Goal: Task Accomplishment & Management: Use online tool/utility

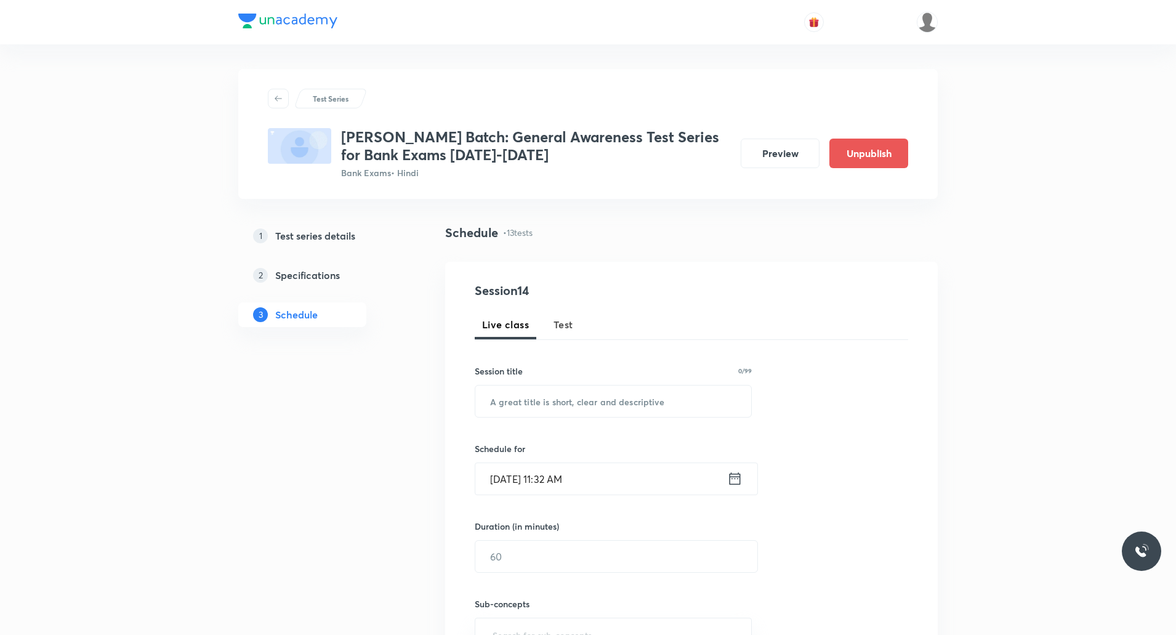
click at [560, 328] on span "Test" at bounding box center [564, 324] width 20 height 15
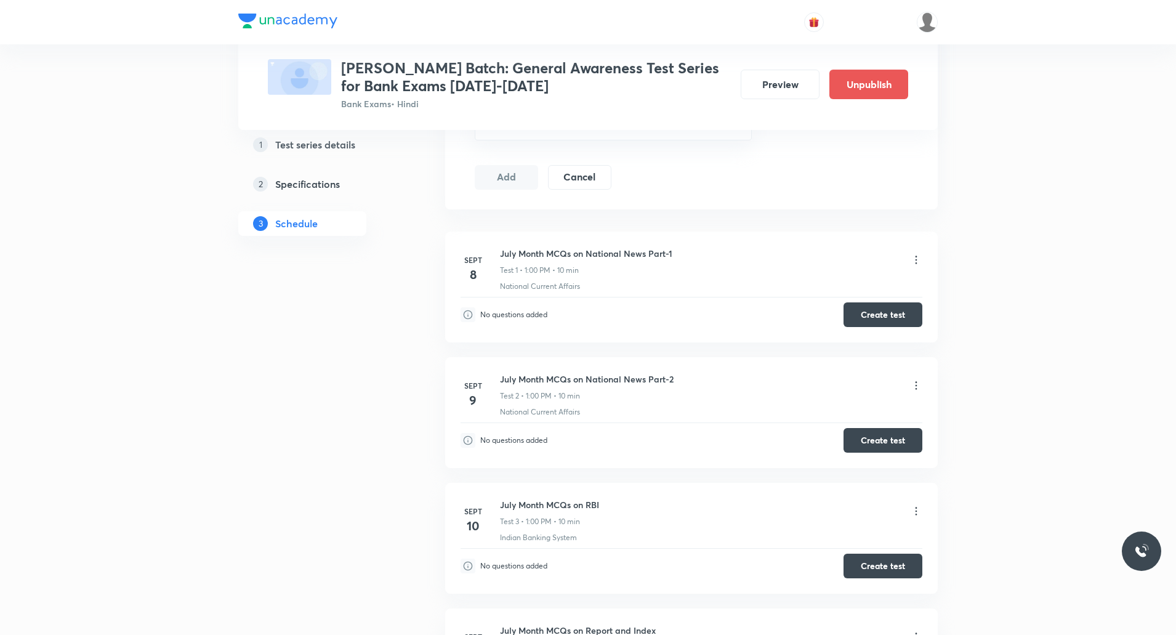
scroll to position [628, 0]
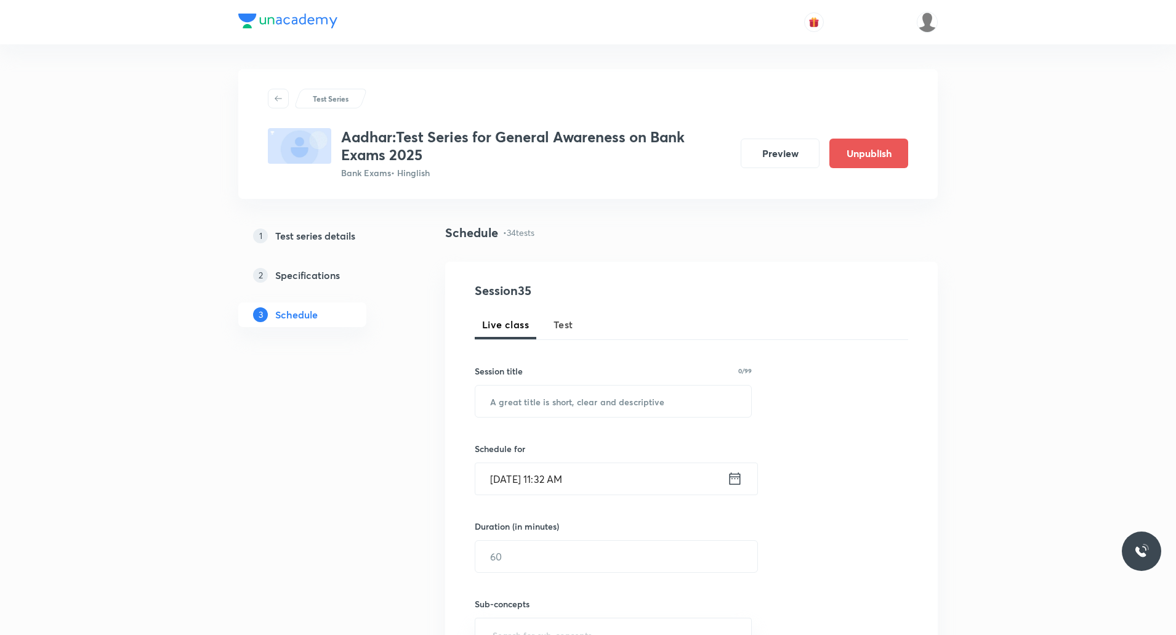
click at [562, 321] on span "Test" at bounding box center [564, 324] width 20 height 15
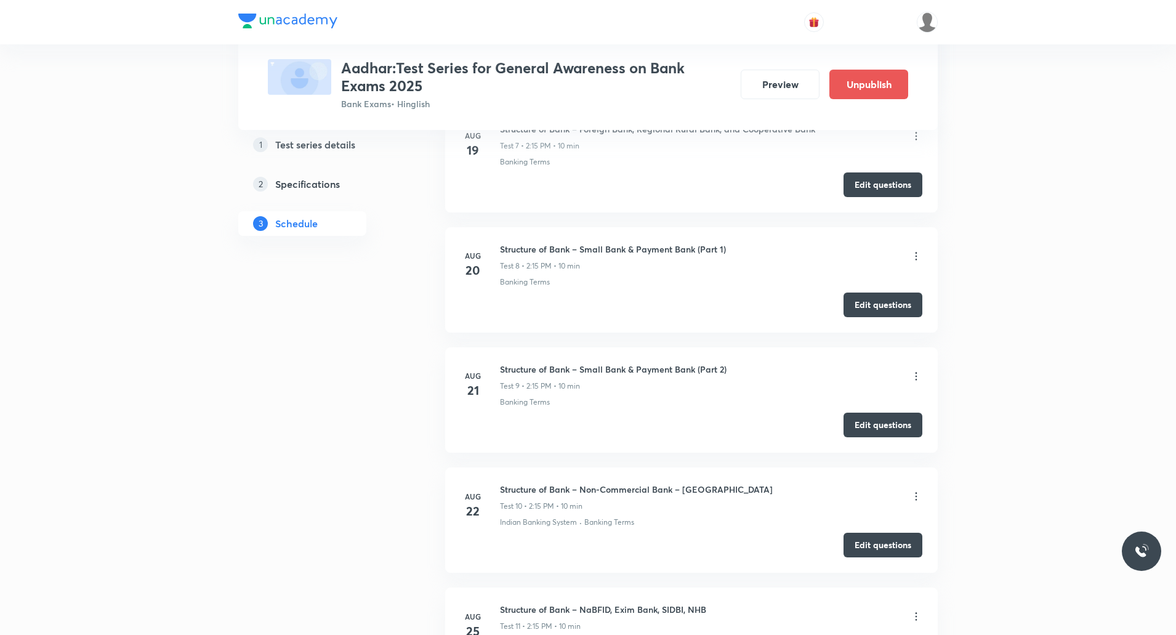
scroll to position [1380, 0]
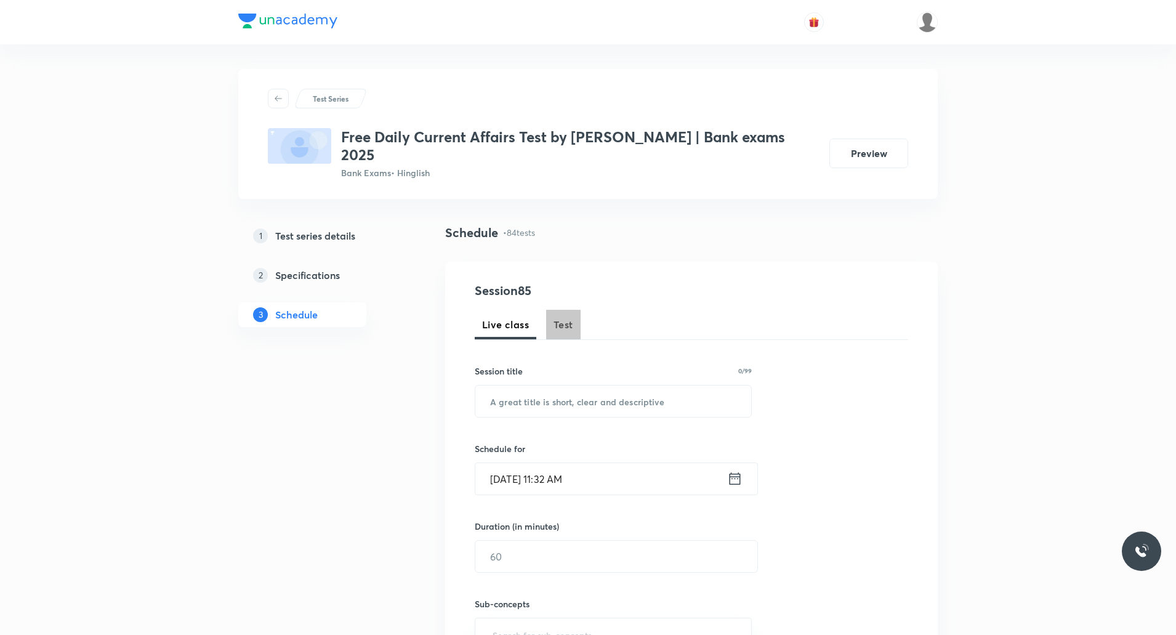
drag, startPoint x: 565, startPoint y: 311, endPoint x: 639, endPoint y: 338, distance: 79.3
click at [565, 317] on span "Test" at bounding box center [564, 324] width 20 height 15
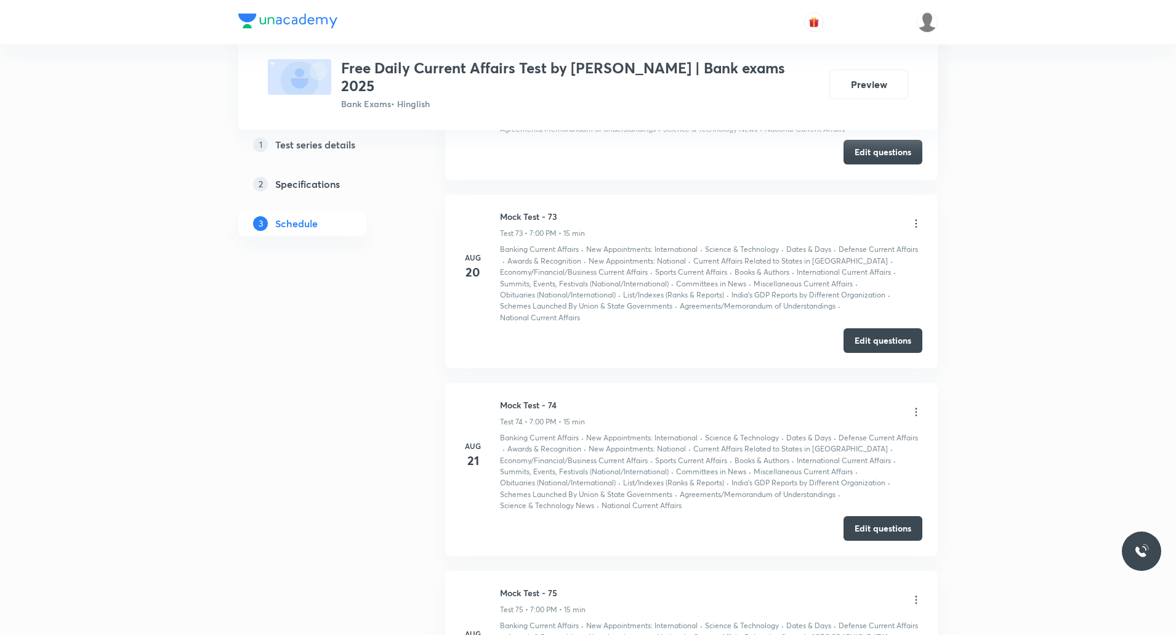
scroll to position [15470, 0]
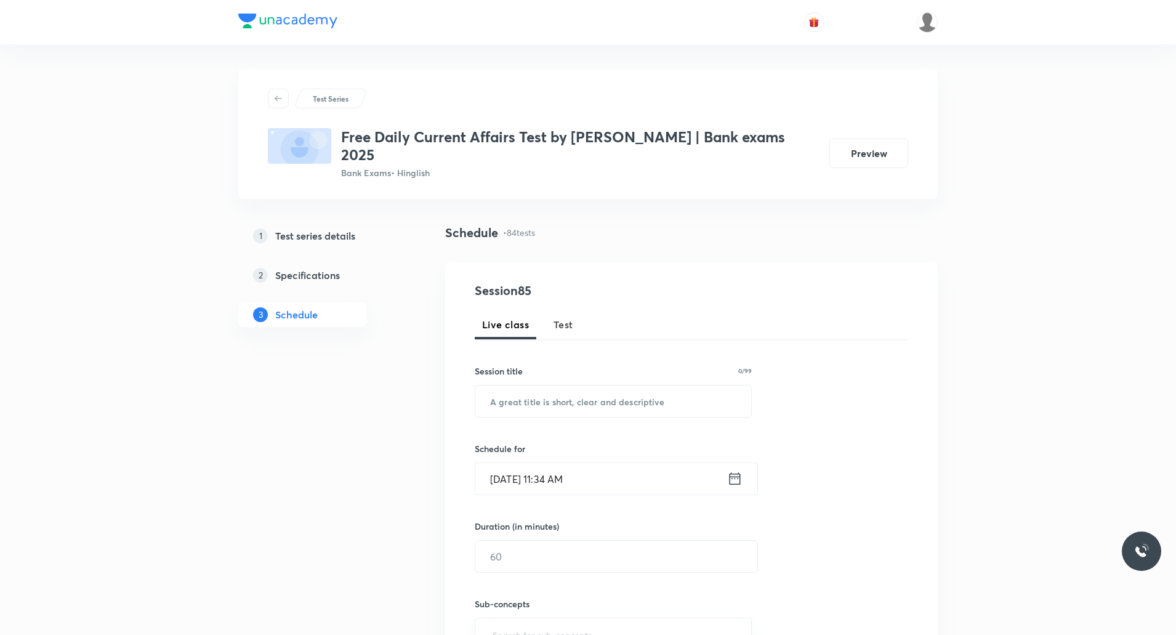
drag, startPoint x: 0, startPoint y: 0, endPoint x: 560, endPoint y: 301, distance: 636.1
click at [560, 310] on button "Test" at bounding box center [563, 325] width 34 height 30
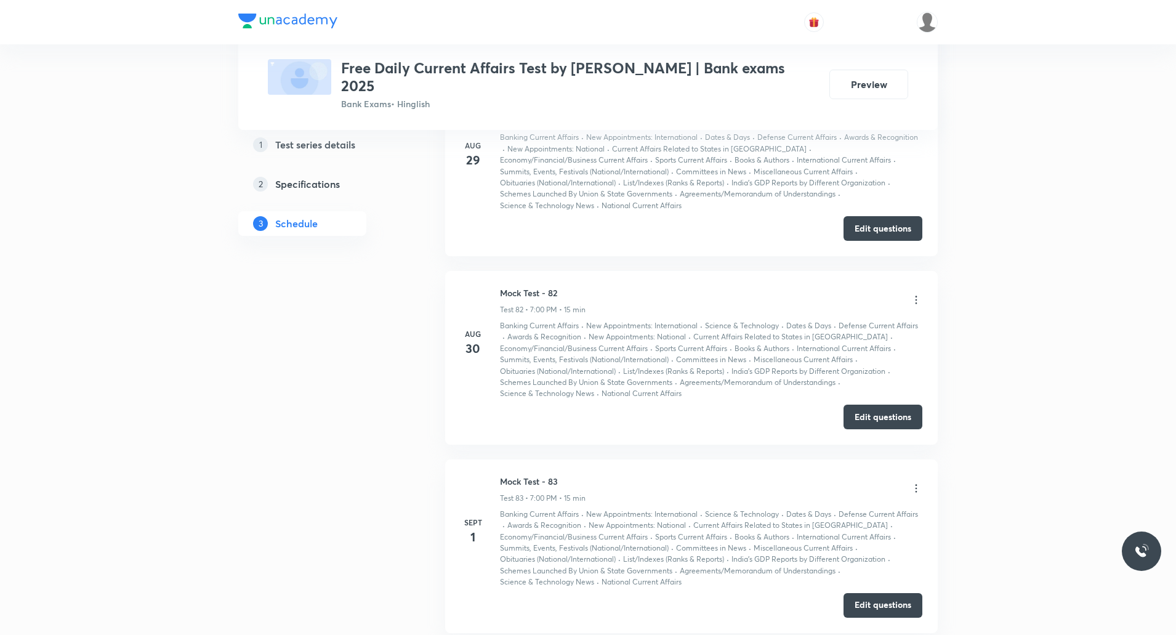
scroll to position [15470, 0]
drag, startPoint x: 502, startPoint y: 378, endPoint x: 591, endPoint y: 377, distance: 88.7
copy h6 "Mock Test - 84"
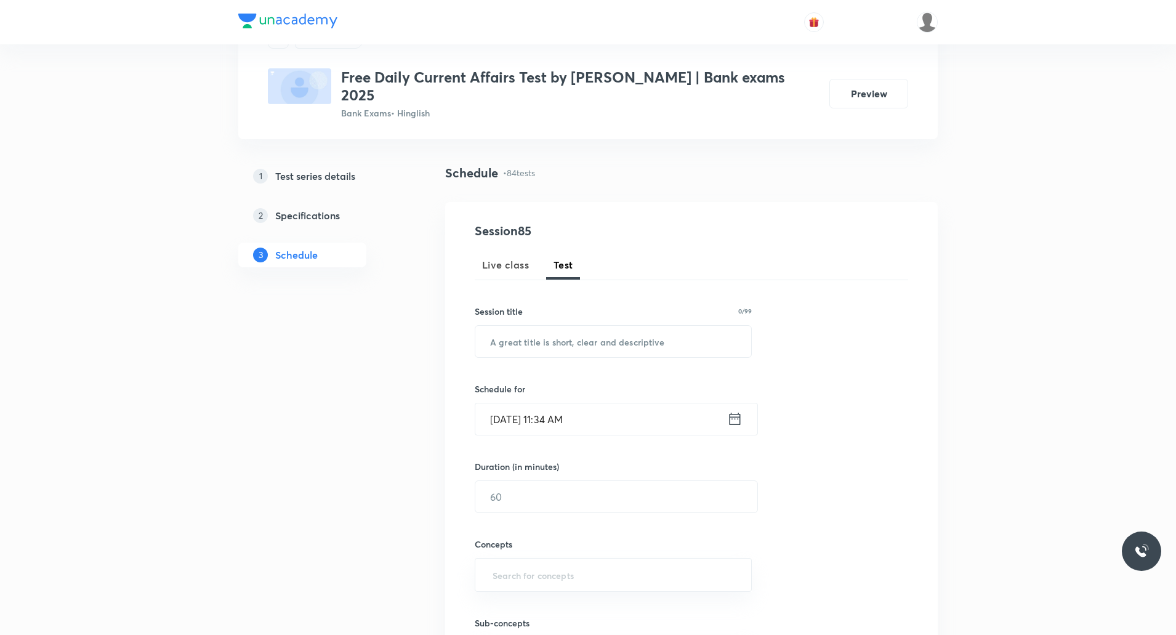
scroll to position [0, 0]
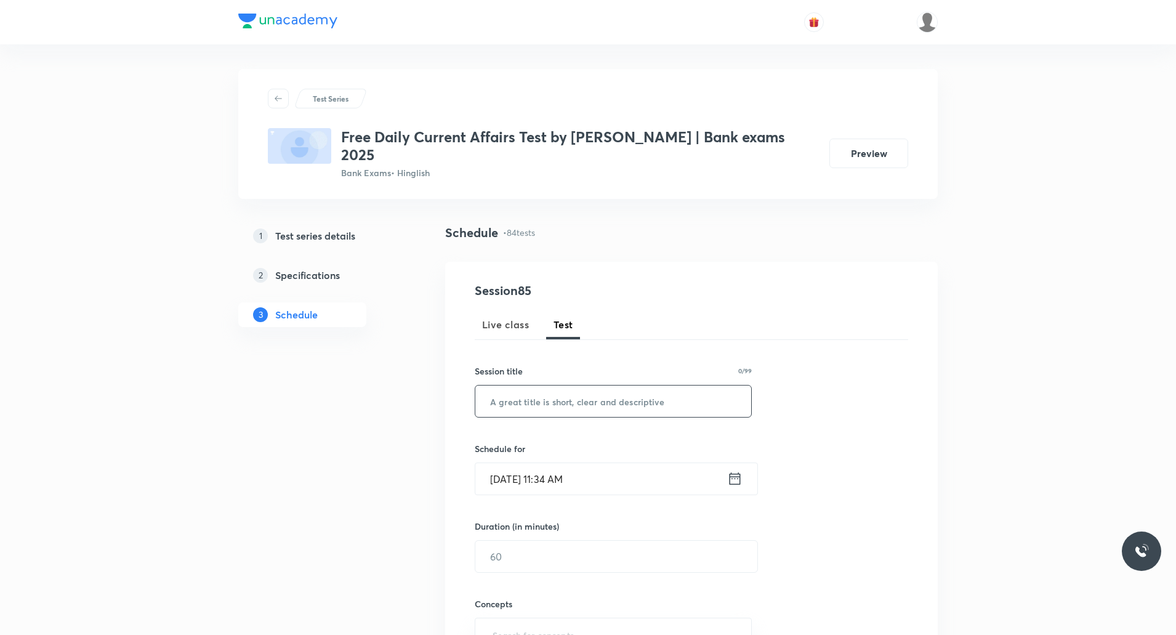
click at [617, 385] on input "text" at bounding box center [613, 400] width 276 height 31
paste input "Mock Test - 84"
type input "Mock Test - 85"
click at [570, 475] on input "Sept 3, 2025, 11:34 AM" at bounding box center [601, 478] width 252 height 31
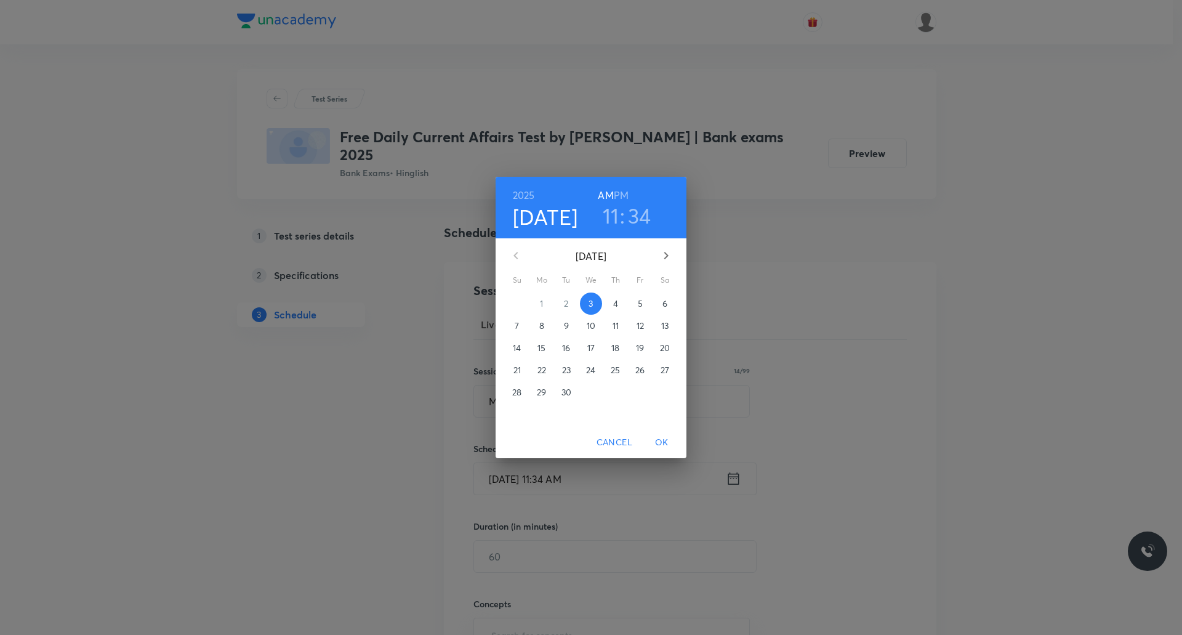
click at [629, 194] on div "2025 Sep 3 11 : 34 AM PM" at bounding box center [590, 208] width 171 height 42
click at [625, 188] on h6 "PM" at bounding box center [621, 195] width 15 height 17
click at [611, 223] on h3 "11" at bounding box center [611, 216] width 17 height 26
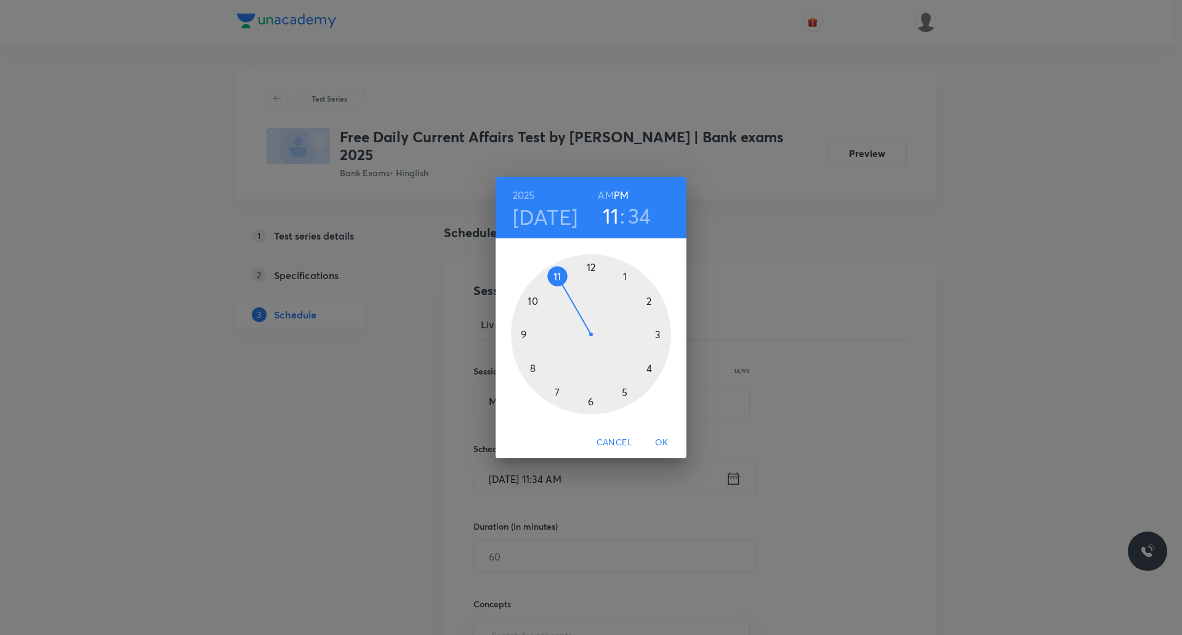
click at [555, 393] on div at bounding box center [591, 334] width 160 height 160
click at [589, 272] on div at bounding box center [591, 334] width 160 height 160
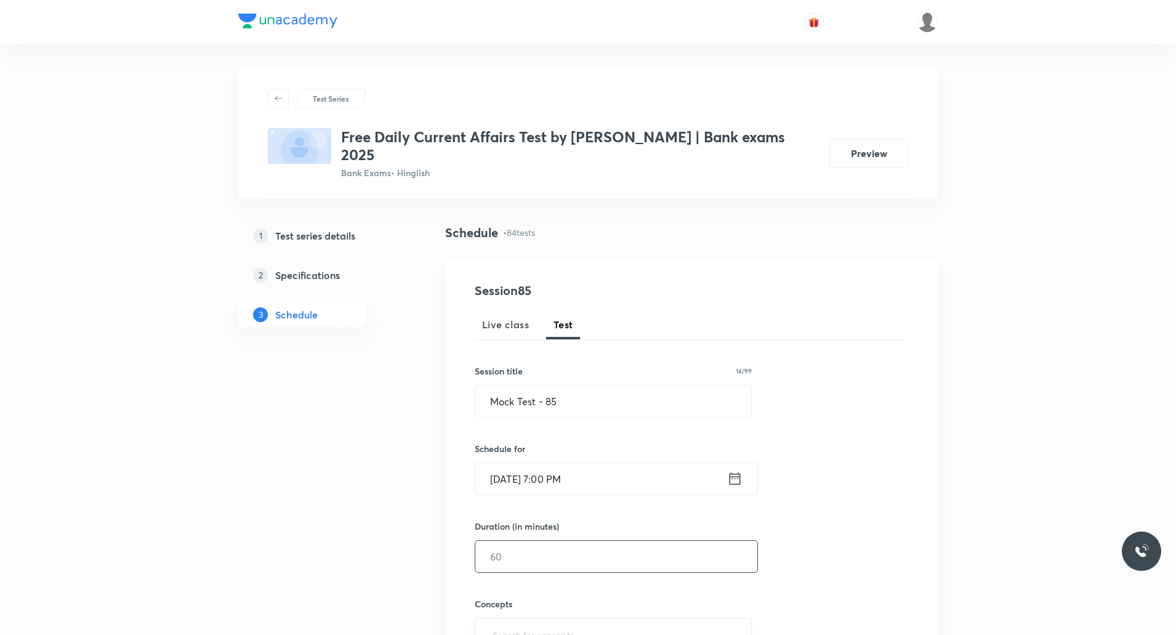
click at [555, 543] on input "text" at bounding box center [616, 556] width 282 height 31
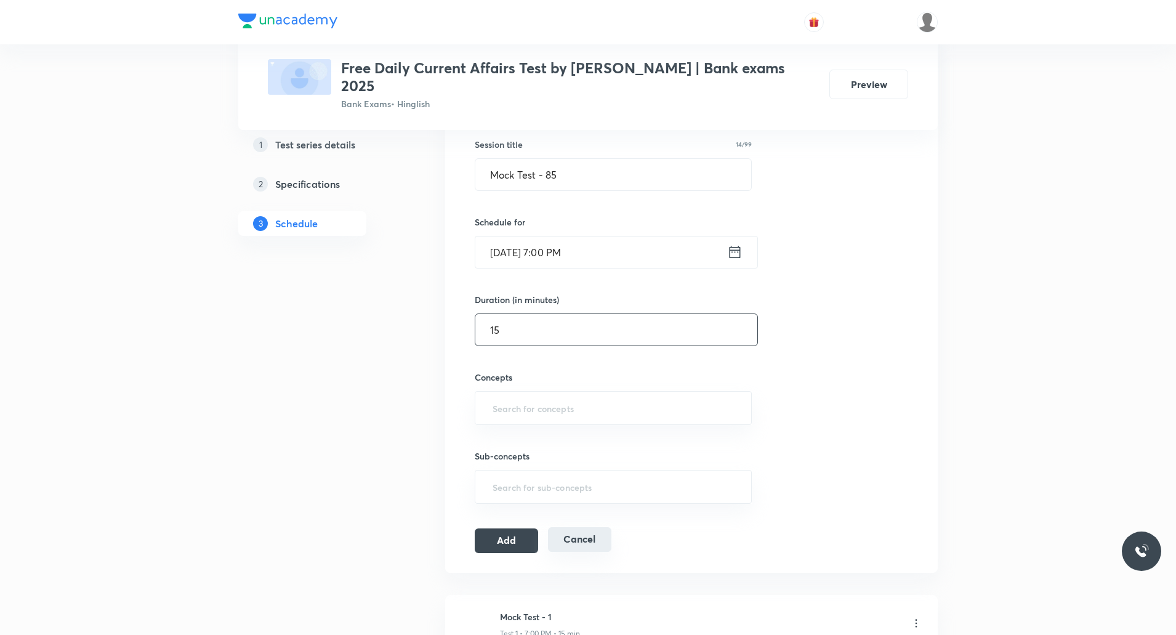
scroll to position [246, 0]
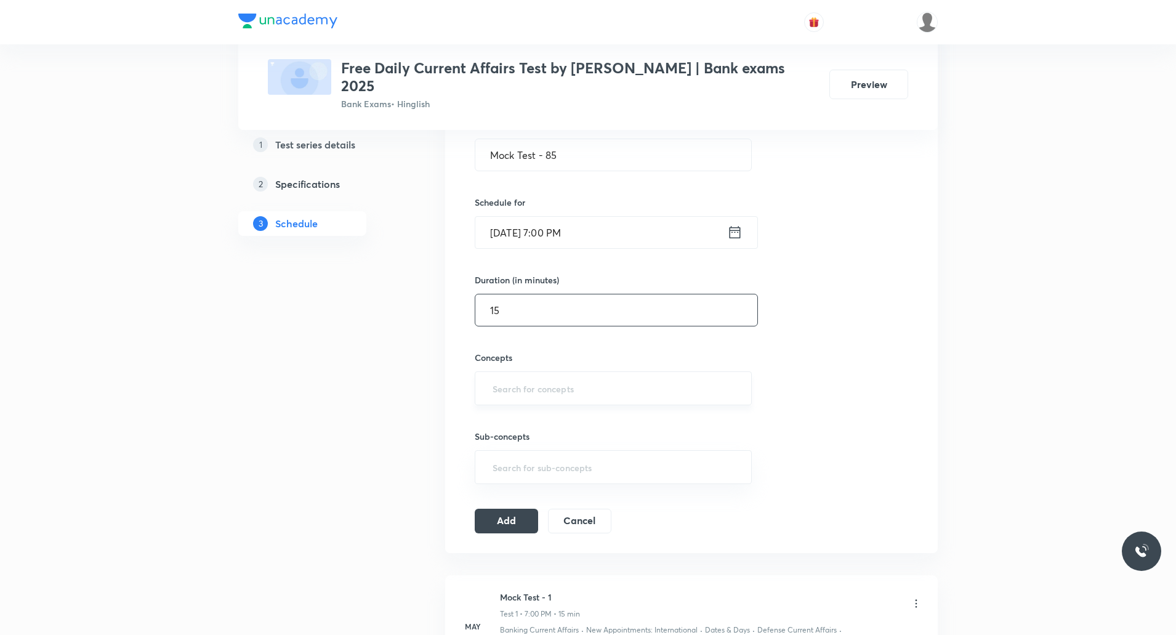
type input "15"
click at [533, 377] on input "text" at bounding box center [613, 388] width 246 height 23
type input "c"
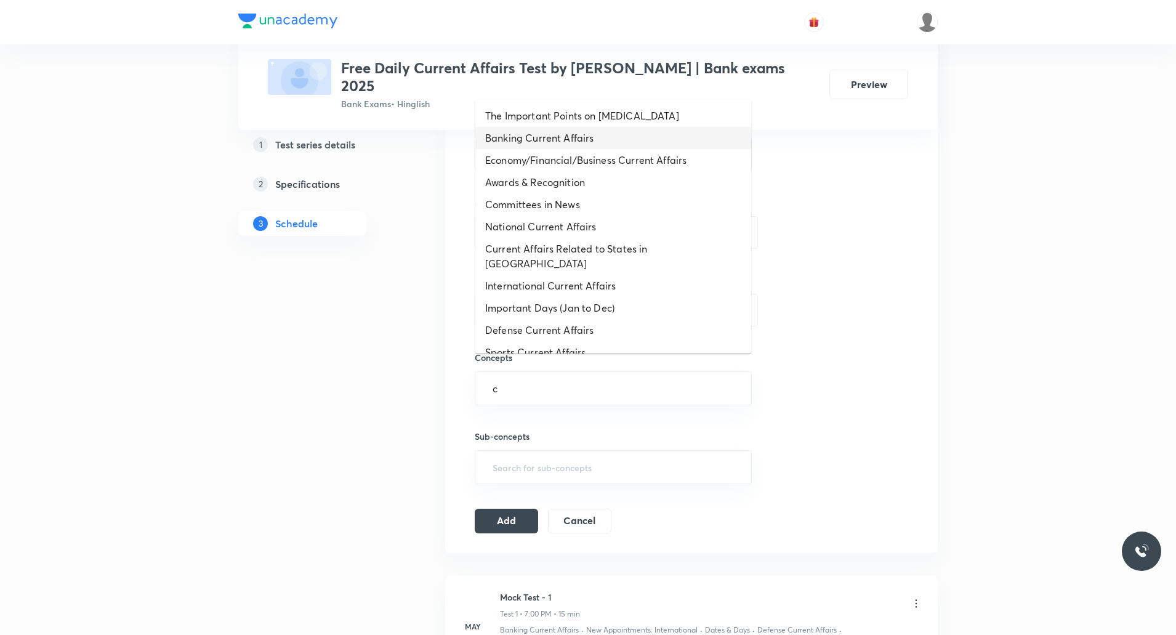
click at [563, 139] on li "Banking Current Affairs" at bounding box center [613, 138] width 276 height 22
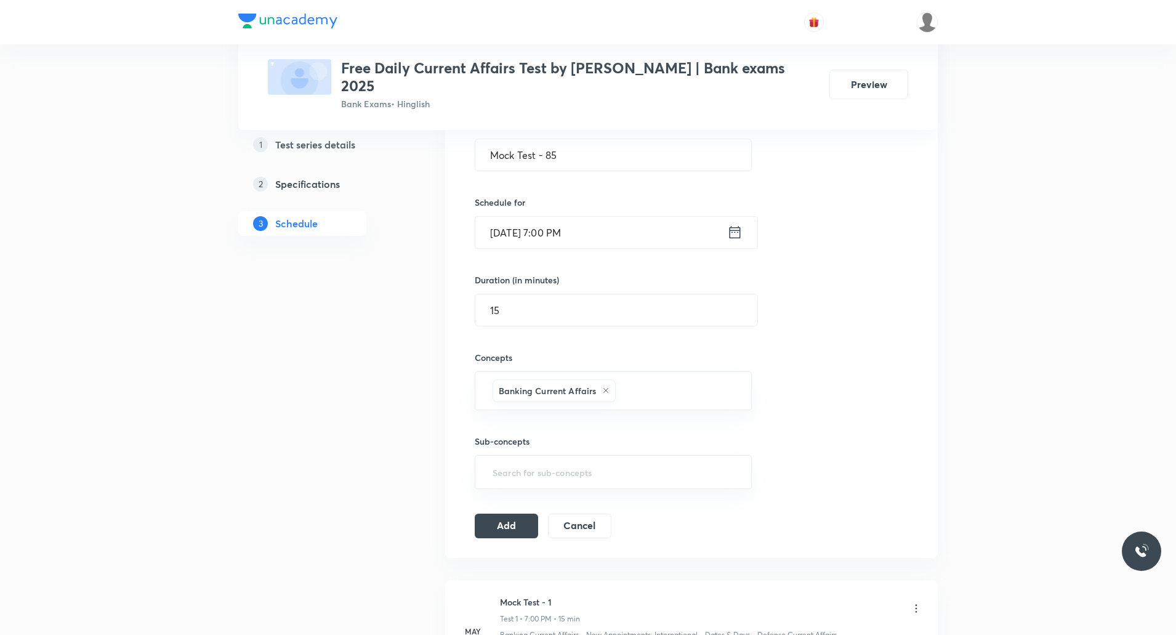
type input "c"
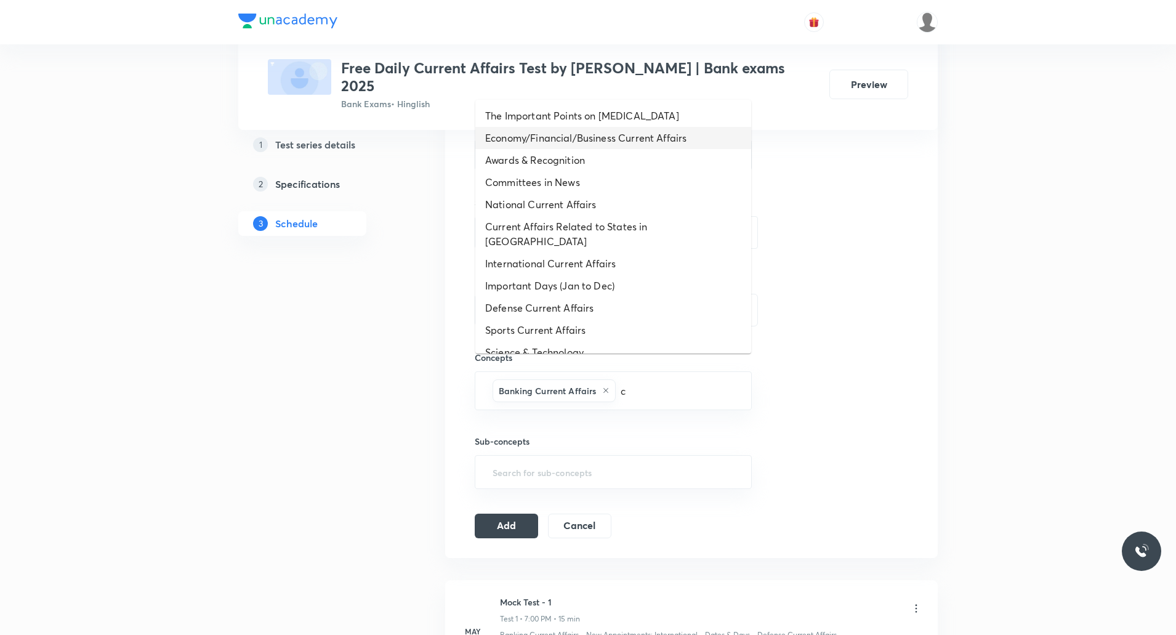
click at [579, 144] on li "Economy/Financial/Business Current Affairs" at bounding box center [613, 138] width 276 height 22
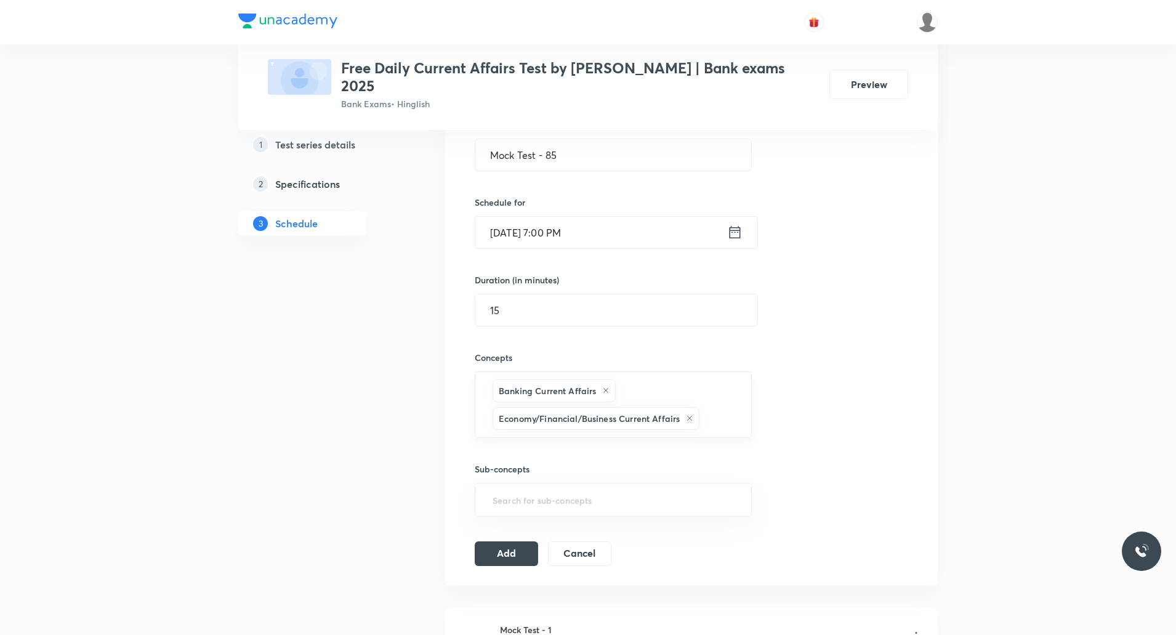
click at [719, 407] on input "text" at bounding box center [719, 418] width 34 height 23
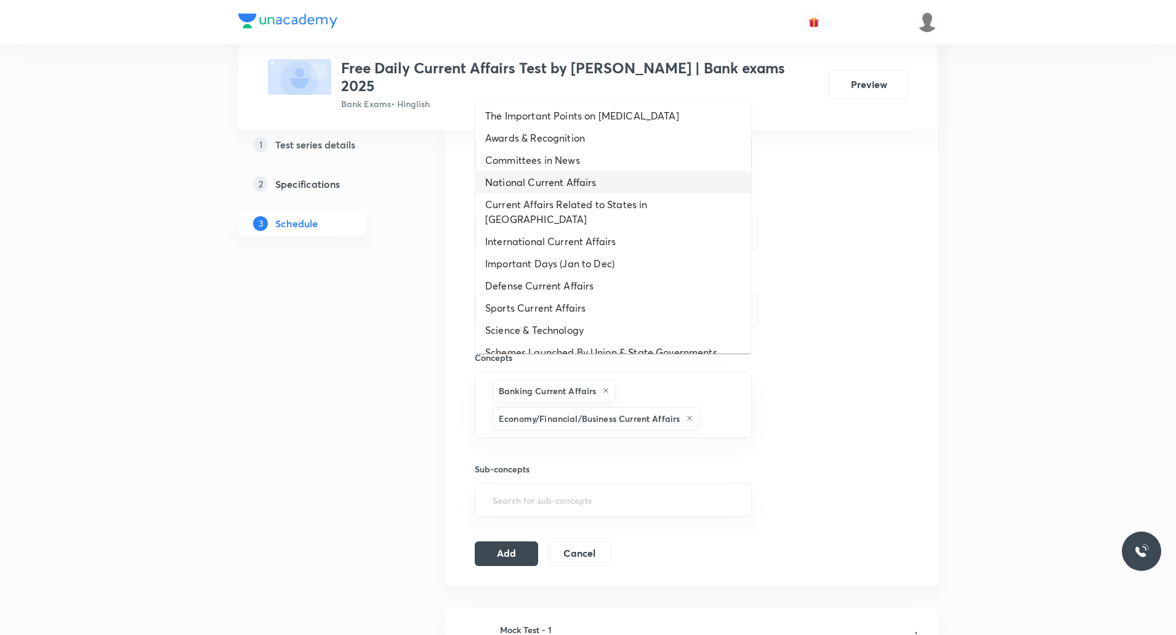
click at [569, 182] on li "National Current Affairs" at bounding box center [613, 182] width 276 height 22
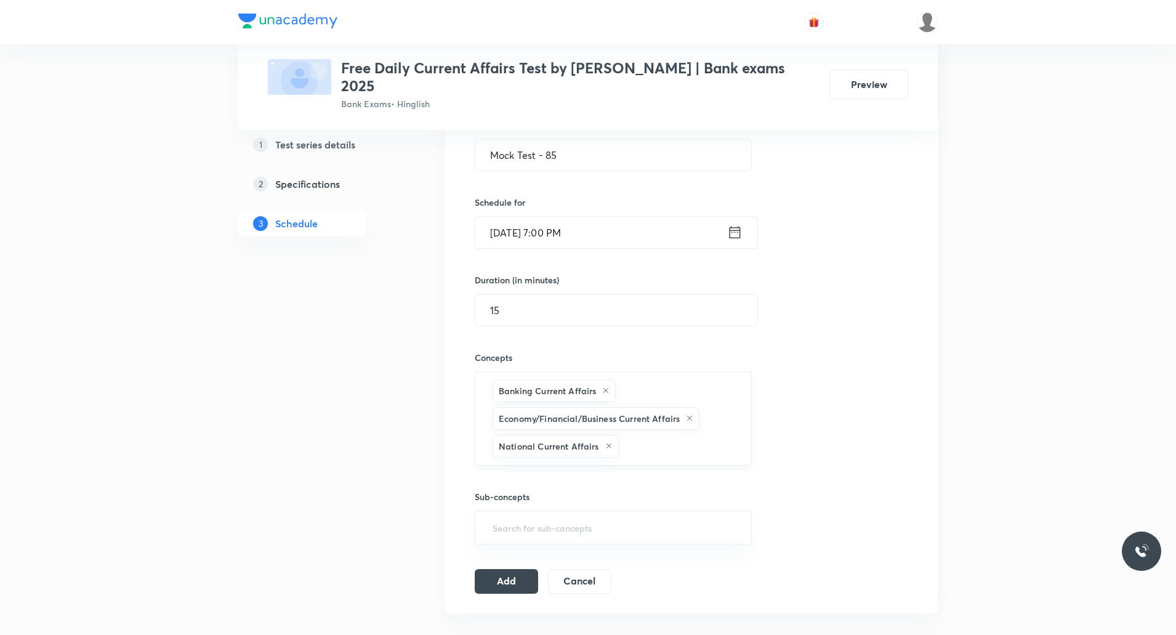
click at [655, 435] on input "text" at bounding box center [678, 446] width 115 height 23
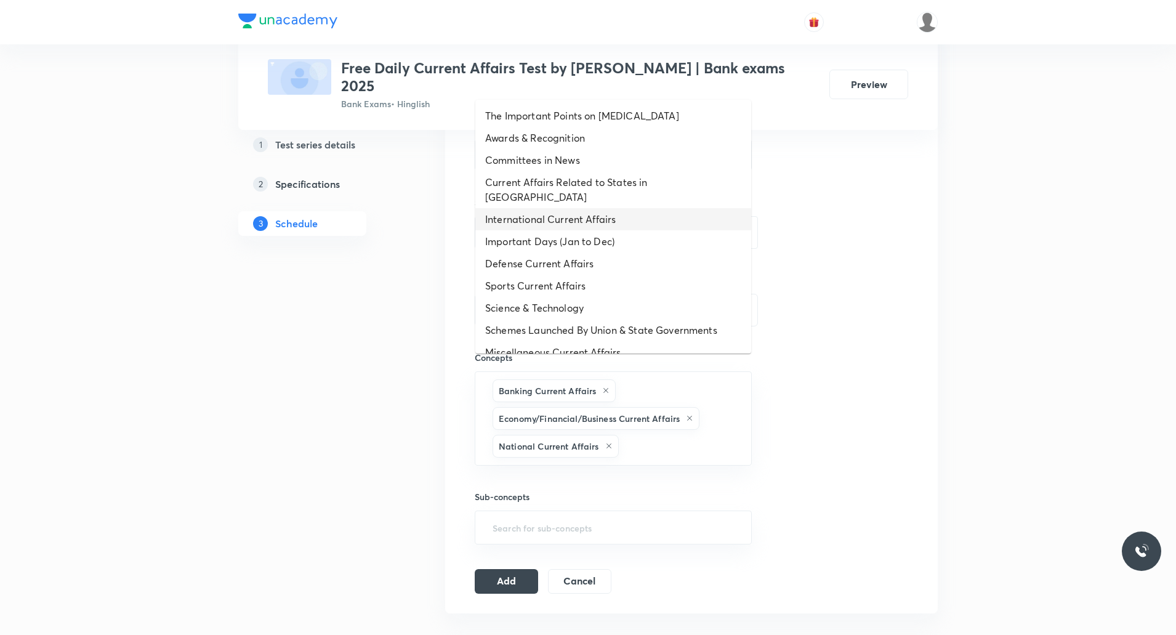
click at [584, 208] on li "International Current Affairs" at bounding box center [613, 219] width 276 height 22
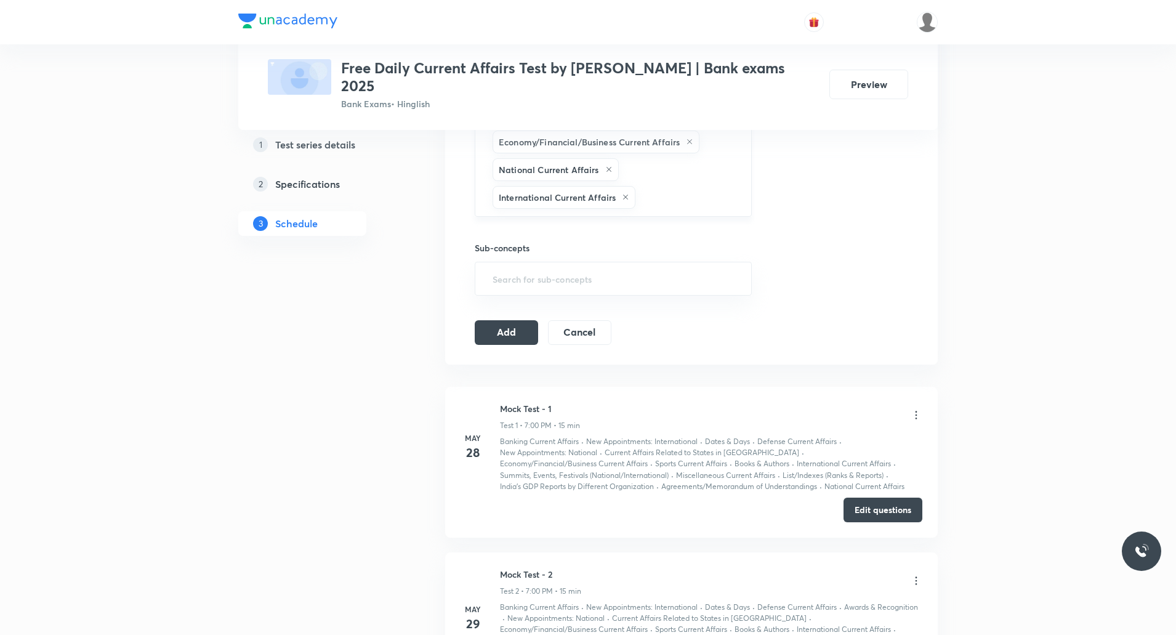
scroll to position [493, 0]
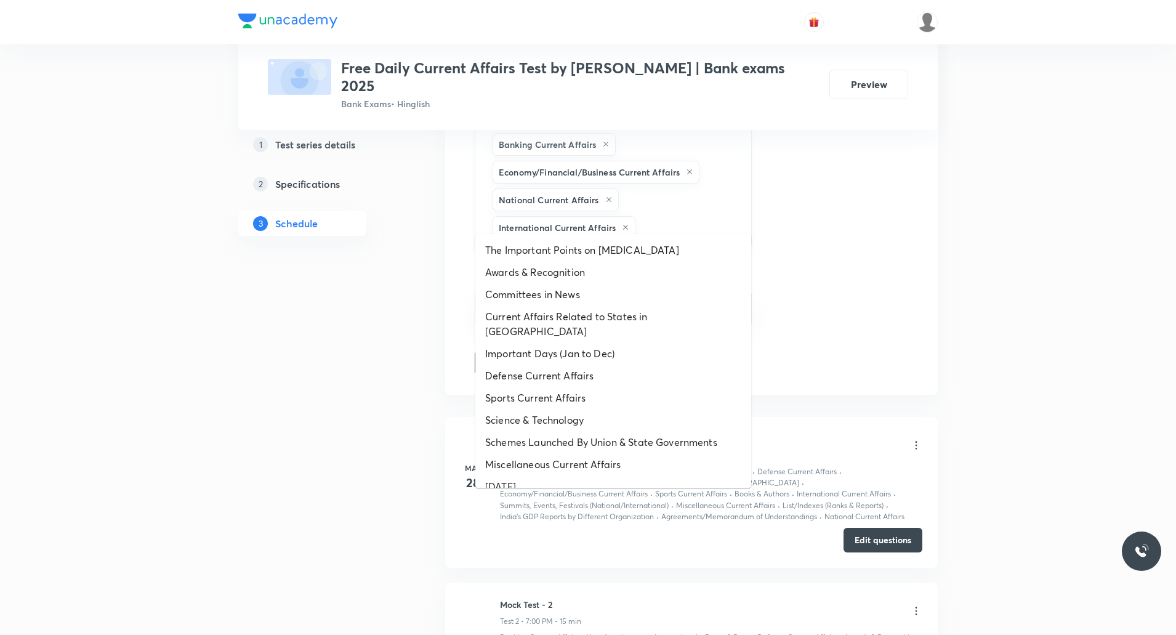
click at [712, 216] on input "text" at bounding box center [687, 227] width 99 height 23
click at [603, 273] on li "Awards & Recognition" at bounding box center [613, 272] width 276 height 22
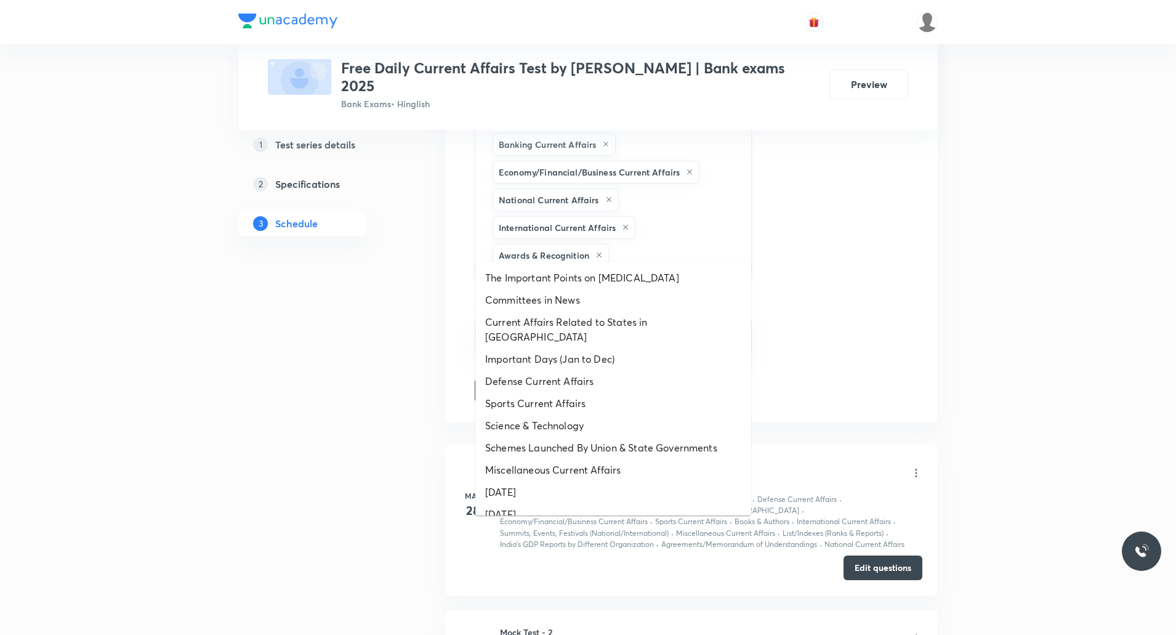
click at [667, 244] on input "text" at bounding box center [673, 255] width 125 height 23
click at [602, 296] on li "Committees in News" at bounding box center [613, 300] width 276 height 22
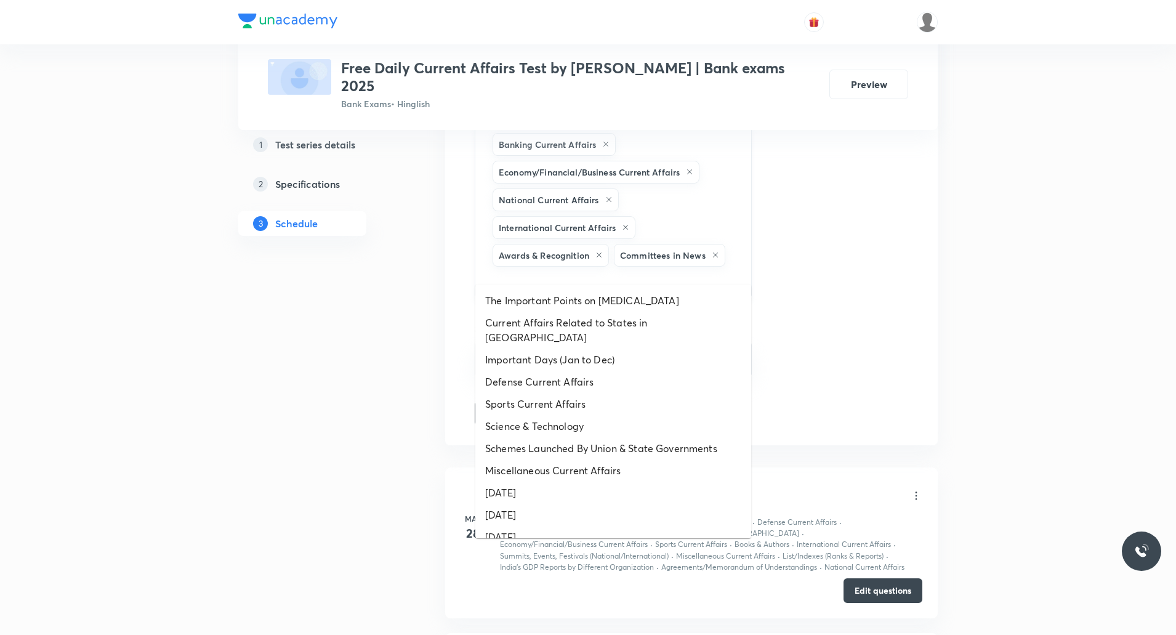
click at [683, 269] on input "text" at bounding box center [613, 280] width 246 height 23
click at [590, 329] on li "Current Affairs Related to States in India" at bounding box center [613, 330] width 276 height 37
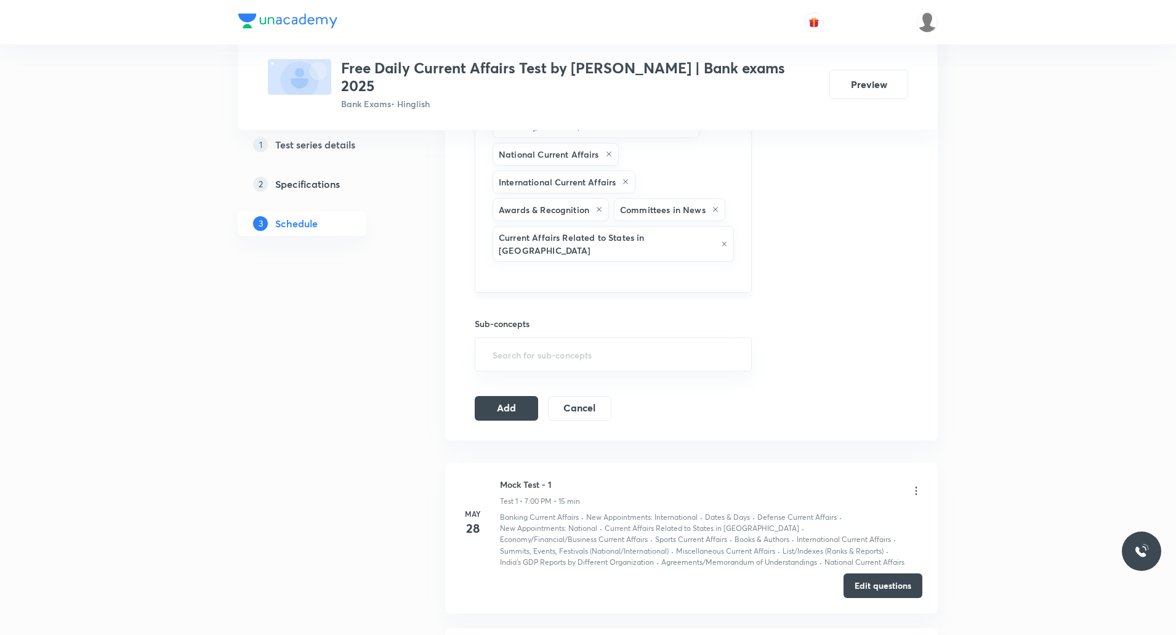
scroll to position [554, 0]
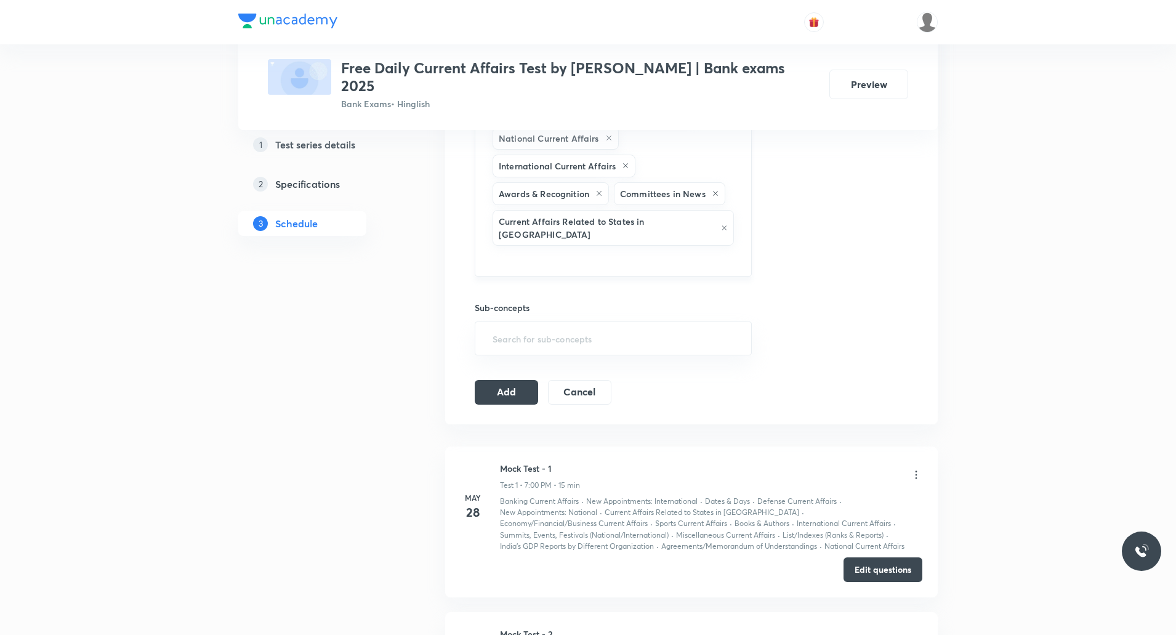
click at [729, 248] on input "text" at bounding box center [613, 259] width 246 height 23
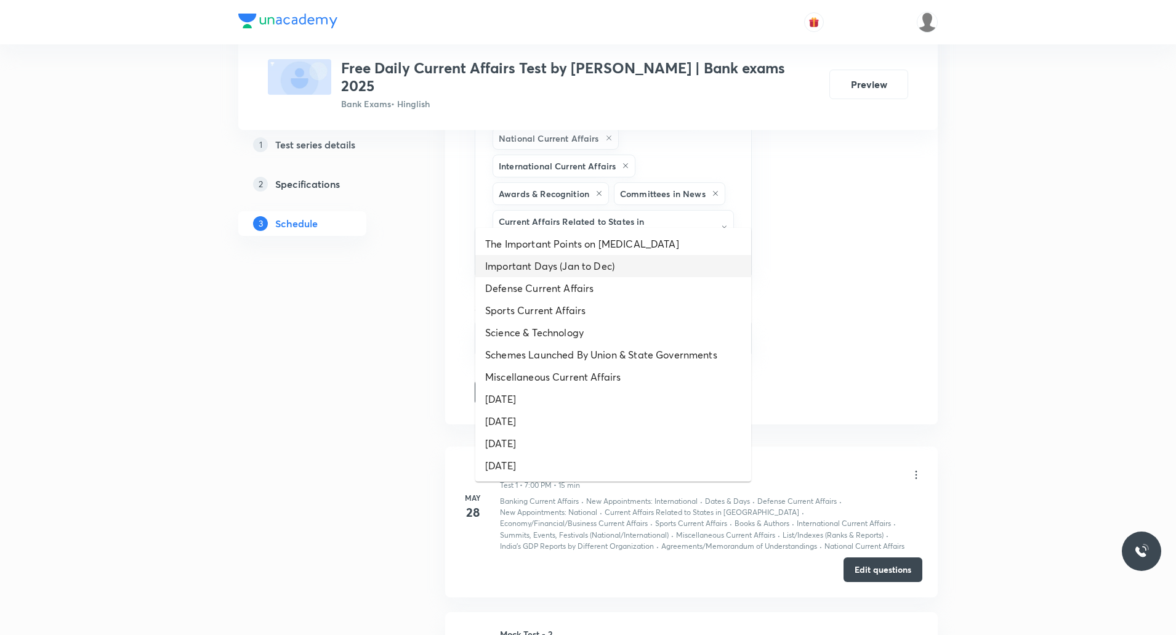
click at [592, 269] on li "Important Days (Jan to Dec)" at bounding box center [613, 266] width 276 height 22
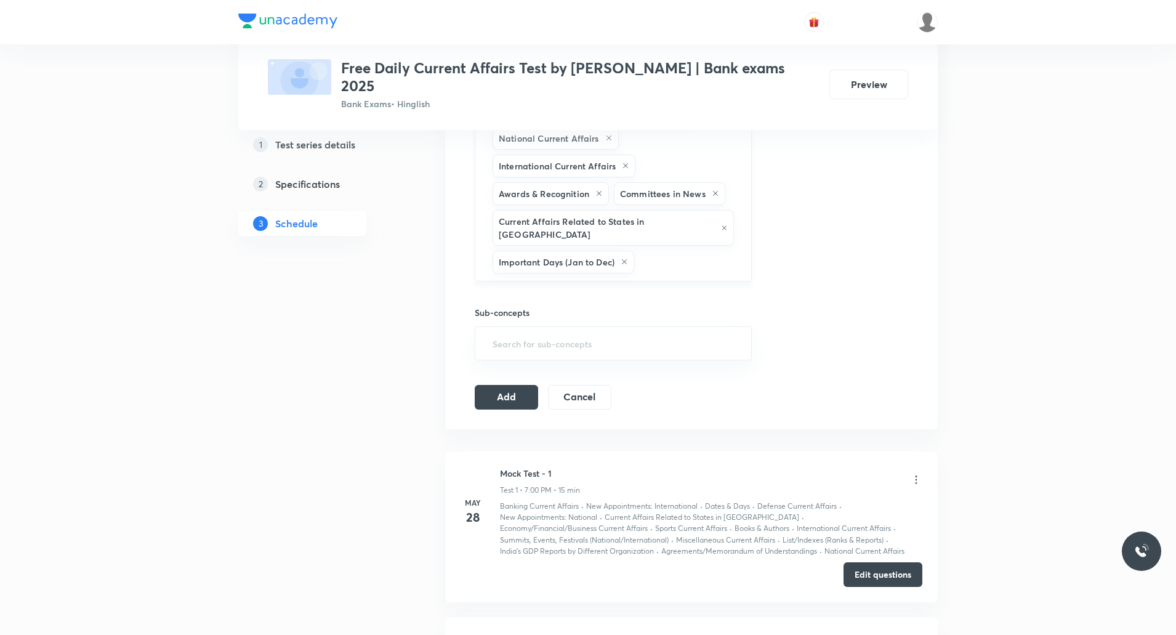
click at [657, 251] on input "text" at bounding box center [687, 262] width 100 height 23
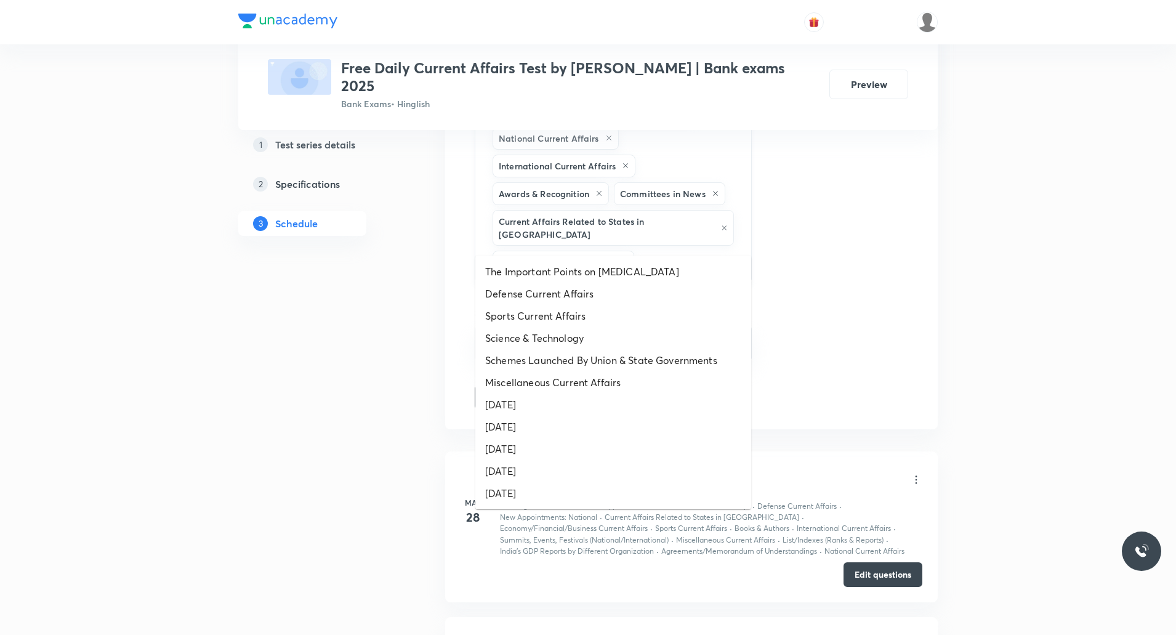
click at [623, 258] on icon at bounding box center [624, 261] width 7 height 7
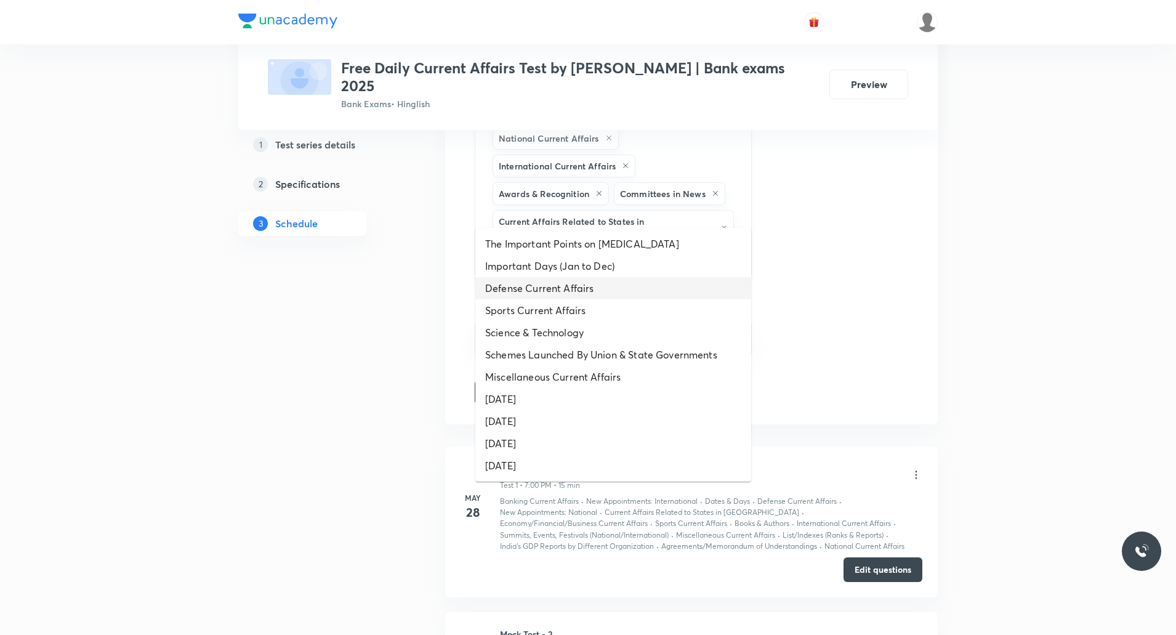
click at [605, 289] on li "Defense Current Affairs" at bounding box center [613, 288] width 276 height 22
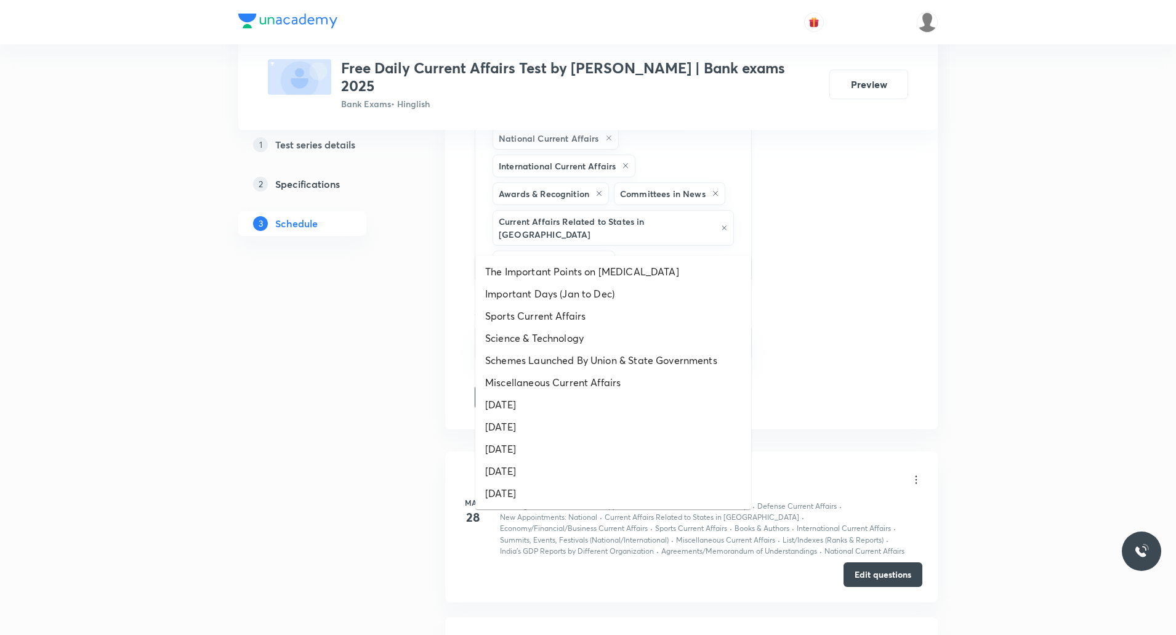
click at [679, 251] on input "text" at bounding box center [677, 262] width 118 height 23
click at [613, 316] on li "Sports Current Affairs" at bounding box center [613, 316] width 276 height 22
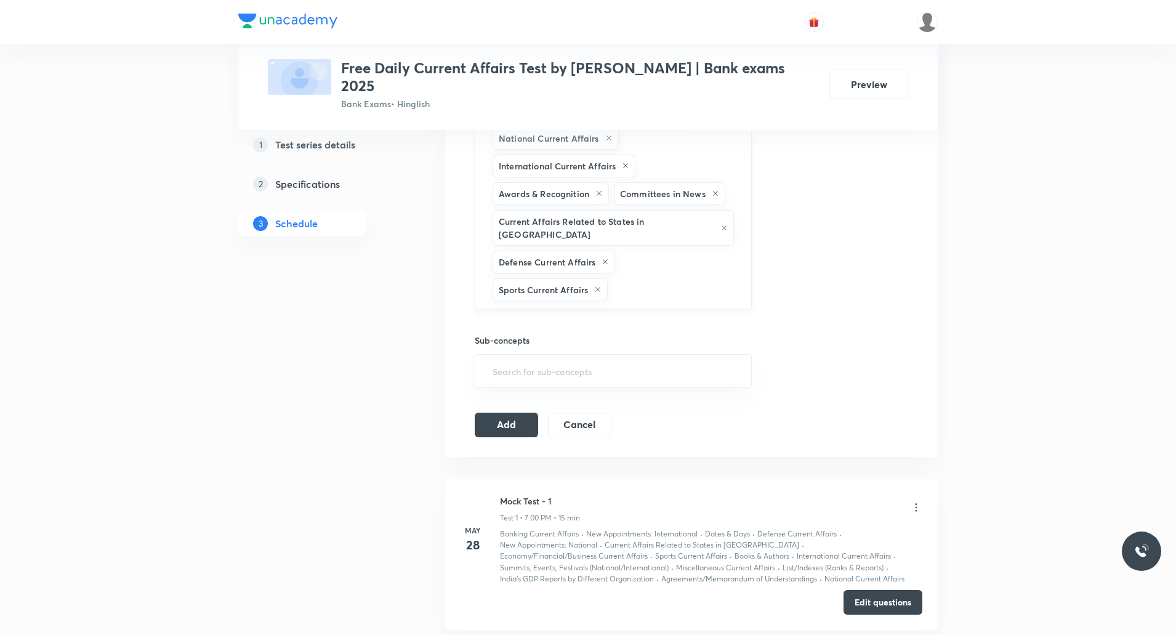
click at [674, 278] on input "text" at bounding box center [673, 289] width 126 height 23
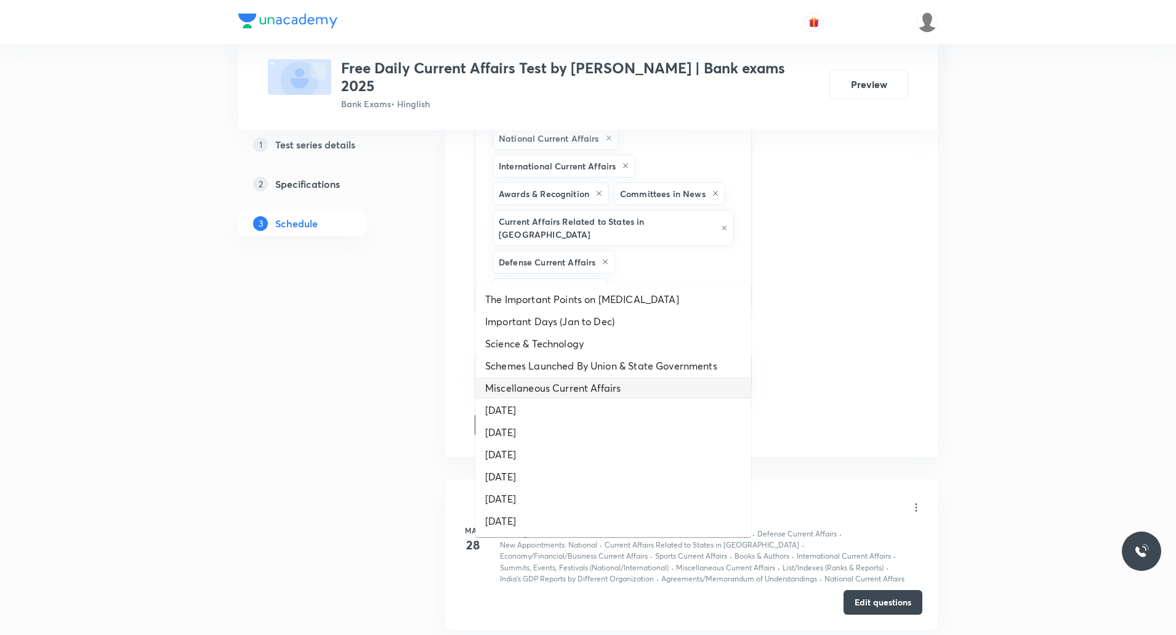
drag, startPoint x: 613, startPoint y: 395, endPoint x: 657, endPoint y: 304, distance: 101.1
click at [613, 394] on li "Miscellaneous Current Affairs" at bounding box center [613, 388] width 276 height 22
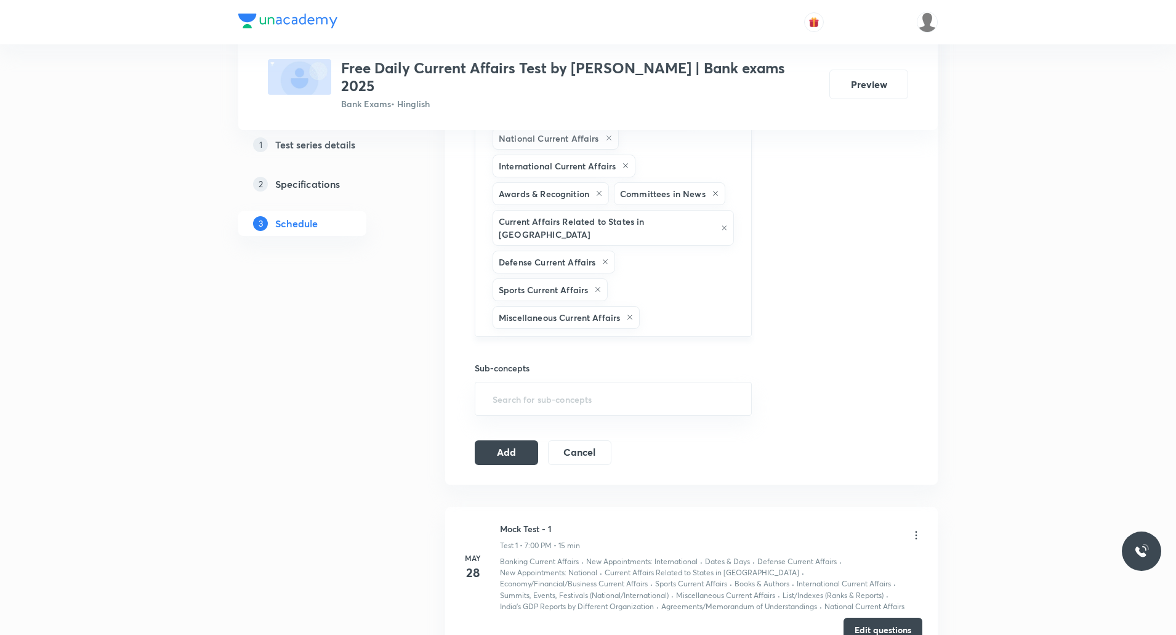
click at [667, 306] on input "text" at bounding box center [689, 317] width 94 height 23
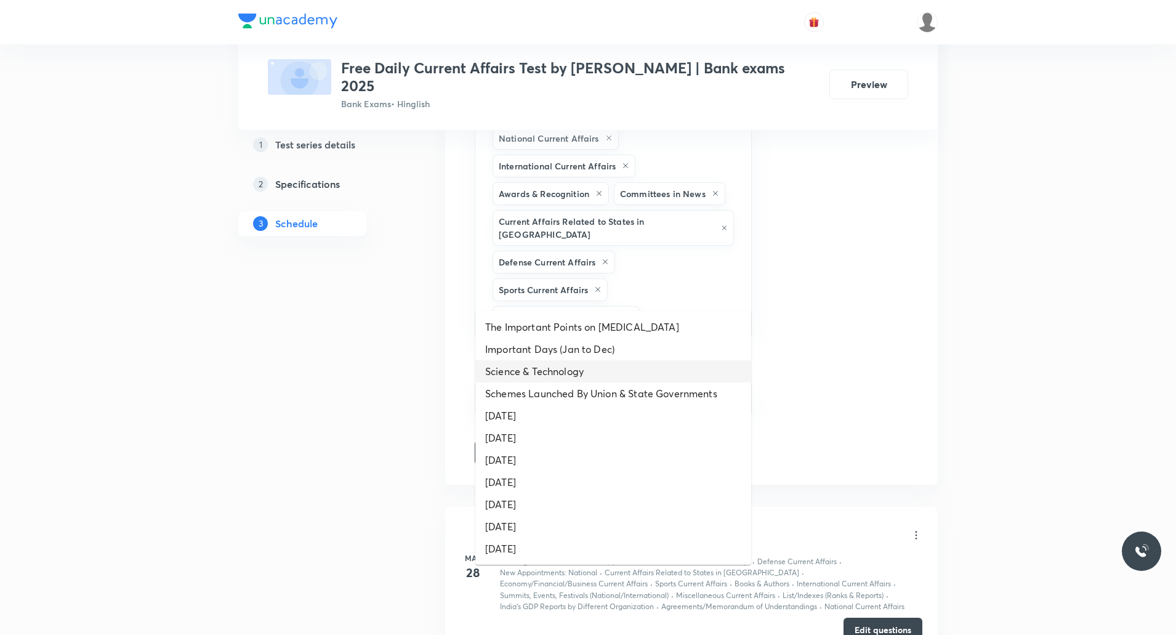
click at [605, 377] on li "Science & Technology" at bounding box center [613, 371] width 276 height 22
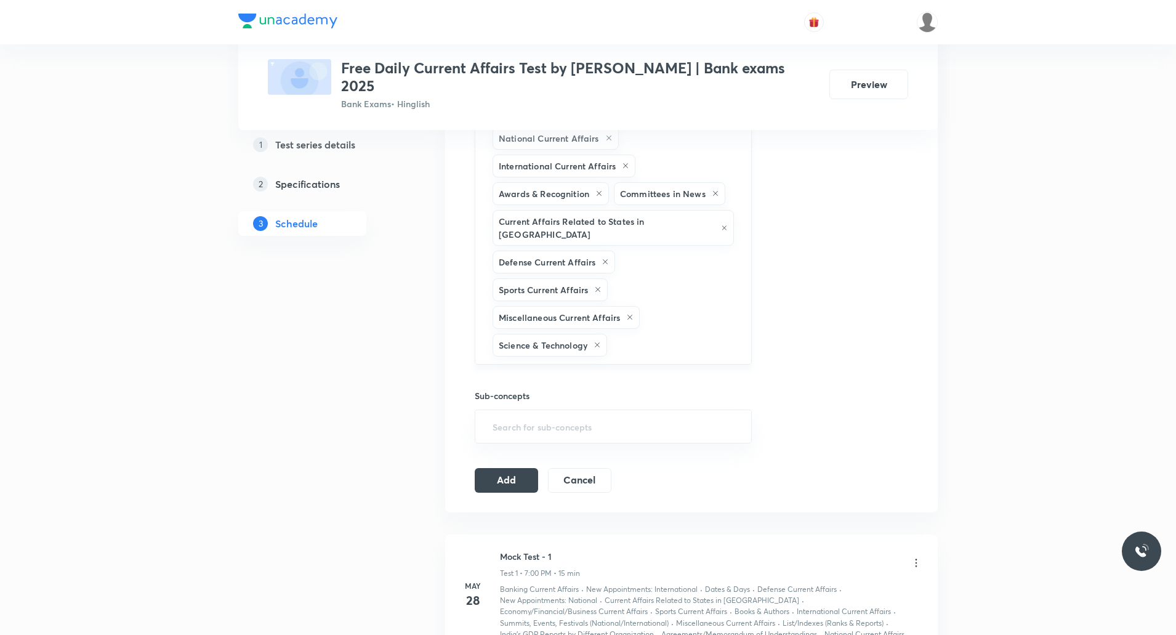
click at [671, 334] on input "text" at bounding box center [673, 345] width 127 height 23
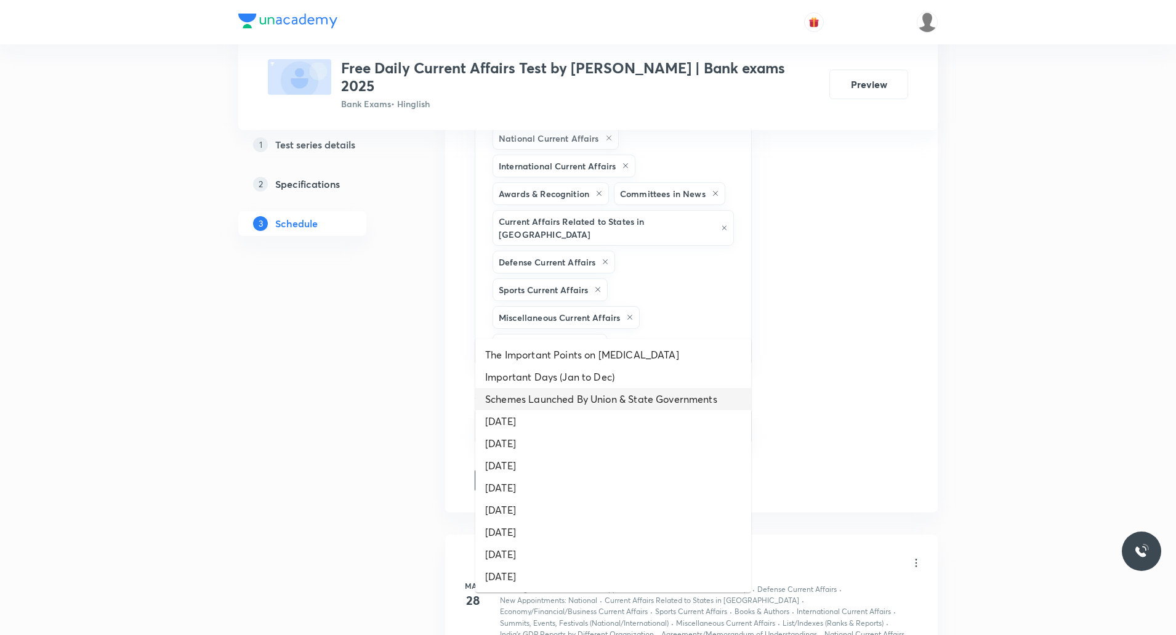
click at [653, 396] on li "Schemes Launched By Union & State Governments" at bounding box center [613, 399] width 276 height 22
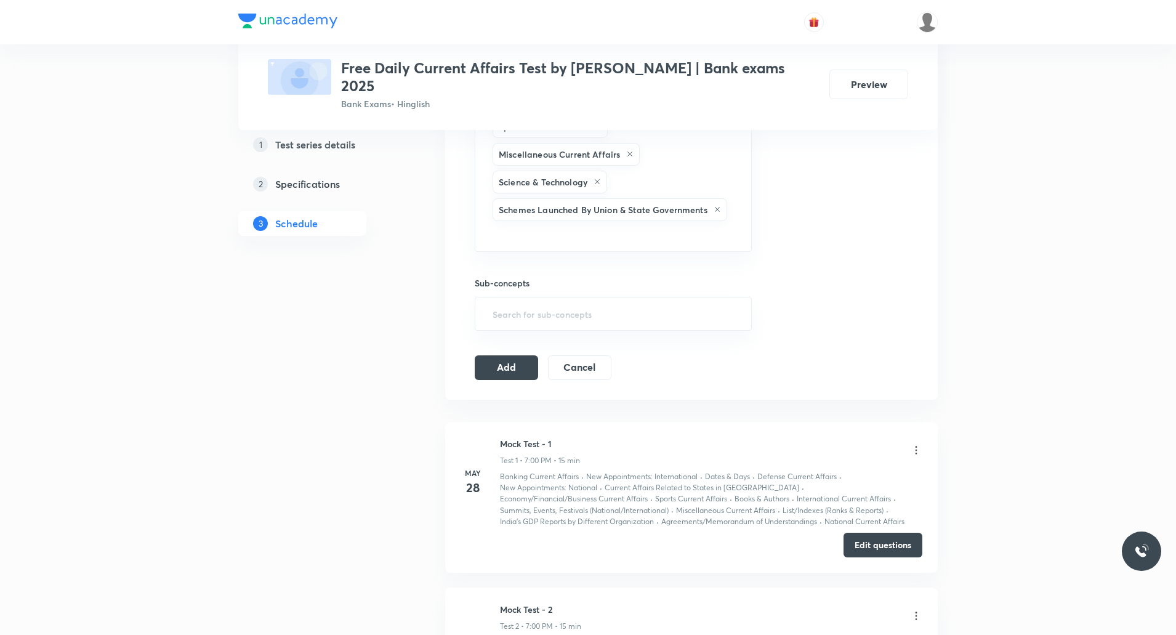
scroll to position [739, 0]
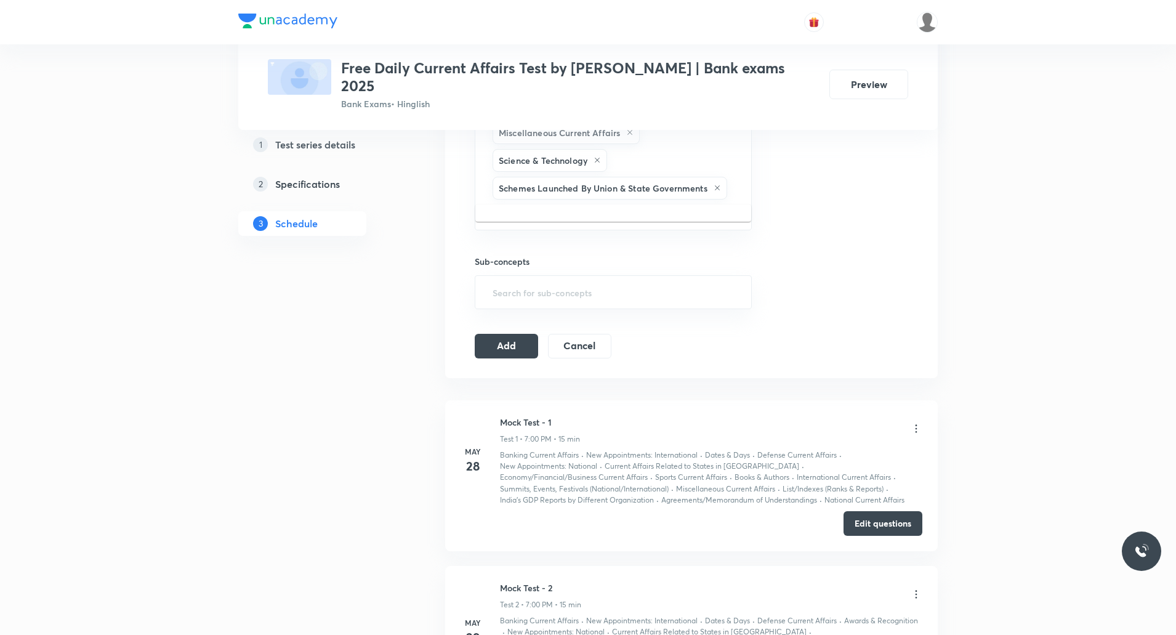
type input "b"
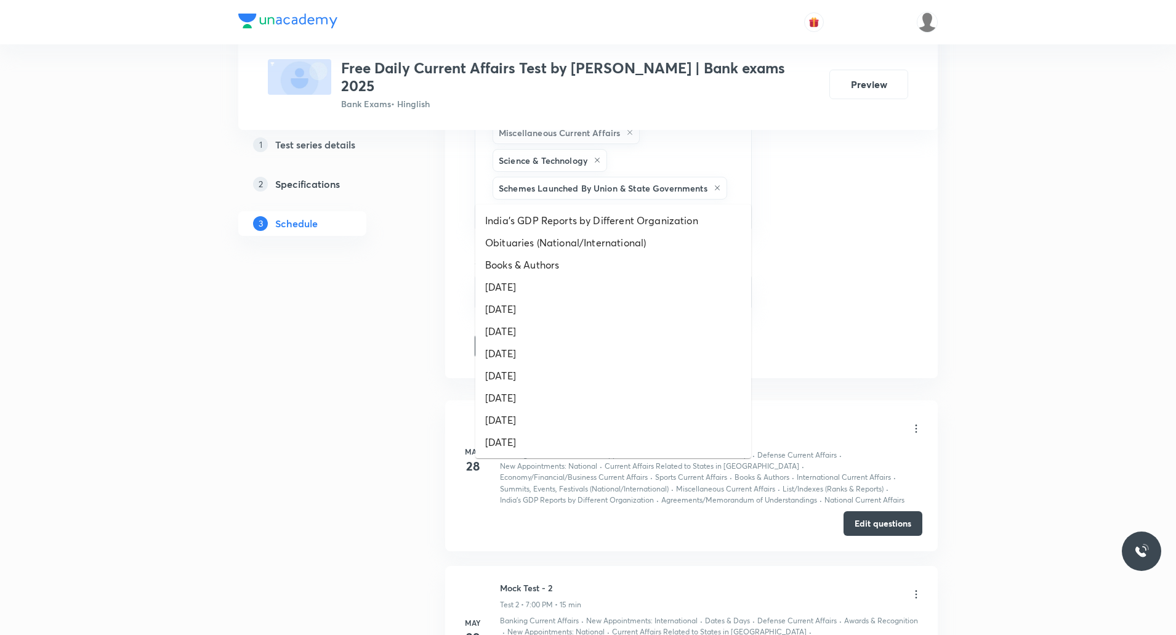
type input "ne"
click at [587, 219] on li "New Appointments: National" at bounding box center [613, 220] width 276 height 22
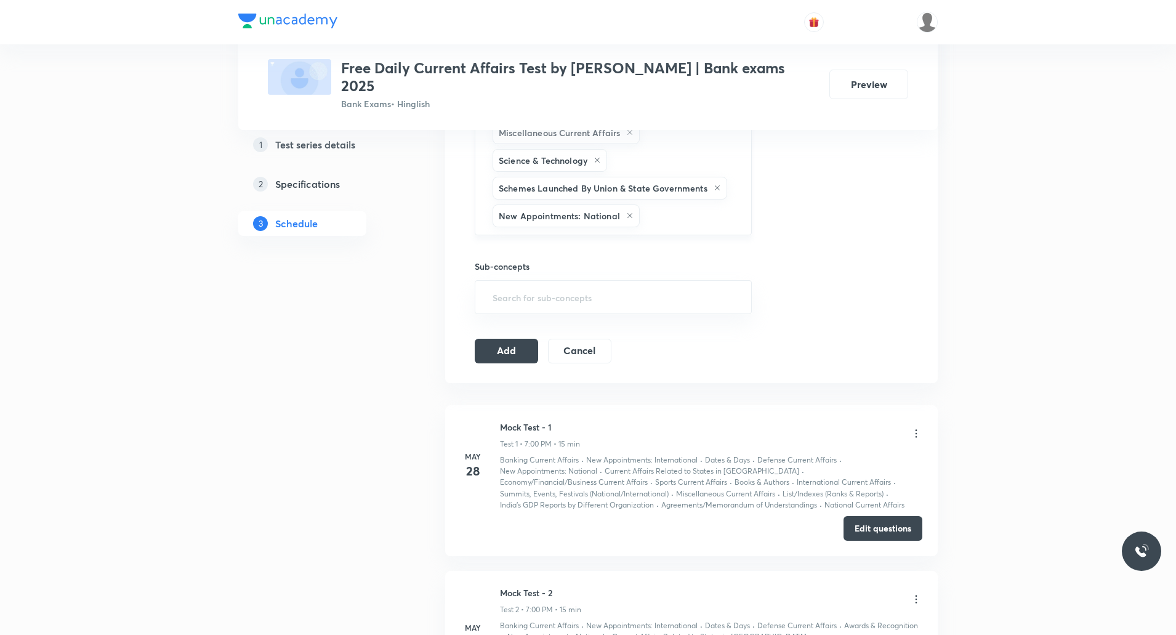
click at [669, 204] on input "text" at bounding box center [689, 215] width 94 height 23
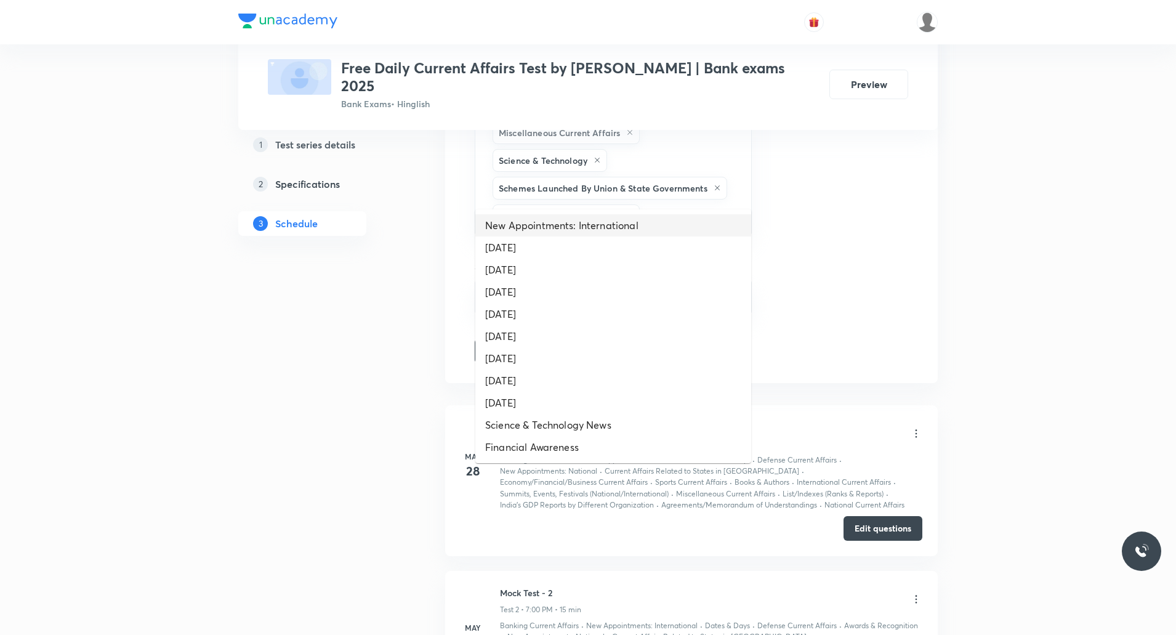
click at [610, 225] on li "New Appointments: International" at bounding box center [613, 225] width 276 height 22
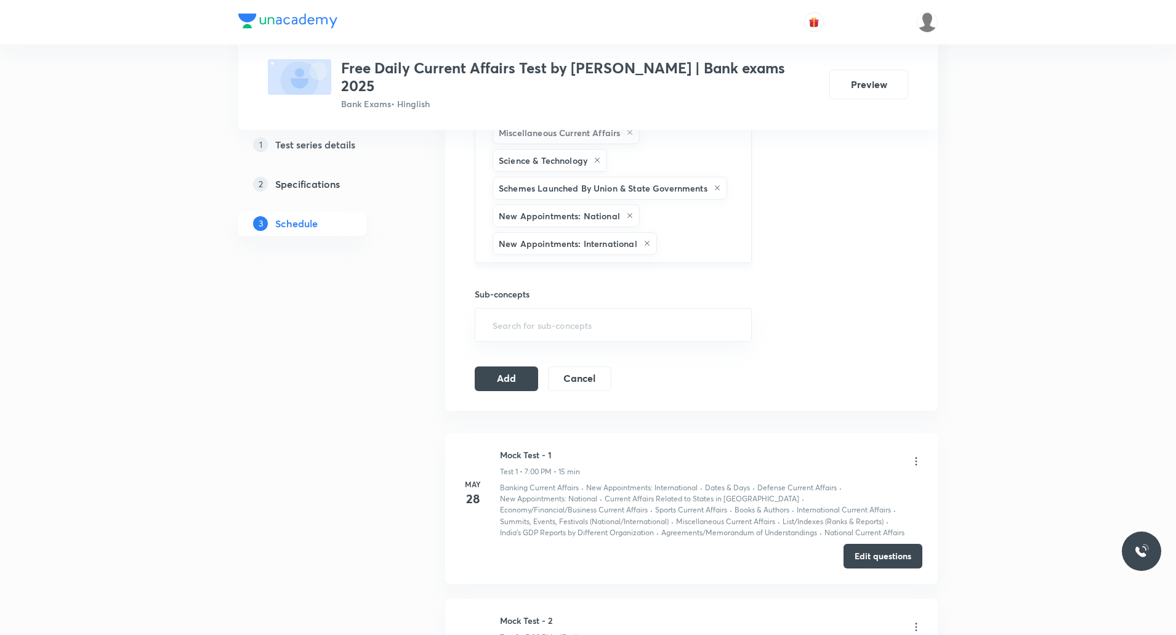
click at [682, 232] on input "text" at bounding box center [697, 243] width 77 height 23
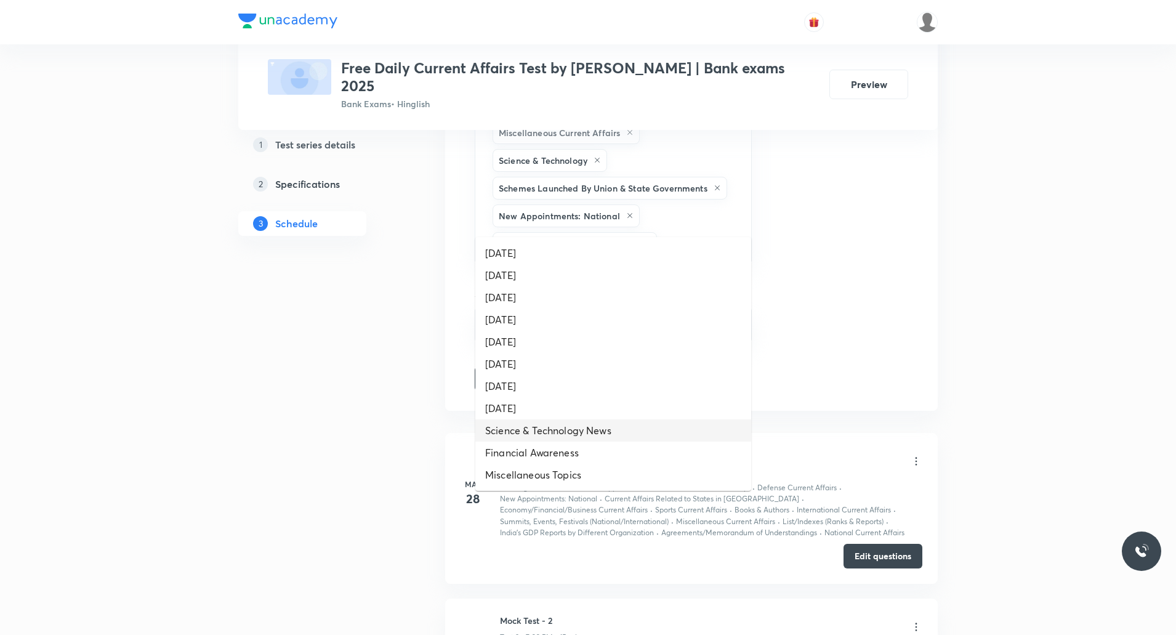
click at [603, 427] on li "Science & Technology News" at bounding box center [613, 430] width 276 height 22
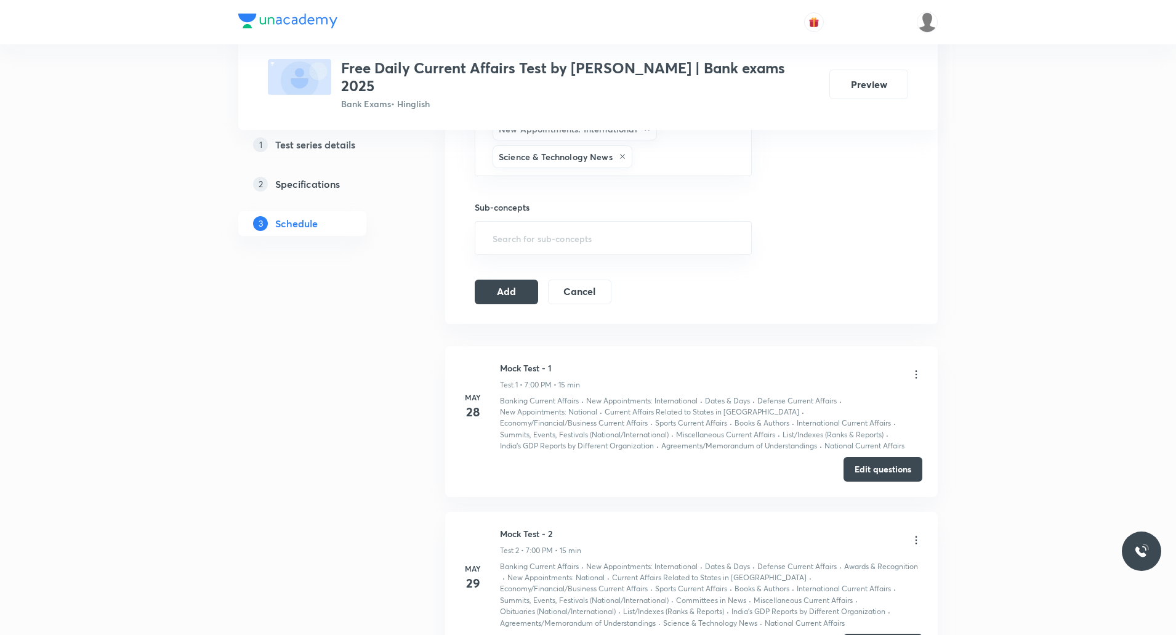
scroll to position [800, 0]
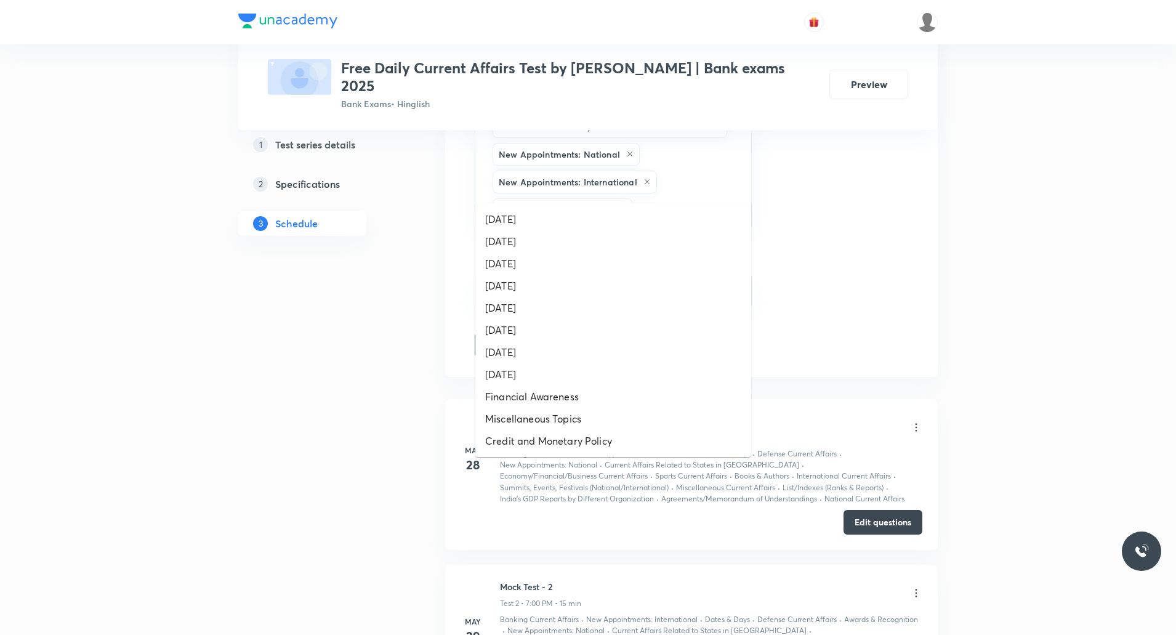
type input "re"
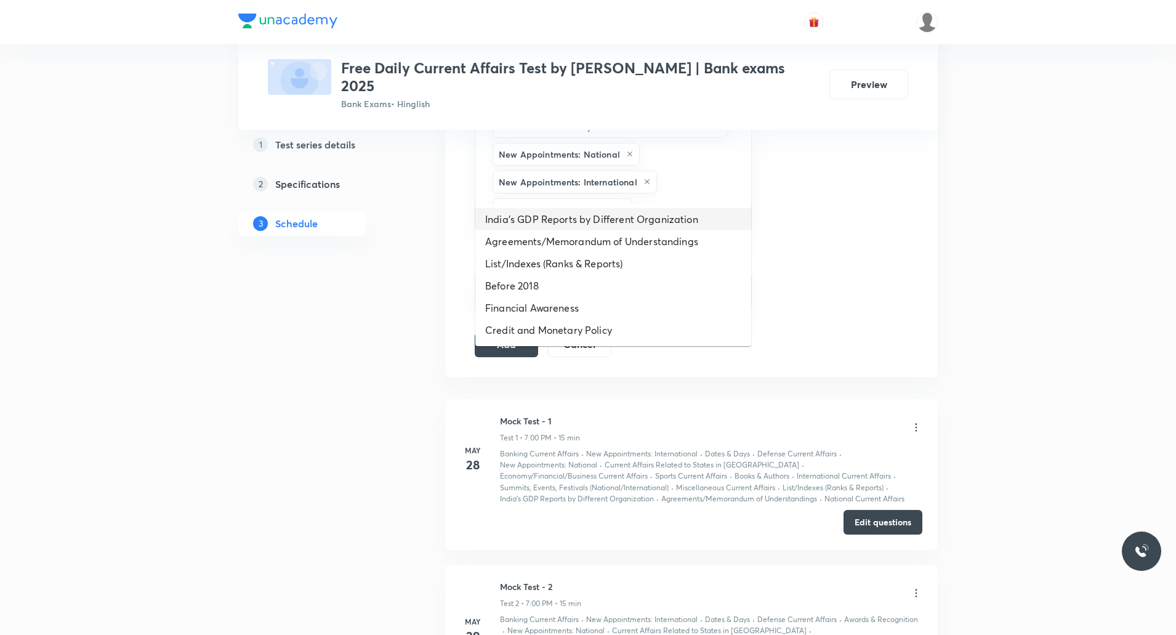
click at [603, 225] on li "India’s GDP Reports by Different Organization" at bounding box center [613, 219] width 276 height 22
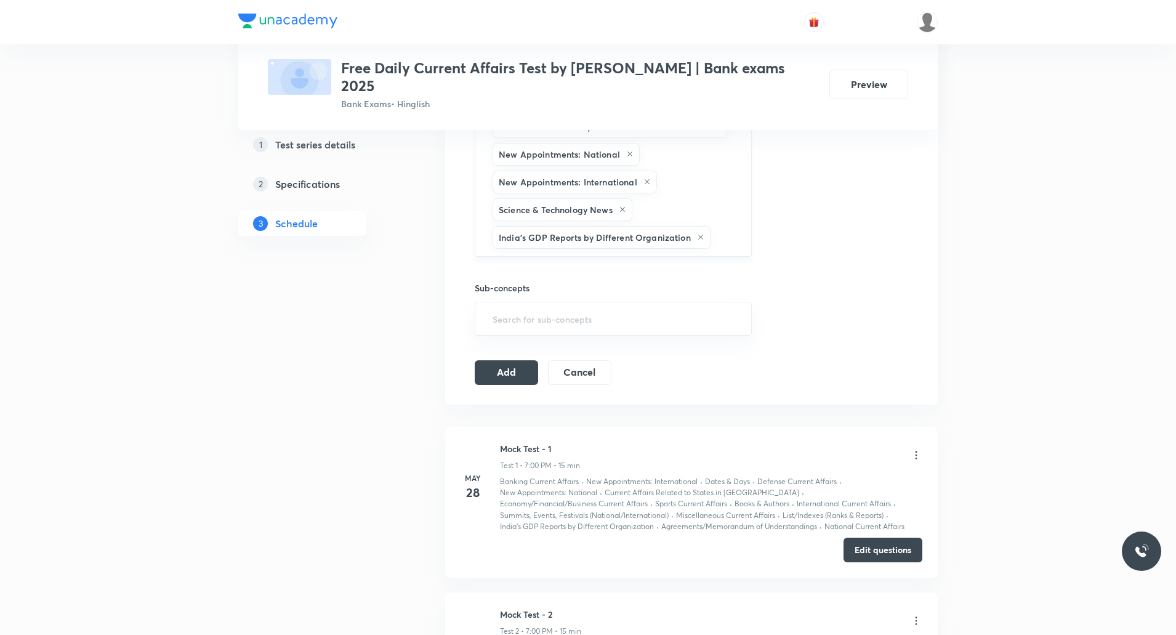
click at [723, 226] on input "text" at bounding box center [724, 237] width 23 height 23
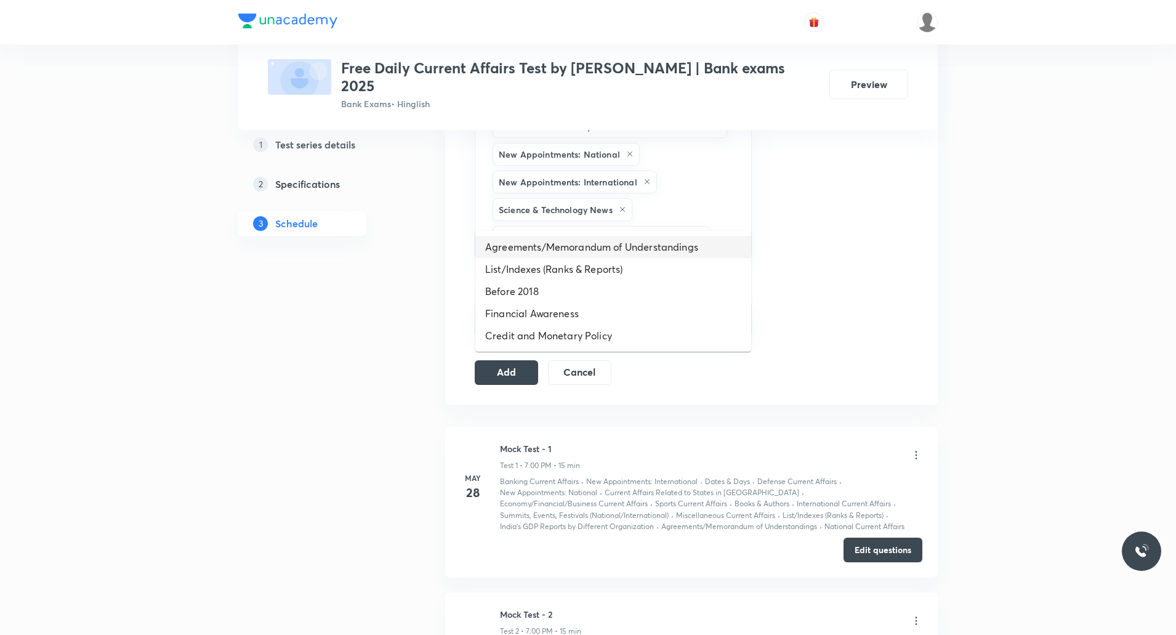
click at [659, 247] on li "Agreements/Memorandum of Understandings" at bounding box center [613, 247] width 276 height 22
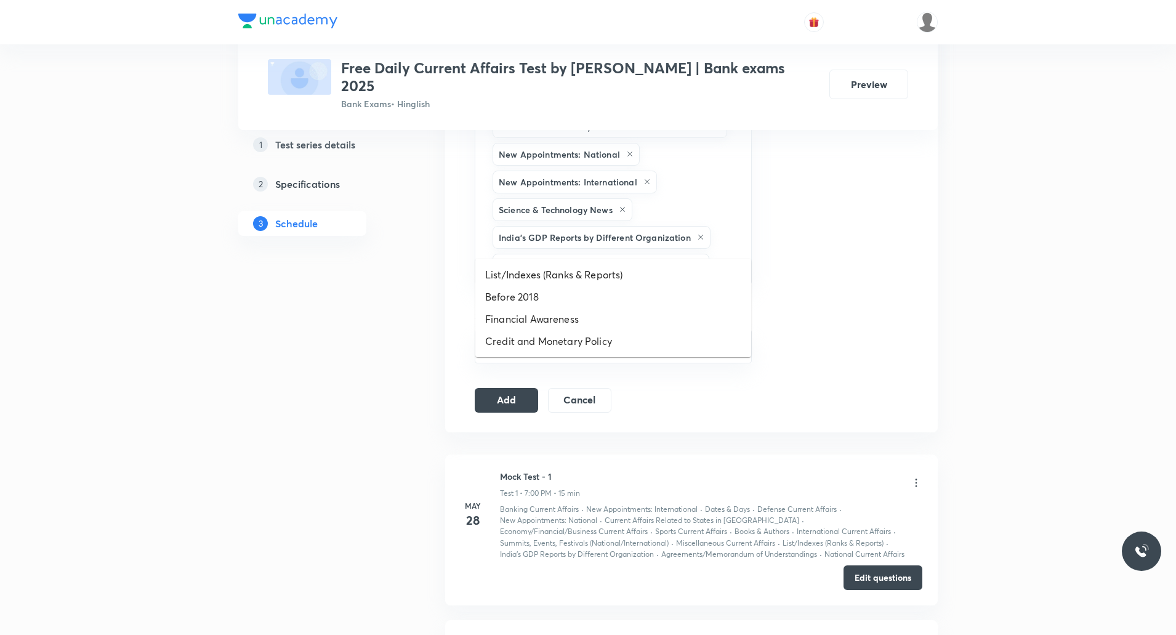
drag, startPoint x: 723, startPoint y: 236, endPoint x: 681, endPoint y: 259, distance: 48.2
click at [725, 254] on input "text" at bounding box center [724, 265] width 25 height 23
click at [626, 274] on li "List/Indexes (Ranks & Reports)" at bounding box center [613, 275] width 276 height 22
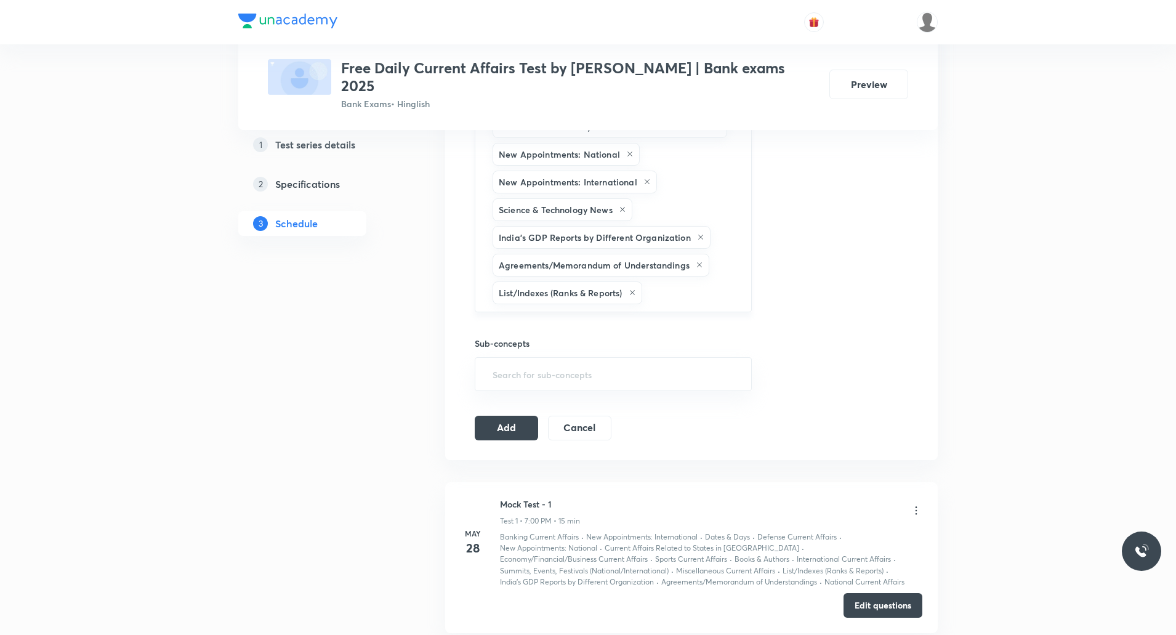
type input "s"
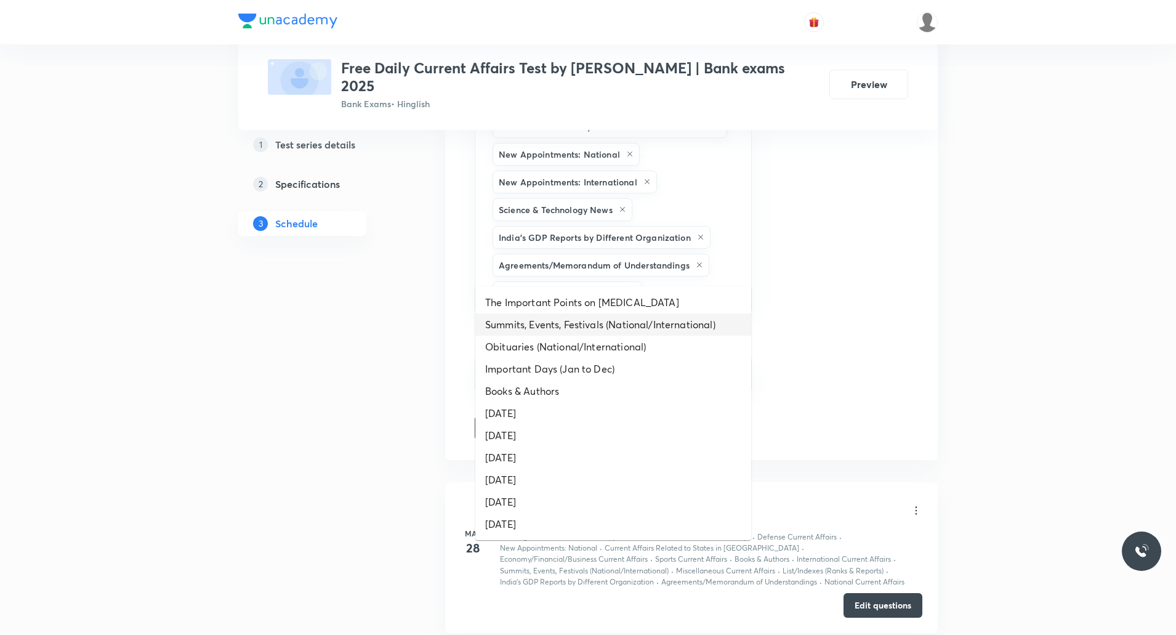
click at [626, 320] on li "Summits, Events, Festivals (National/International)" at bounding box center [613, 324] width 276 height 22
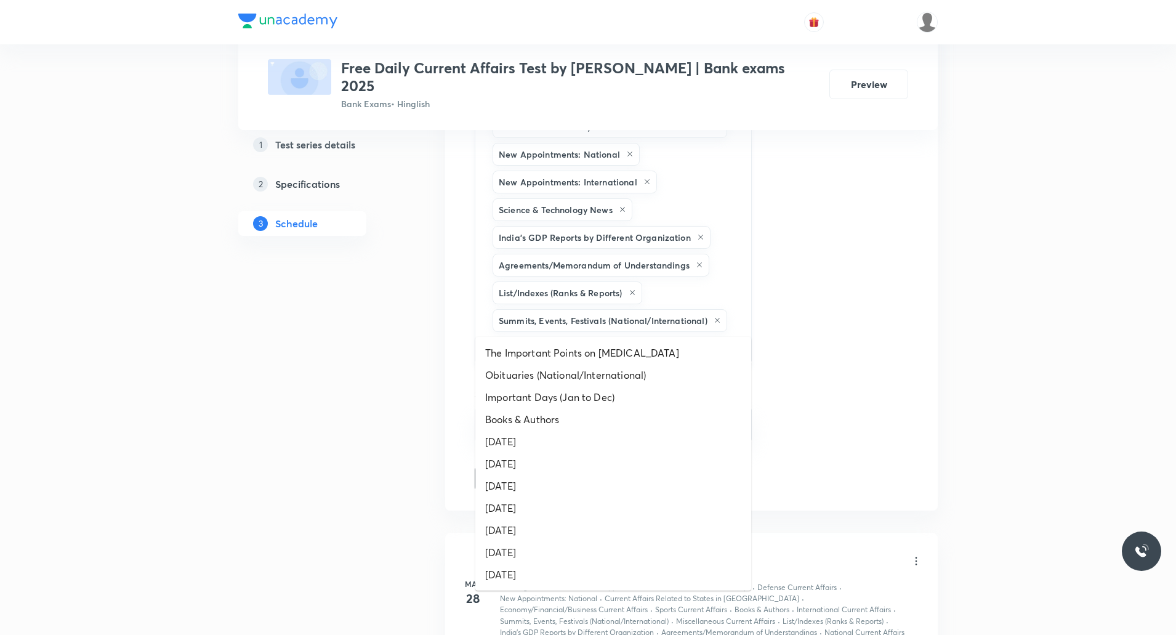
click at [723, 334] on input "text" at bounding box center [613, 345] width 246 height 23
click at [592, 378] on li "Obituaries (National/International)" at bounding box center [613, 375] width 276 height 22
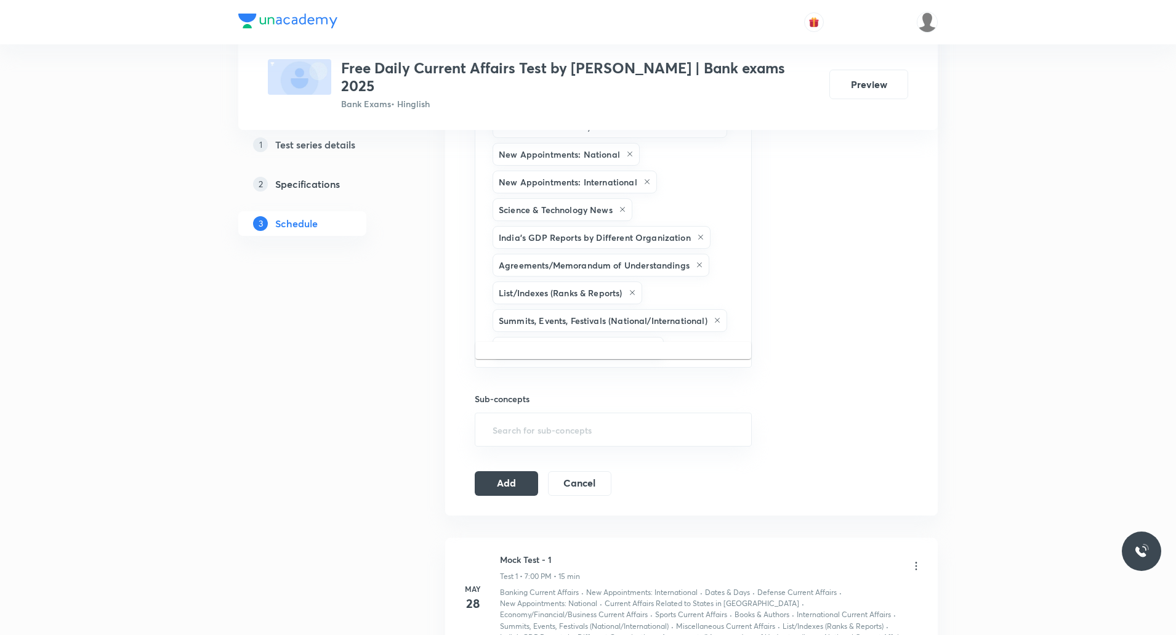
type input "a"
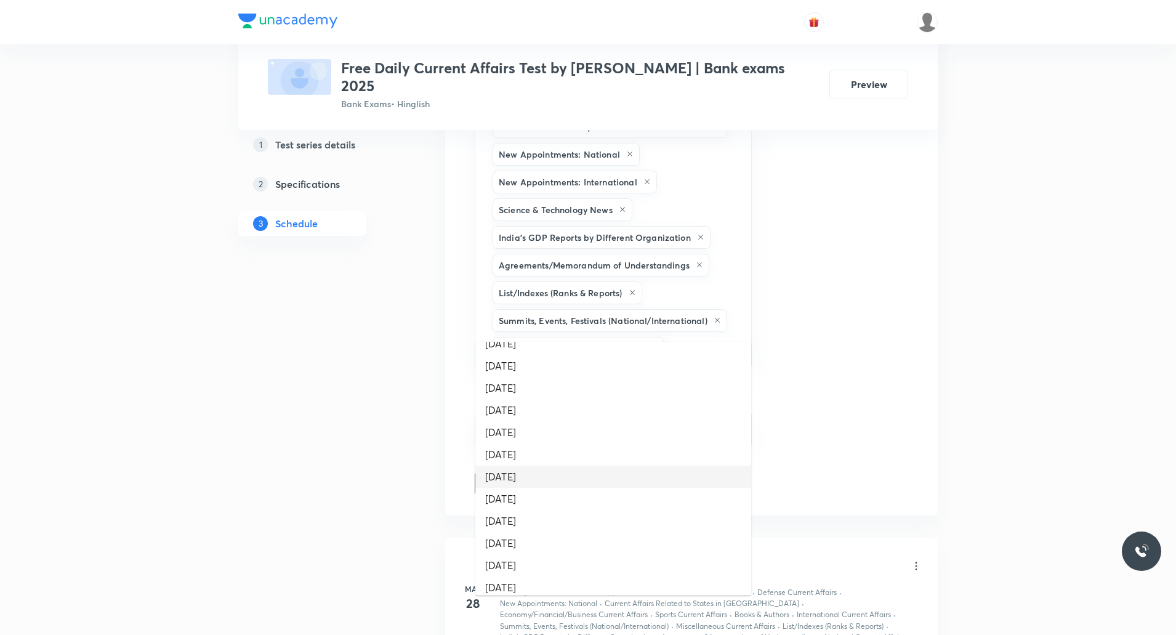
scroll to position [0, 0]
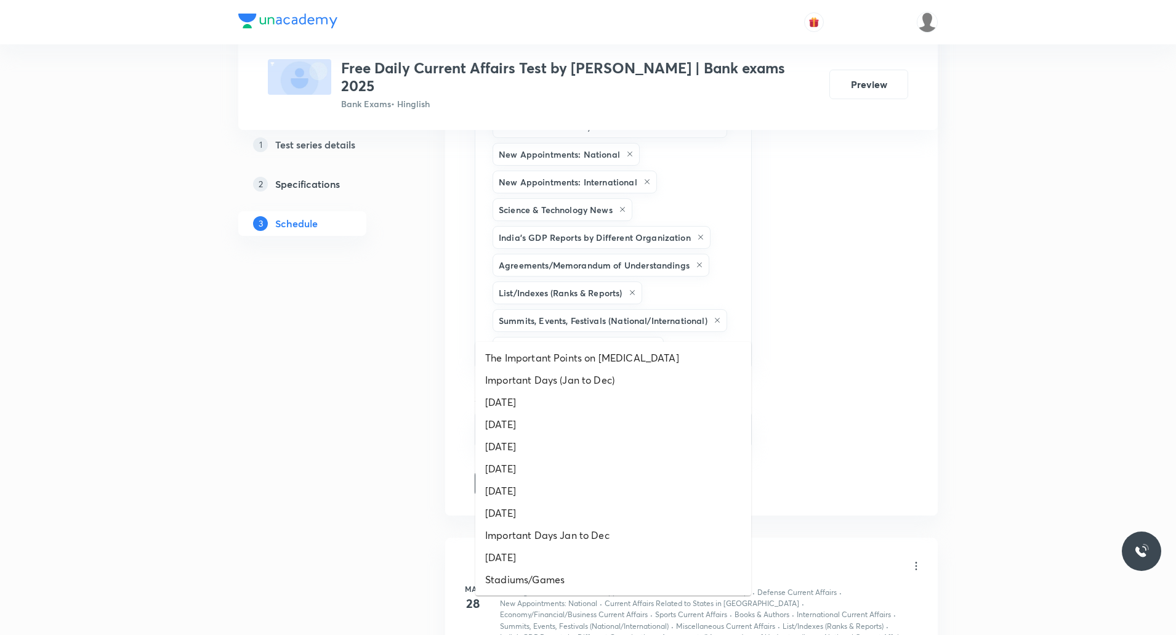
type input "da"
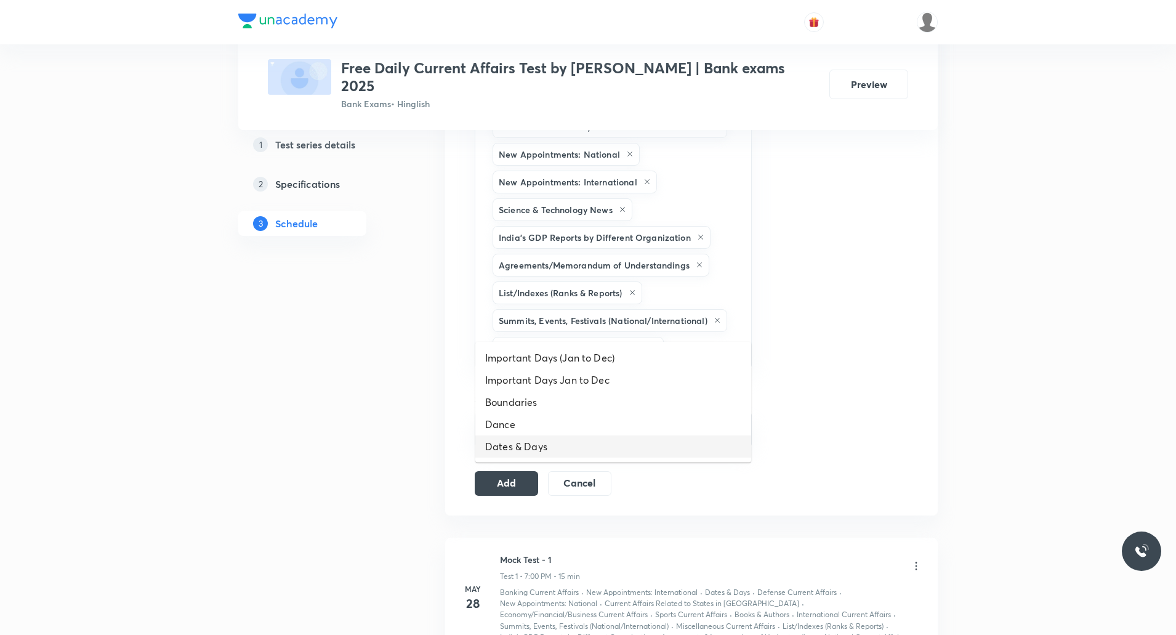
click at [535, 447] on li "Dates & Days" at bounding box center [613, 446] width 276 height 22
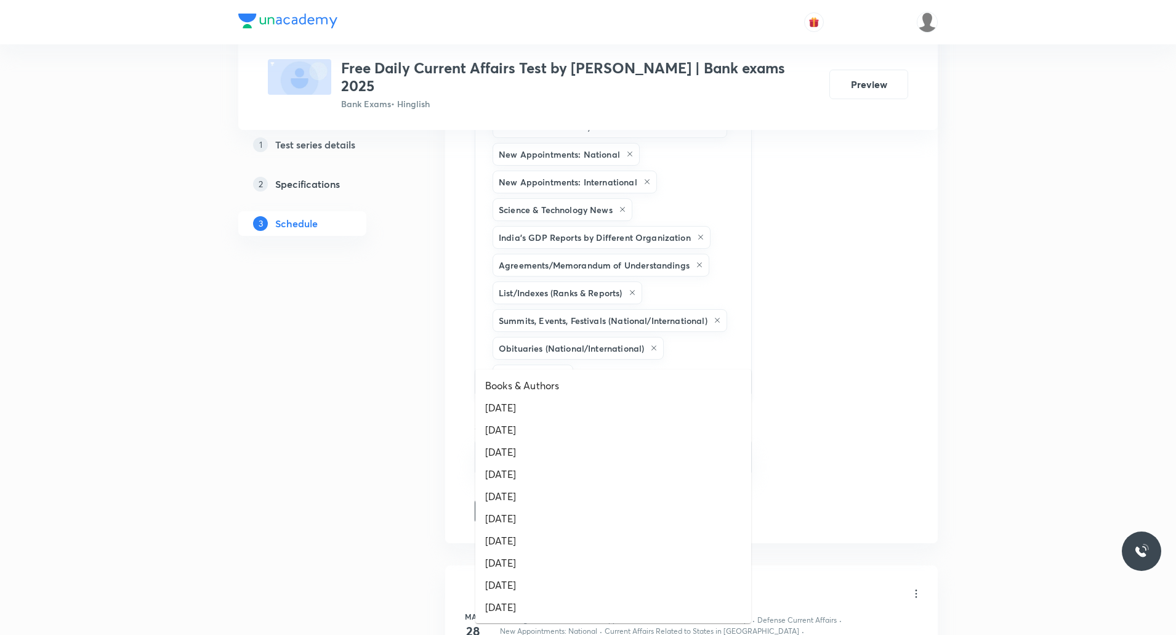
type input "bo"
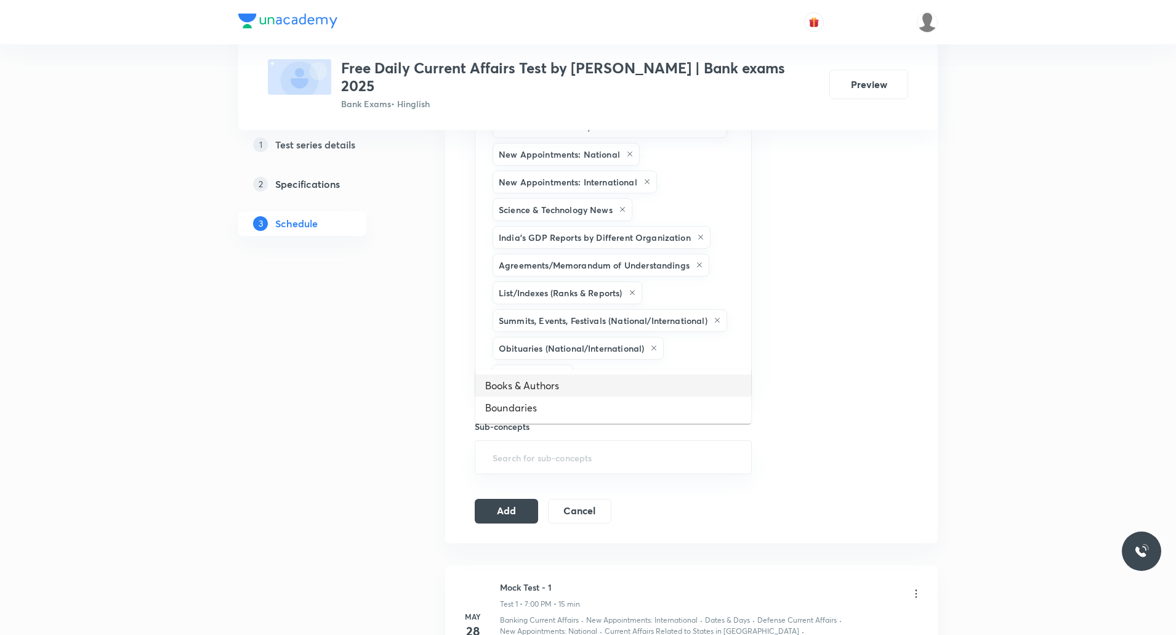
click at [562, 385] on li "Books & Authors" at bounding box center [613, 385] width 276 height 22
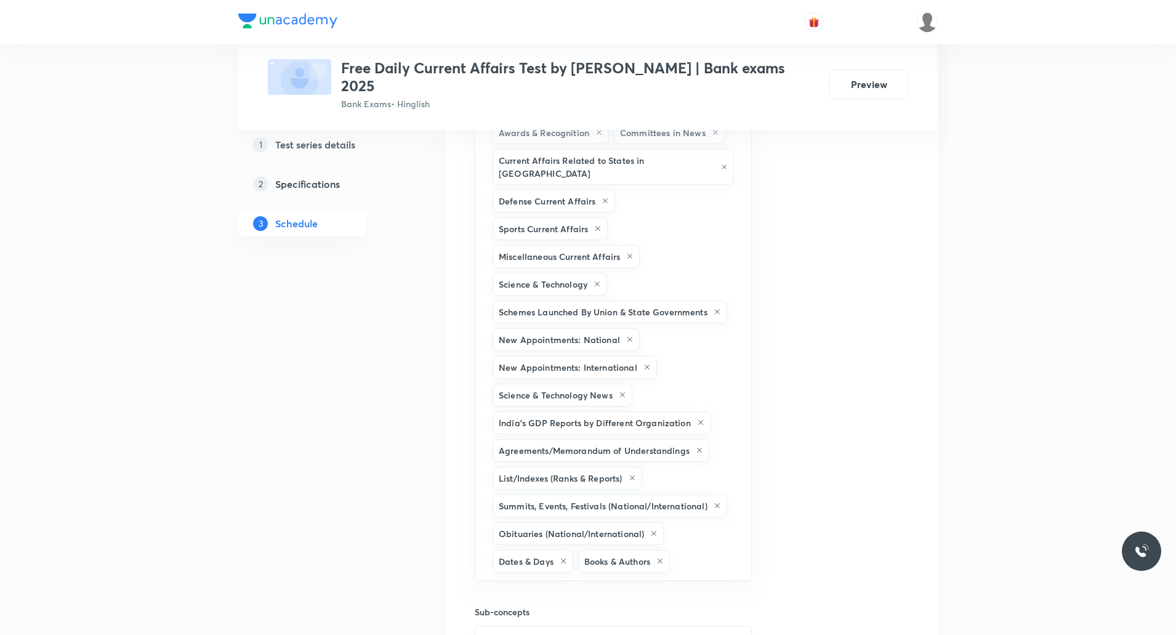
scroll to position [862, 0]
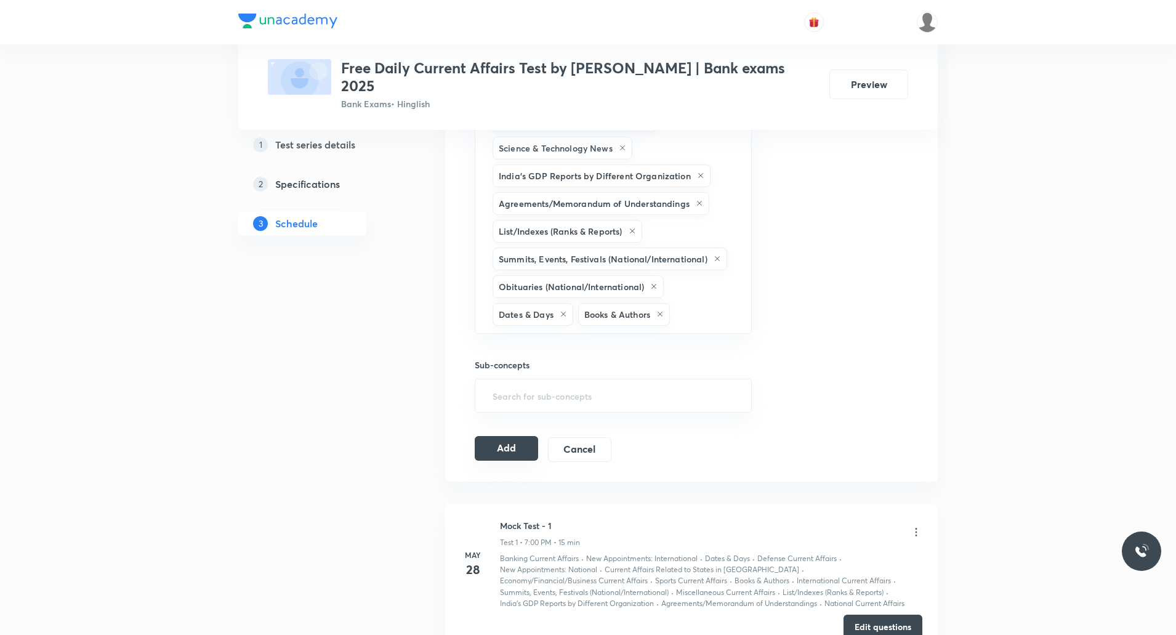
click at [511, 436] on button "Add" at bounding box center [506, 448] width 63 height 25
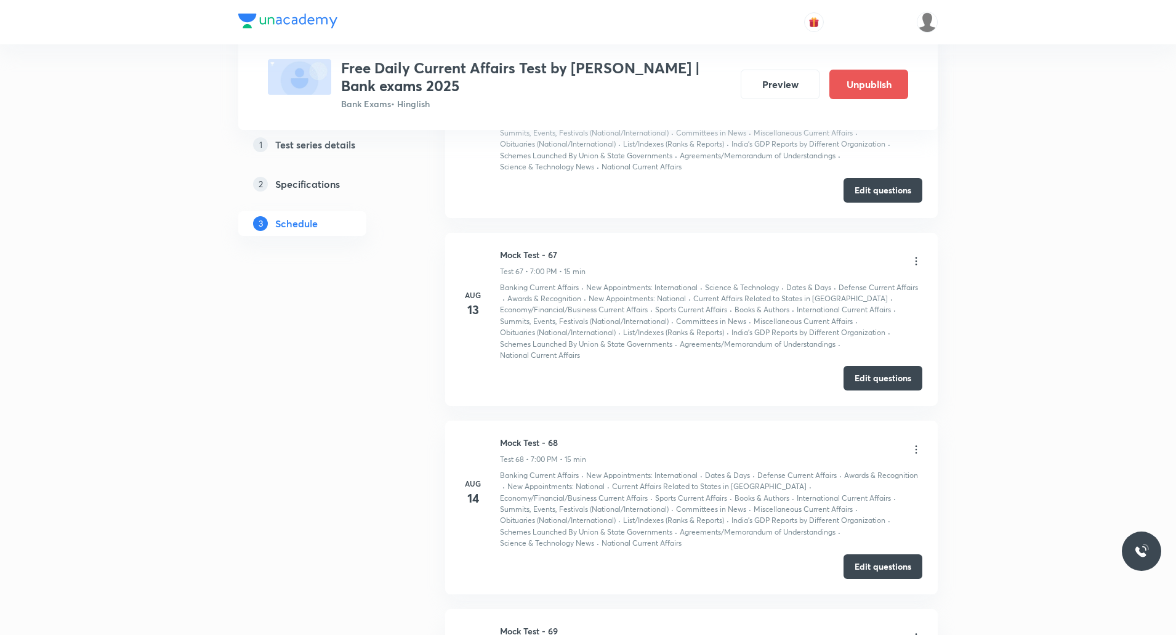
scroll to position [15193, 0]
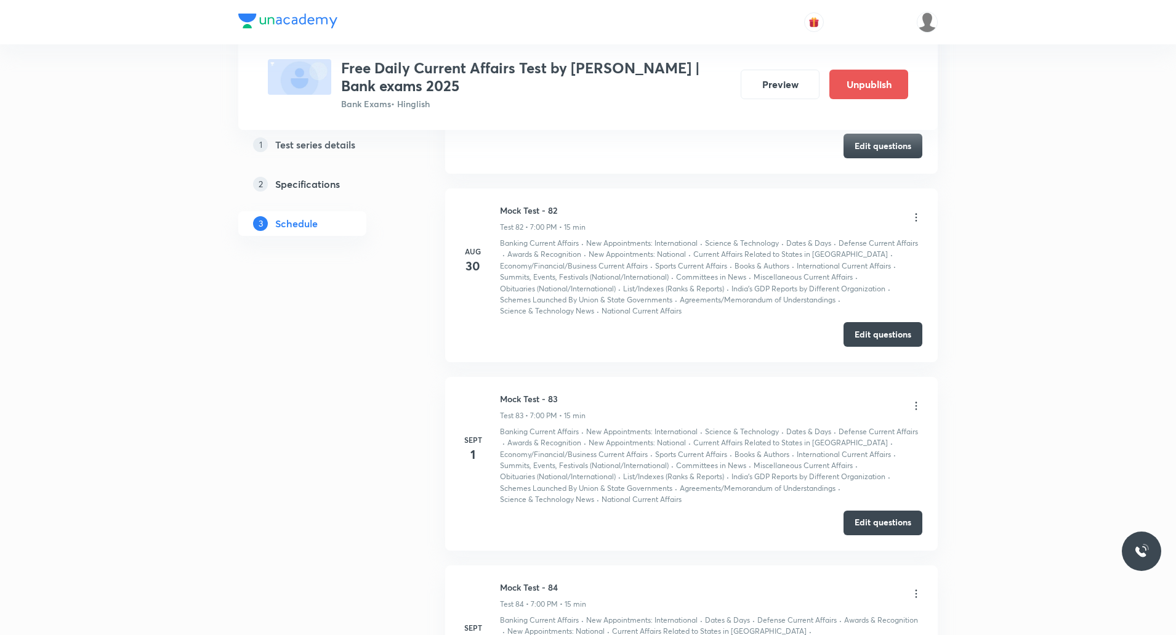
scroll to position [15470, 0]
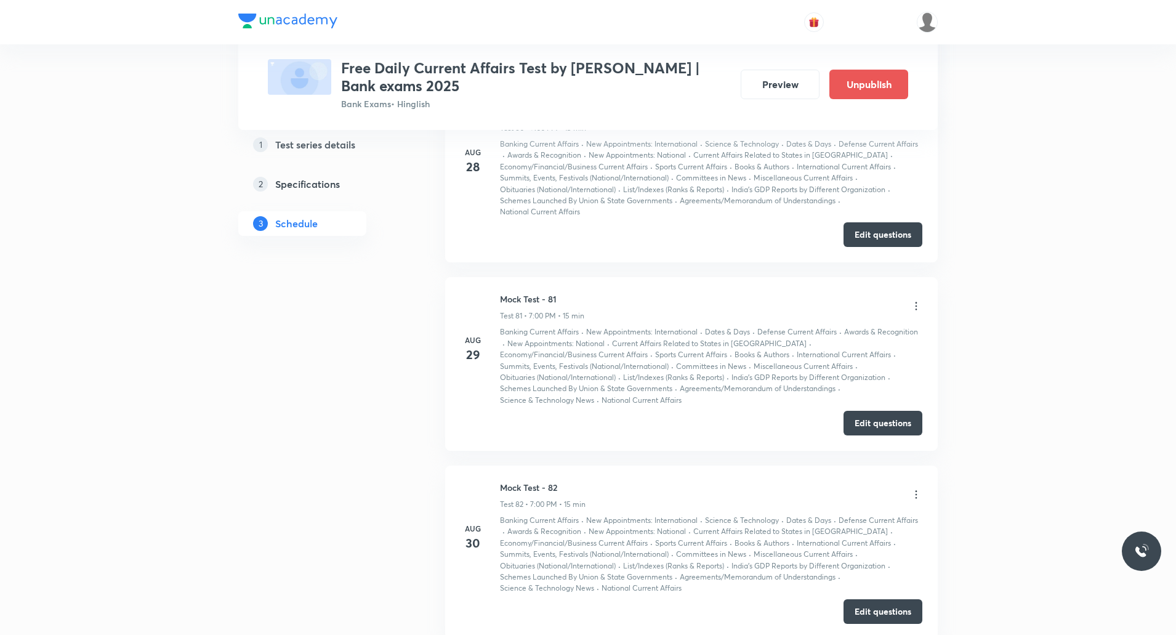
scroll to position [15600, 0]
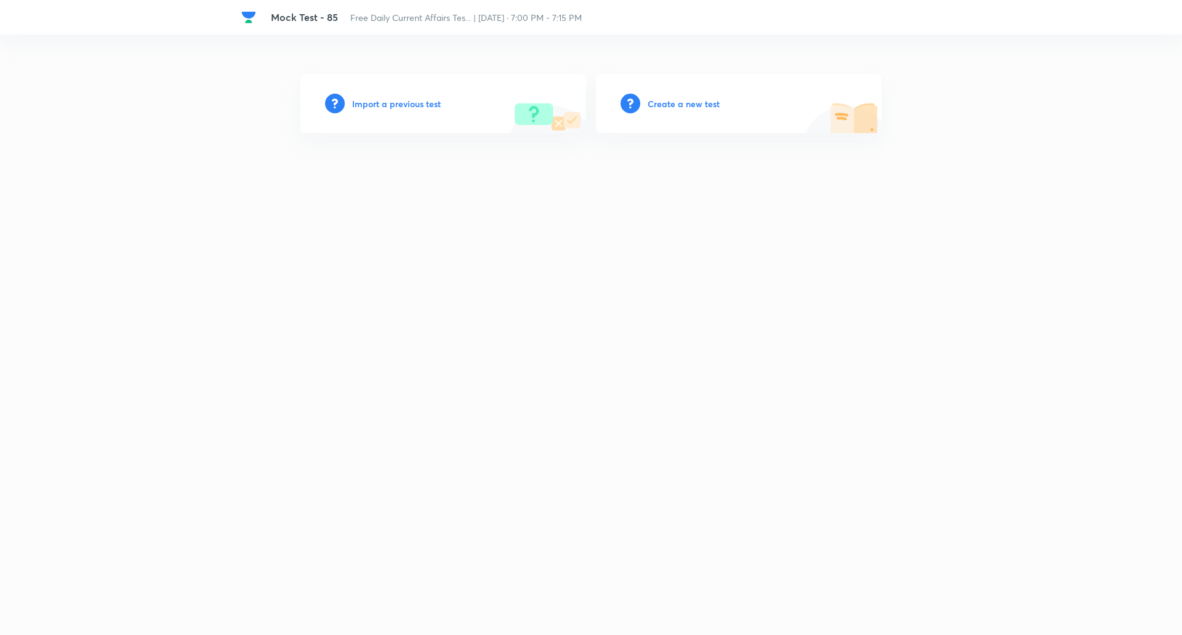
click at [683, 107] on h6 "Create a new test" at bounding box center [684, 103] width 72 height 13
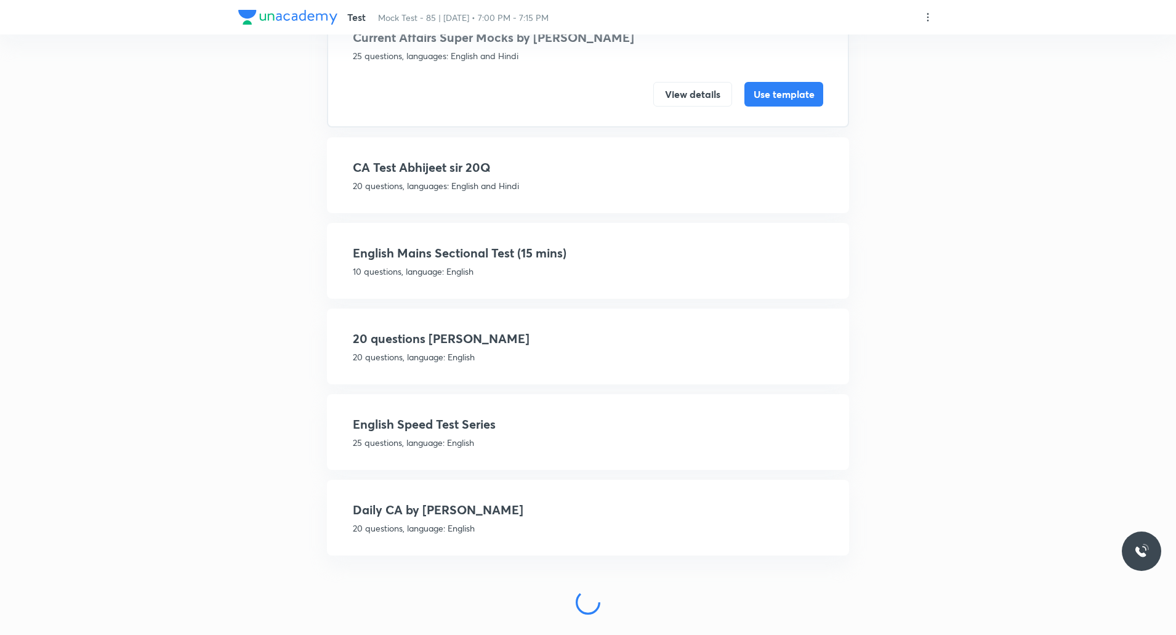
scroll to position [145, 0]
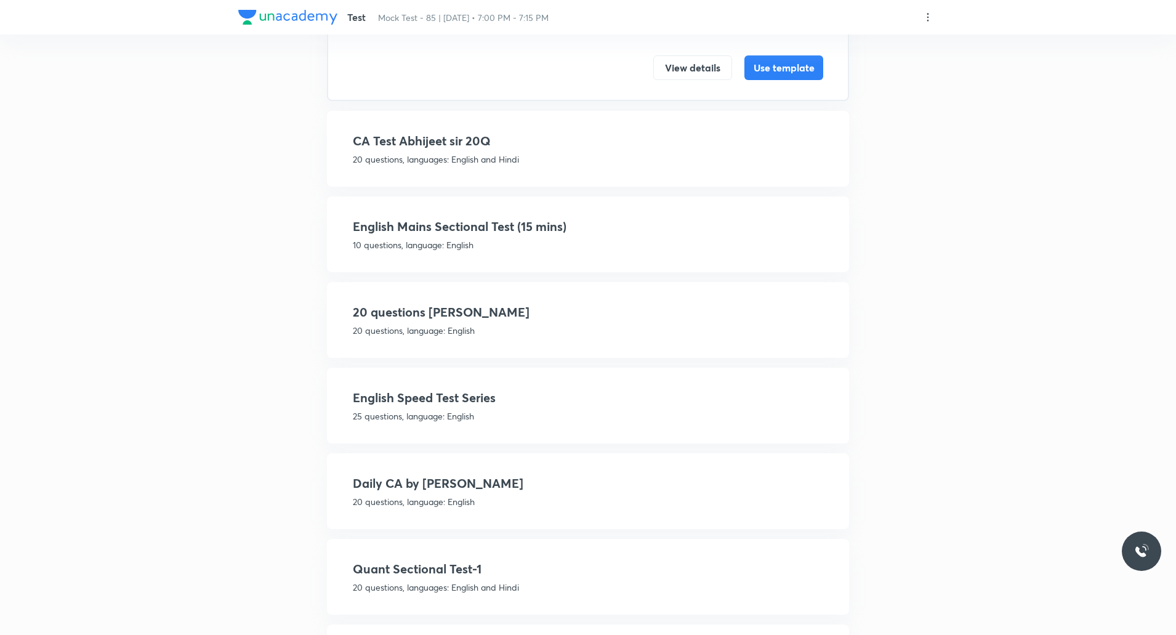
click at [440, 492] on h4 "Daily CA by [PERSON_NAME]" at bounding box center [588, 483] width 470 height 18
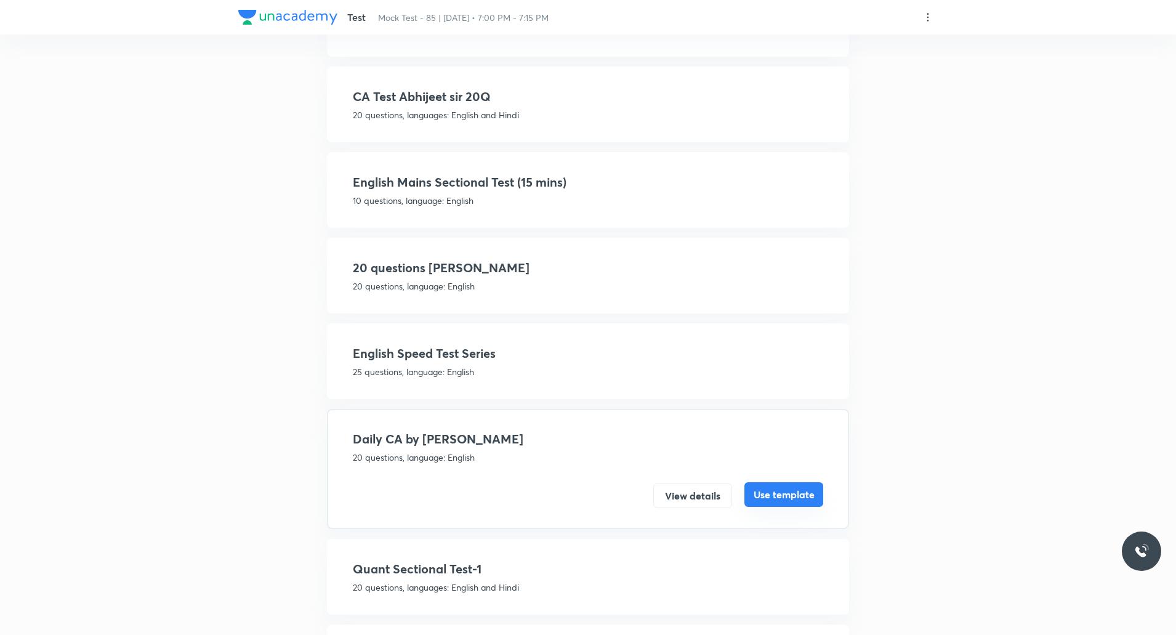
click at [785, 496] on button "Use template" at bounding box center [783, 494] width 79 height 25
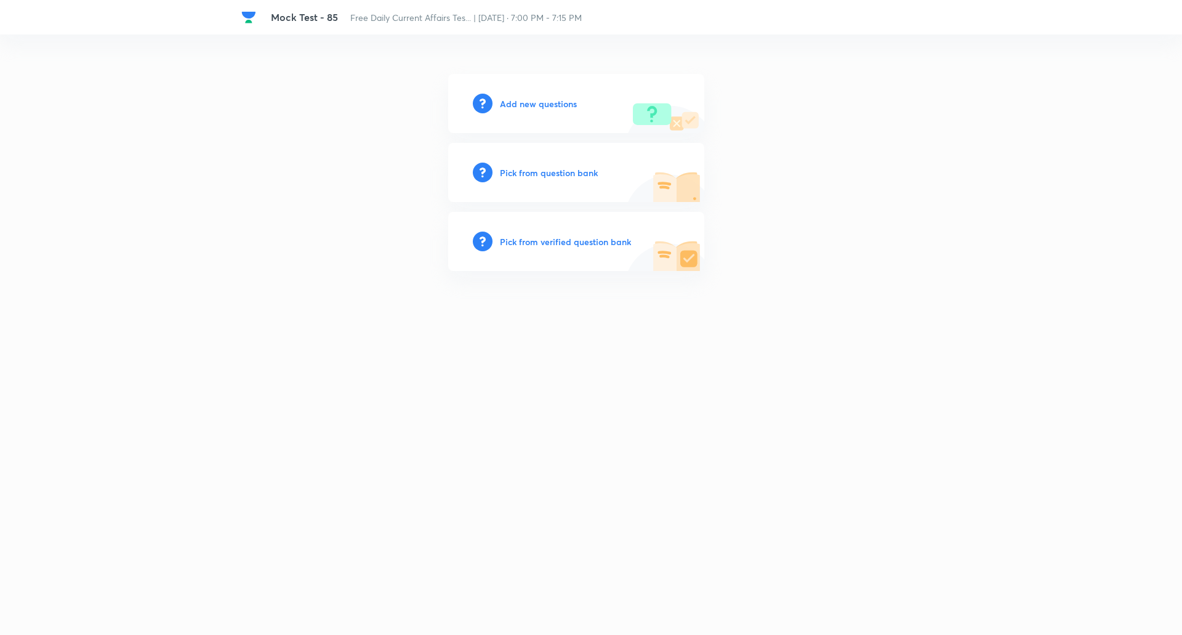
click at [550, 104] on h6 "Add new questions" at bounding box center [538, 103] width 77 height 13
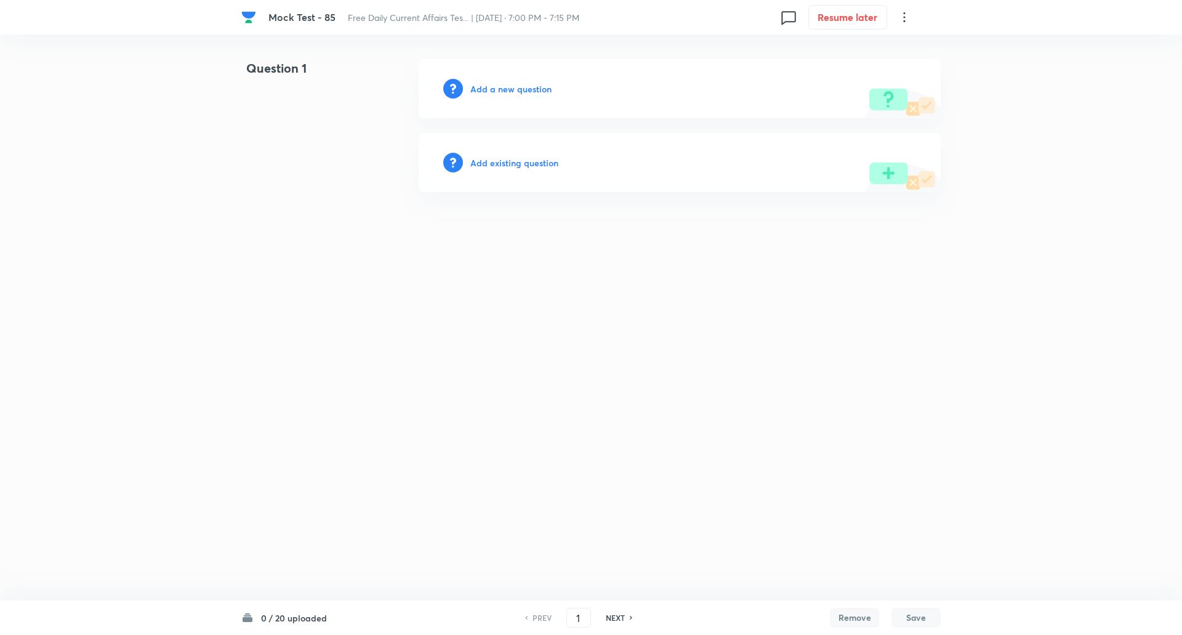
click at [541, 86] on h6 "Add a new question" at bounding box center [510, 89] width 81 height 13
click at [542, 89] on h6 "Choose a question type" at bounding box center [517, 89] width 95 height 13
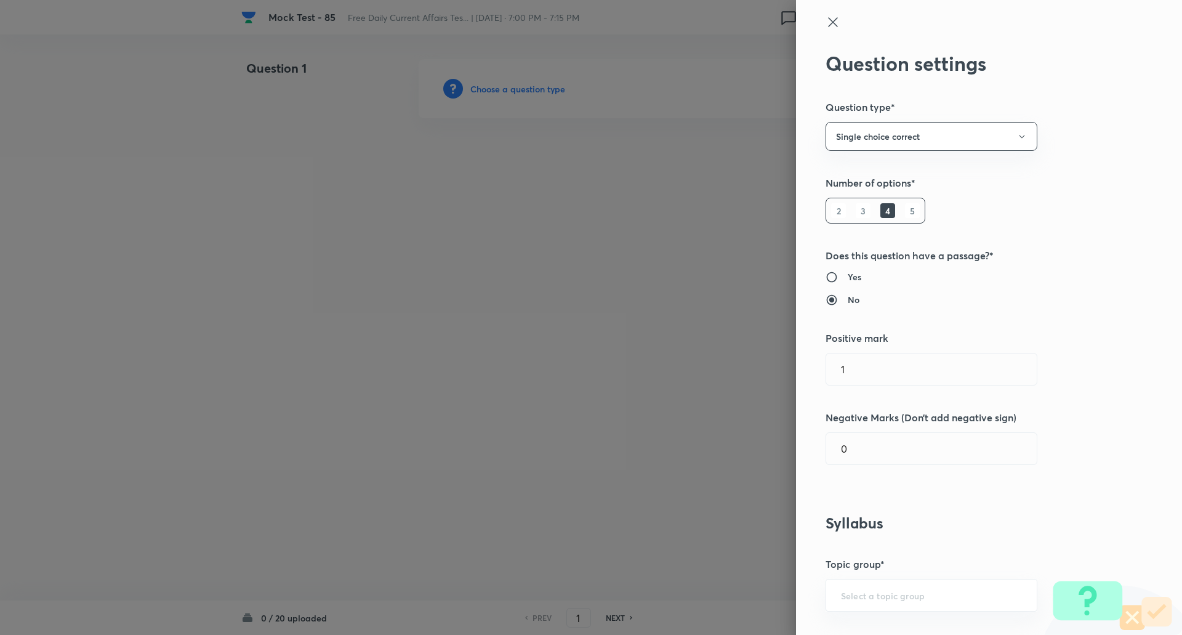
drag, startPoint x: 906, startPoint y: 211, endPoint x: 903, endPoint y: 254, distance: 42.6
click at [906, 212] on h6 "5" at bounding box center [912, 210] width 15 height 15
click at [884, 448] on input "0" at bounding box center [931, 448] width 211 height 31
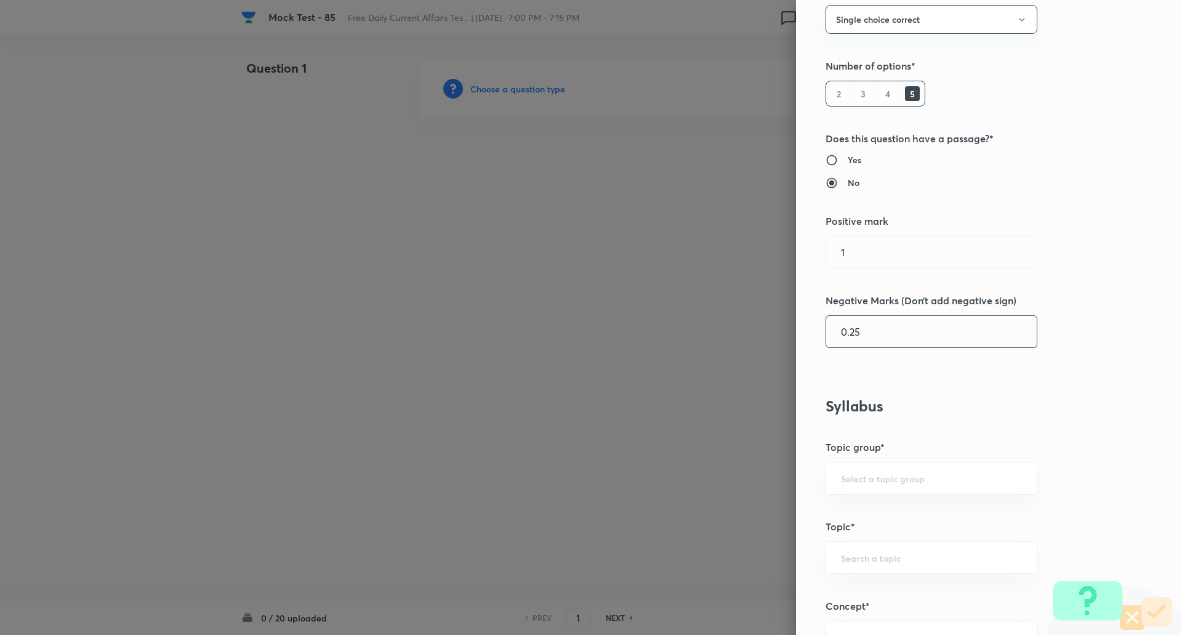
scroll to position [246, 0]
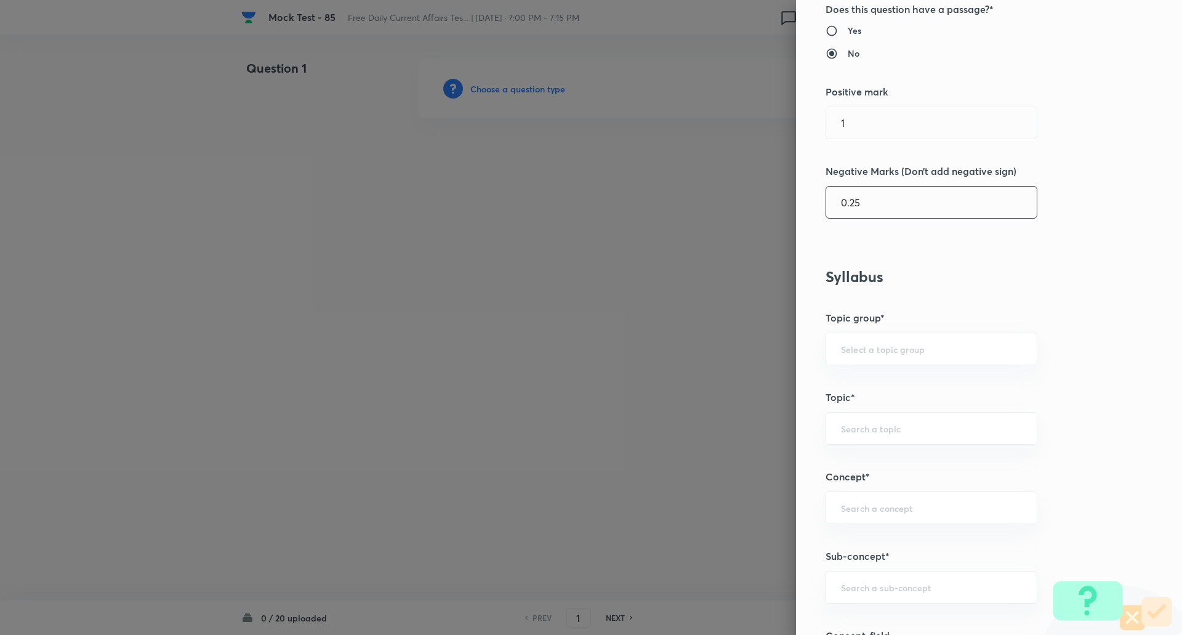
type input "0.25"
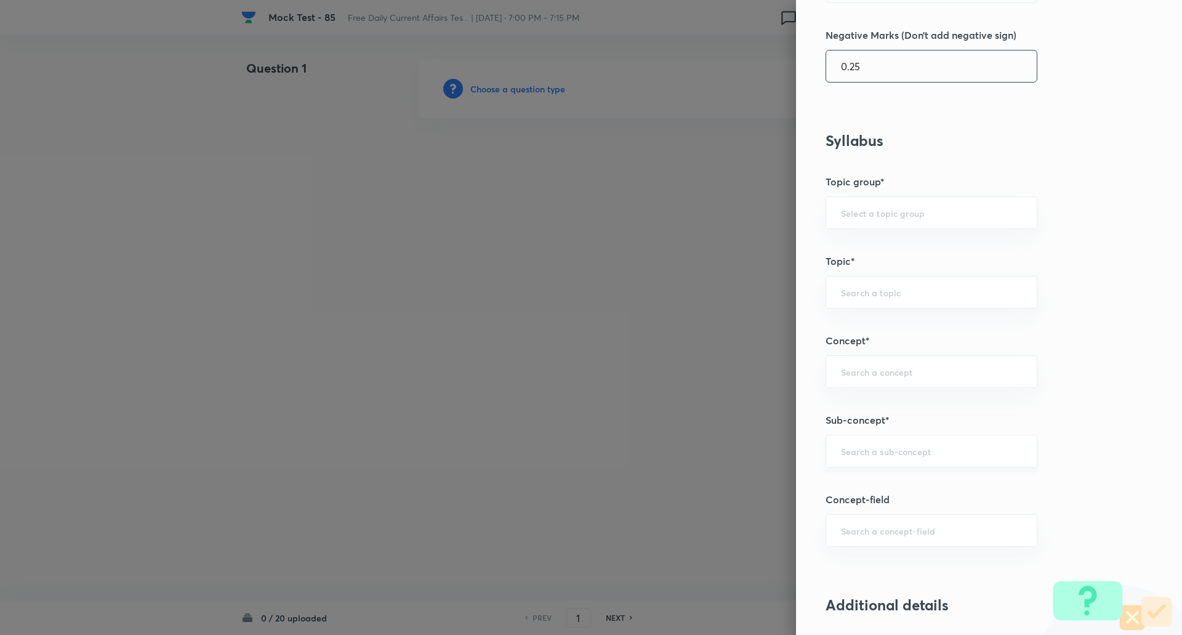
click at [877, 459] on div "​" at bounding box center [932, 451] width 212 height 33
click at [894, 508] on li "List/Indexes (Ranks & Reports)" at bounding box center [922, 508] width 211 height 22
type input "List/Indexes (Ranks & Reports)"
type input "Awareness"
type input "Current Affairs"
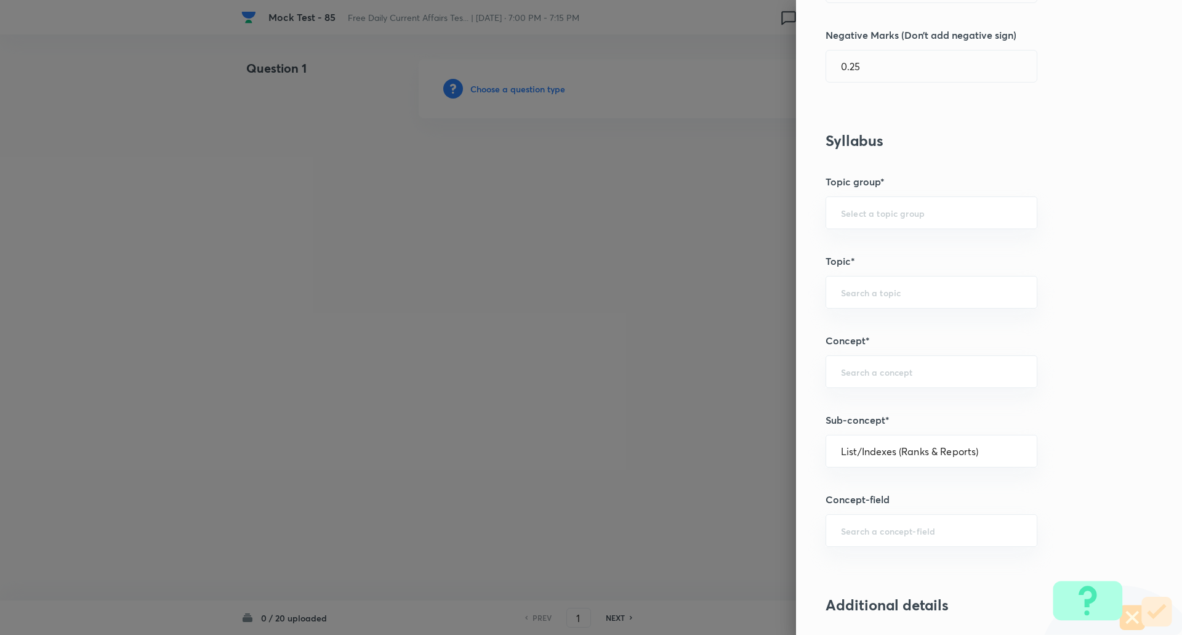
type input "List/Indexes (Ranks & Reports)"
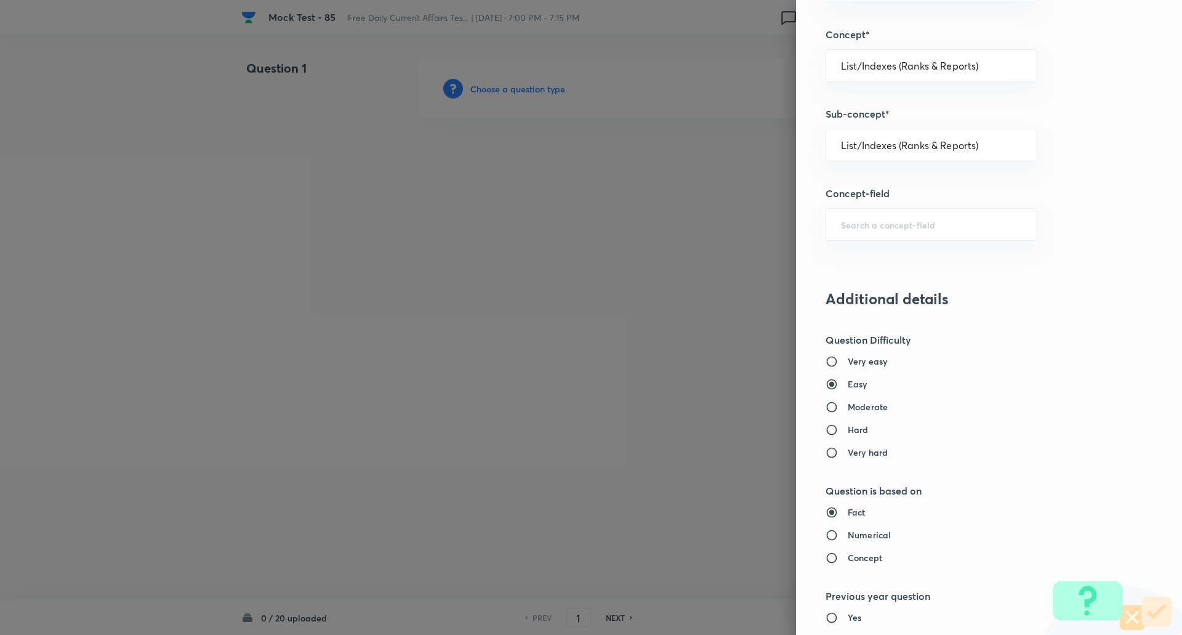
scroll to position [747, 0]
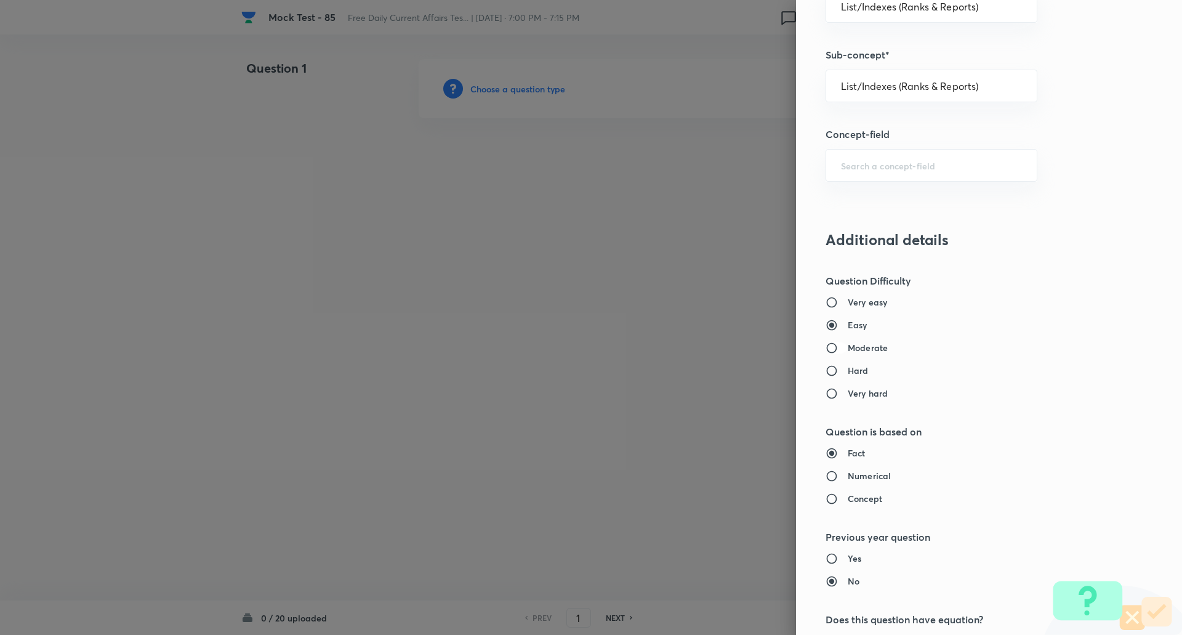
click at [826, 351] on input "Moderate" at bounding box center [837, 348] width 22 height 12
radio input "true"
radio input "false"
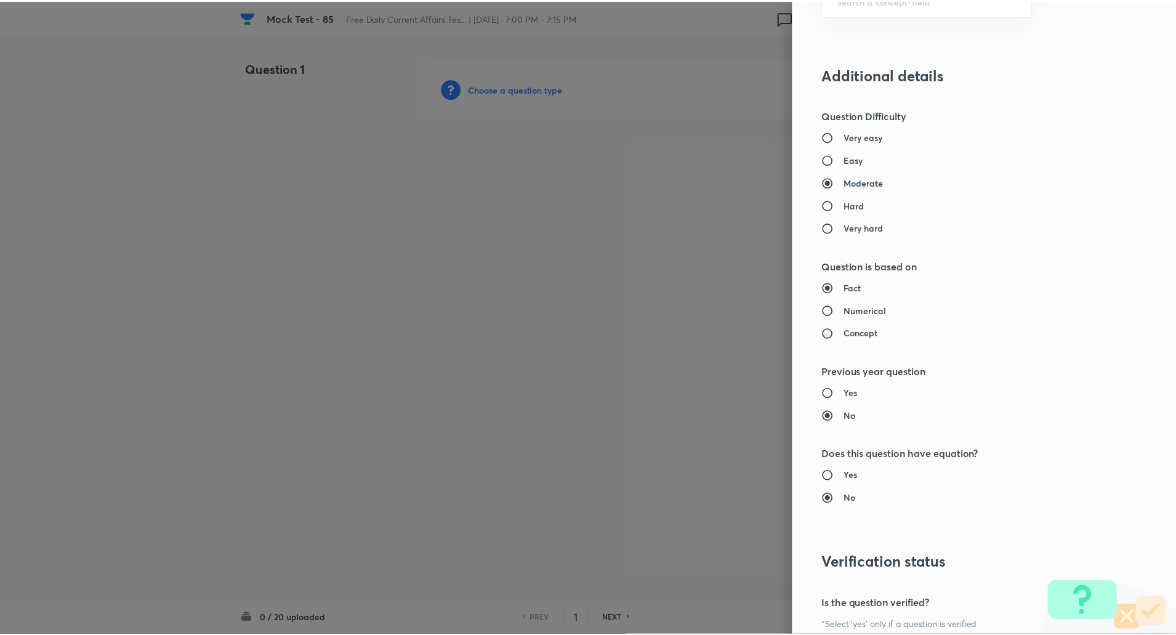
scroll to position [1044, 0]
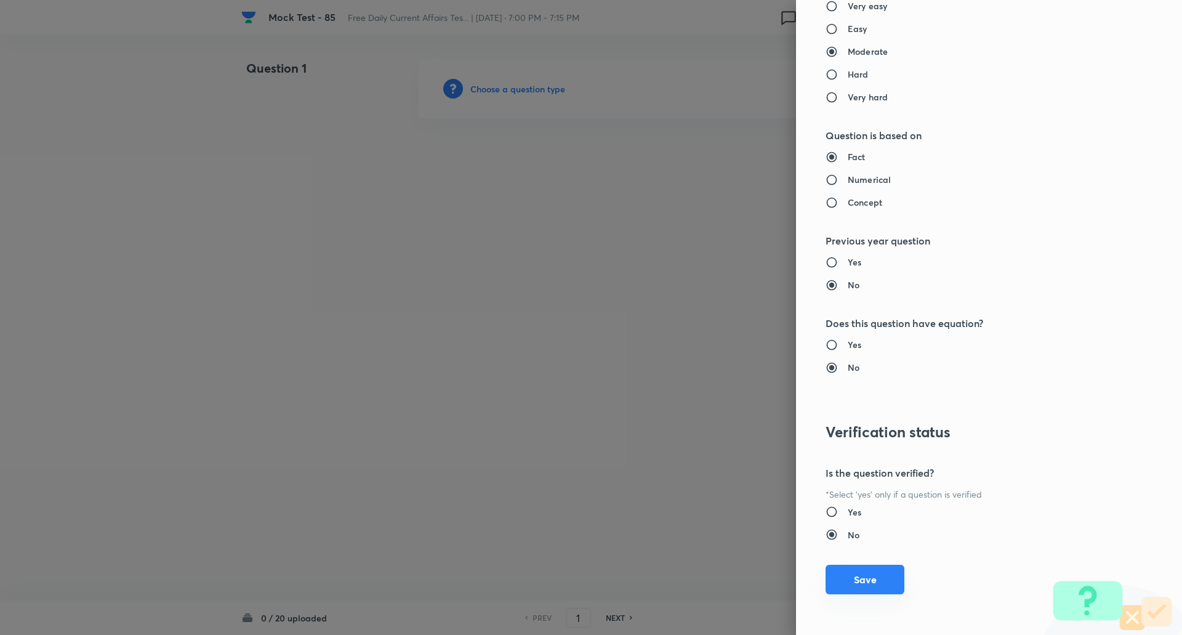
click at [844, 590] on button "Save" at bounding box center [865, 580] width 79 height 30
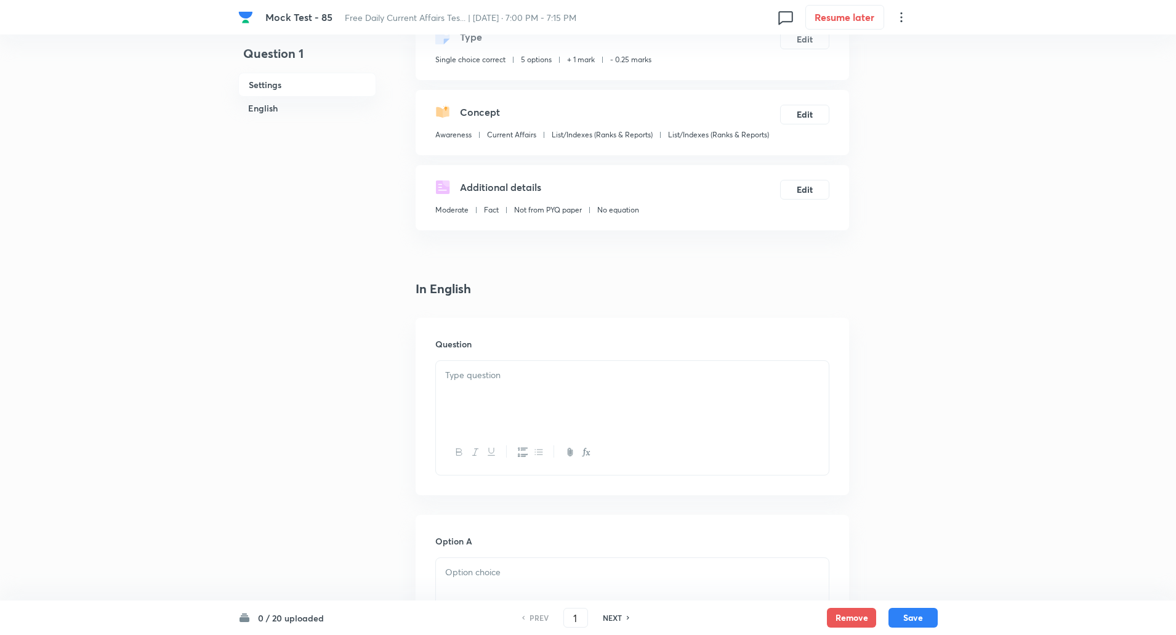
scroll to position [185, 0]
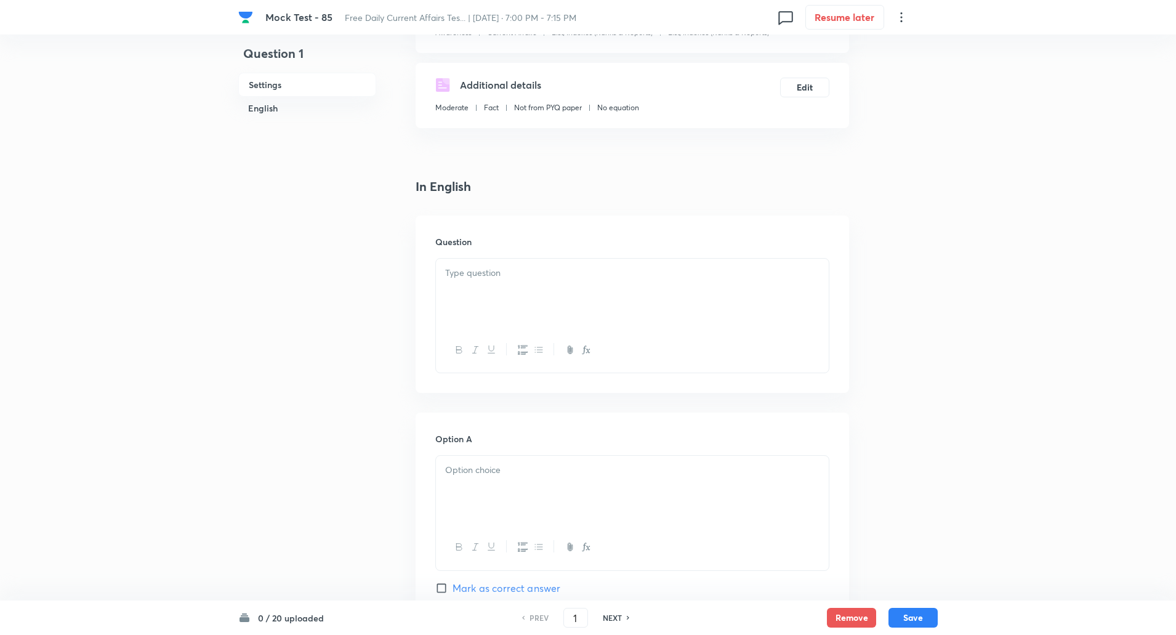
click at [518, 278] on p at bounding box center [632, 273] width 374 height 14
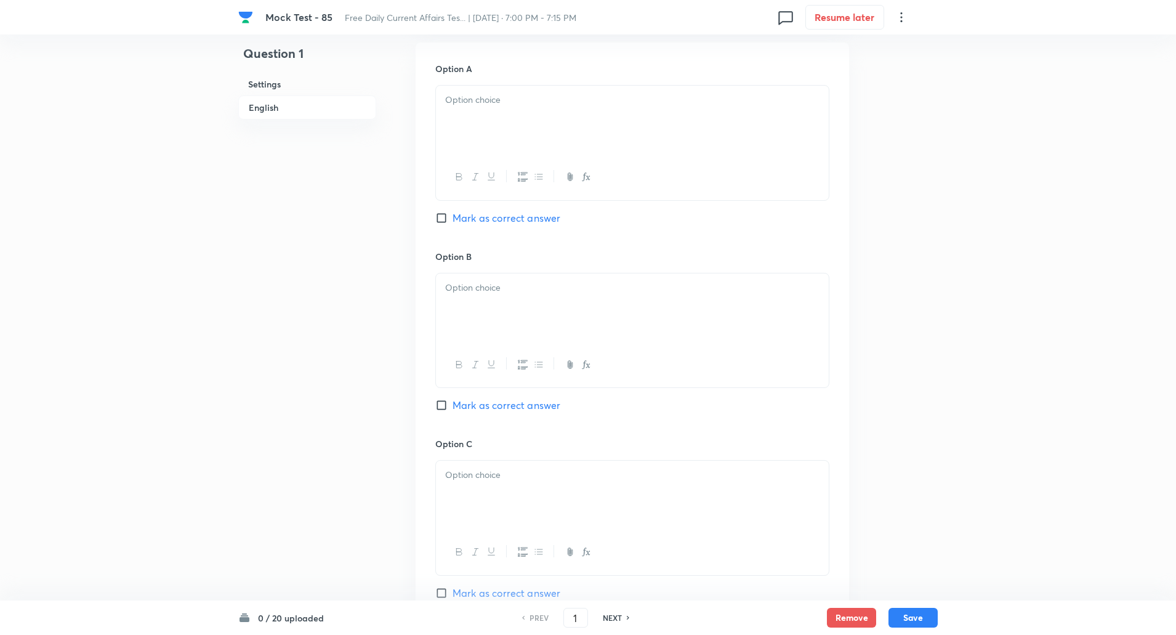
scroll to position [581, 0]
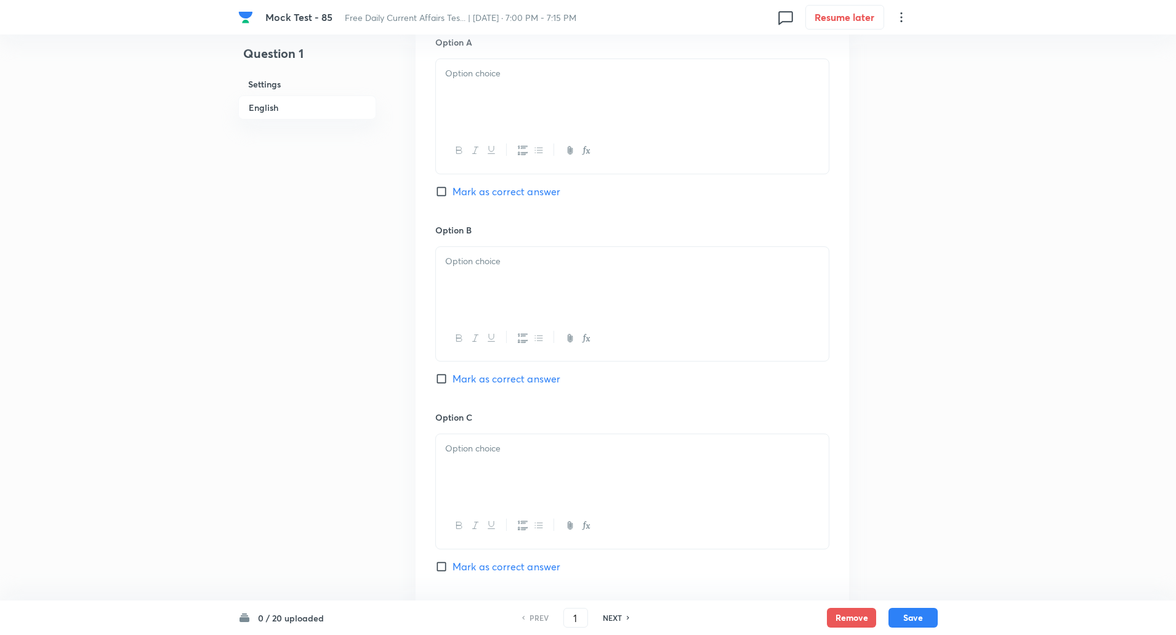
click at [446, 378] on input "Mark as correct answer" at bounding box center [443, 379] width 17 height 12
checkbox input "true"
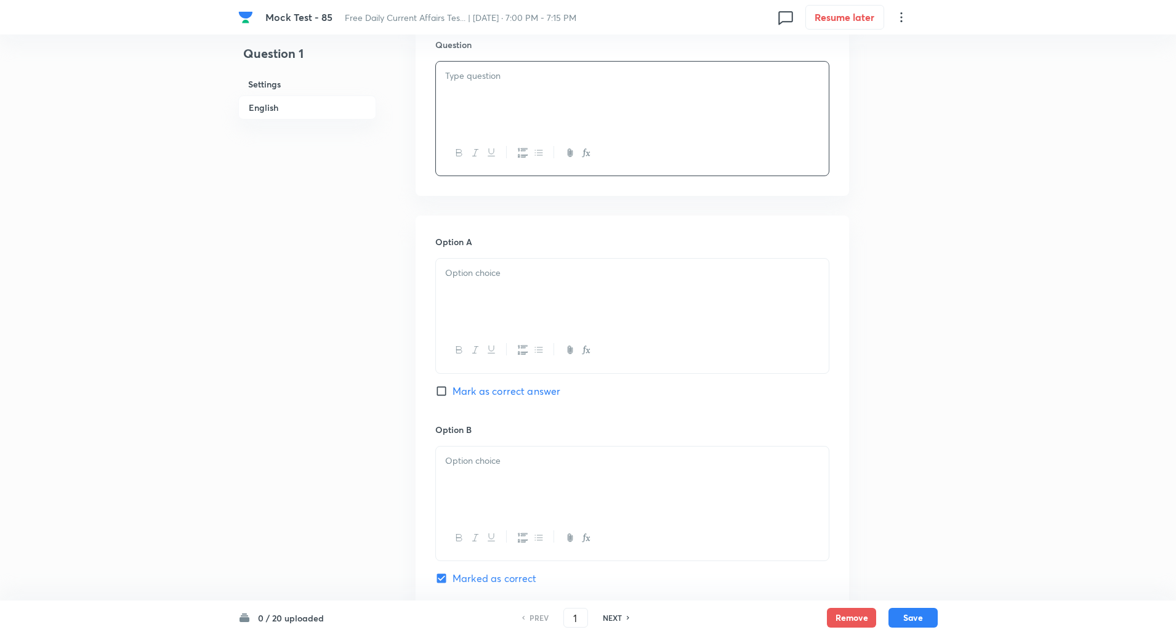
scroll to position [305, 0]
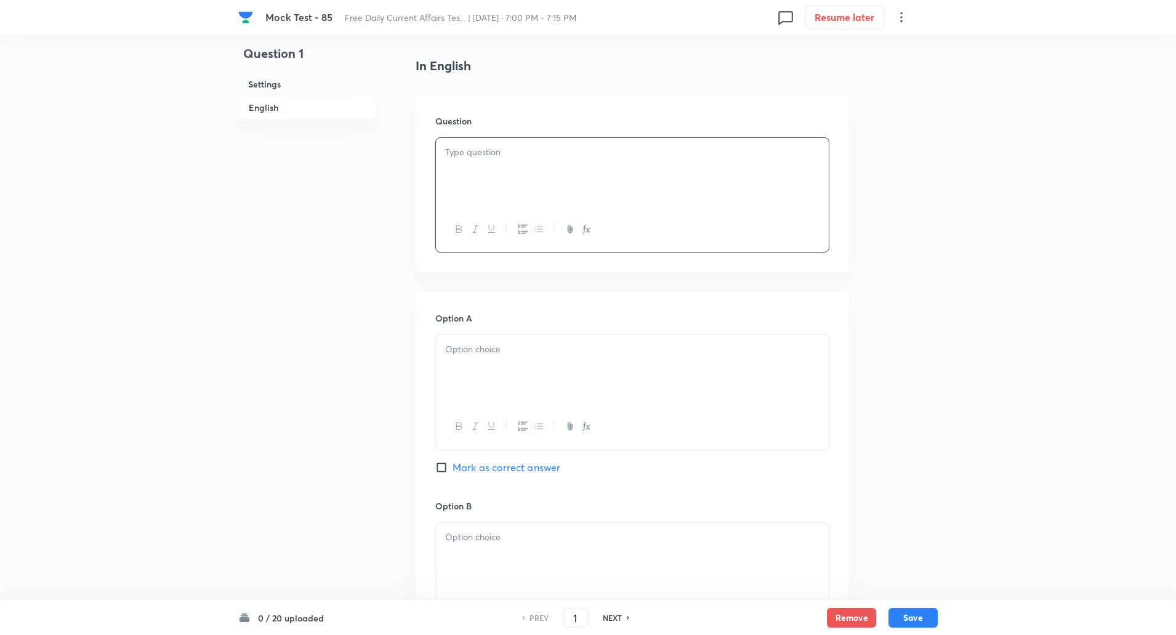
click at [493, 174] on div at bounding box center [632, 172] width 393 height 69
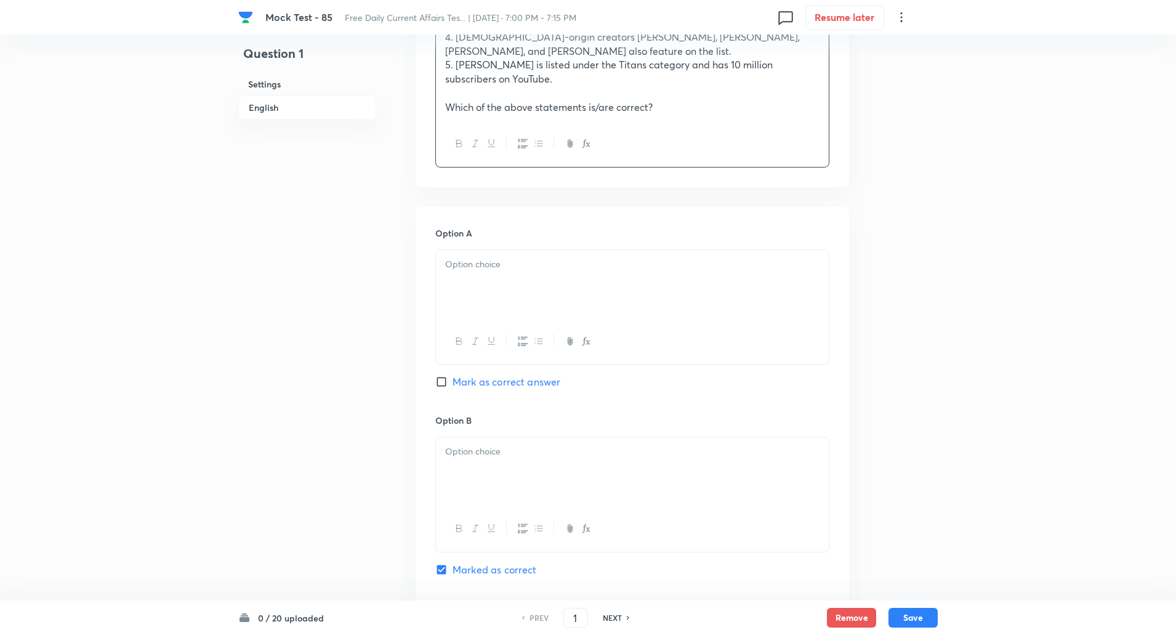
scroll to position [519, 0]
click at [477, 286] on div at bounding box center [632, 283] width 393 height 69
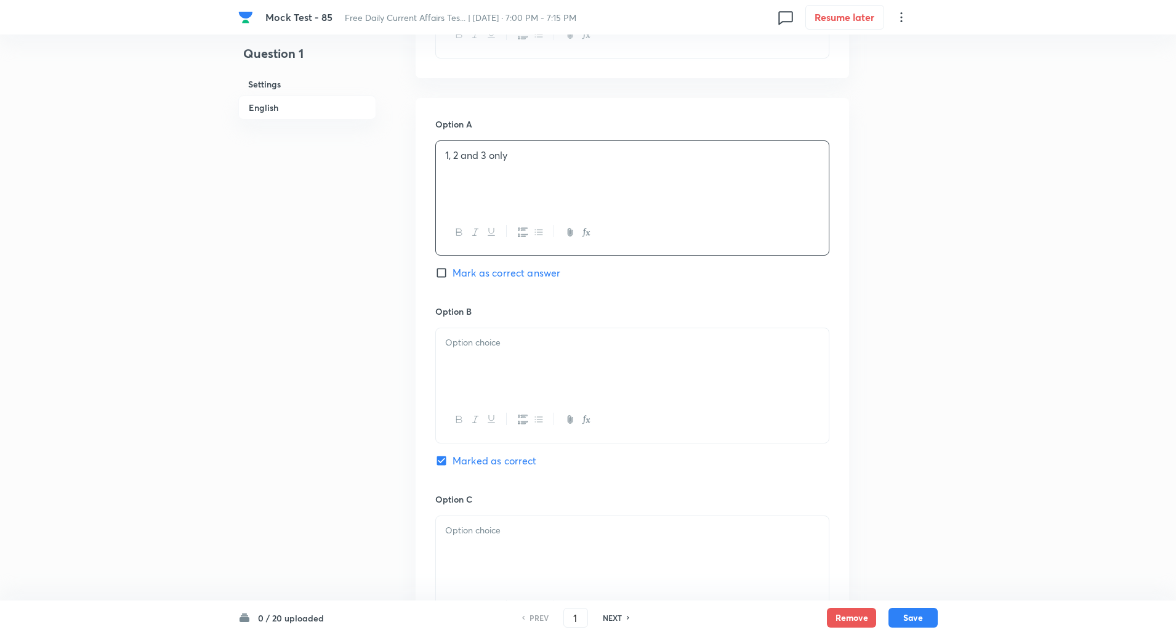
scroll to position [642, 0]
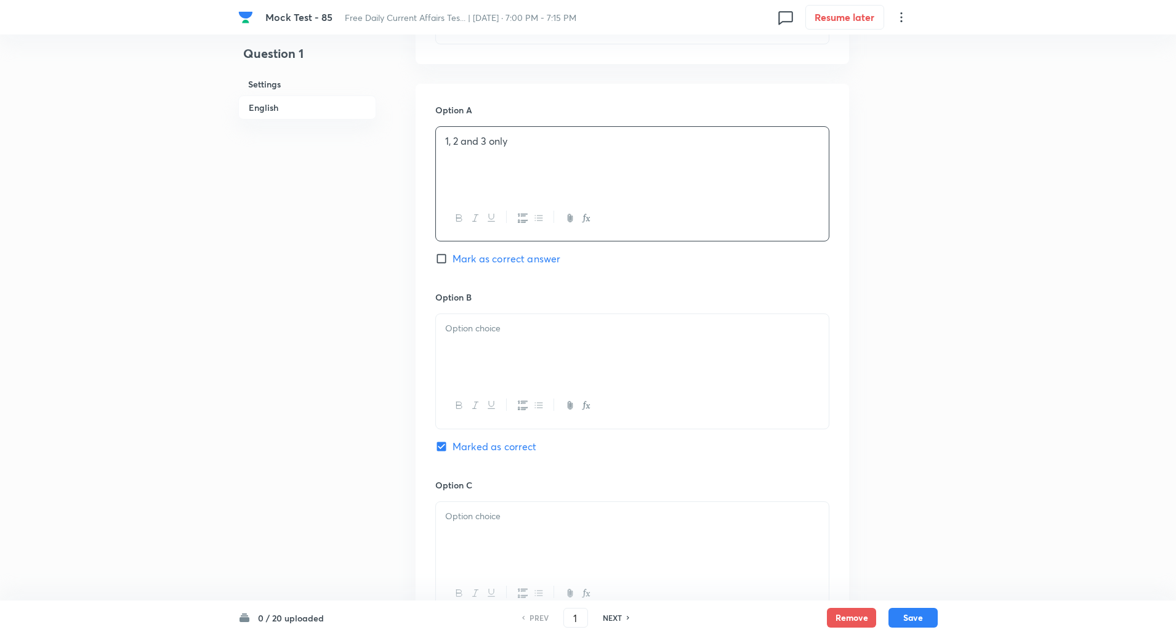
click at [480, 344] on div at bounding box center [632, 348] width 393 height 69
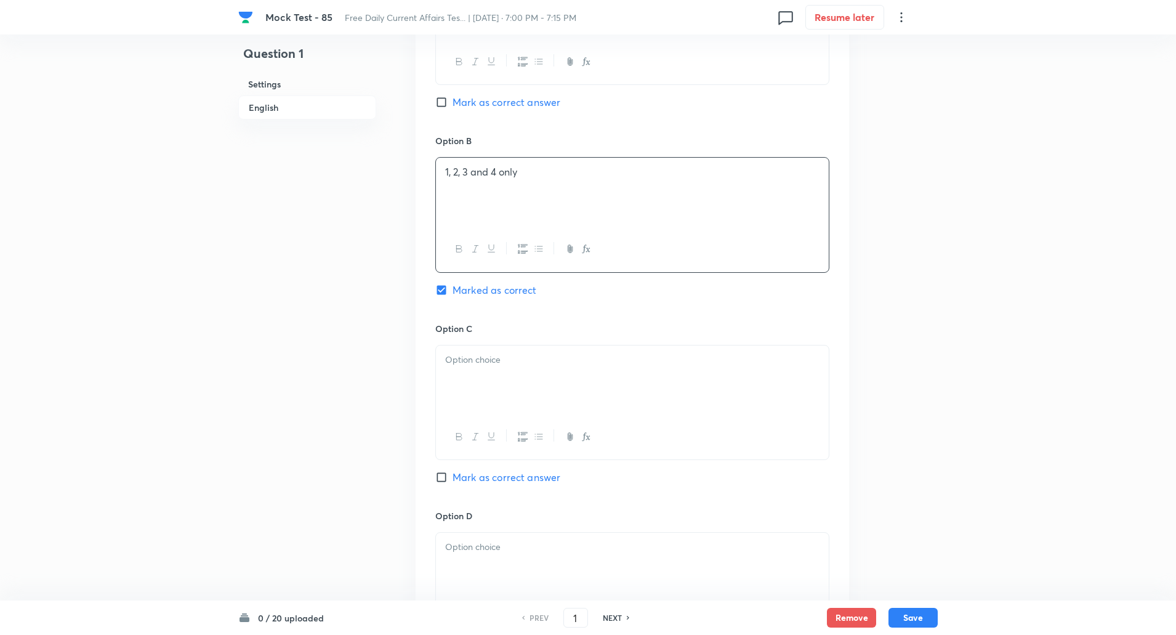
scroll to position [800, 0]
click at [477, 353] on p at bounding box center [632, 358] width 374 height 14
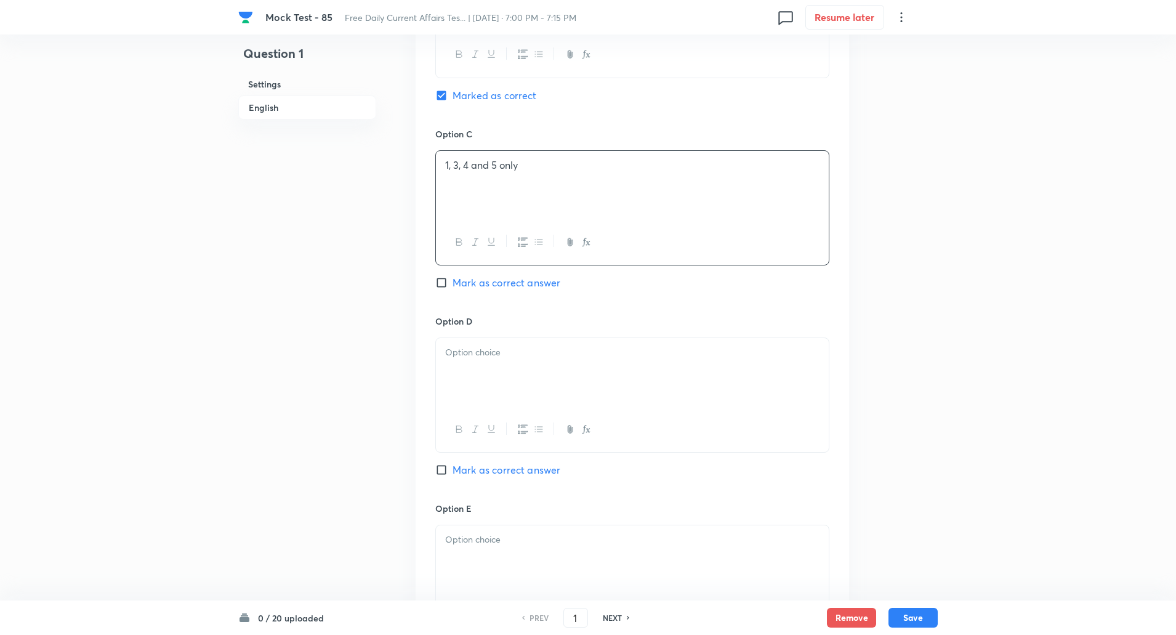
click at [476, 346] on p at bounding box center [632, 352] width 374 height 14
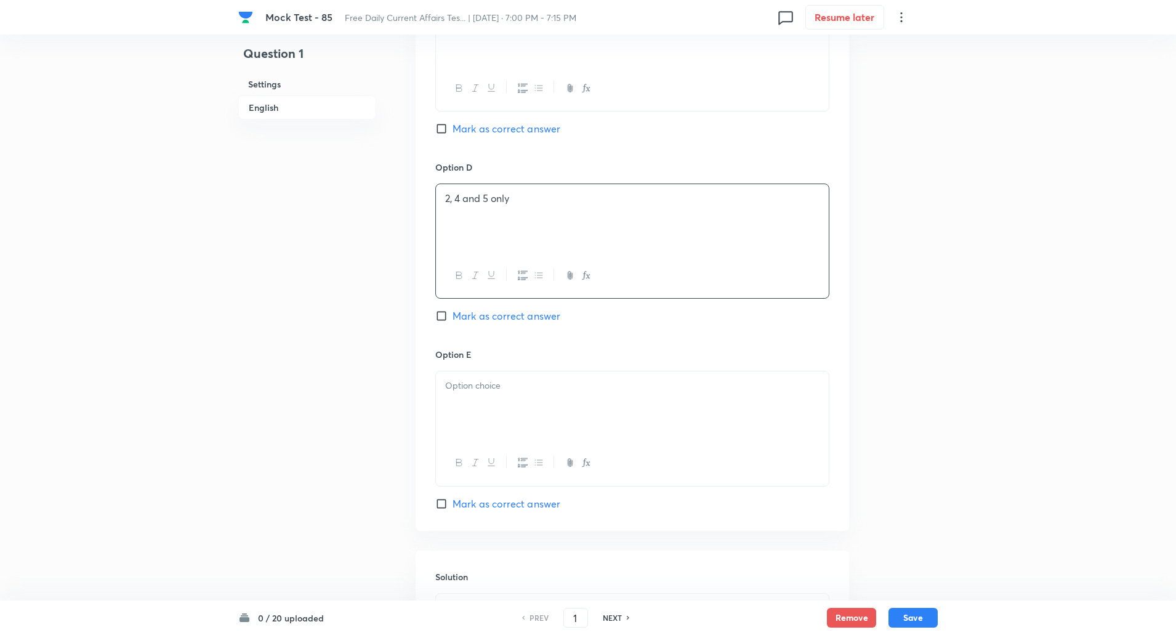
scroll to position [1150, 0]
click at [475, 380] on p at bounding box center [632, 383] width 374 height 14
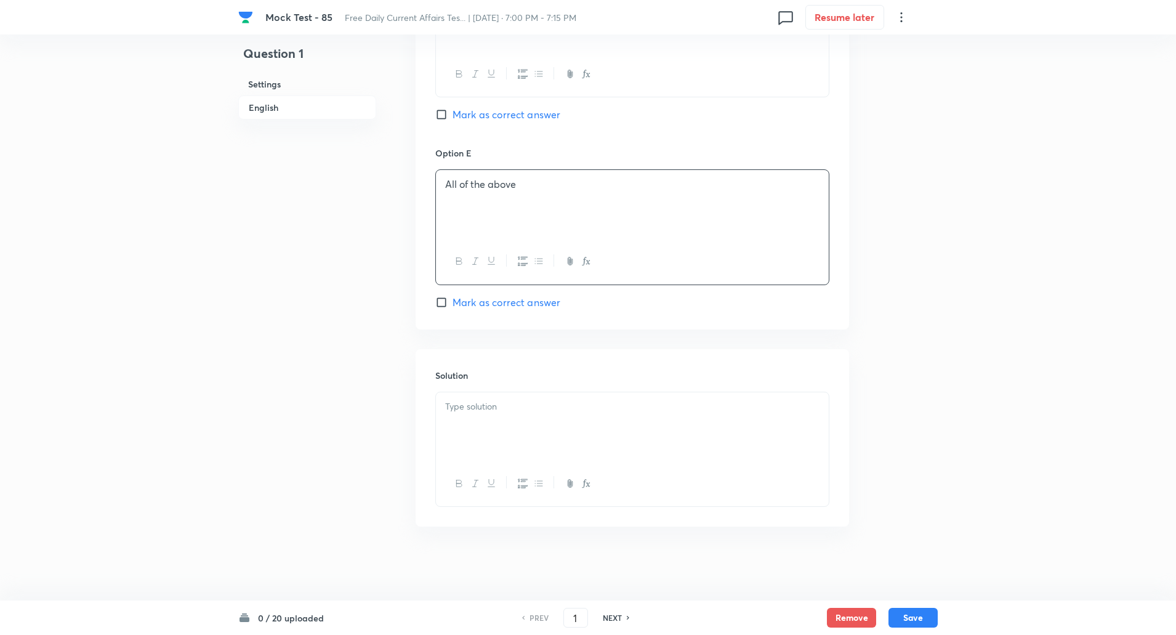
click at [474, 452] on div at bounding box center [632, 426] width 393 height 69
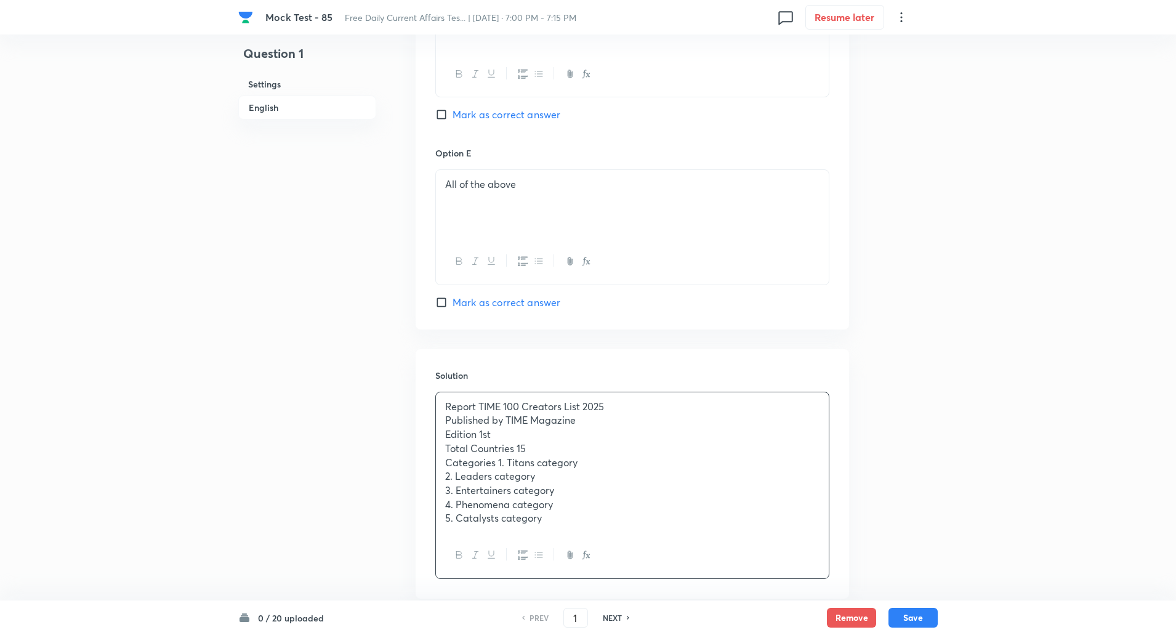
click at [478, 406] on p "Report TIME 100 Creators List 2025" at bounding box center [632, 407] width 374 height 14
copy p "-----"
click at [507, 420] on p "Published by TIME Magazine" at bounding box center [632, 420] width 374 height 14
click at [480, 434] on p "Edition 1st" at bounding box center [632, 434] width 374 height 14
click at [517, 448] on p "Total Countries 15" at bounding box center [632, 448] width 374 height 14
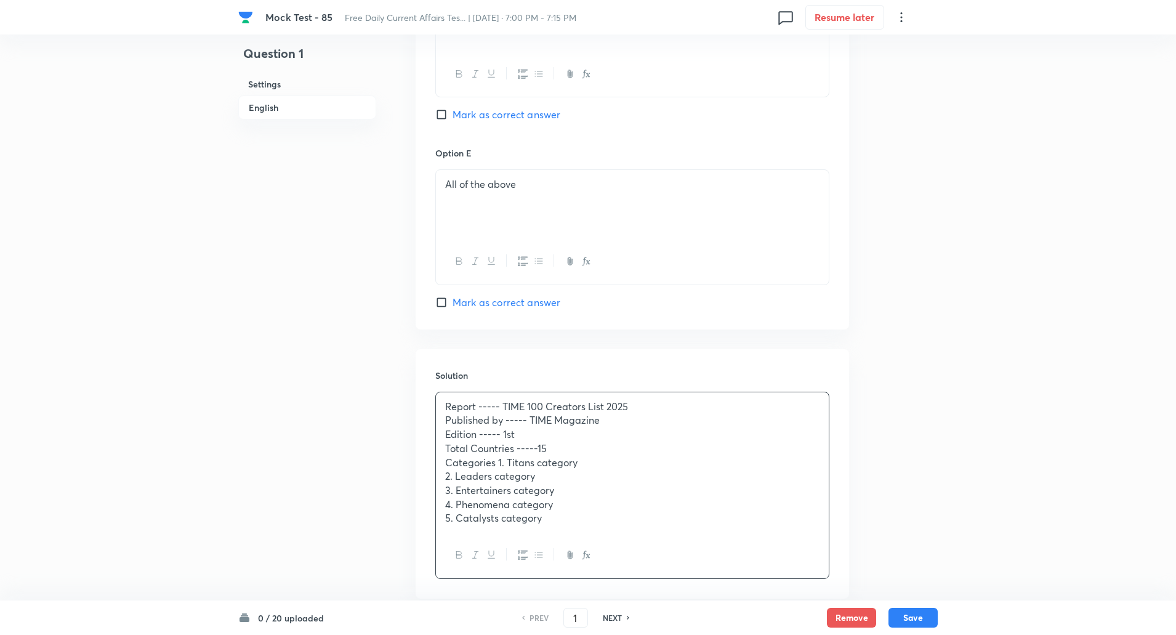
click at [498, 461] on p "Categories 1. Titans category" at bounding box center [632, 463] width 374 height 14
click at [441, 478] on div "Report ----- TIME 100 Creators List 2025 Published by ----- TIME Magazine Editi…" at bounding box center [632, 462] width 393 height 140
click at [445, 495] on div "Report ----- TIME 100 Creators List 2025 Published by ----- TIME Magazine Editi…" at bounding box center [632, 462] width 393 height 140
click at [443, 504] on div "Report ----- TIME 100 Creators List 2025 Published by ----- TIME Magazine Editi…" at bounding box center [632, 462] width 393 height 140
click at [445, 522] on div "Report ----- TIME 100 Creators List 2025 Published by ----- TIME Magazine Editi…" at bounding box center [632, 462] width 393 height 140
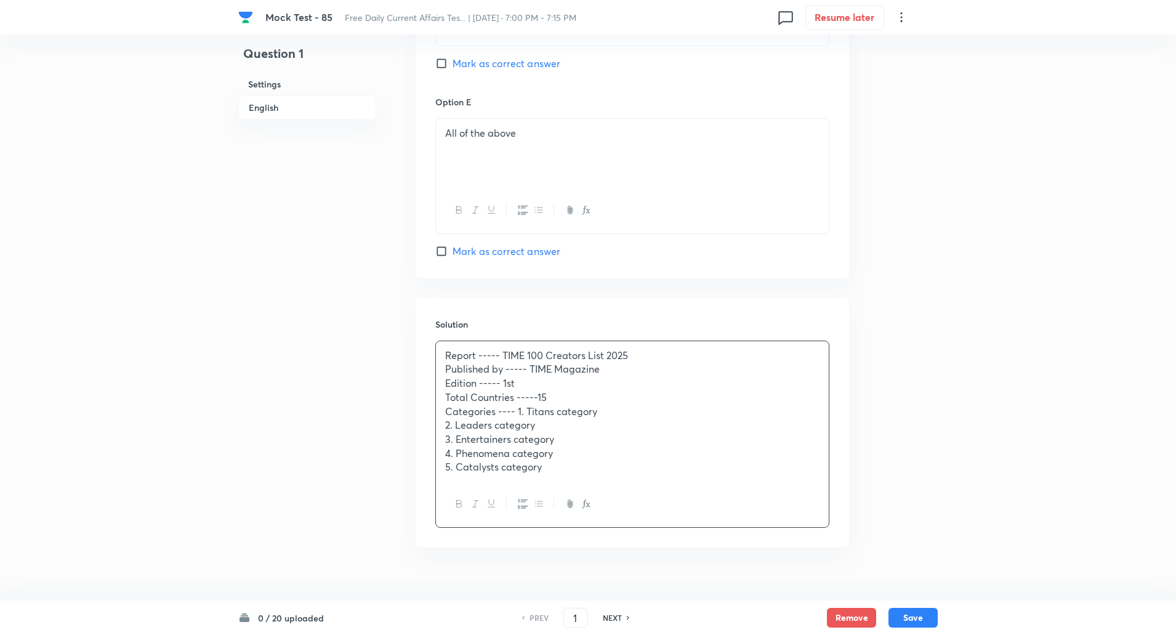
scroll to position [1420, 0]
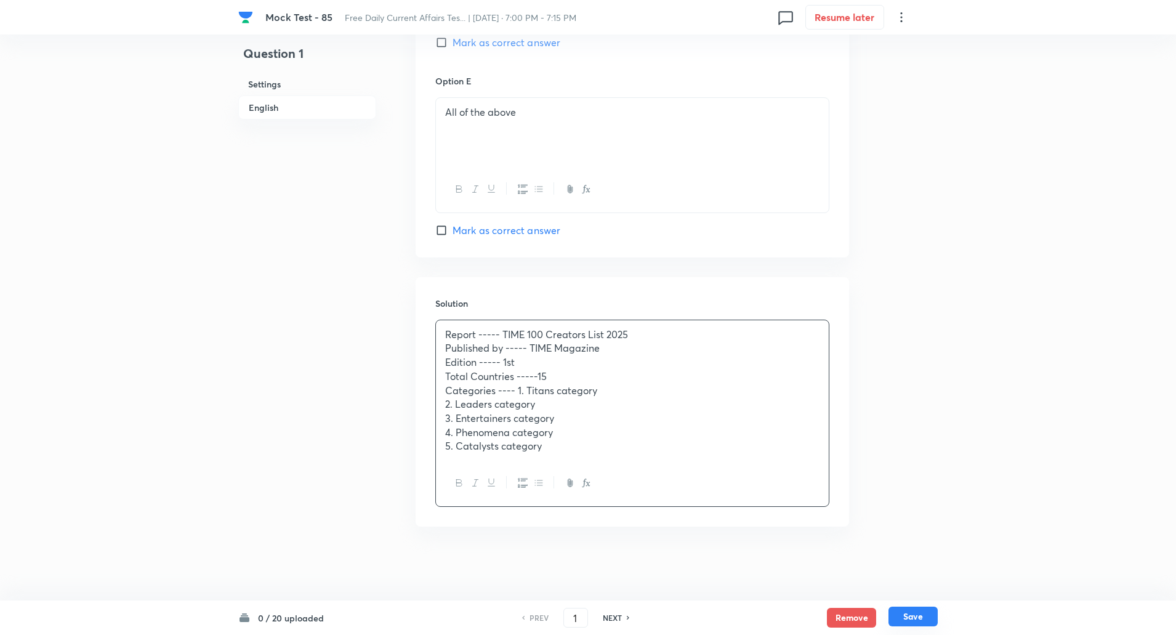
click at [928, 613] on button "Save" at bounding box center [912, 616] width 49 height 20
type input "2"
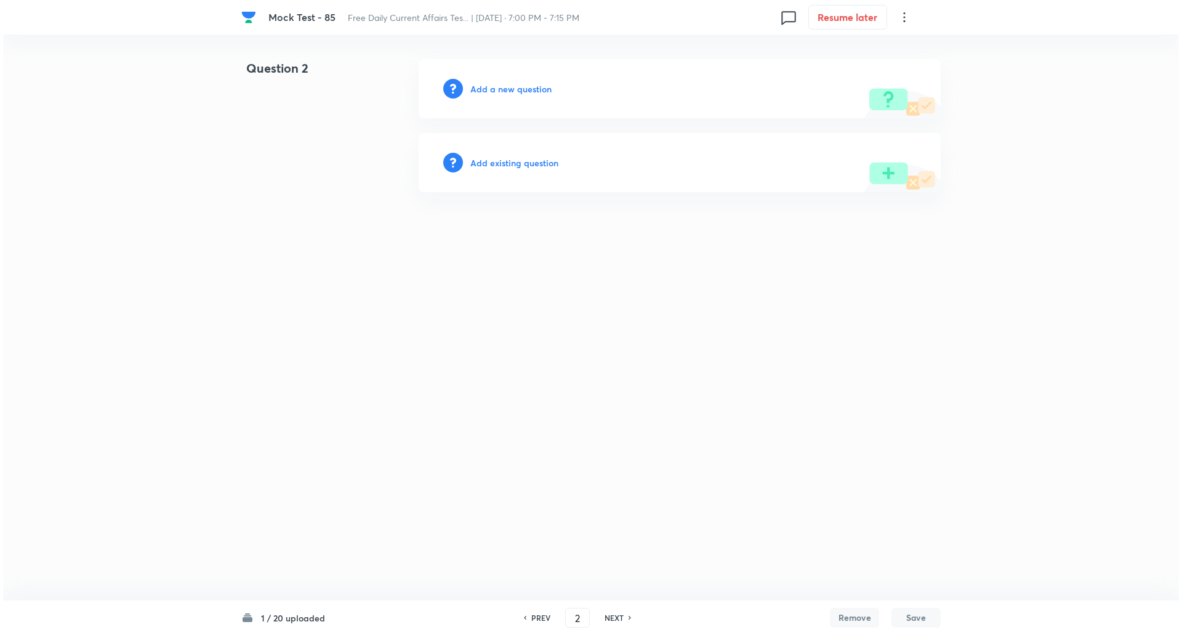
scroll to position [0, 0]
click at [520, 91] on h6 "Add a new question" at bounding box center [510, 89] width 81 height 13
click at [520, 91] on h6 "Choose a question type" at bounding box center [517, 89] width 95 height 13
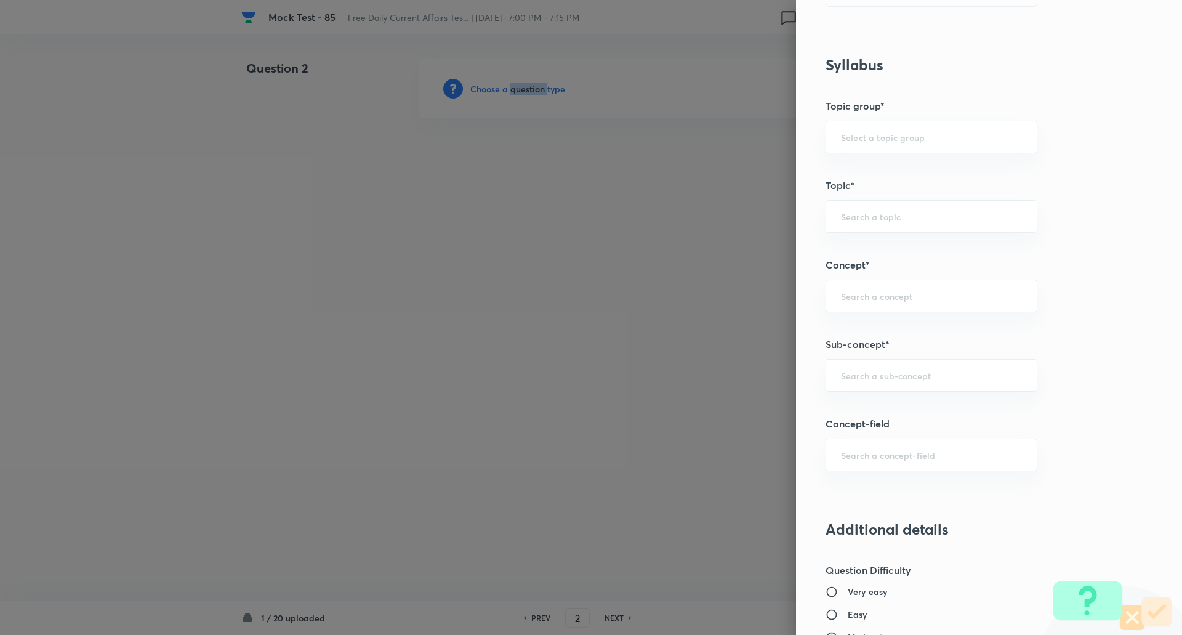
scroll to position [459, 0]
click at [874, 375] on input "text" at bounding box center [931, 375] width 181 height 12
click at [874, 375] on input "new app" at bounding box center [931, 375] width 181 height 12
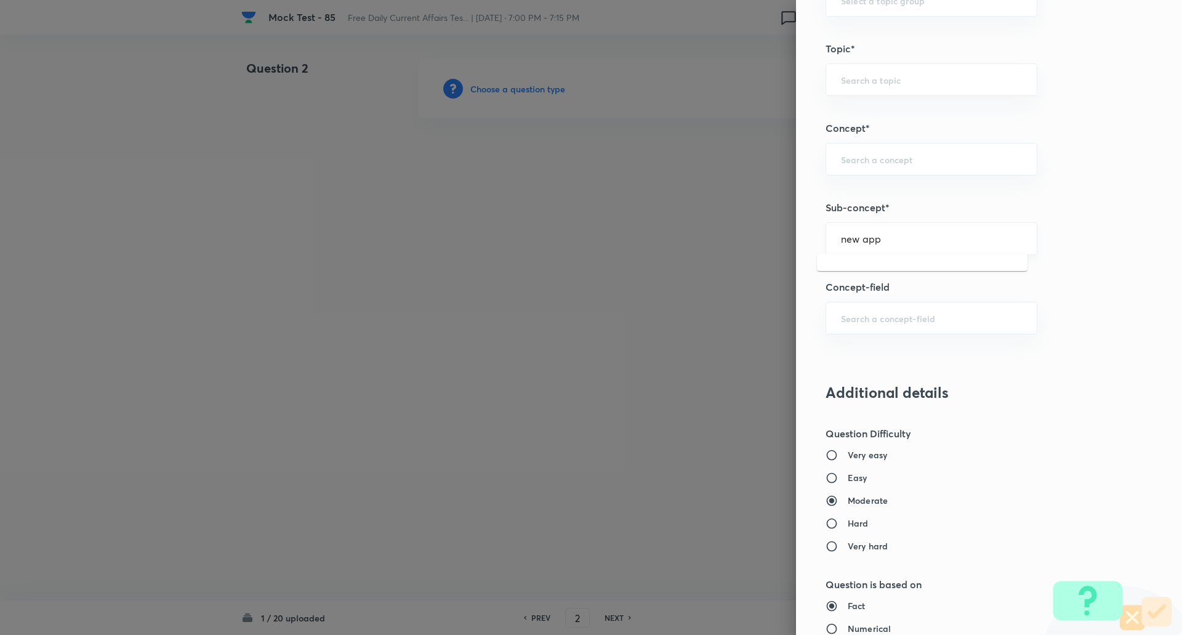
scroll to position [599, 0]
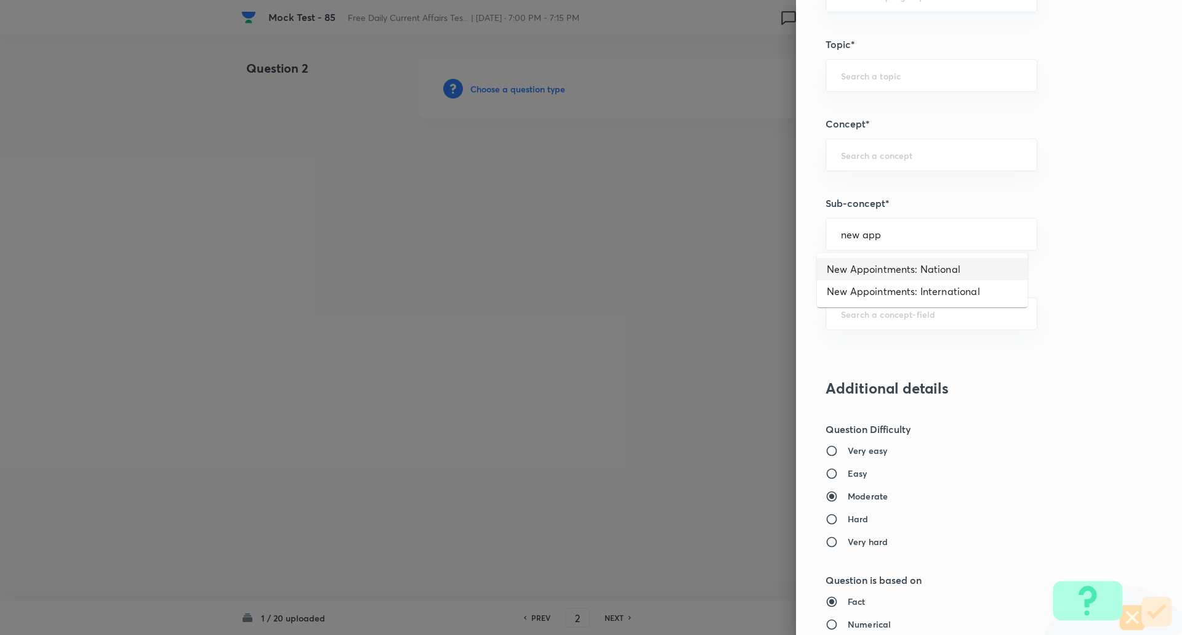
click at [912, 264] on li "New Appointments: National" at bounding box center [922, 269] width 211 height 22
type input "New Appointments: National"
type input "Awareness"
type input "Current Affairs"
type input "New Appointments: National"
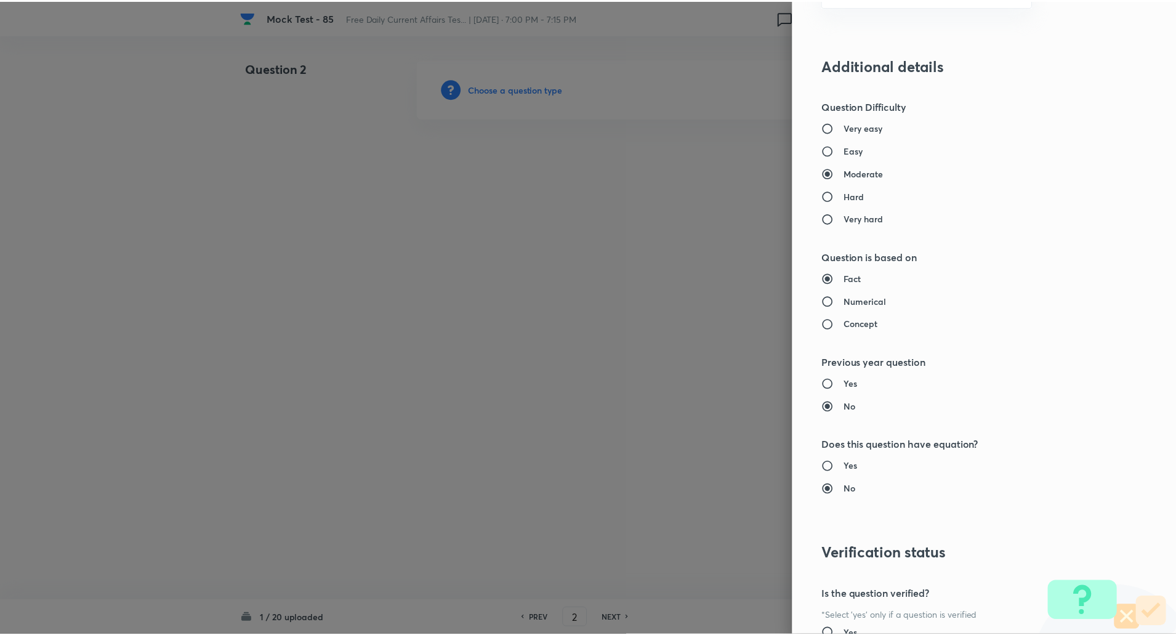
scroll to position [1044, 0]
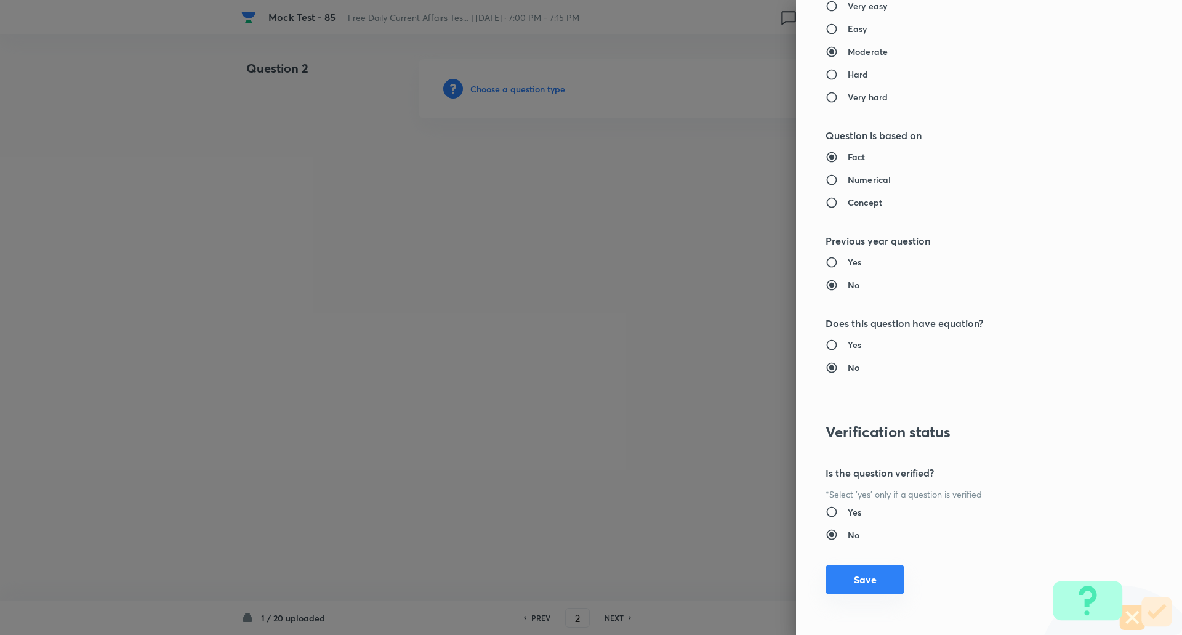
click at [871, 578] on button "Save" at bounding box center [865, 580] width 79 height 30
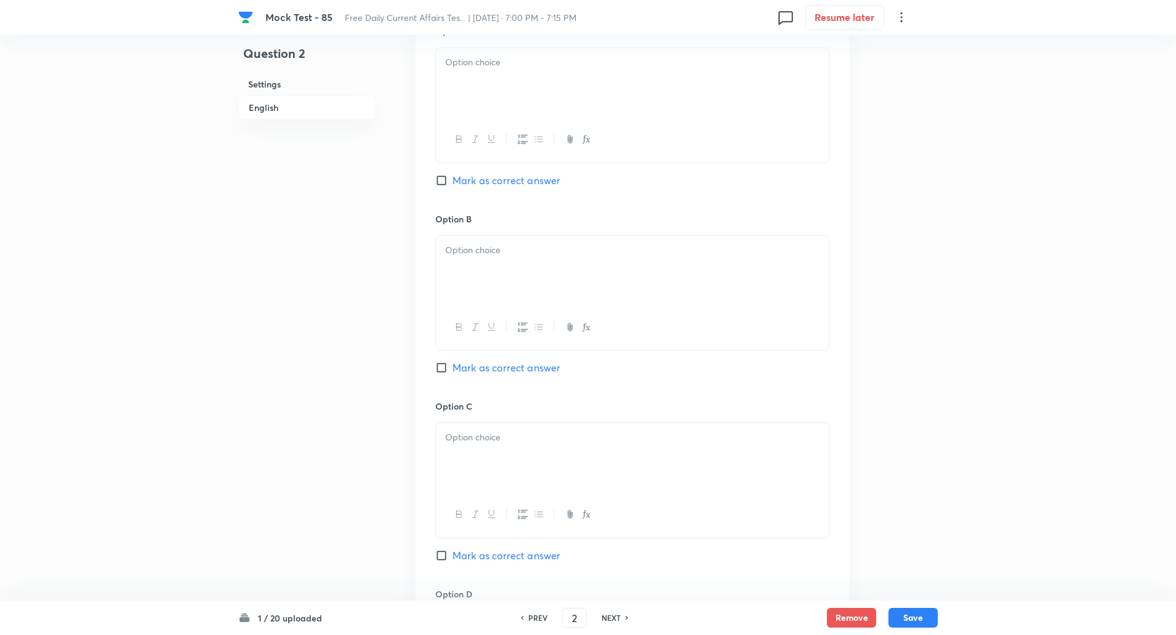
scroll to position [595, 0]
click at [444, 552] on input "Mark as correct answer" at bounding box center [443, 553] width 17 height 12
checkbox input "true"
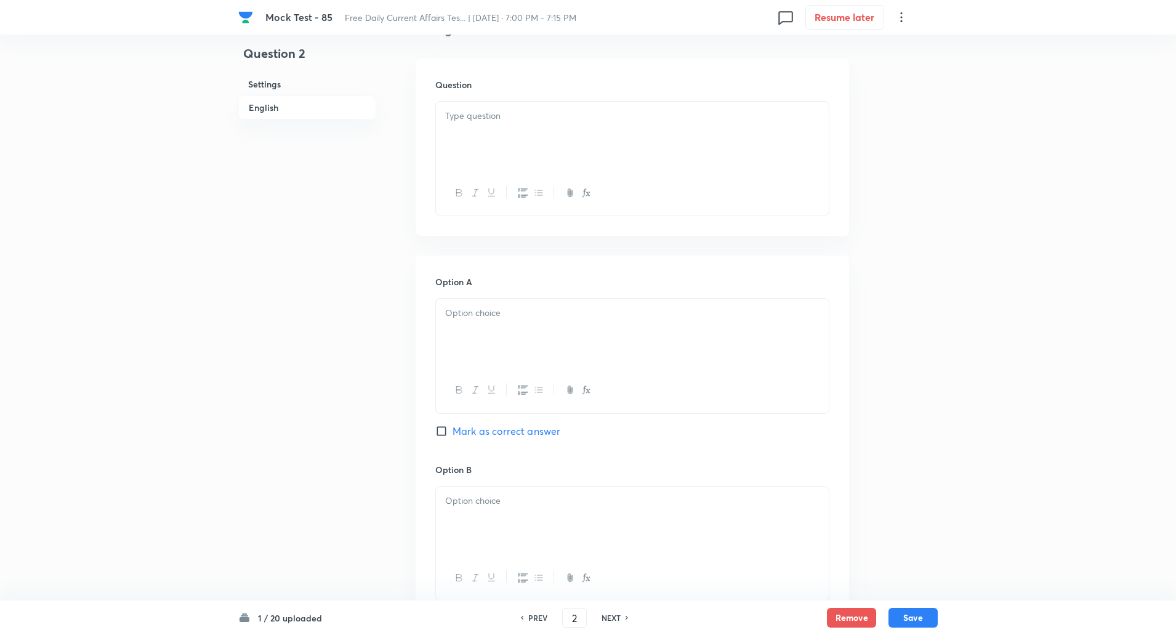
scroll to position [341, 0]
click at [524, 153] on div at bounding box center [632, 136] width 393 height 69
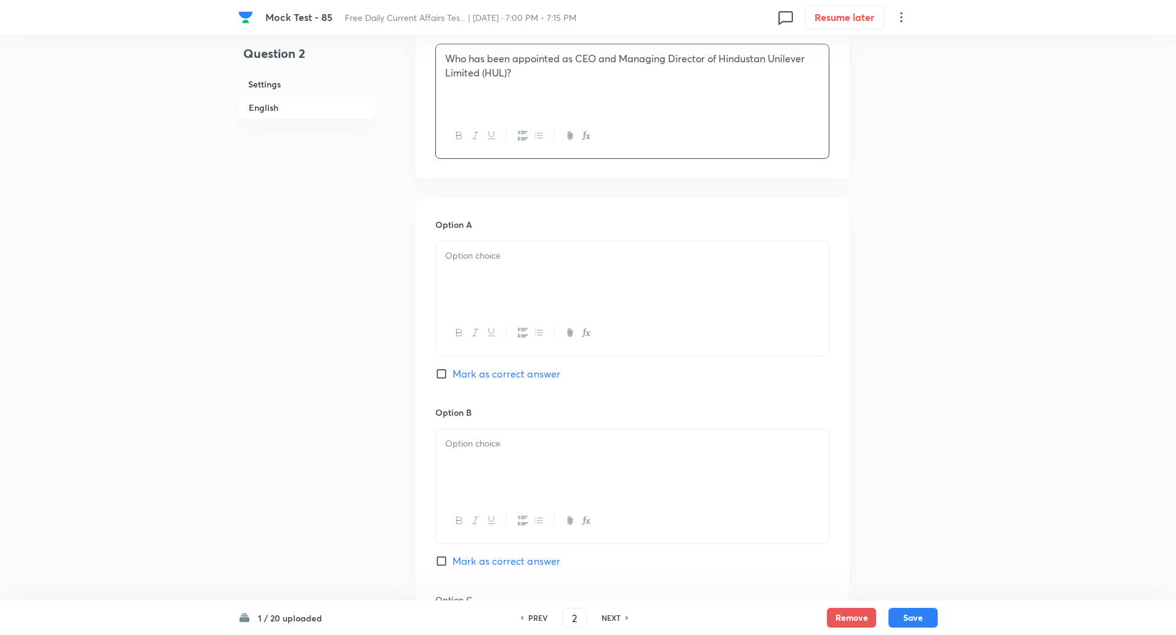
scroll to position [400, 0]
click at [478, 253] on p at bounding box center [632, 255] width 374 height 14
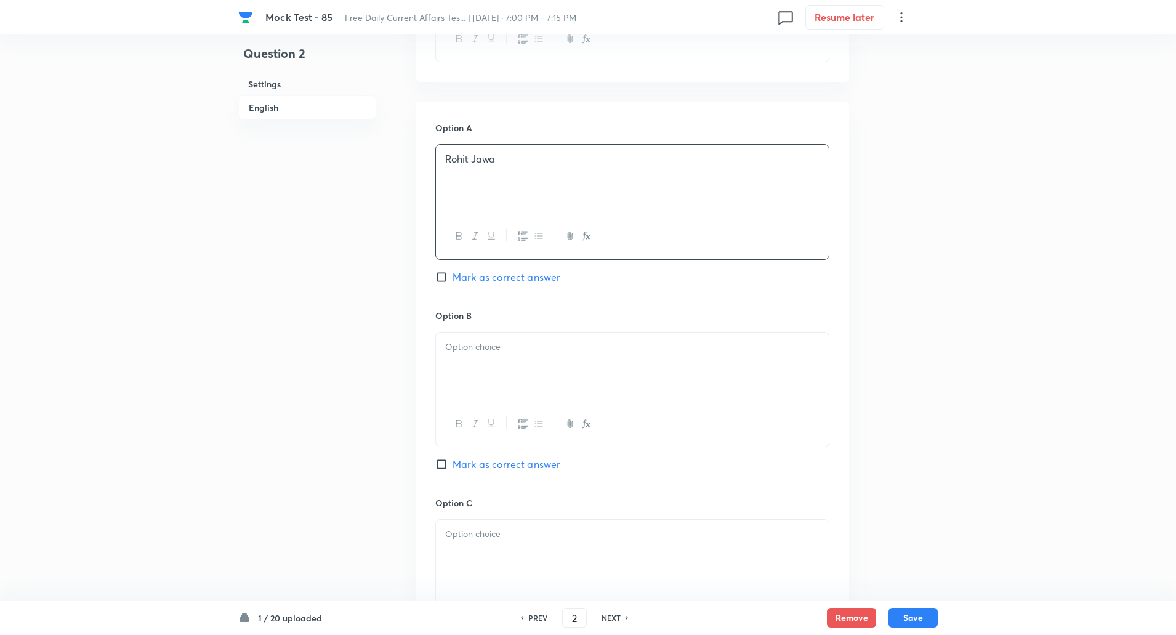
scroll to position [519, 0]
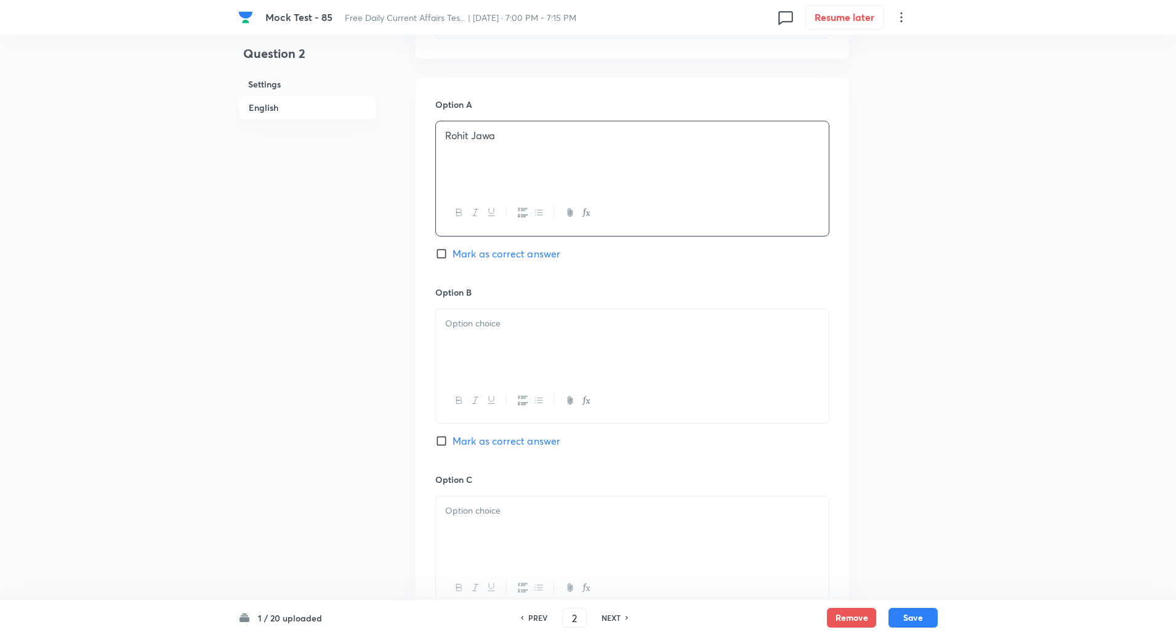
click at [496, 331] on div at bounding box center [632, 343] width 393 height 69
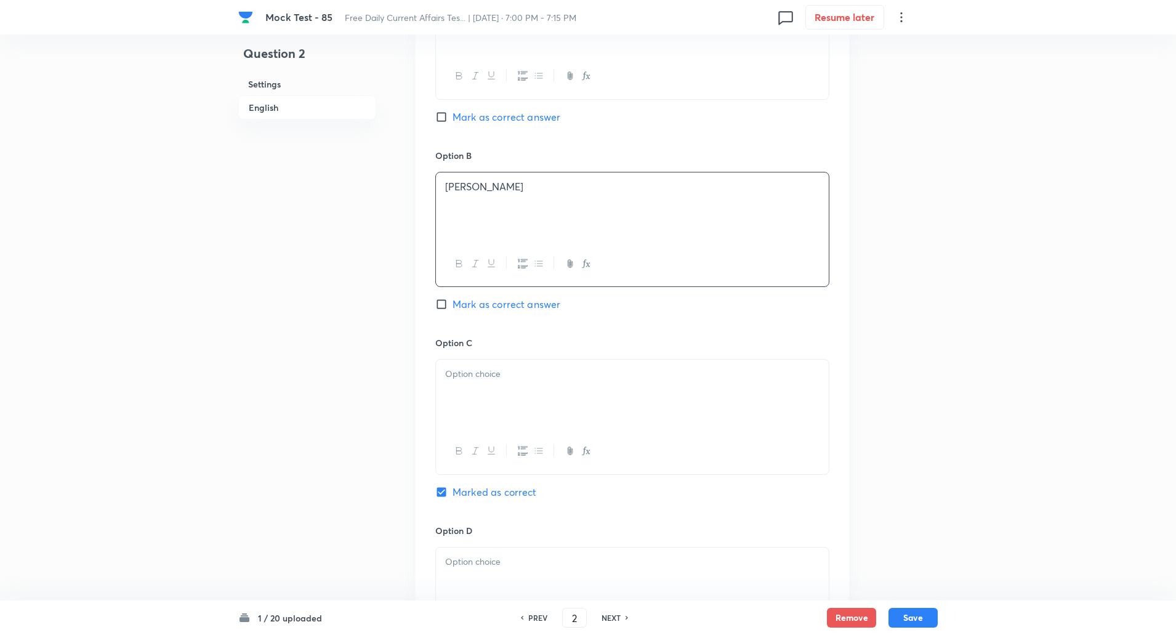
scroll to position [658, 0]
click at [503, 379] on div at bounding box center [632, 391] width 393 height 69
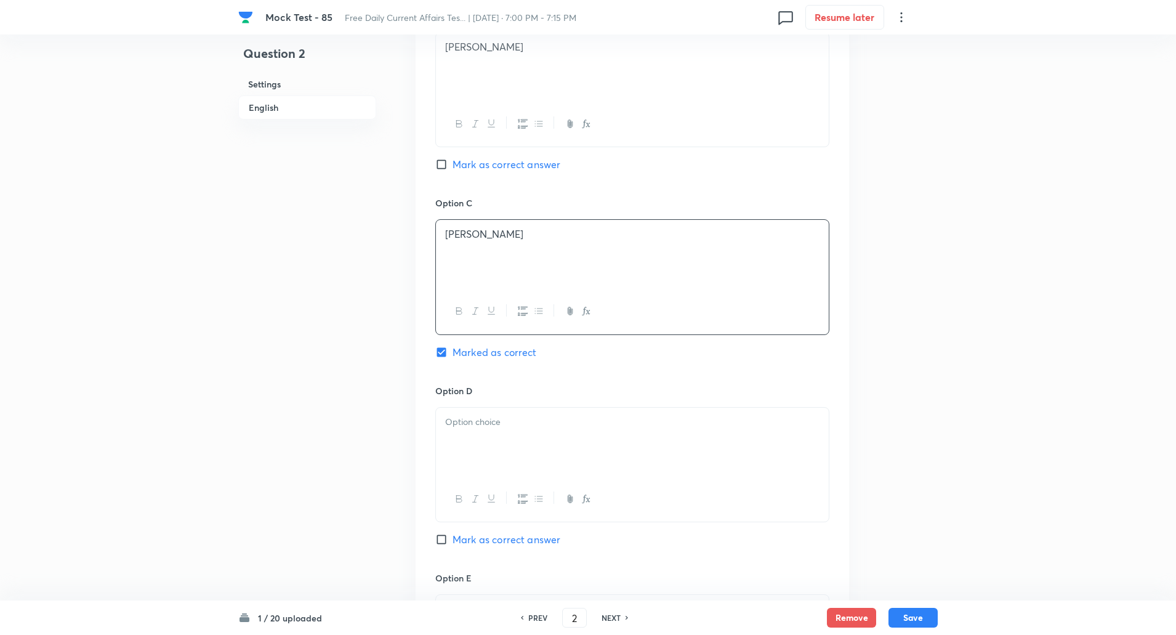
scroll to position [839, 0]
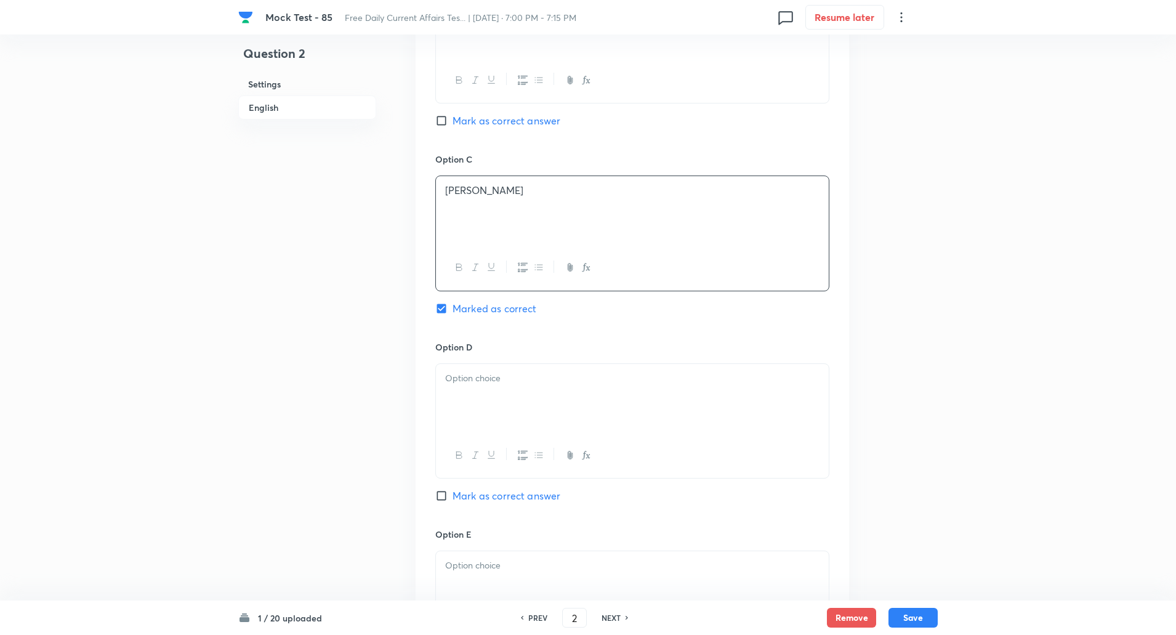
click at [497, 390] on div at bounding box center [632, 398] width 393 height 69
click at [494, 402] on div at bounding box center [632, 392] width 393 height 69
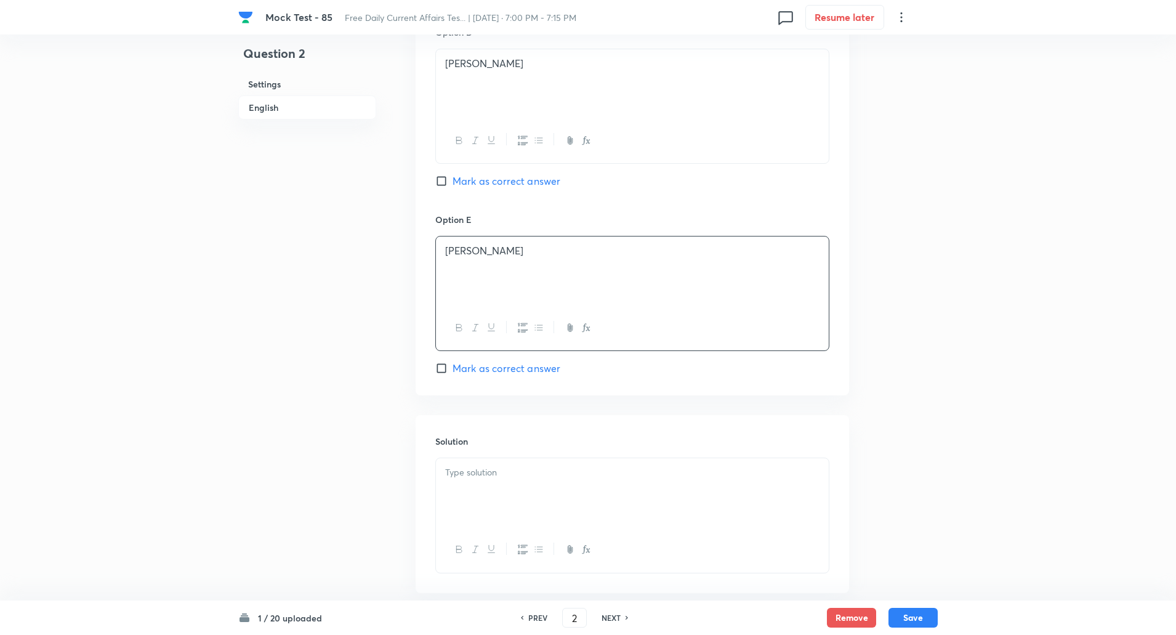
scroll to position [1164, 0]
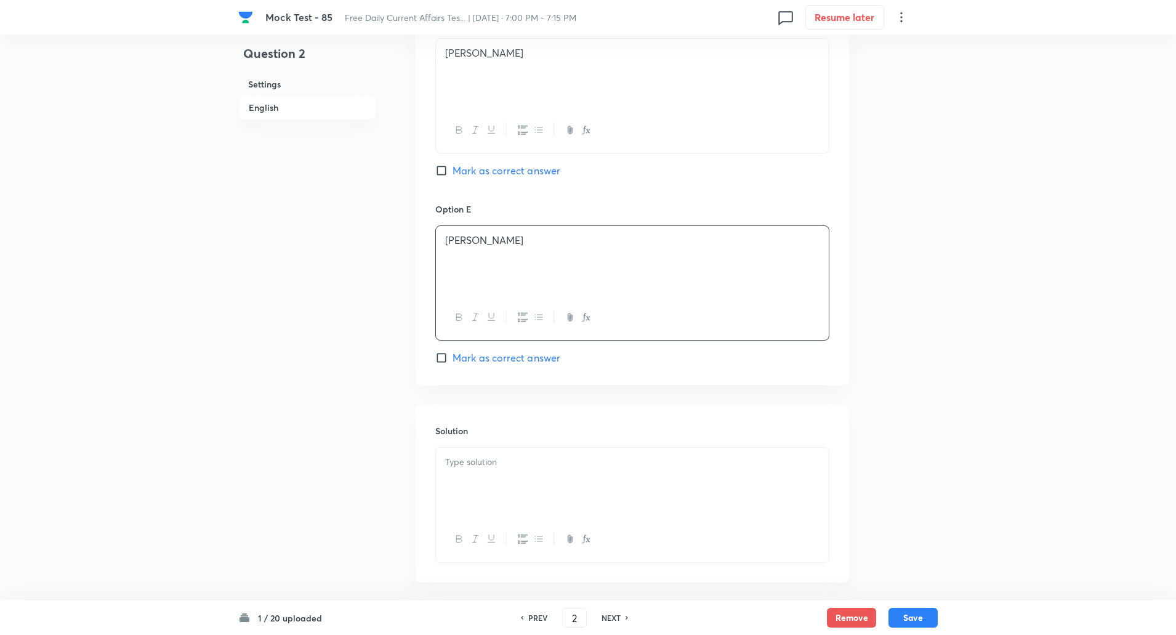
click at [494, 471] on div at bounding box center [632, 482] width 393 height 69
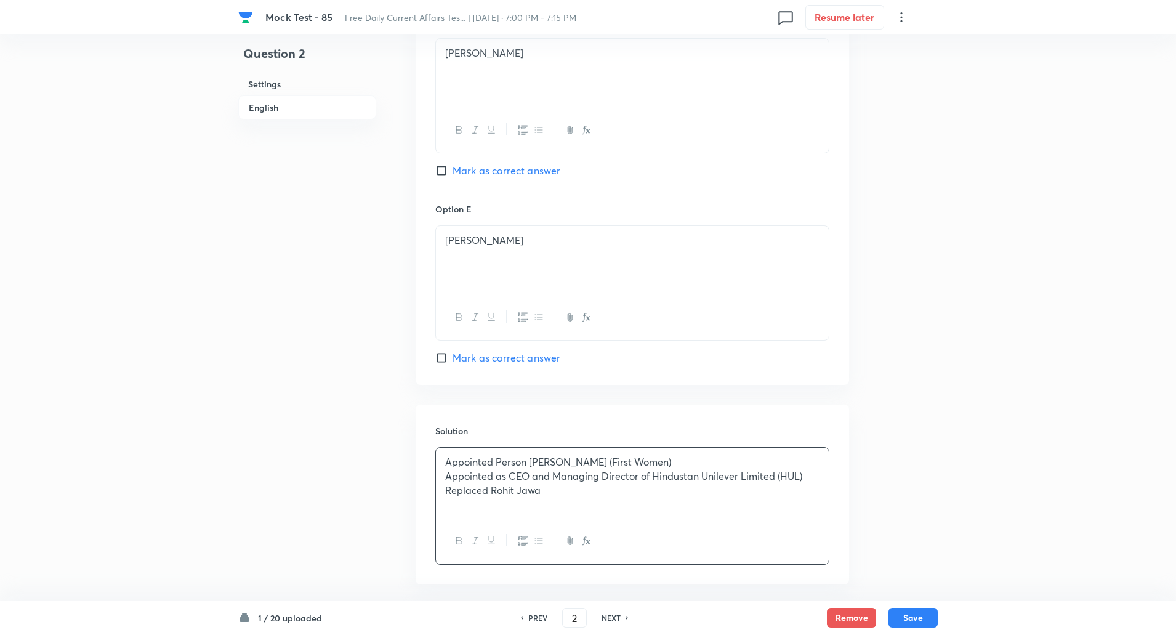
click at [531, 462] on p "Appointed Person Priya Nair (First Women)" at bounding box center [632, 462] width 374 height 14
copy p "-----"
click at [511, 479] on p "Appointed as CEO and Managing Director of Hindustan Unilever Limited (HUL)" at bounding box center [632, 476] width 374 height 14
click at [493, 502] on p "Replaced Rohit Jawa" at bounding box center [632, 504] width 374 height 14
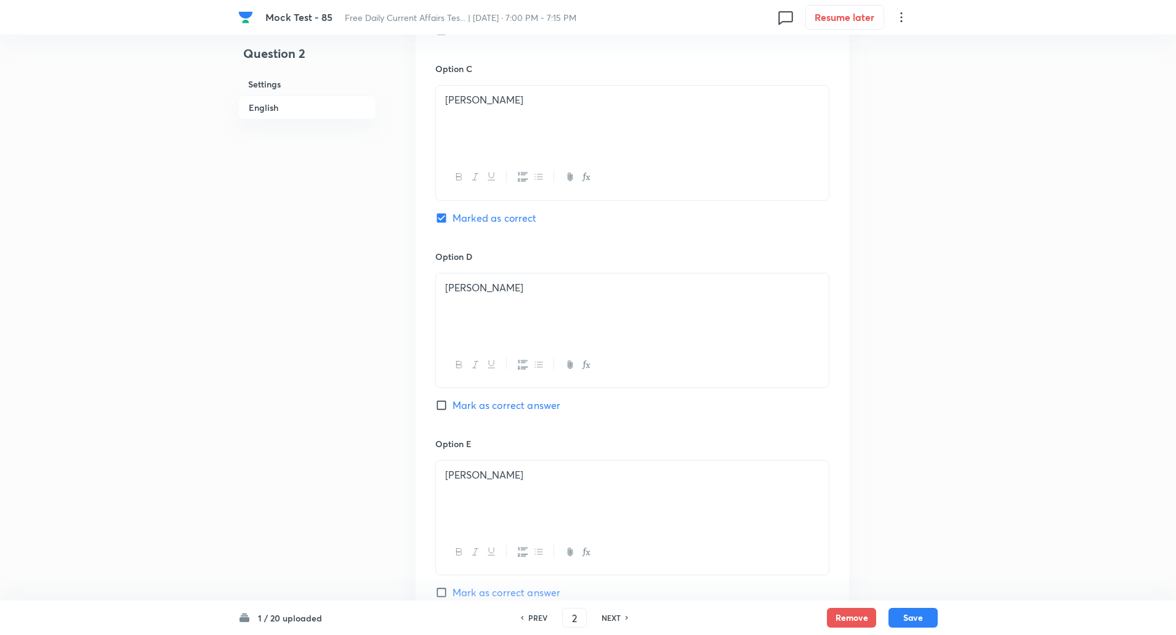
scroll to position [1236, 0]
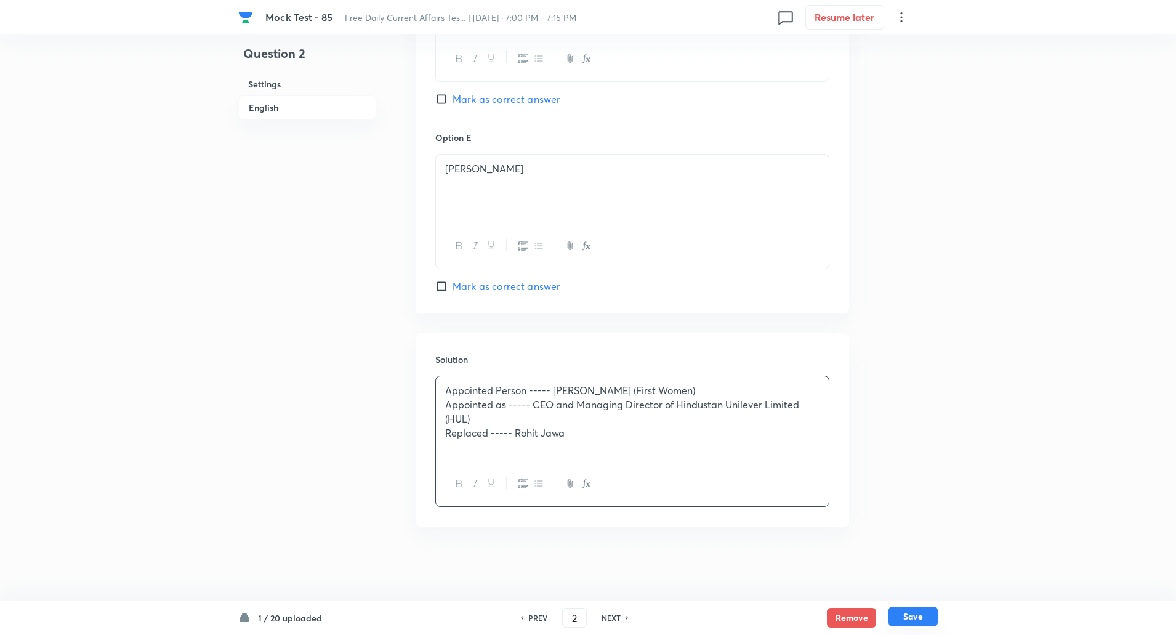
click at [918, 614] on button "Save" at bounding box center [912, 616] width 49 height 20
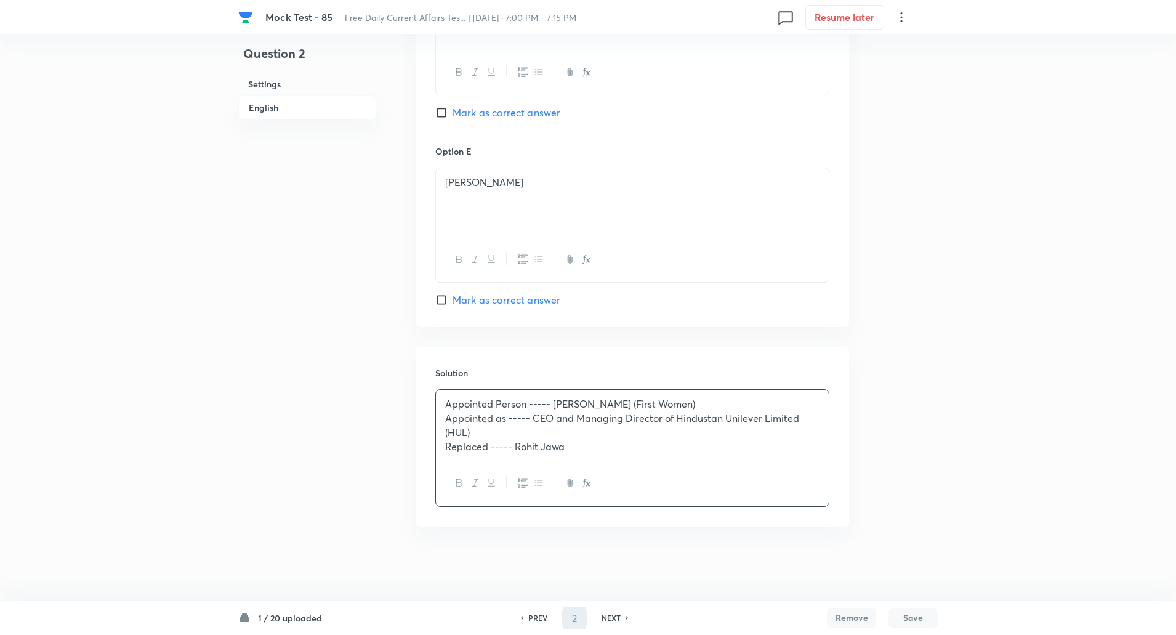
type input "3"
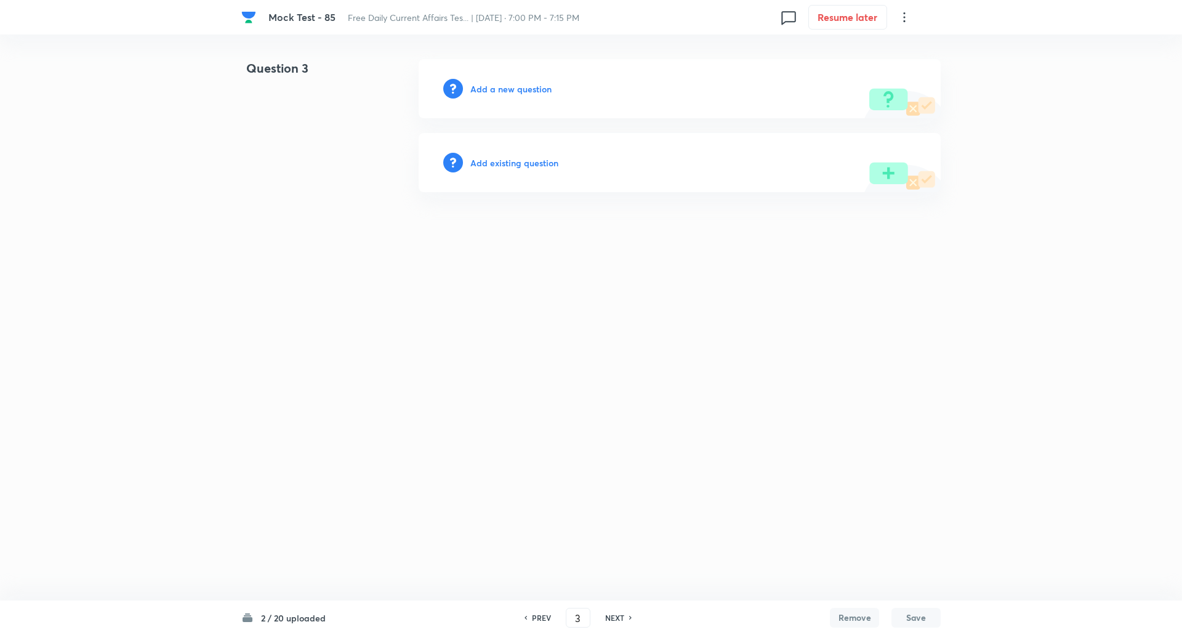
click at [509, 89] on h6 "Add a new question" at bounding box center [510, 89] width 81 height 13
click at [509, 89] on h6 "Choose a question type" at bounding box center [517, 89] width 95 height 13
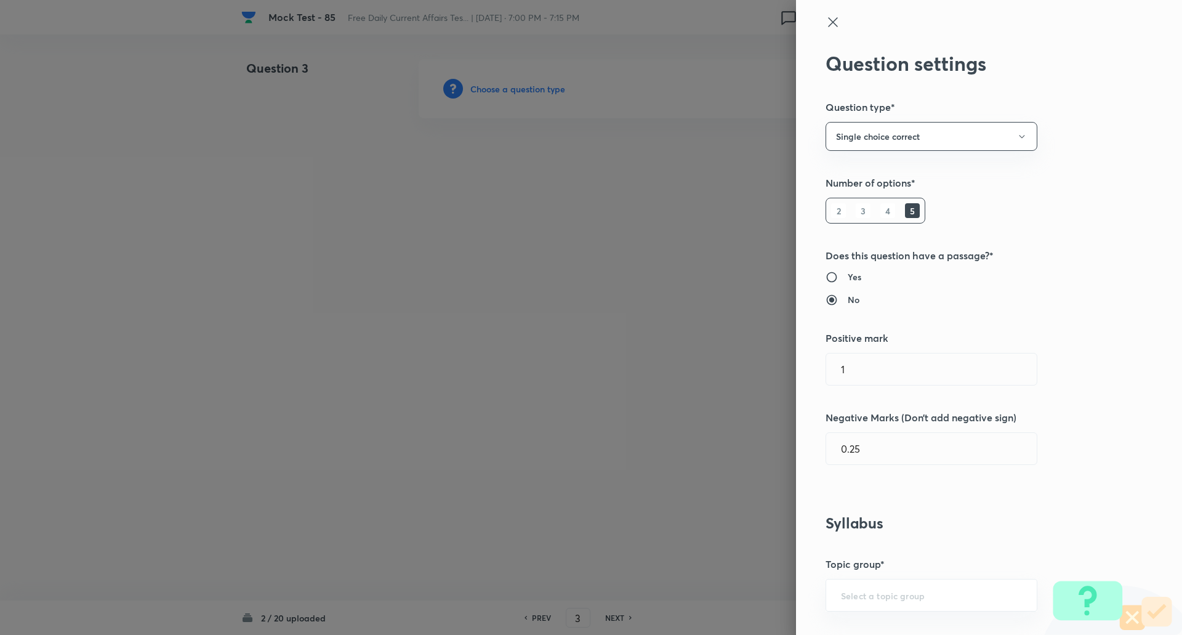
click at [509, 89] on div at bounding box center [591, 317] width 1182 height 635
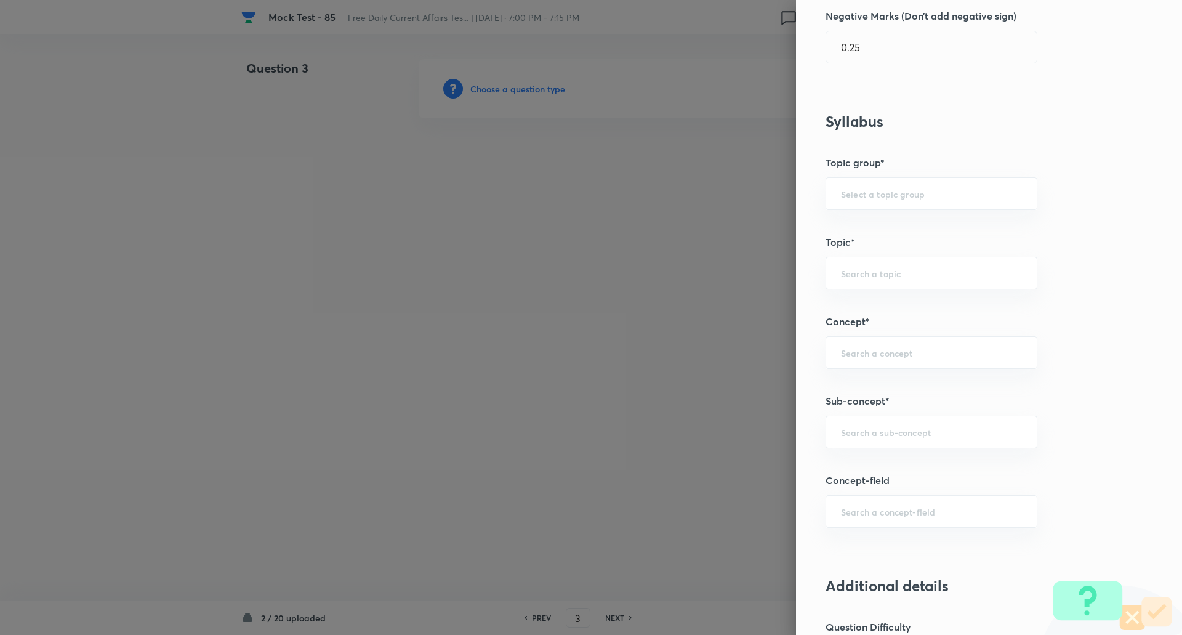
scroll to position [544, 0]
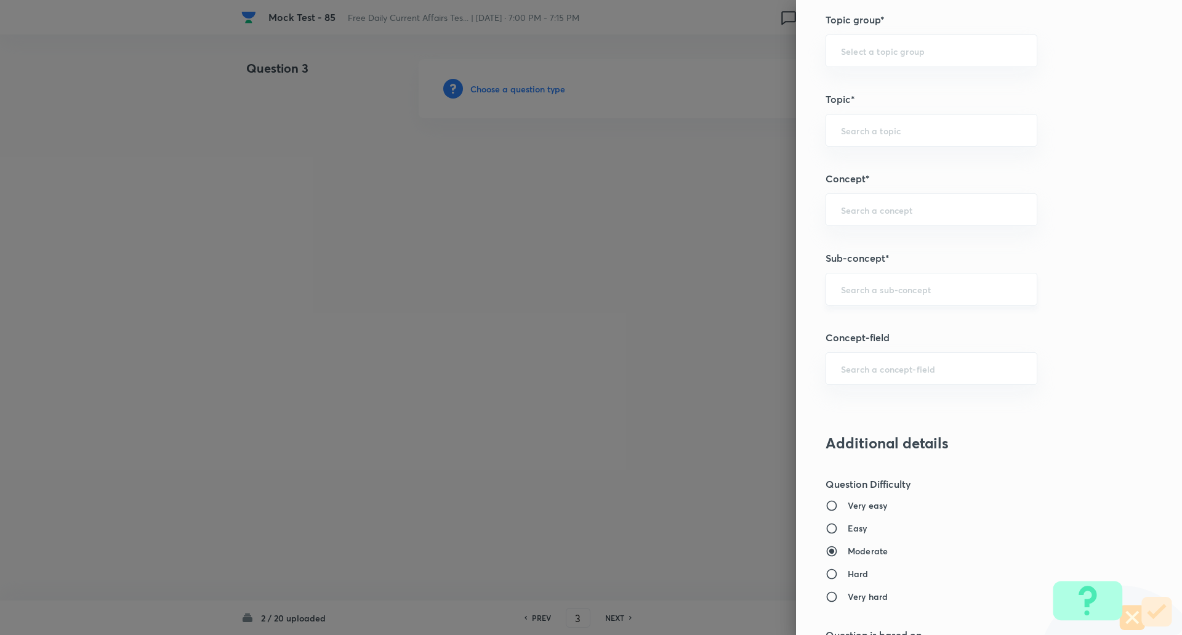
click at [877, 296] on div "​" at bounding box center [932, 289] width 212 height 33
click at [891, 326] on li "New Appointments: National" at bounding box center [922, 324] width 211 height 22
type input "New Appointments: National"
type input "Awareness"
type input "Current Affairs"
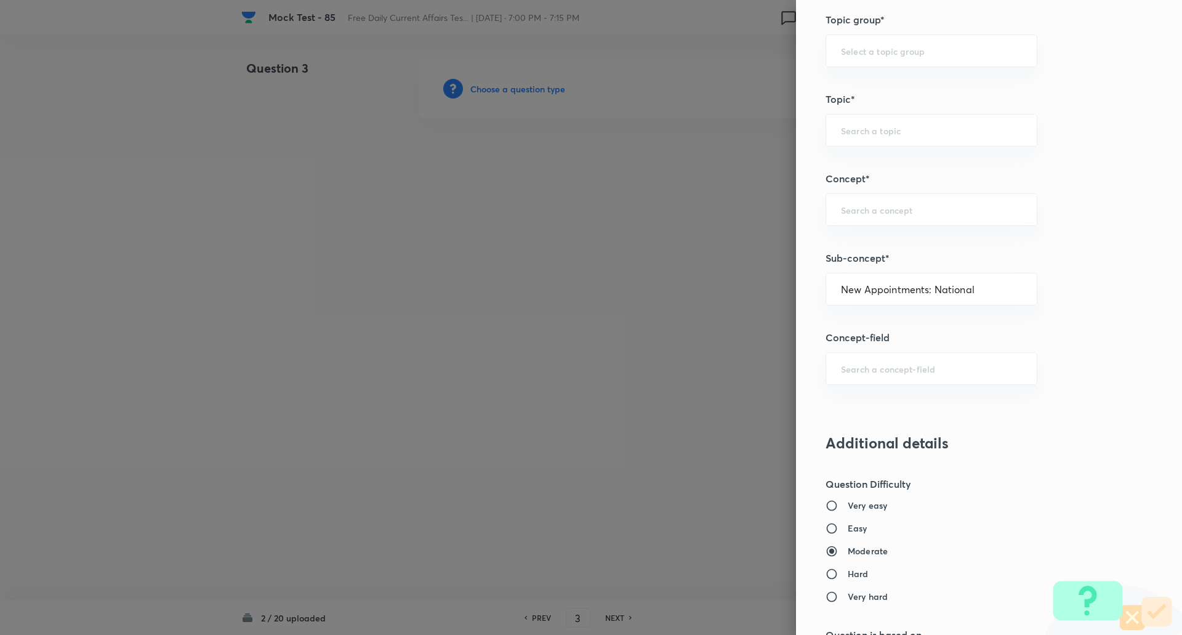
type input "New Appointments: National"
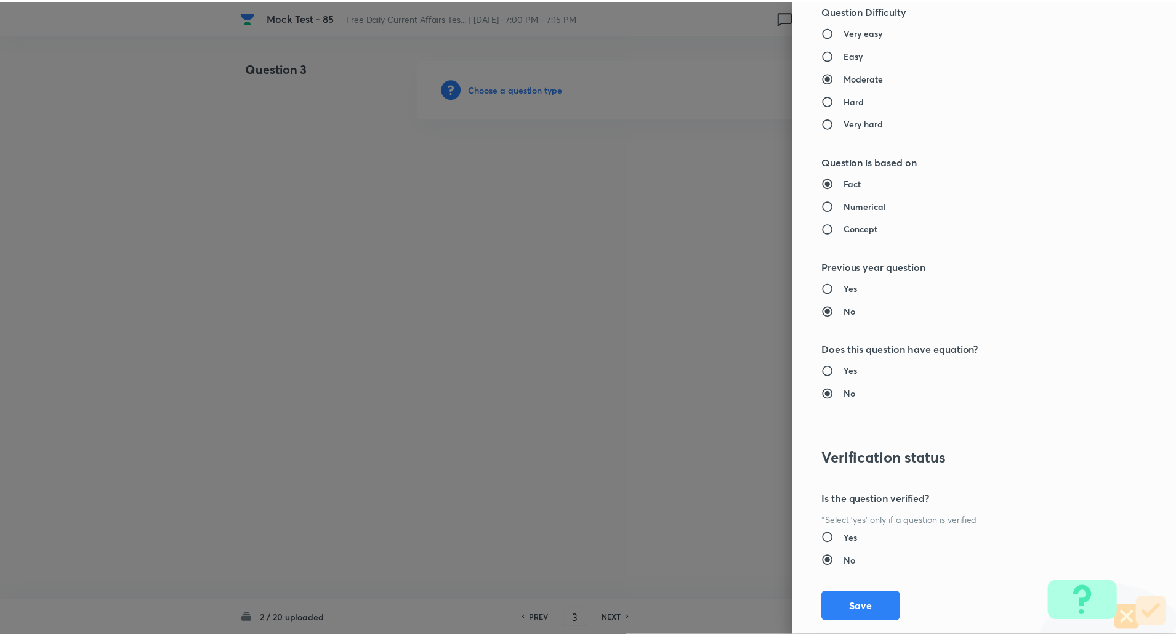
scroll to position [1044, 0]
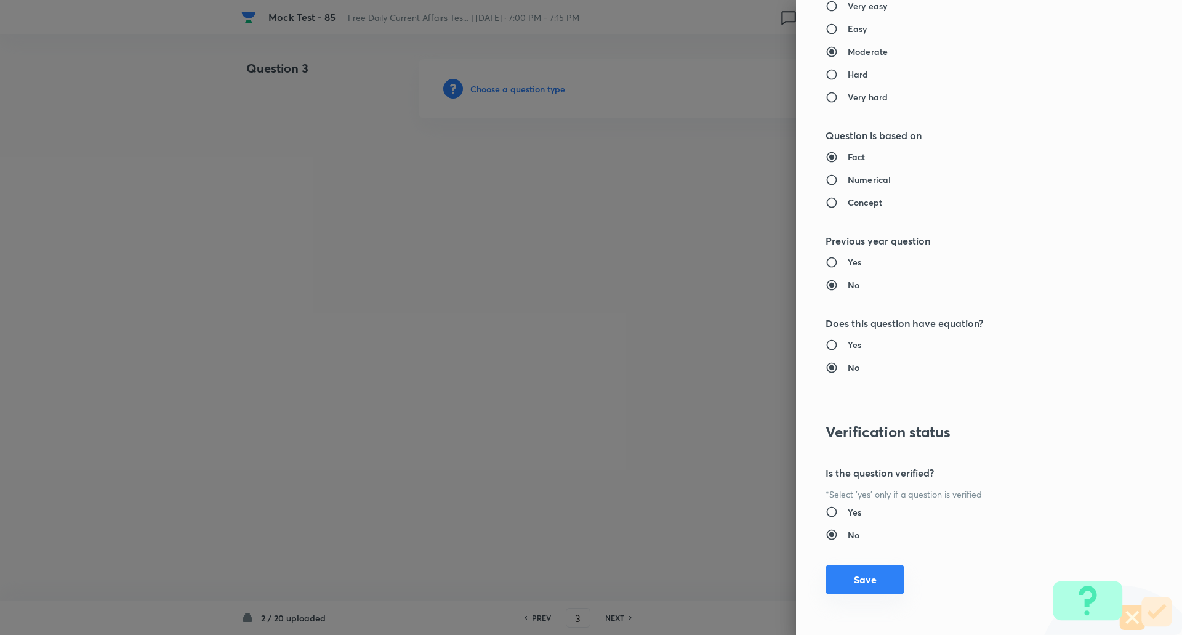
click at [845, 577] on button "Save" at bounding box center [865, 580] width 79 height 30
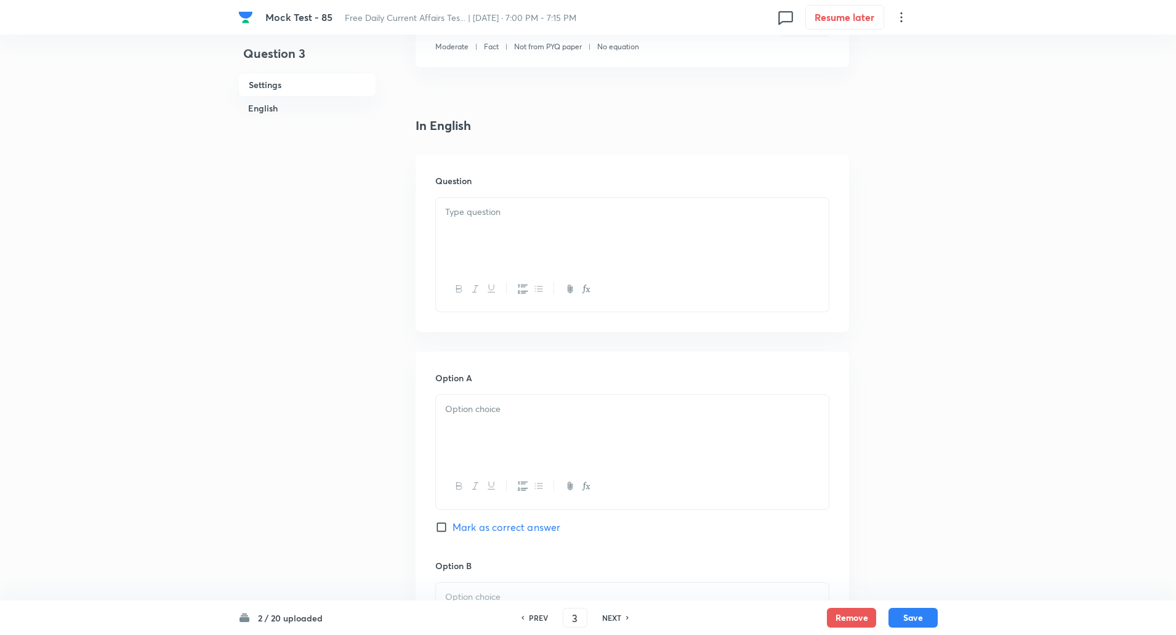
scroll to position [251, 0]
click at [523, 236] on div at bounding box center [632, 226] width 393 height 69
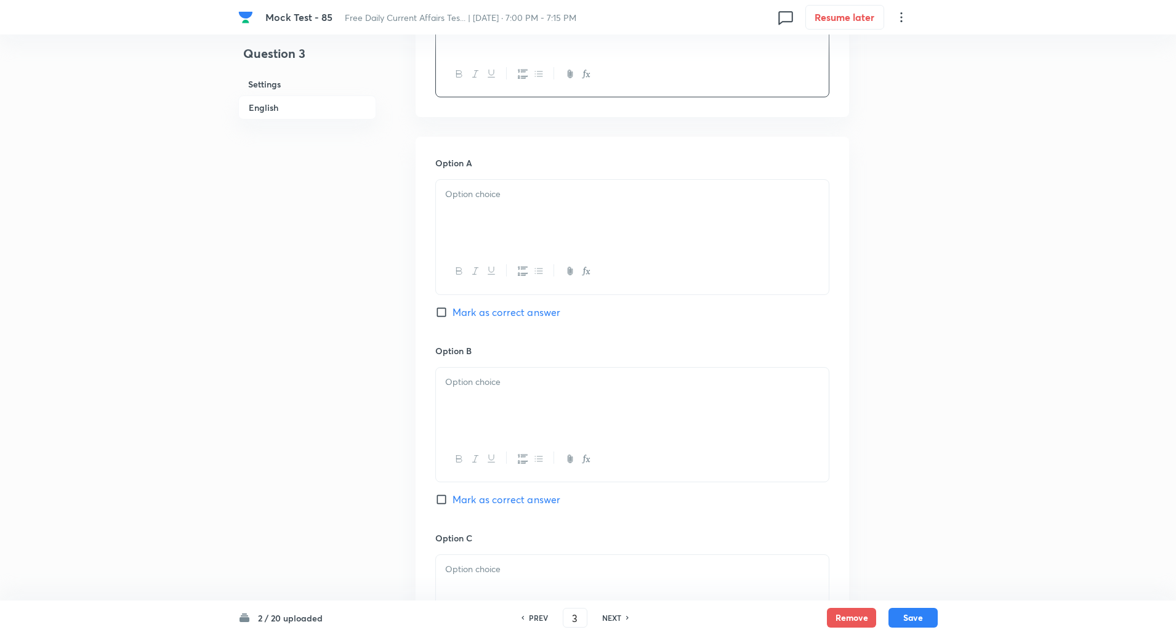
scroll to position [461, 0]
click at [441, 499] on input "Mark as correct answer" at bounding box center [443, 499] width 17 height 12
checkbox input "true"
click at [502, 204] on div at bounding box center [632, 213] width 393 height 69
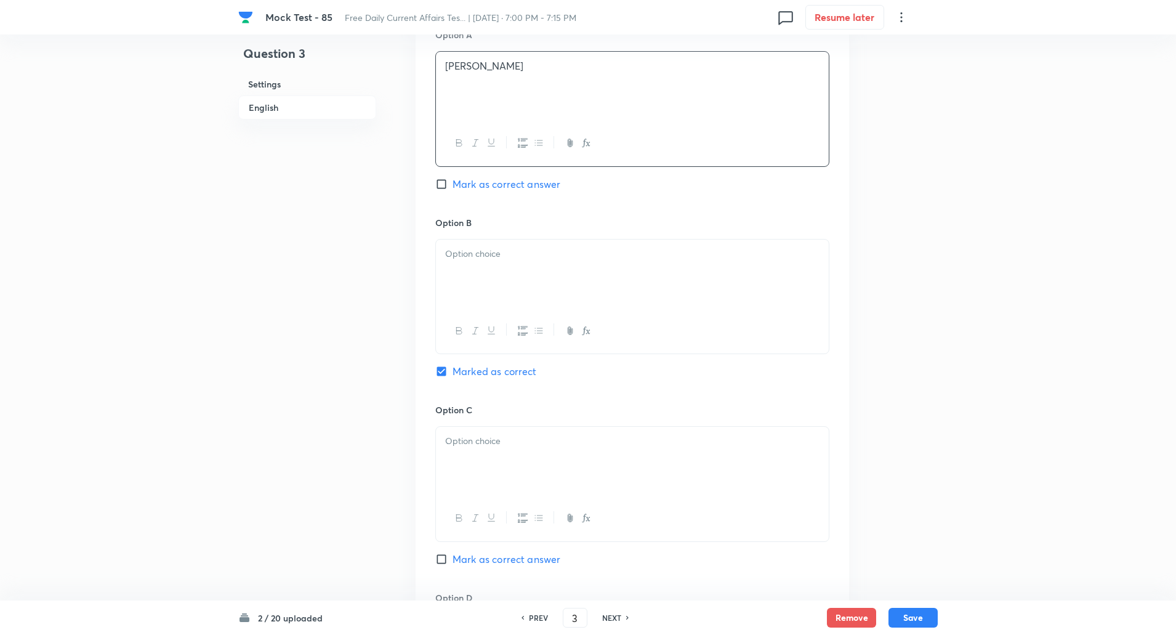
scroll to position [601, 0]
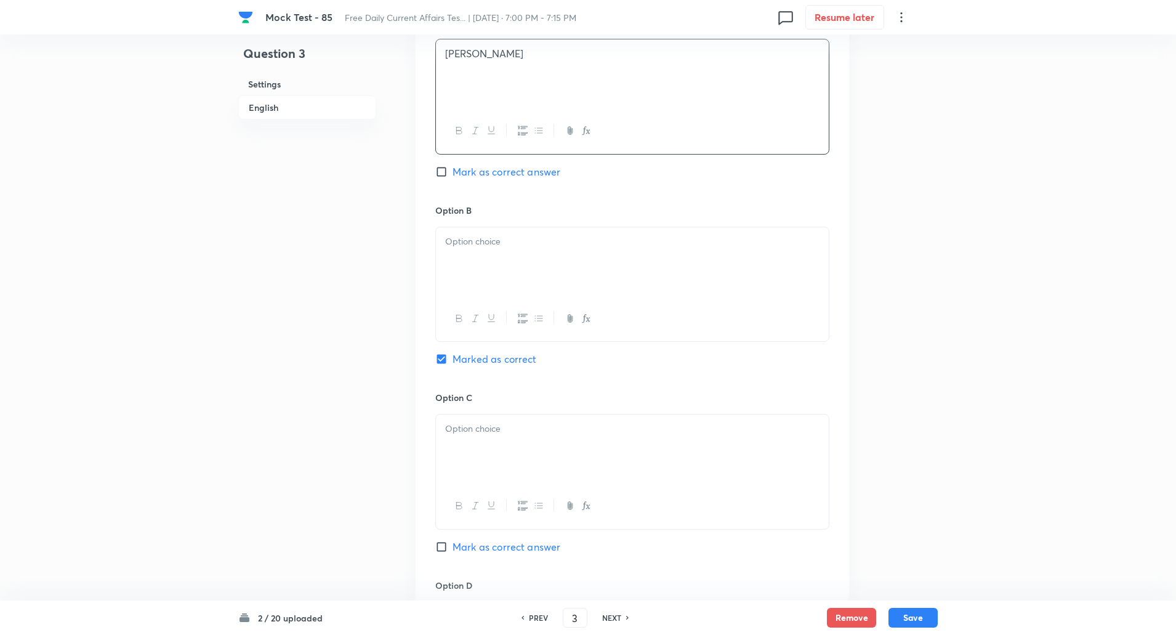
click at [501, 281] on div at bounding box center [632, 261] width 393 height 69
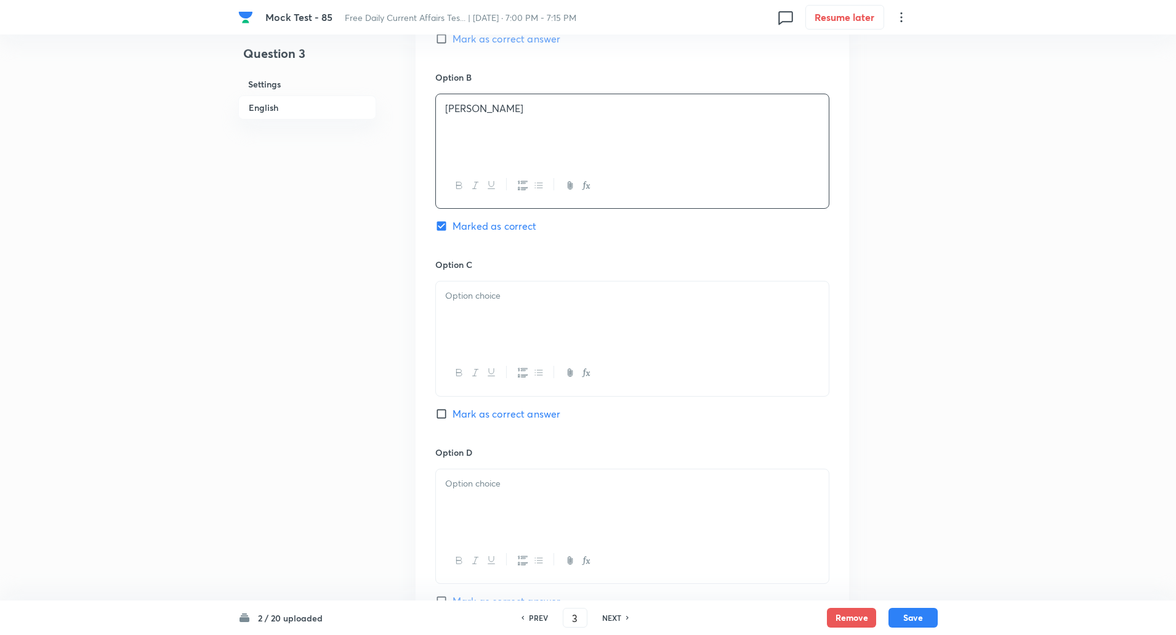
scroll to position [744, 0]
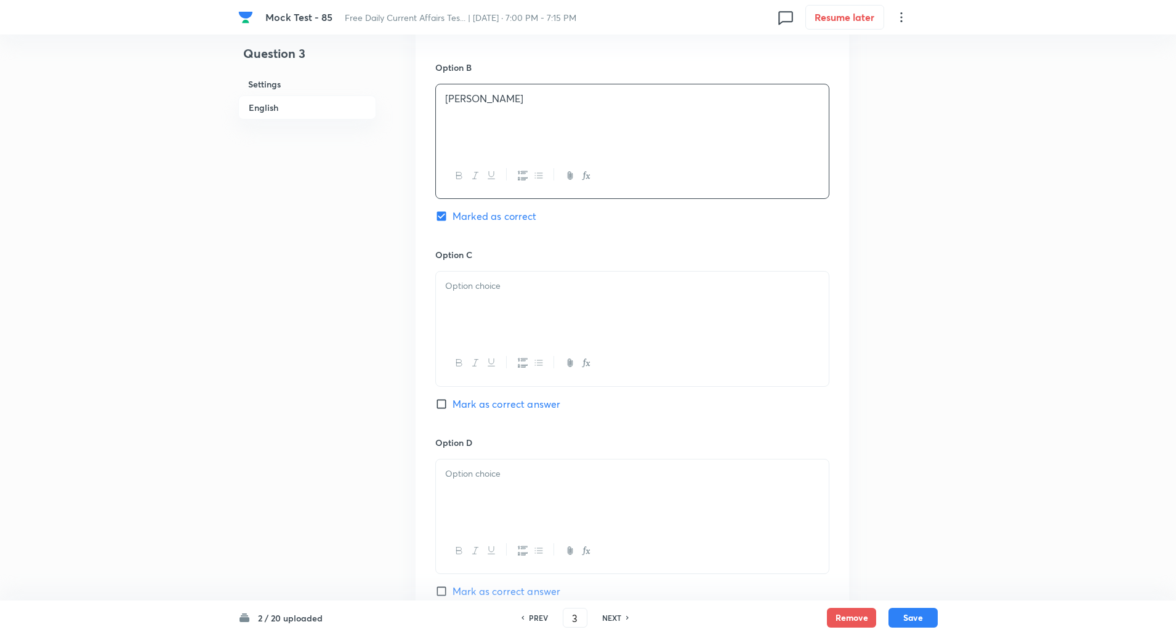
click at [504, 327] on div at bounding box center [632, 306] width 393 height 69
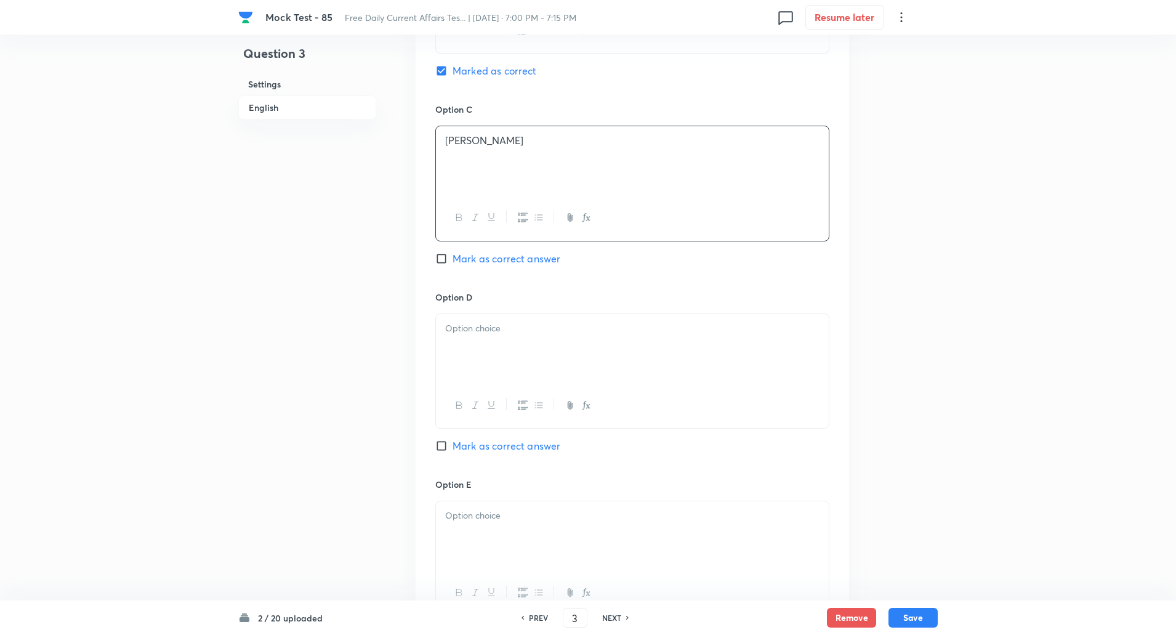
scroll to position [896, 0]
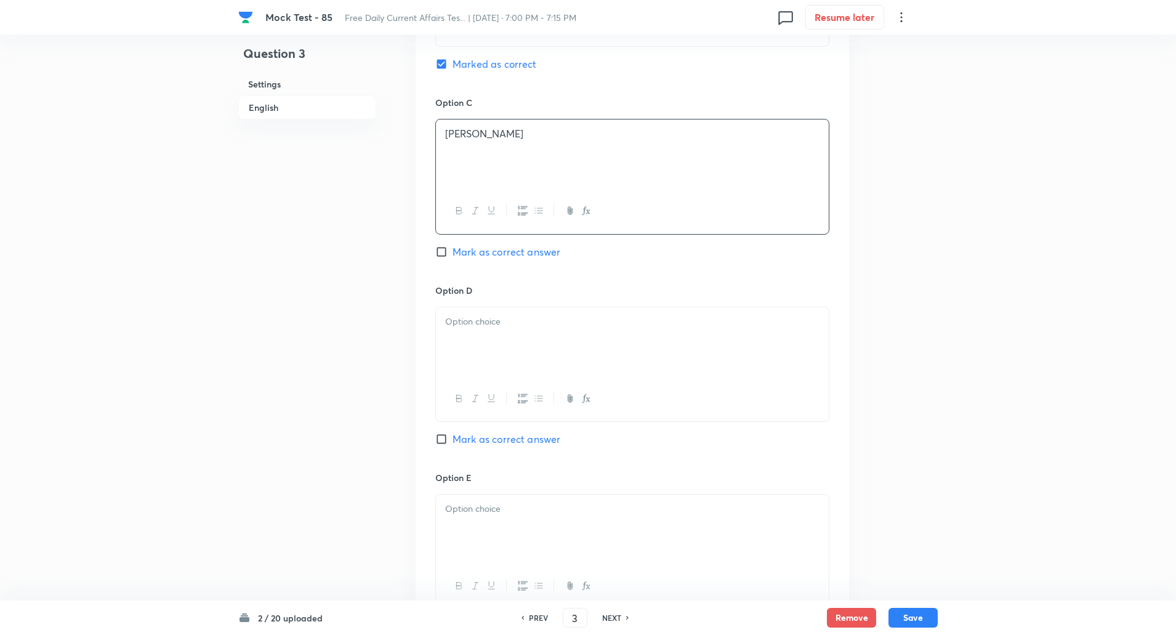
click at [493, 373] on div at bounding box center [632, 341] width 393 height 69
paste div
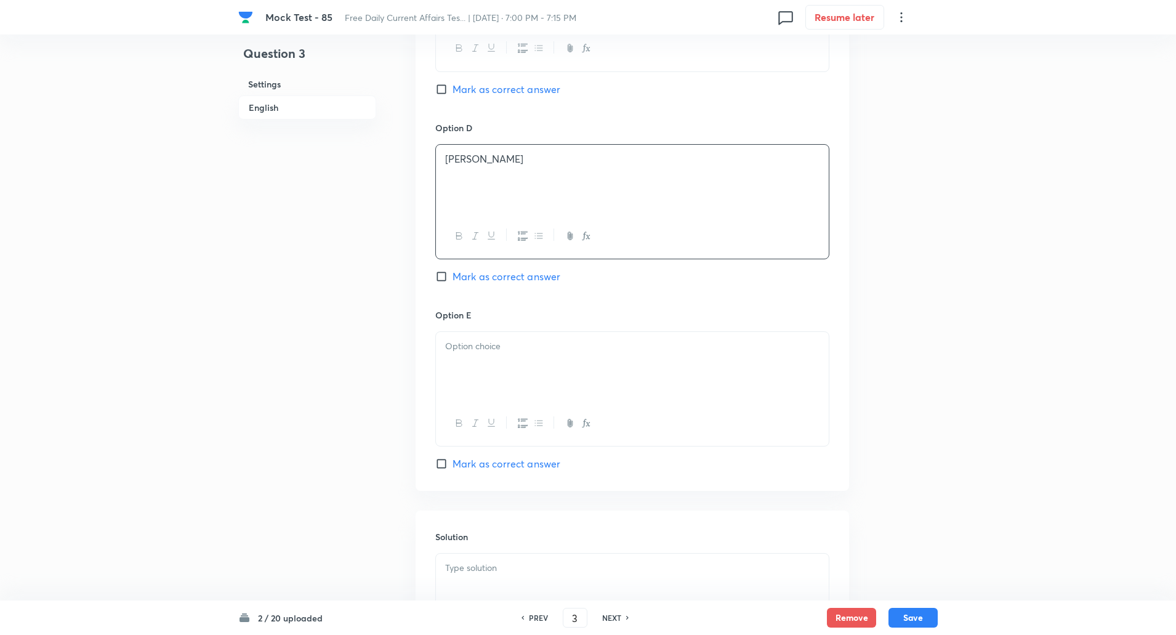
scroll to position [1096, 0]
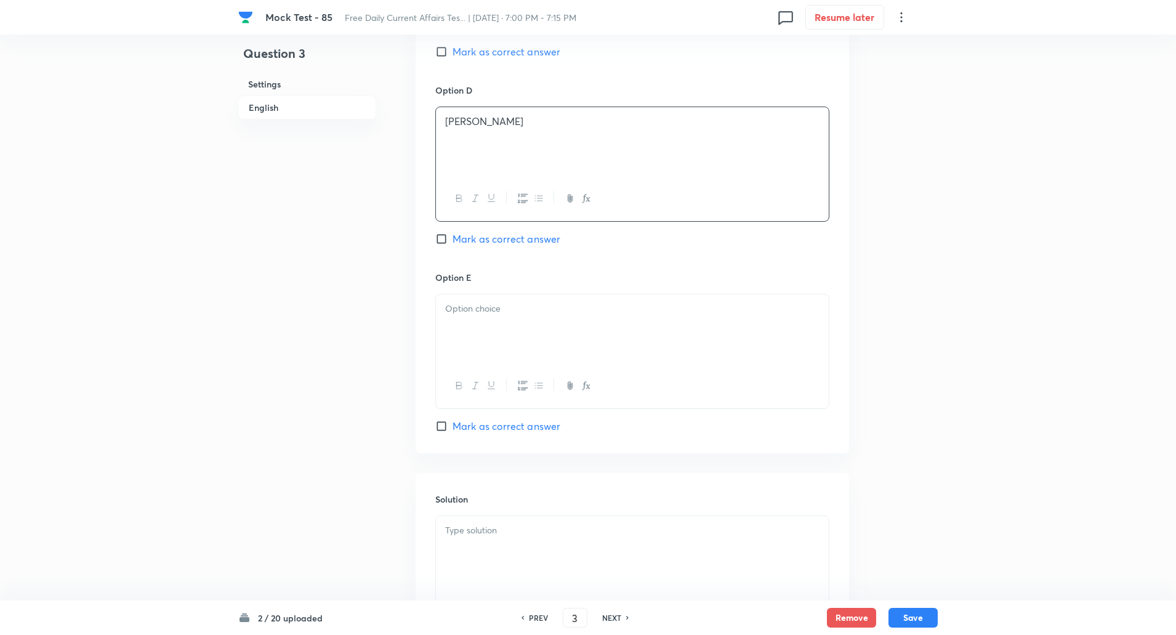
click at [485, 364] on div at bounding box center [632, 385] width 393 height 45
click at [482, 337] on div at bounding box center [632, 328] width 393 height 69
paste div
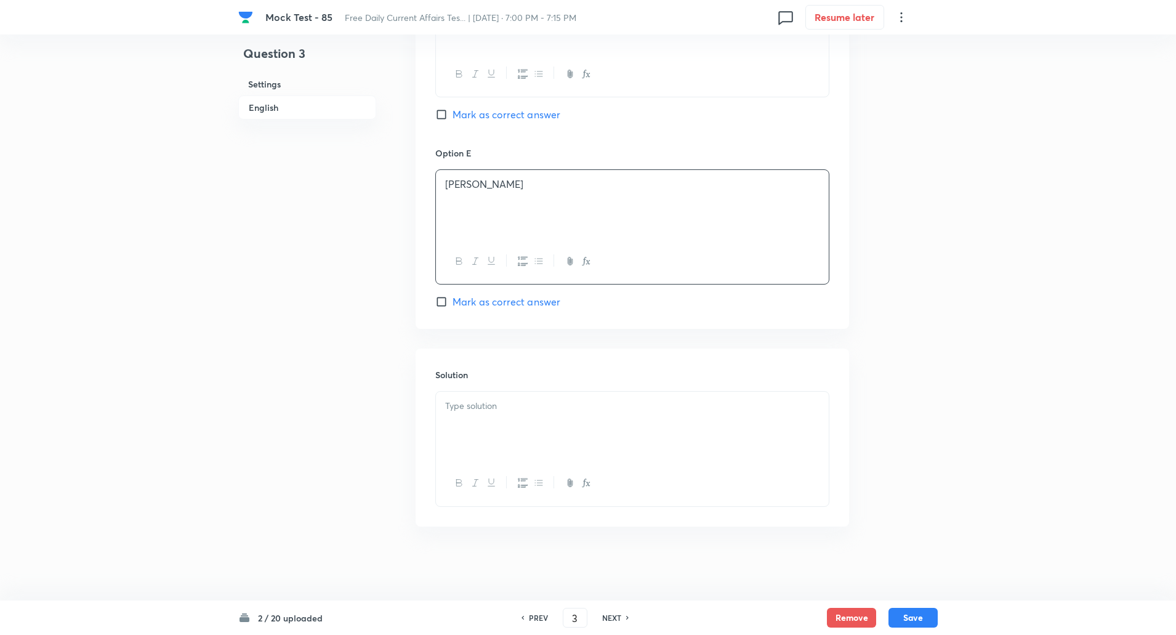
click at [480, 412] on p at bounding box center [632, 406] width 374 height 14
paste div
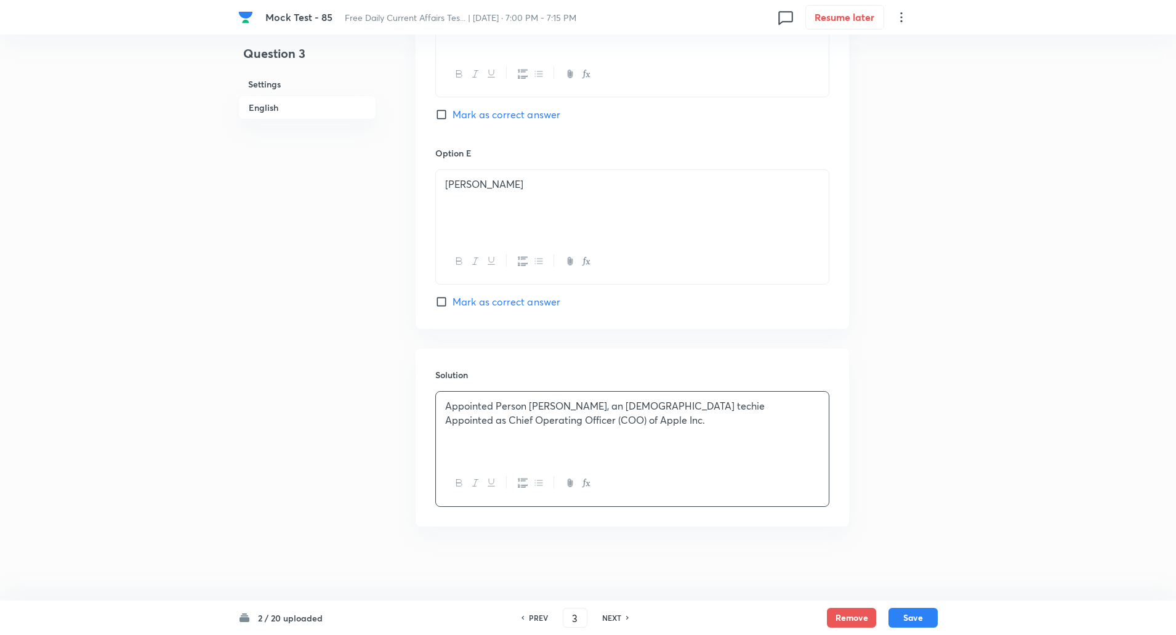
click at [529, 406] on p "Appointed Person Sabih Khan, an Indian American techie" at bounding box center [632, 406] width 374 height 14
copy p "-----"
click at [507, 421] on p "Appointed as Chief Operating Officer (COO) of Apple Inc." at bounding box center [632, 420] width 374 height 14
click at [918, 616] on button "Save" at bounding box center [912, 616] width 49 height 20
type input "4"
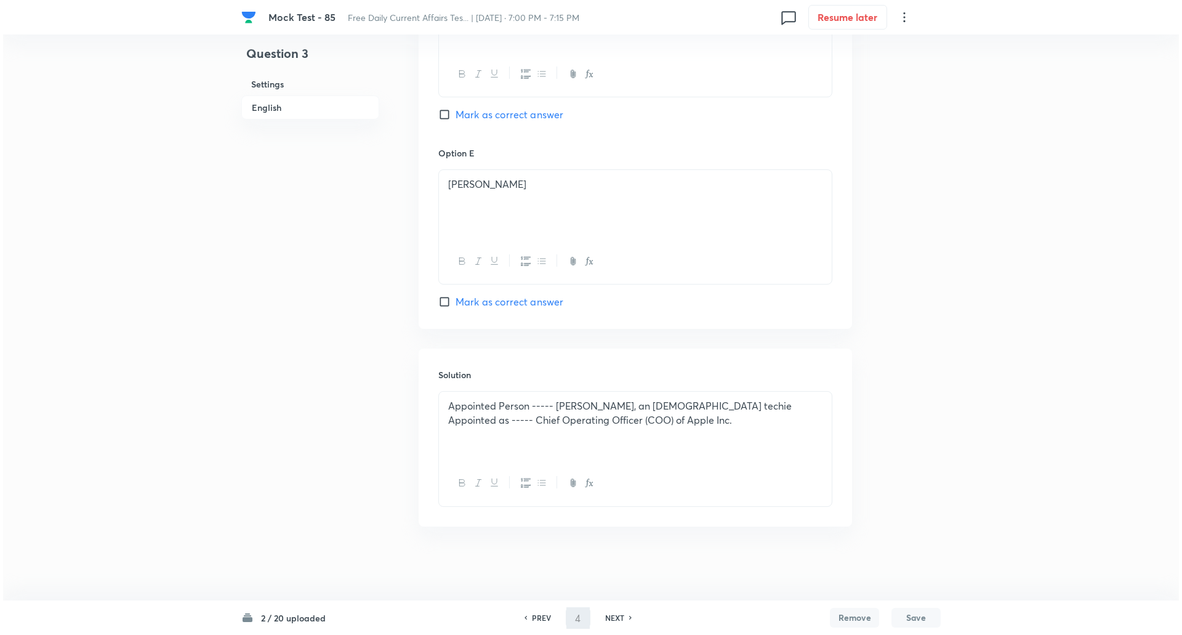
scroll to position [0, 0]
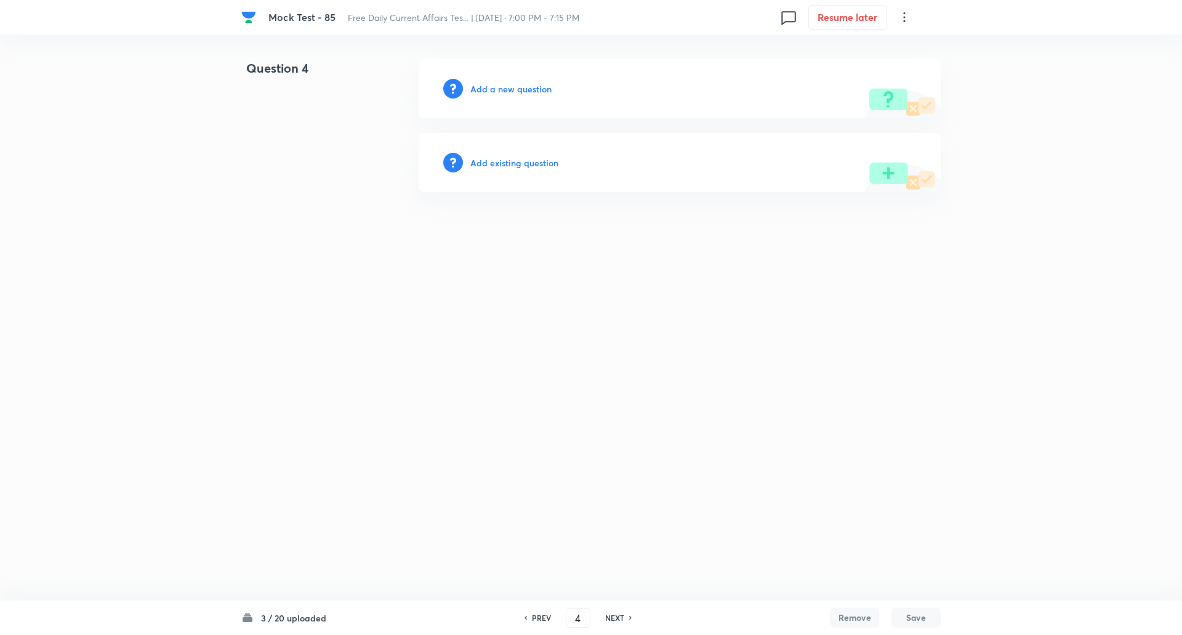
click at [520, 93] on h6 "Add a new question" at bounding box center [510, 89] width 81 height 13
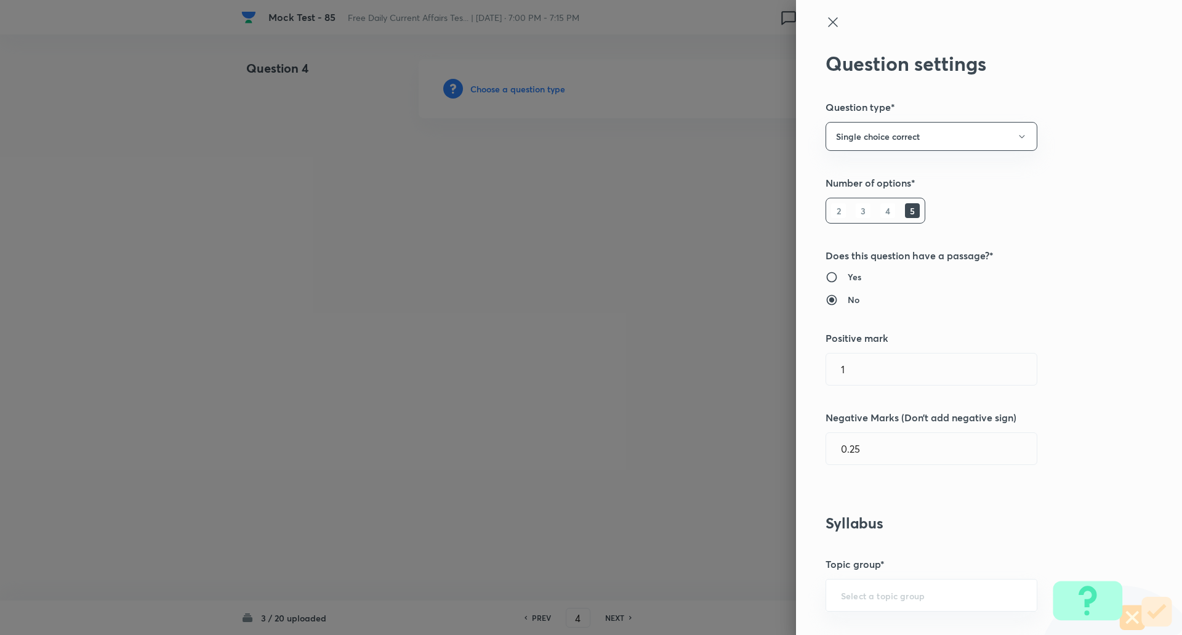
type input "Awareness"
type input "Current Affairs"
type input "New Appointments: National"
click at [520, 93] on div at bounding box center [591, 317] width 1182 height 635
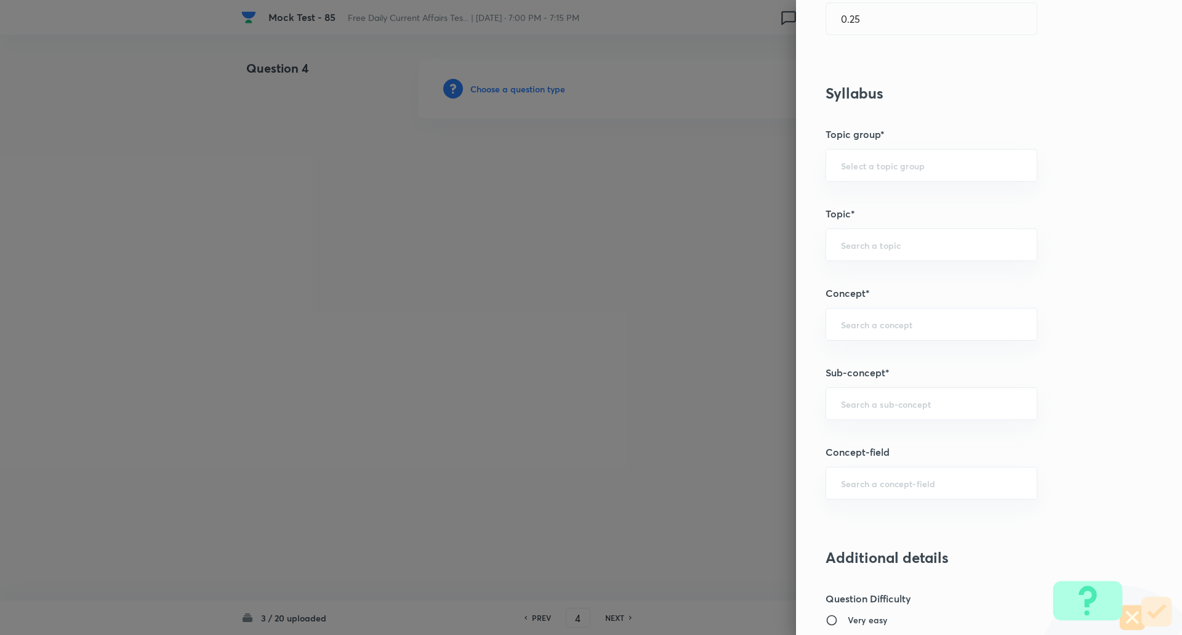
scroll to position [510, 0]
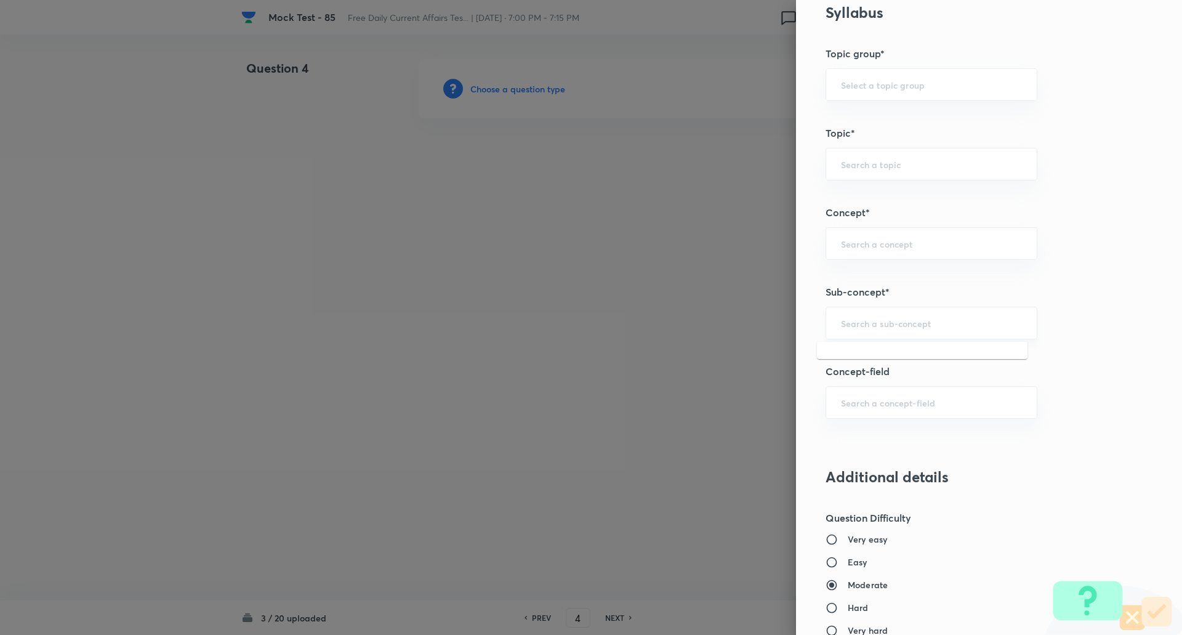
click at [853, 326] on input "text" at bounding box center [931, 323] width 181 height 12
click at [901, 360] on li "New Appointments: National" at bounding box center [922, 358] width 211 height 22
type input "New Appointments: National"
type input "Awareness"
type input "Current Affairs"
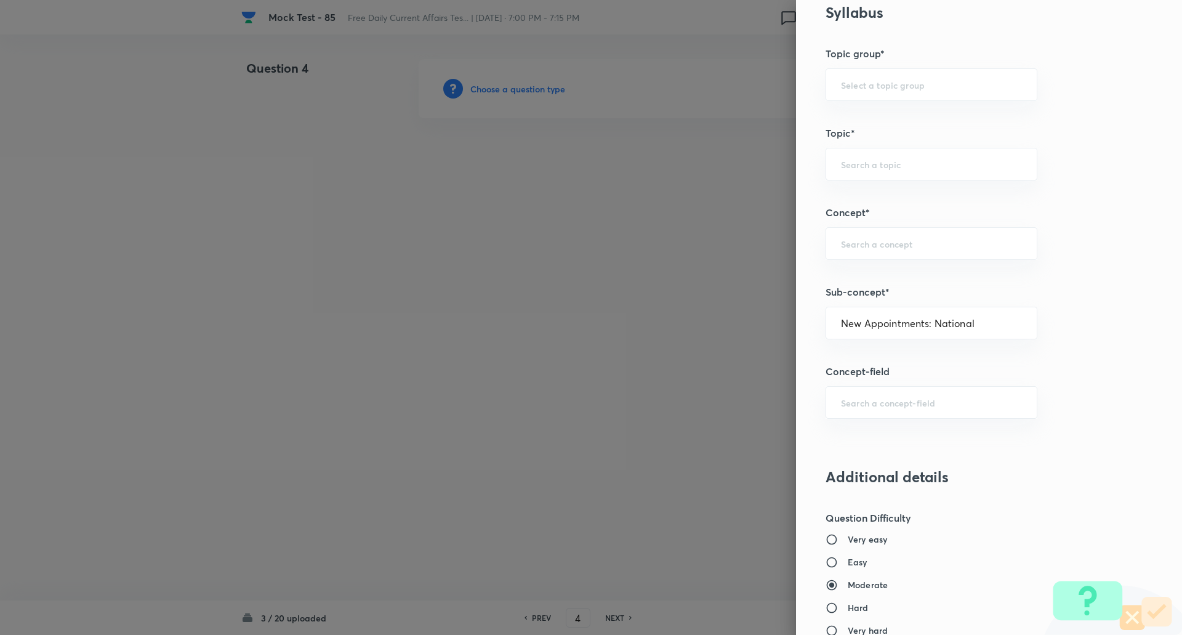
type input "New Appointments: National"
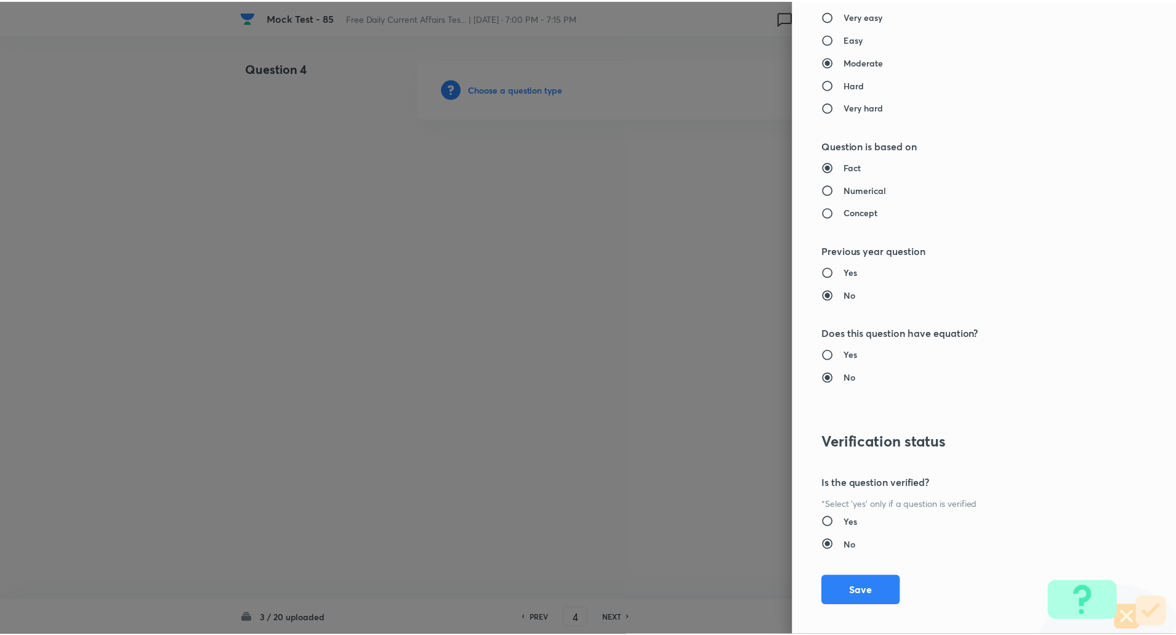
scroll to position [1044, 0]
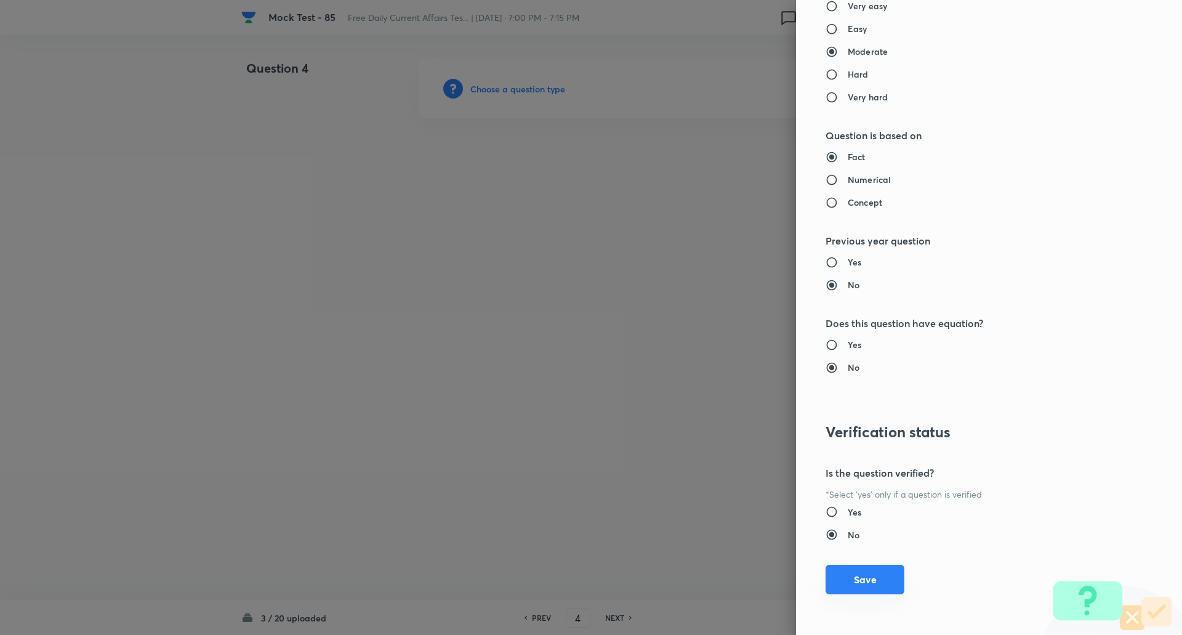
click at [864, 582] on button "Save" at bounding box center [865, 580] width 79 height 30
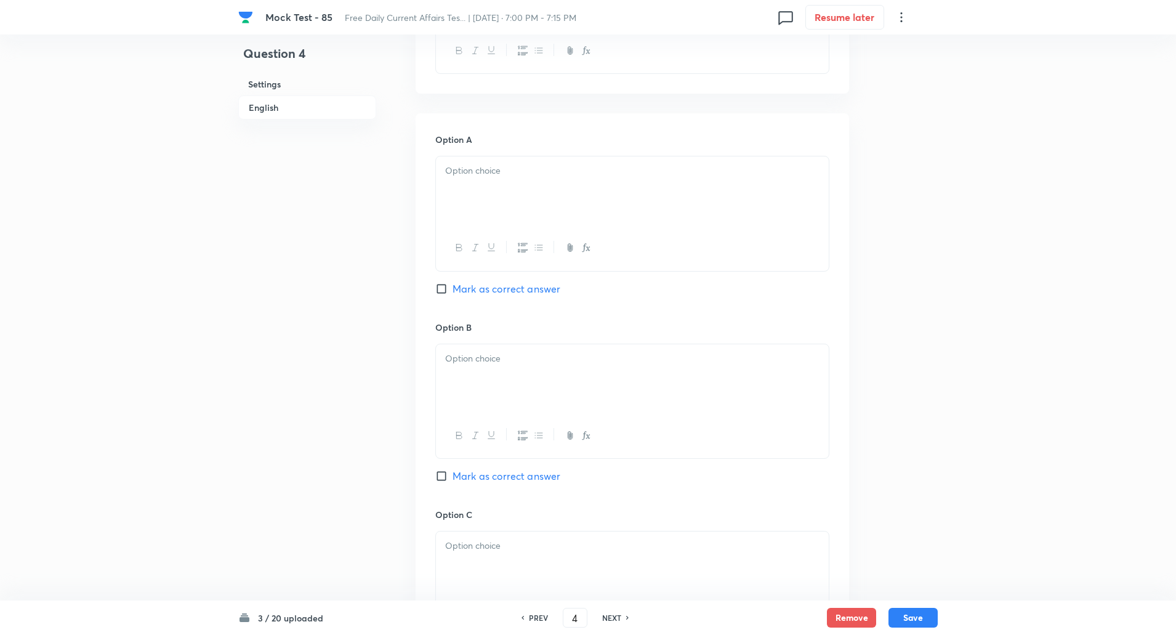
scroll to position [585, 0]
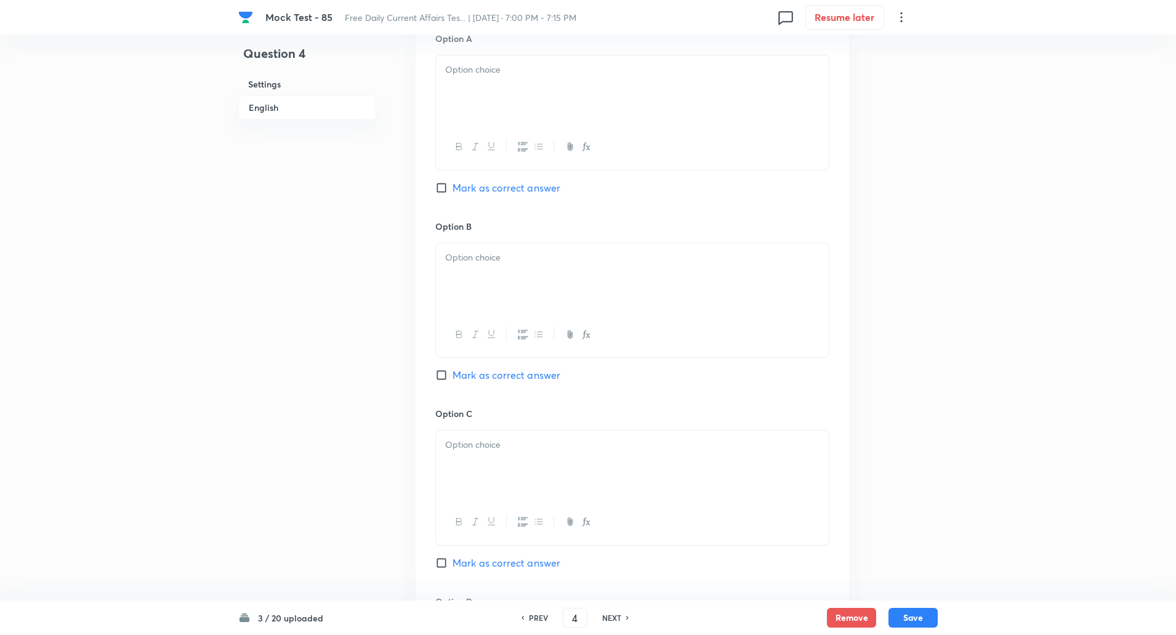
click at [441, 379] on input "Mark as correct answer" at bounding box center [443, 375] width 17 height 12
checkbox input "true"
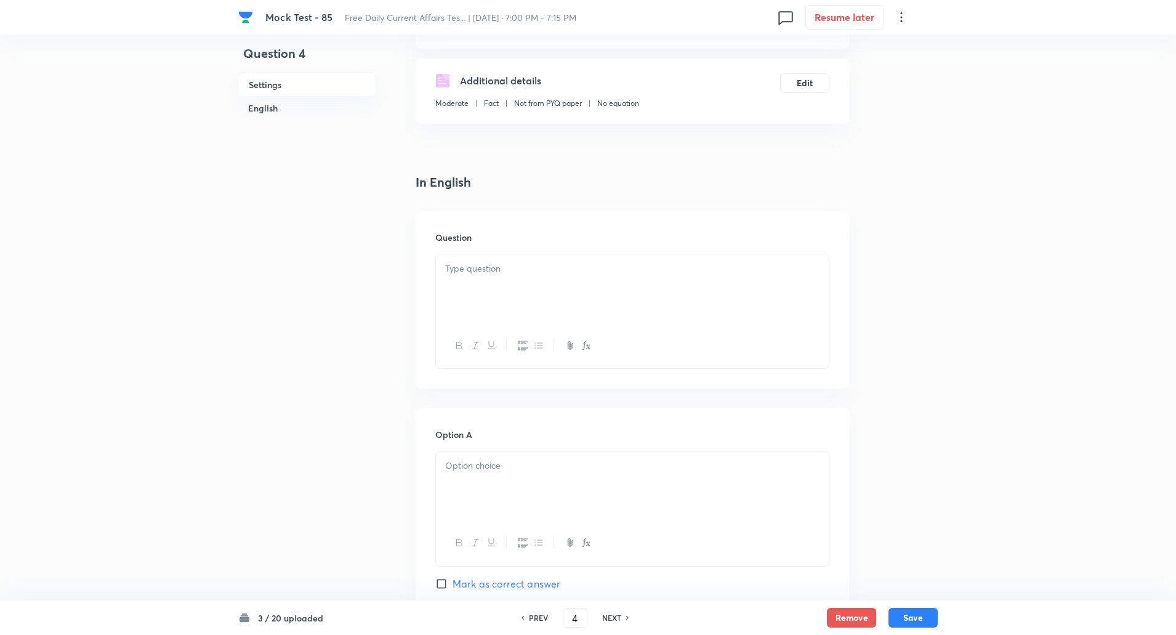
scroll to position [188, 0]
click at [546, 313] on div at bounding box center [632, 289] width 393 height 69
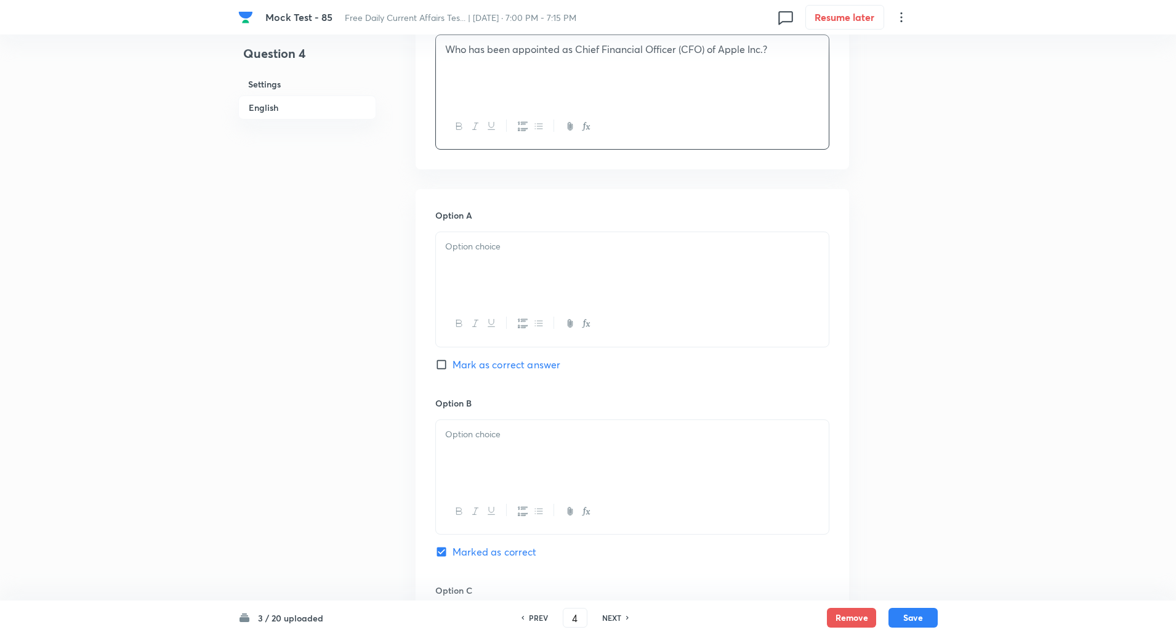
scroll to position [422, 0]
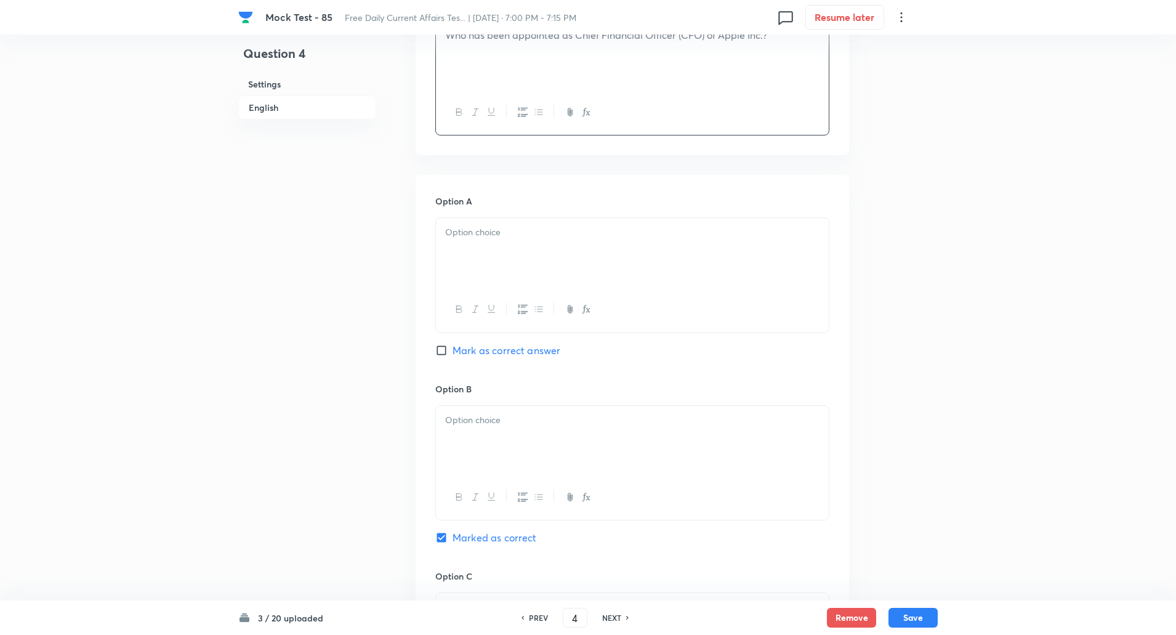
click at [520, 262] on div at bounding box center [632, 252] width 393 height 69
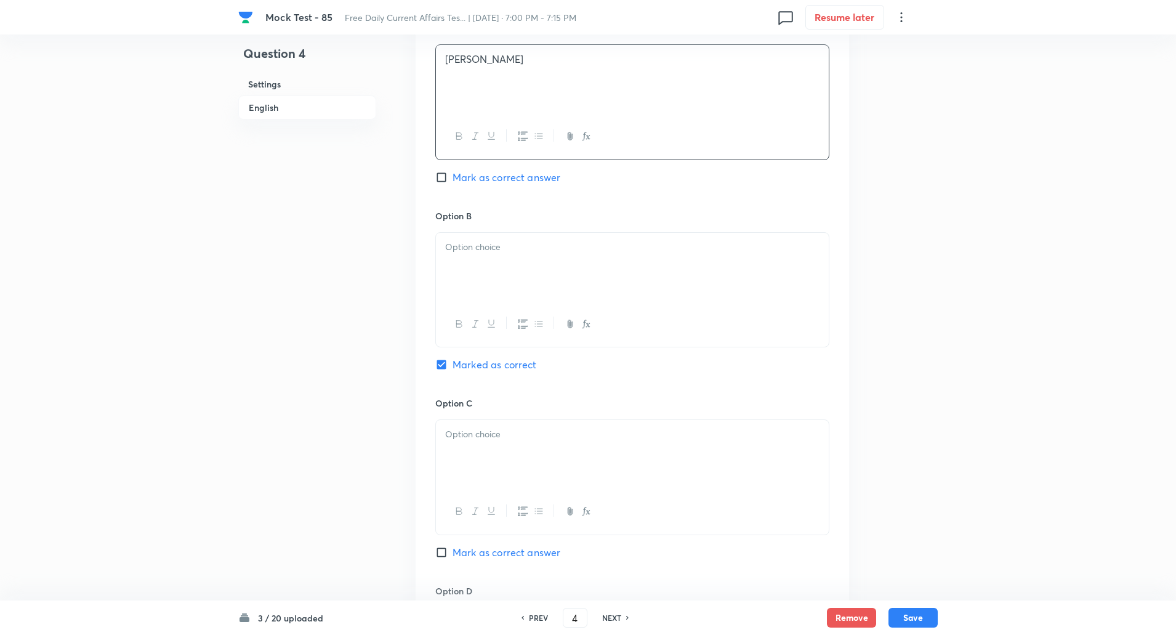
scroll to position [596, 0]
click at [512, 259] on div at bounding box center [632, 266] width 393 height 69
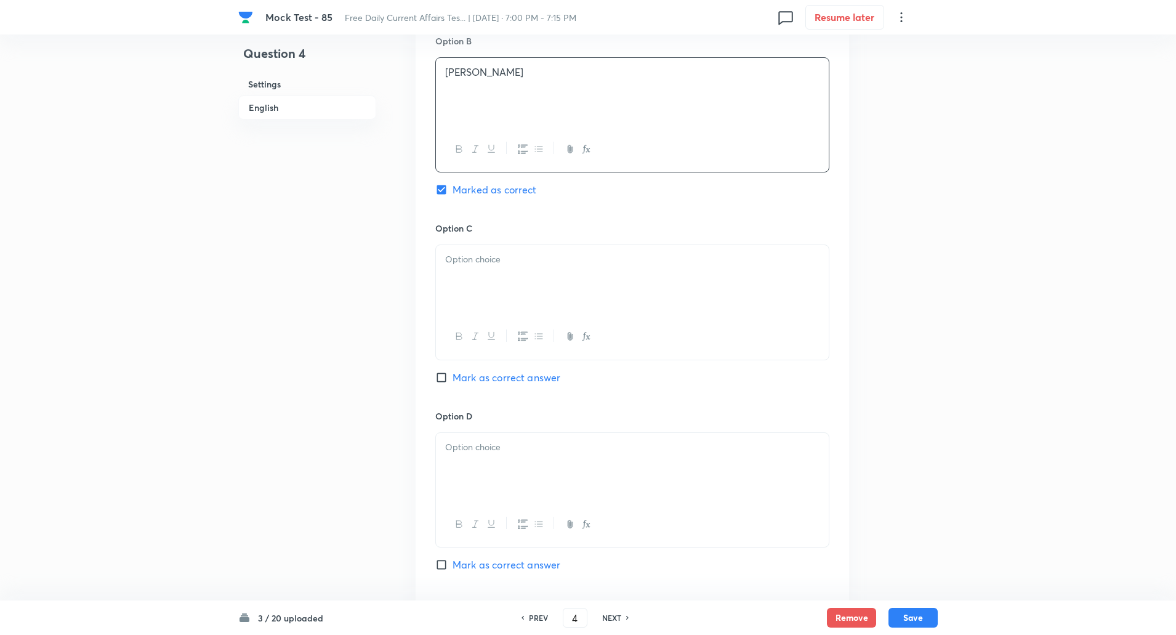
scroll to position [780, 0]
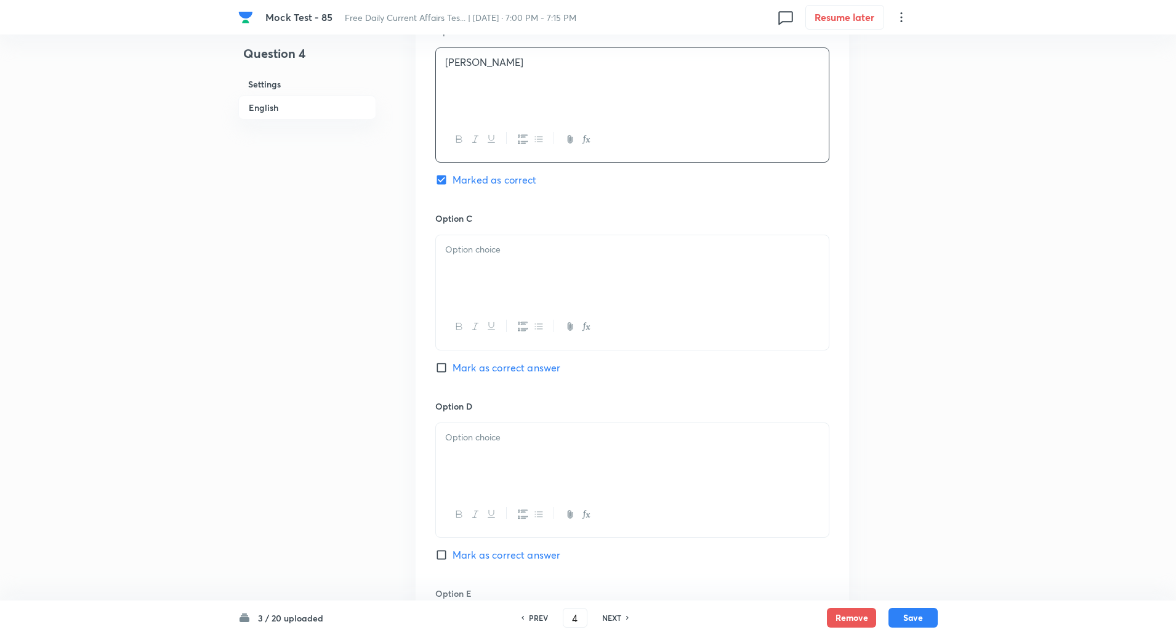
click at [507, 266] on div at bounding box center [632, 269] width 393 height 69
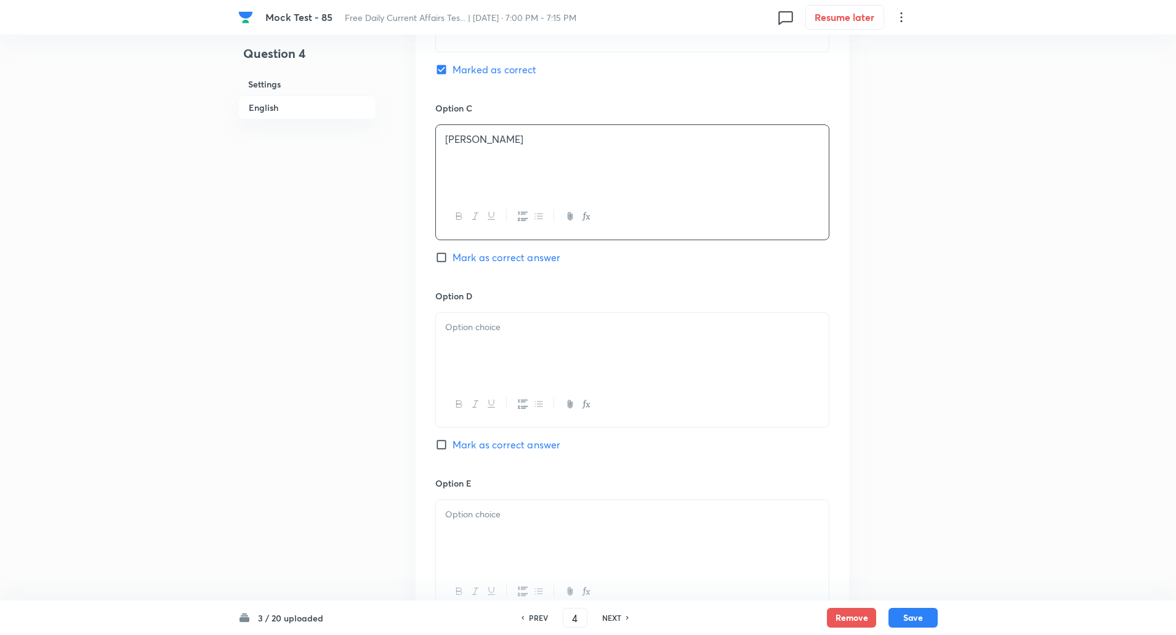
scroll to position [909, 0]
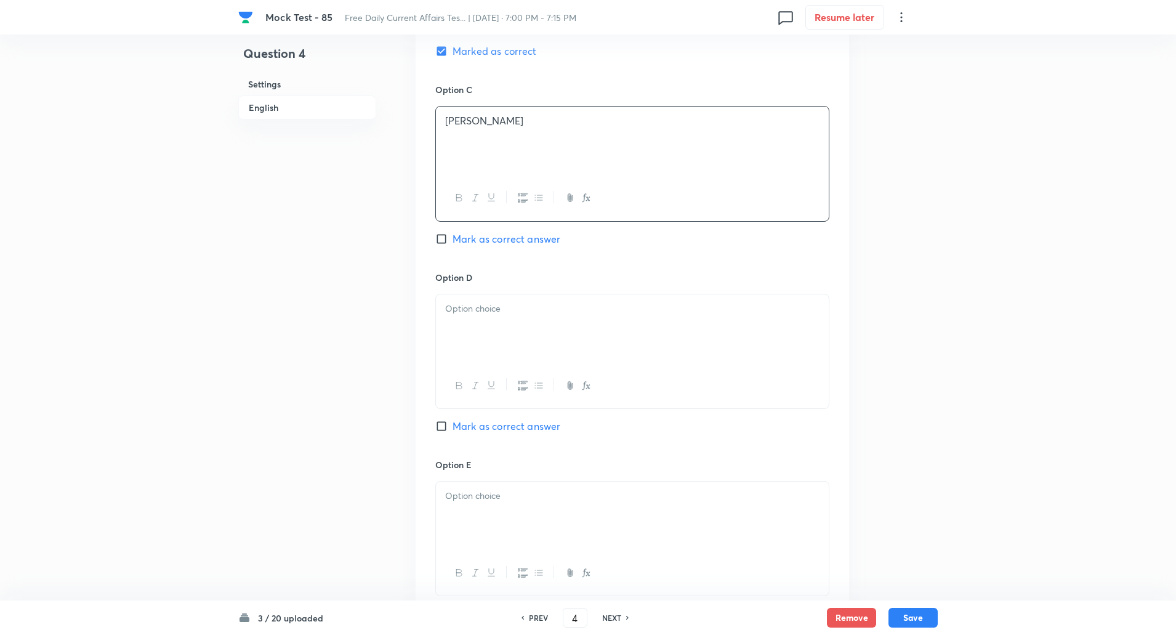
click at [501, 307] on p at bounding box center [632, 309] width 374 height 14
paste div
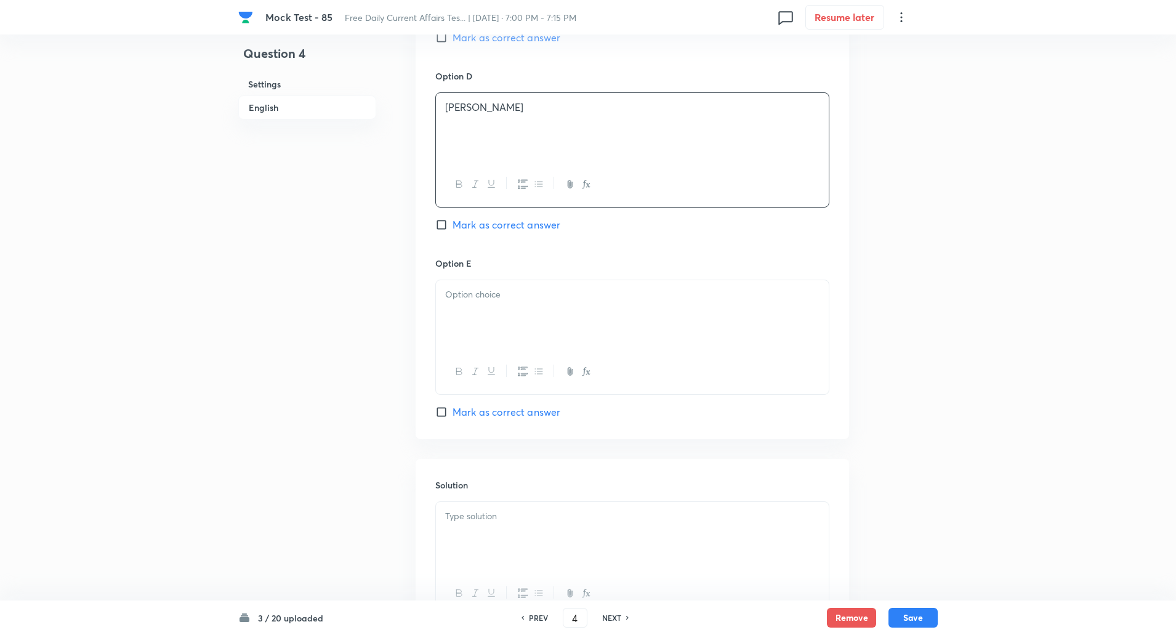
scroll to position [1111, 0]
click at [479, 355] on div at bounding box center [632, 370] width 393 height 45
click at [478, 327] on div at bounding box center [632, 314] width 393 height 69
paste div
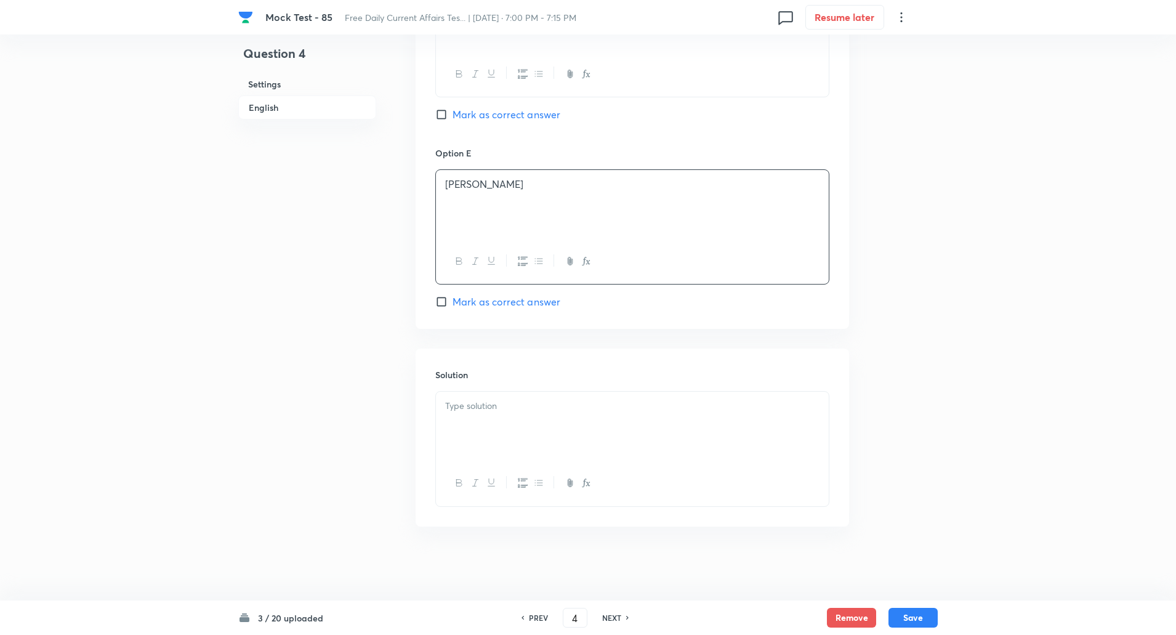
click at [478, 408] on p at bounding box center [632, 406] width 374 height 14
click at [530, 405] on p "Appointed Person Kevan Parekh" at bounding box center [632, 406] width 374 height 14
copy p "-----"
click at [509, 419] on p "Appointed as Chief Financial Officer (CFO)" at bounding box center [632, 420] width 374 height 14
click at [930, 614] on button "Save" at bounding box center [912, 616] width 49 height 20
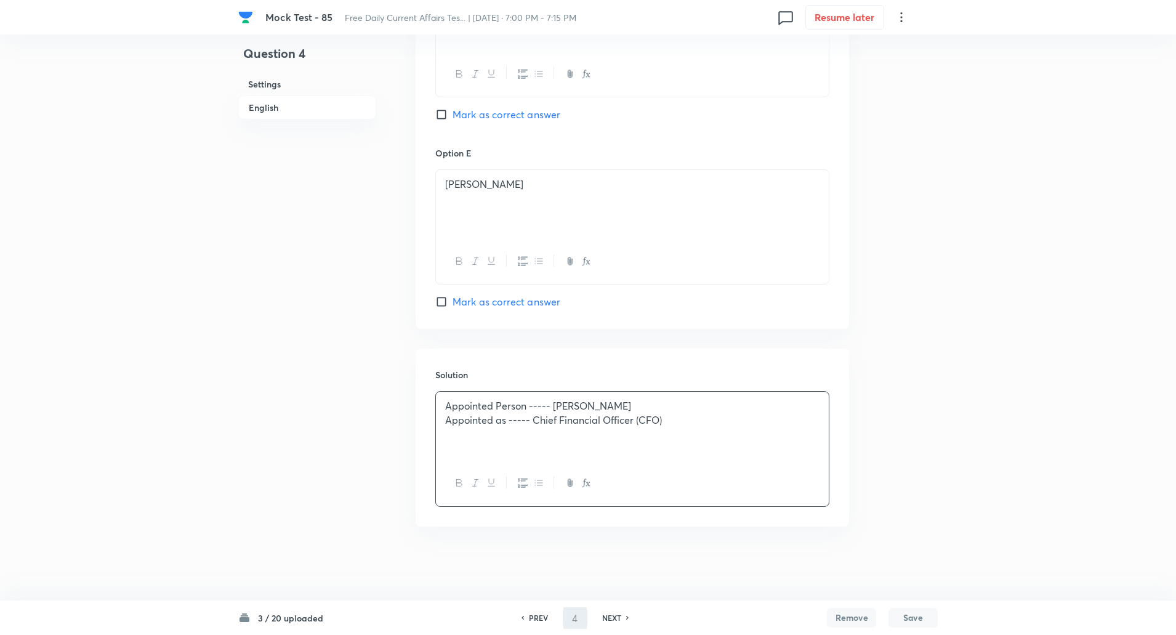
type input "5"
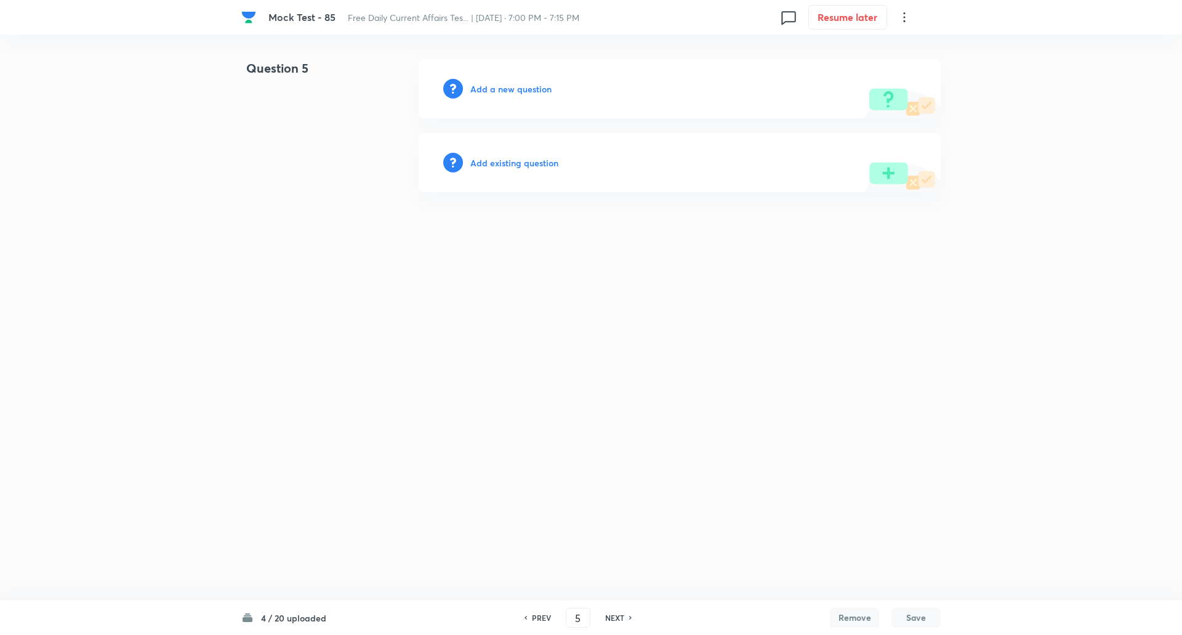
click at [530, 89] on h6 "Add a new question" at bounding box center [510, 89] width 81 height 13
click at [530, 89] on h6 "Choose a question type" at bounding box center [517, 89] width 95 height 13
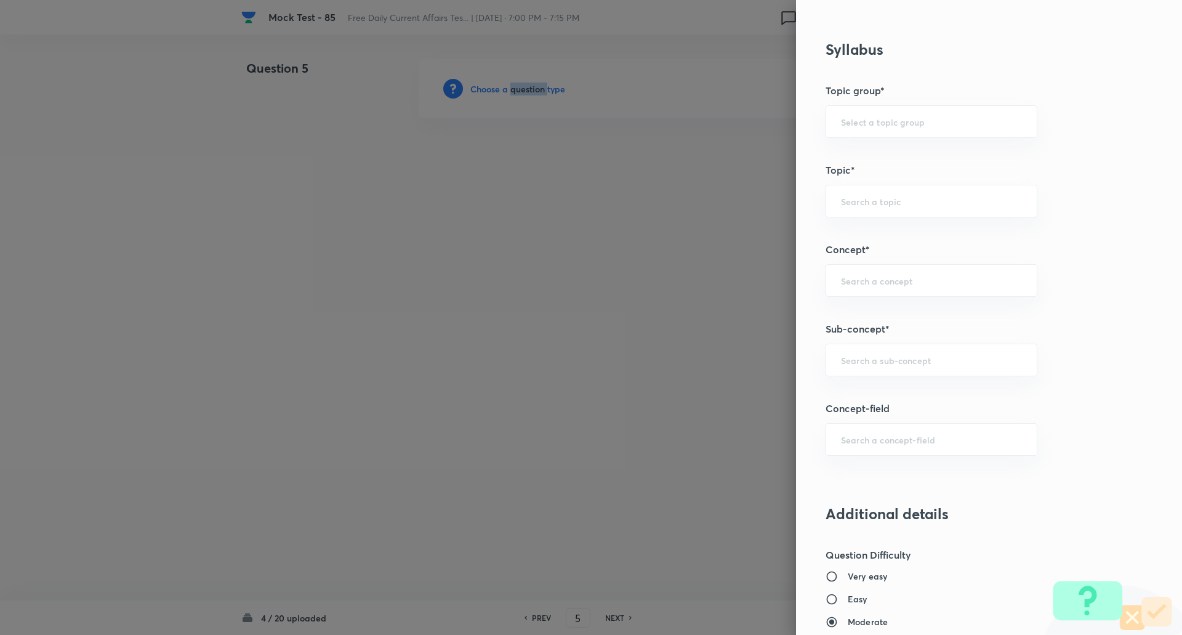
scroll to position [475, 0]
click at [877, 355] on input "text" at bounding box center [931, 359] width 181 height 12
click at [892, 392] on li "New Appointments: National" at bounding box center [922, 393] width 211 height 22
type input "New Appointments: National"
type input "Awareness"
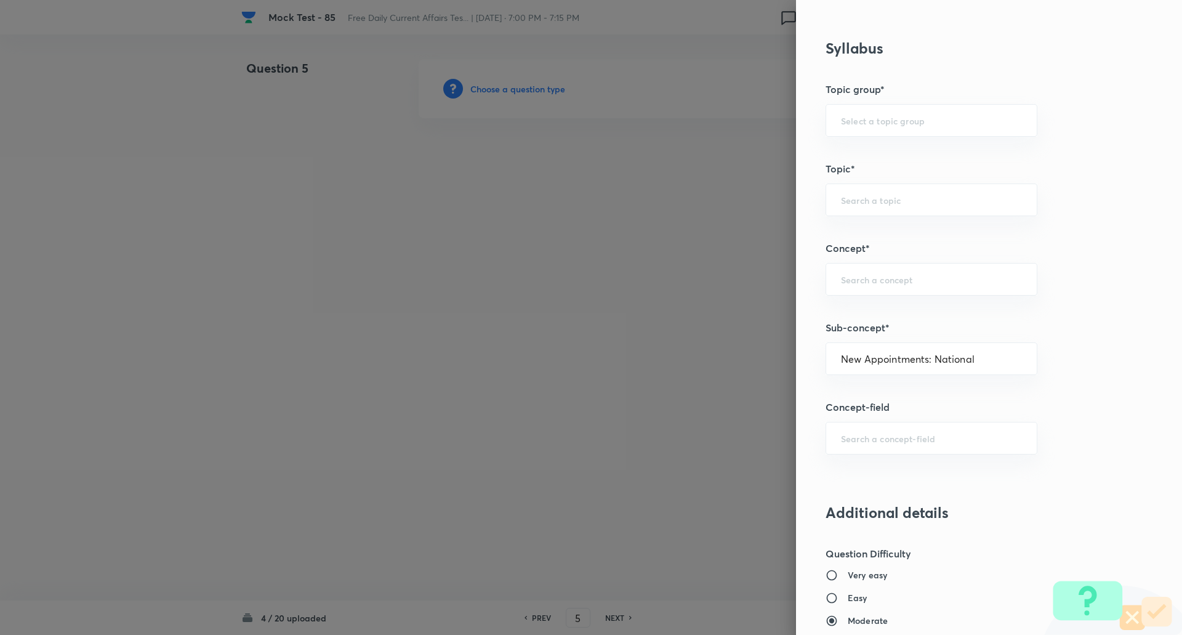
type input "Current Affairs"
type input "New Appointments: National"
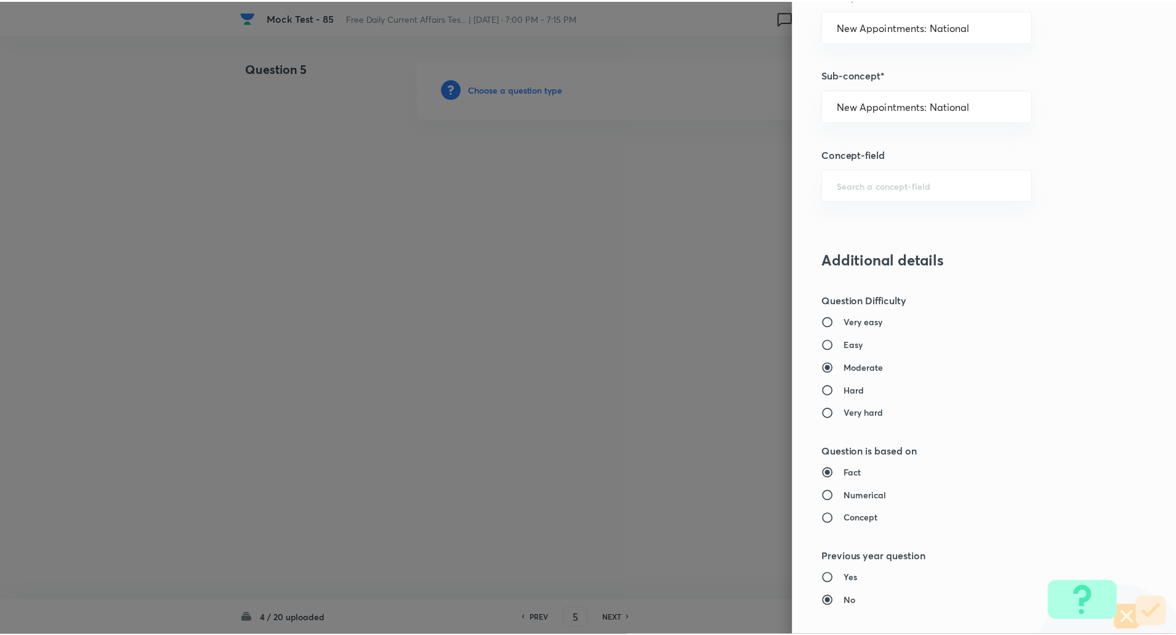
scroll to position [1044, 0]
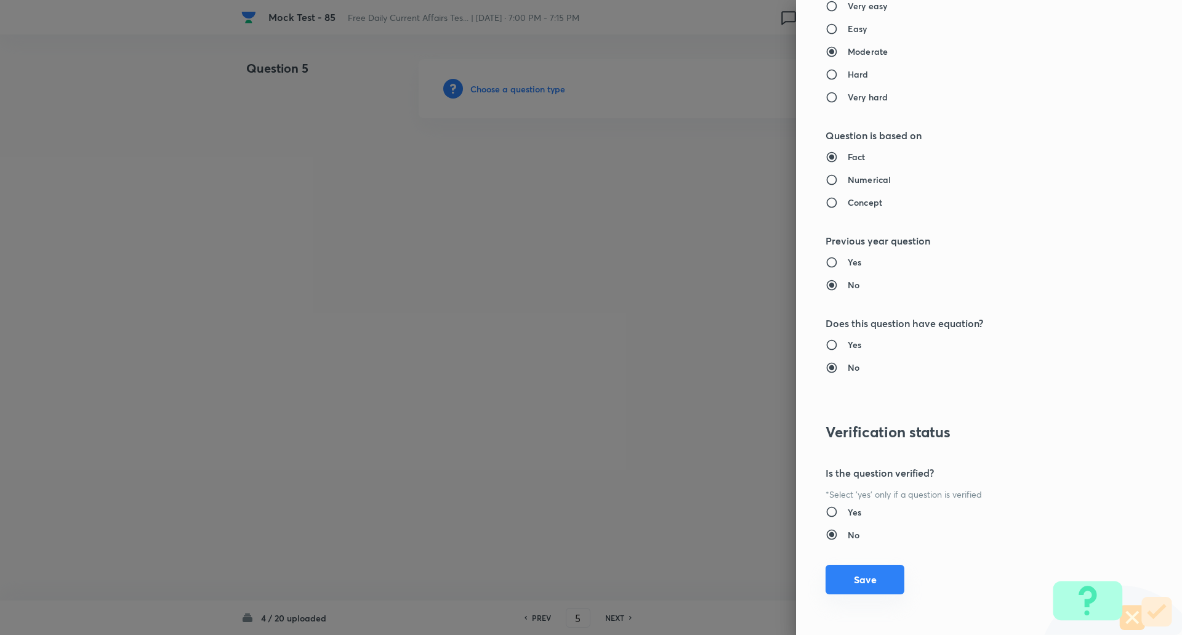
click at [846, 574] on button "Save" at bounding box center [865, 580] width 79 height 30
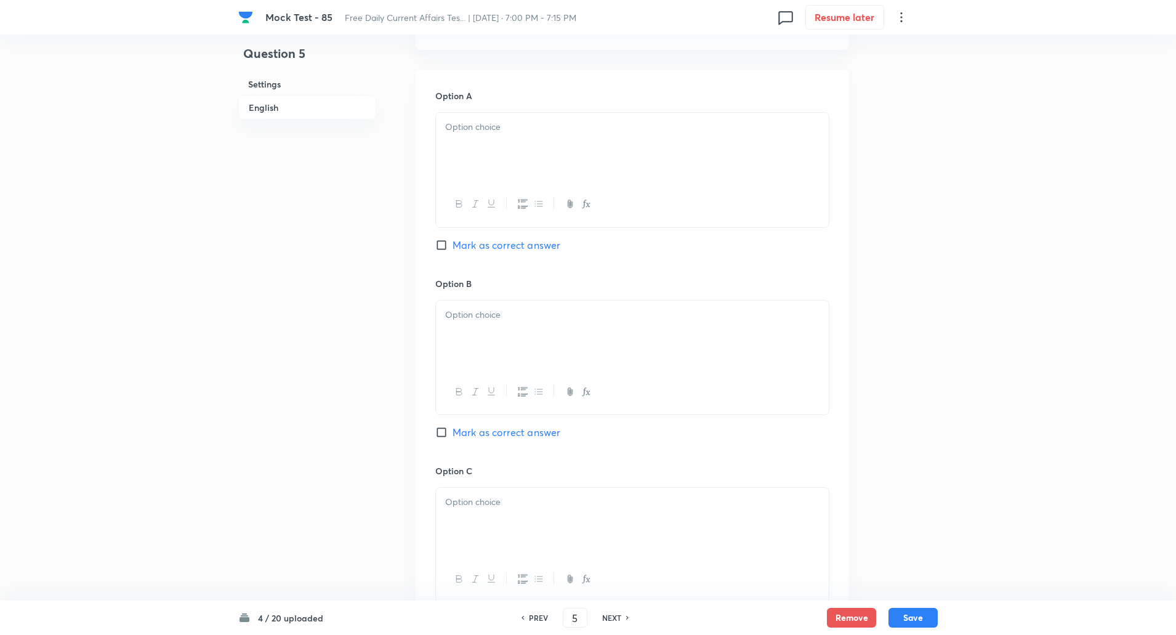
scroll to position [529, 0]
click at [441, 430] on input "Mark as correct answer" at bounding box center [443, 431] width 17 height 12
checkbox input "true"
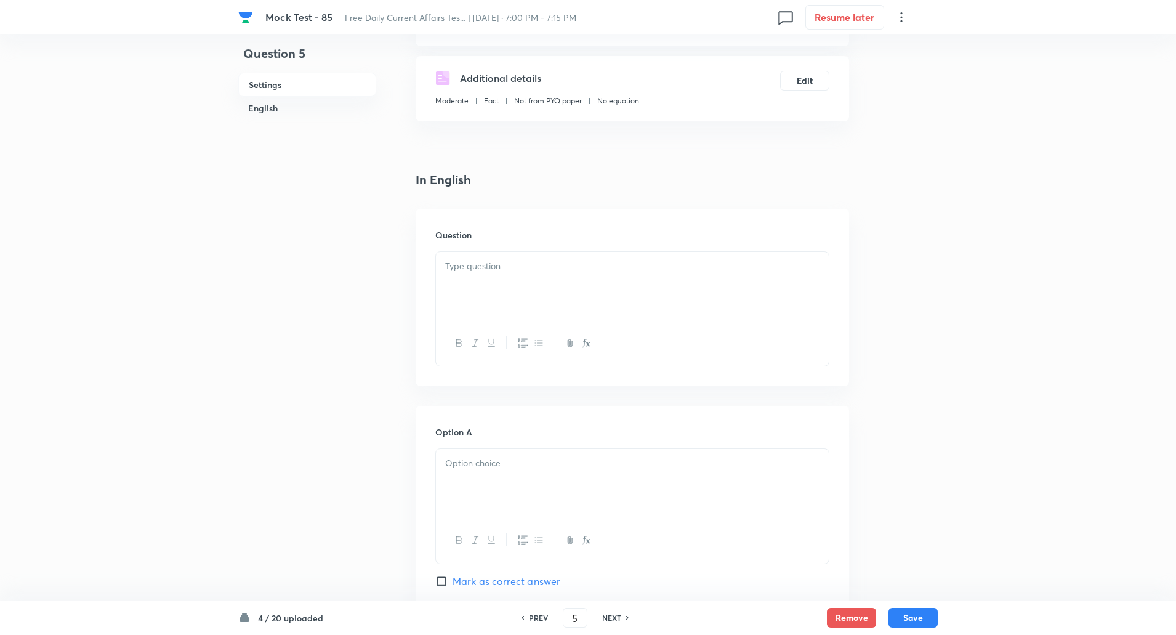
scroll to position [189, 0]
click at [481, 301] on div at bounding box center [632, 288] width 393 height 69
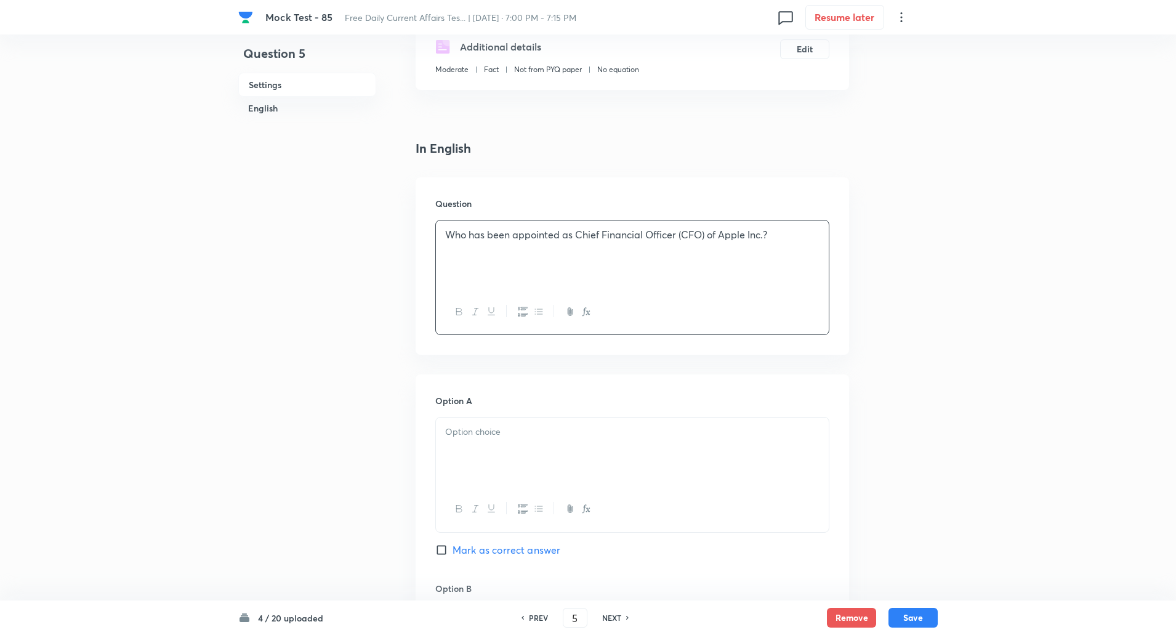
scroll to position [331, 0]
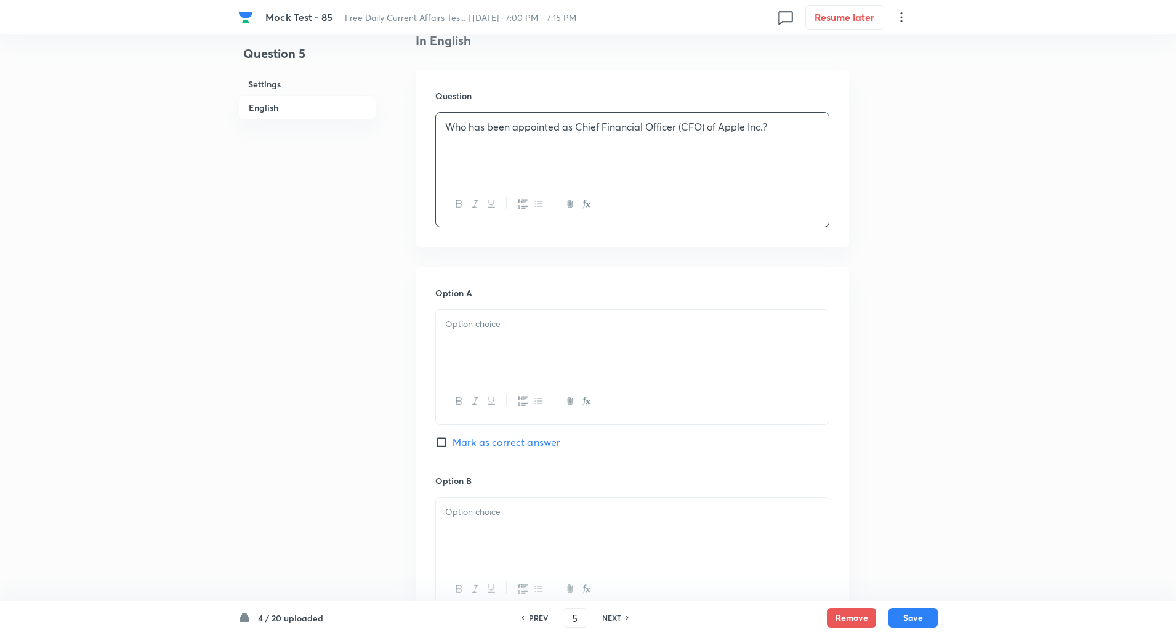
click at [498, 354] on div at bounding box center [632, 344] width 393 height 69
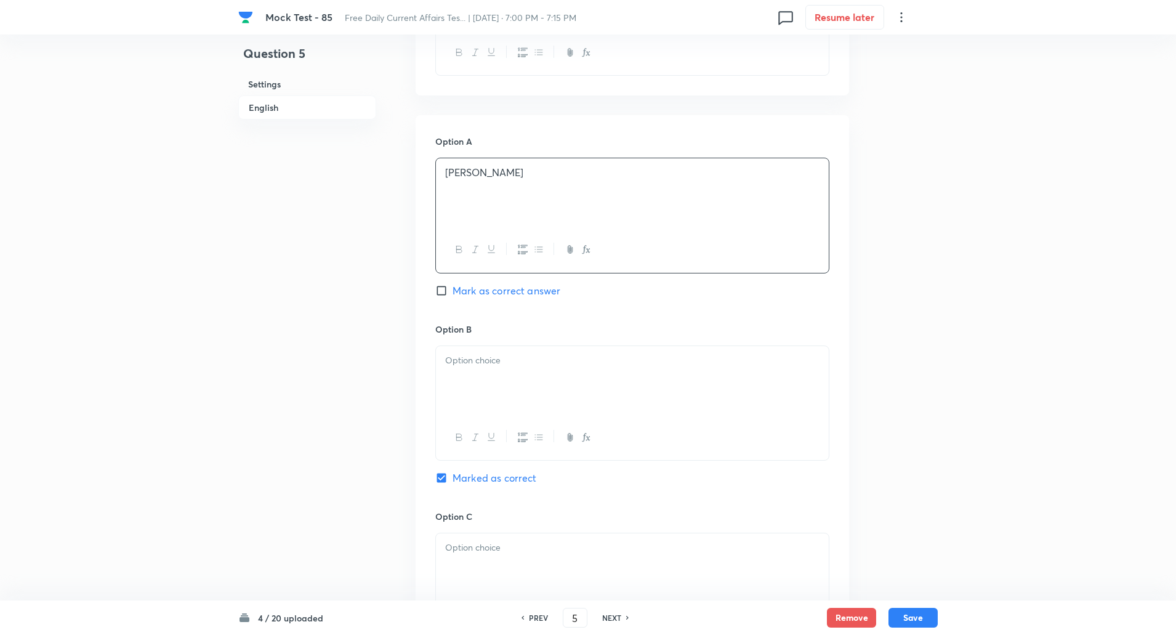
scroll to position [487, 0]
click at [493, 356] on p at bounding box center [632, 355] width 374 height 14
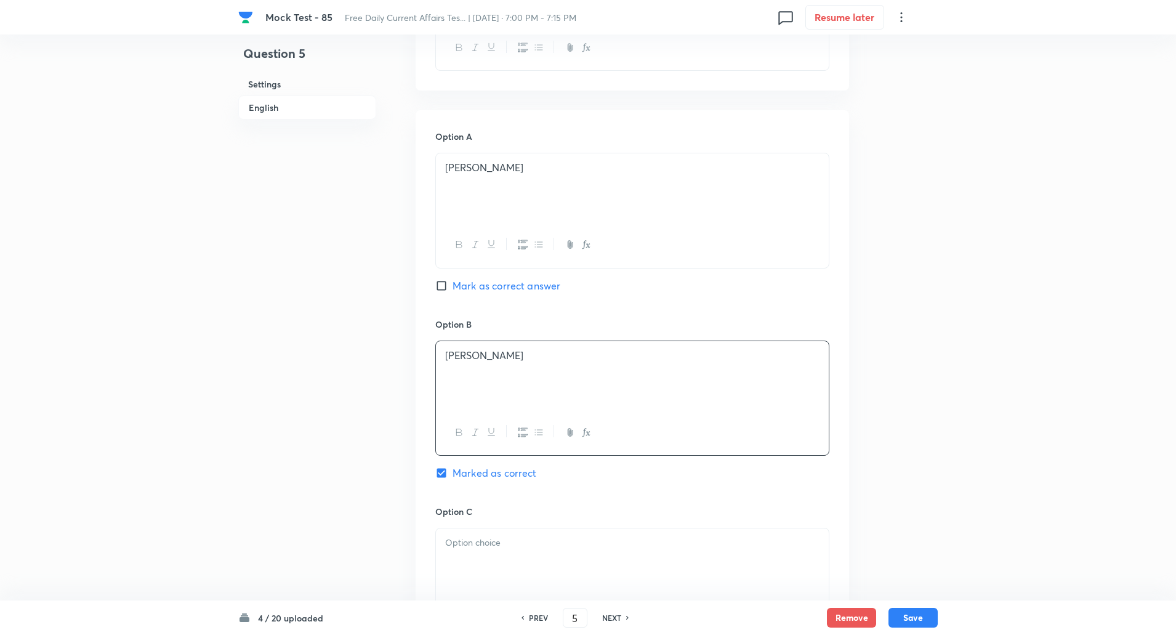
scroll to position [685, 0]
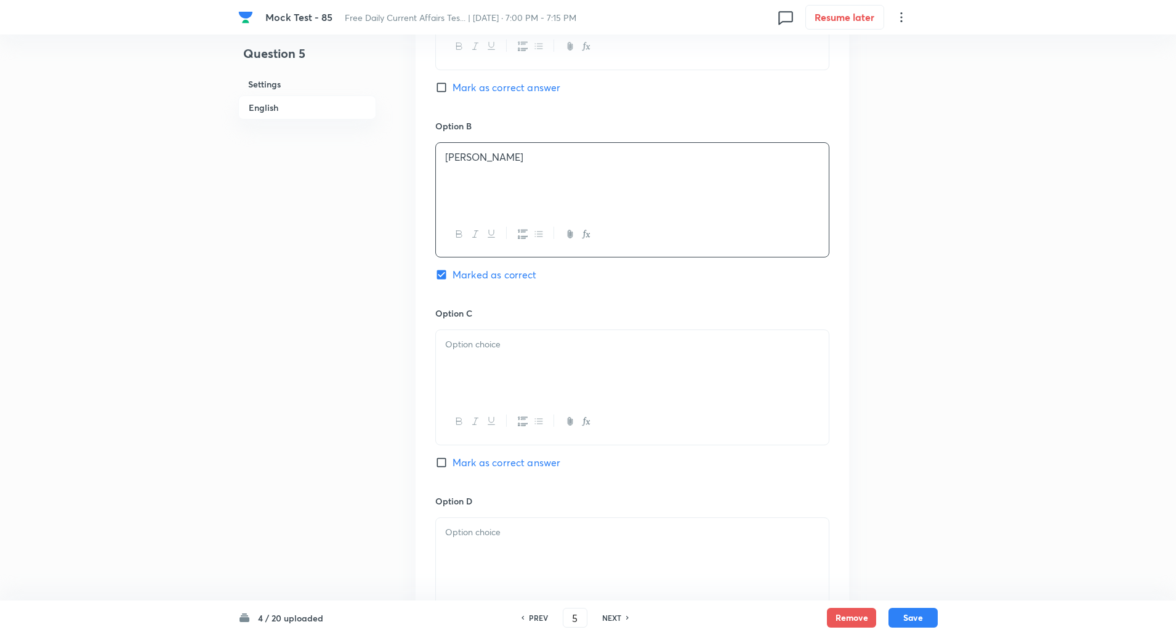
click at [491, 372] on div at bounding box center [632, 364] width 393 height 69
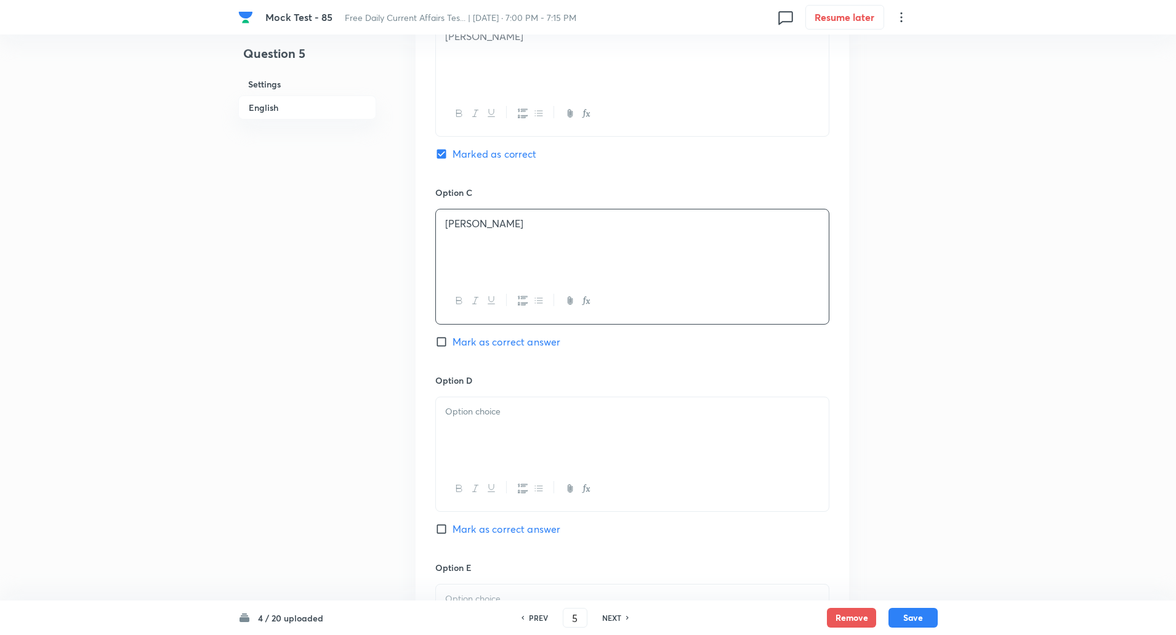
scroll to position [855, 0]
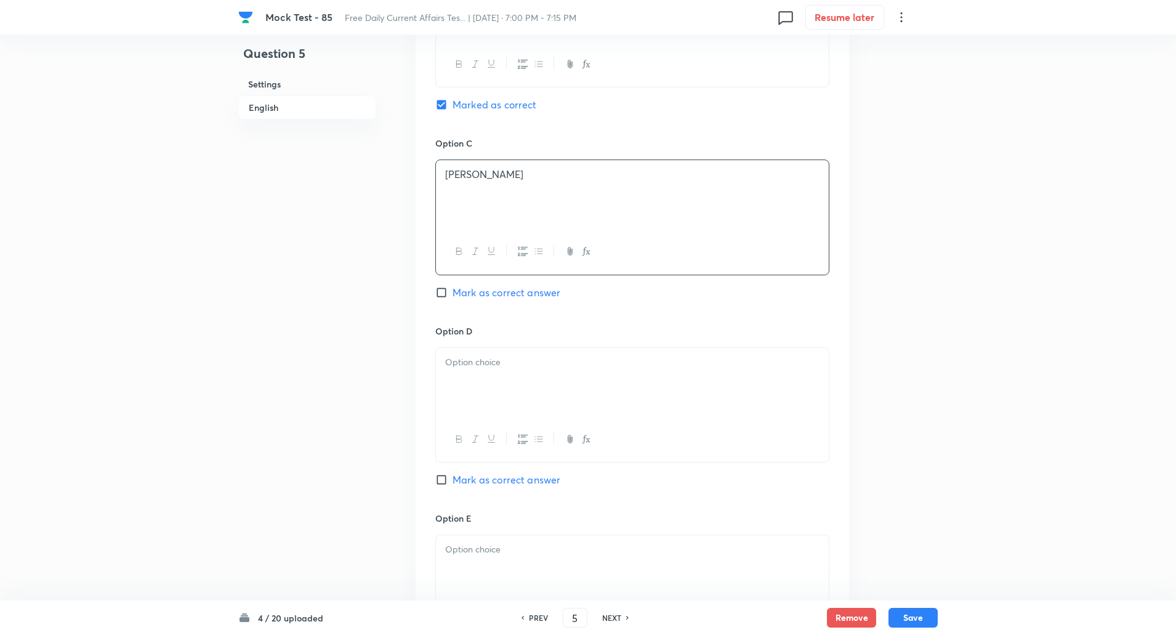
click at [488, 382] on div at bounding box center [632, 382] width 393 height 69
paste div
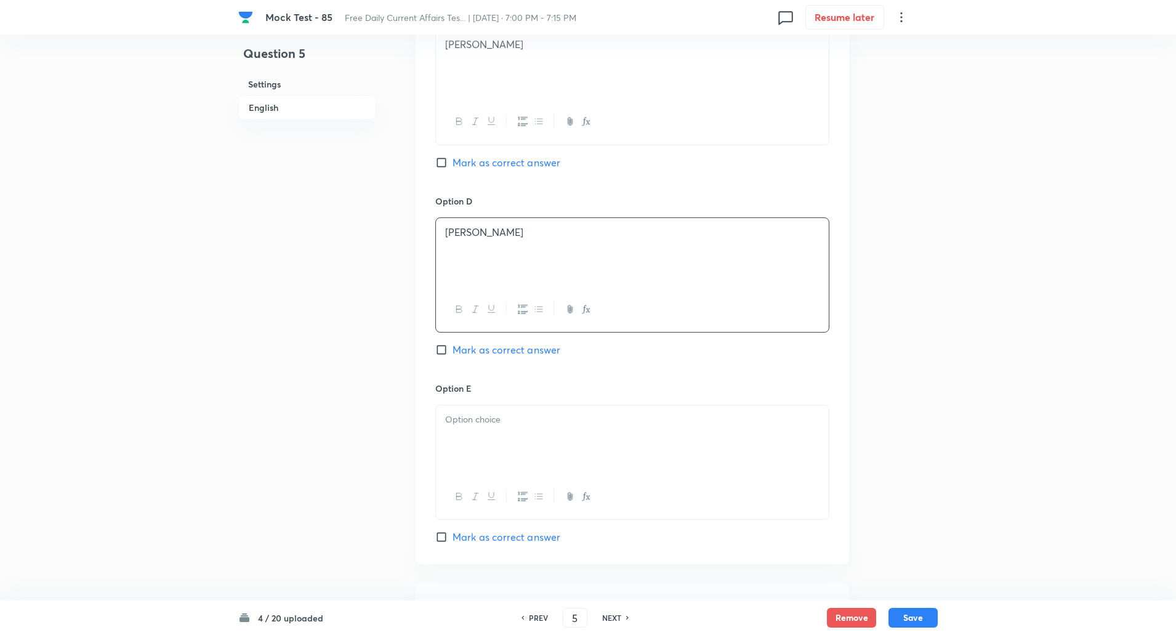
scroll to position [1041, 0]
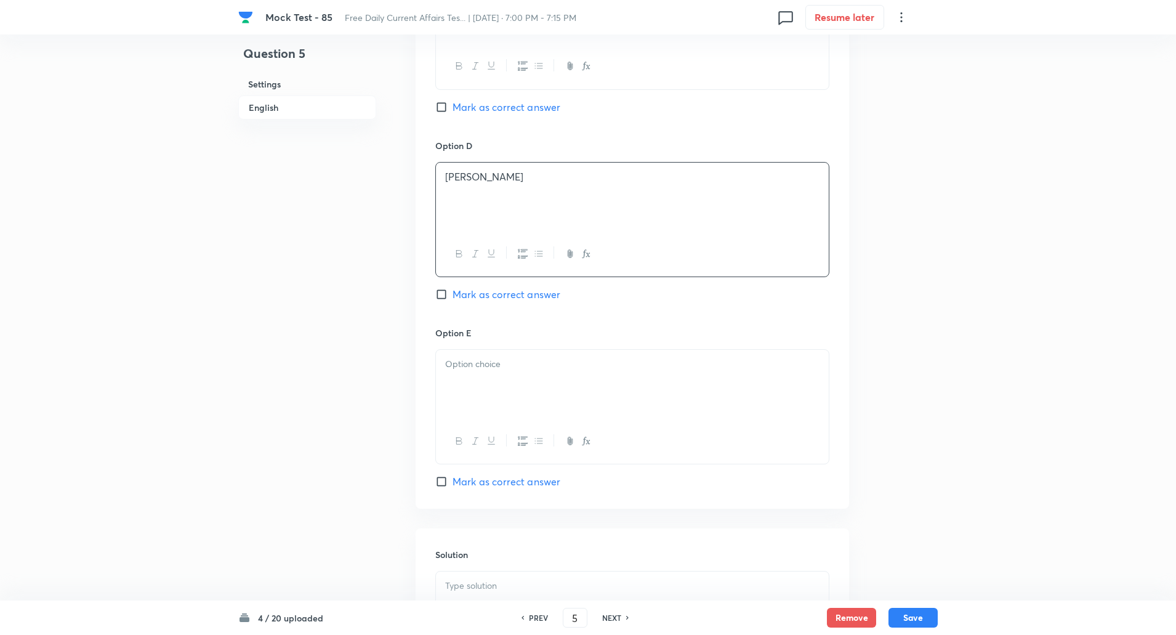
click at [487, 411] on div at bounding box center [632, 384] width 393 height 69
paste div
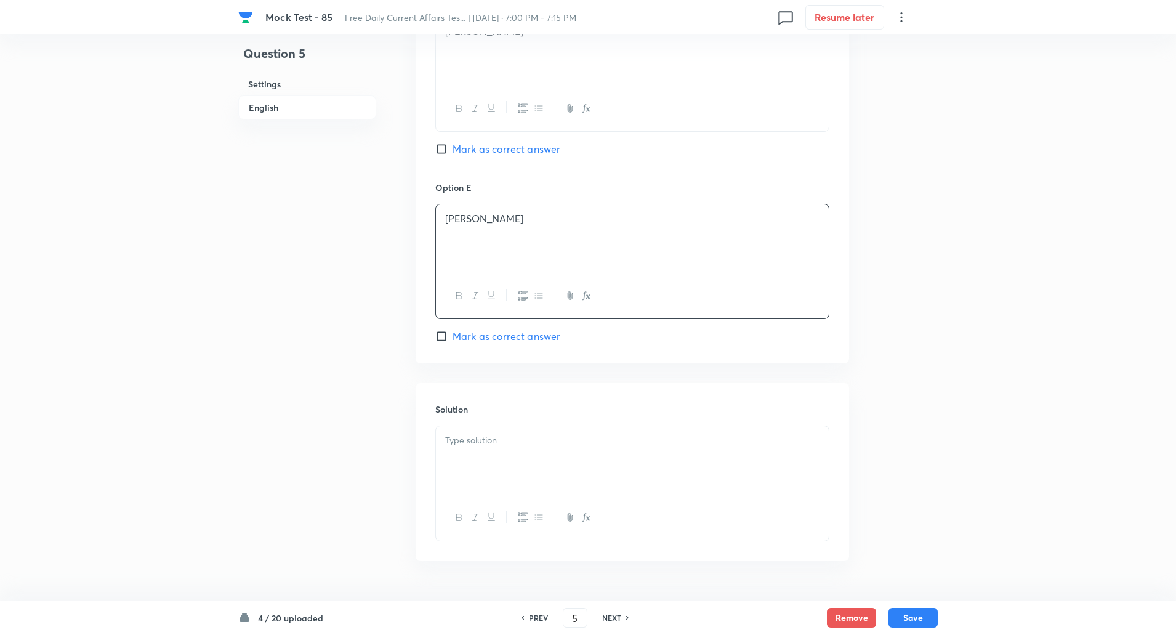
scroll to position [1220, 0]
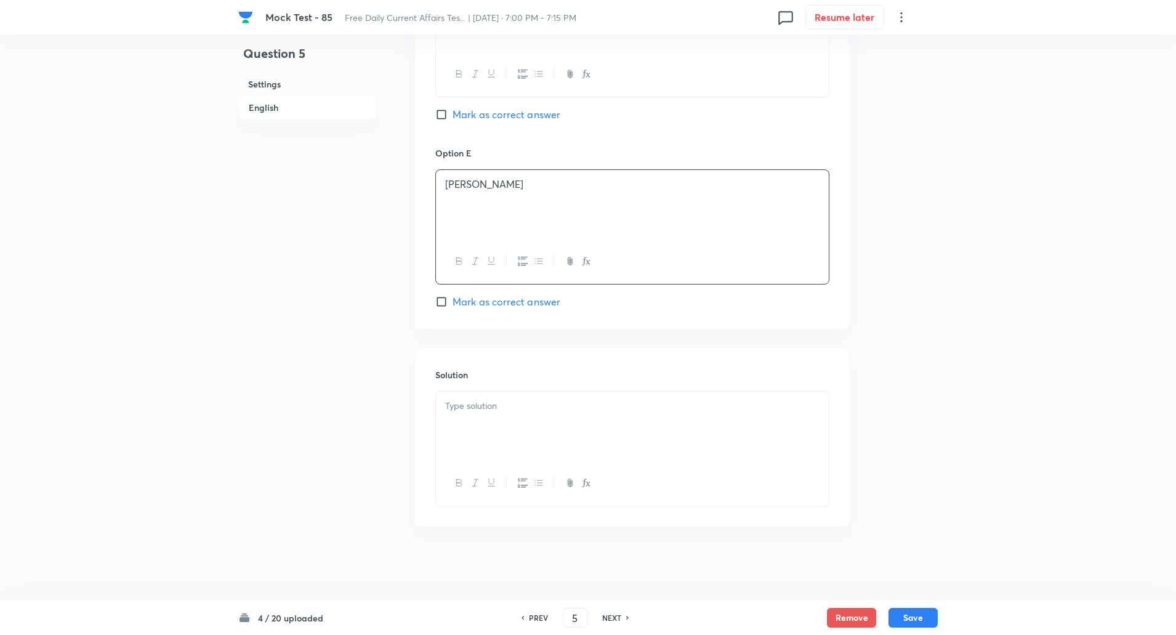
click at [488, 406] on p at bounding box center [632, 406] width 374 height 14
paste div
click at [531, 406] on p "Appointed Person Kevan Parekh" at bounding box center [632, 406] width 374 height 14
copy p "-----"
click at [510, 418] on p "Appointed as Chief Financial Officer (CFO)" at bounding box center [632, 420] width 374 height 14
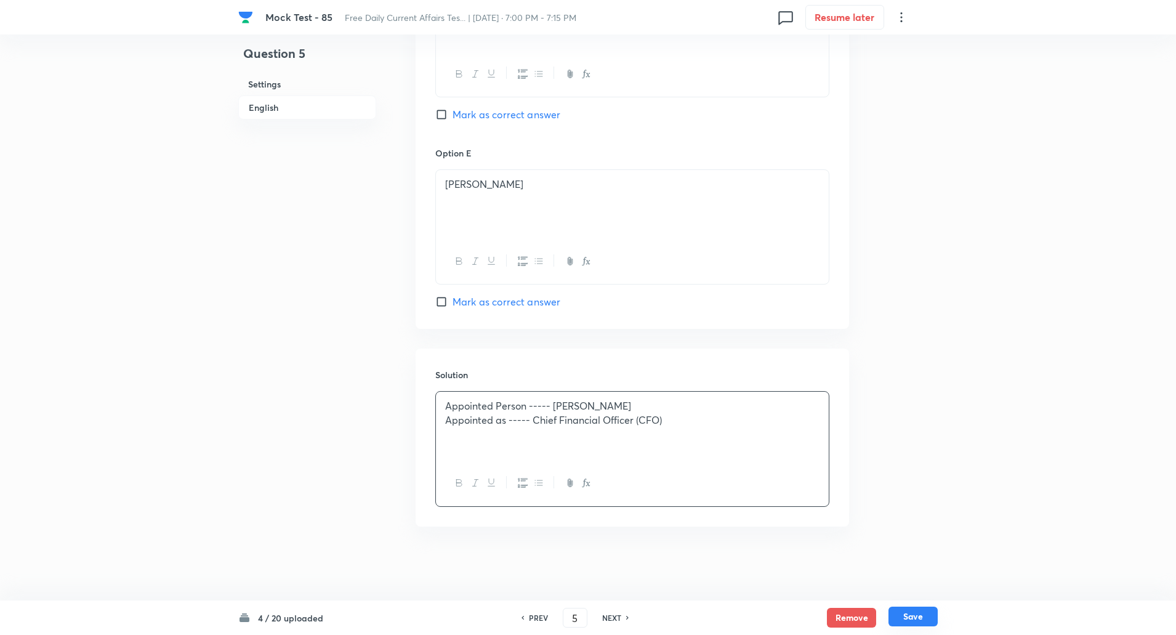
click at [917, 616] on button "Save" at bounding box center [912, 616] width 49 height 20
type input "6"
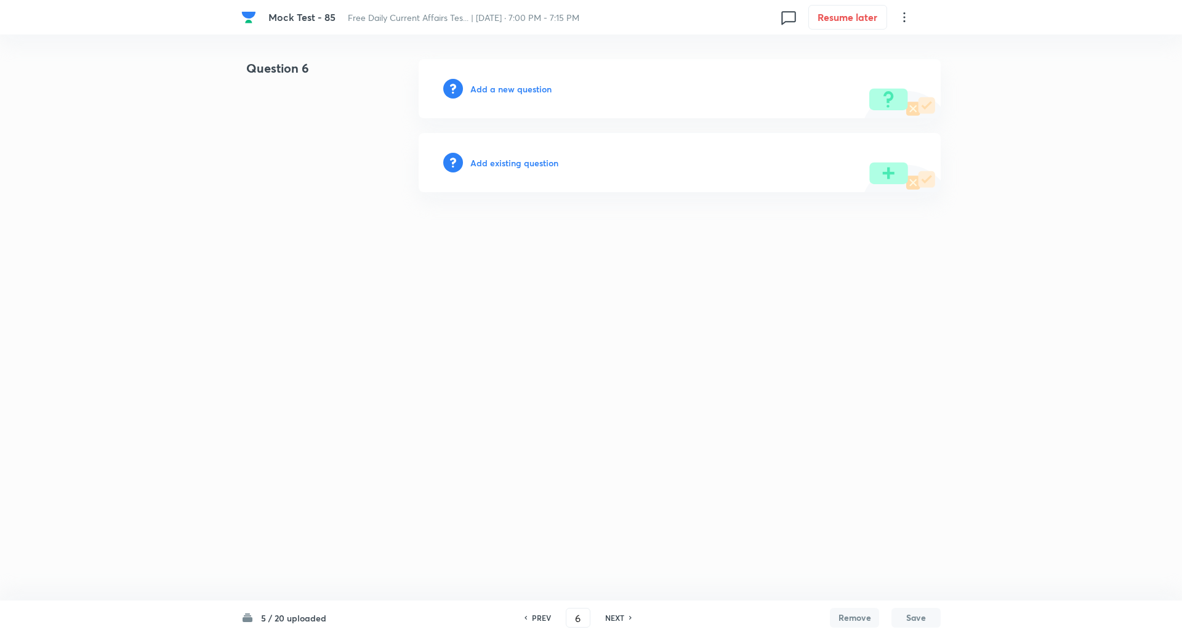
click at [514, 90] on h6 "Add a new question" at bounding box center [510, 89] width 81 height 13
click at [514, 90] on h6 "Choose a question type" at bounding box center [517, 89] width 95 height 13
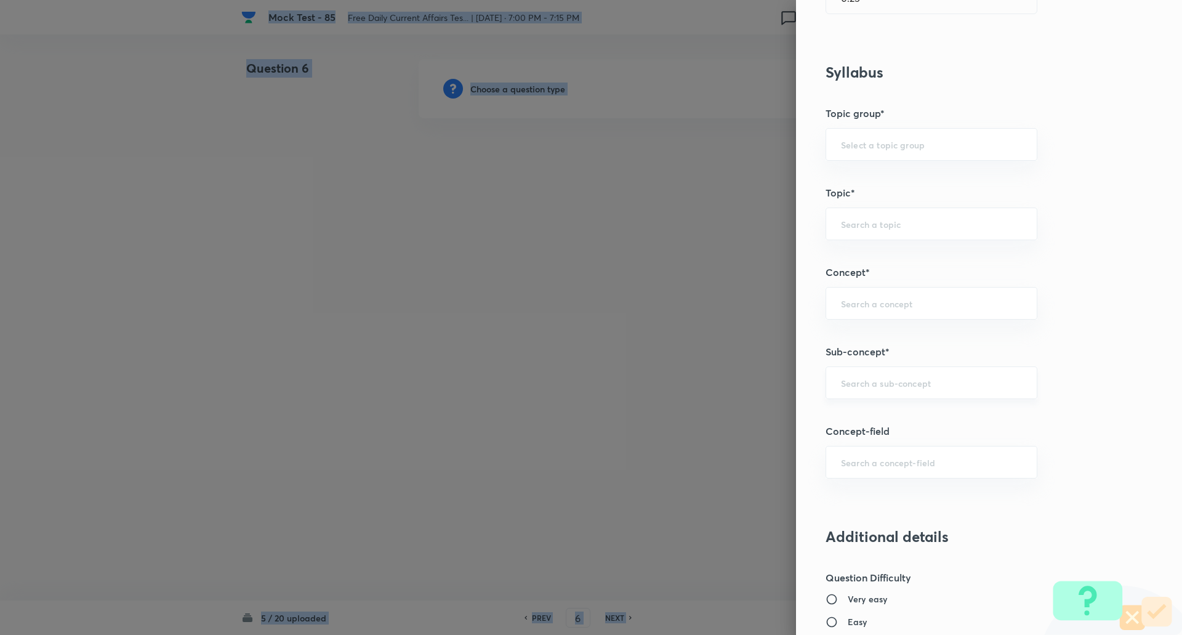
scroll to position [483, 0]
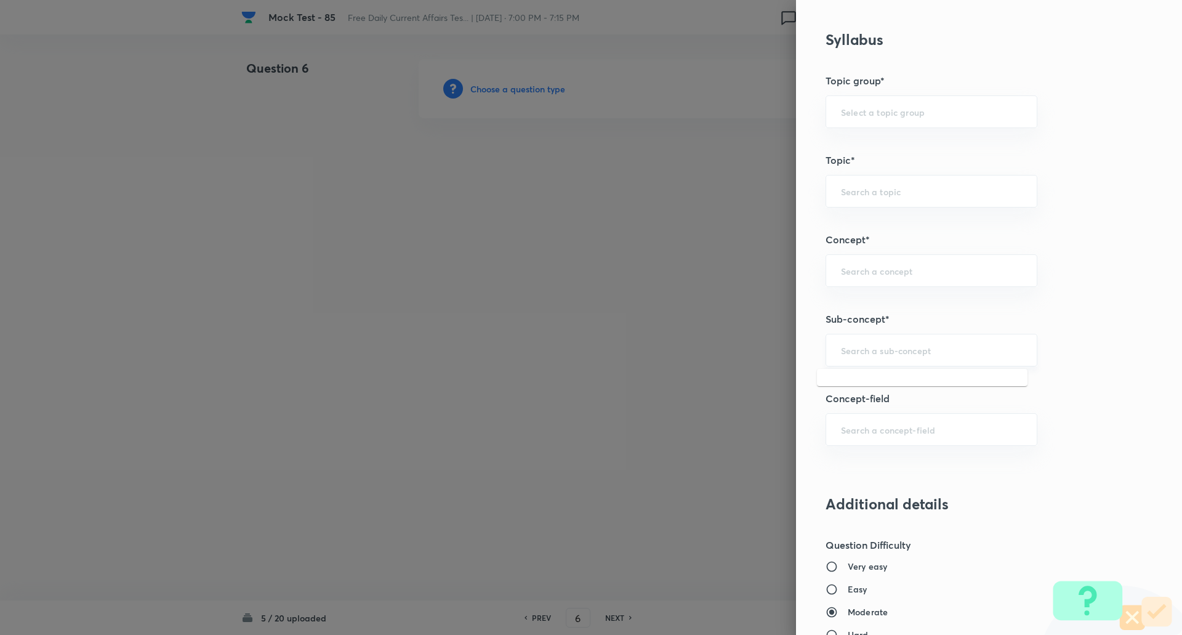
click at [869, 347] on input "text" at bounding box center [931, 350] width 181 height 12
click at [888, 357] on div "econo ​" at bounding box center [932, 350] width 212 height 33
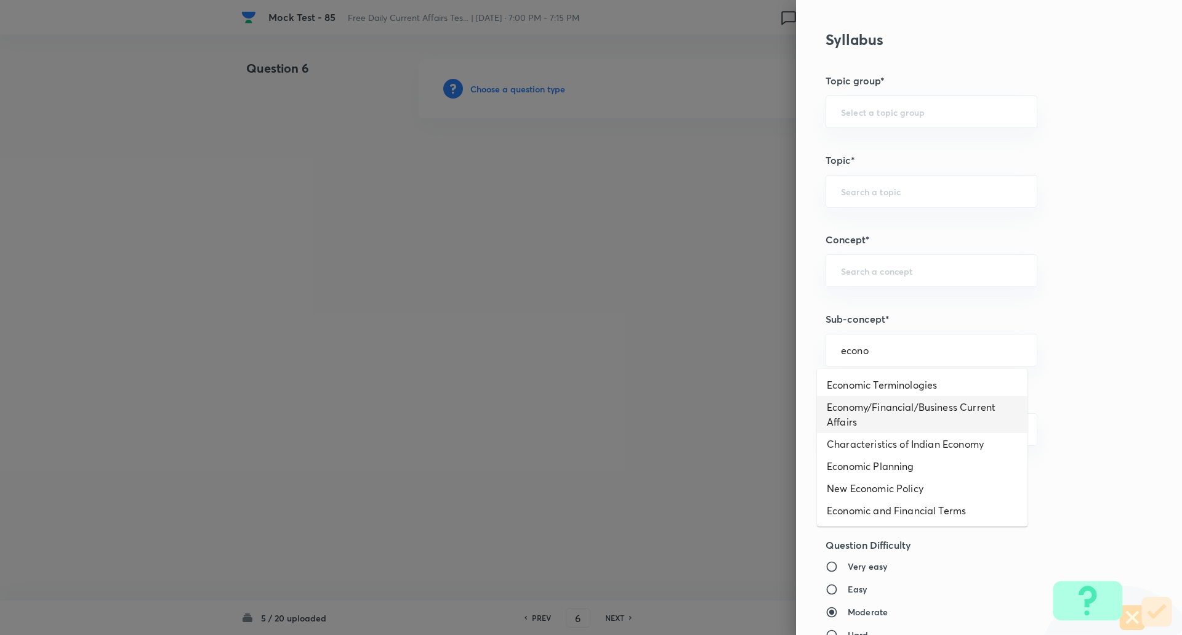
click at [893, 406] on li "Economy/Financial/Business Current Affairs" at bounding box center [922, 414] width 211 height 37
type input "Economy/Financial/Business Current Affairs"
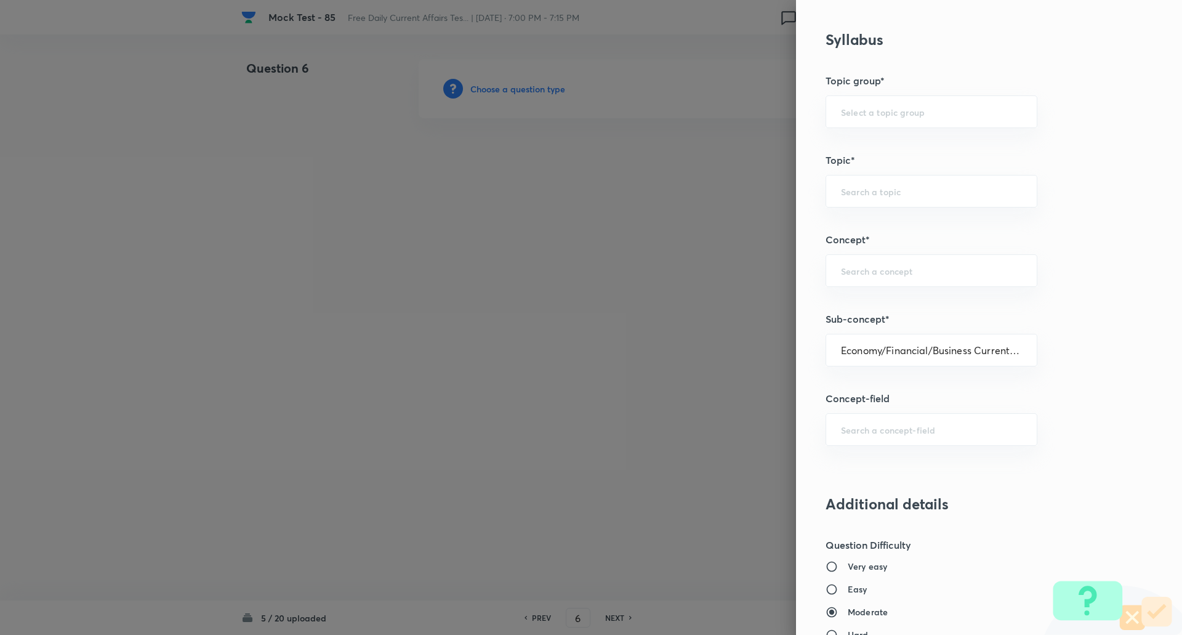
type input "Awareness"
type input "Current Affairs"
type input "Economy/Financial/Business Current Affairs"
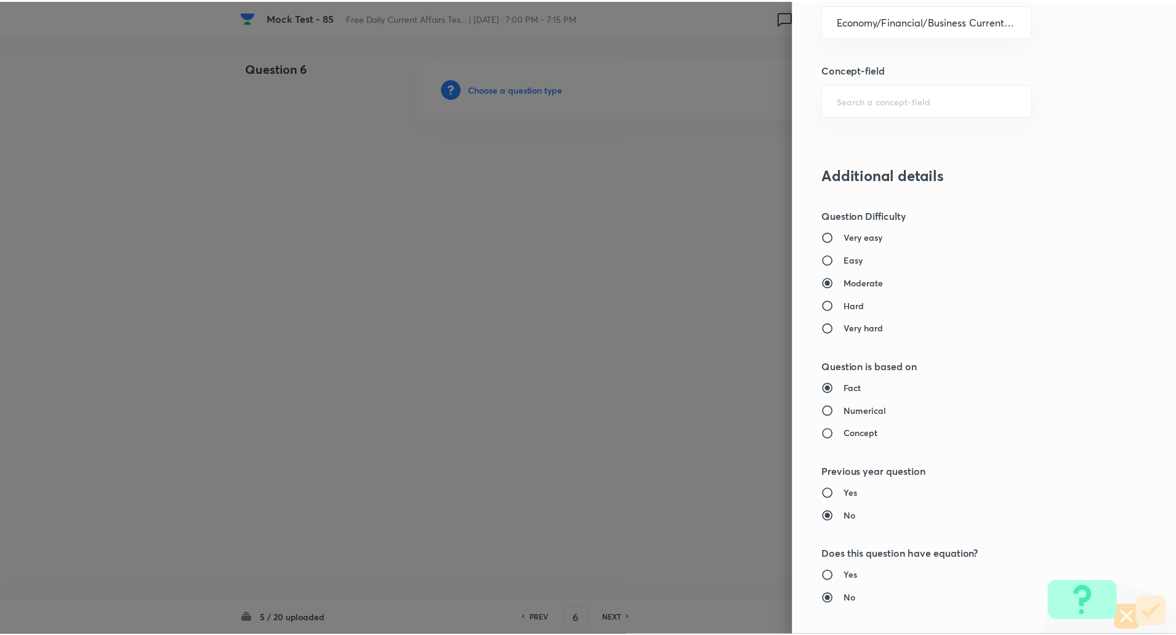
scroll to position [1044, 0]
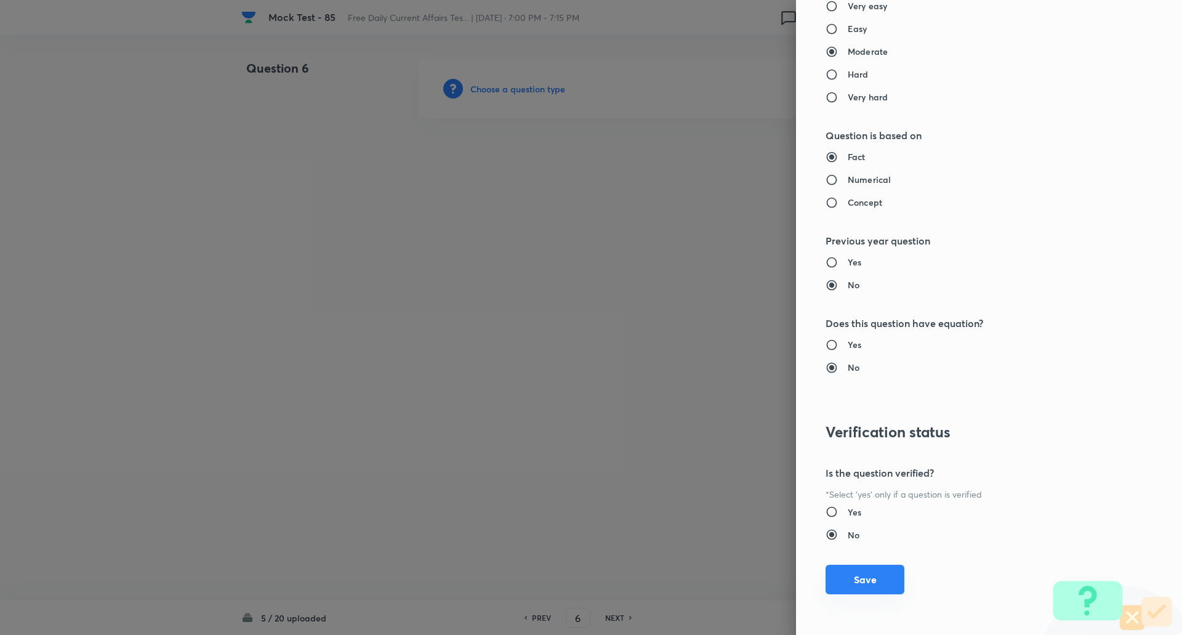
click at [872, 584] on button "Save" at bounding box center [865, 580] width 79 height 30
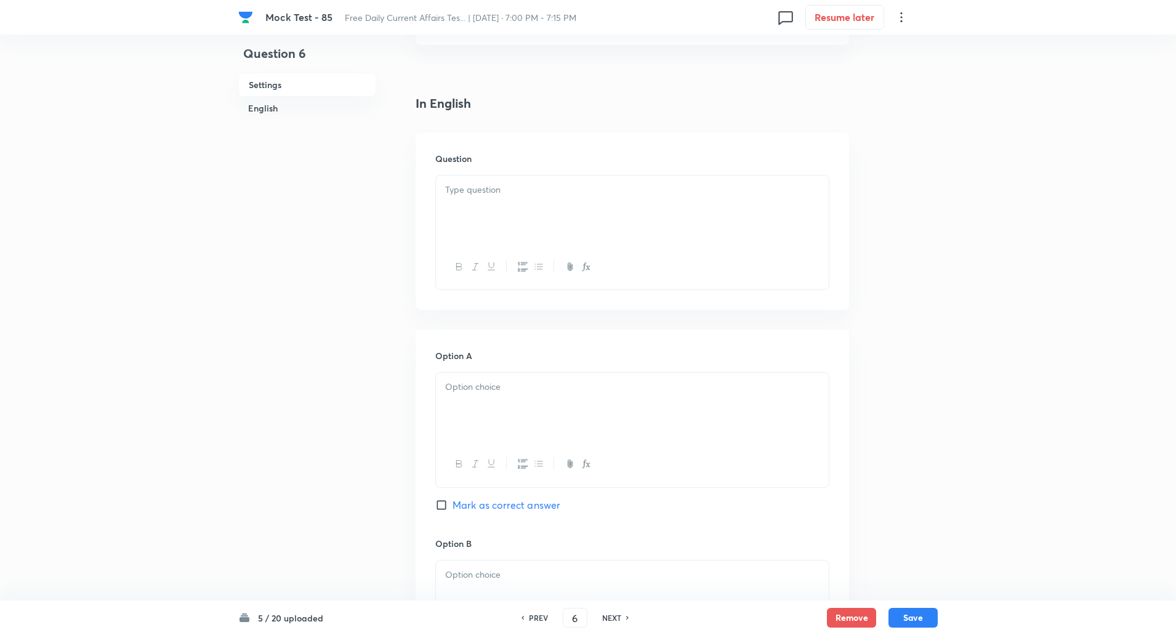
scroll to position [284, 0]
click at [589, 224] on div at bounding box center [632, 209] width 393 height 69
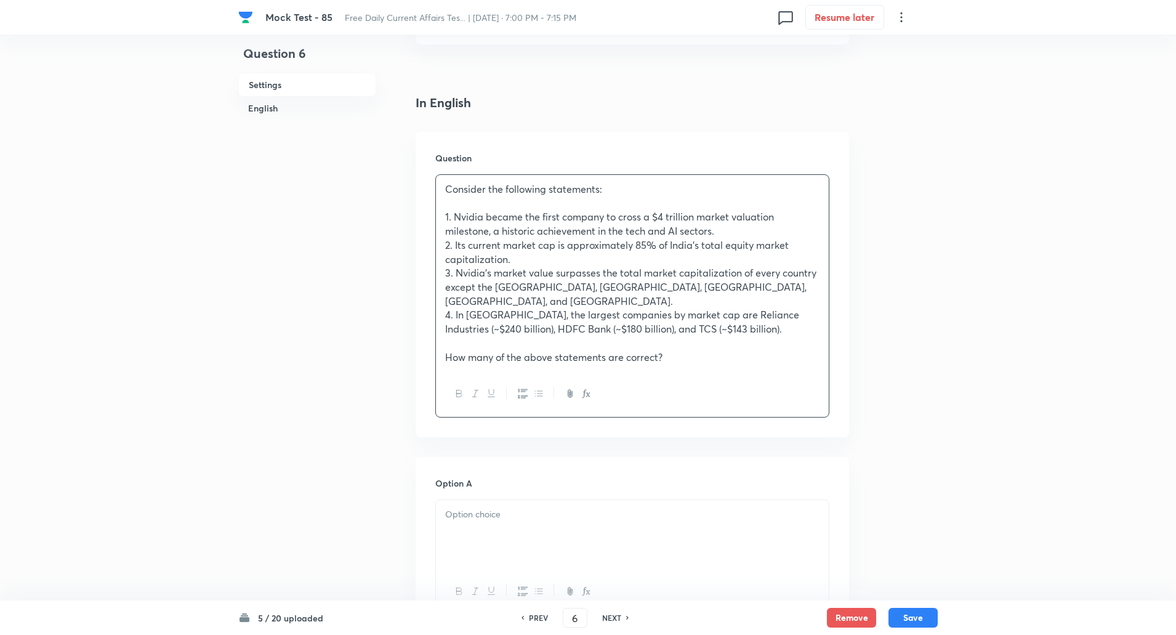
click at [445, 192] on p "Consider the following statements:" at bounding box center [632, 189] width 374 height 14
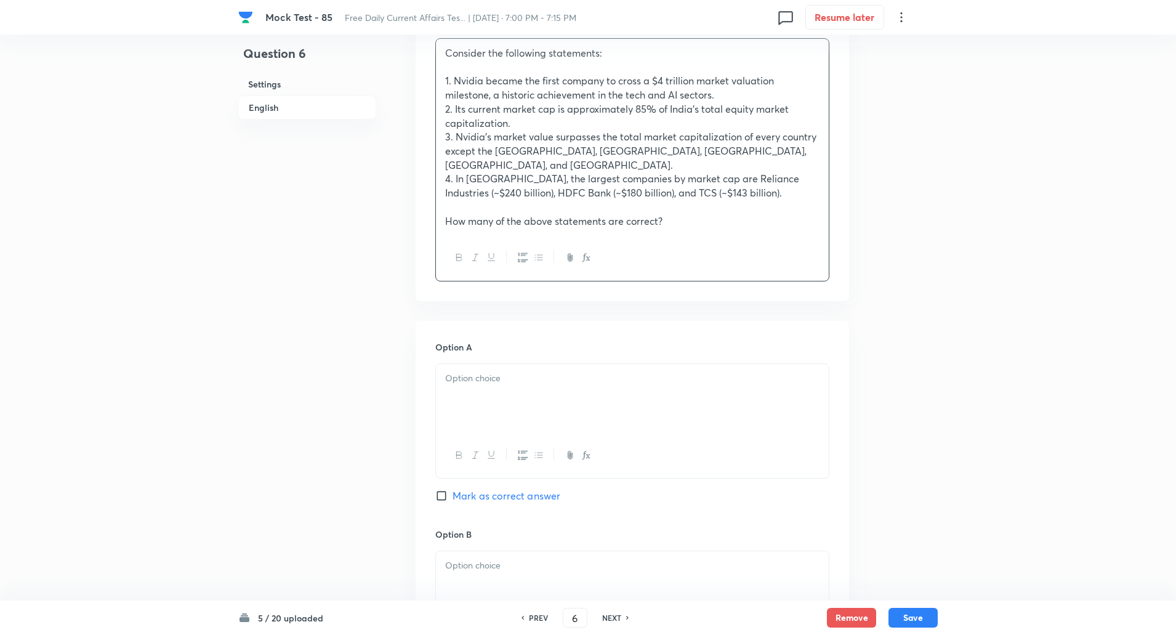
scroll to position [421, 0]
click at [495, 371] on p at bounding box center [632, 378] width 374 height 14
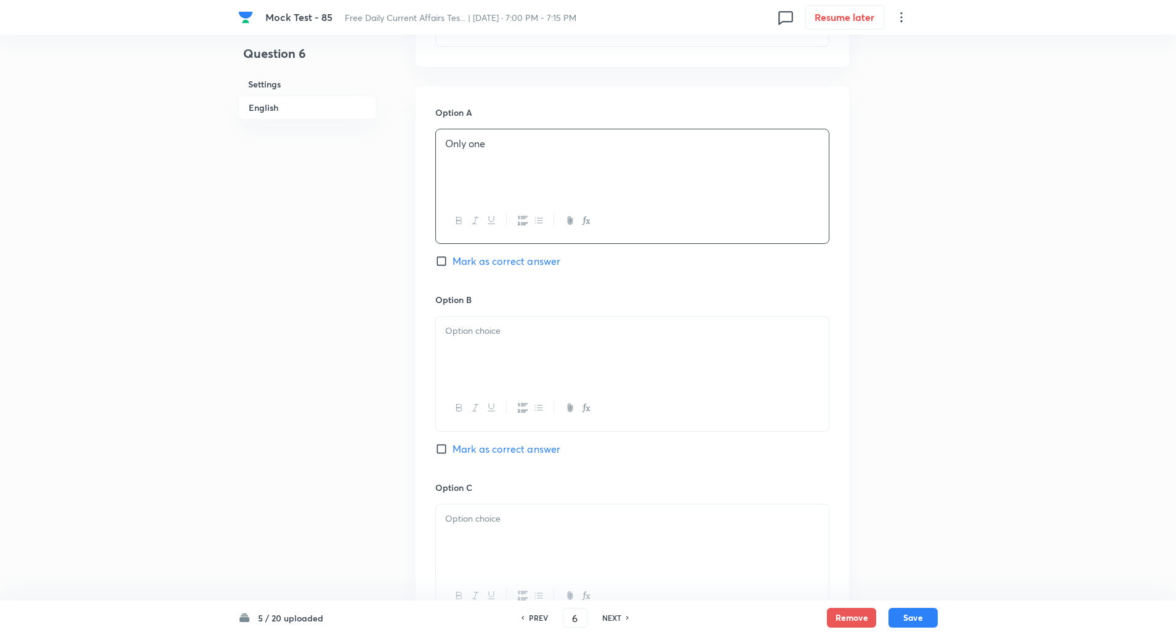
scroll to position [656, 0]
click at [443, 442] on input "Mark as correct answer" at bounding box center [443, 448] width 17 height 12
checkbox input "true"
click at [502, 369] on div at bounding box center [632, 350] width 393 height 69
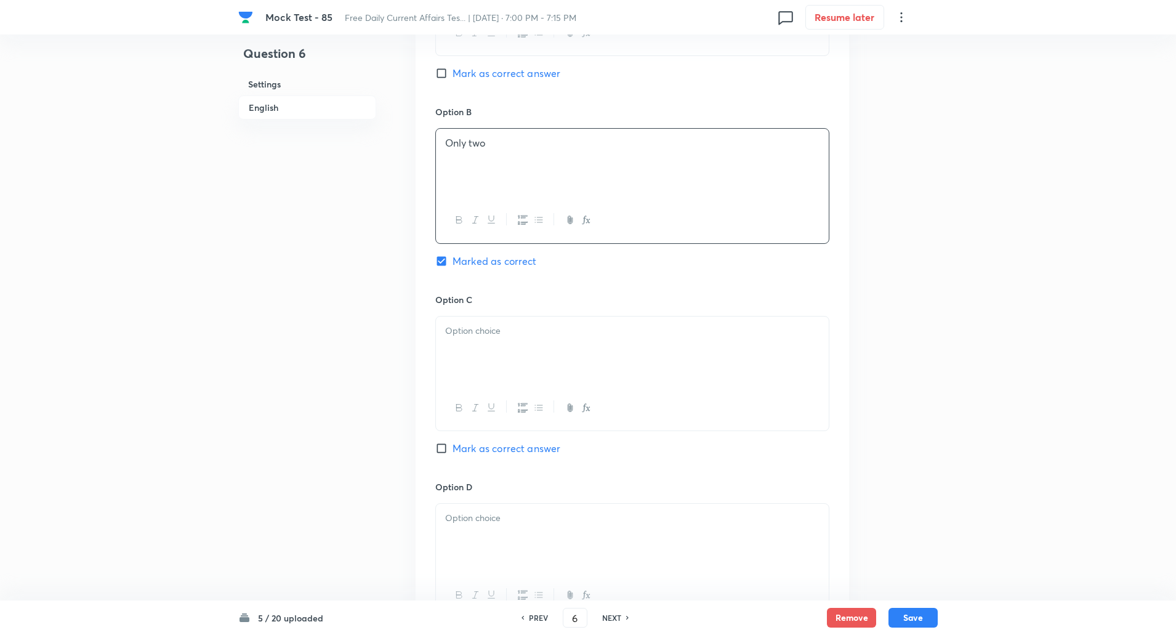
click at [492, 353] on div at bounding box center [632, 350] width 393 height 69
click at [486, 353] on div at bounding box center [632, 350] width 393 height 69
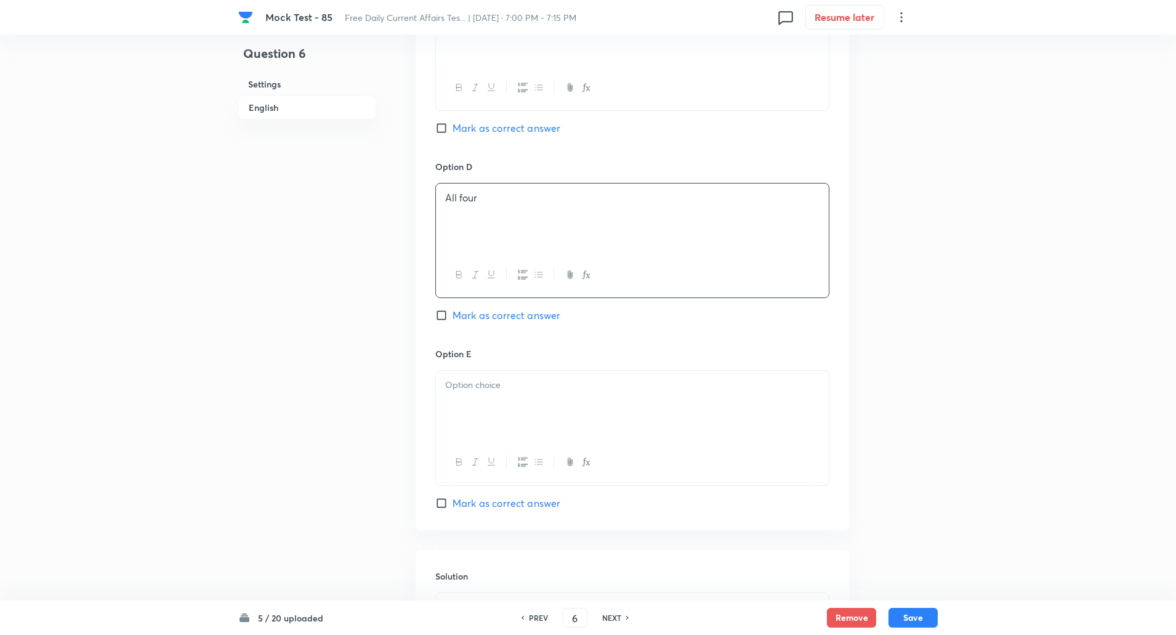
scroll to position [1207, 0]
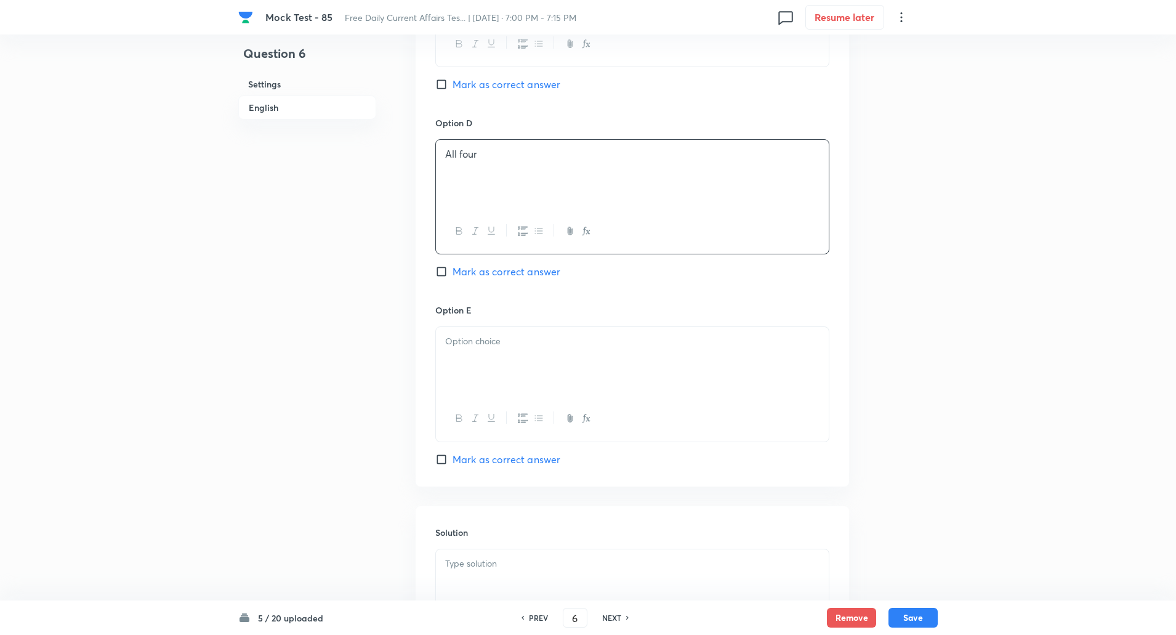
click at [485, 363] on div at bounding box center [632, 361] width 393 height 69
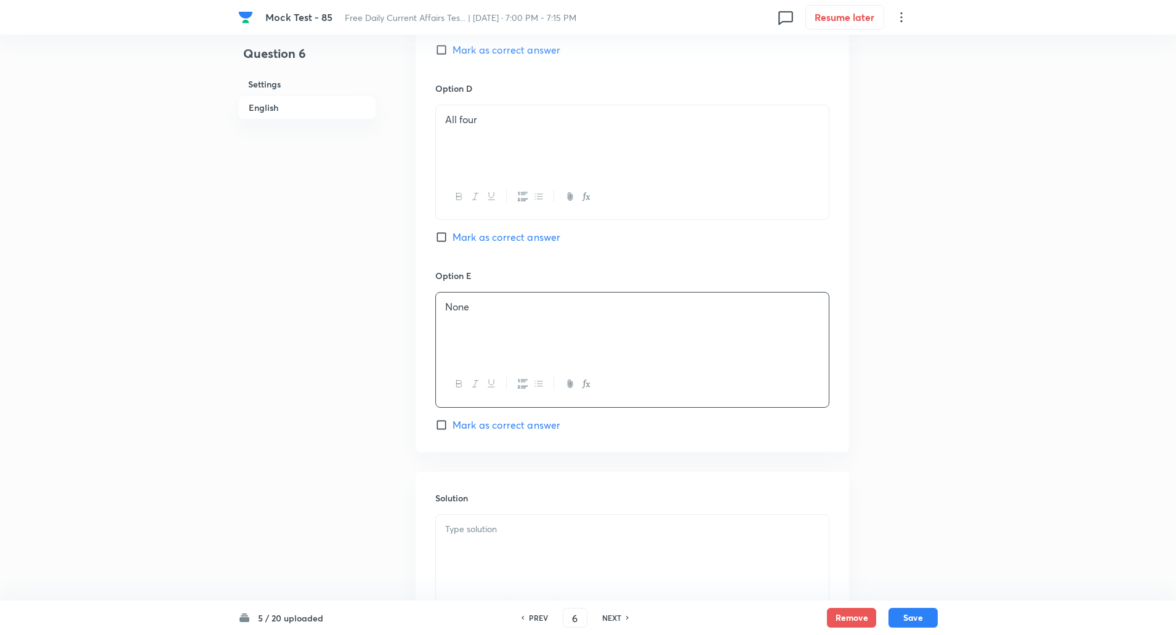
scroll to position [1350, 0]
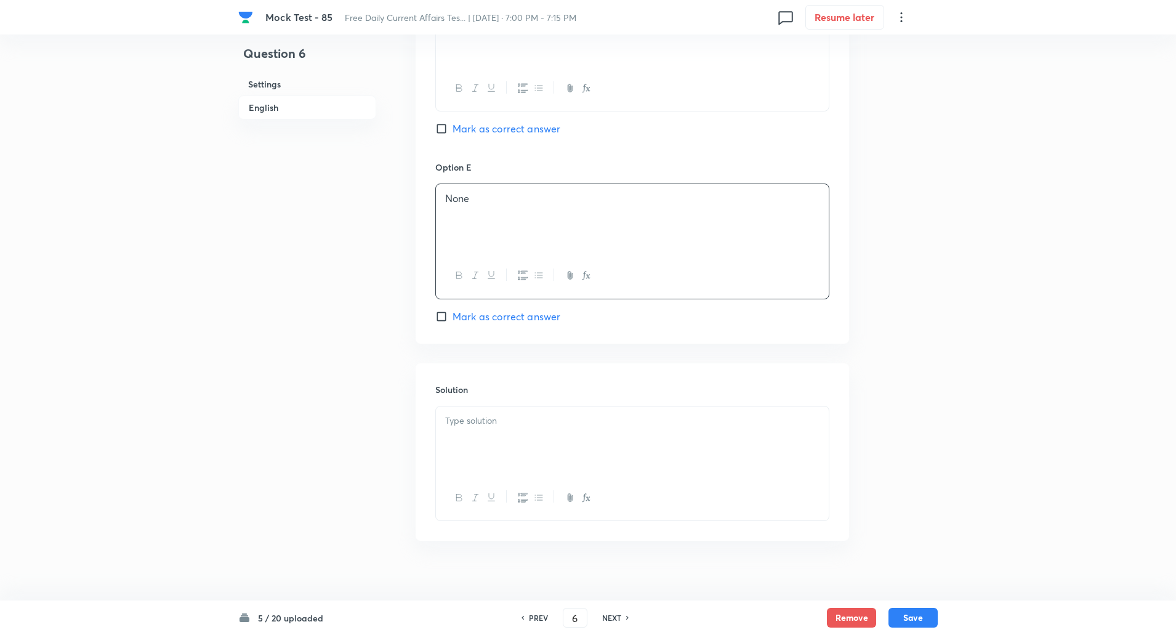
click at [499, 425] on div at bounding box center [632, 440] width 393 height 69
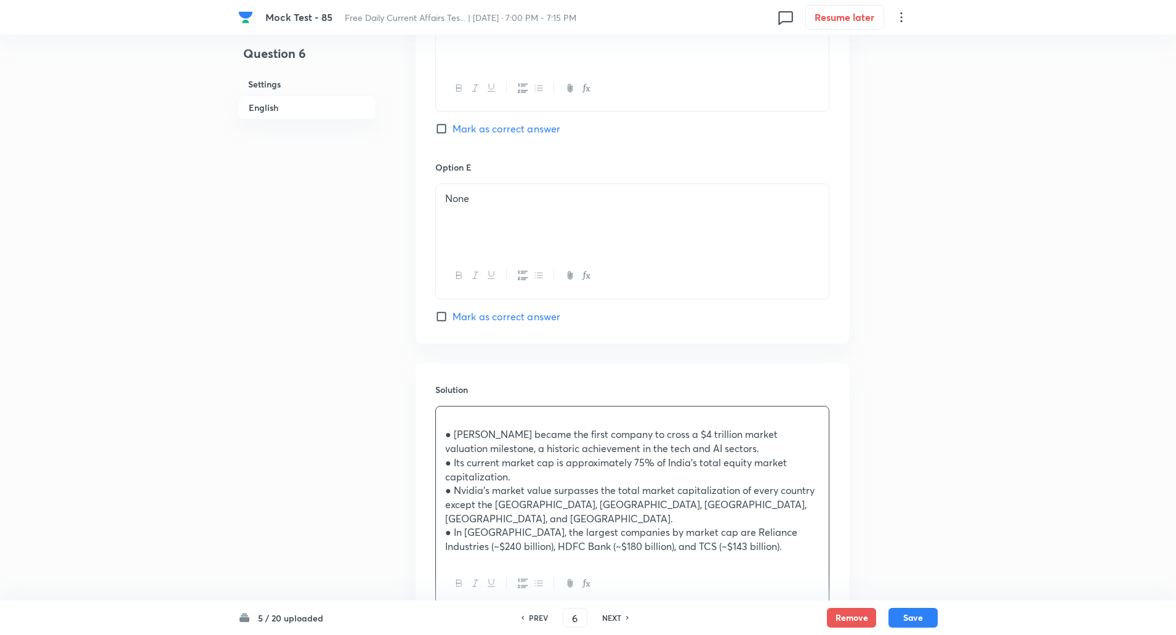
click at [443, 423] on div "● Nvidia became the first company to cross a $4 trillion market valuation miles…" at bounding box center [632, 483] width 393 height 155
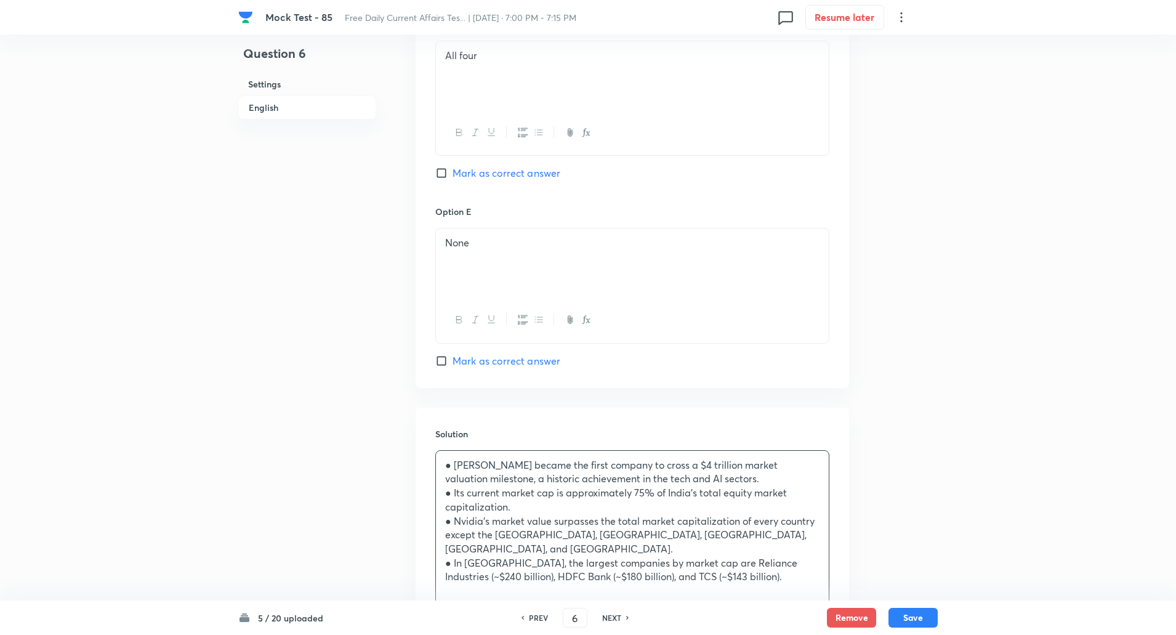
scroll to position [1407, 0]
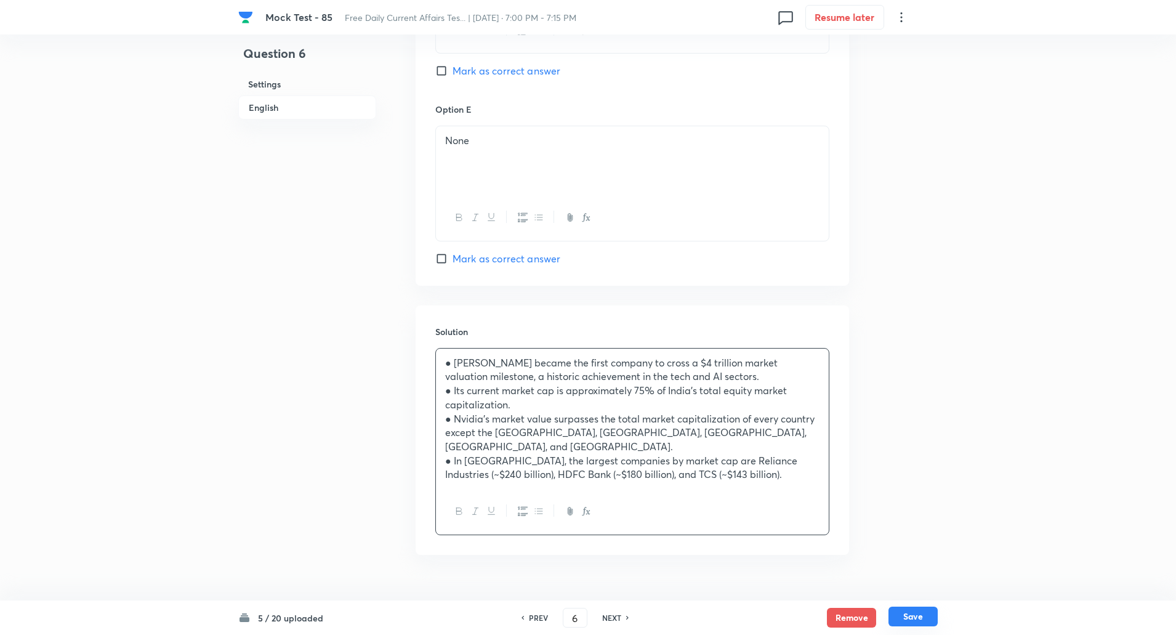
click at [909, 615] on button "Save" at bounding box center [912, 616] width 49 height 20
type input "7"
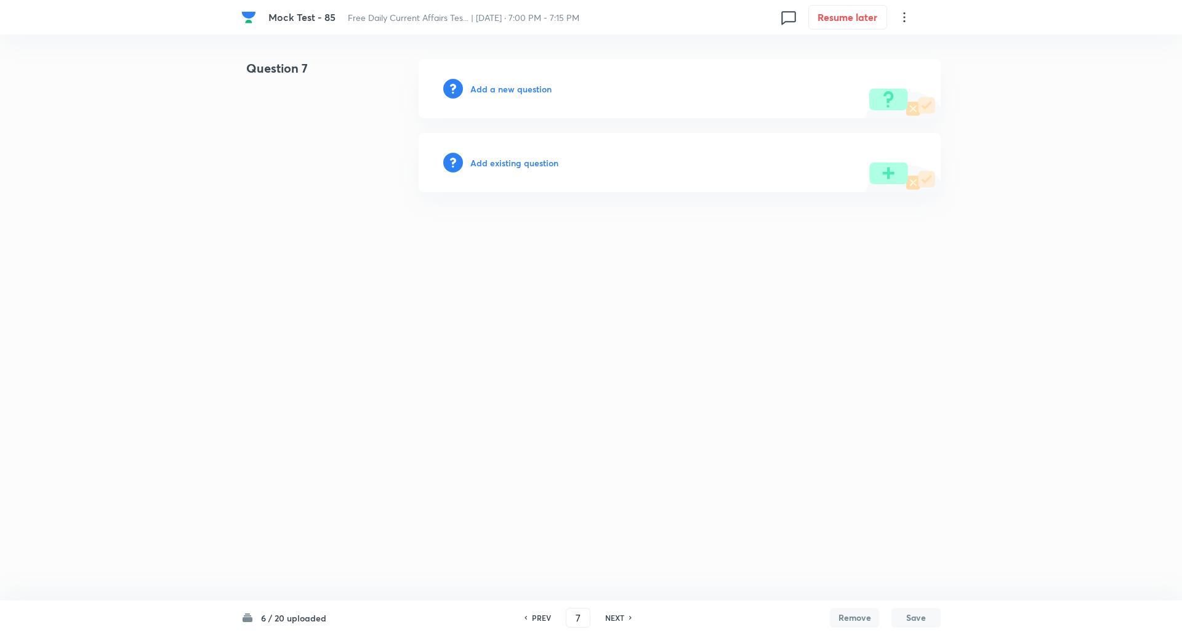
click at [529, 85] on h6 "Add a new question" at bounding box center [510, 89] width 81 height 13
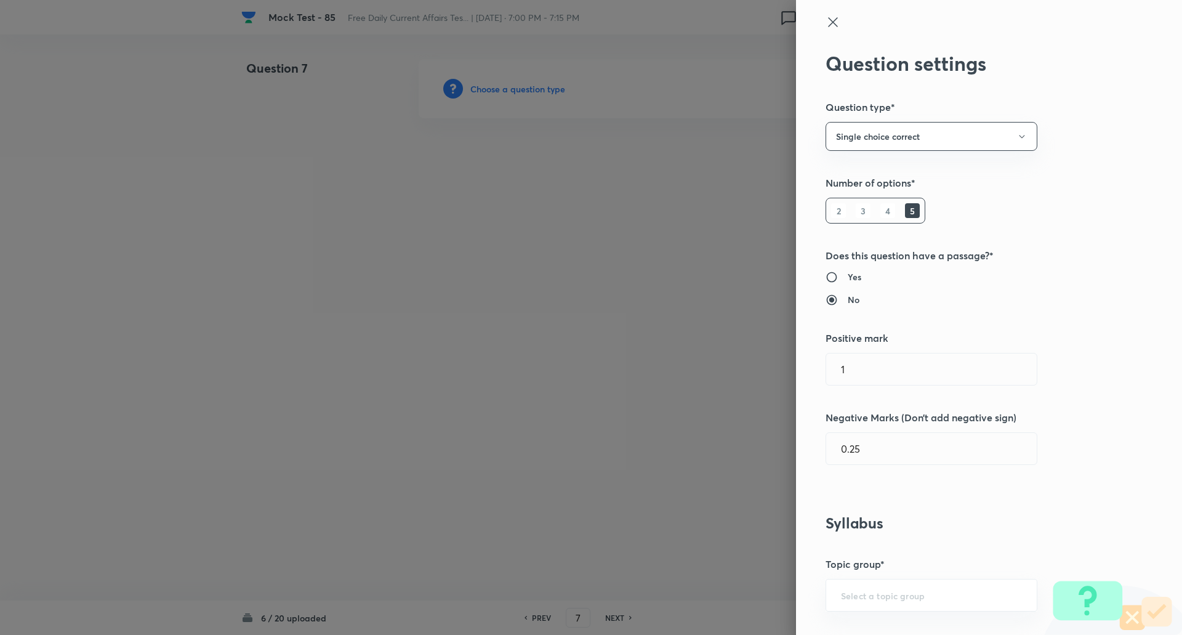
click at [529, 85] on div at bounding box center [591, 317] width 1182 height 635
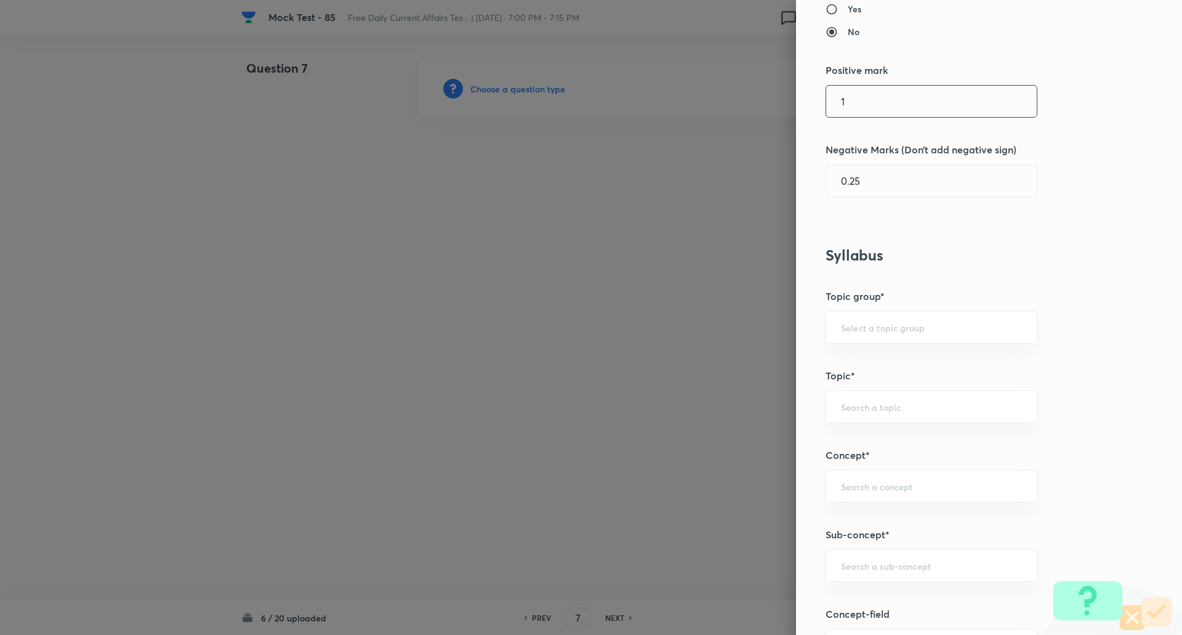
scroll to position [386, 0]
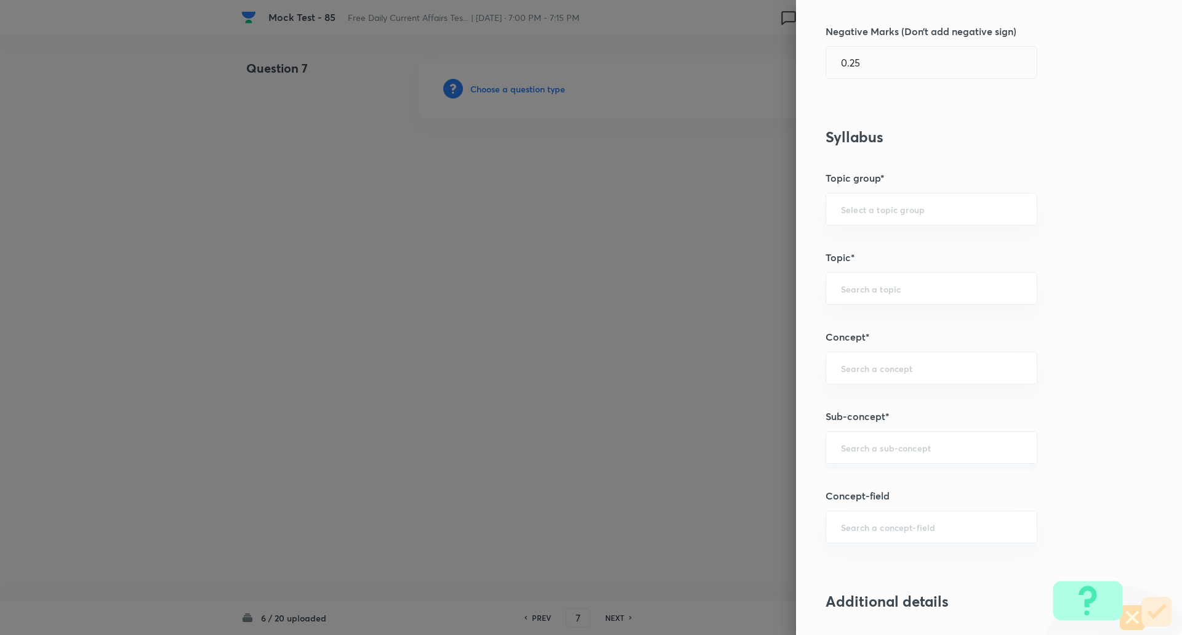
click at [855, 438] on div "​" at bounding box center [932, 447] width 212 height 33
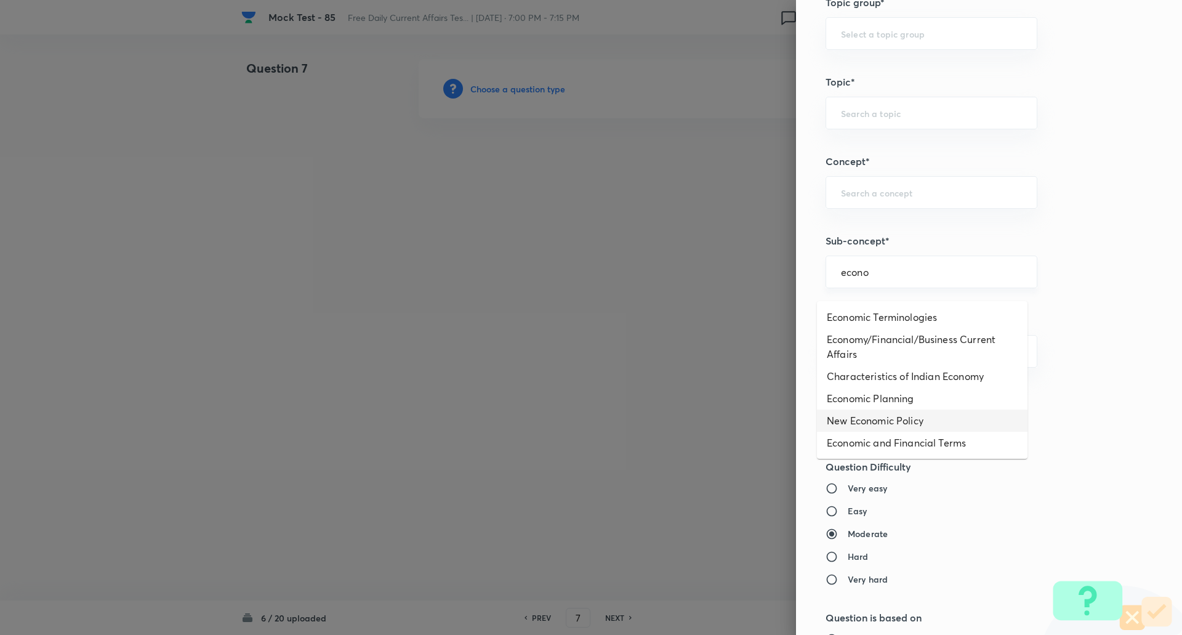
scroll to position [562, 0]
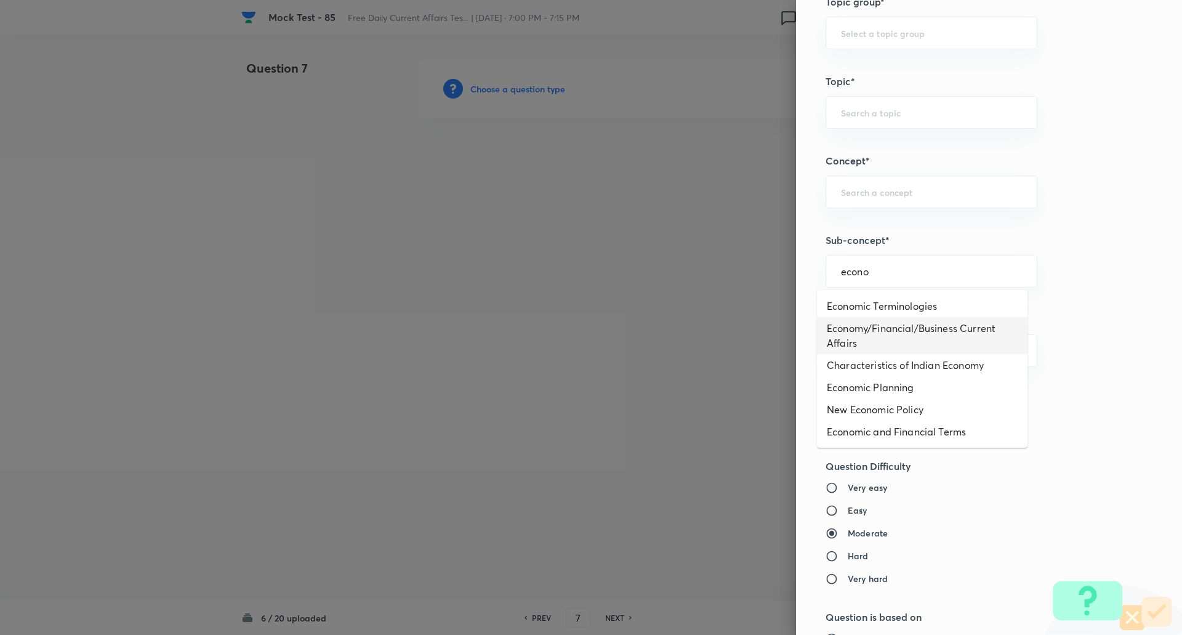
click at [866, 336] on li "Economy/Financial/Business Current Affairs" at bounding box center [922, 335] width 211 height 37
type input "Economy/Financial/Business Current Affairs"
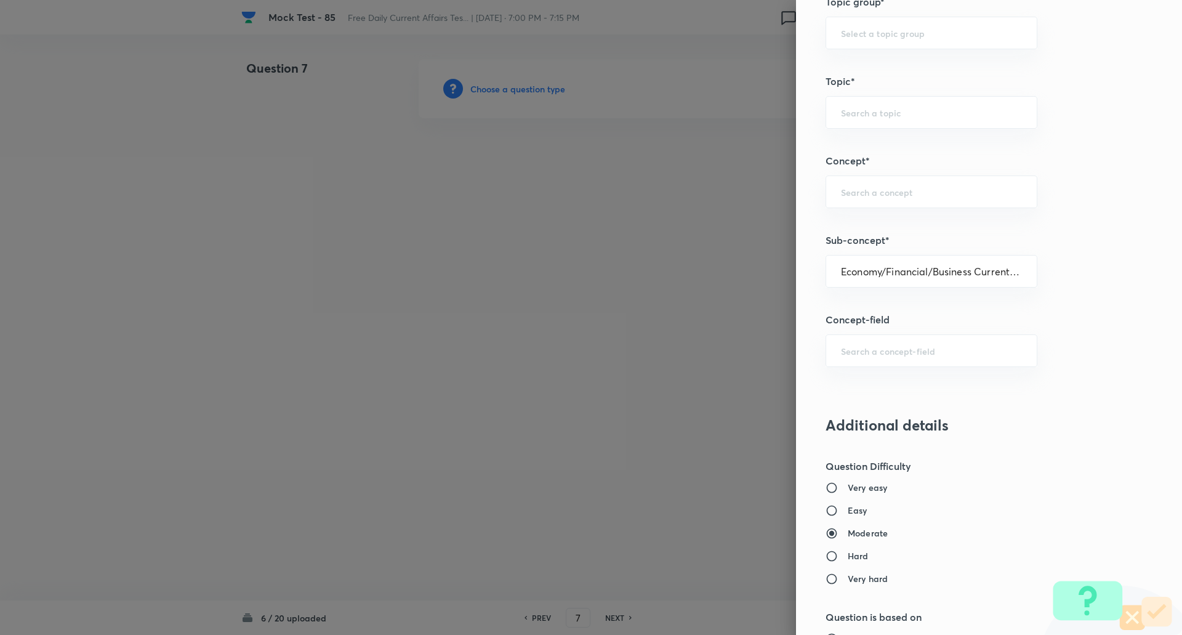
type input "Awareness"
type input "Current Affairs"
type input "Economy/Financial/Business Current Affairs"
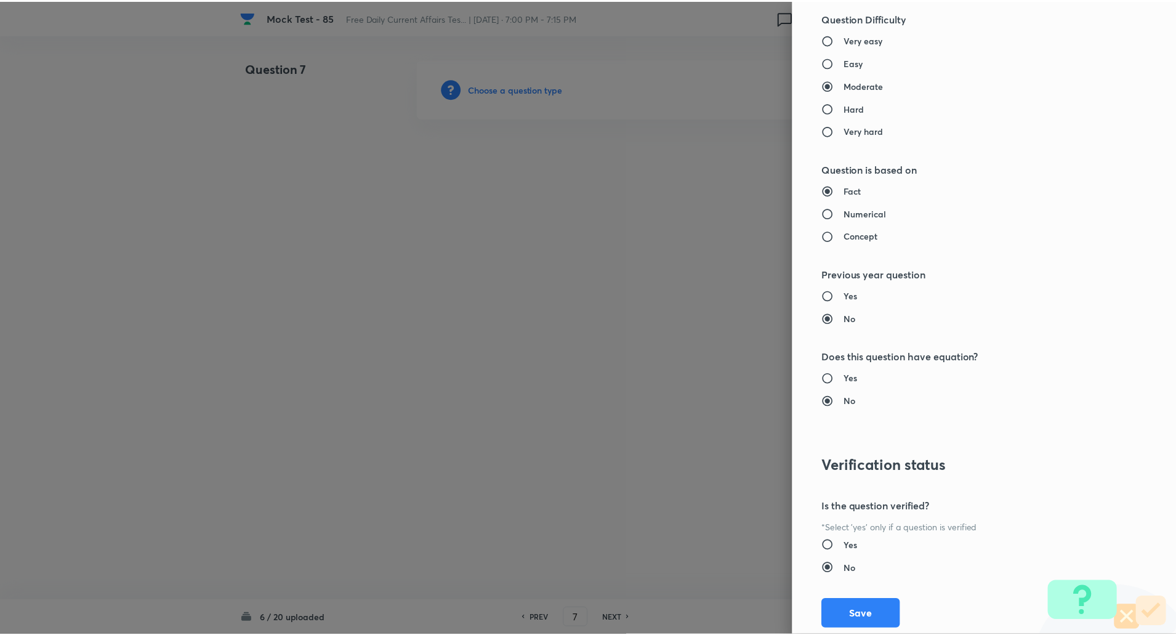
scroll to position [1044, 0]
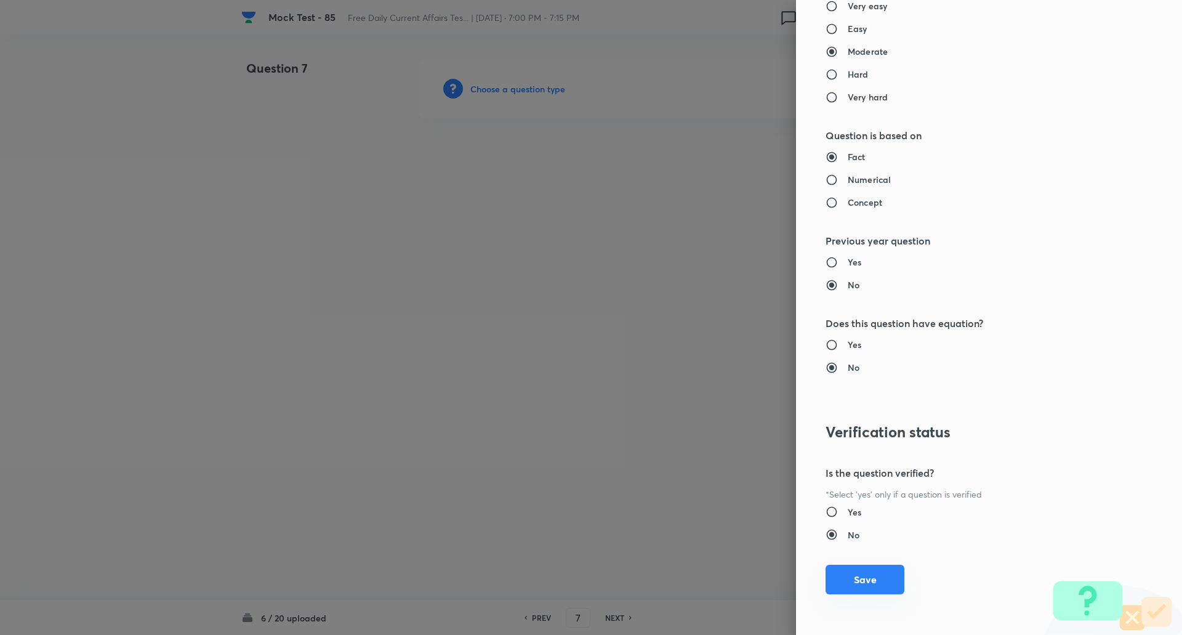
click at [855, 579] on button "Save" at bounding box center [865, 580] width 79 height 30
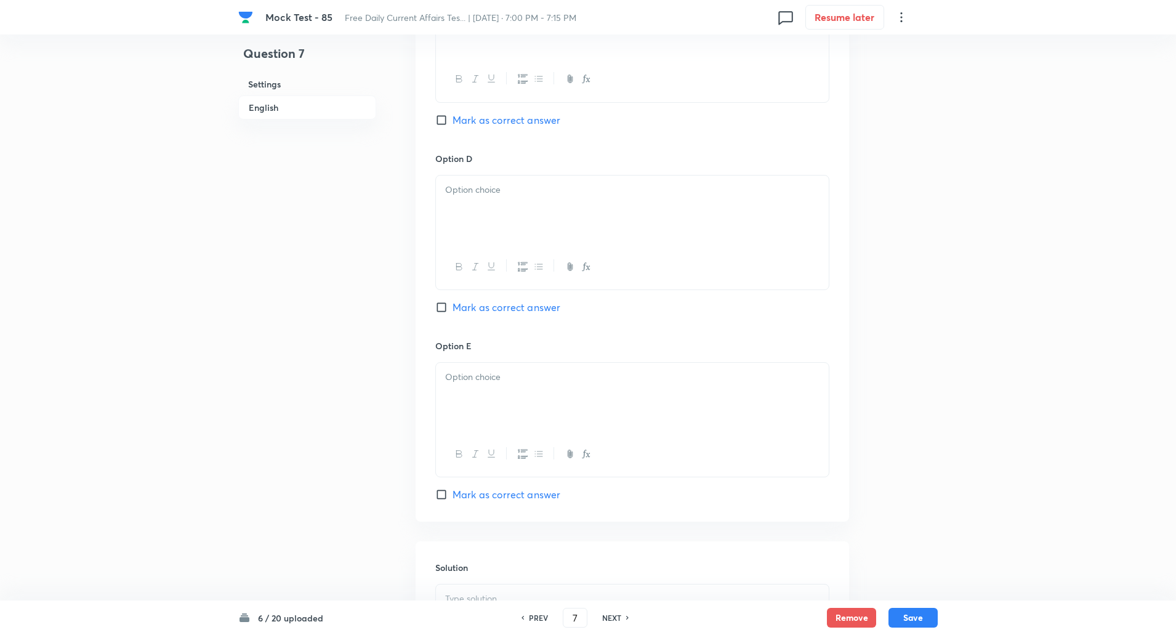
click at [442, 495] on input "Mark as correct answer" at bounding box center [443, 494] width 17 height 12
checkbox input "true"
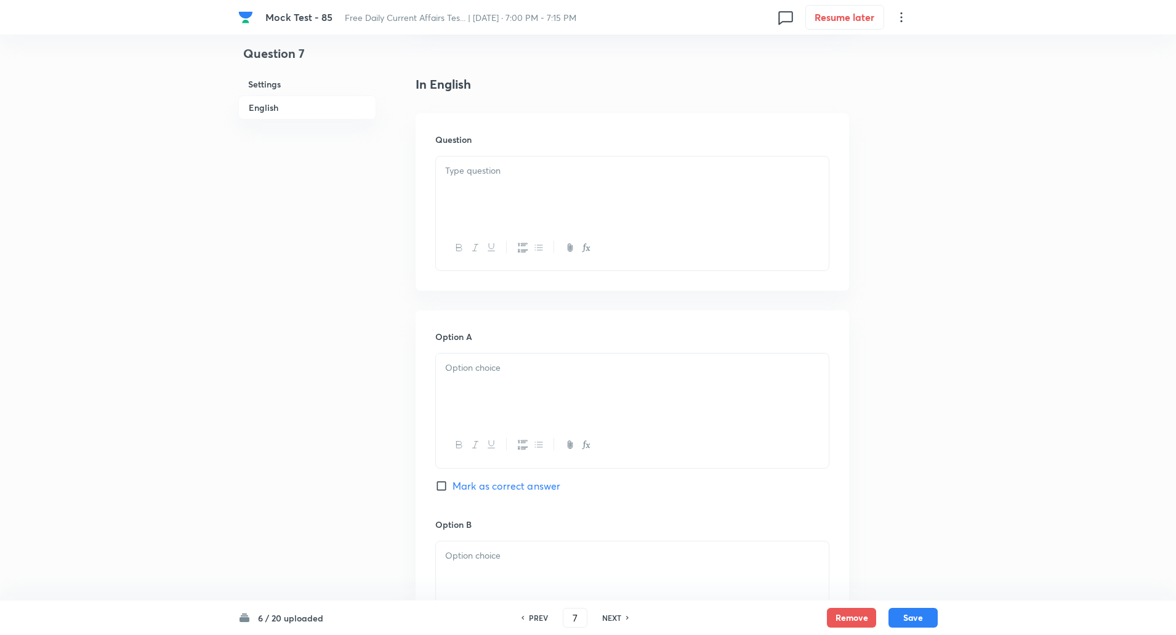
scroll to position [294, 0]
click at [501, 198] on div at bounding box center [632, 199] width 393 height 69
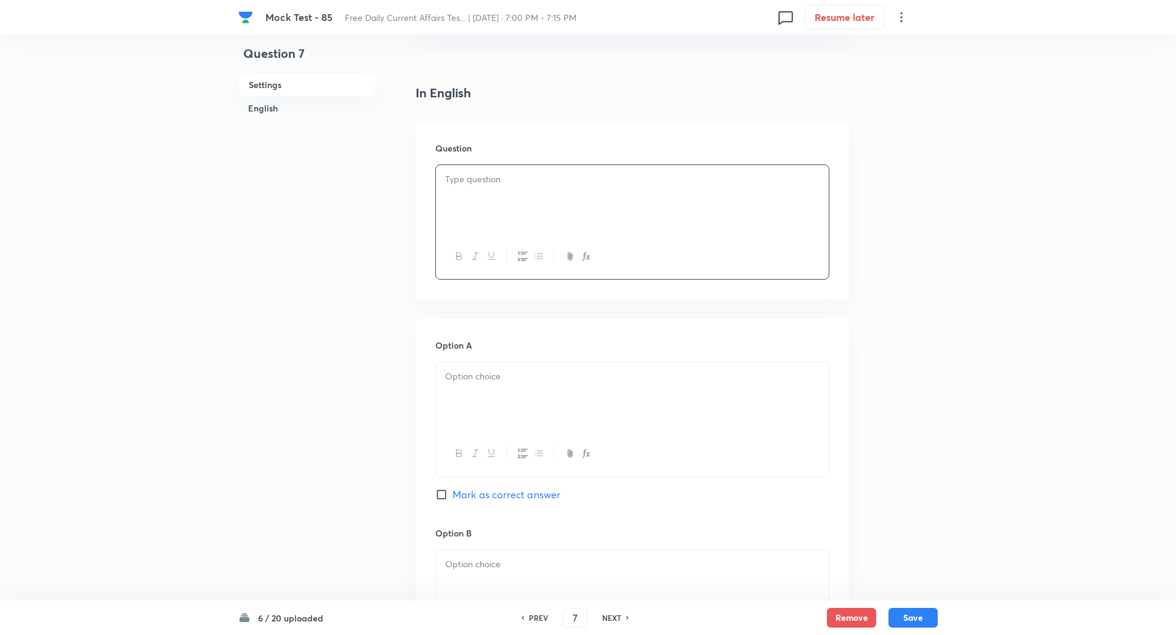
paste div
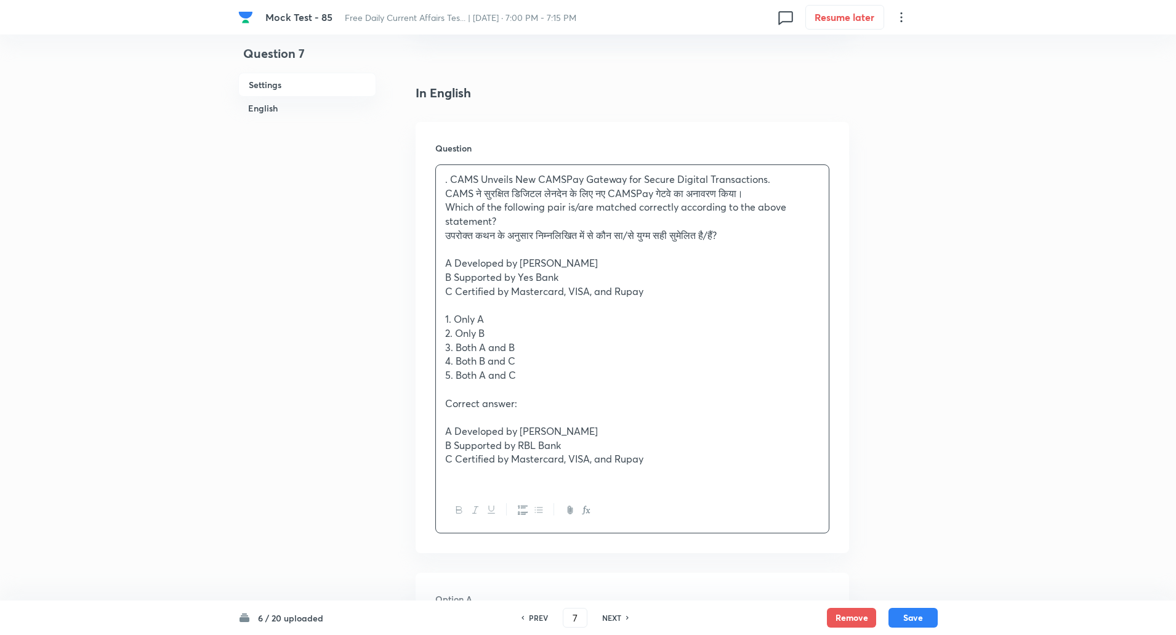
click at [453, 177] on p ". CAMS Unveils New CAMSPay Gateway for Secure Digital Transactions." at bounding box center [632, 179] width 374 height 14
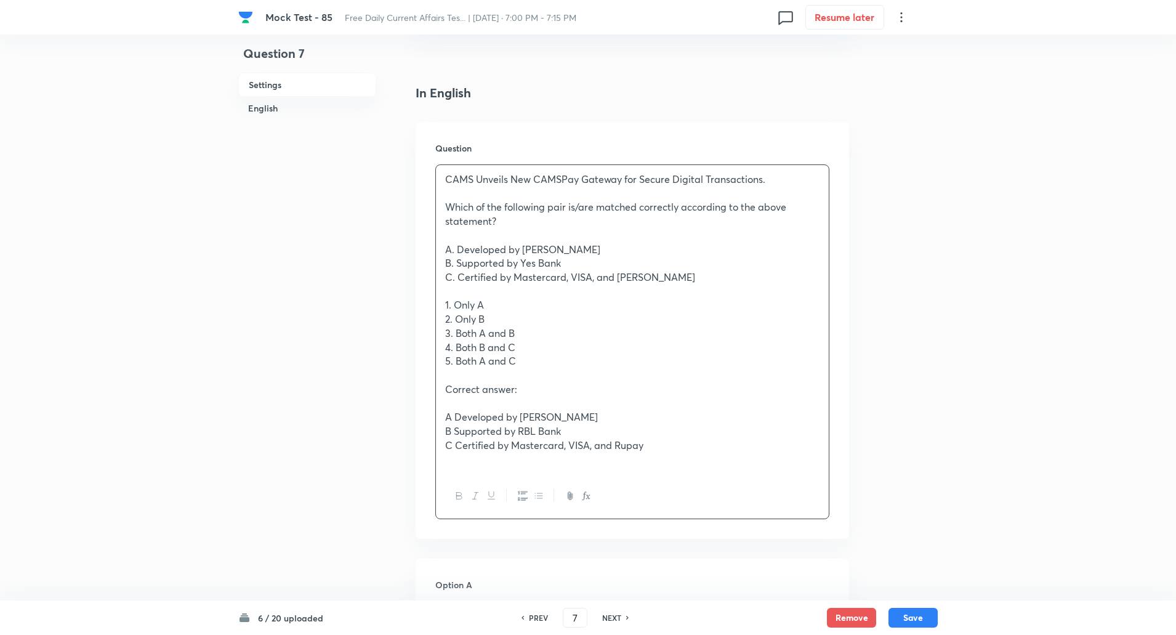
click at [525, 249] on p "A. Developed by Mylapay" at bounding box center [632, 250] width 374 height 14
copy p "-----"
click at [525, 265] on p "B. Supported by Yes Bank" at bounding box center [632, 263] width 374 height 14
click at [517, 275] on p "C. Certified by Mastercard, VISA, and Rupay" at bounding box center [632, 277] width 374 height 14
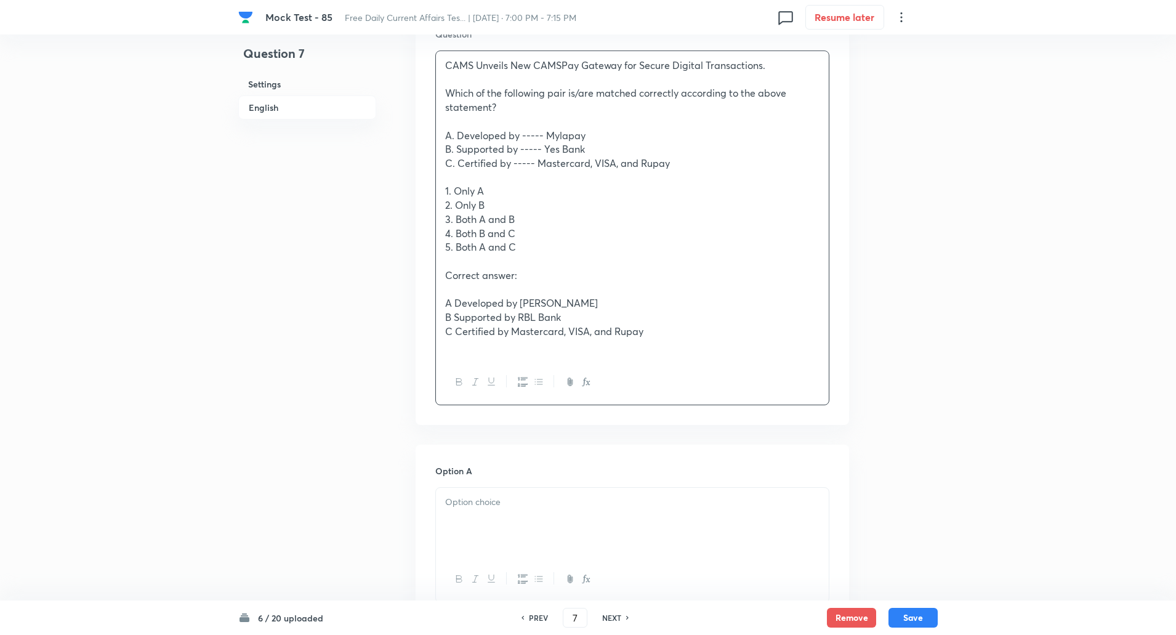
scroll to position [410, 0]
click at [520, 300] on p "A Developed by Mylapay" at bounding box center [632, 301] width 374 height 14
click at [520, 316] on p "B Supported by RBL Bank" at bounding box center [632, 315] width 374 height 14
click at [516, 329] on p "C Certified by Mastercard, VISA, and Rupay" at bounding box center [632, 330] width 374 height 14
click at [453, 303] on p "A Developed by ----- Mylapay" at bounding box center [632, 301] width 374 height 14
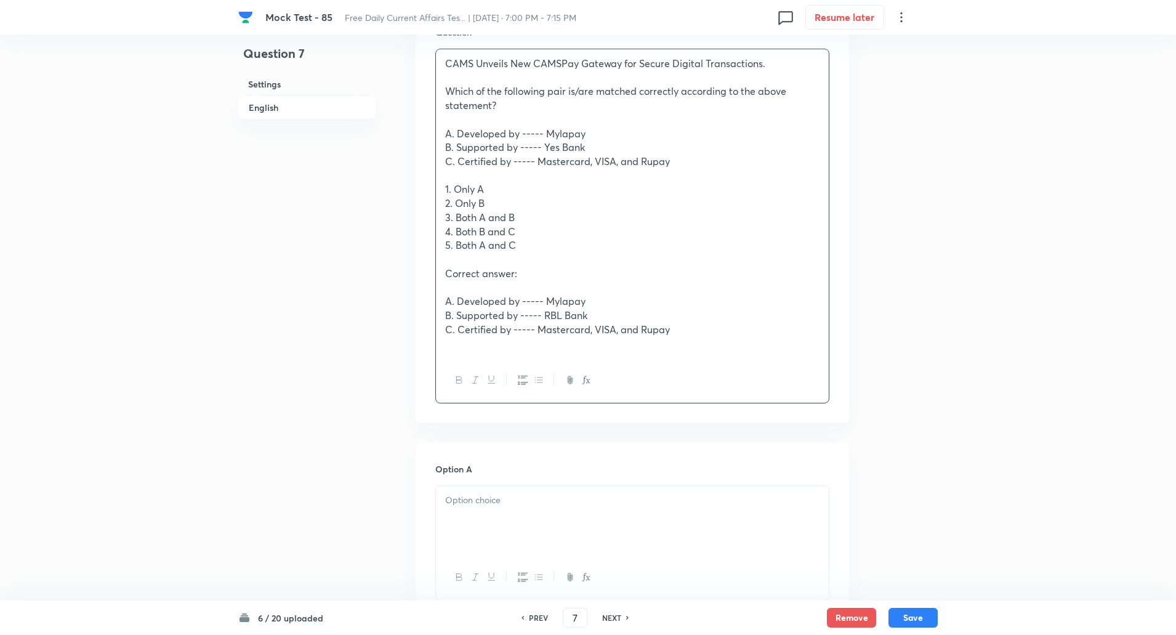
click at [443, 186] on div "CAMS Unveils New CAMSPay Gateway for Secure Digital Transactions. Which of the …" at bounding box center [632, 203] width 393 height 308
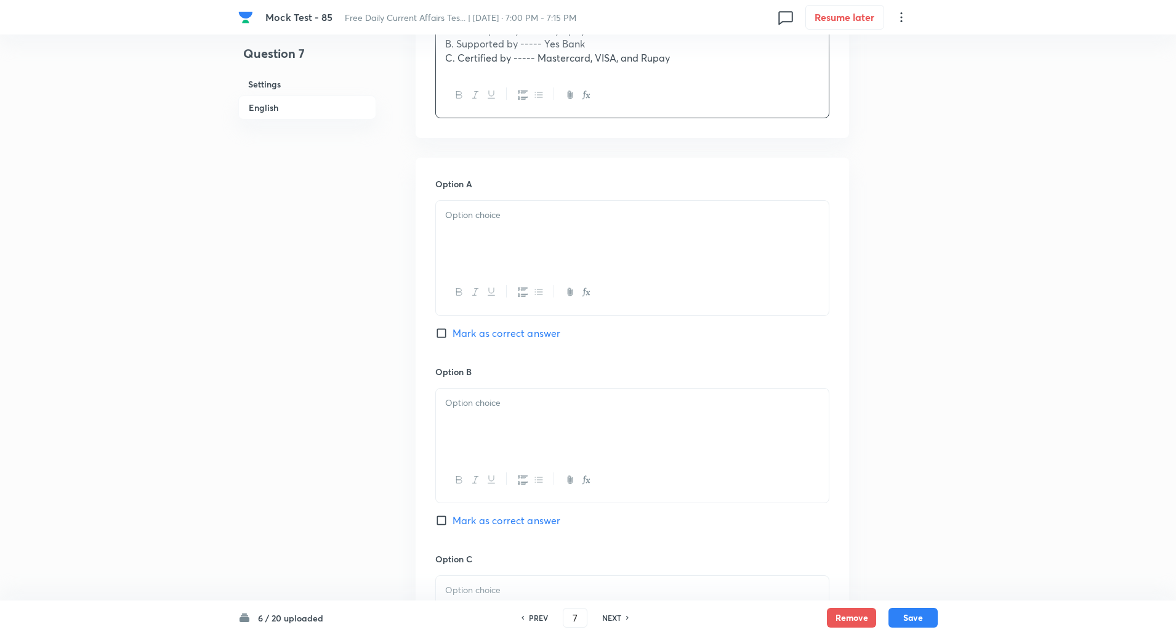
scroll to position [514, 0]
click at [499, 218] on p at bounding box center [632, 214] width 374 height 14
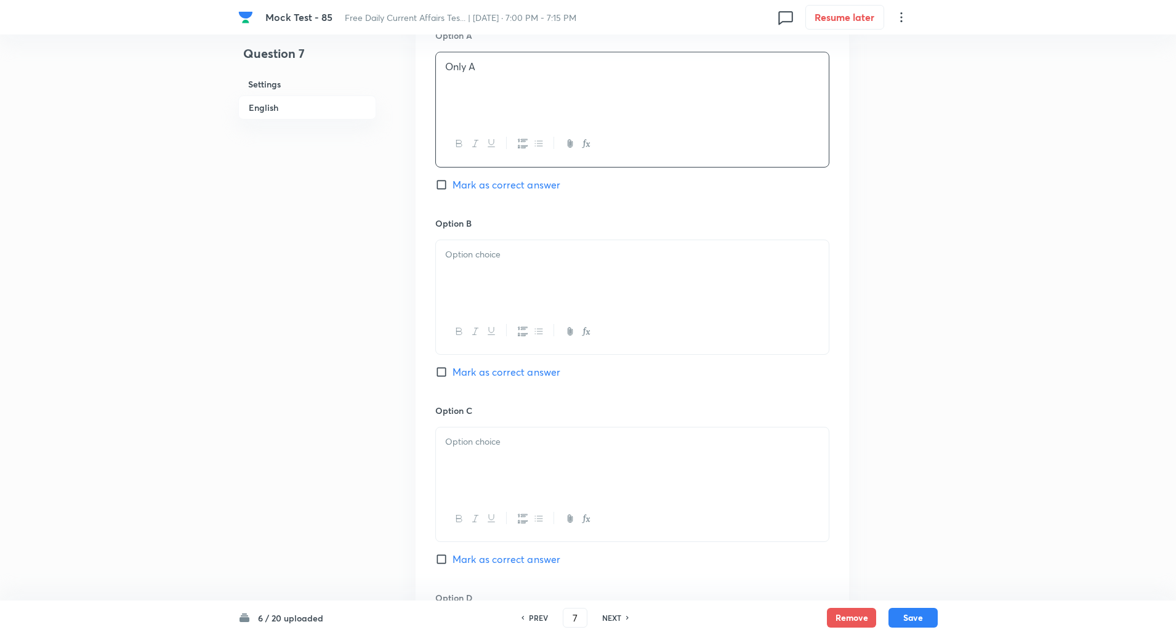
scroll to position [664, 0]
click at [489, 265] on div at bounding box center [632, 272] width 393 height 69
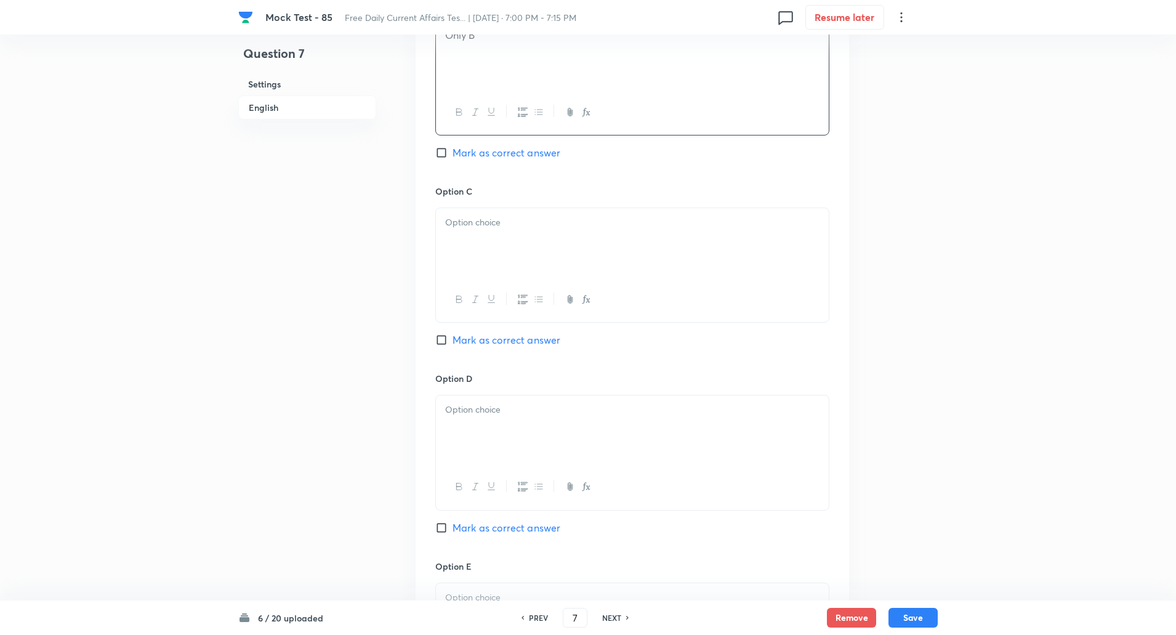
click at [620, 234] on div at bounding box center [632, 242] width 393 height 69
click at [572, 233] on div at bounding box center [632, 245] width 393 height 69
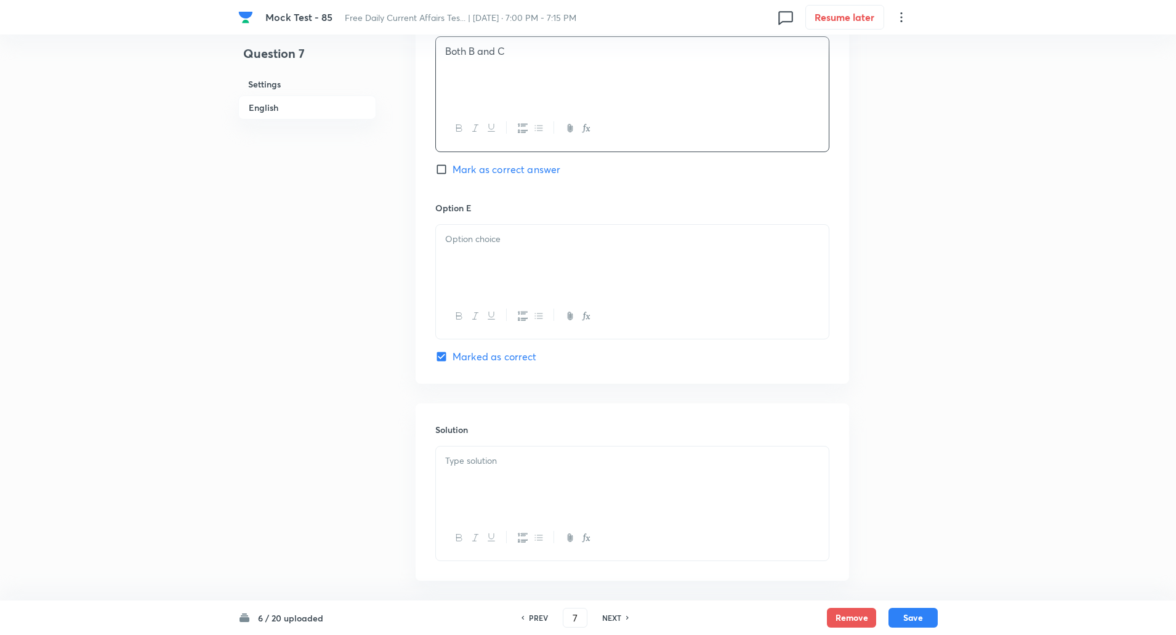
scroll to position [1242, 0]
click at [504, 237] on p at bounding box center [632, 236] width 374 height 14
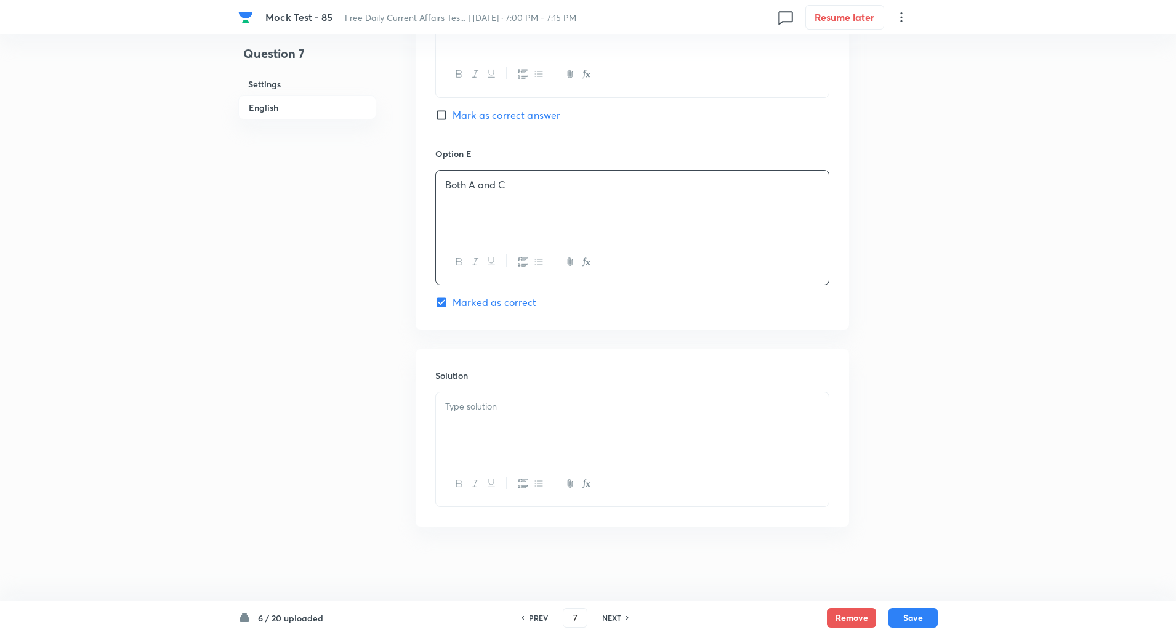
click at [498, 409] on p at bounding box center [632, 407] width 374 height 14
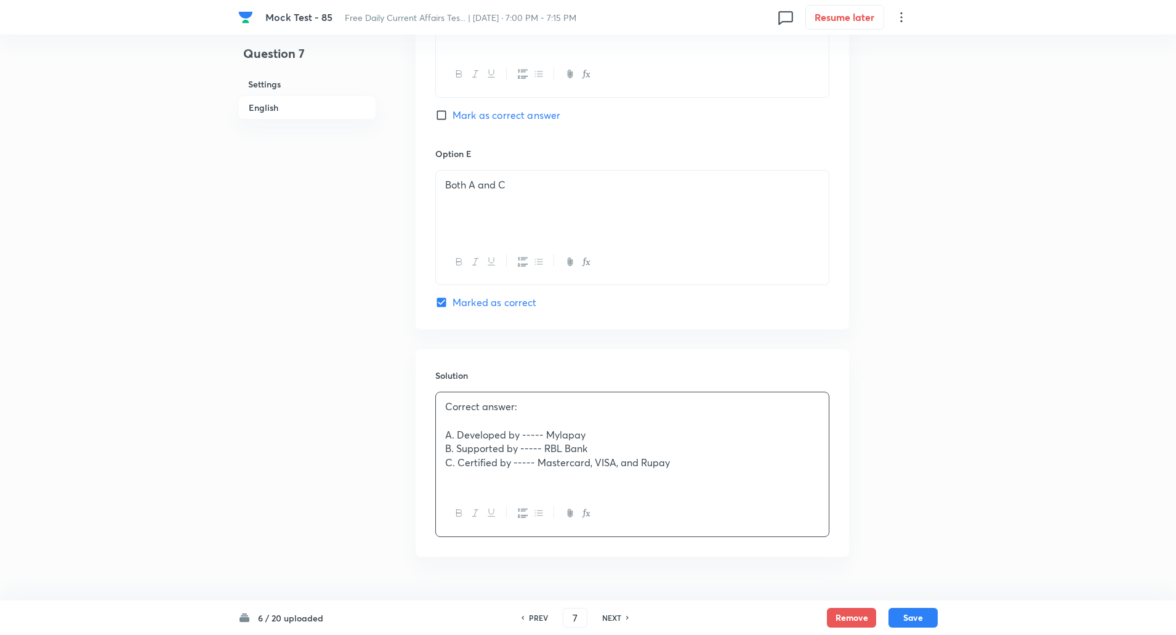
click at [448, 422] on p at bounding box center [632, 421] width 374 height 14
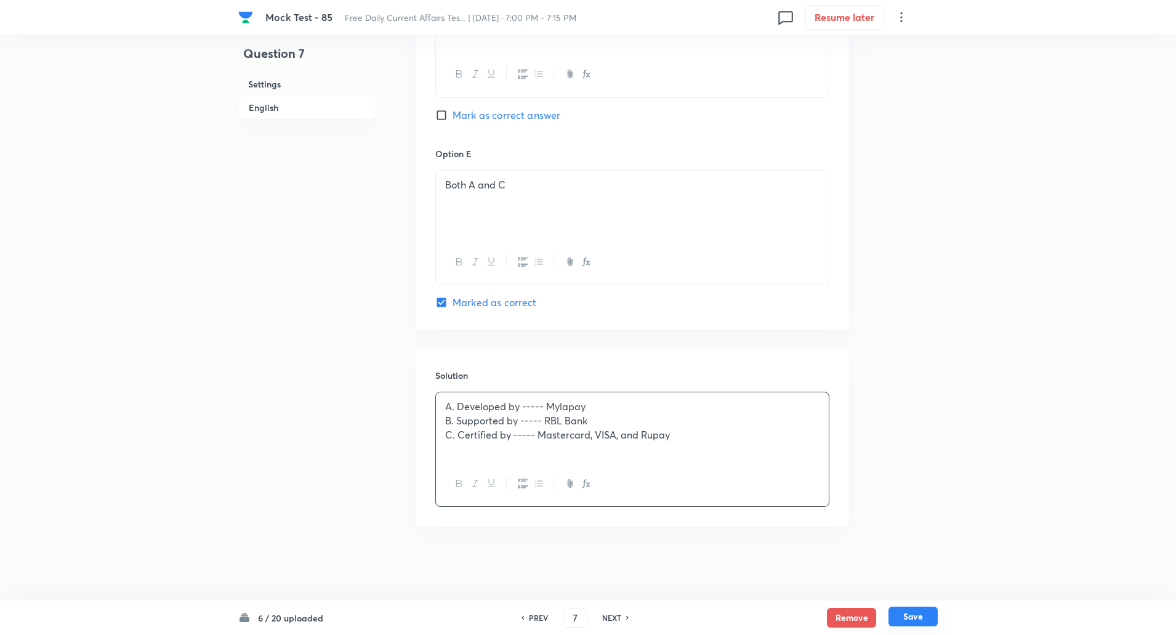
click at [916, 616] on button "Save" at bounding box center [912, 616] width 49 height 20
type input "8"
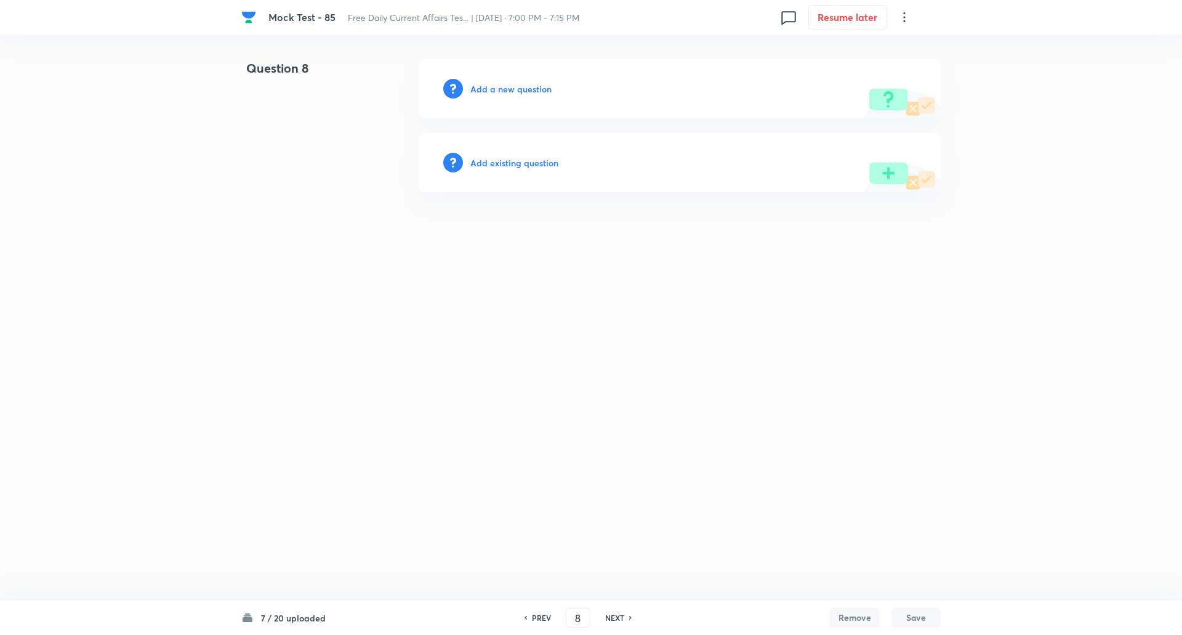
click at [506, 93] on h6 "Add a new question" at bounding box center [510, 89] width 81 height 13
click at [506, 93] on h6 "Choose a question type" at bounding box center [517, 89] width 95 height 13
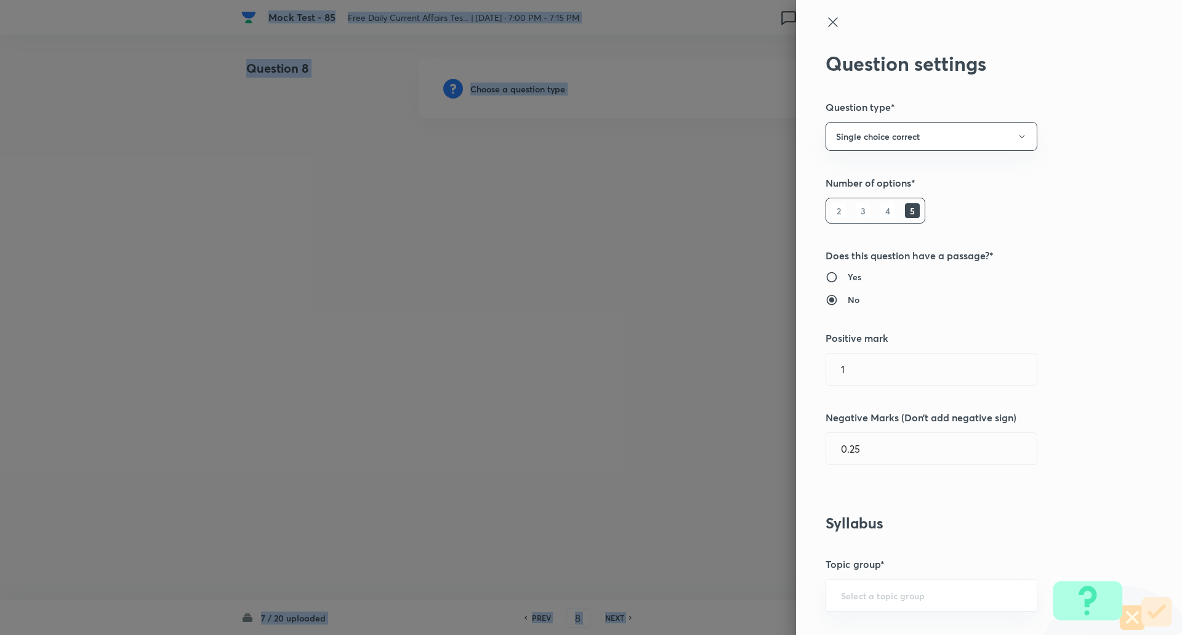
click at [506, 93] on div at bounding box center [591, 317] width 1182 height 635
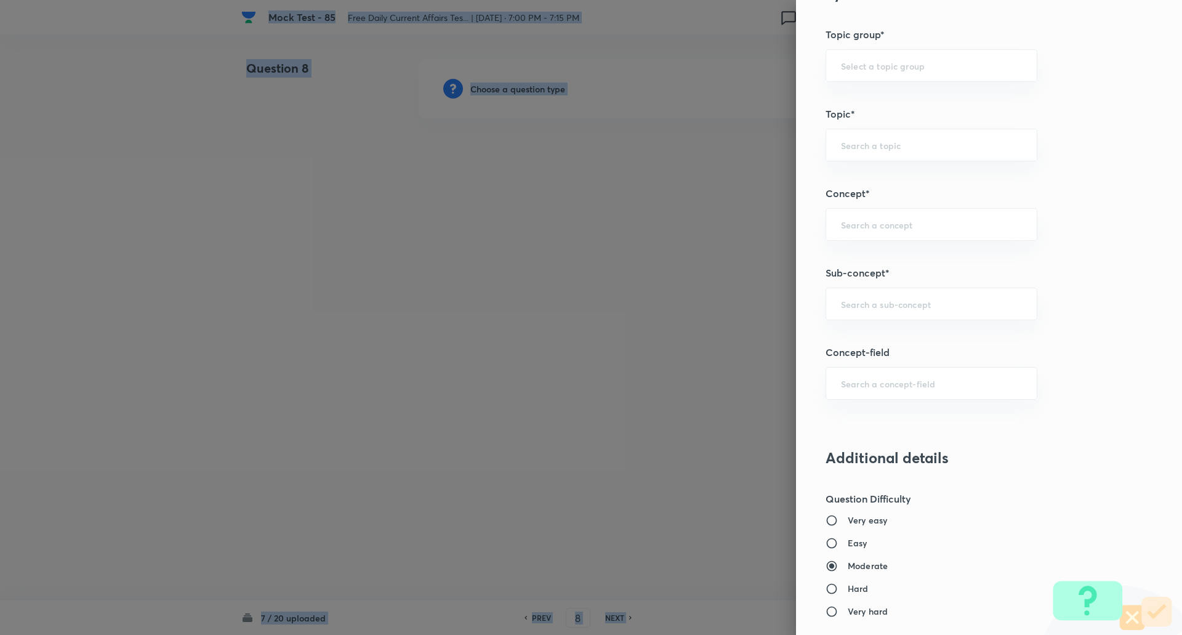
scroll to position [578, 0]
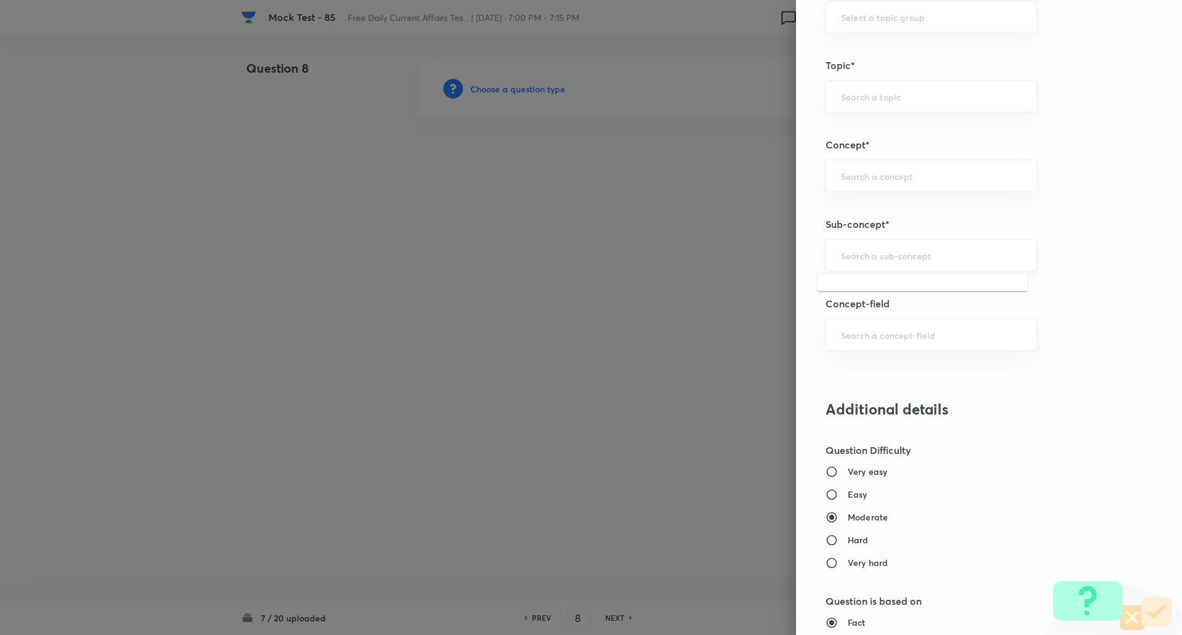
click at [868, 256] on input "text" at bounding box center [931, 255] width 181 height 12
click at [882, 291] on li "Agreements/Memorandum of Understandings" at bounding box center [922, 297] width 211 height 37
type input "Agreements/Memorandum of Understandings"
type input "Awareness"
type input "Current Affairs"
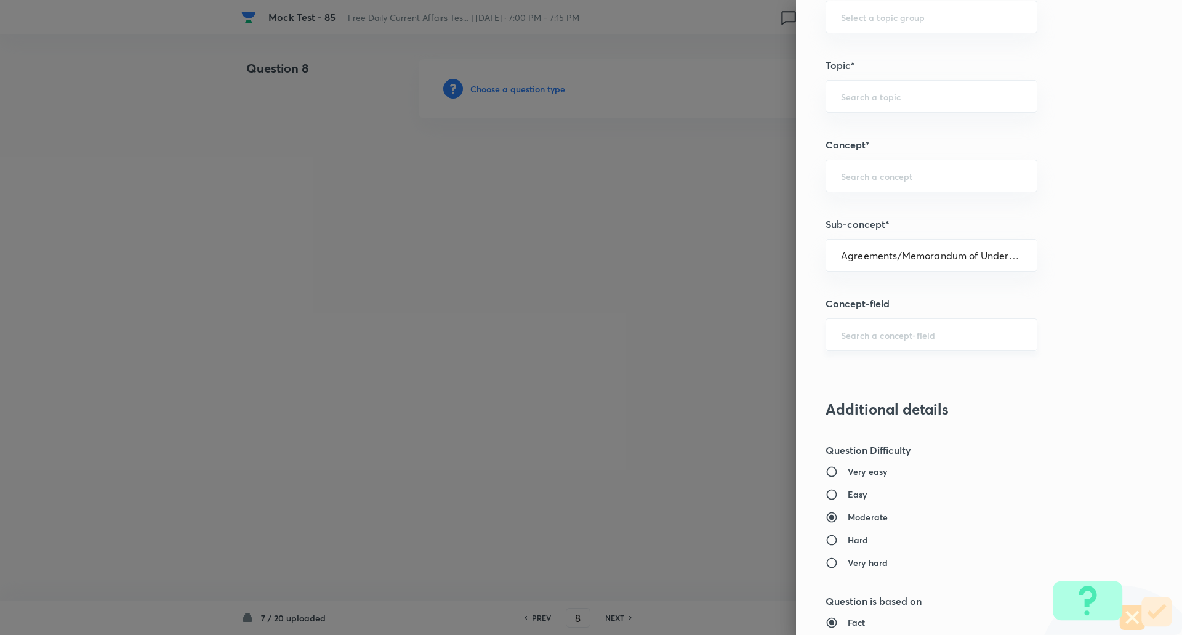
type input "Agreements/Memorandum of Understandings"
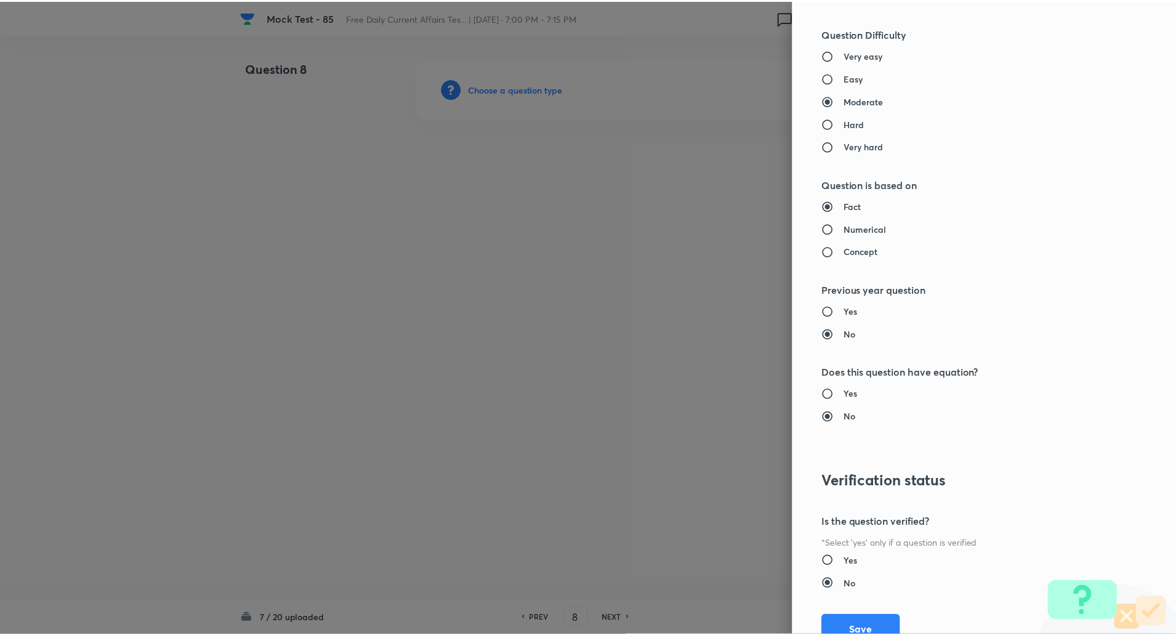
scroll to position [1044, 0]
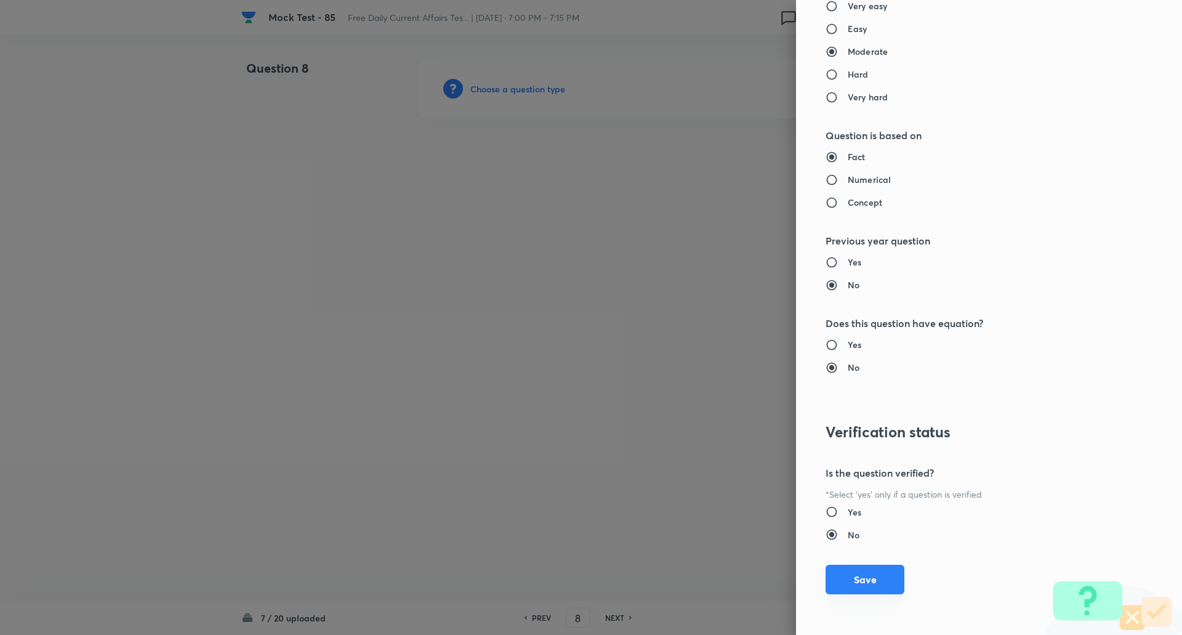
click at [879, 576] on button "Save" at bounding box center [865, 580] width 79 height 30
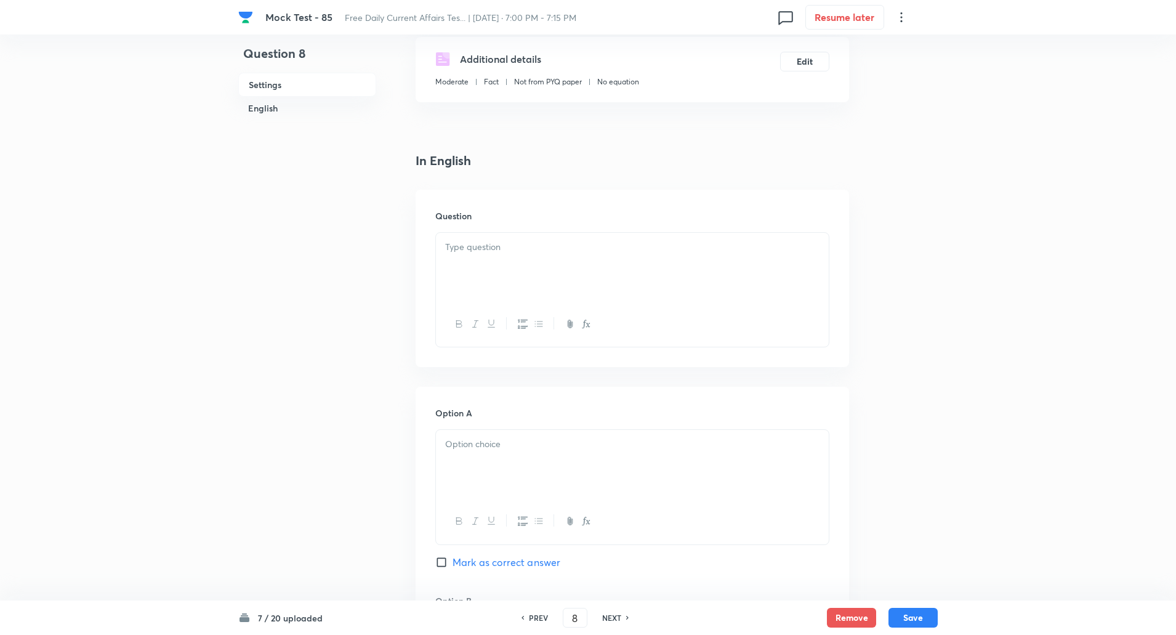
scroll to position [229, 0]
click at [445, 252] on div at bounding box center [632, 264] width 393 height 69
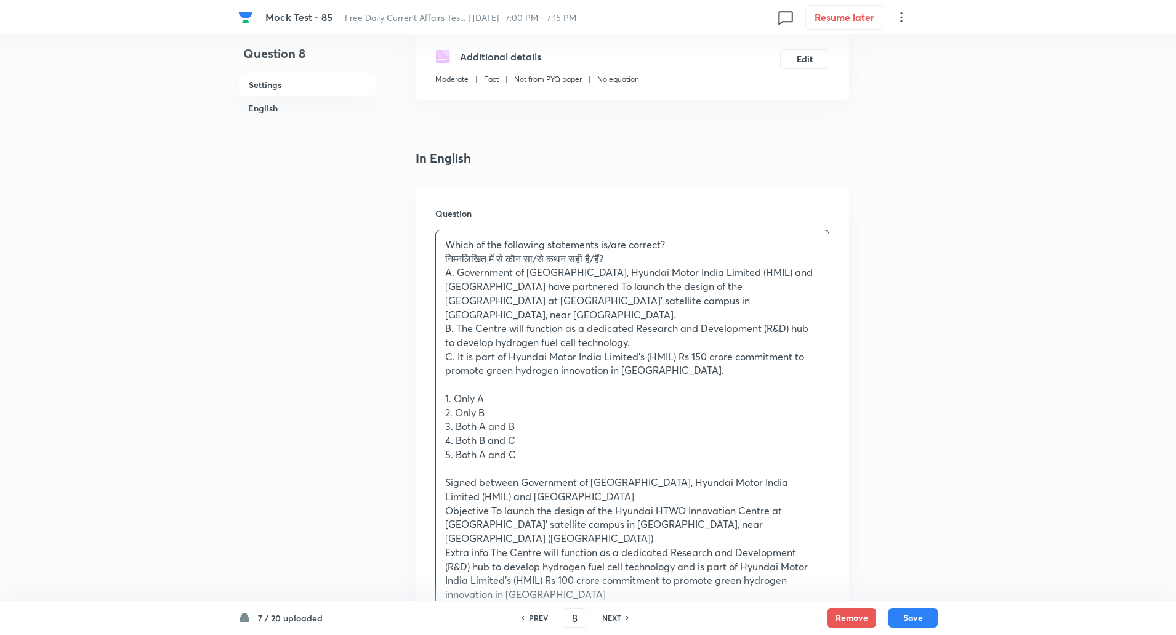
click at [437, 256] on div "Which of the following statements is/are correct? निम्नलिखित में से कौन सा/से क…" at bounding box center [632, 426] width 393 height 392
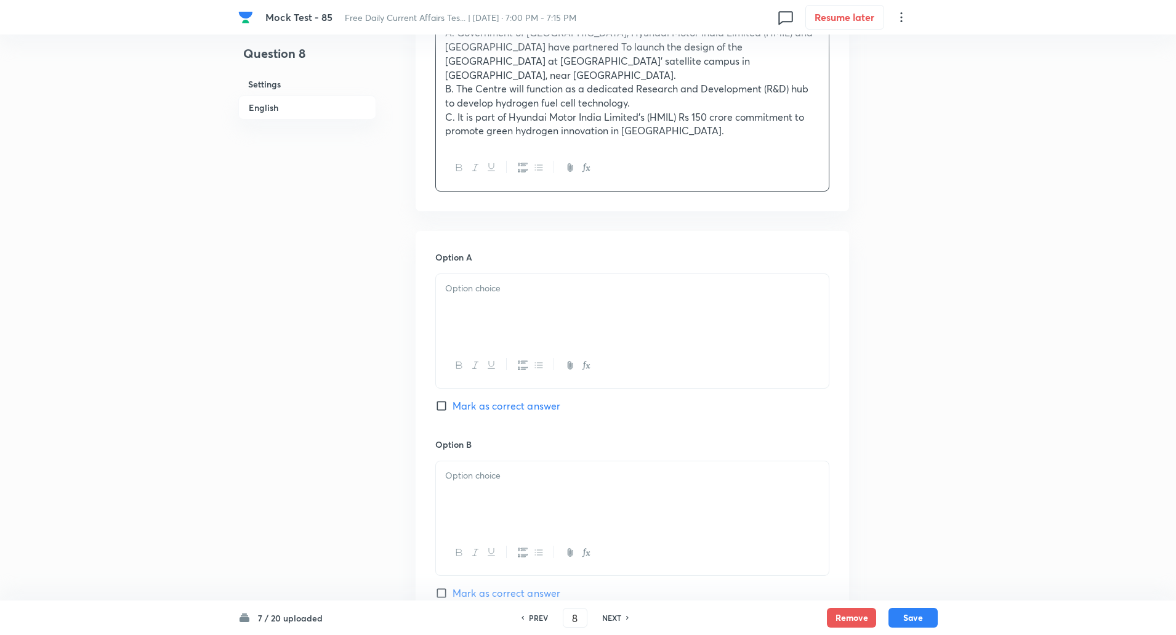
scroll to position [469, 0]
click at [474, 340] on div at bounding box center [632, 307] width 393 height 69
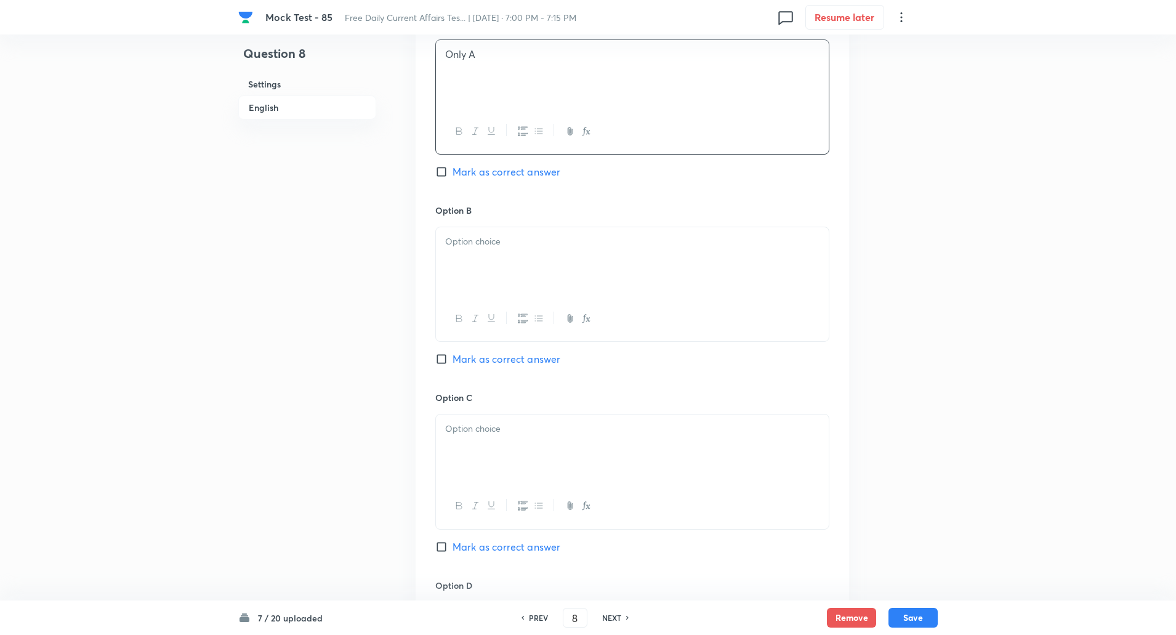
scroll to position [704, 0]
click at [477, 244] on p at bounding box center [632, 240] width 374 height 14
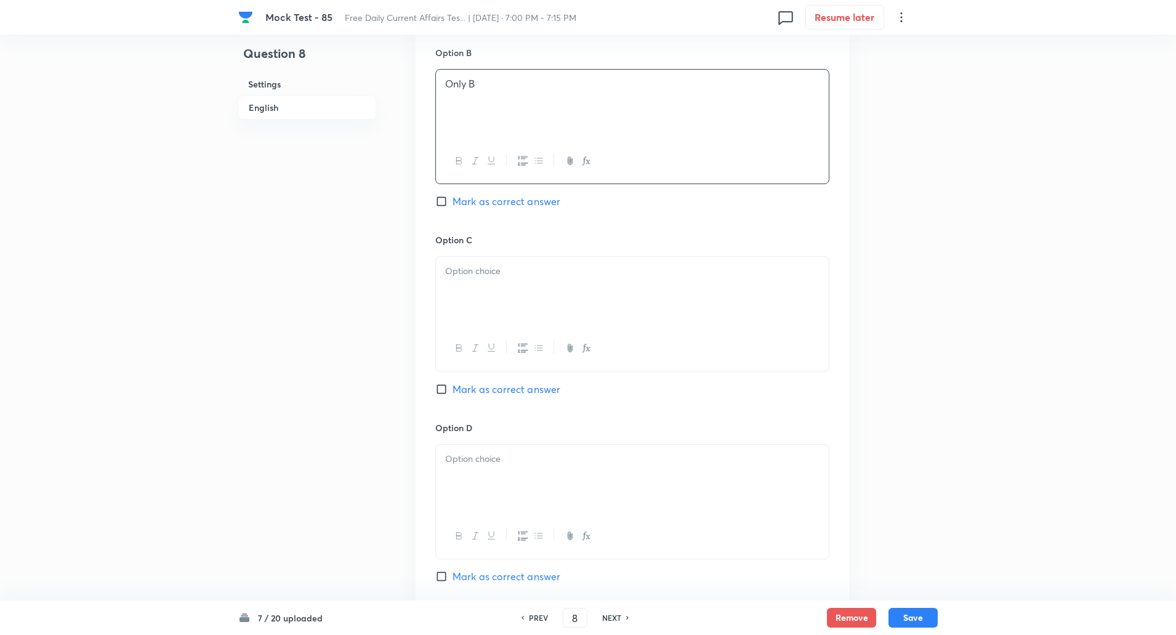
scroll to position [862, 0]
click at [470, 312] on div at bounding box center [632, 289] width 393 height 69
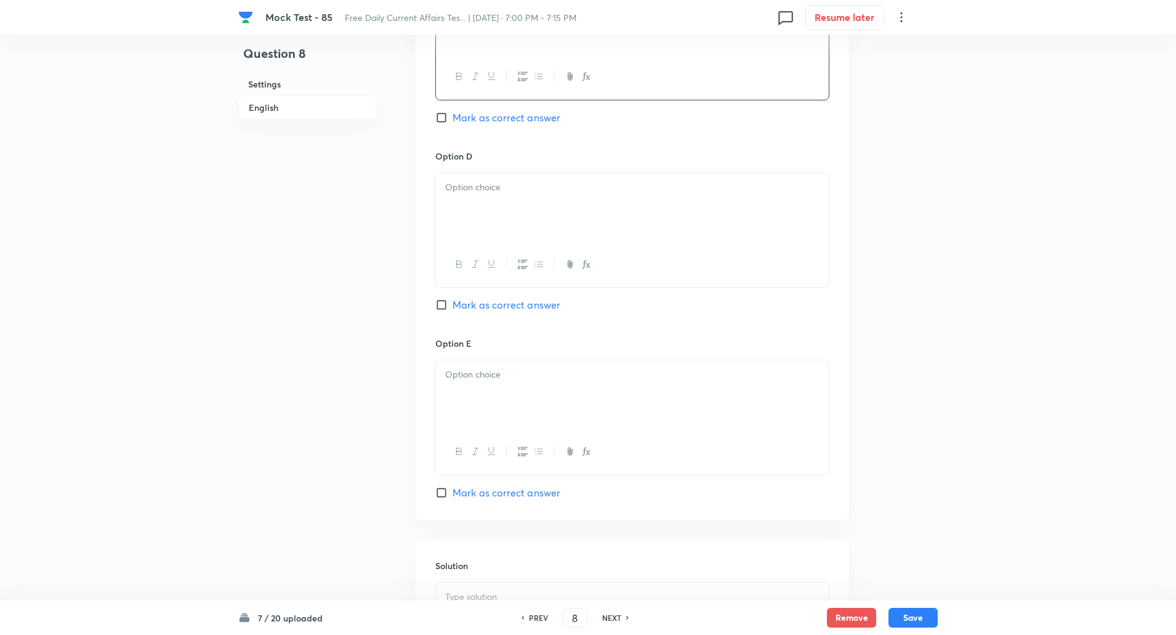
scroll to position [1132, 0]
click at [488, 213] on div at bounding box center [632, 206] width 393 height 69
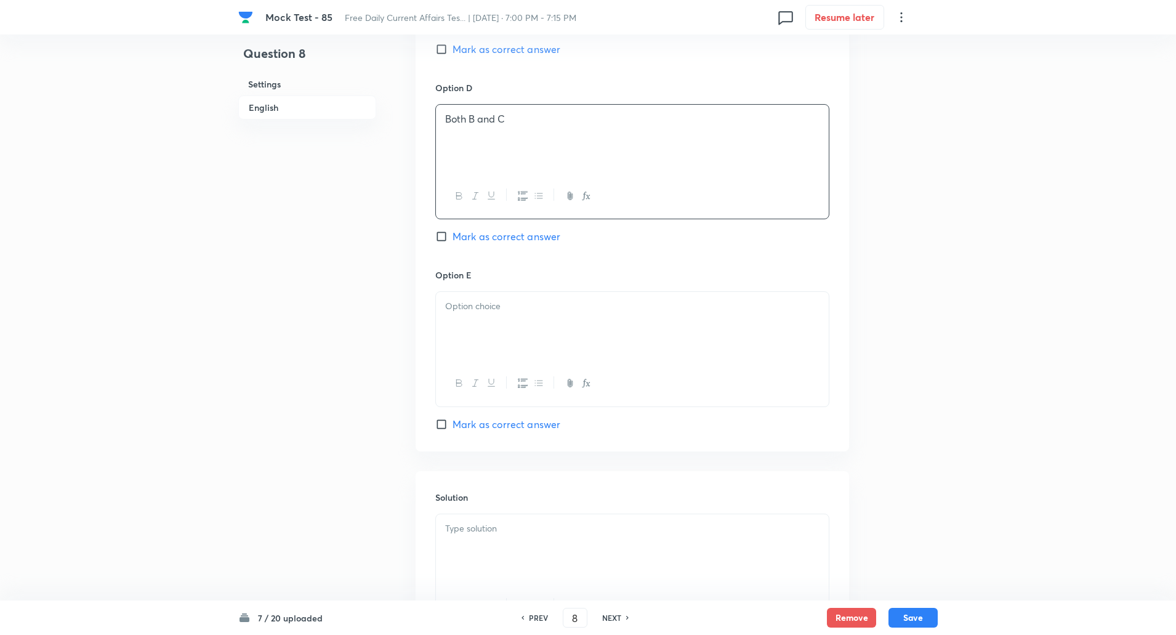
scroll to position [1322, 0]
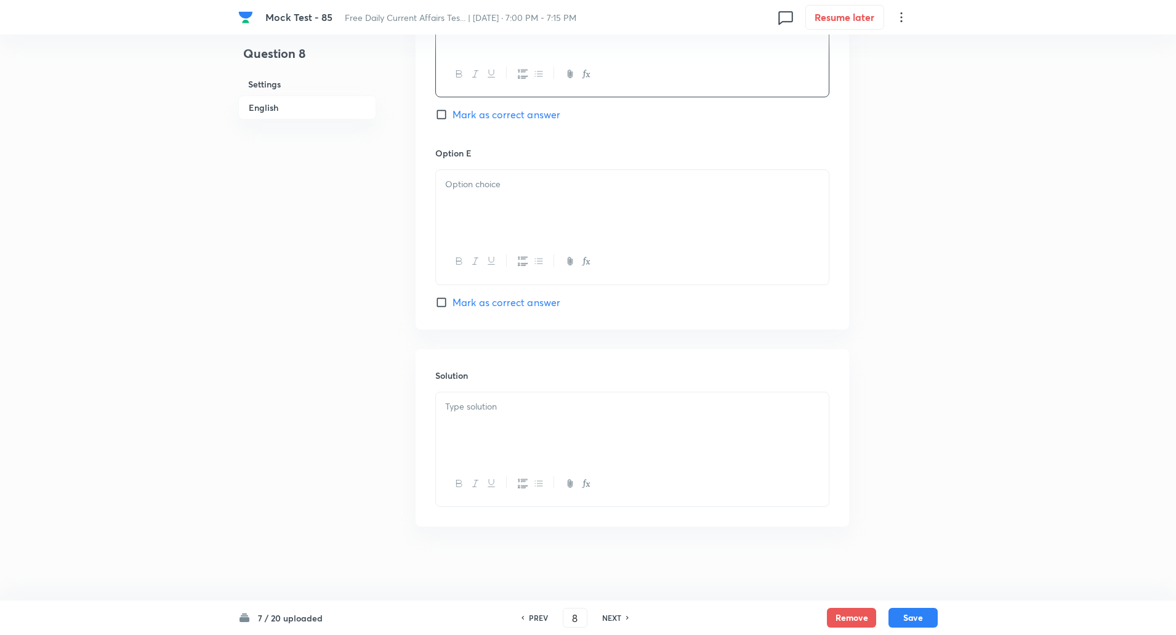
click at [479, 196] on div at bounding box center [632, 204] width 393 height 69
click at [494, 401] on p at bounding box center [632, 407] width 374 height 14
paste div
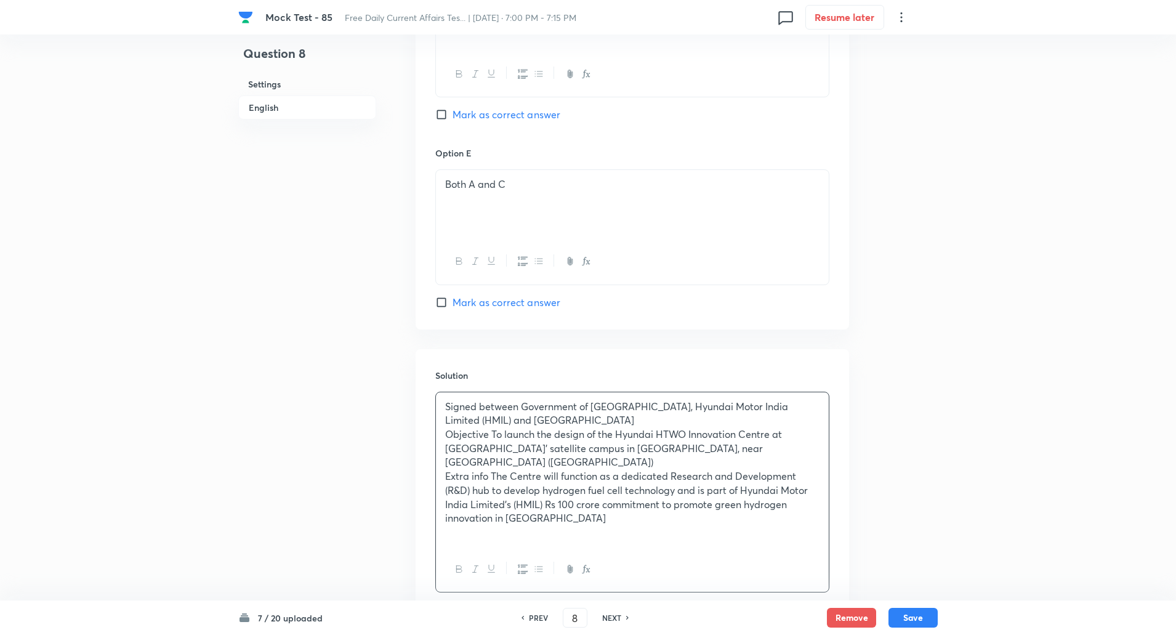
click at [523, 407] on p "Signed between Government of Tamil Nadu, Hyundai Motor India Limited (HMIL) and…" at bounding box center [632, 414] width 374 height 28
copy p "-----"
click at [493, 435] on p "Objective To launch the design of the Hyundai HTWO Innovation Centre at IIT Mad…" at bounding box center [632, 448] width 374 height 42
click at [493, 469] on p "Extra info The Centre will function as a dedicated Research and Development (R&…" at bounding box center [632, 497] width 374 height 56
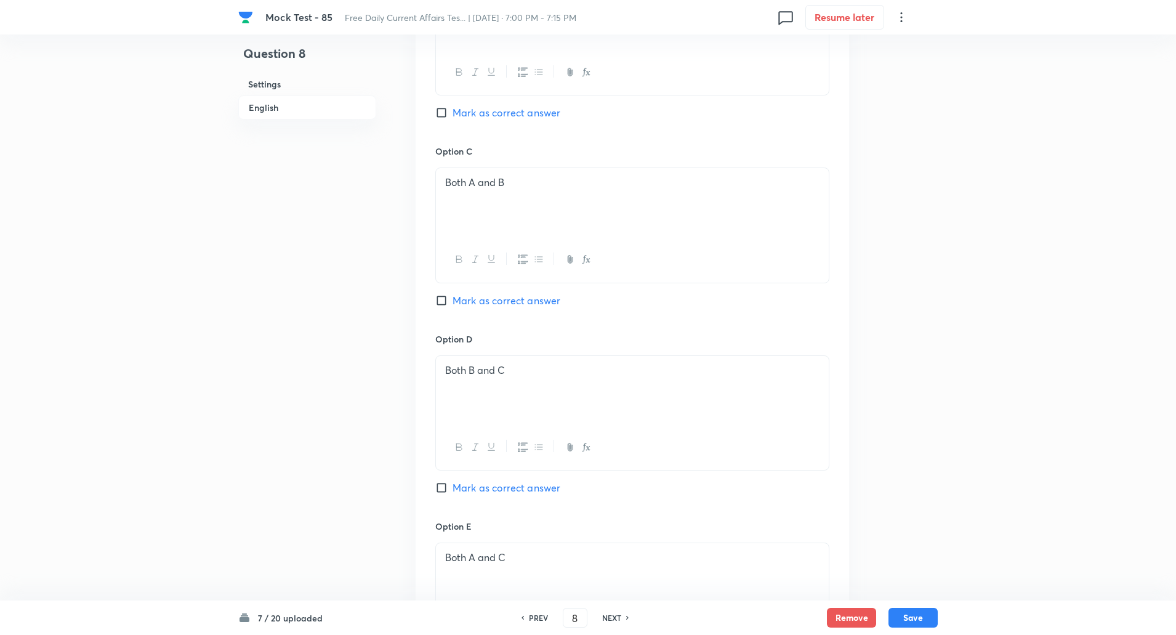
scroll to position [948, 0]
click at [446, 302] on input "Mark as correct answer" at bounding box center [443, 301] width 17 height 12
checkbox input "true"
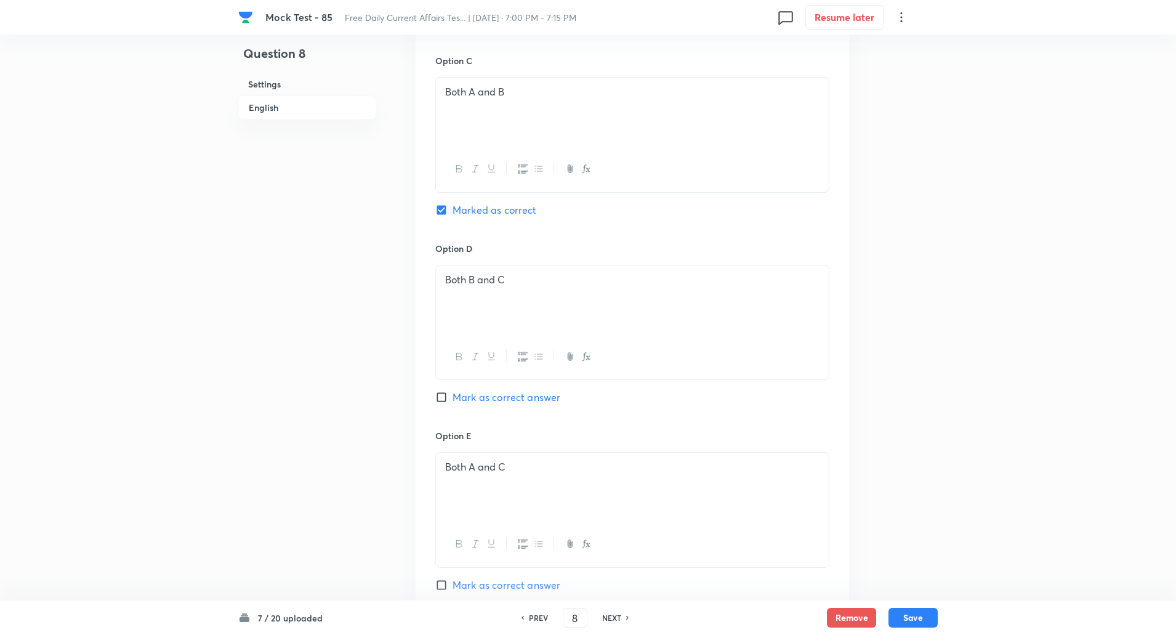
scroll to position [1056, 0]
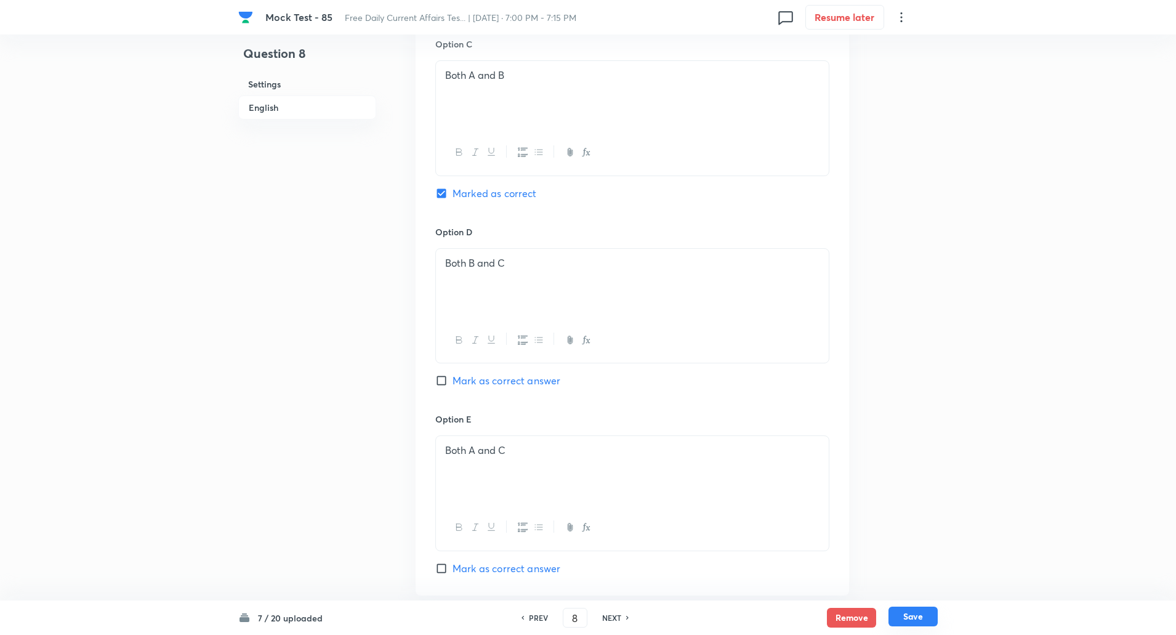
click at [920, 615] on button "Save" at bounding box center [912, 616] width 49 height 20
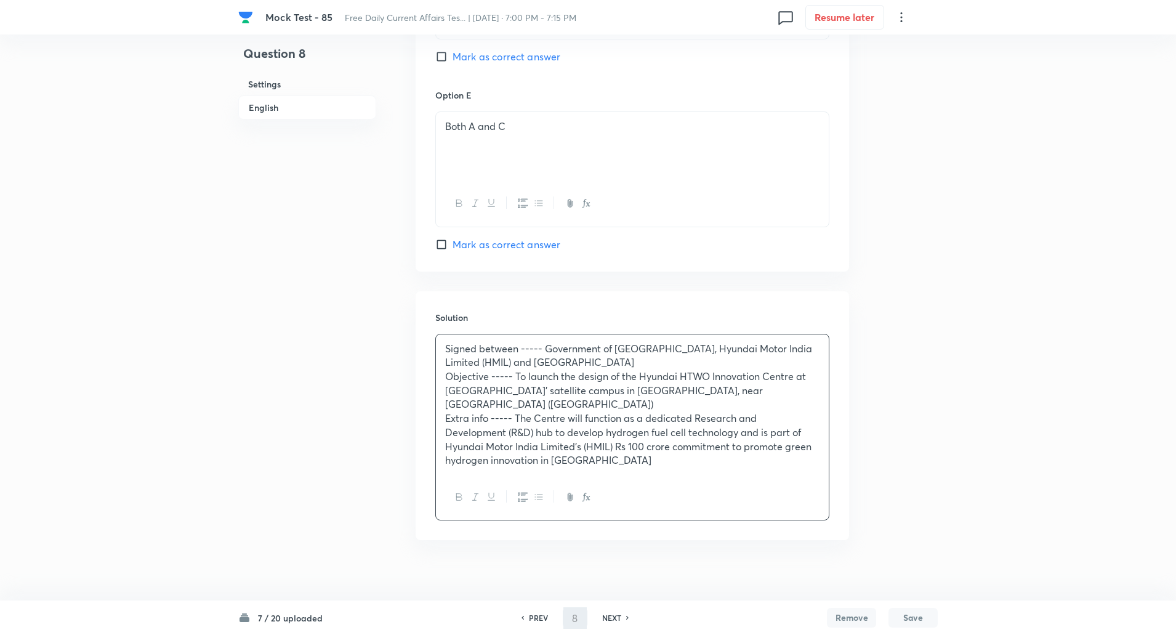
type input "9"
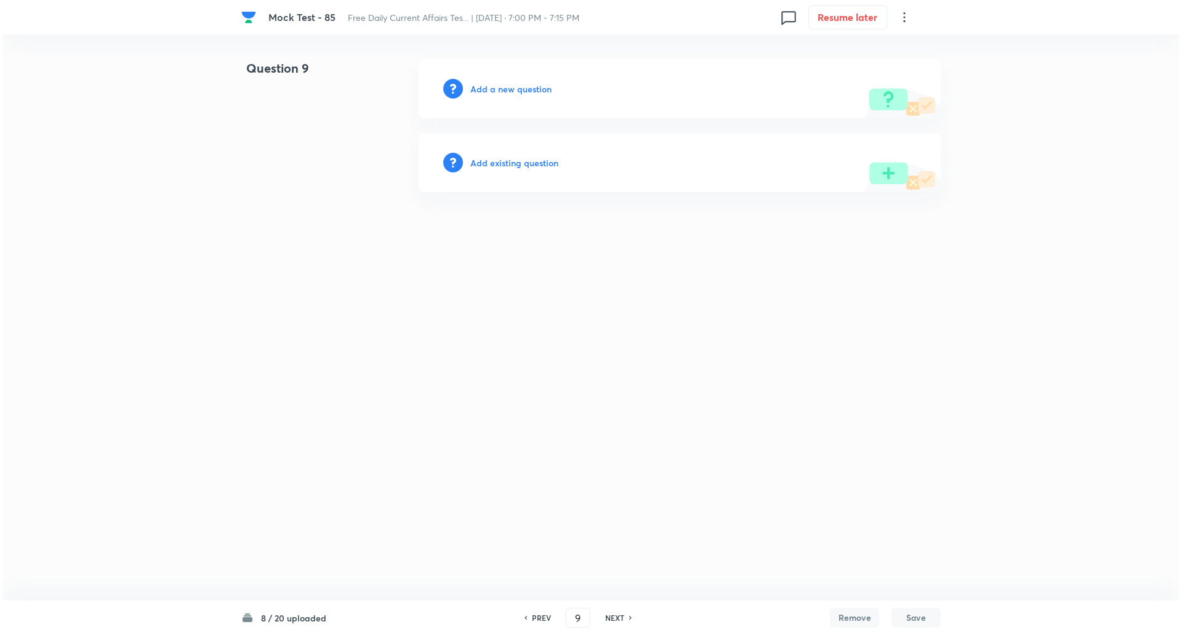
scroll to position [0, 0]
click at [517, 86] on h6 "Add a new question" at bounding box center [510, 89] width 81 height 13
click at [517, 86] on h6 "Choose a question type" at bounding box center [517, 89] width 95 height 13
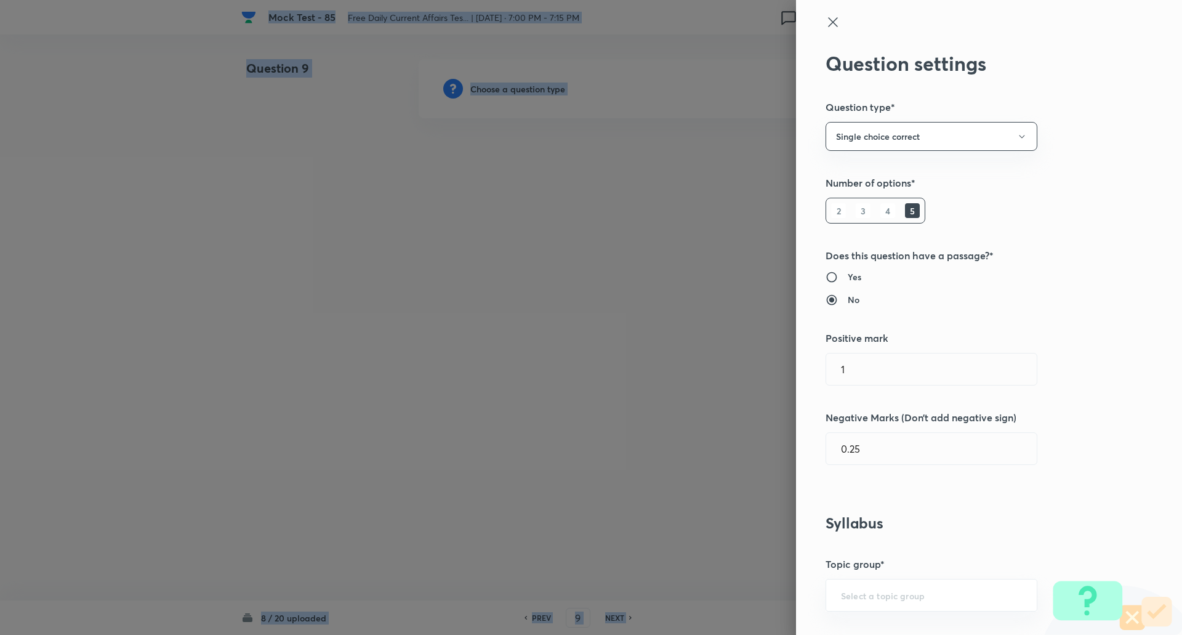
click at [517, 86] on div at bounding box center [591, 317] width 1182 height 635
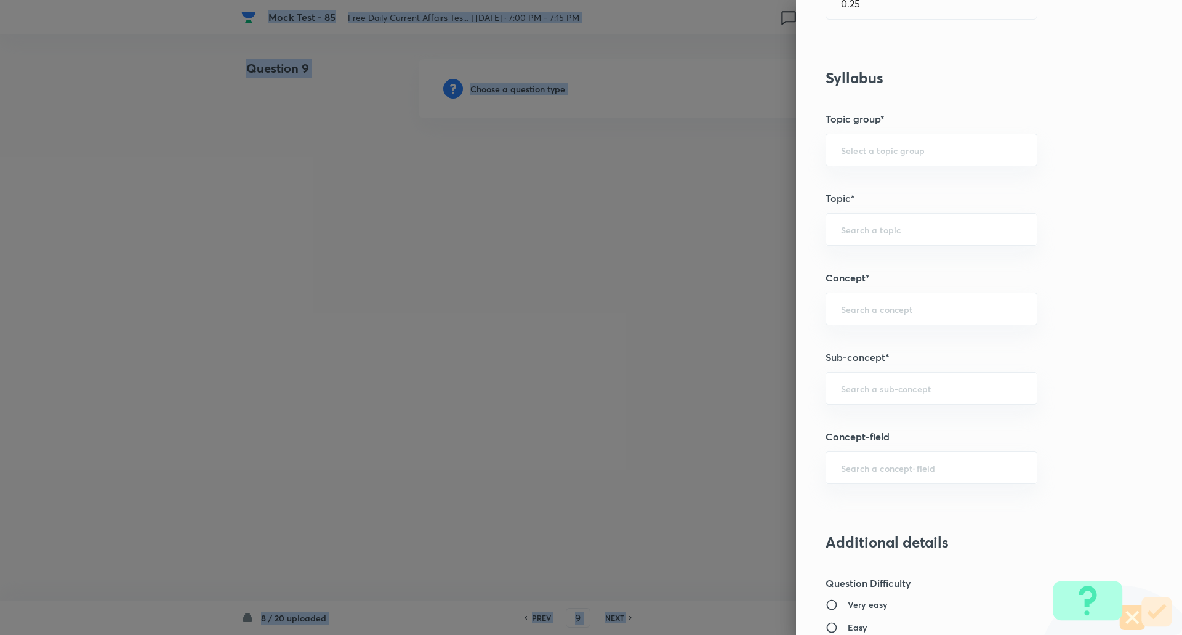
scroll to position [446, 0]
click at [886, 384] on input "text" at bounding box center [931, 388] width 181 height 12
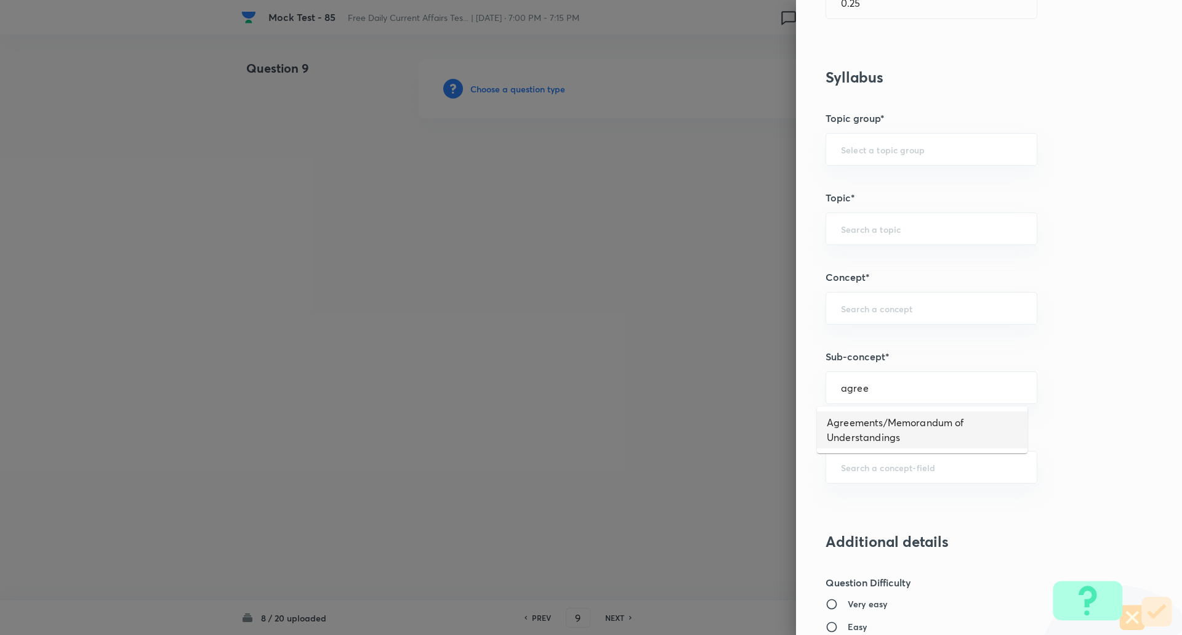
click at [908, 426] on li "Agreements/Memorandum of Understandings" at bounding box center [922, 429] width 211 height 37
type input "Agreements/Memorandum of Understandings"
type input "Awareness"
type input "Current Affairs"
type input "Agreements/Memorandum of Understandings"
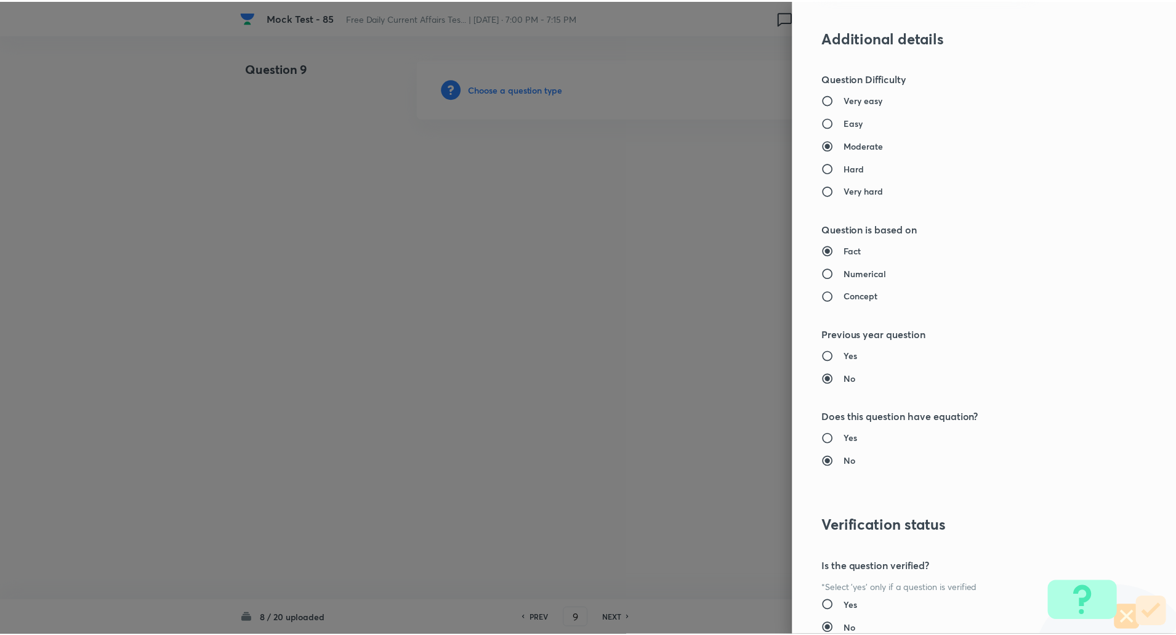
scroll to position [1044, 0]
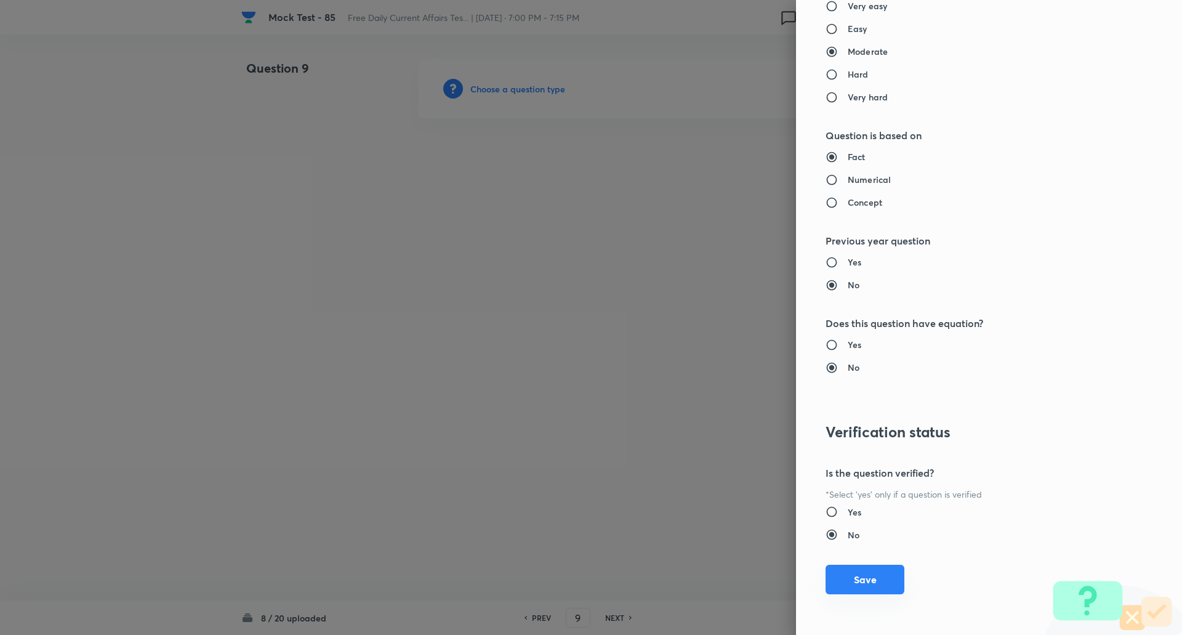
click at [829, 581] on button "Save" at bounding box center [865, 580] width 79 height 30
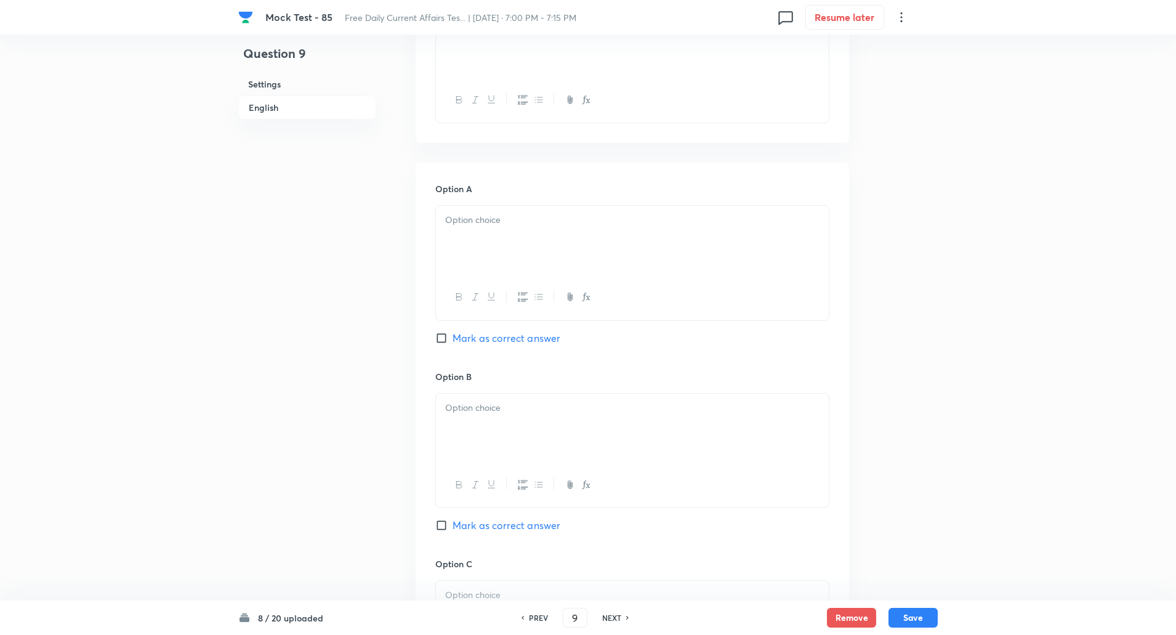
scroll to position [460, 0]
click at [441, 522] on input "Mark as correct answer" at bounding box center [443, 516] width 17 height 12
checkbox input "true"
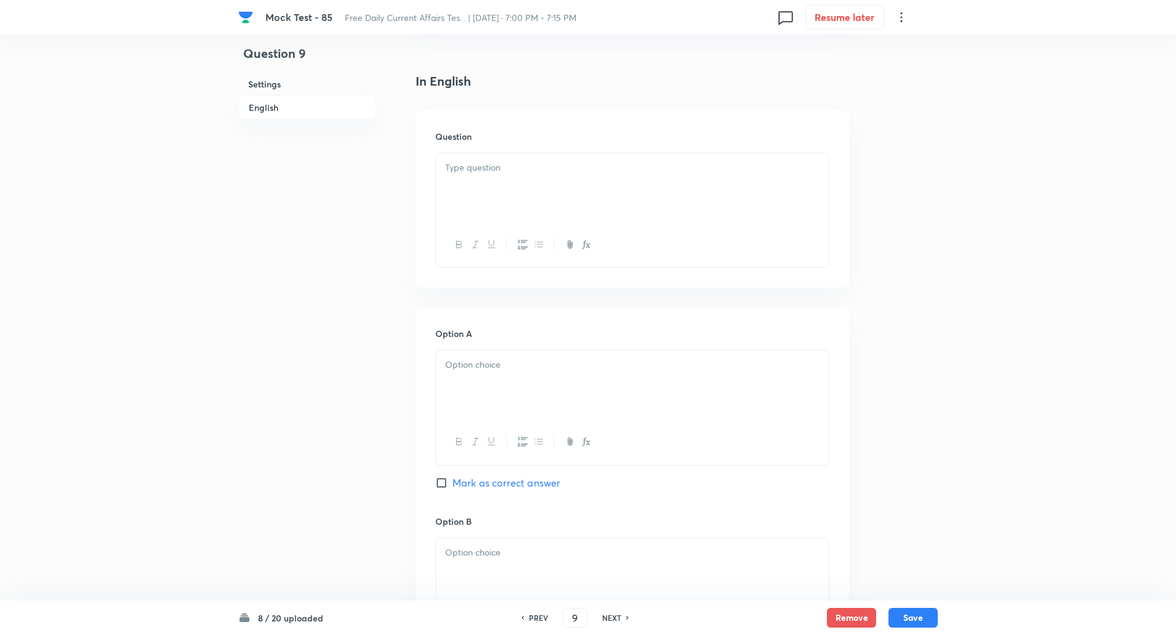
scroll to position [299, 0]
click at [506, 193] on div at bounding box center [632, 194] width 393 height 69
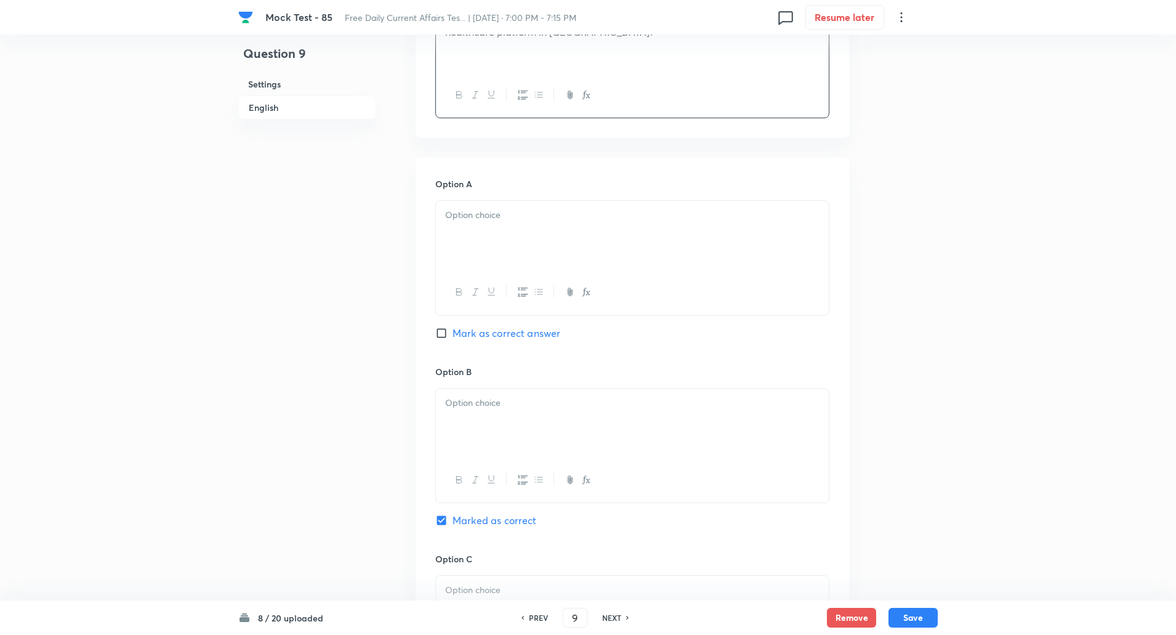
scroll to position [509, 0]
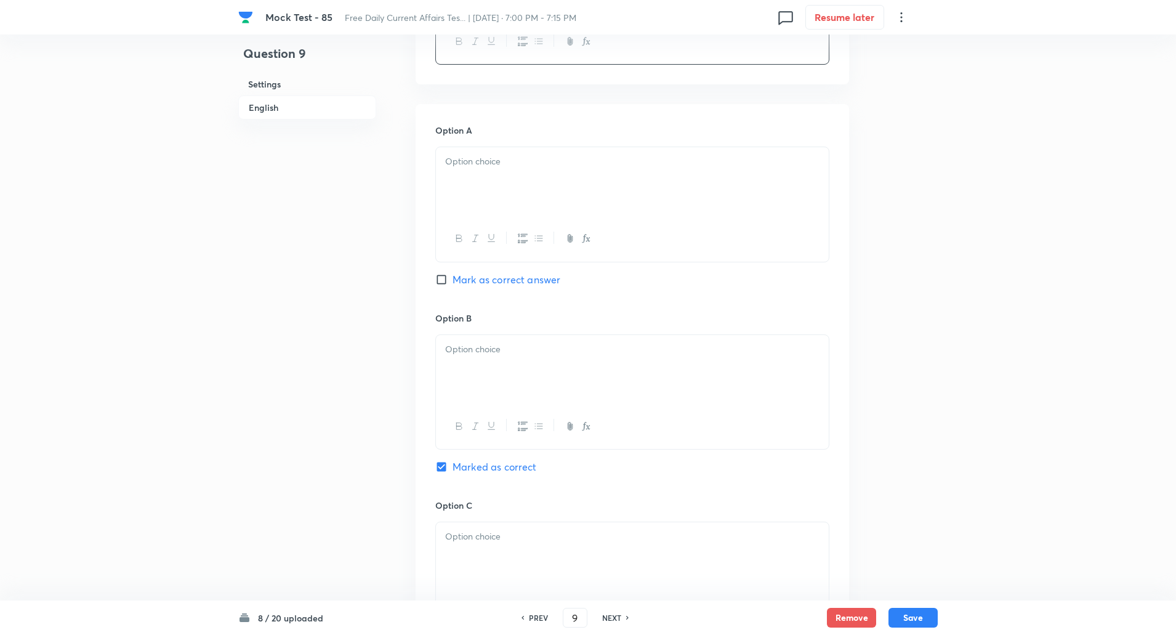
click at [505, 218] on div at bounding box center [632, 238] width 393 height 45
click at [500, 177] on div at bounding box center [632, 181] width 393 height 69
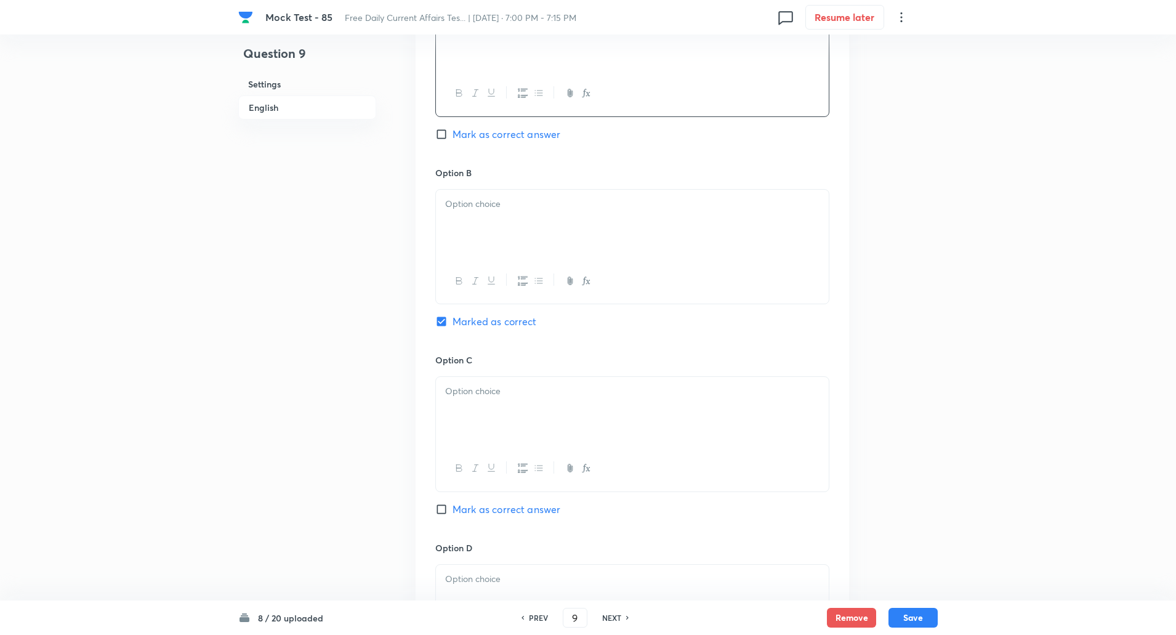
click at [493, 246] on div at bounding box center [632, 224] width 393 height 69
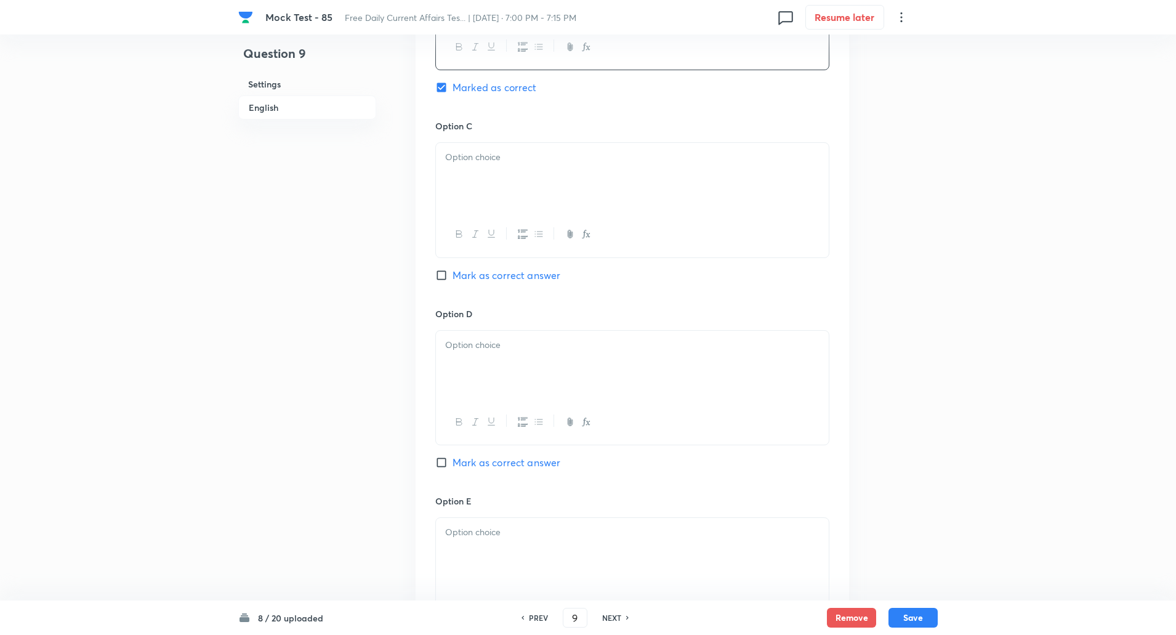
scroll to position [892, 0]
click at [464, 195] on div at bounding box center [632, 174] width 393 height 69
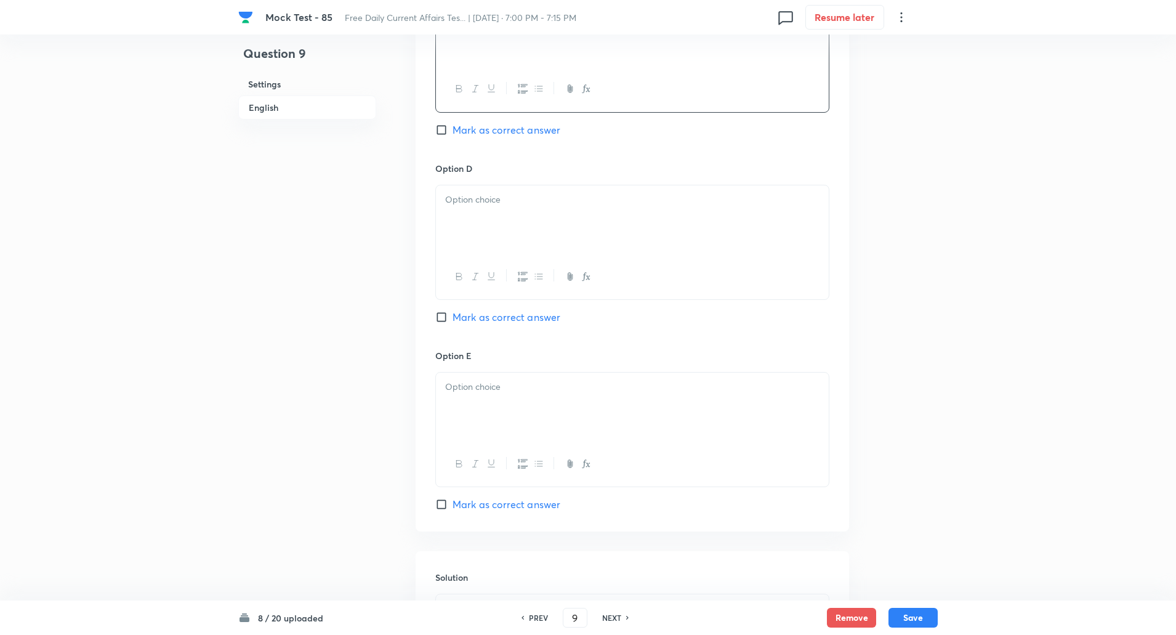
scroll to position [1045, 0]
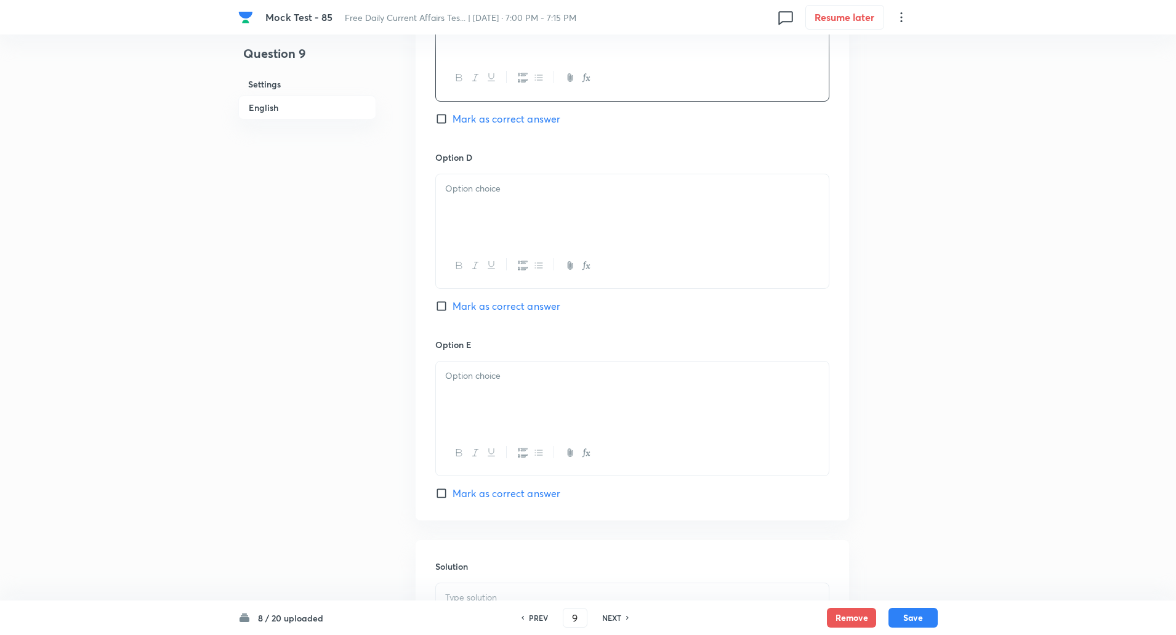
click at [465, 232] on div at bounding box center [632, 208] width 393 height 69
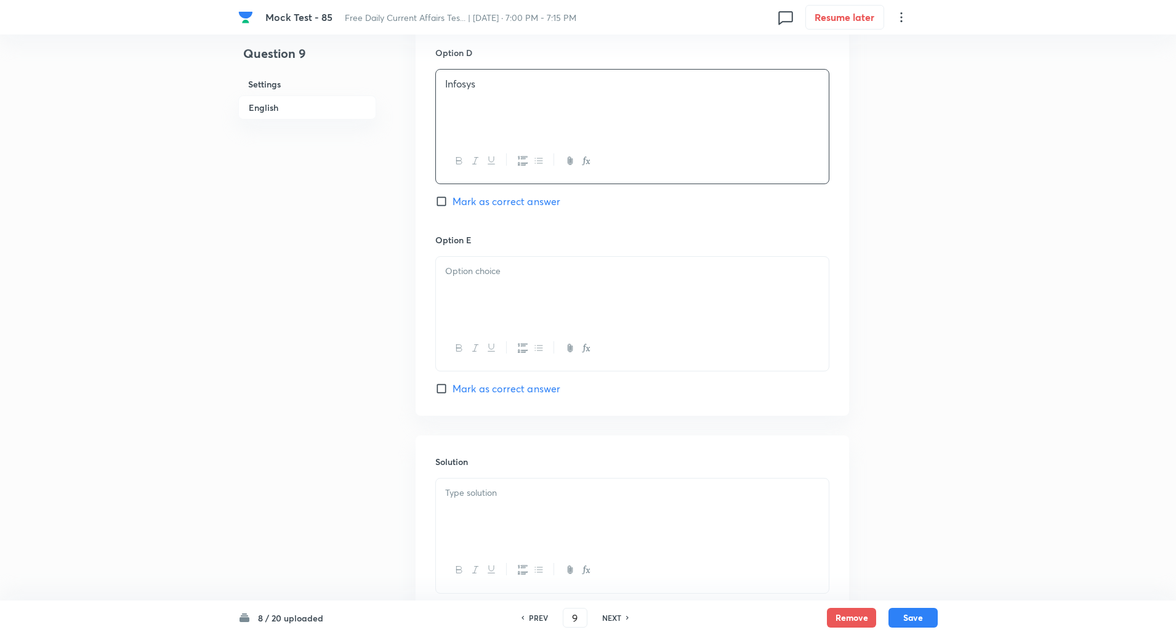
scroll to position [1151, 0]
click at [475, 292] on div at bounding box center [632, 290] width 393 height 69
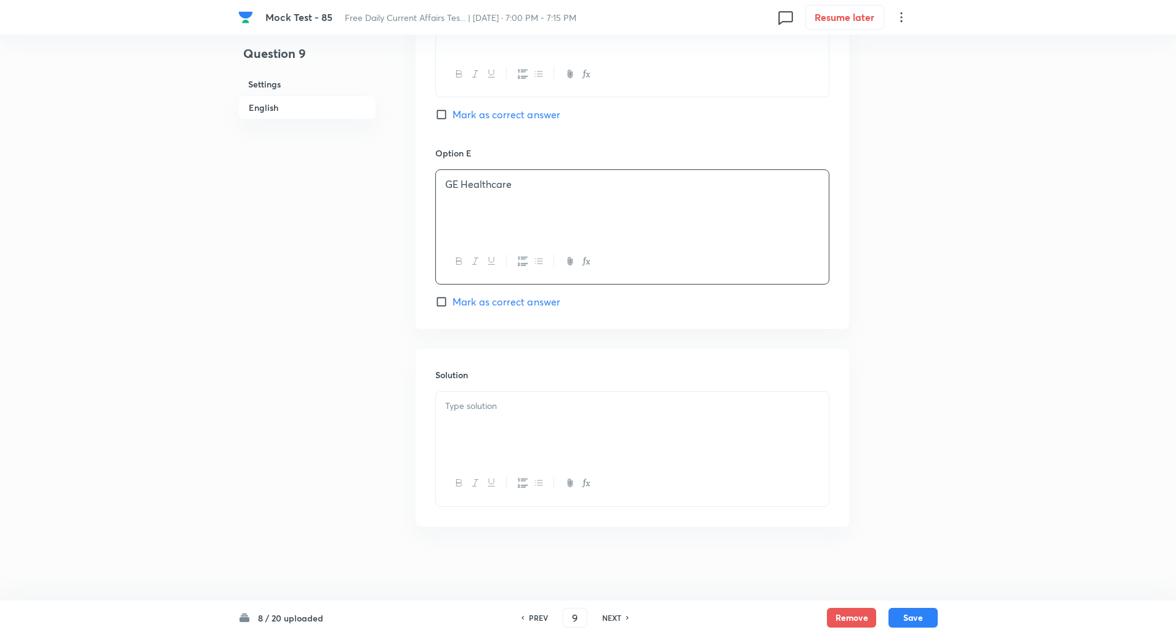
click at [475, 433] on div at bounding box center [632, 426] width 393 height 69
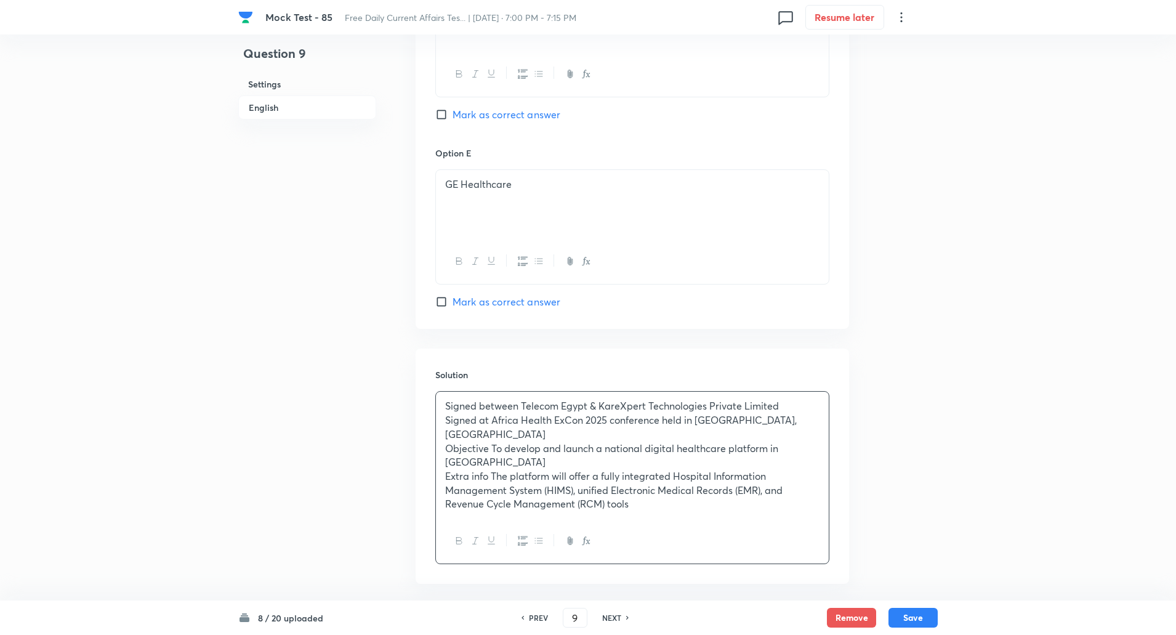
click at [523, 403] on p "Signed between Telecom Egypt & KareXpert Technologies Private Limited" at bounding box center [632, 406] width 374 height 14
copy p "-----"
click at [495, 419] on p "Signed at Africa Health ExCon 2025 conference held in Cairo, Egypt" at bounding box center [632, 427] width 374 height 28
click at [489, 441] on p "Objective To develop and launch a national digital healthcare platform in Egypt" at bounding box center [632, 455] width 374 height 28
click at [494, 469] on p "Extra info The platform will offer a fully integrated Hospital Information Mana…" at bounding box center [632, 490] width 374 height 42
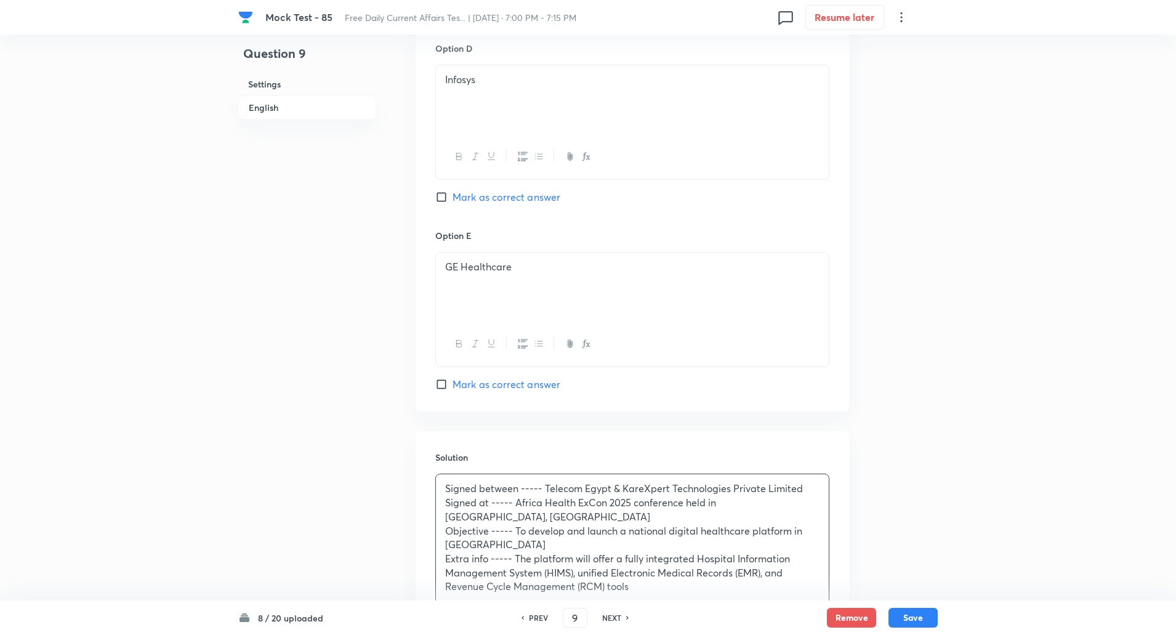
scroll to position [1280, 0]
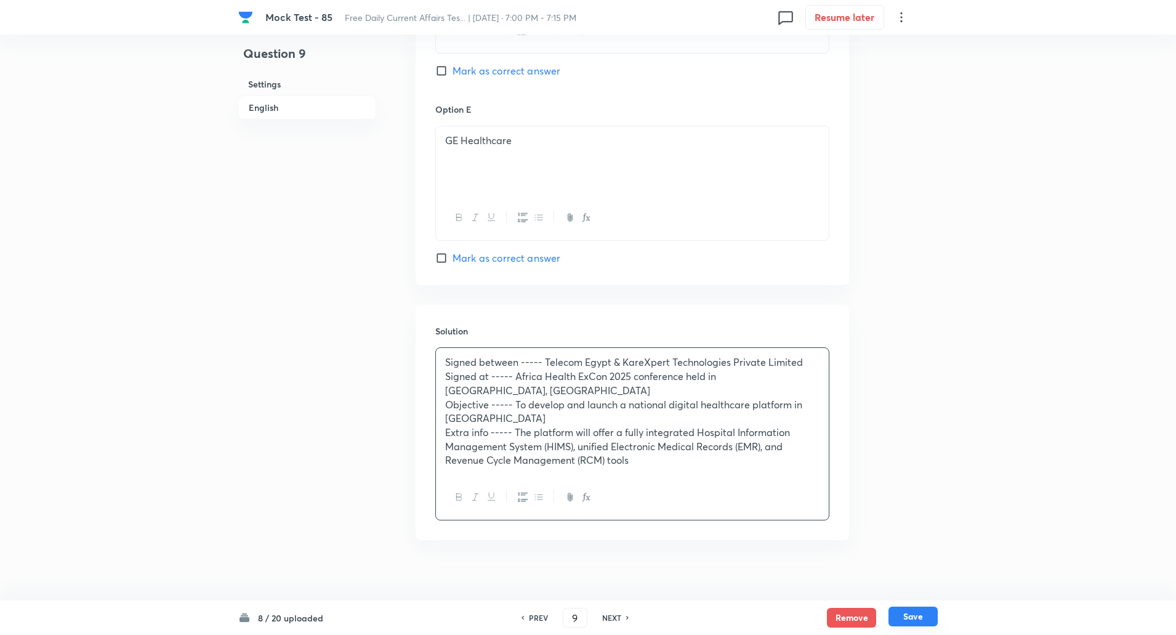
click at [916, 616] on button "Save" at bounding box center [912, 616] width 49 height 20
type input "10"
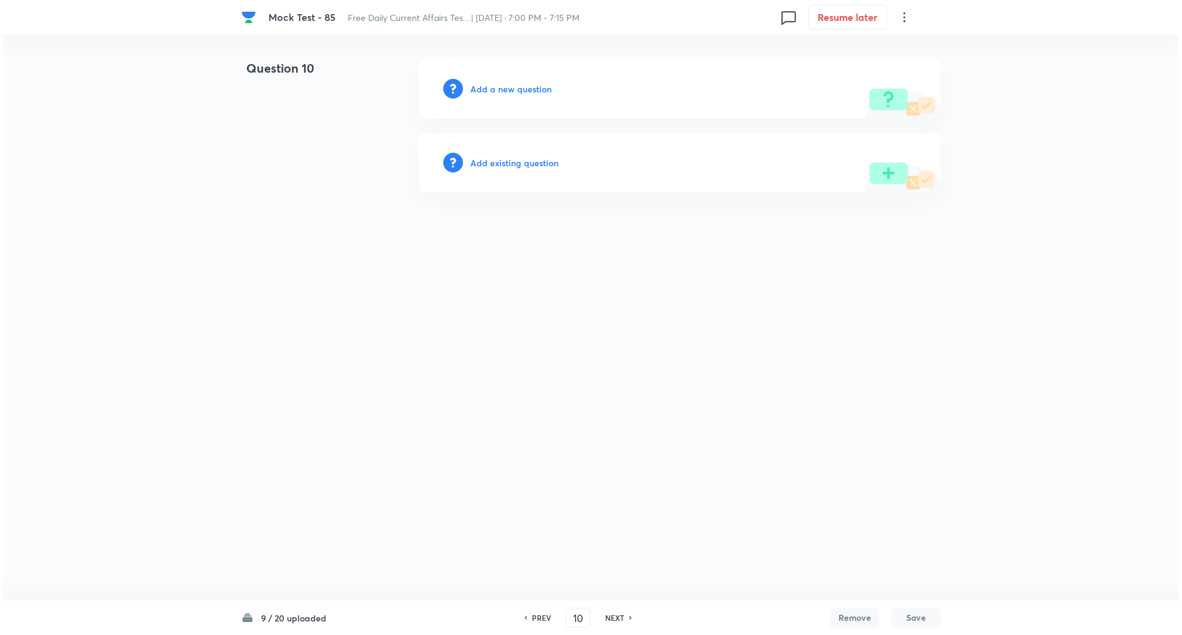
scroll to position [0, 0]
click at [536, 91] on h6 "Add a new question" at bounding box center [510, 89] width 81 height 13
click at [536, 91] on h6 "Choose a question type" at bounding box center [517, 89] width 95 height 13
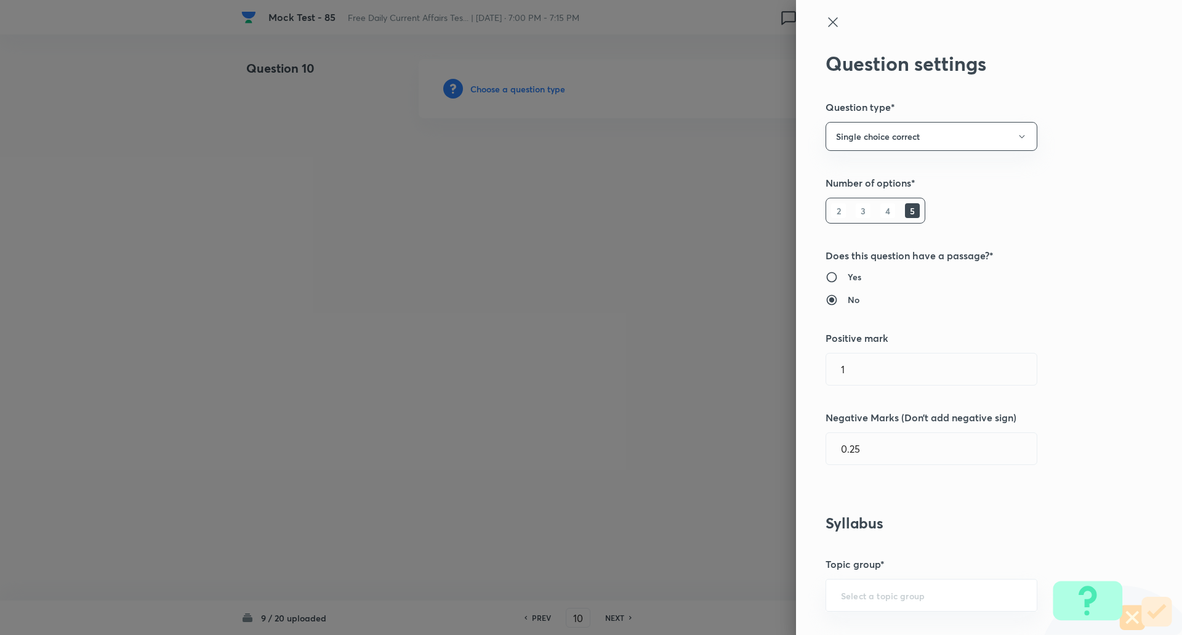
click at [536, 91] on div at bounding box center [591, 317] width 1182 height 635
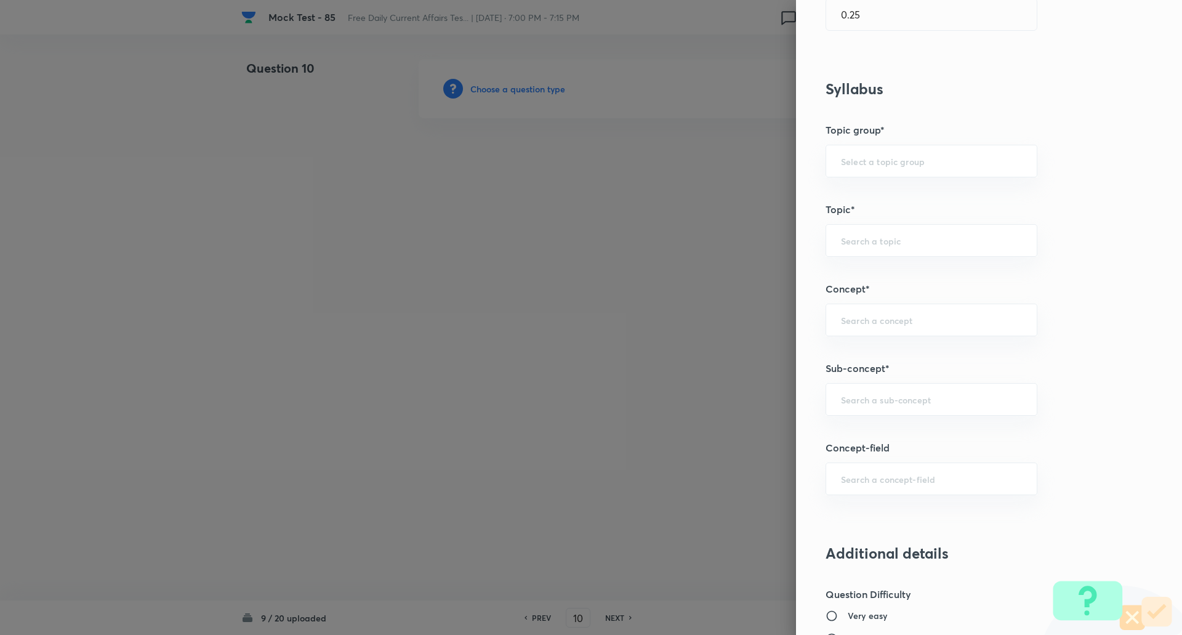
scroll to position [600, 0]
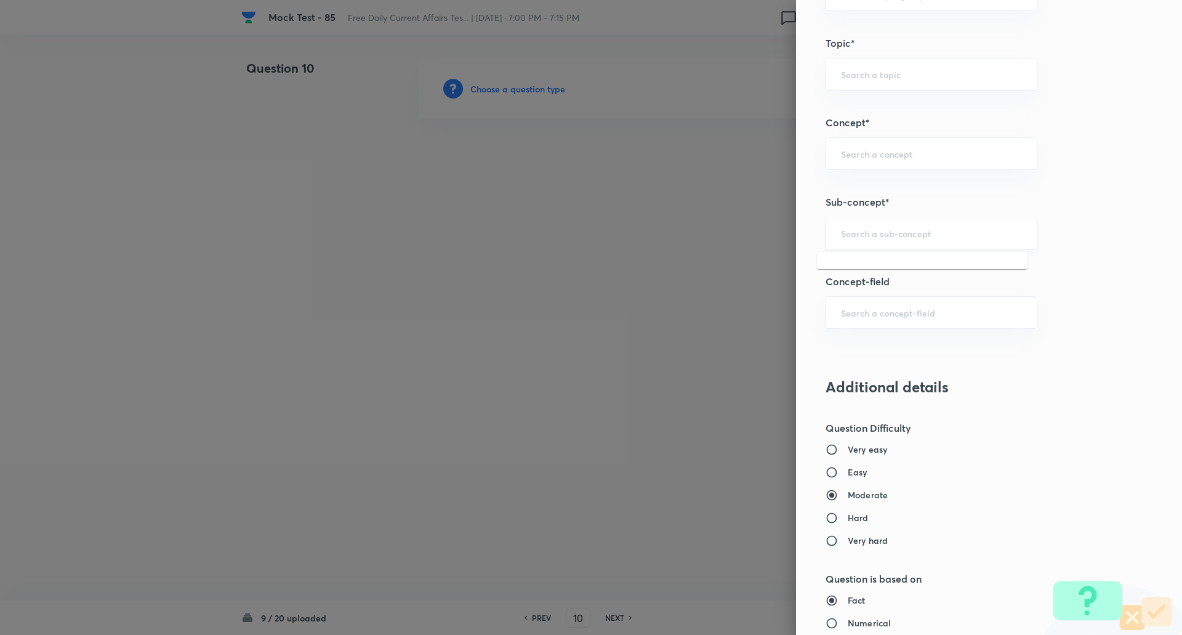
click at [888, 230] on input "text" at bounding box center [931, 233] width 181 height 12
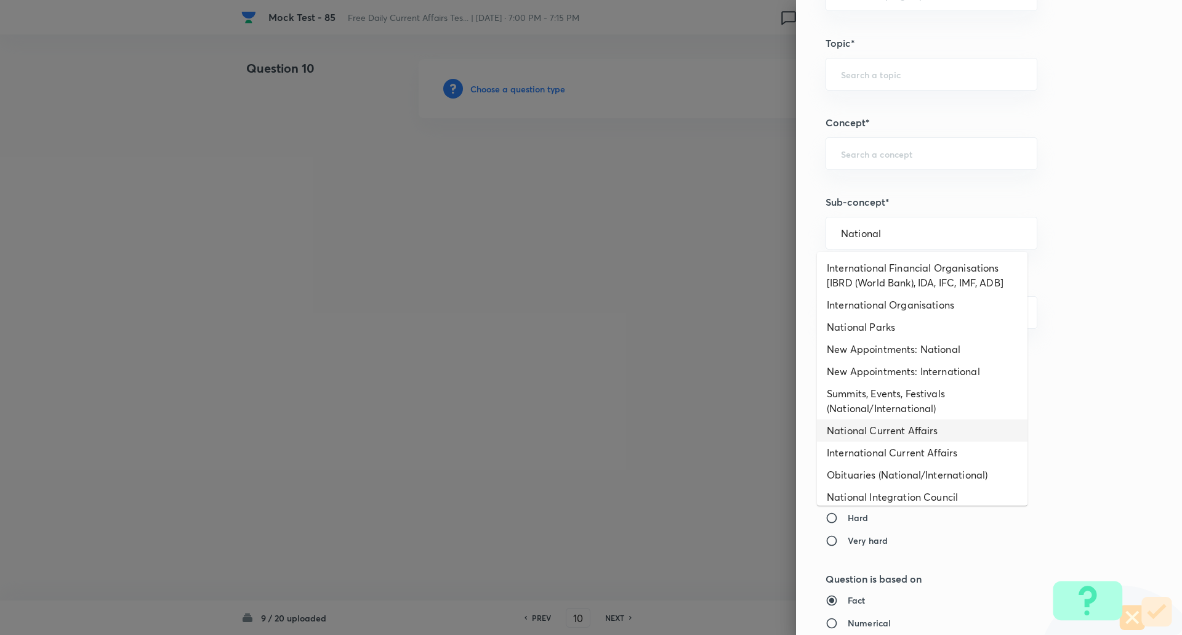
click at [901, 425] on li "National Current Affairs" at bounding box center [922, 430] width 211 height 22
type input "National Current Affairs"
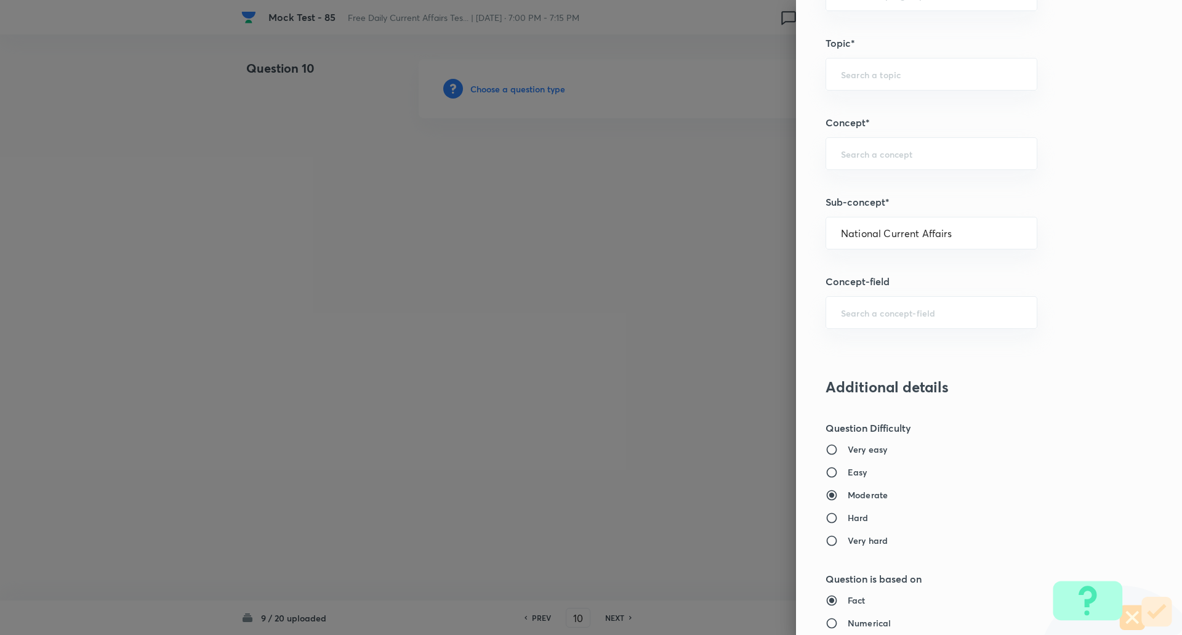
type input "Awareness"
type input "Current Affairs"
type input "National Current Affairs"
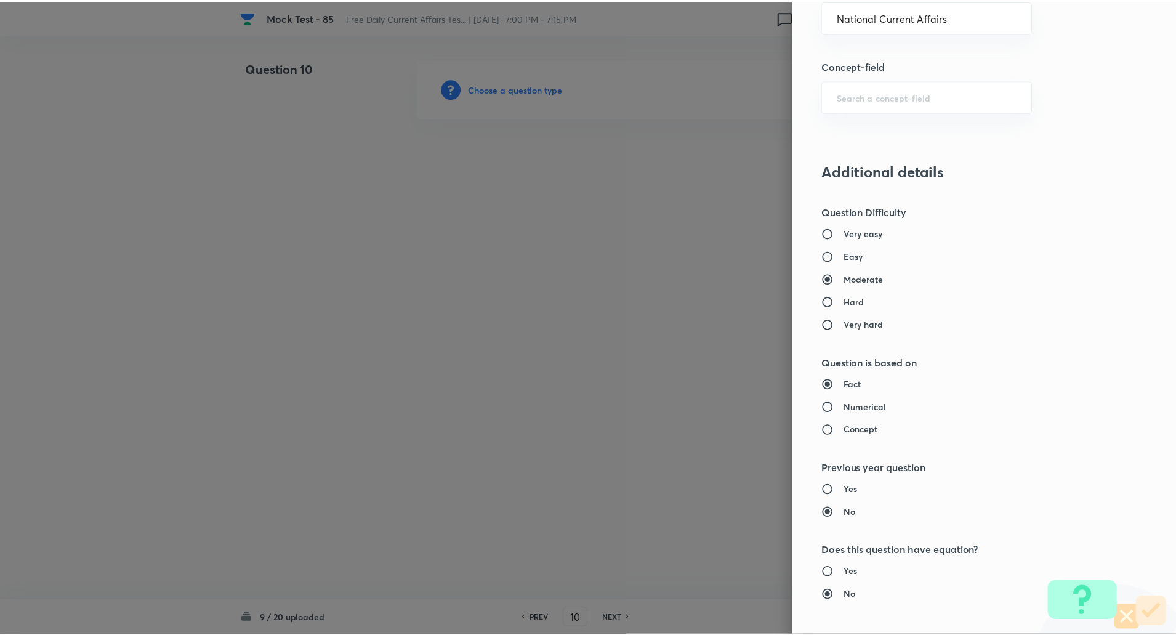
scroll to position [1044, 0]
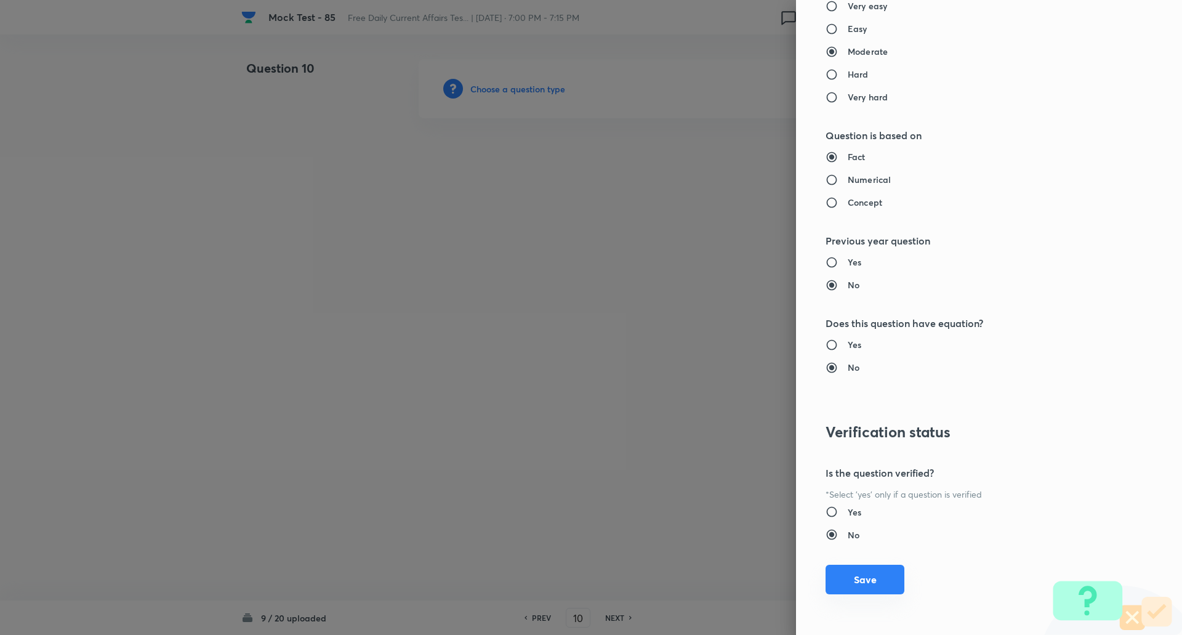
click at [851, 582] on button "Save" at bounding box center [865, 580] width 79 height 30
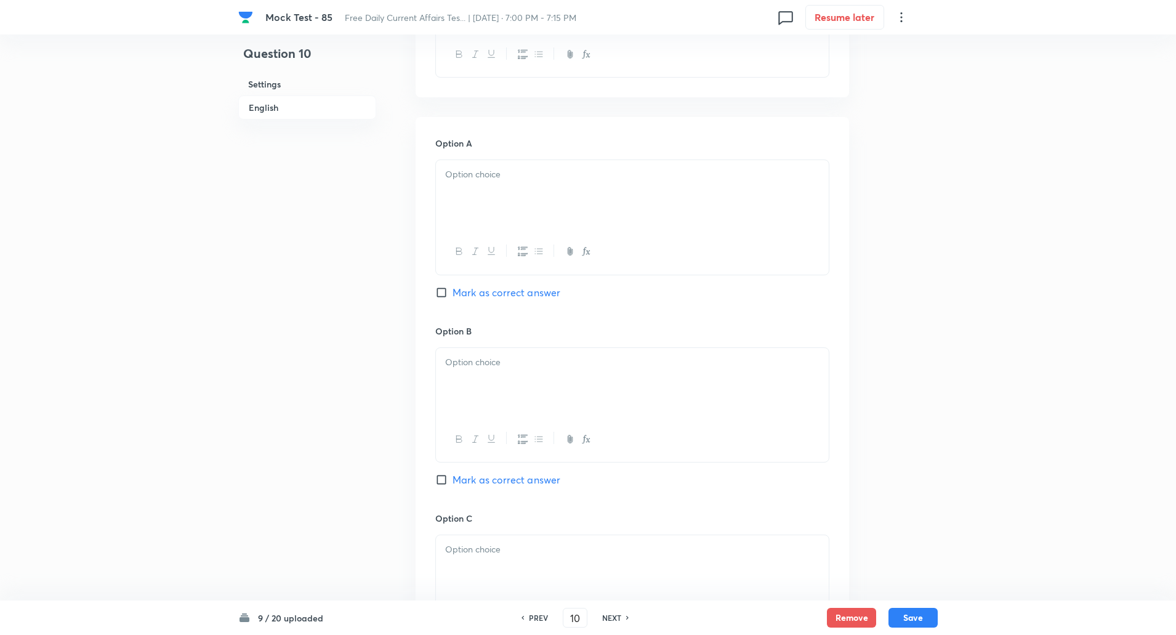
scroll to position [481, 0]
click at [445, 479] on input "Mark as correct answer" at bounding box center [443, 478] width 17 height 12
checkbox input "true"
click at [509, 199] on div at bounding box center [632, 188] width 393 height 69
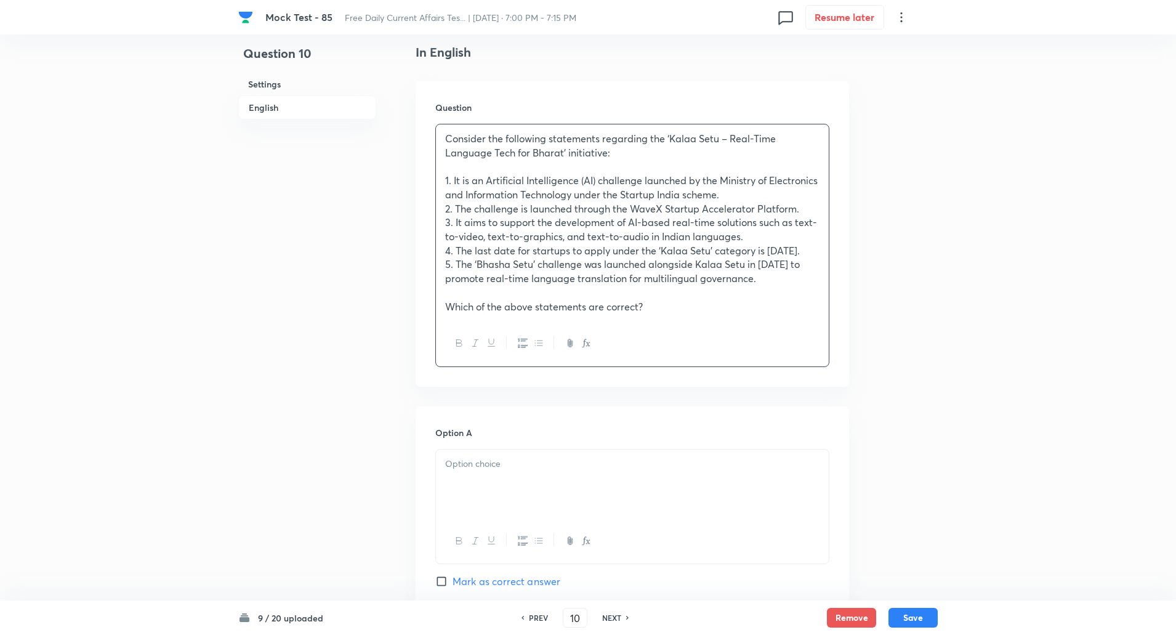
scroll to position [525, 0]
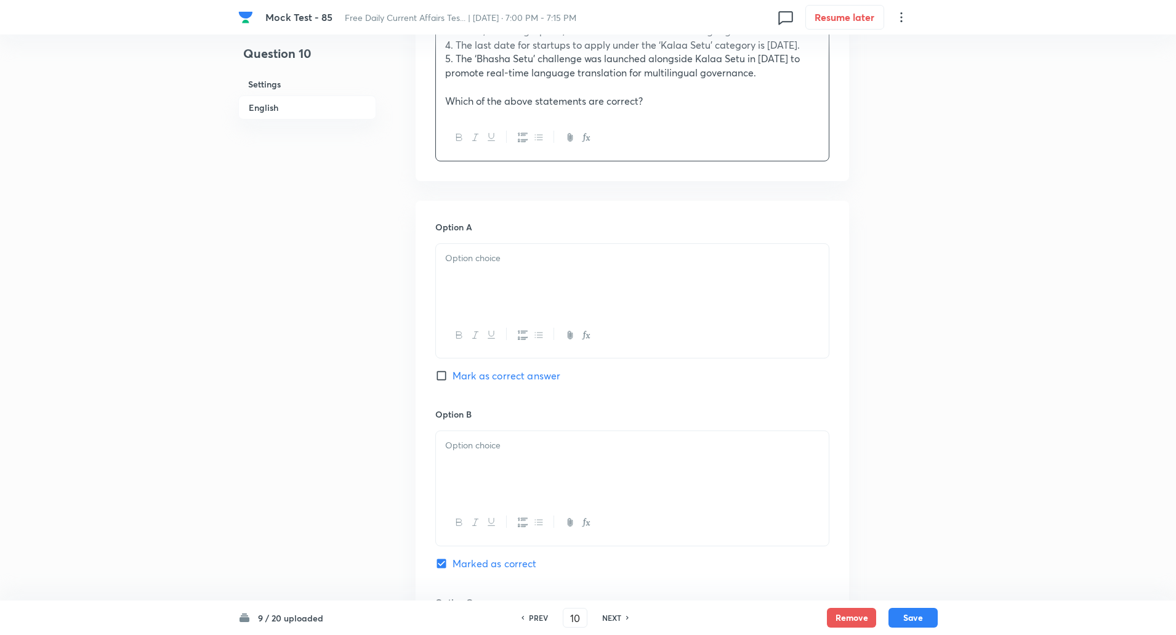
click at [488, 265] on p at bounding box center [632, 258] width 374 height 14
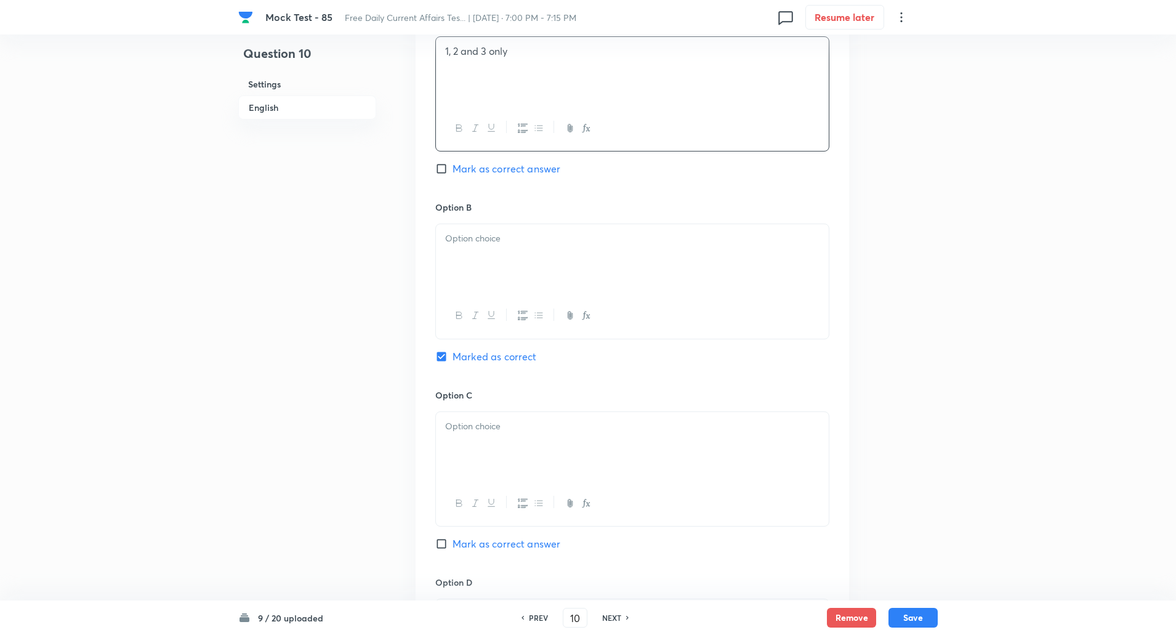
click at [485, 268] on div at bounding box center [632, 258] width 393 height 69
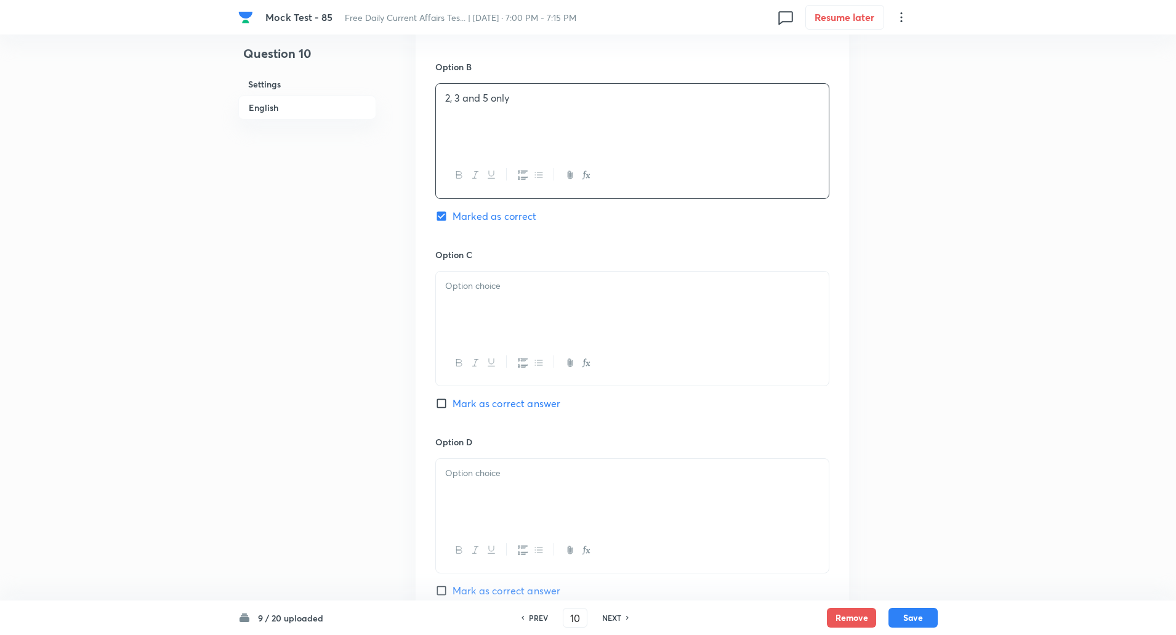
click at [483, 312] on div at bounding box center [632, 306] width 393 height 69
click at [483, 331] on div at bounding box center [632, 301] width 393 height 69
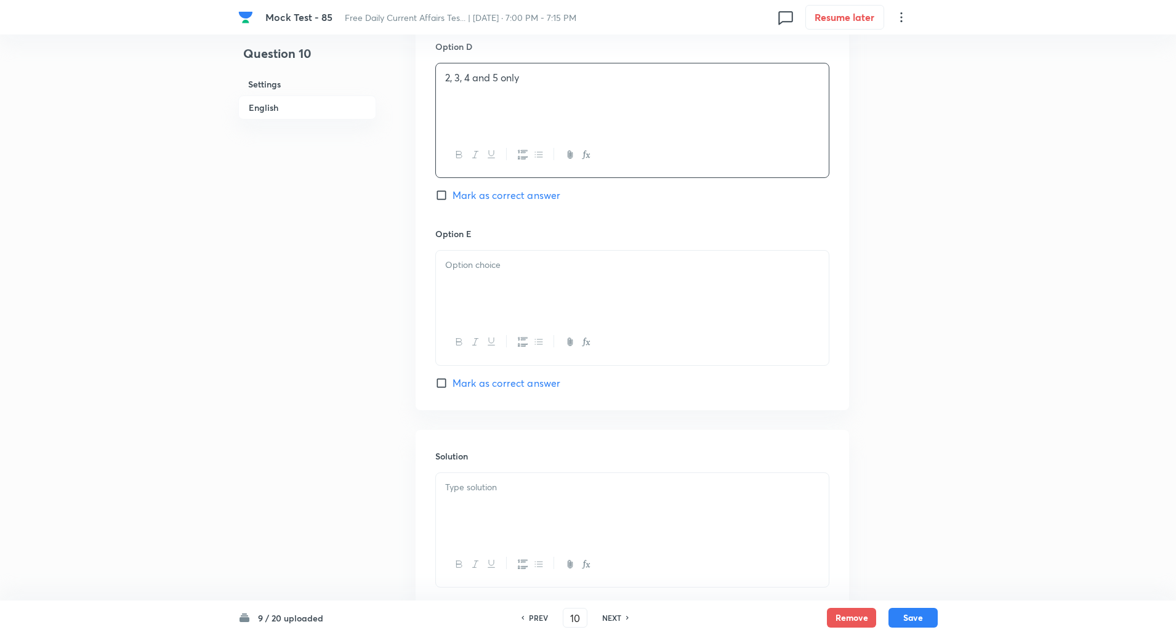
scroll to position [1268, 0]
click at [478, 319] on div at bounding box center [632, 284] width 393 height 69
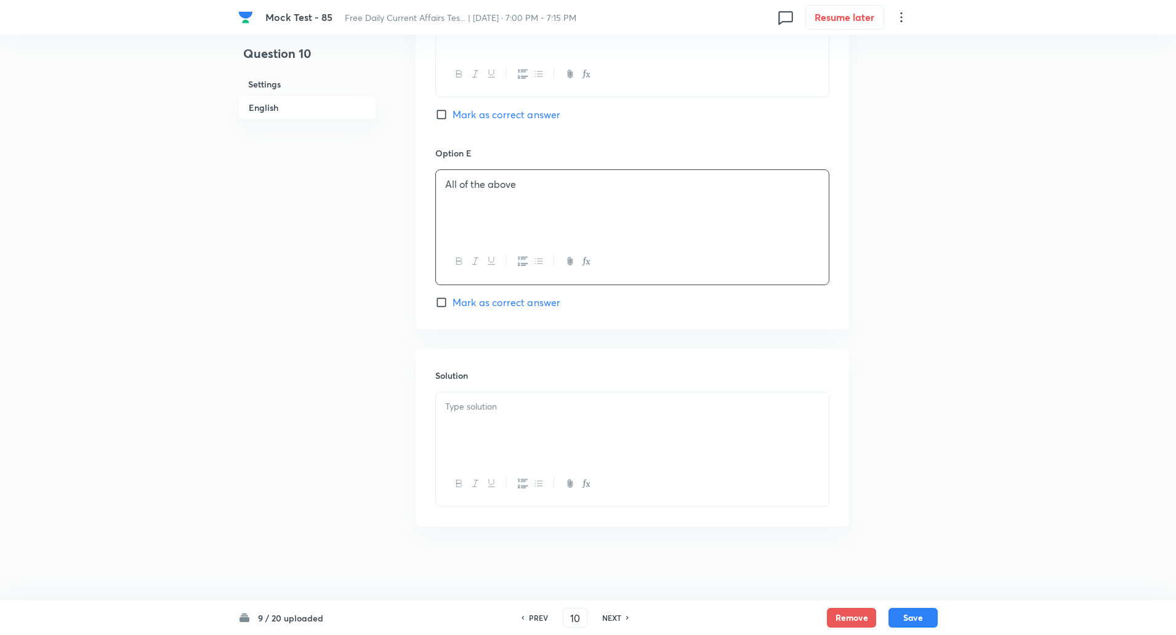
click at [479, 408] on p at bounding box center [632, 407] width 374 height 14
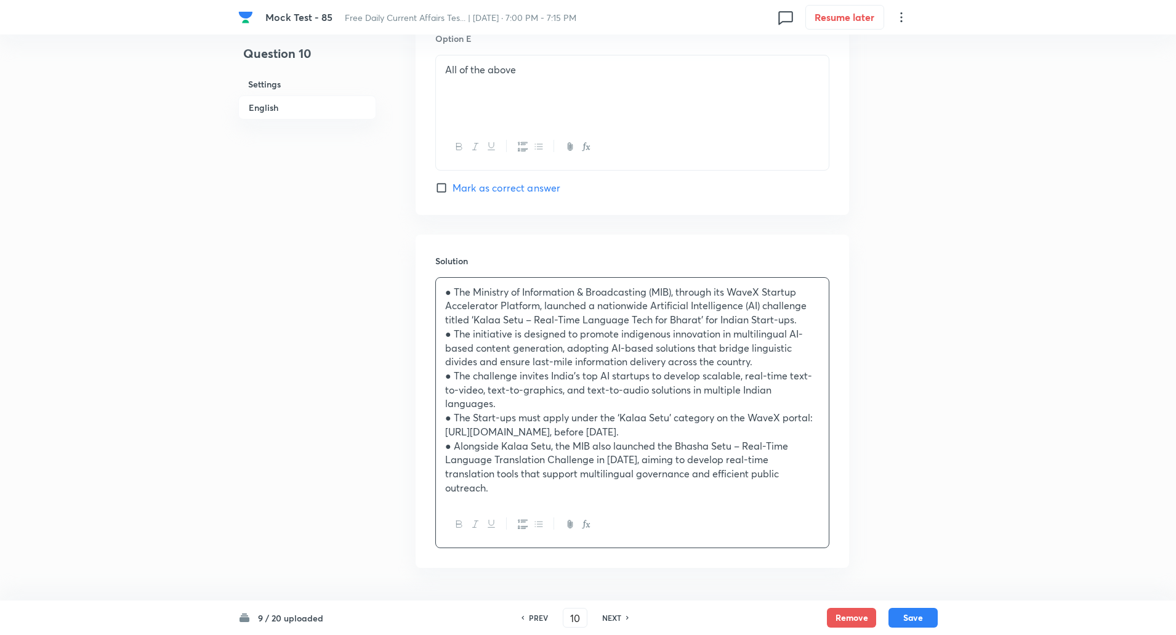
scroll to position [1518, 0]
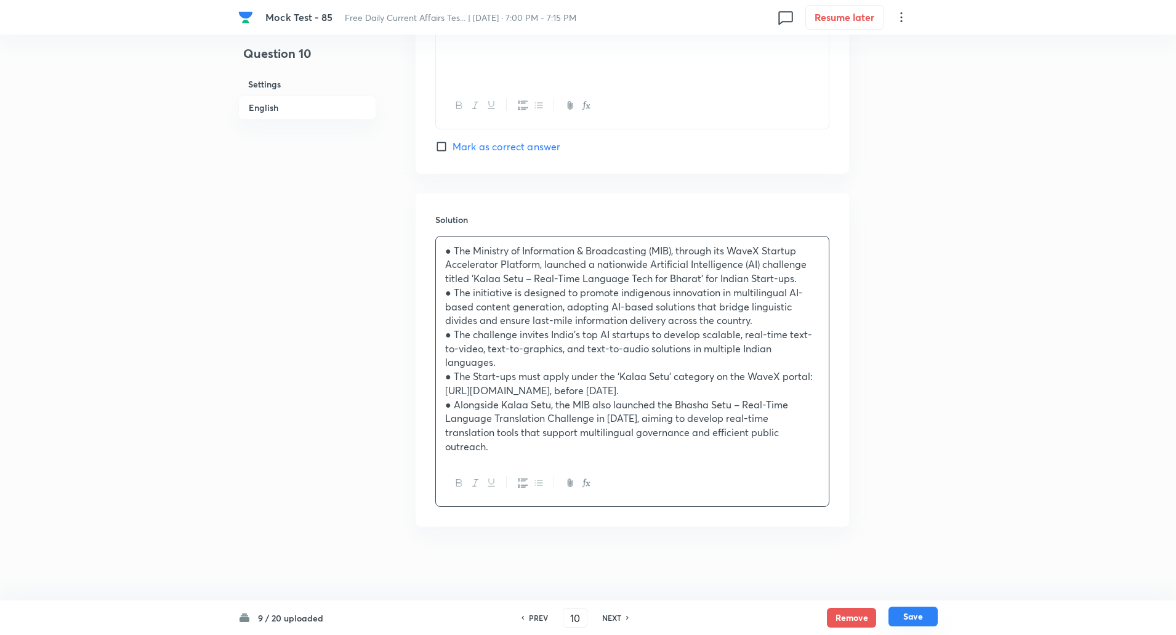
click at [922, 620] on button "Save" at bounding box center [912, 616] width 49 height 20
type input "11"
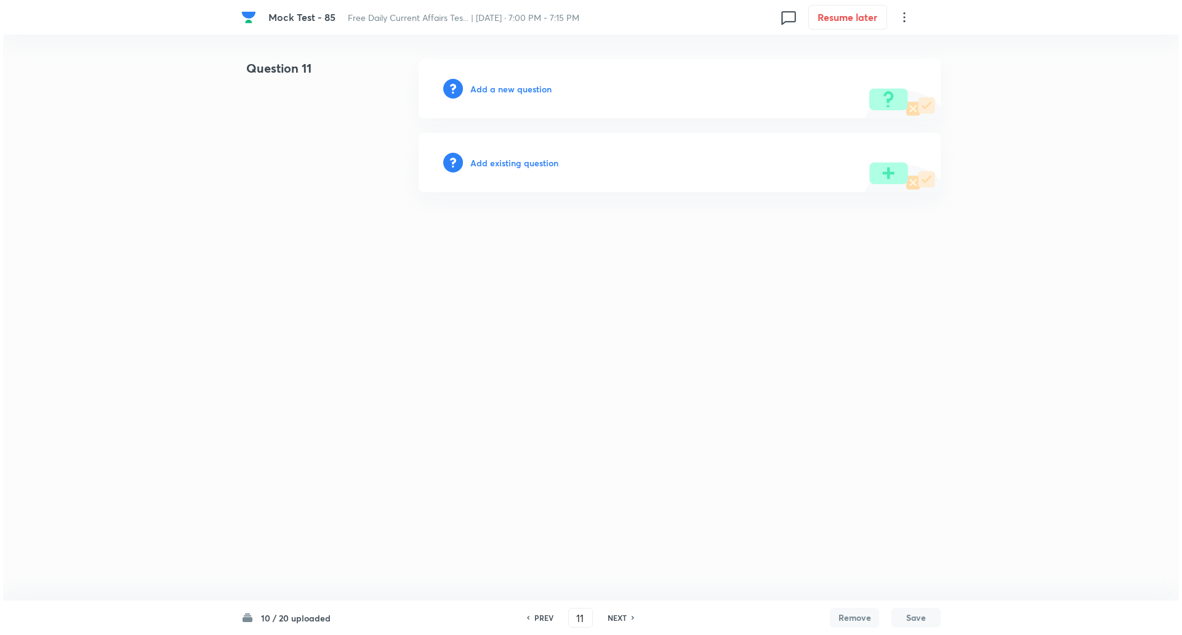
scroll to position [0, 0]
click at [518, 86] on h6 "Add a new question" at bounding box center [510, 89] width 81 height 13
click at [518, 86] on h6 "Choose a question type" at bounding box center [517, 89] width 95 height 13
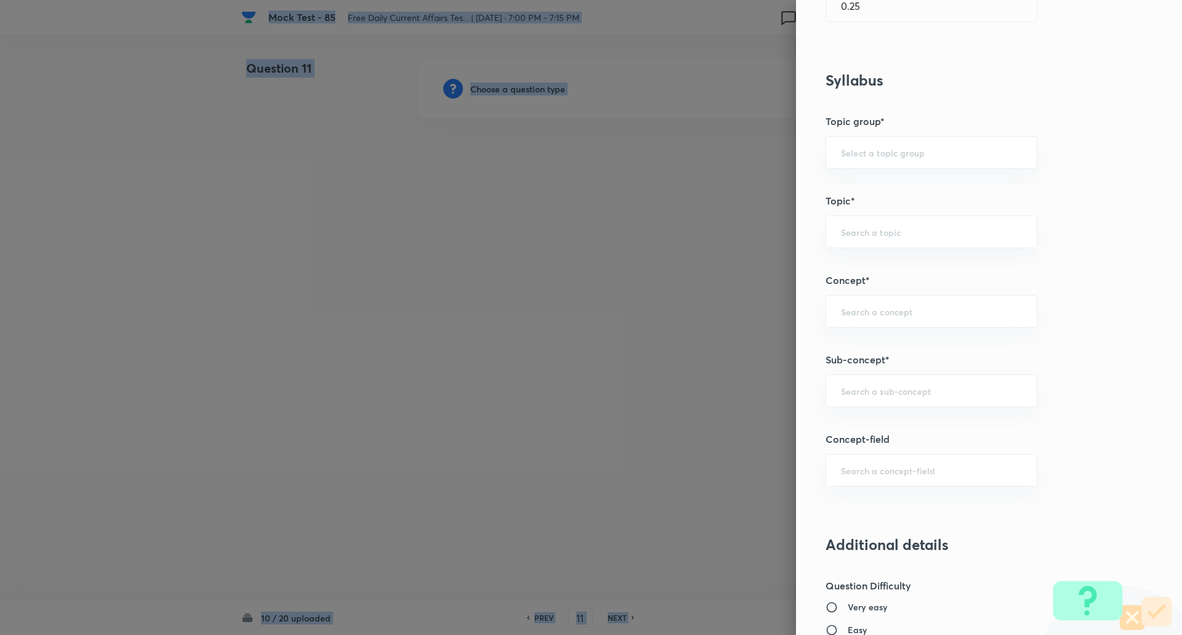
scroll to position [443, 0]
click at [864, 376] on div "​" at bounding box center [932, 390] width 212 height 33
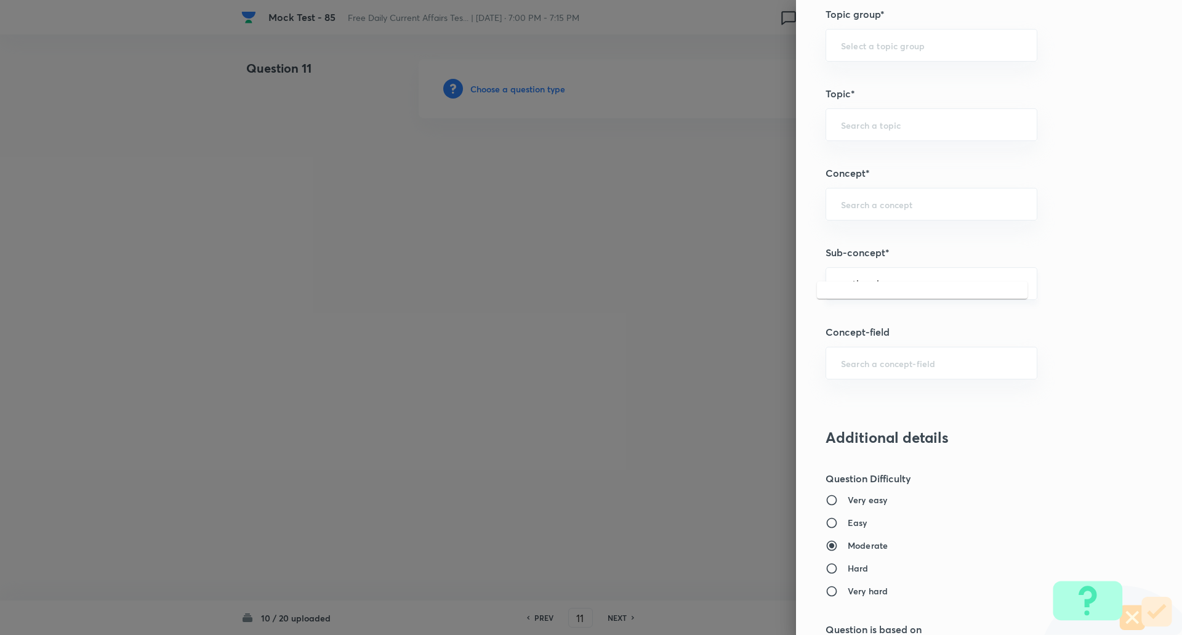
scroll to position [571, 0]
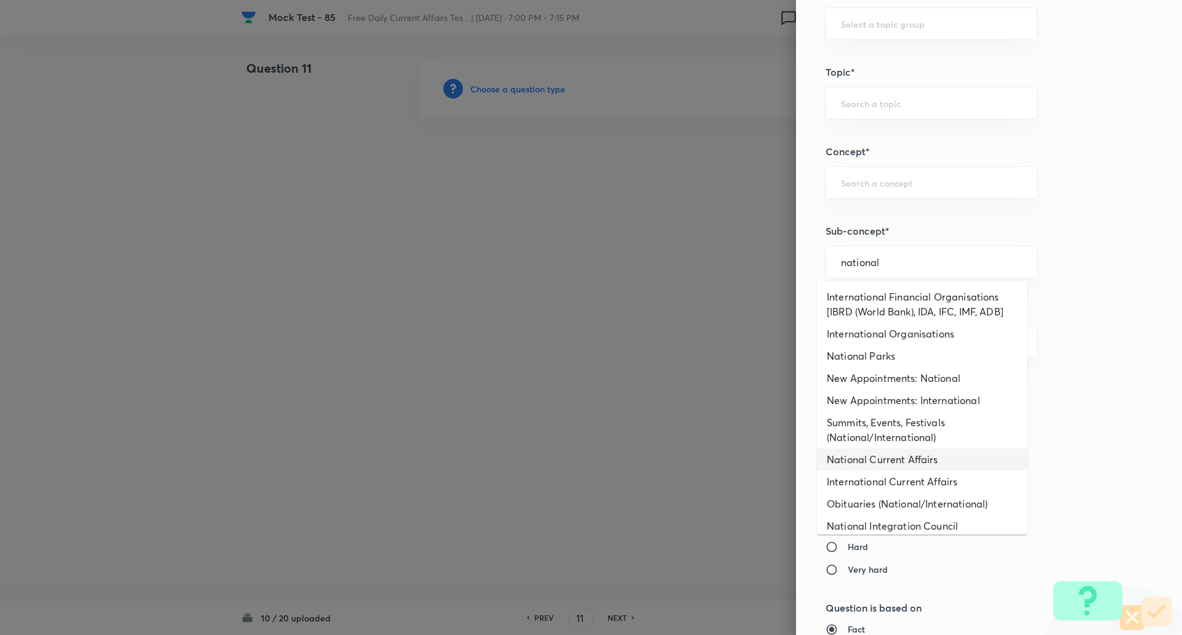
click at [888, 459] on li "National Current Affairs" at bounding box center [922, 459] width 211 height 22
type input "National Current Affairs"
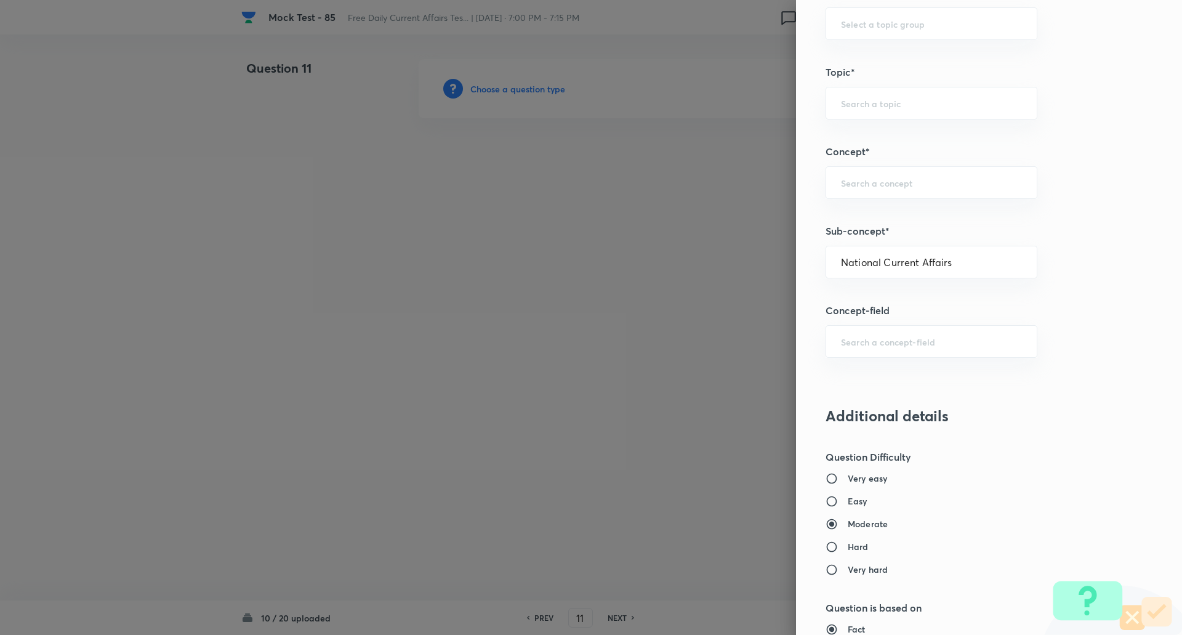
type input "Awareness"
type input "Current Affairs"
type input "National Current Affairs"
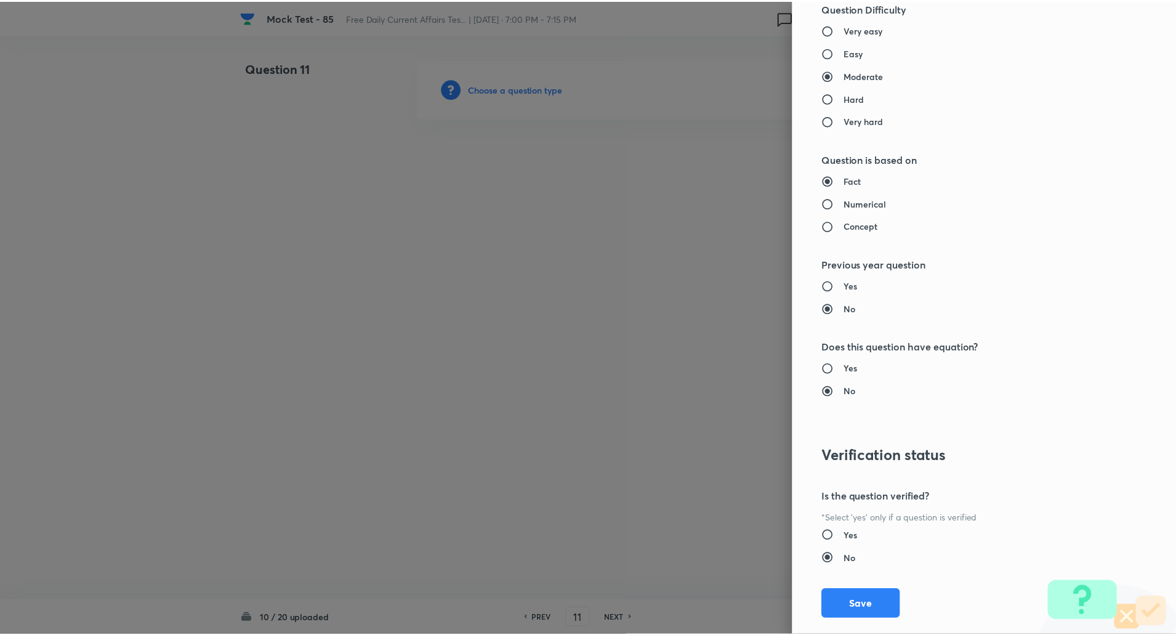
scroll to position [1044, 0]
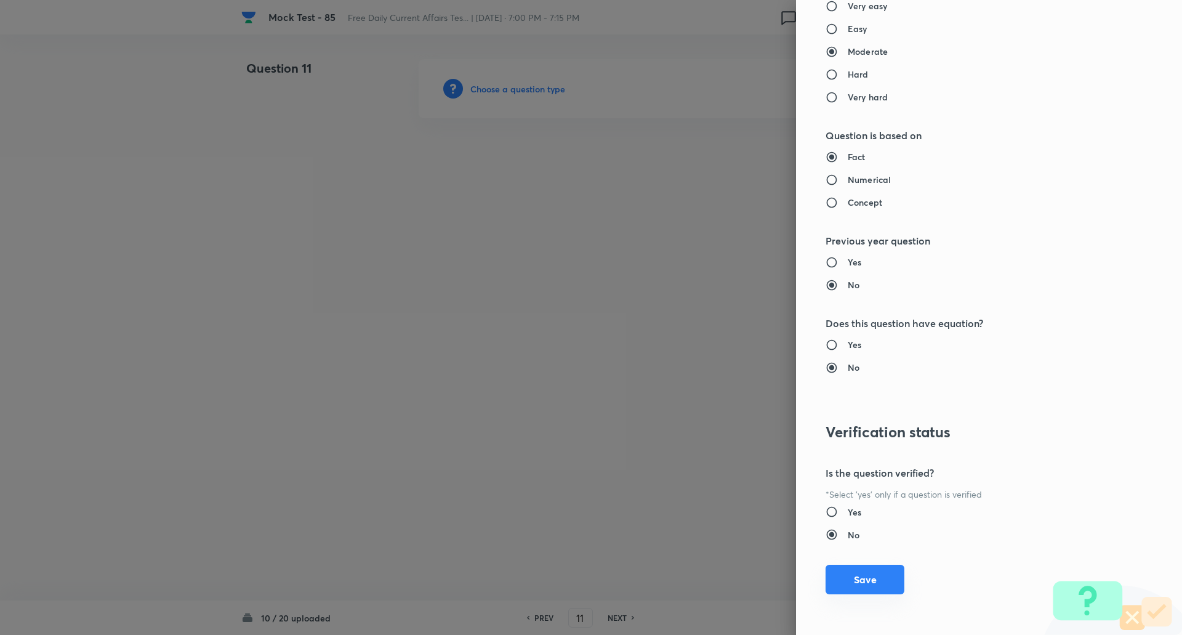
click at [867, 581] on button "Save" at bounding box center [865, 580] width 79 height 30
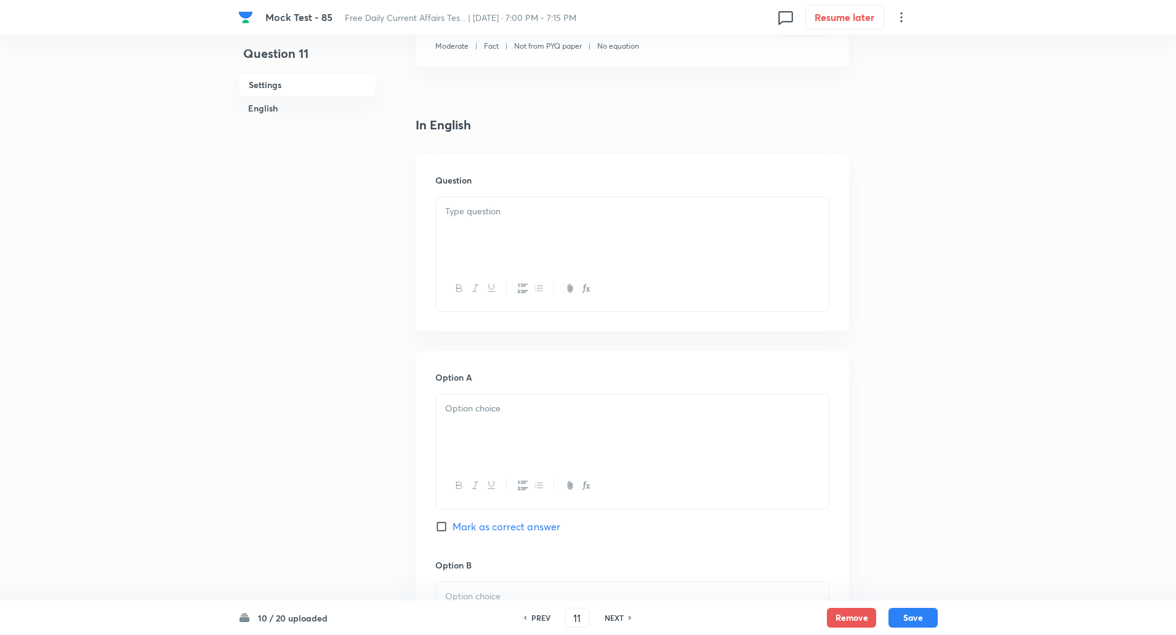
scroll to position [248, 0]
click at [468, 249] on div at bounding box center [632, 230] width 393 height 69
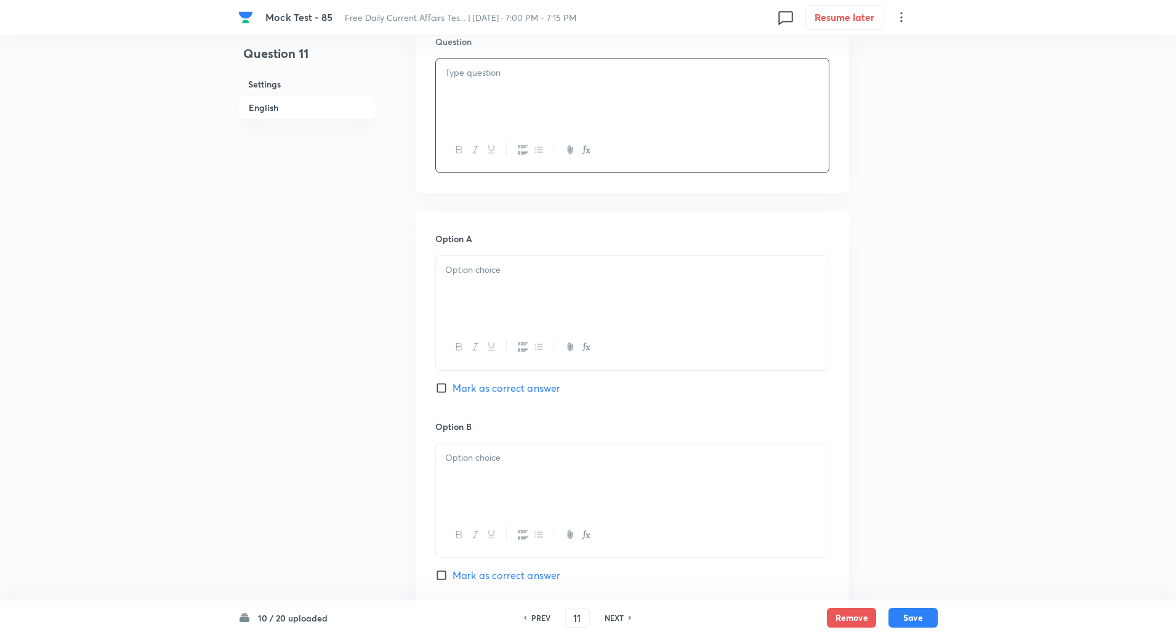
scroll to position [392, 0]
click at [443, 382] on input "Mark as correct answer" at bounding box center [443, 380] width 17 height 12
checkbox input "true"
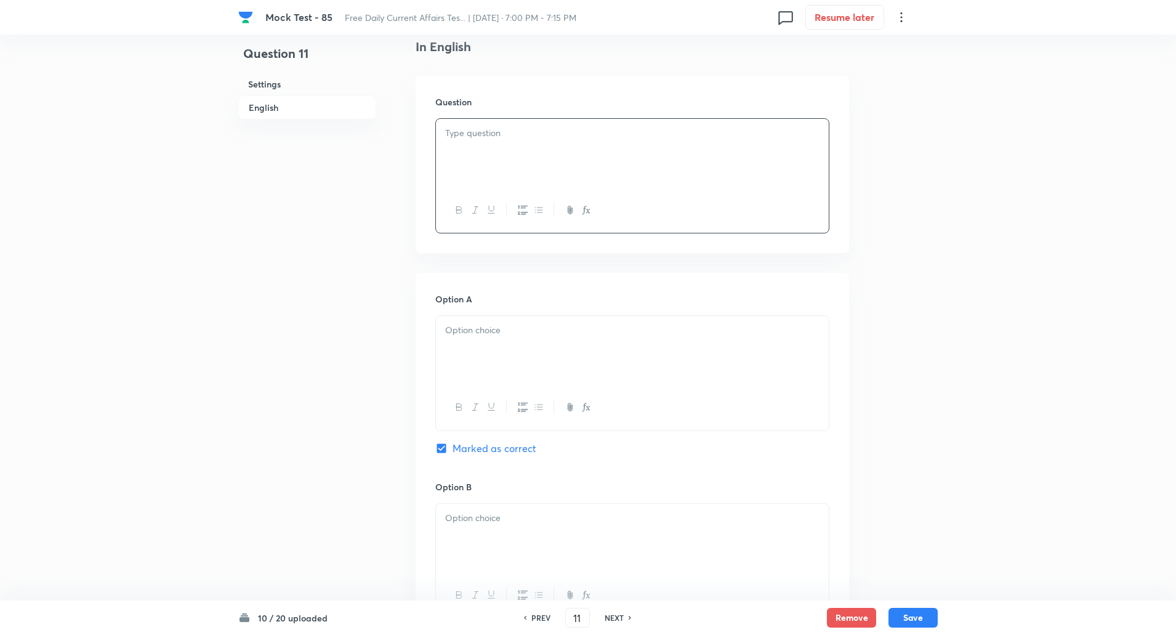
scroll to position [303, 0]
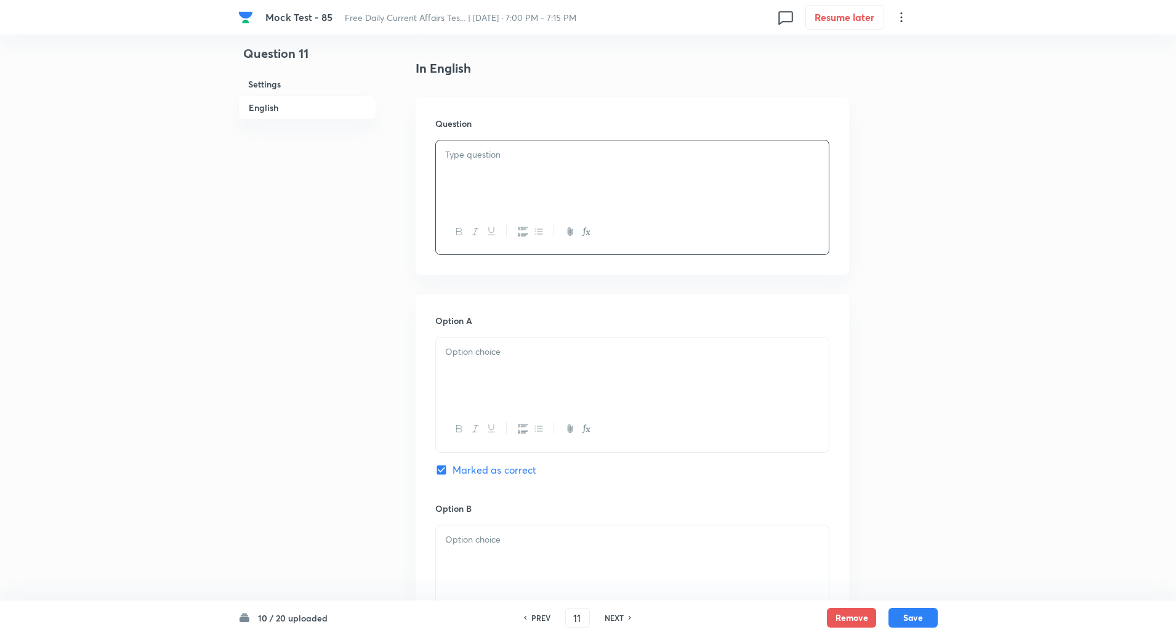
click at [525, 164] on div at bounding box center [632, 174] width 393 height 69
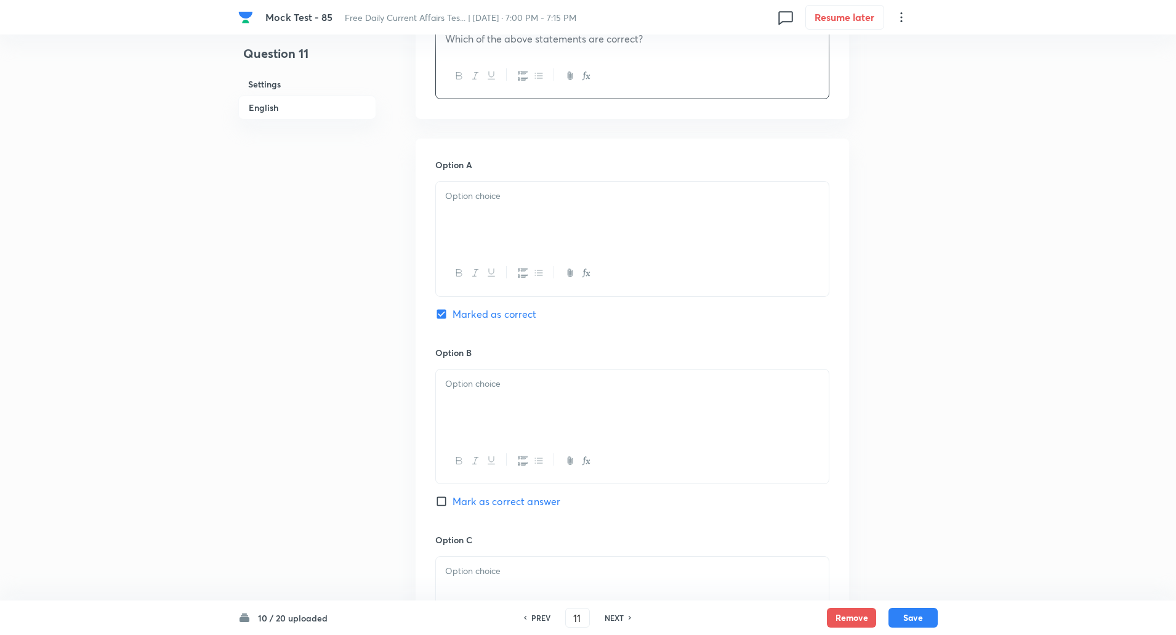
scroll to position [615, 0]
click at [495, 194] on p at bounding box center [632, 195] width 374 height 14
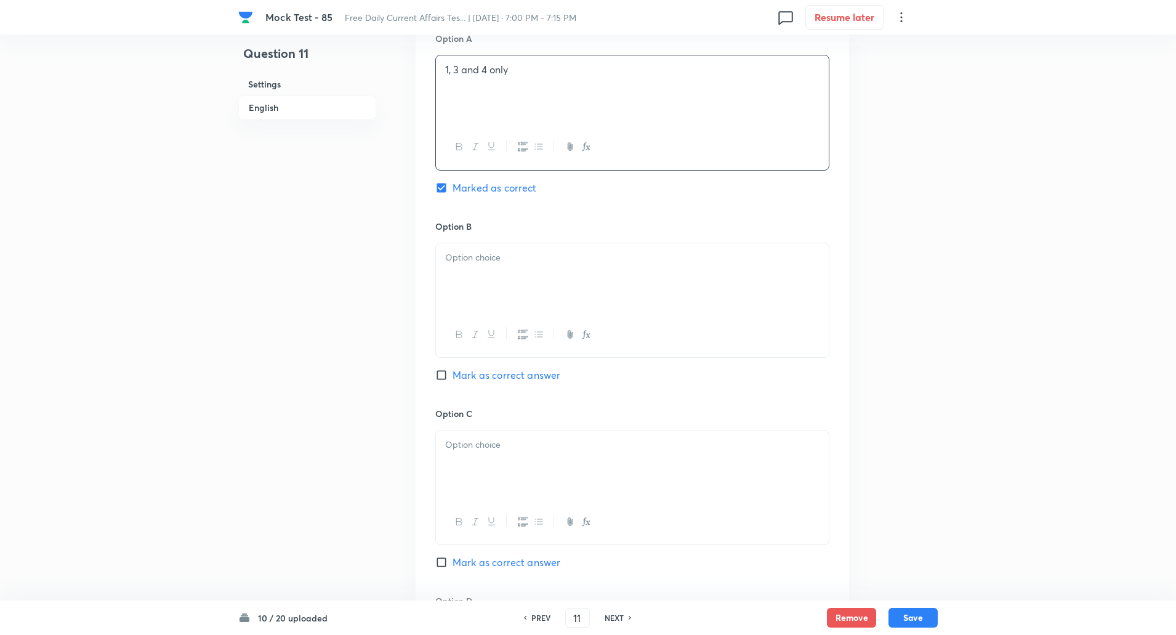
scroll to position [743, 0]
click at [489, 264] on div at bounding box center [632, 275] width 393 height 69
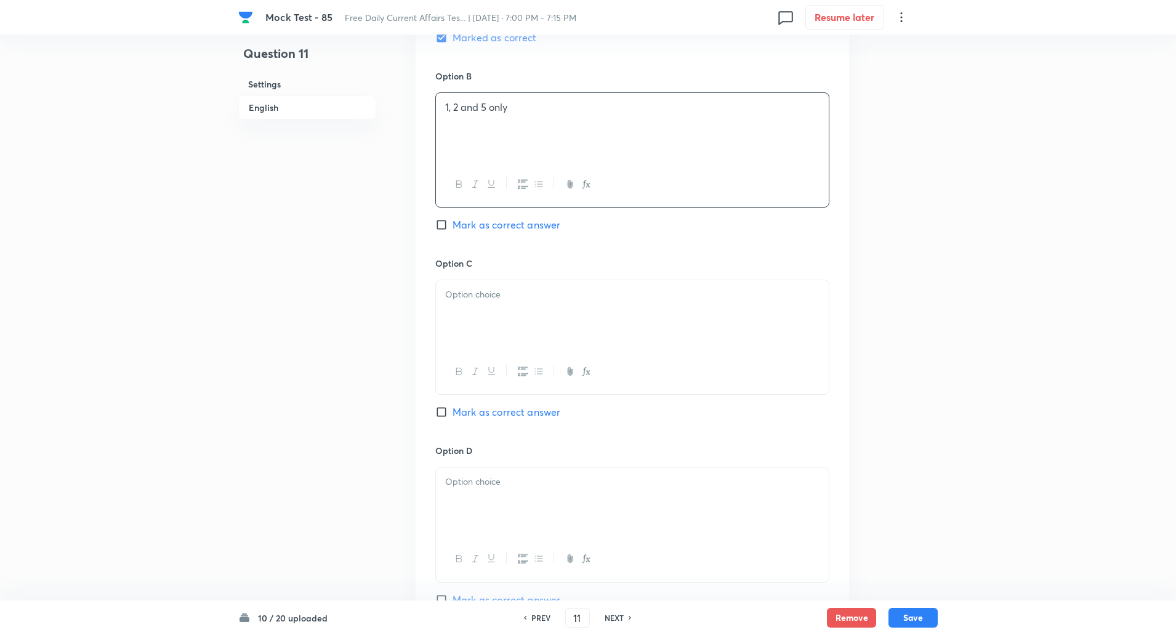
scroll to position [900, 0]
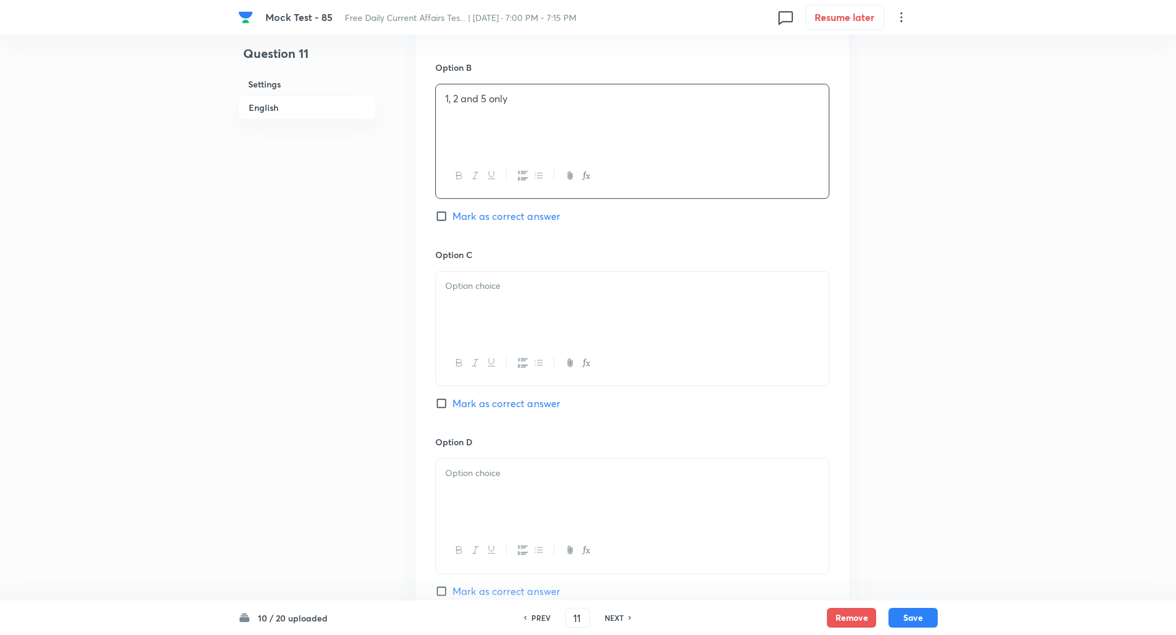
click at [489, 309] on div at bounding box center [632, 306] width 393 height 69
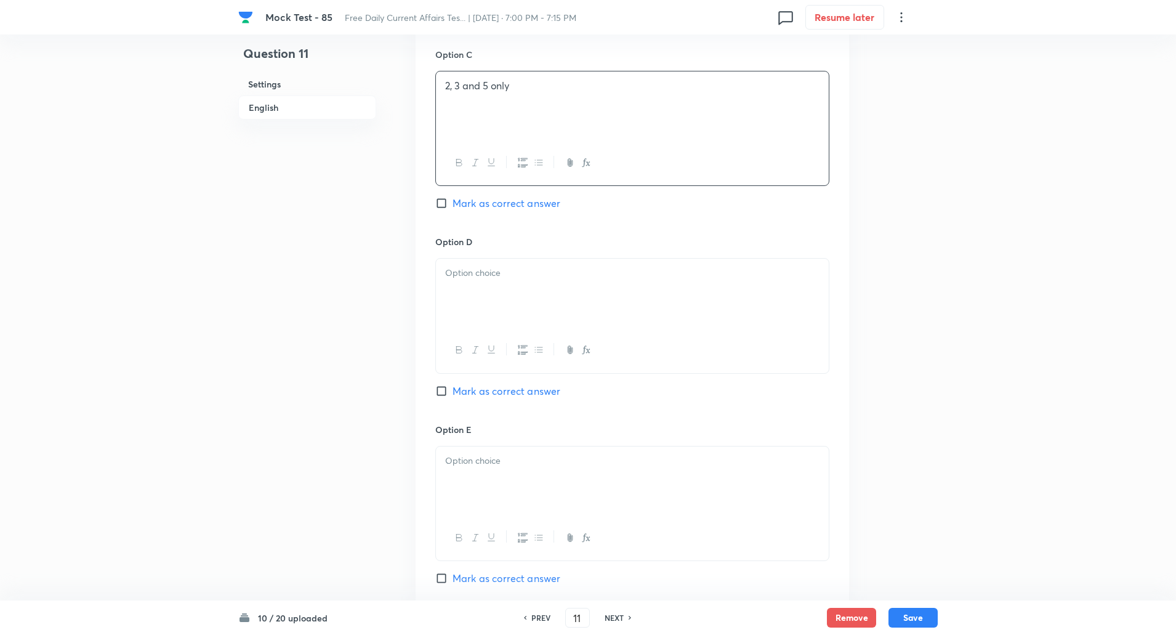
scroll to position [1121, 0]
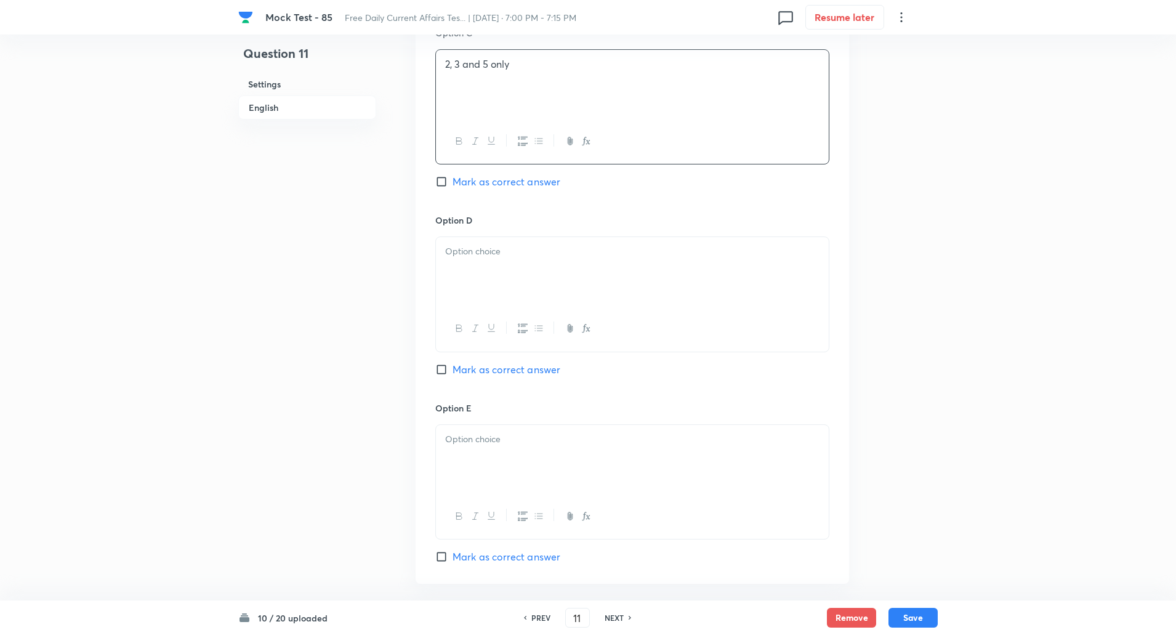
click at [485, 259] on p at bounding box center [632, 251] width 374 height 14
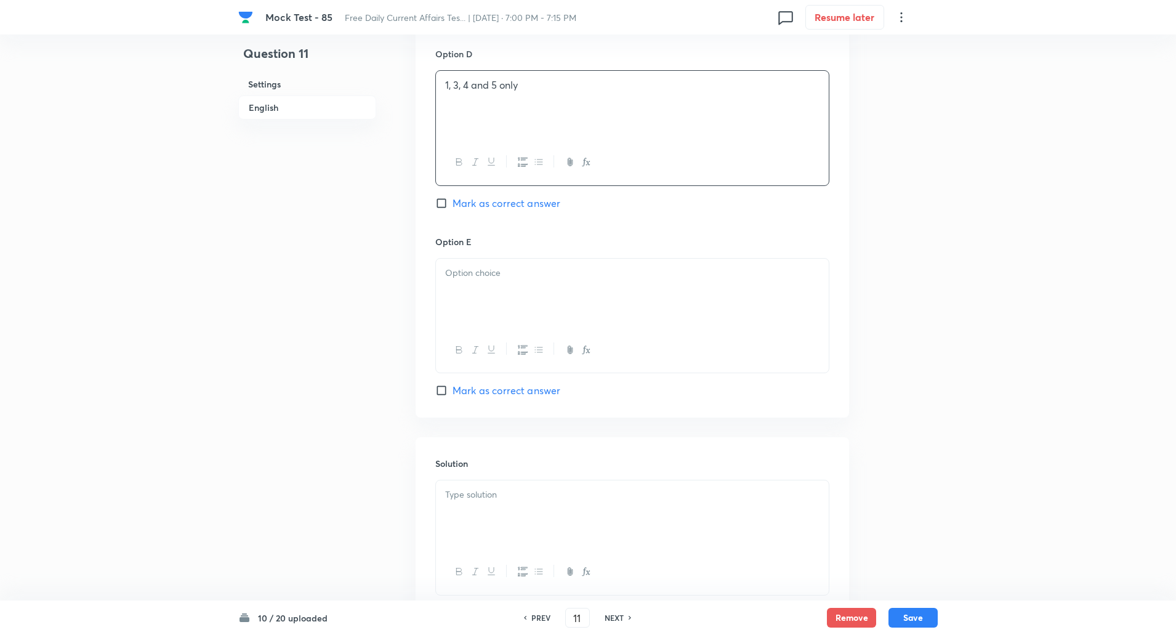
scroll to position [1302, 0]
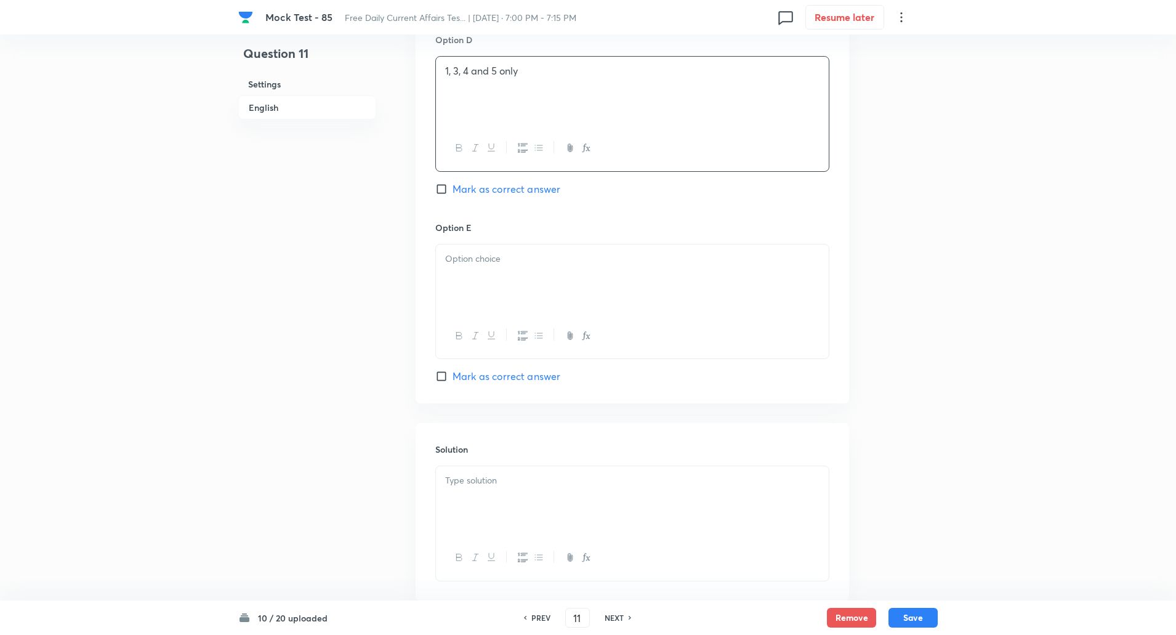
click at [483, 266] on div at bounding box center [632, 278] width 393 height 69
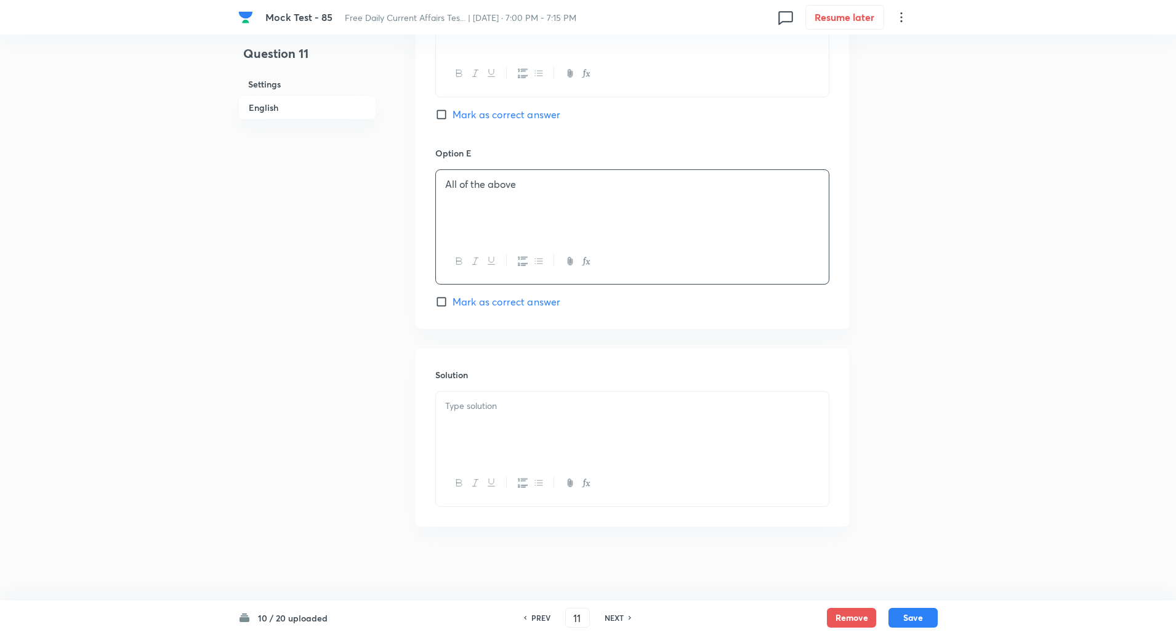
click at [493, 424] on div at bounding box center [632, 426] width 393 height 69
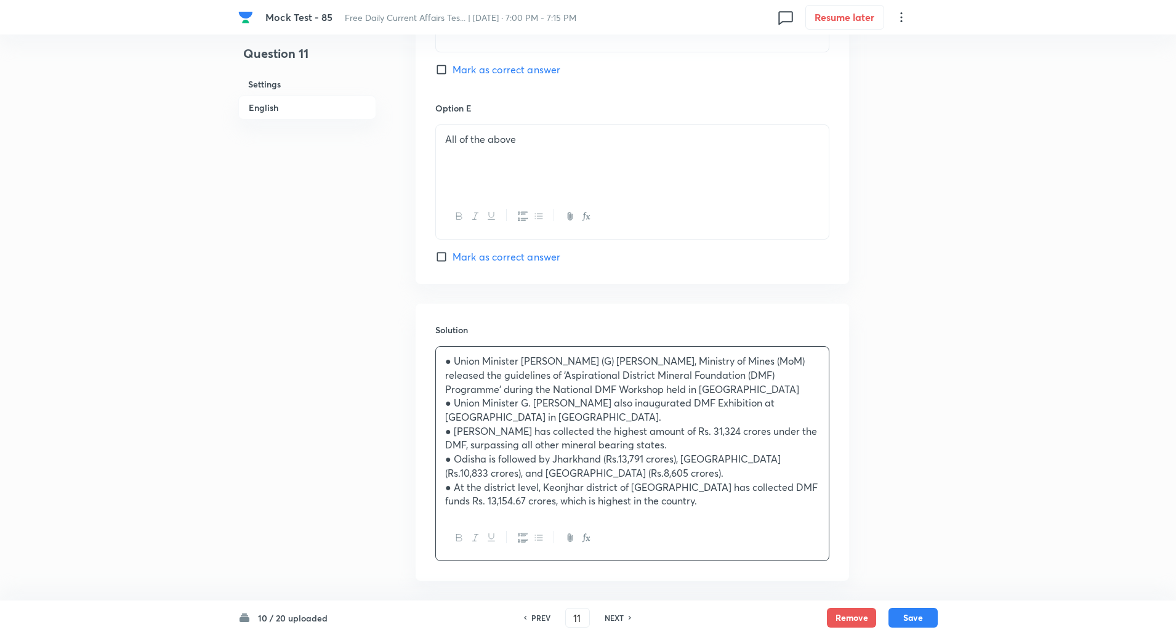
scroll to position [1475, 0]
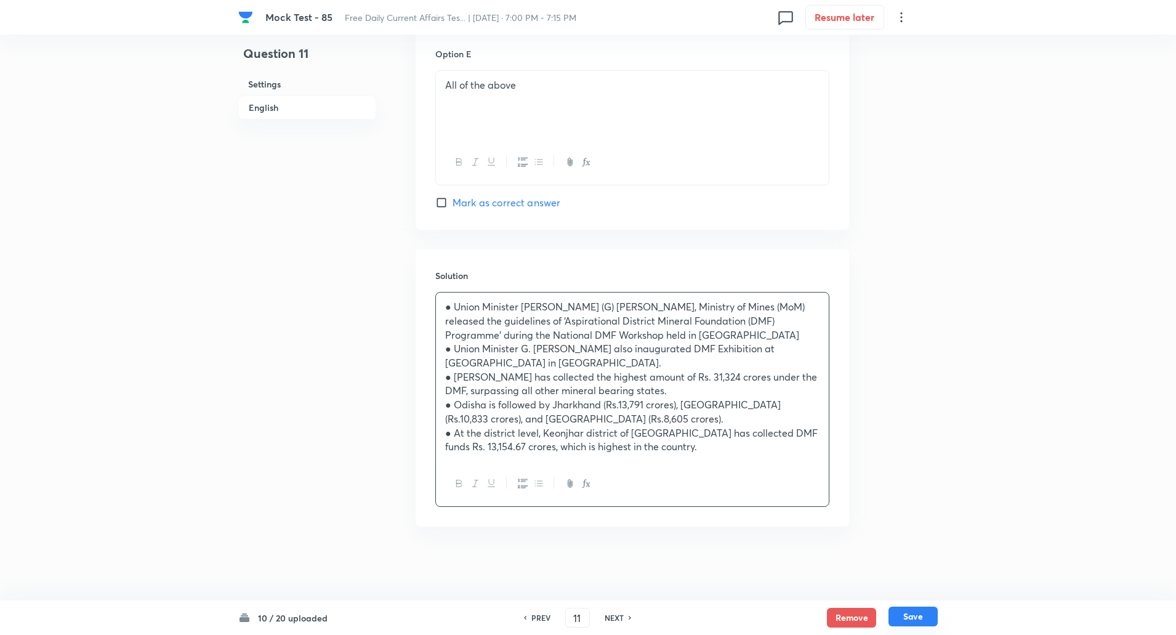
click at [905, 613] on button "Save" at bounding box center [912, 616] width 49 height 20
type input "12"
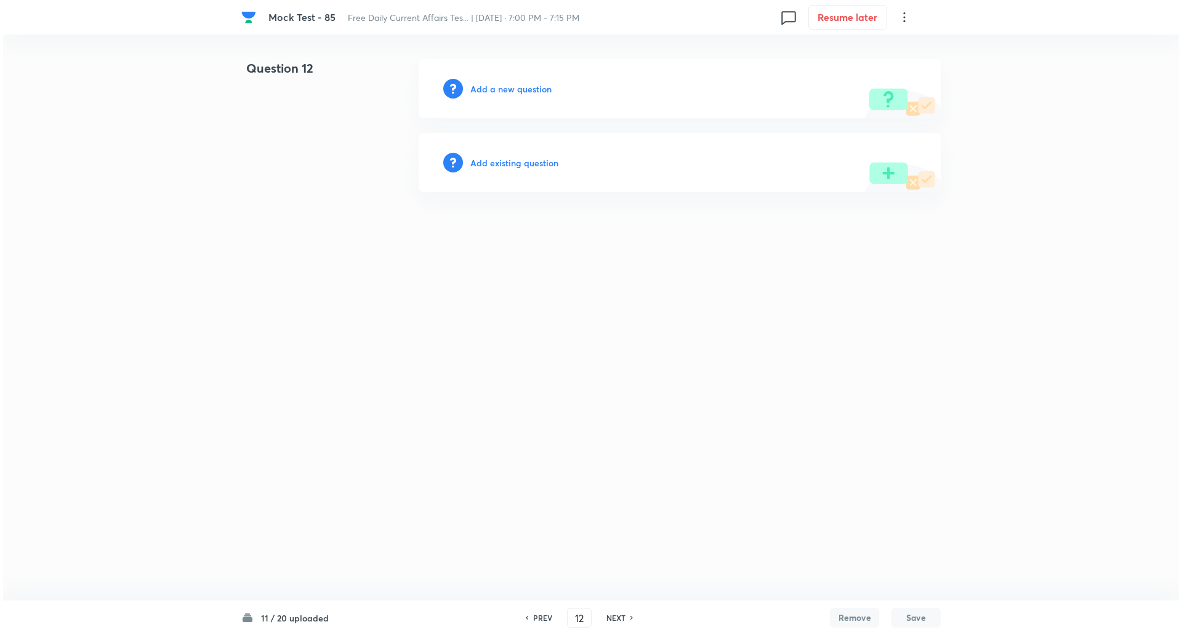
scroll to position [0, 0]
click at [525, 92] on h6 "Add a new question" at bounding box center [510, 89] width 81 height 13
click at [525, 92] on h6 "Choose a question type" at bounding box center [517, 89] width 95 height 13
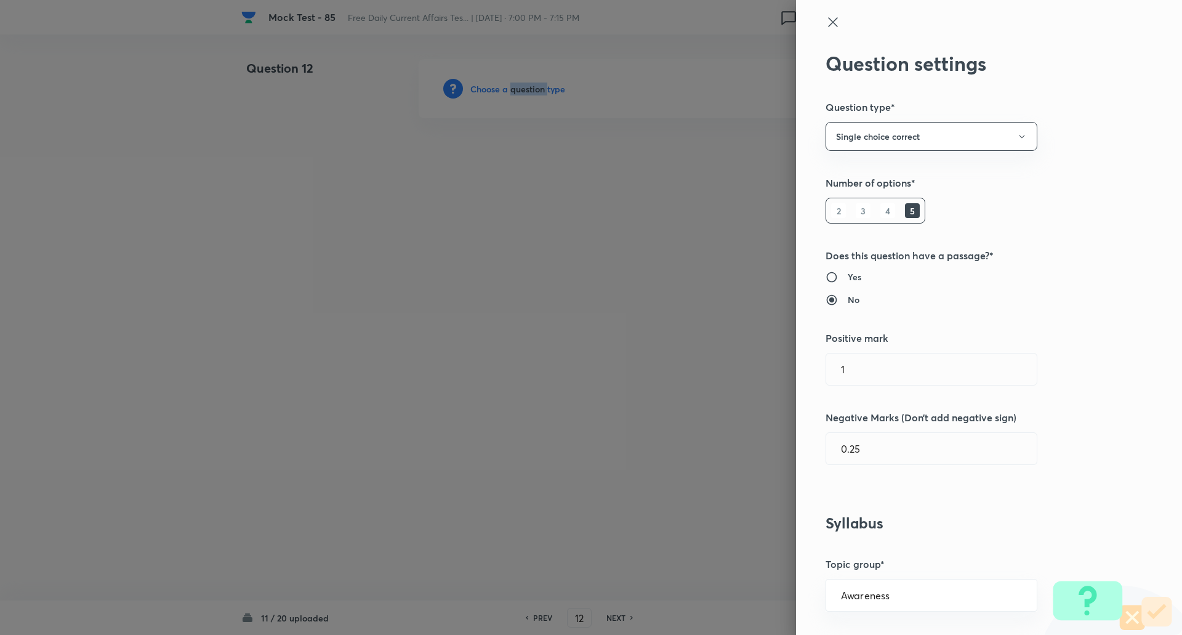
click at [525, 92] on div at bounding box center [591, 317] width 1182 height 635
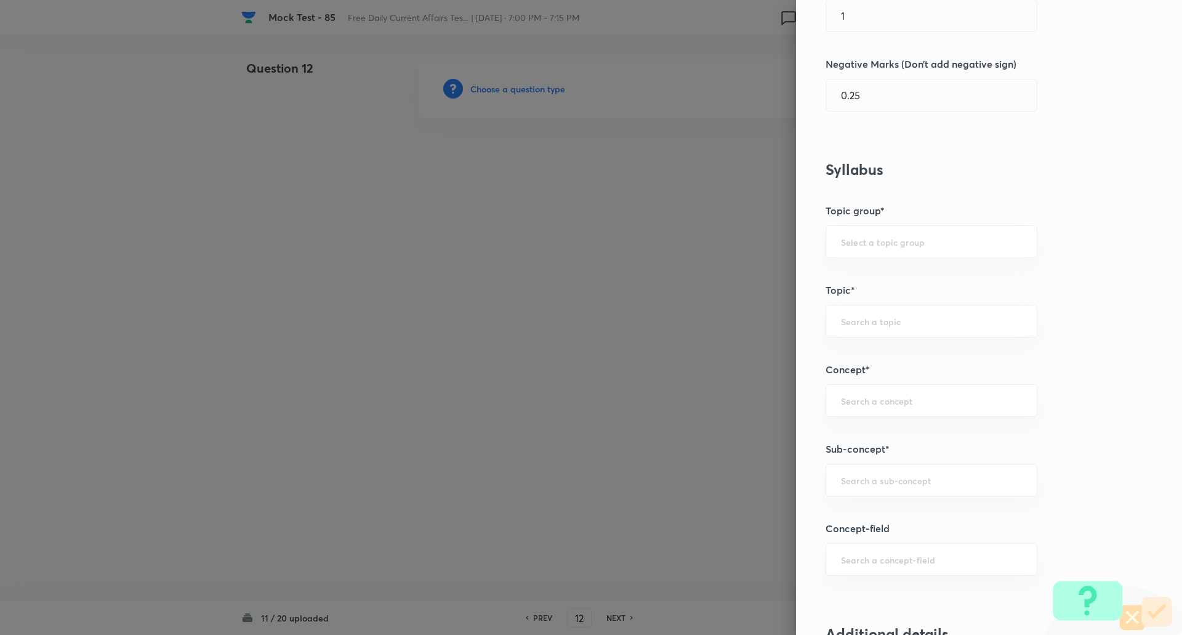
scroll to position [467, 0]
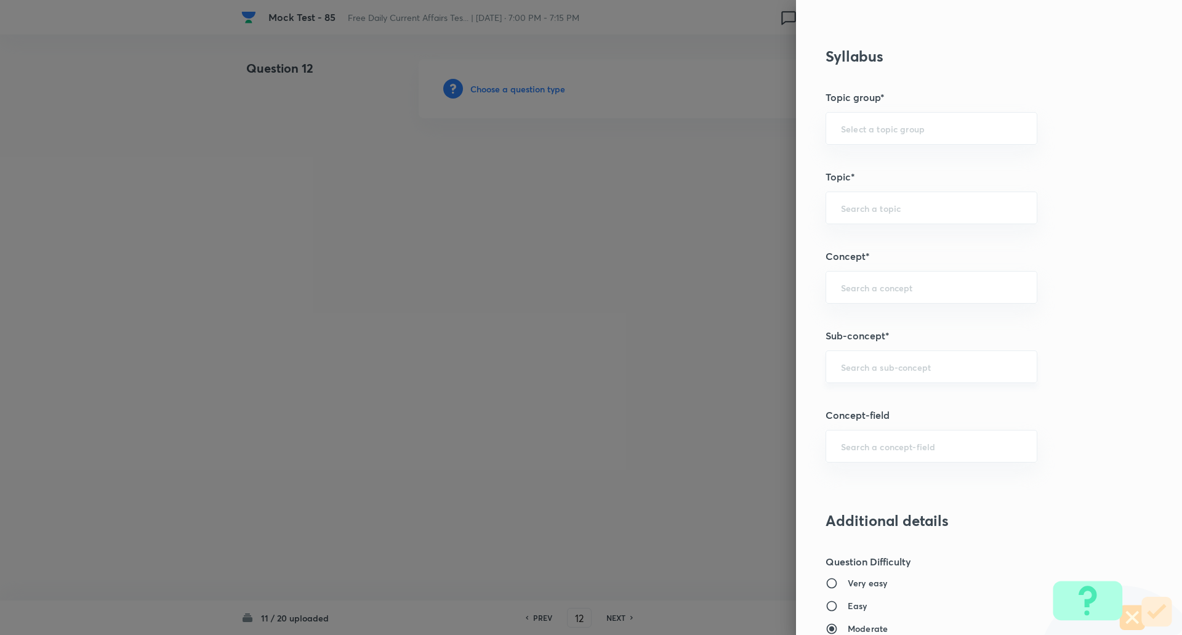
click at [881, 362] on input "text" at bounding box center [931, 367] width 181 height 12
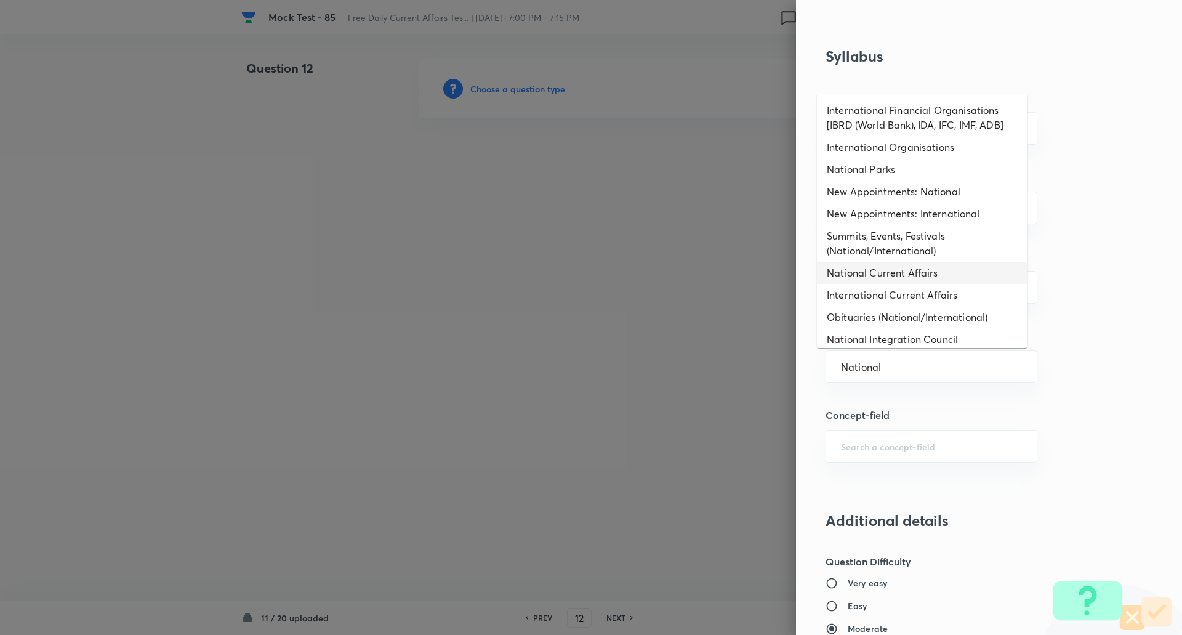
click at [909, 276] on li "National Current Affairs" at bounding box center [922, 273] width 211 height 22
type input "National Current Affairs"
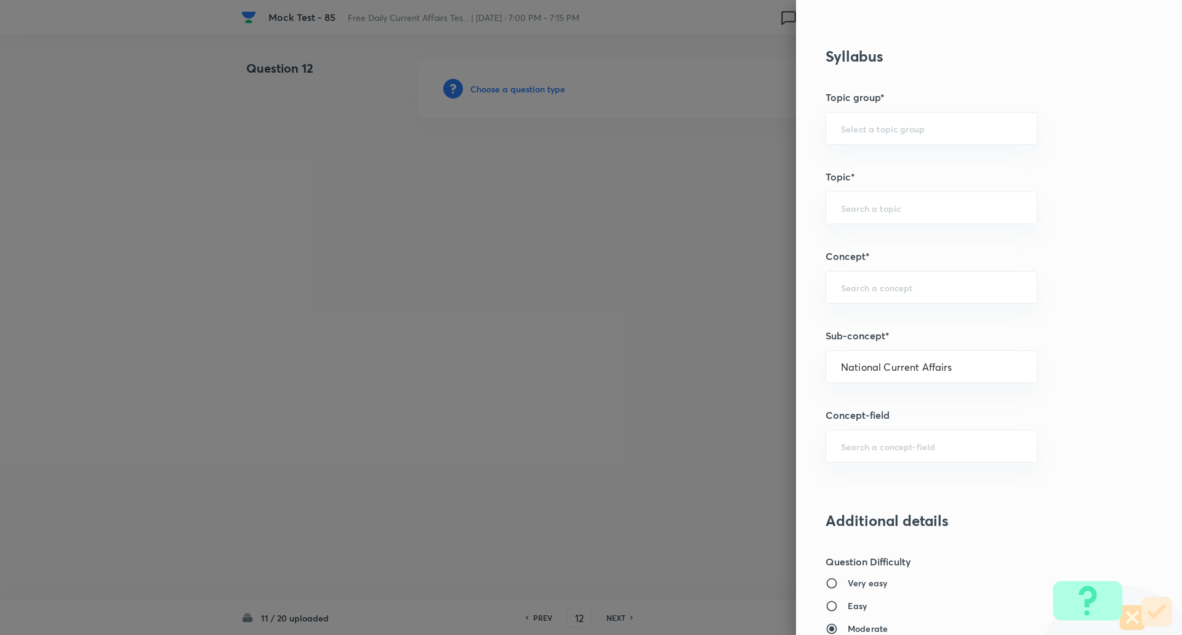
type input "Awareness"
type input "Current Affairs"
type input "National Current Affairs"
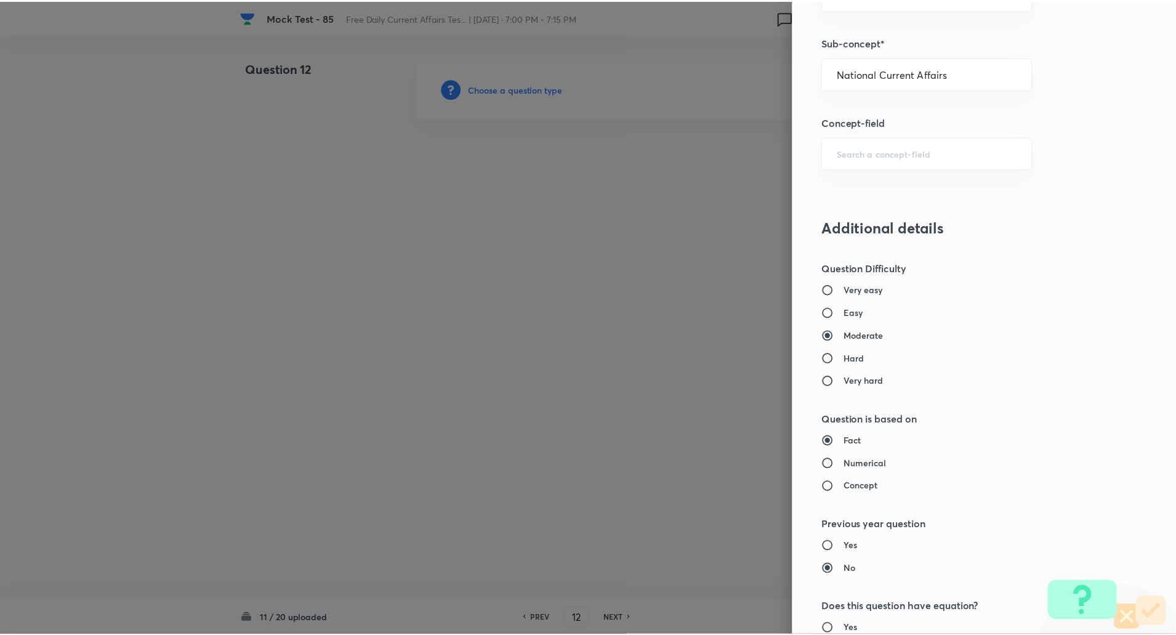
scroll to position [1044, 0]
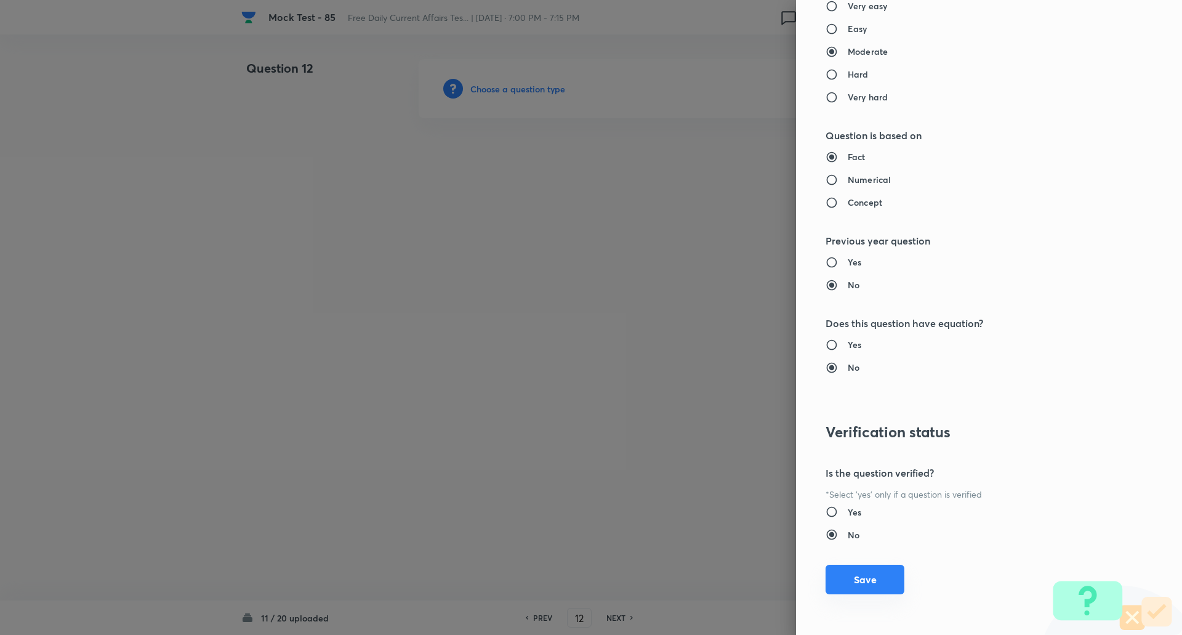
click at [859, 578] on button "Save" at bounding box center [865, 580] width 79 height 30
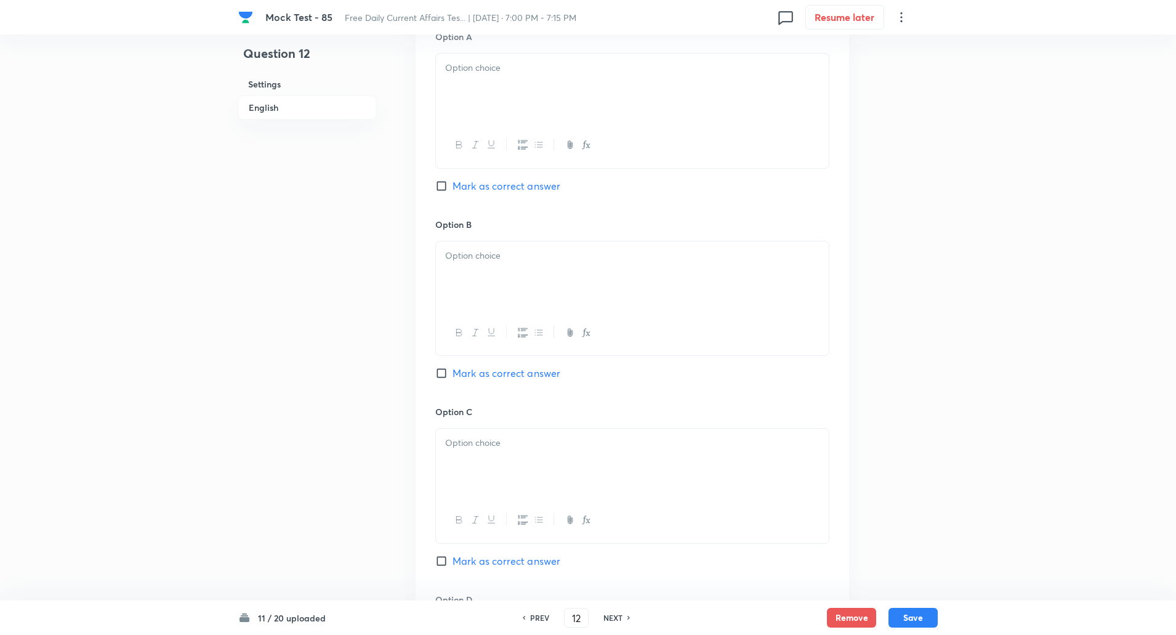
scroll to position [606, 0]
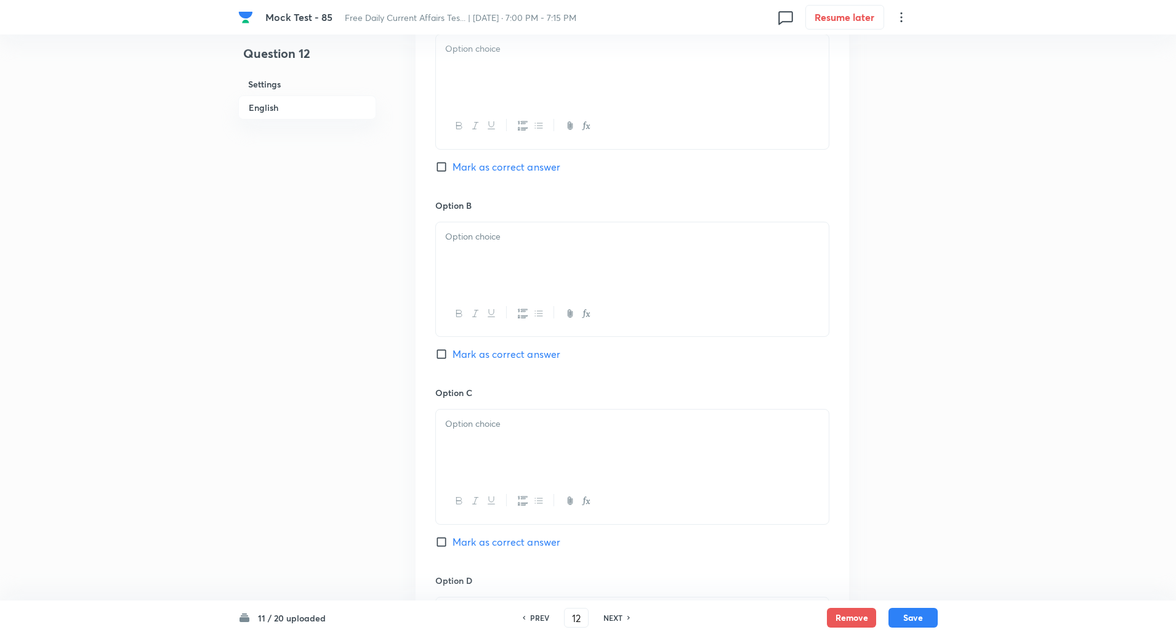
click at [449, 355] on input "Mark as correct answer" at bounding box center [443, 354] width 17 height 12
checkbox input "true"
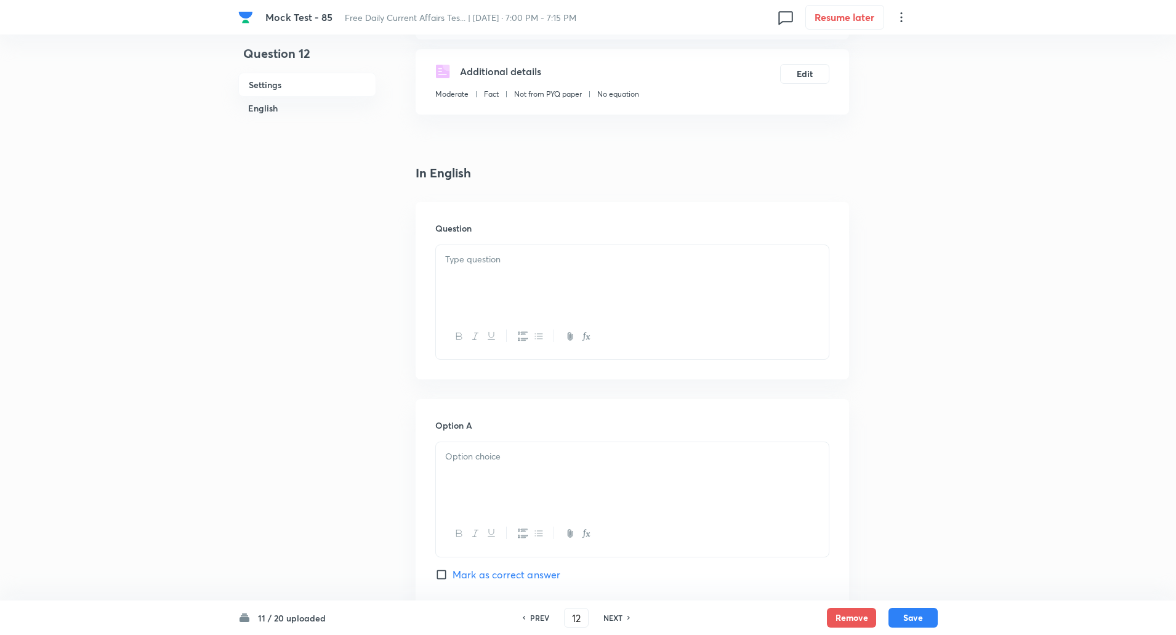
scroll to position [197, 0]
click at [490, 275] on div at bounding box center [632, 280] width 393 height 69
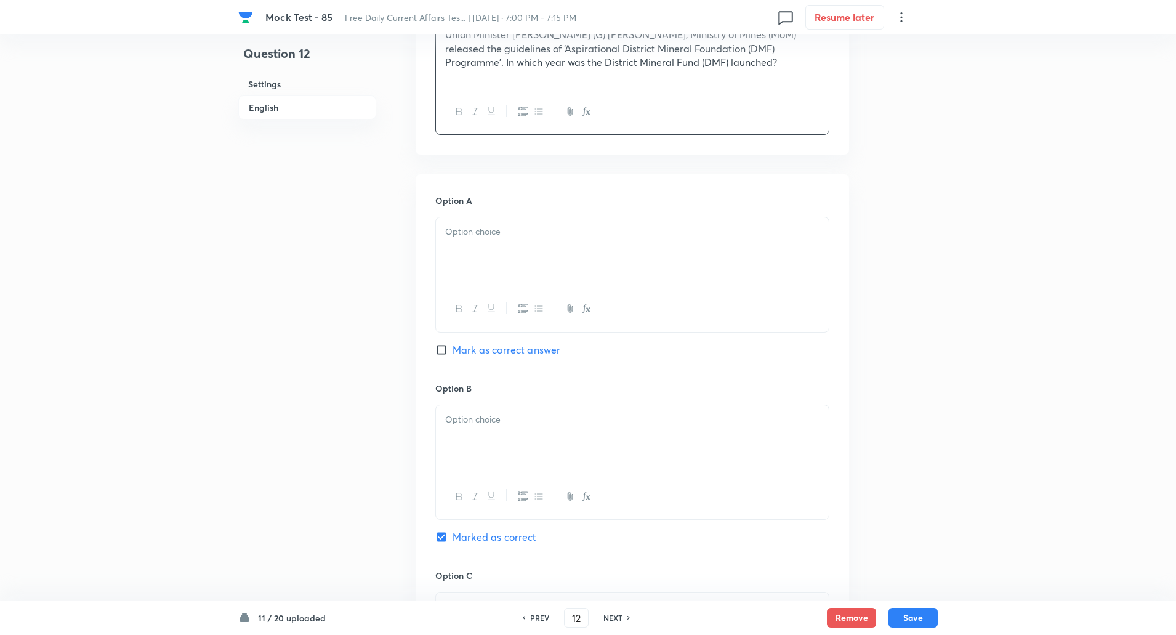
scroll to position [451, 0]
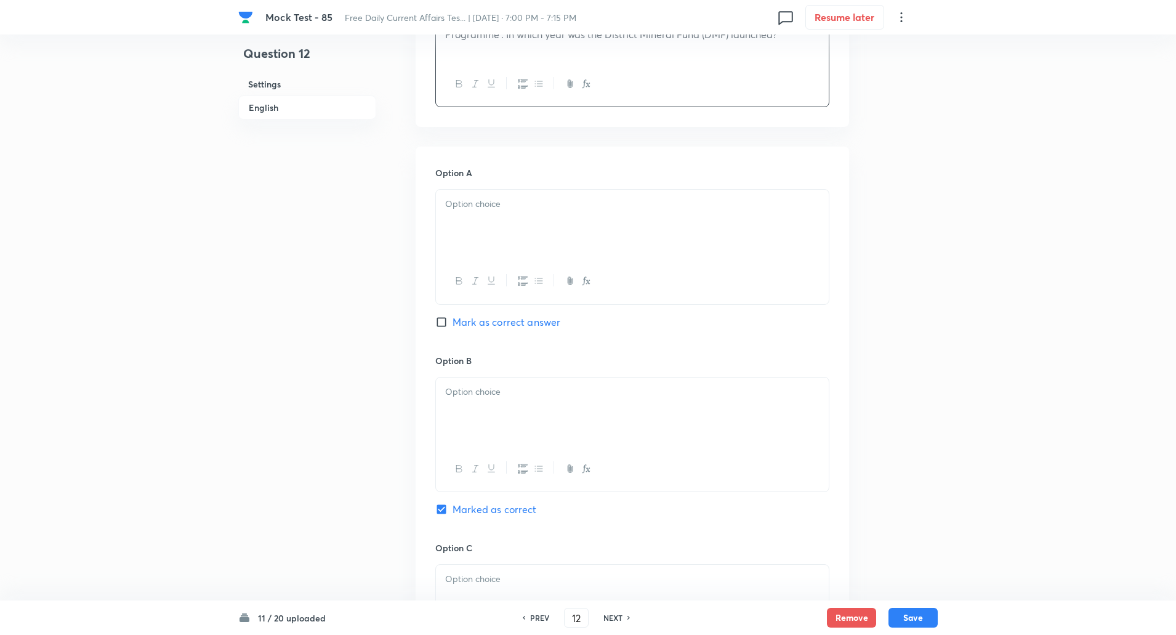
click at [473, 232] on div at bounding box center [632, 224] width 393 height 69
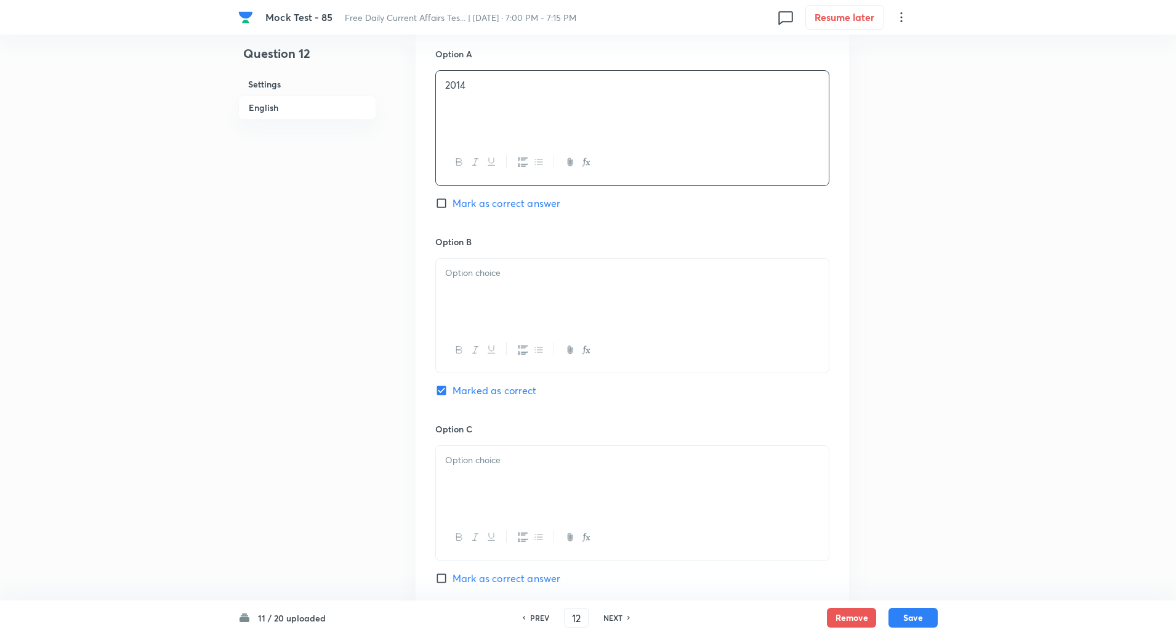
click at [475, 289] on div at bounding box center [632, 293] width 393 height 69
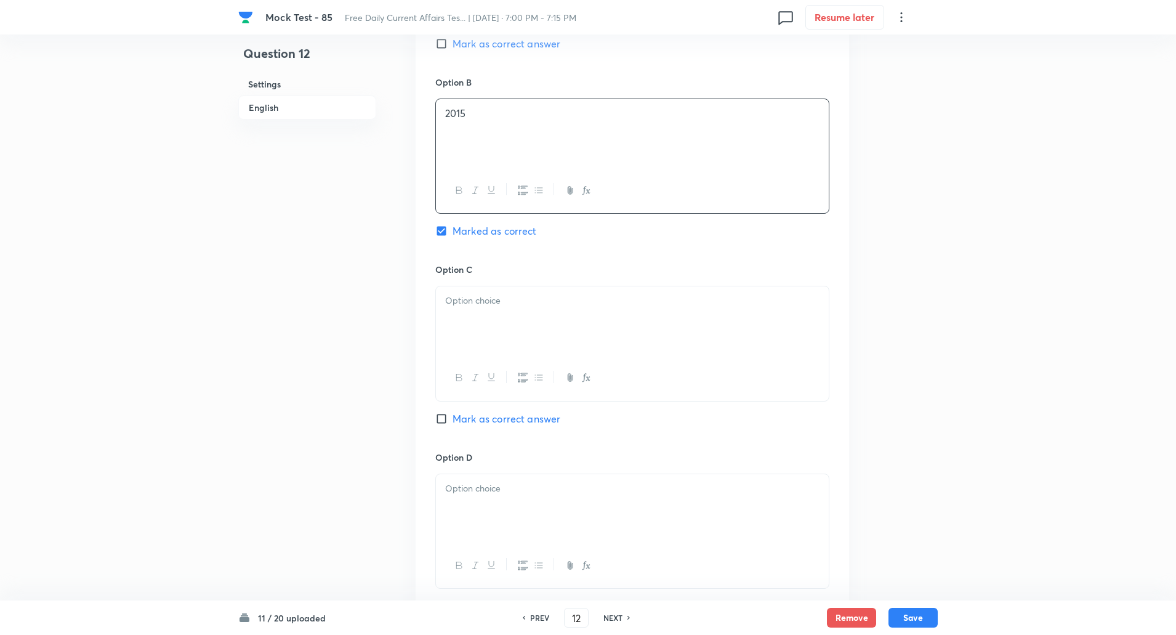
scroll to position [730, 0]
click at [476, 334] on div at bounding box center [632, 320] width 393 height 69
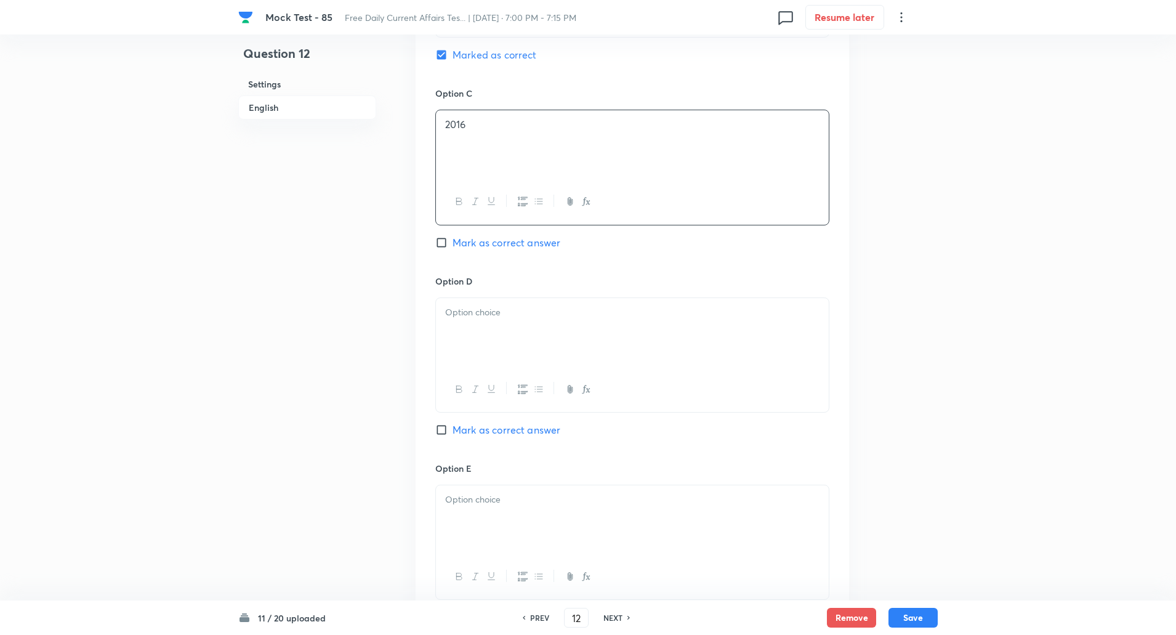
scroll to position [908, 0]
click at [476, 361] on div at bounding box center [632, 330] width 393 height 69
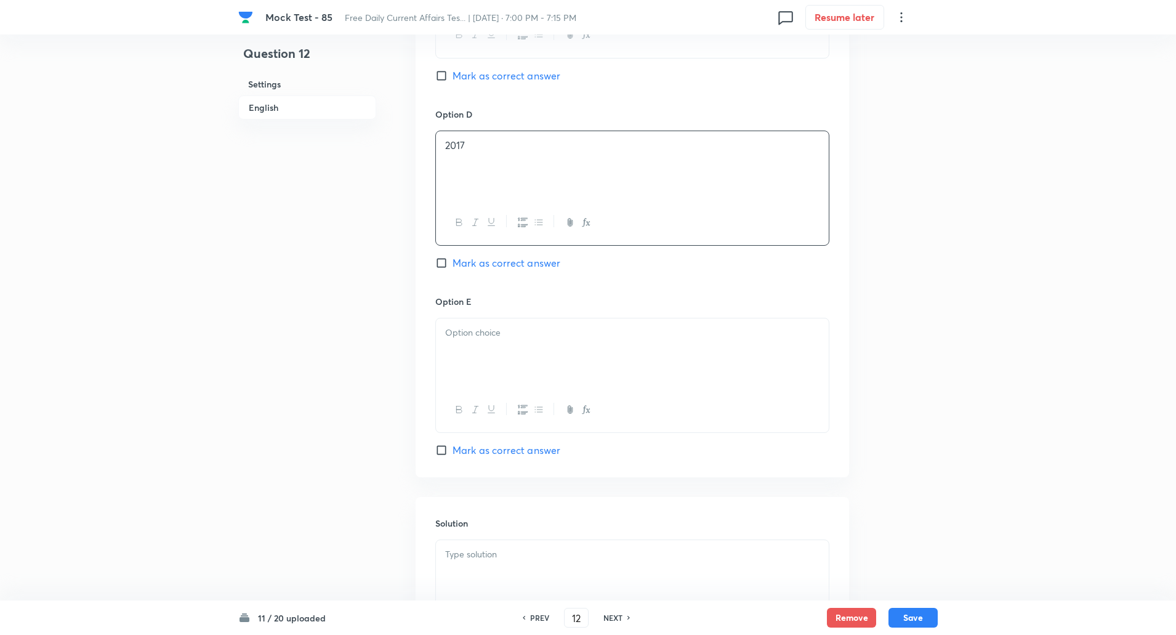
scroll to position [1096, 0]
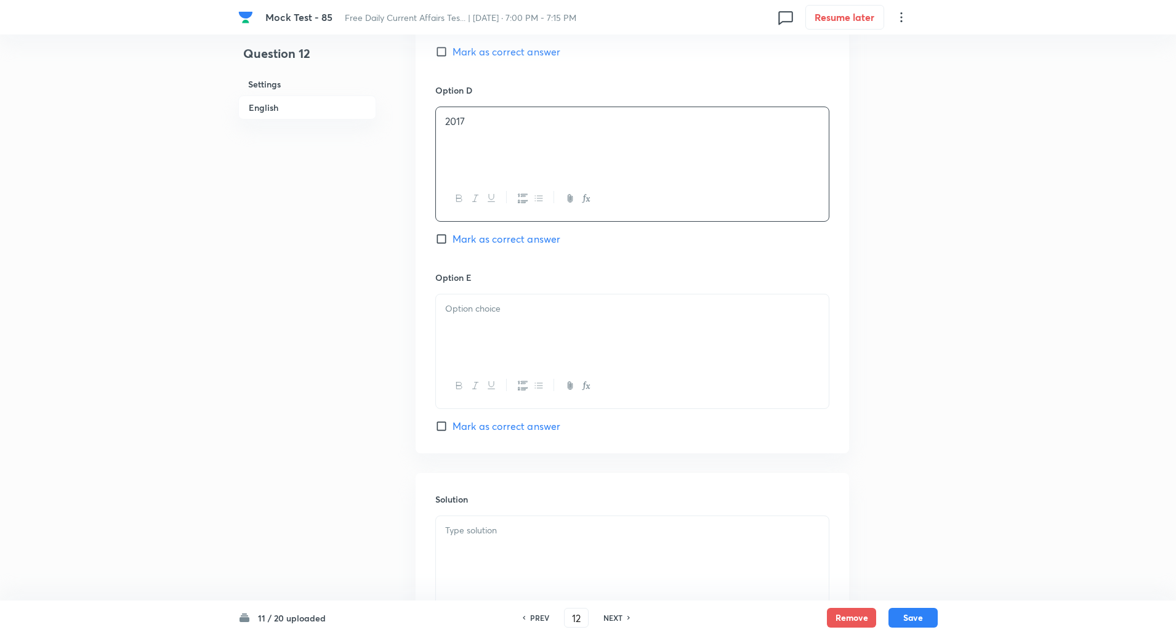
click at [473, 348] on div at bounding box center [632, 328] width 393 height 69
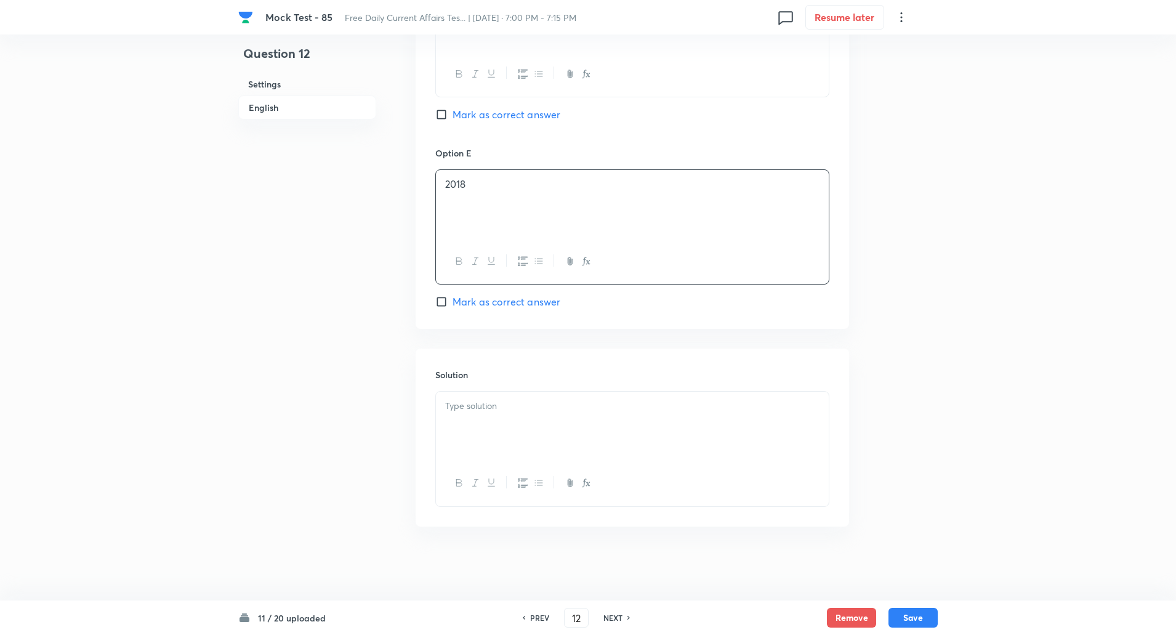
click at [483, 412] on p at bounding box center [632, 406] width 374 height 14
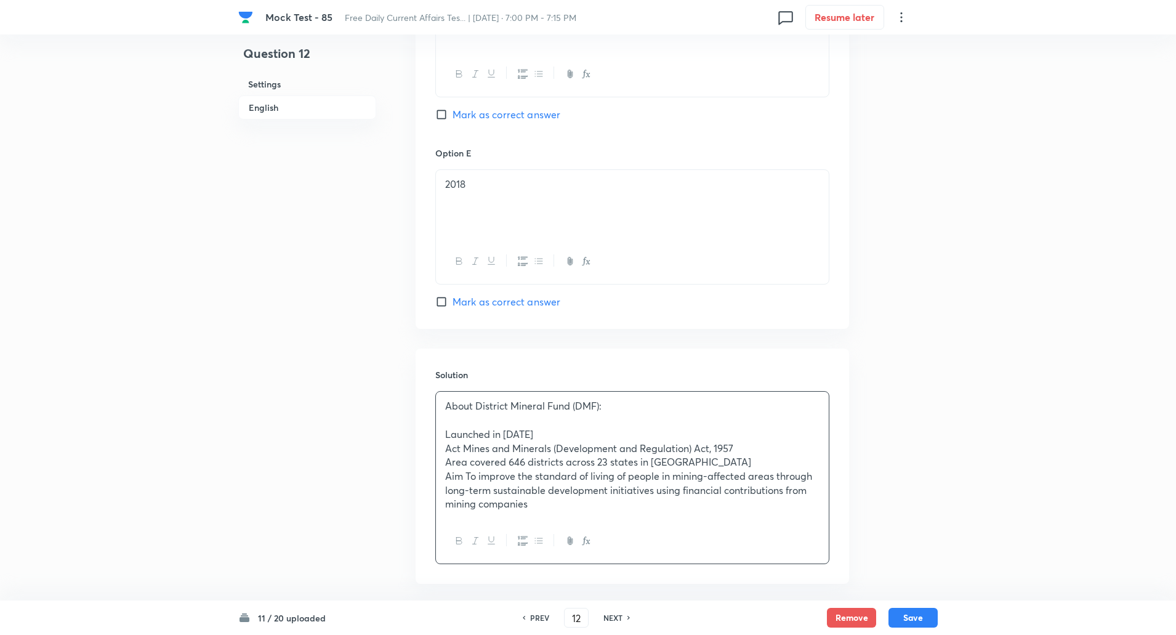
click at [504, 434] on p "Launched in 2015" at bounding box center [632, 434] width 374 height 14
copy p "-----"
click at [469, 475] on p "Aim To improve the standard of living of people in mining-affected areas throug…" at bounding box center [632, 490] width 374 height 42
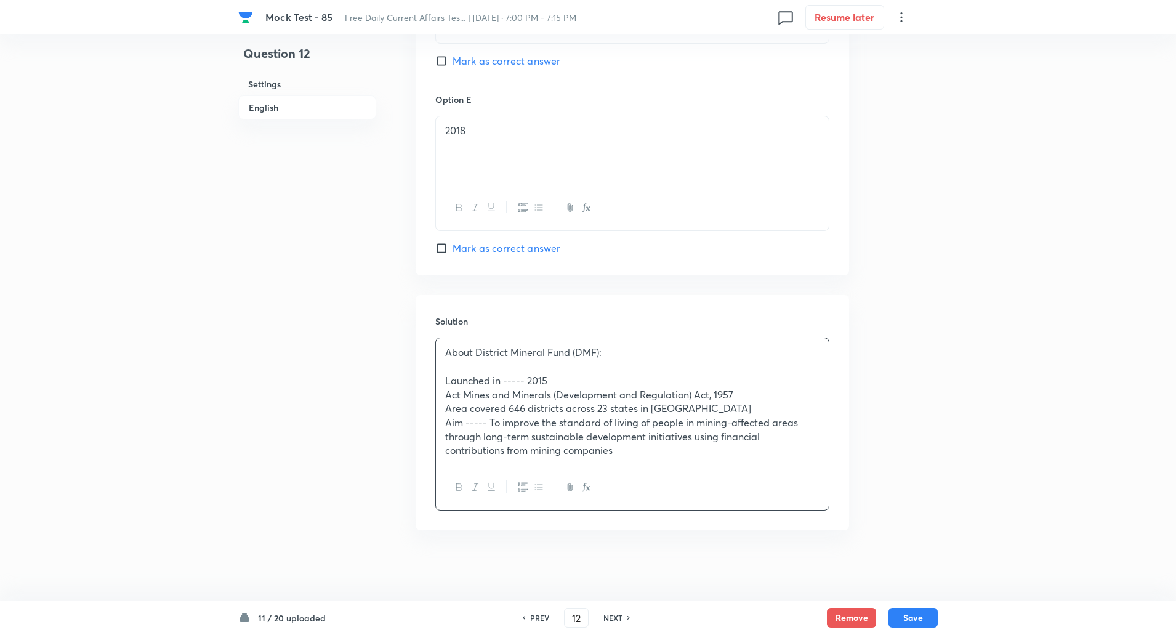
scroll to position [1278, 0]
click at [510, 405] on p "Area covered 646 districts across 23 states in India" at bounding box center [632, 405] width 374 height 14
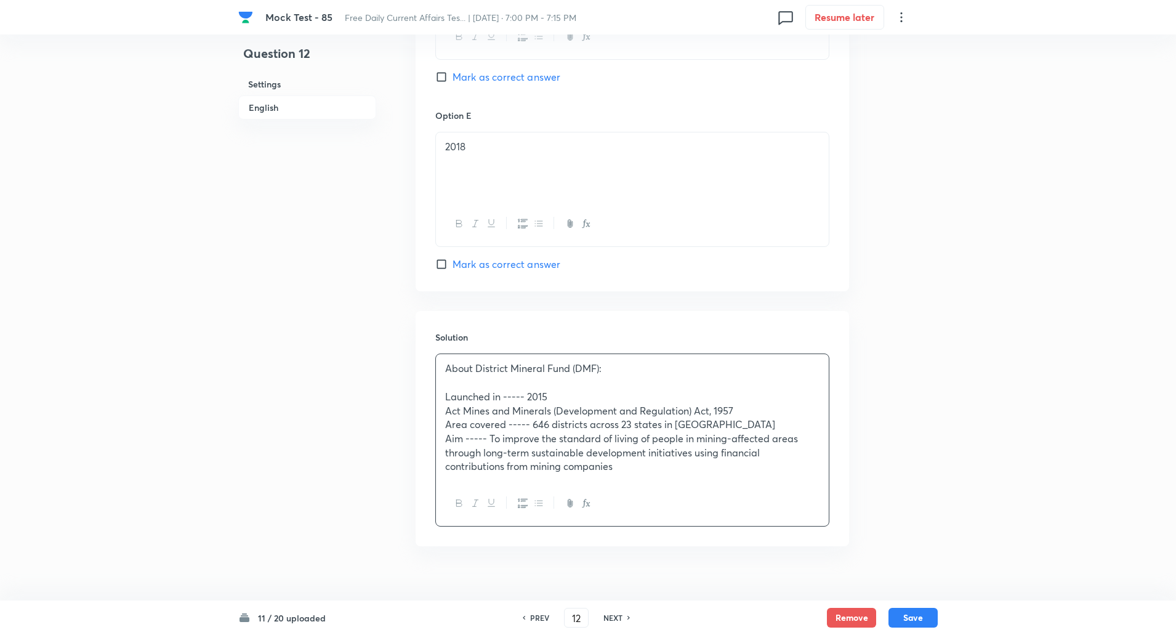
scroll to position [1257, 0]
click at [901, 610] on button "Save" at bounding box center [912, 616] width 49 height 20
type input "13"
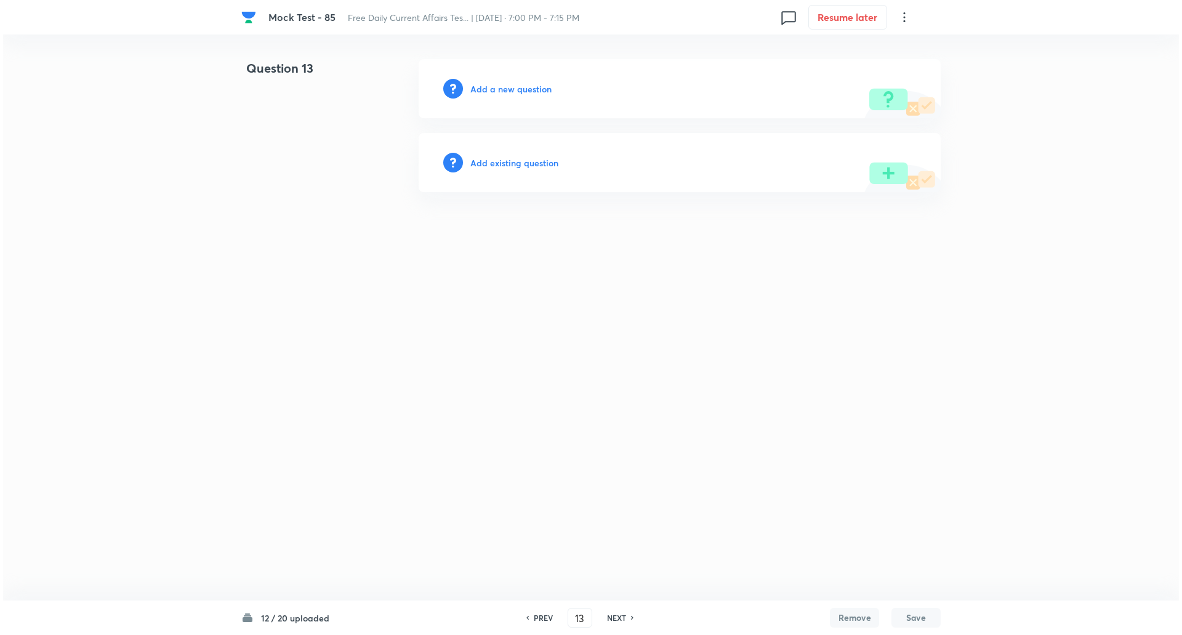
scroll to position [0, 0]
click at [515, 84] on h6 "Add a new question" at bounding box center [510, 89] width 81 height 13
click at [515, 84] on h6 "Choose a question type" at bounding box center [517, 89] width 95 height 13
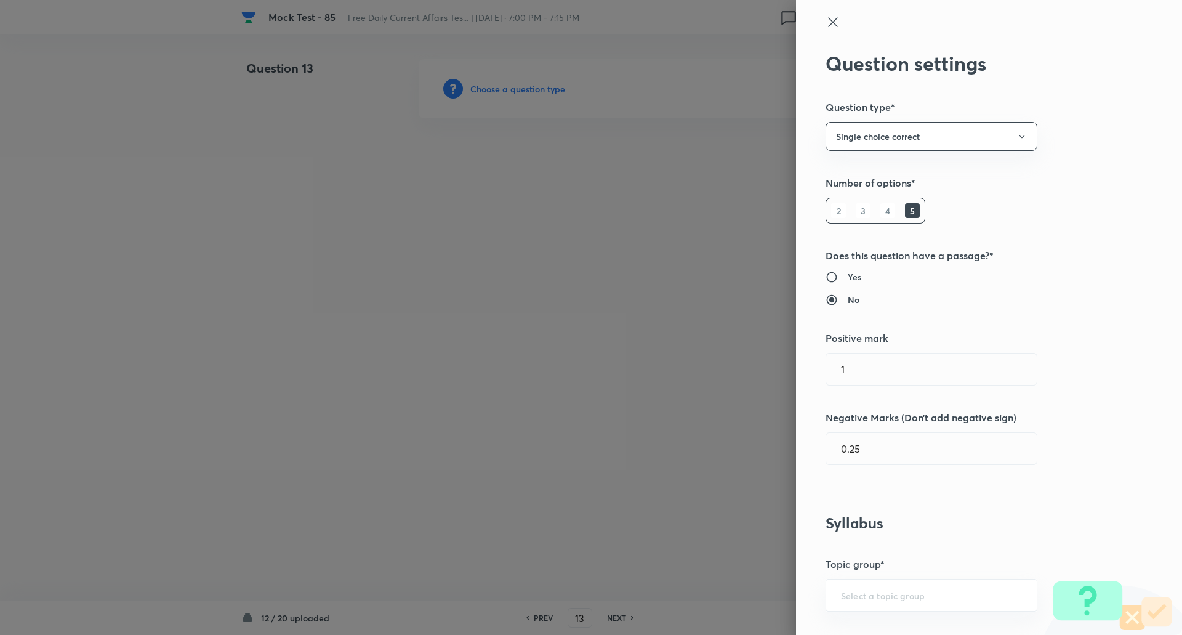
click at [515, 84] on div at bounding box center [591, 317] width 1182 height 635
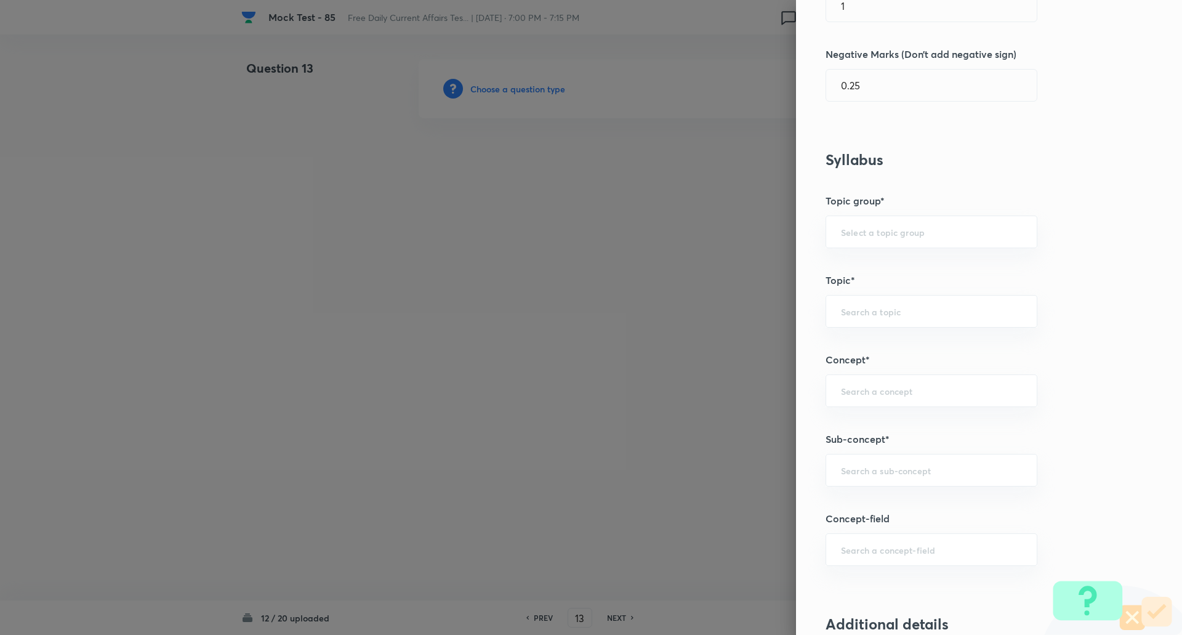
scroll to position [472, 0]
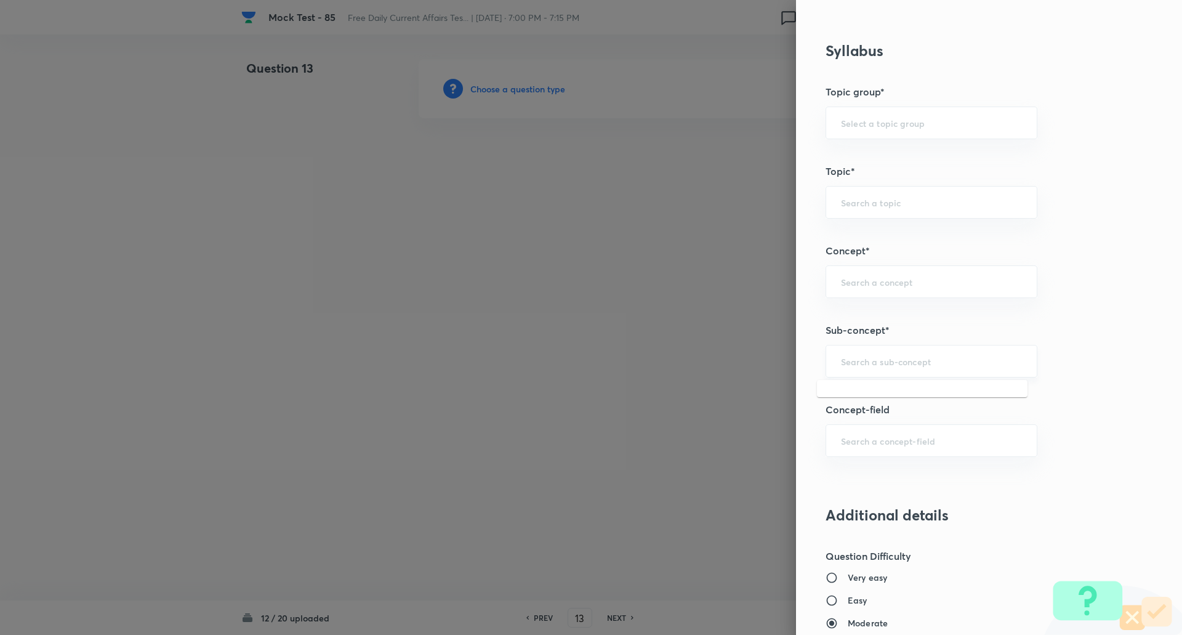
click at [885, 363] on input "text" at bounding box center [931, 361] width 181 height 12
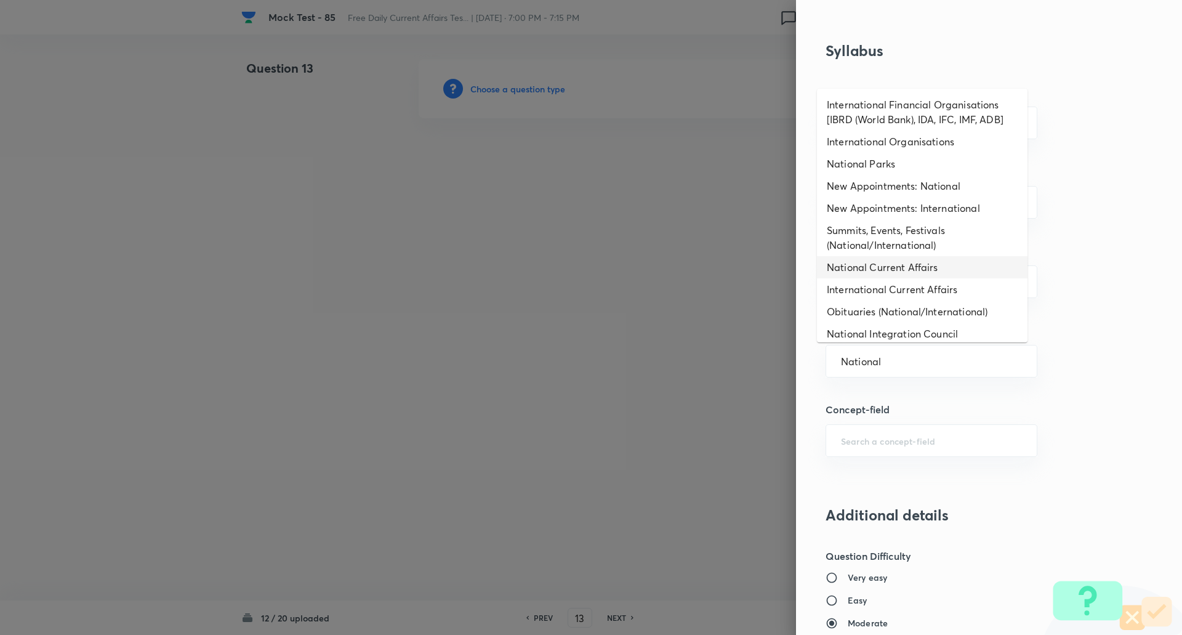
click at [895, 257] on li "National Current Affairs" at bounding box center [922, 267] width 211 height 22
type input "National Current Affairs"
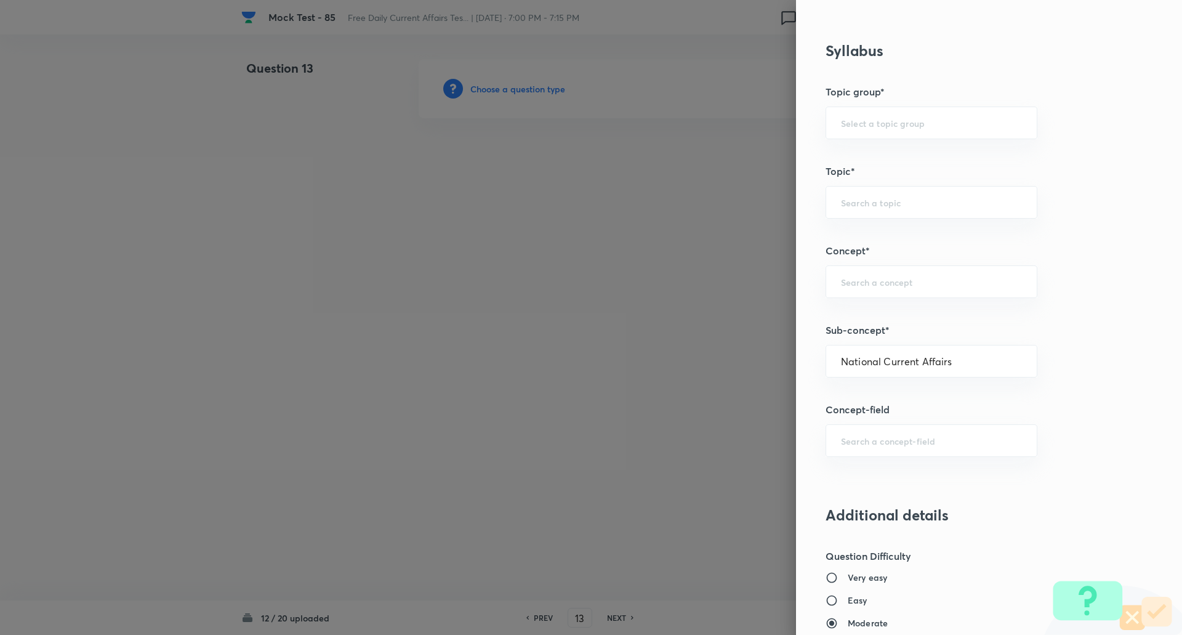
type input "Awareness"
type input "Current Affairs"
type input "National Current Affairs"
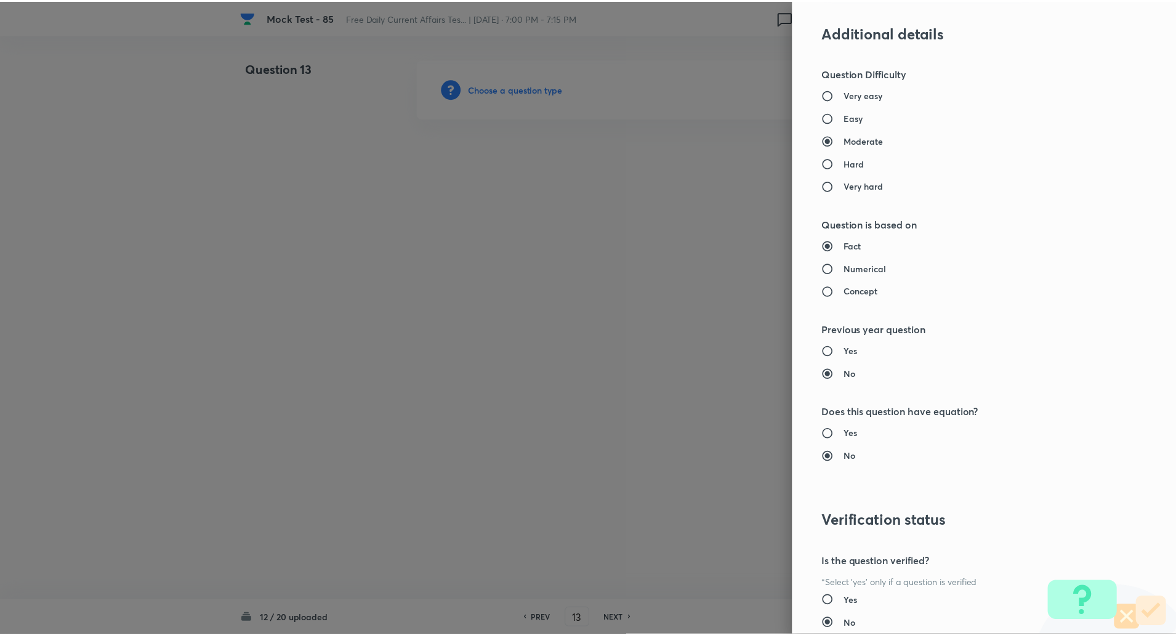
scroll to position [1044, 0]
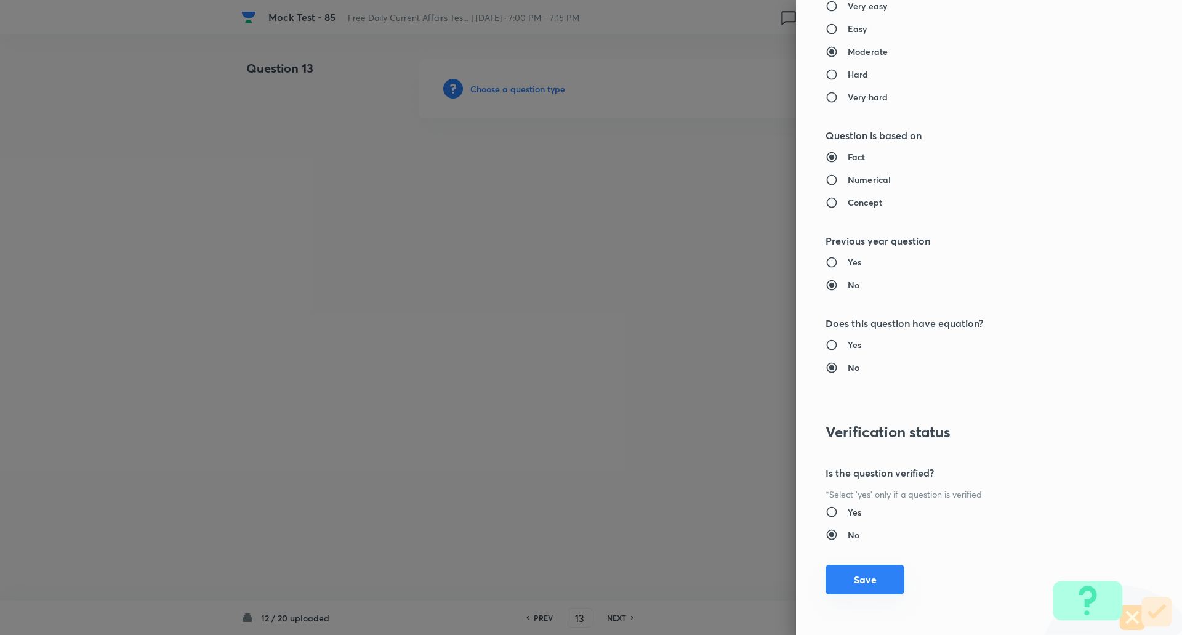
click at [863, 587] on button "Save" at bounding box center [865, 580] width 79 height 30
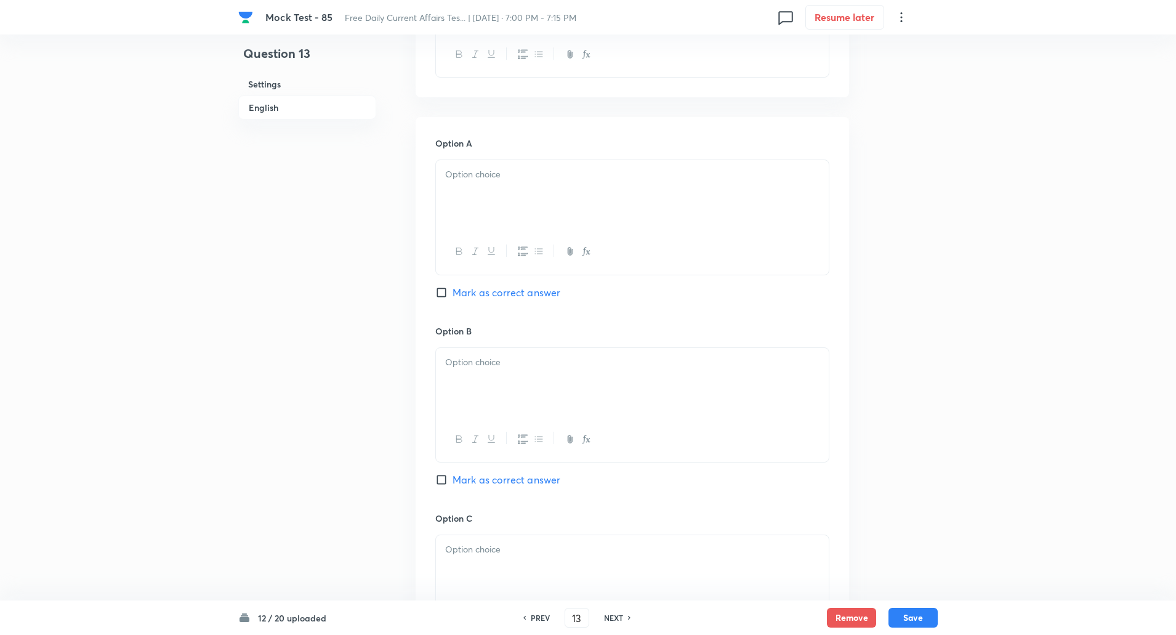
scroll to position [481, 0]
click at [446, 480] on input "Mark as correct answer" at bounding box center [443, 478] width 17 height 12
checkbox input "true"
click at [478, 175] on div at bounding box center [632, 185] width 393 height 69
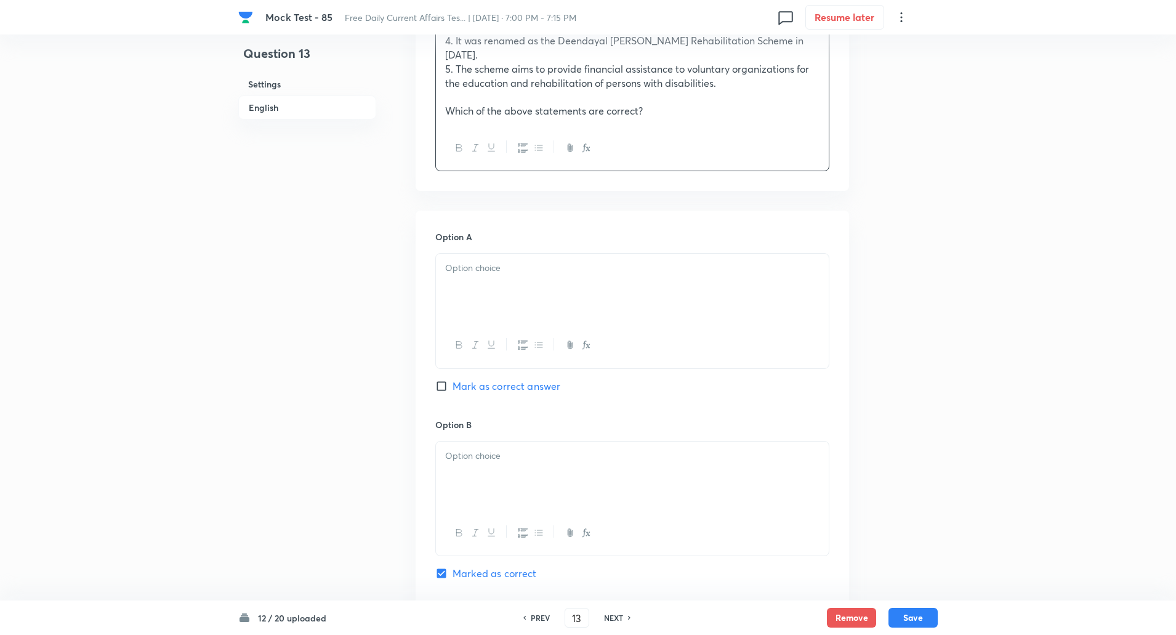
scroll to position [543, 0]
click at [493, 260] on p at bounding box center [632, 267] width 374 height 14
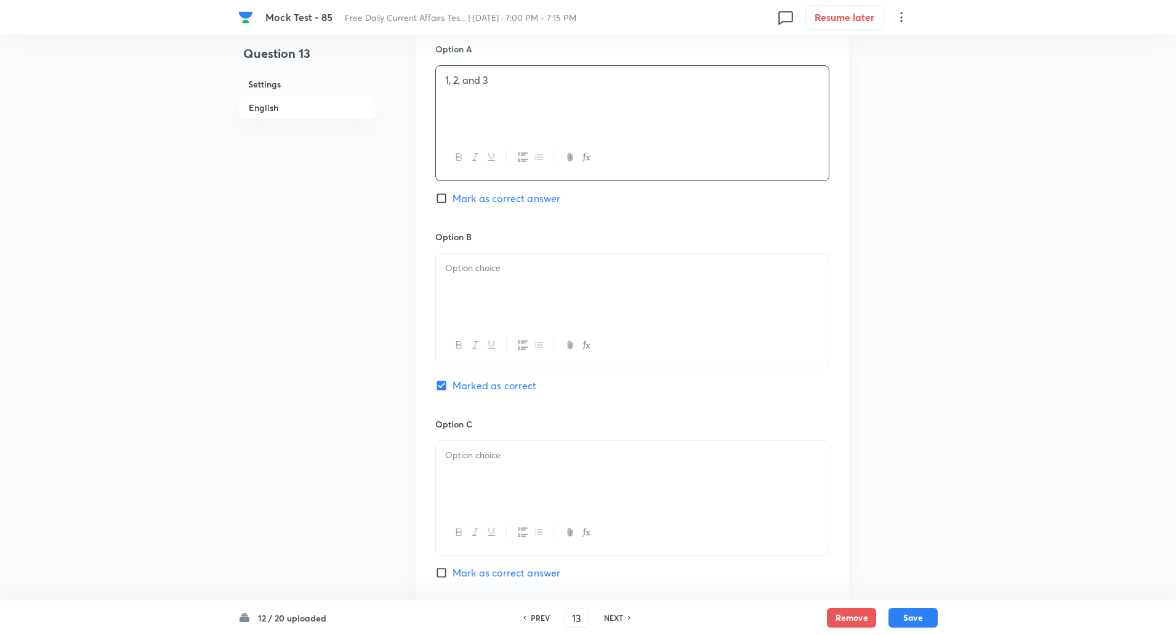
scroll to position [743, 0]
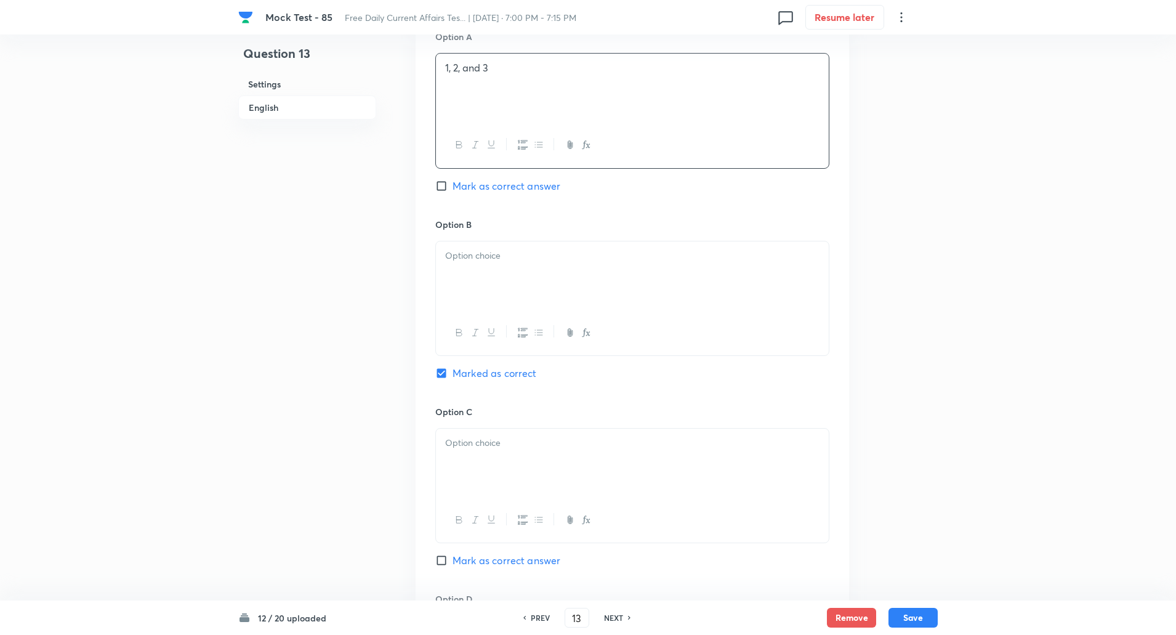
click at [489, 264] on div at bounding box center [632, 275] width 393 height 69
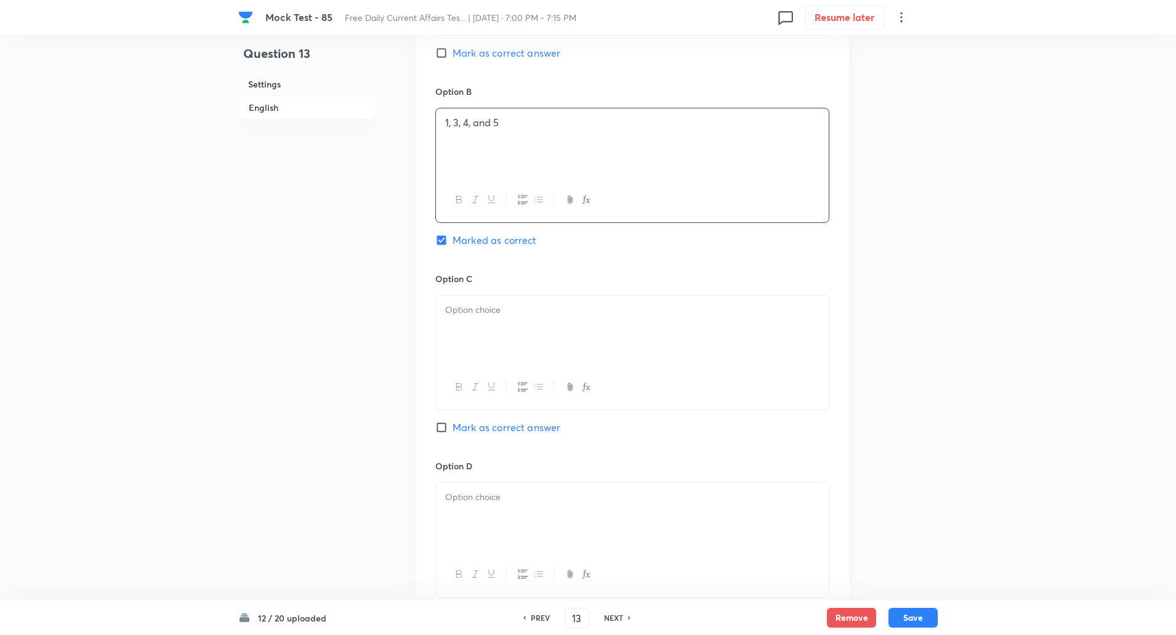
click at [476, 308] on div at bounding box center [632, 330] width 393 height 69
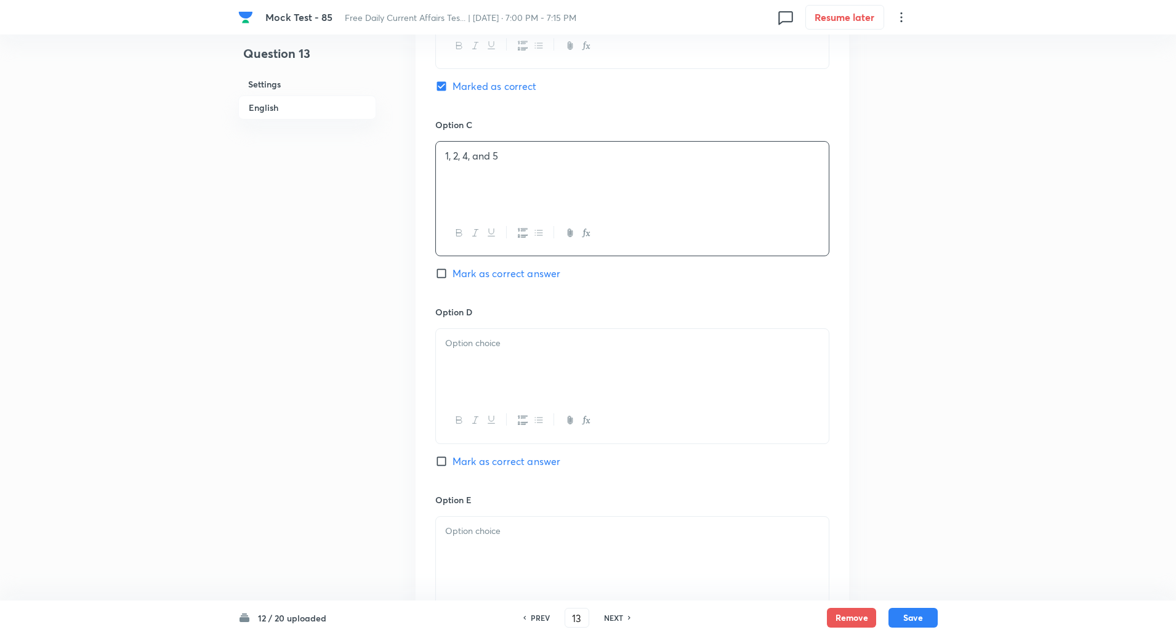
scroll to position [1031, 0]
click at [462, 352] on div at bounding box center [632, 362] width 393 height 69
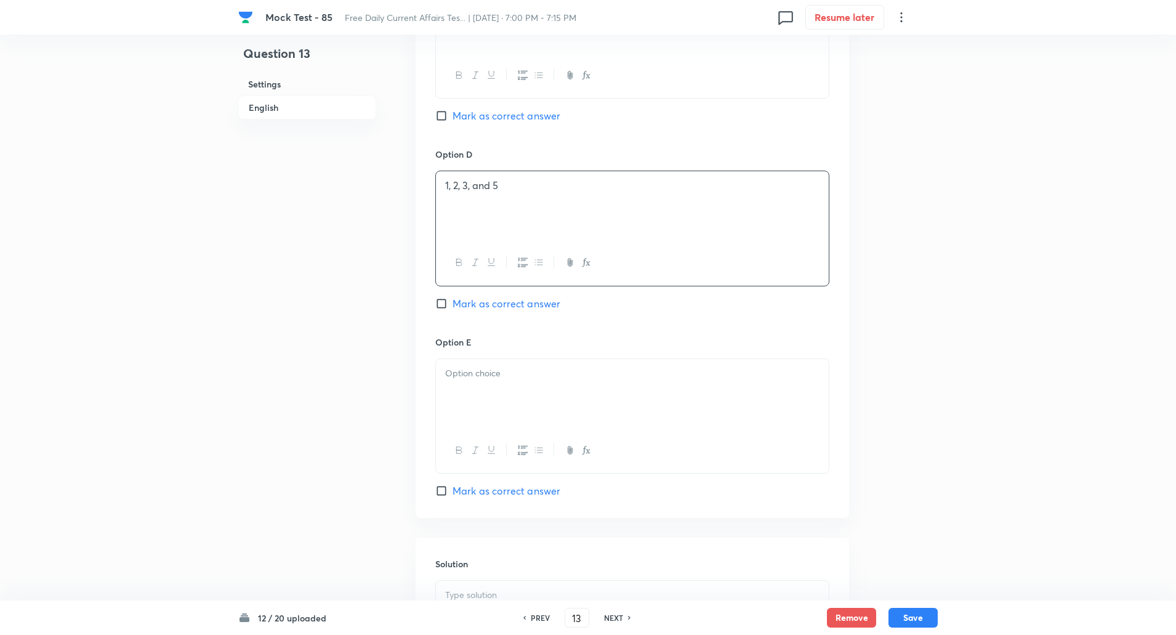
scroll to position [1197, 0]
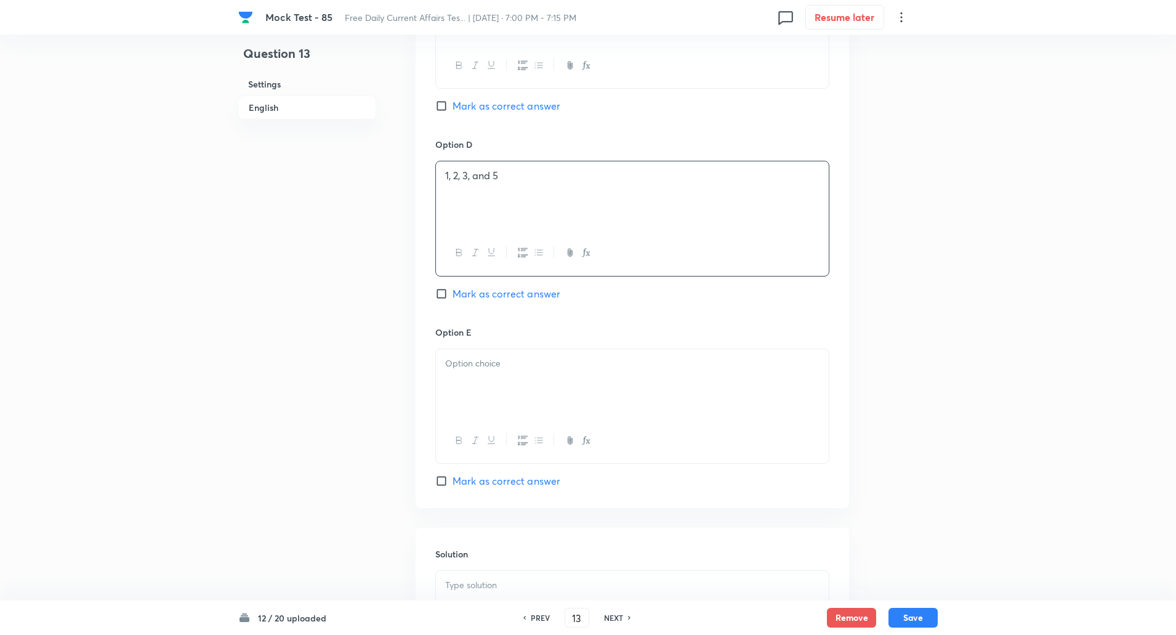
click at [469, 373] on div at bounding box center [632, 383] width 393 height 69
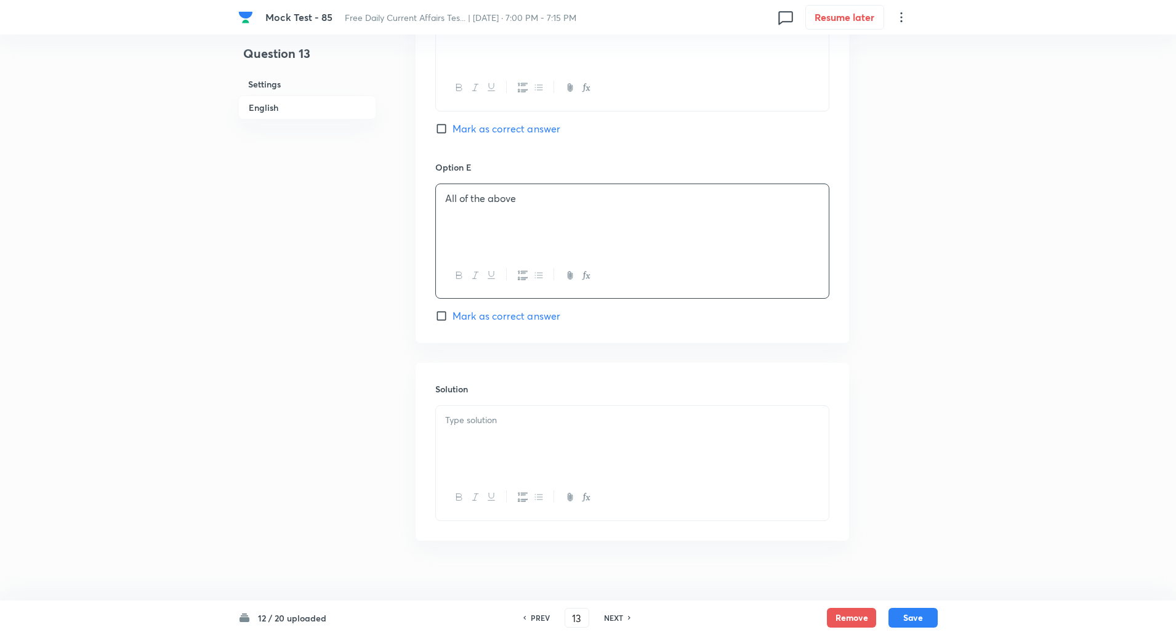
click at [487, 421] on div at bounding box center [632, 440] width 393 height 69
paste div
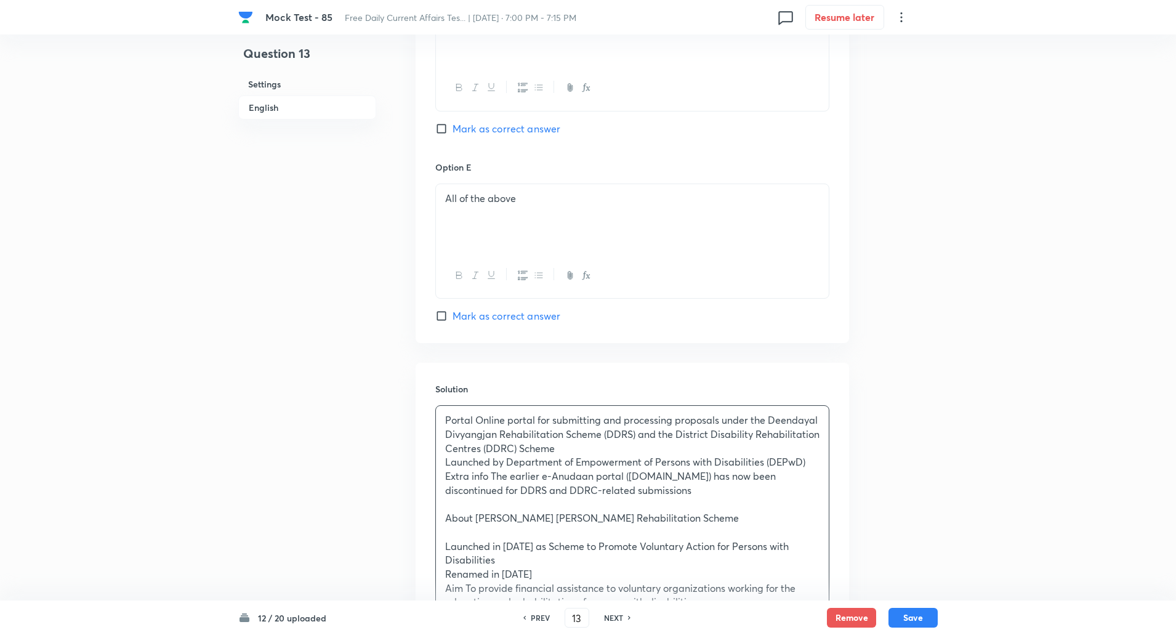
click at [478, 413] on p "Portal Online portal for submitting and processing proposals under the Deendaya…" at bounding box center [632, 434] width 374 height 42
copy p "-----"
click at [508, 455] on p "Launched by Department of Empowerment of Persons with Disabilities (DEPwD)" at bounding box center [632, 462] width 374 height 14
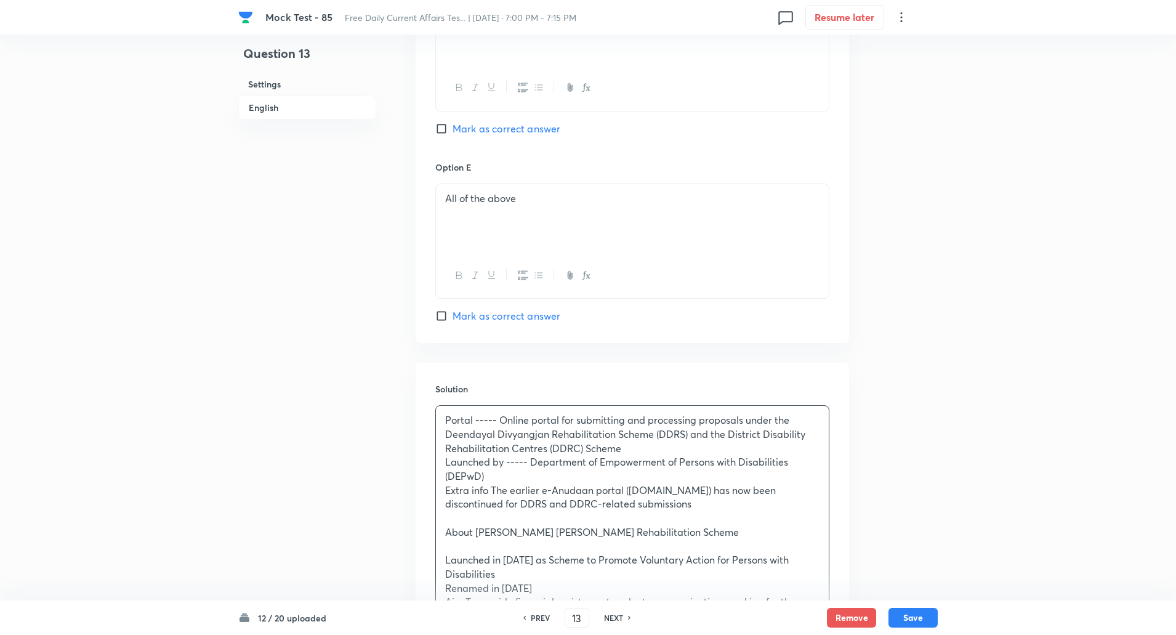
click at [466, 511] on p at bounding box center [632, 518] width 374 height 14
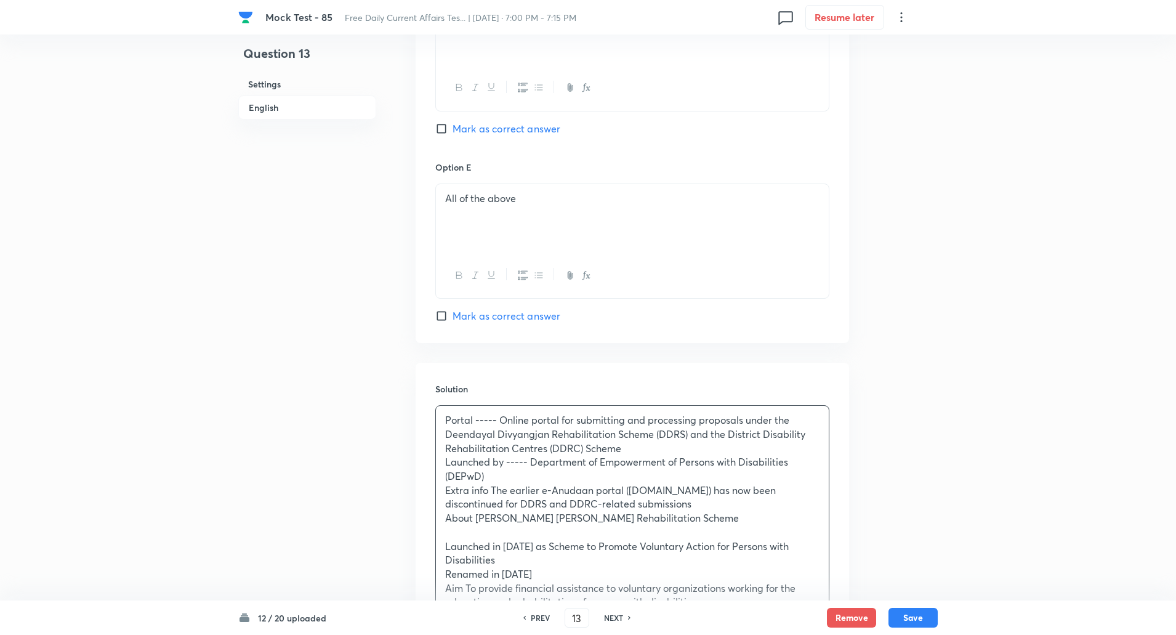
click at [491, 483] on p "Extra info The earlier e-Anudaan portal (grants-msje.gov.in) has now been disco…" at bounding box center [632, 497] width 374 height 28
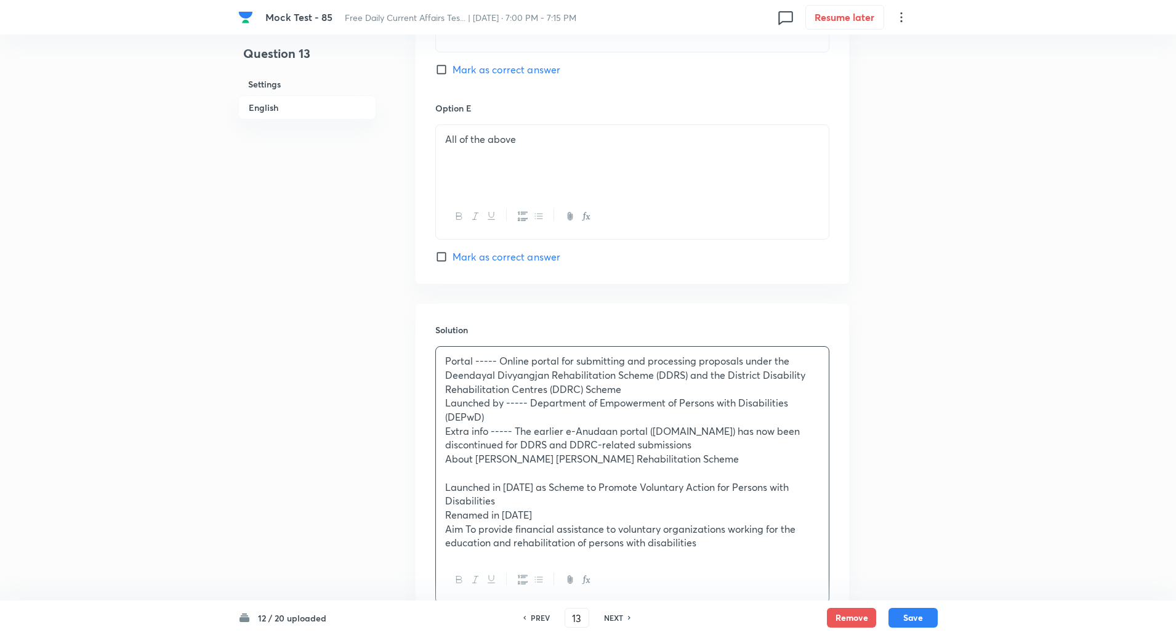
scroll to position [1422, 0]
click at [437, 442] on div "Portal ----- Online portal for submitting and processing proposals under the De…" at bounding box center [632, 451] width 393 height 211
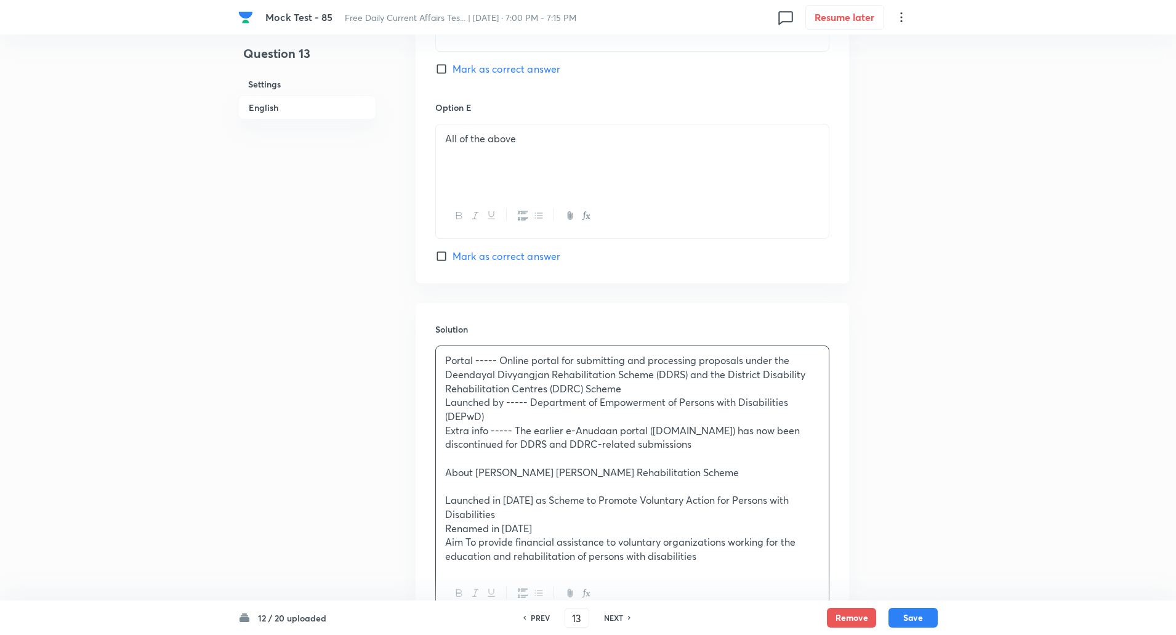
click at [728, 465] on p "About Deendayal Divyangjan Rehabilitation Scheme" at bounding box center [632, 472] width 374 height 14
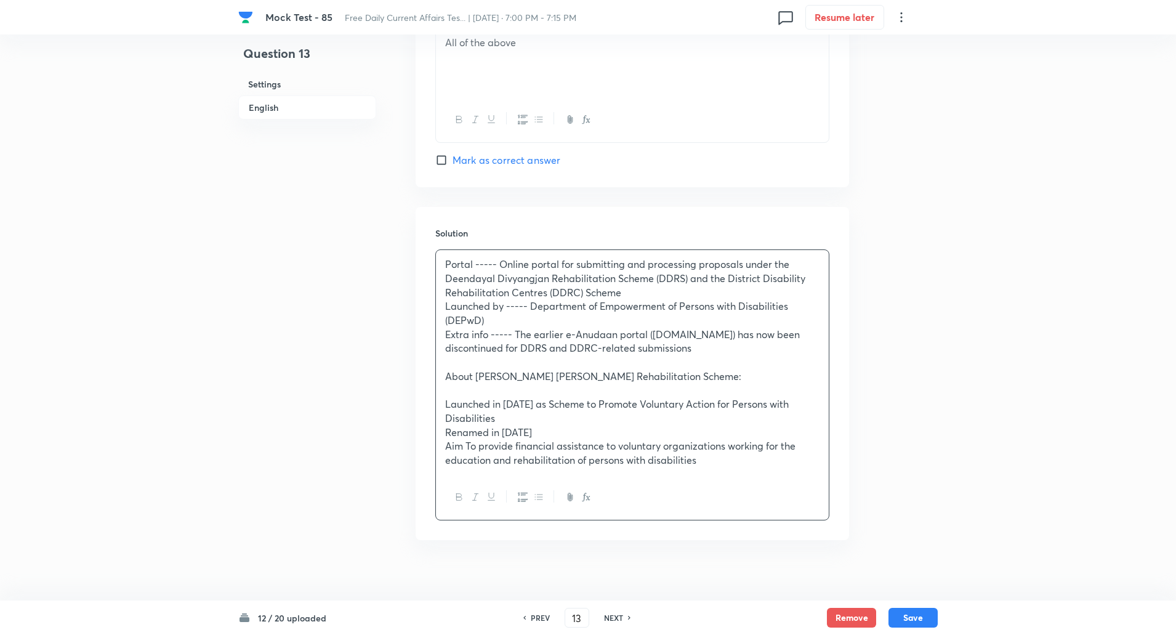
click at [504, 397] on p "Launched in 1999 as Scheme to Promote Voluntary Action for Persons with Disabil…" at bounding box center [632, 411] width 374 height 28
click at [504, 425] on p "Renamed in 2003" at bounding box center [632, 432] width 374 height 14
click at [467, 439] on p "Aim To provide financial assistance to voluntary organizations working for the …" at bounding box center [632, 453] width 374 height 28
click at [911, 613] on button "Save" at bounding box center [912, 616] width 49 height 20
type input "14"
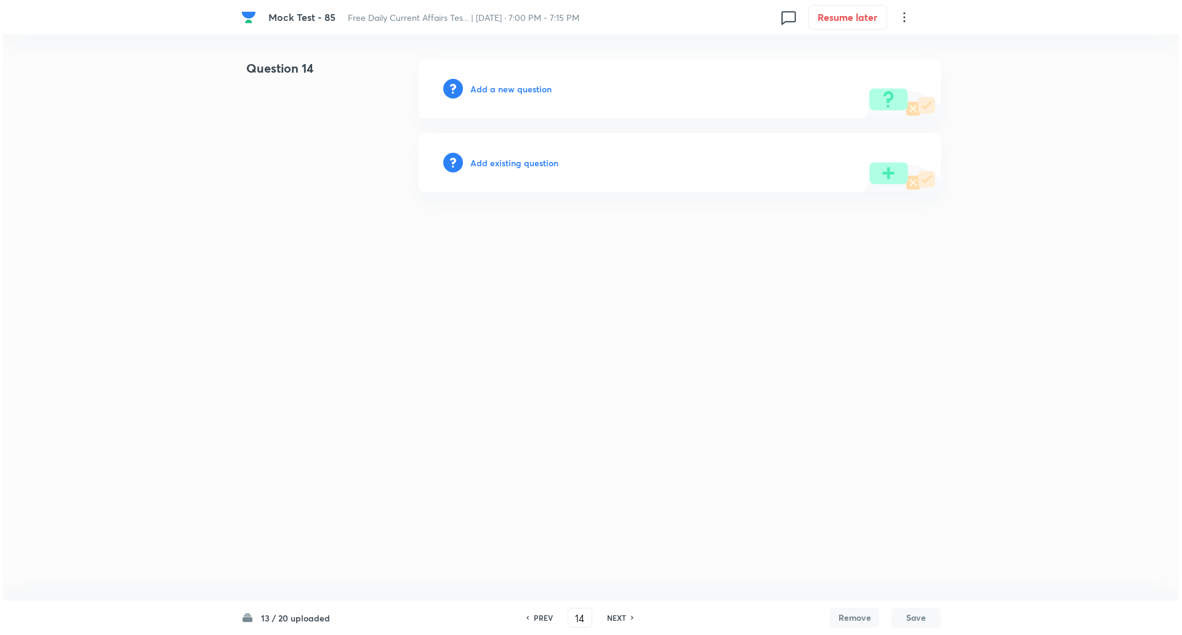
scroll to position [0, 0]
click at [502, 95] on h6 "Add a new question" at bounding box center [510, 89] width 81 height 13
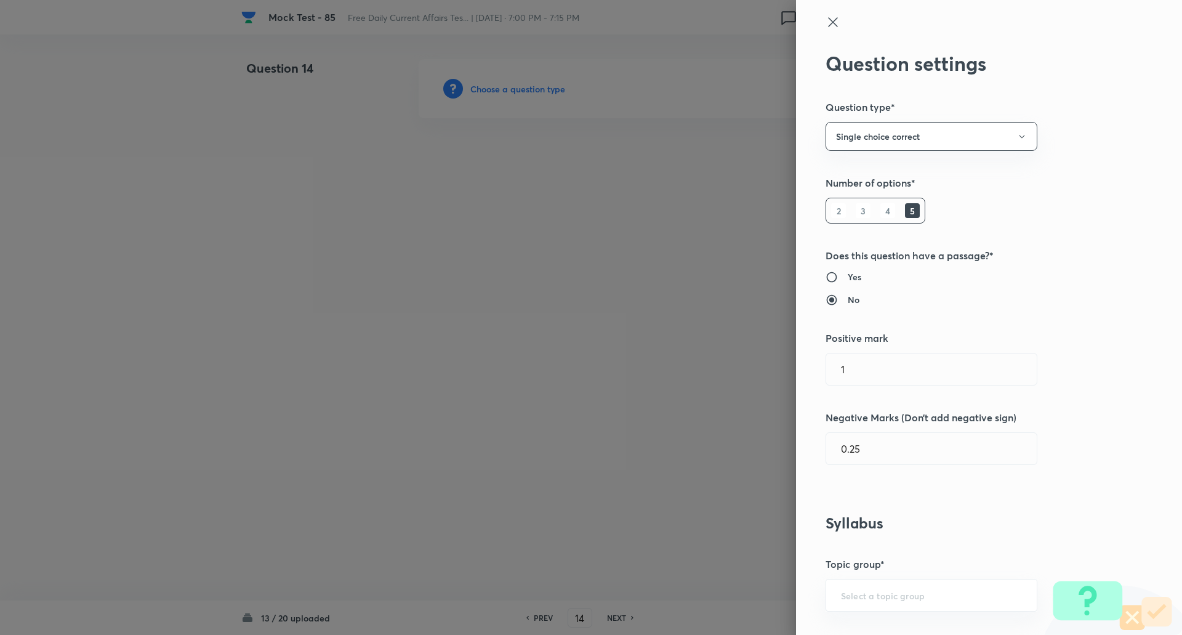
click at [502, 95] on div at bounding box center [591, 317] width 1182 height 635
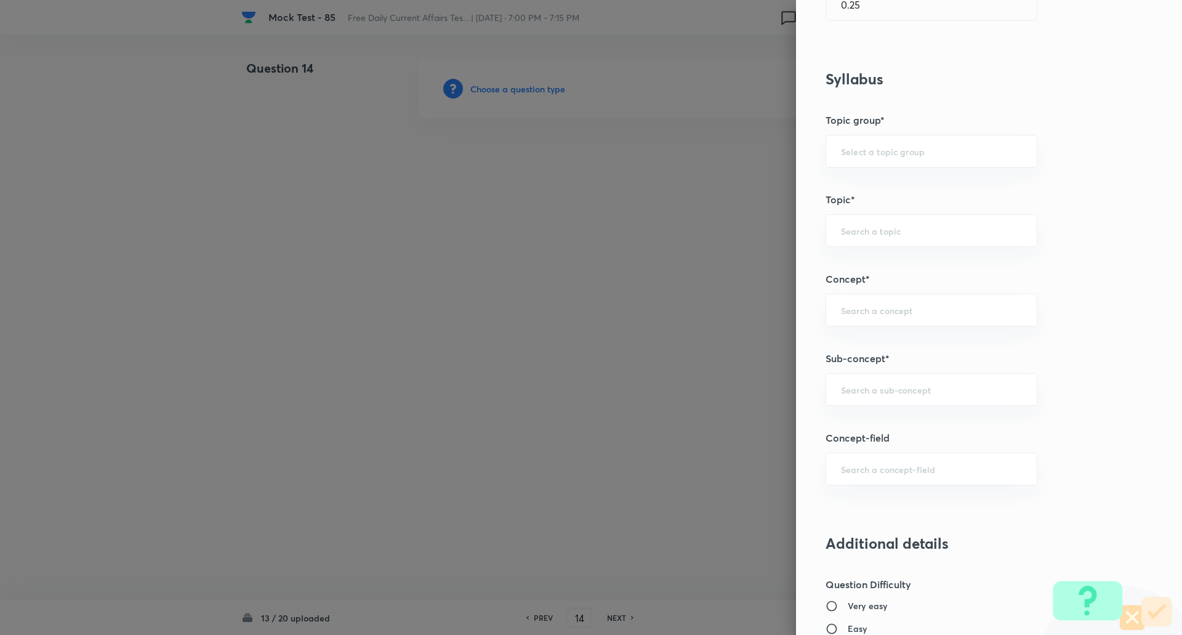
scroll to position [461, 0]
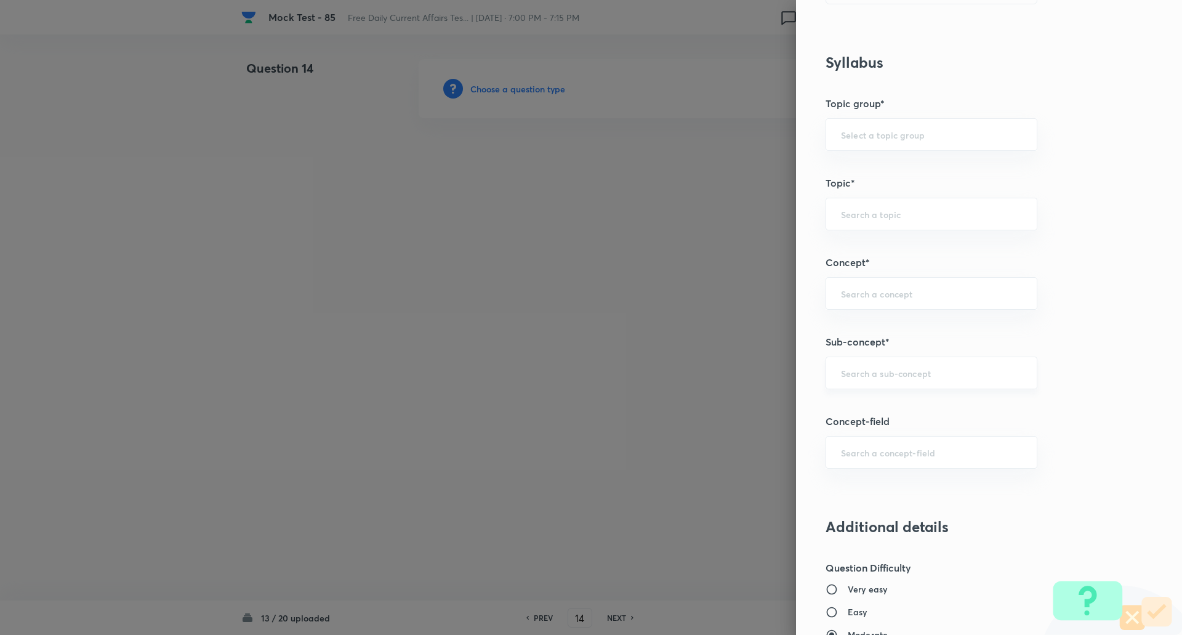
drag, startPoint x: 861, startPoint y: 391, endPoint x: 863, endPoint y: 382, distance: 9.4
click at [863, 382] on div "Question settings Question type* Single choice correct Number of options* 2 3 4…" at bounding box center [989, 317] width 386 height 635
click at [863, 382] on div "​" at bounding box center [932, 372] width 212 height 33
click at [892, 371] on input "current" at bounding box center [931, 373] width 181 height 12
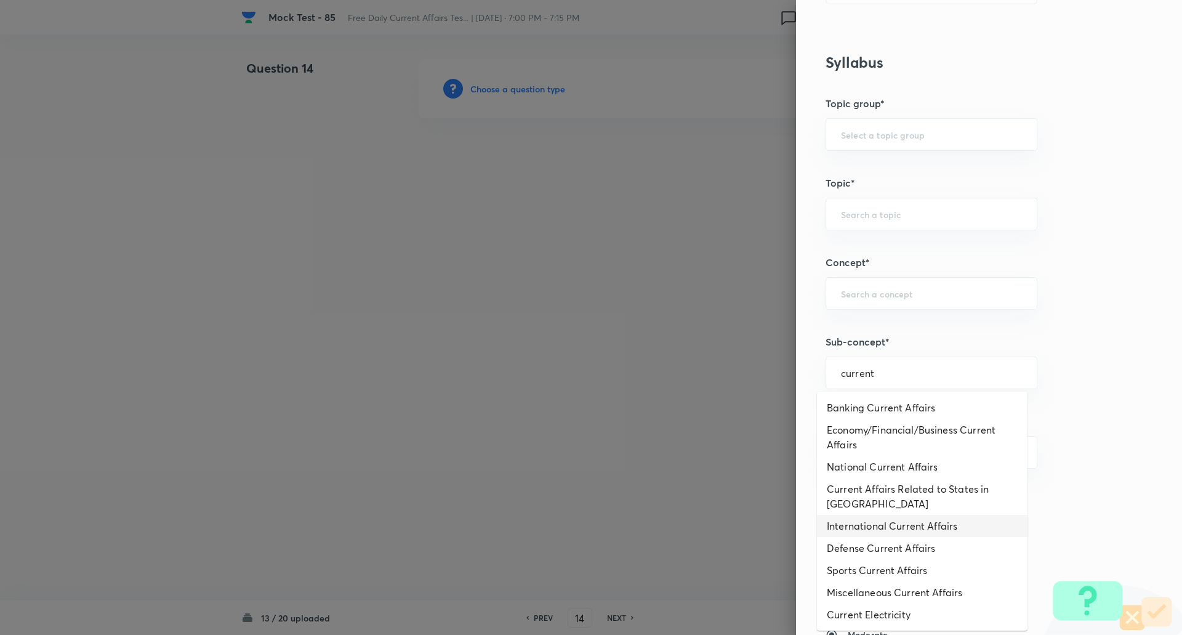
click at [904, 515] on li "International Current Affairs" at bounding box center [922, 526] width 211 height 22
type input "International Current Affairs"
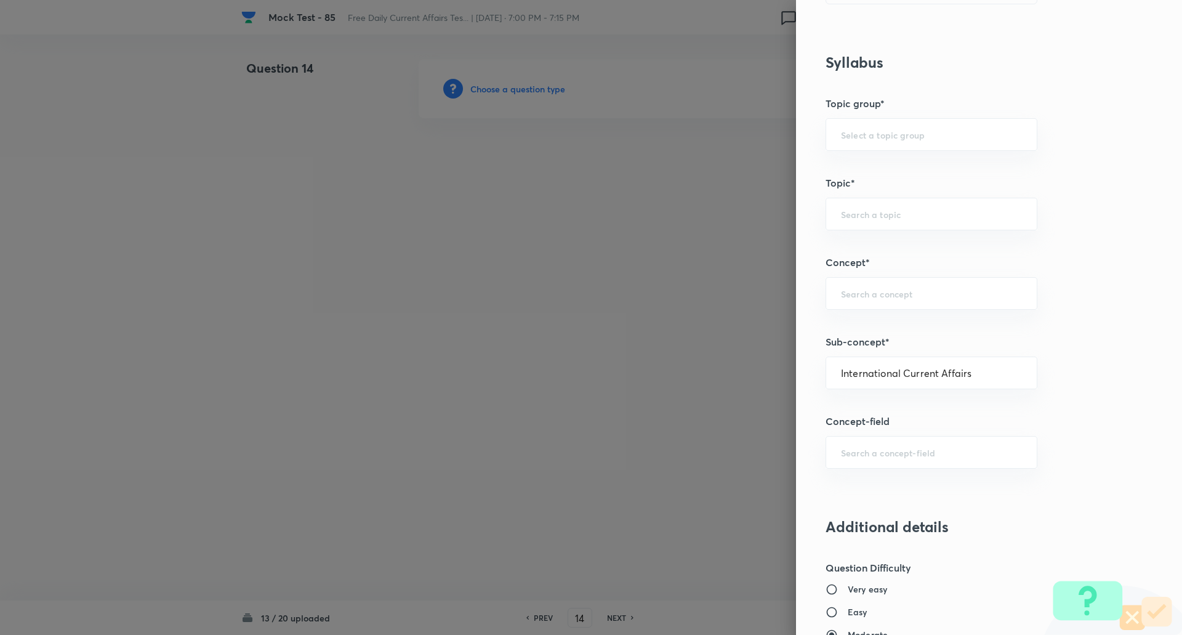
type input "Awareness"
type input "Current Affairs"
type input "International Current Affairs"
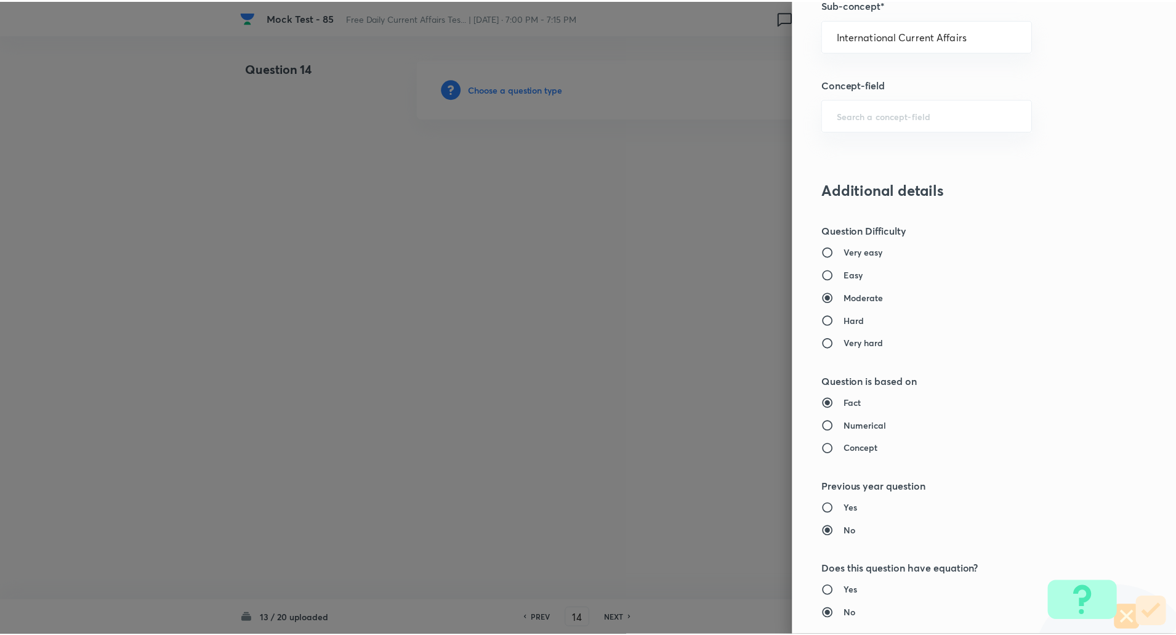
scroll to position [1044, 0]
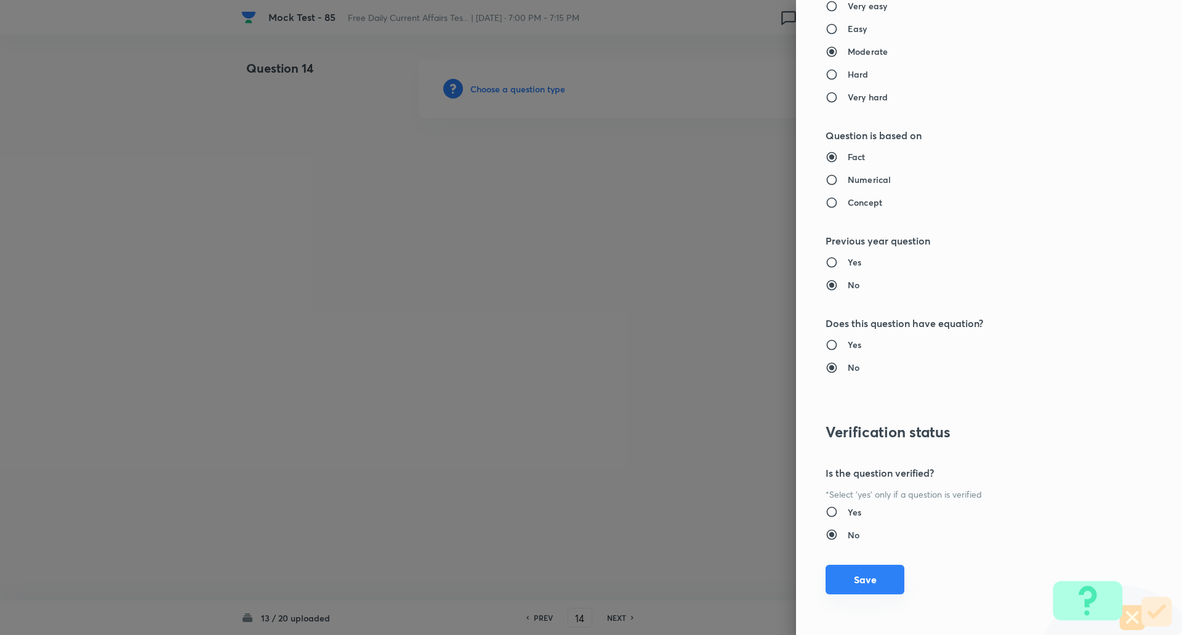
click at [866, 584] on button "Save" at bounding box center [865, 580] width 79 height 30
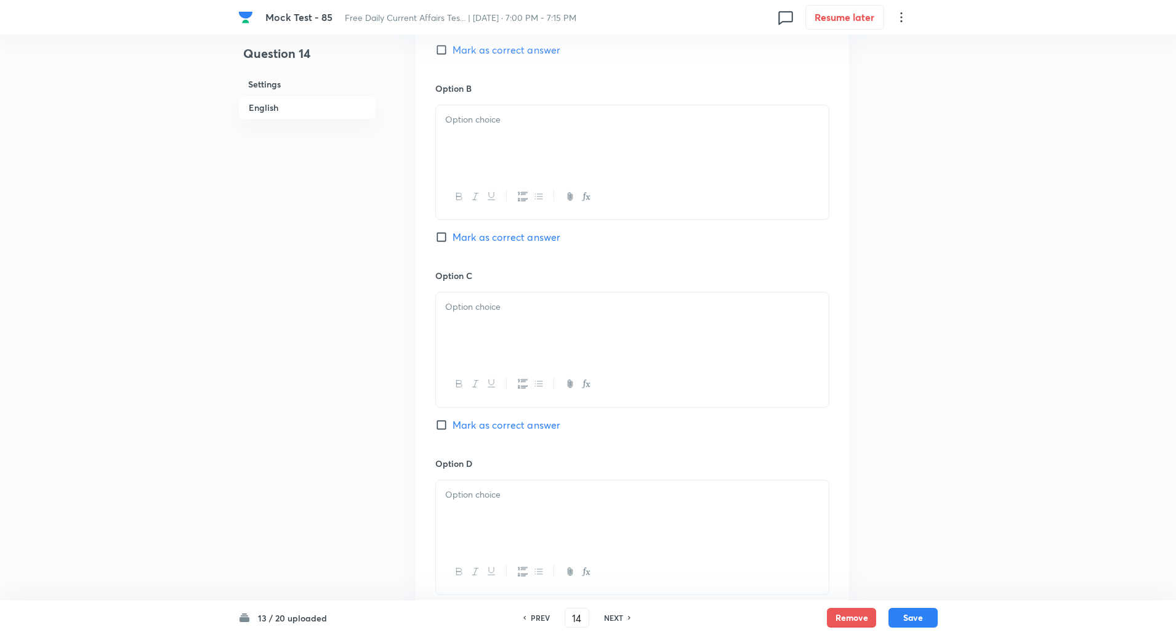
scroll to position [726, 0]
click at [443, 422] on input "Mark as correct answer" at bounding box center [443, 422] width 17 height 12
checkbox input "true"
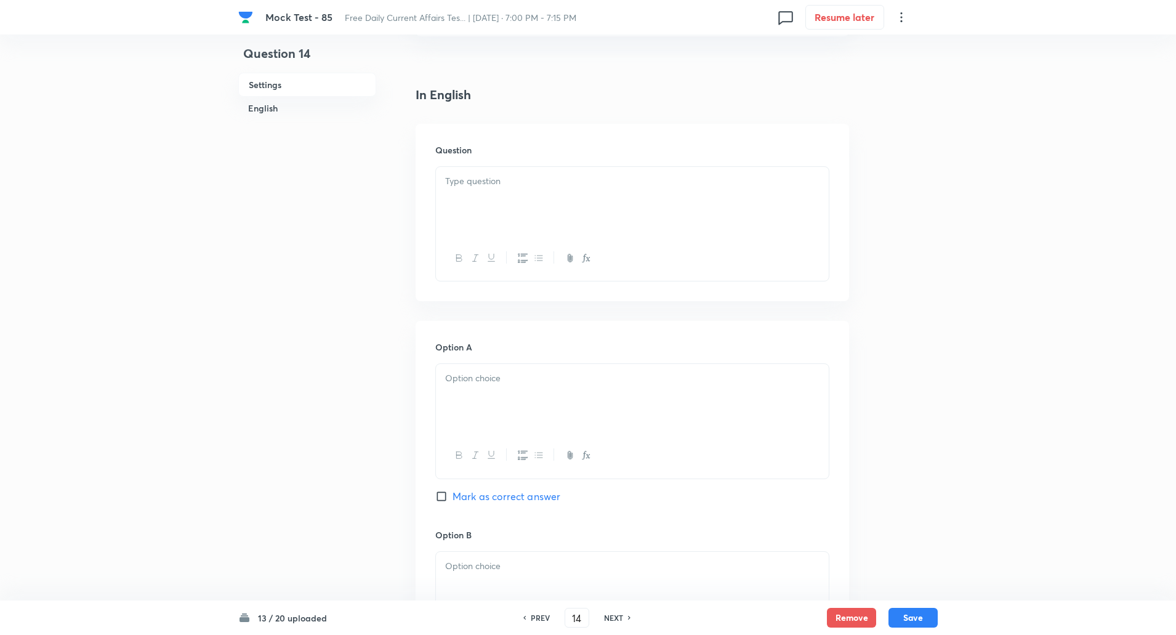
scroll to position [276, 0]
click at [487, 174] on div at bounding box center [632, 201] width 393 height 69
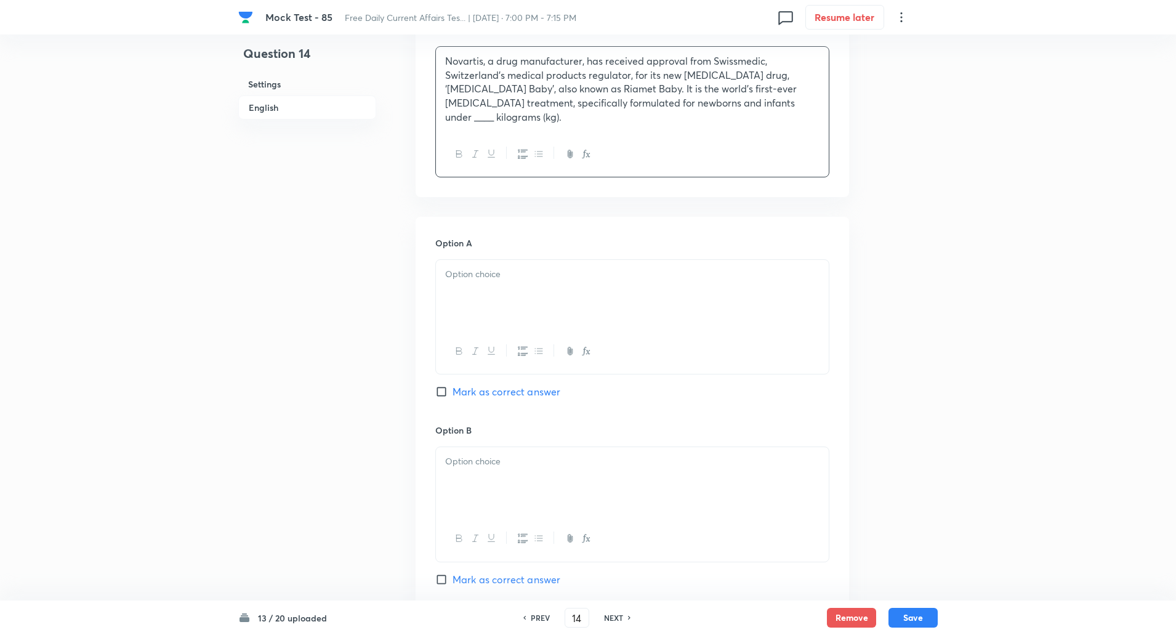
scroll to position [403, 0]
drag, startPoint x: 475, startPoint y: 312, endPoint x: 478, endPoint y: 281, distance: 31.0
click at [478, 281] on div at bounding box center [632, 310] width 394 height 115
click at [478, 281] on div at bounding box center [632, 288] width 393 height 69
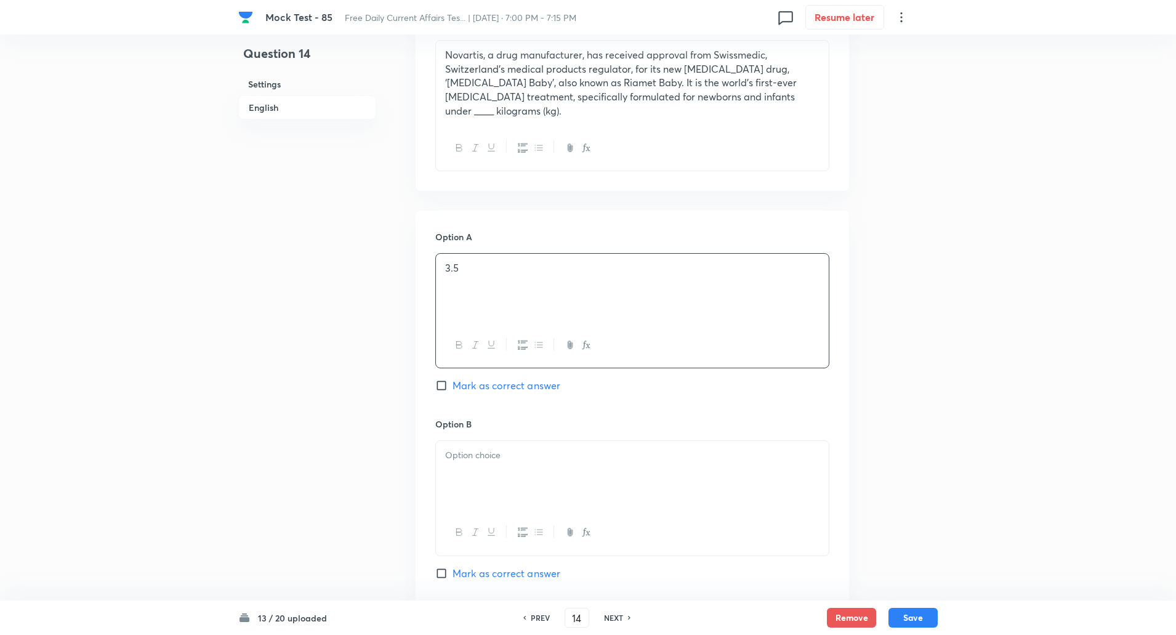
scroll to position [478, 0]
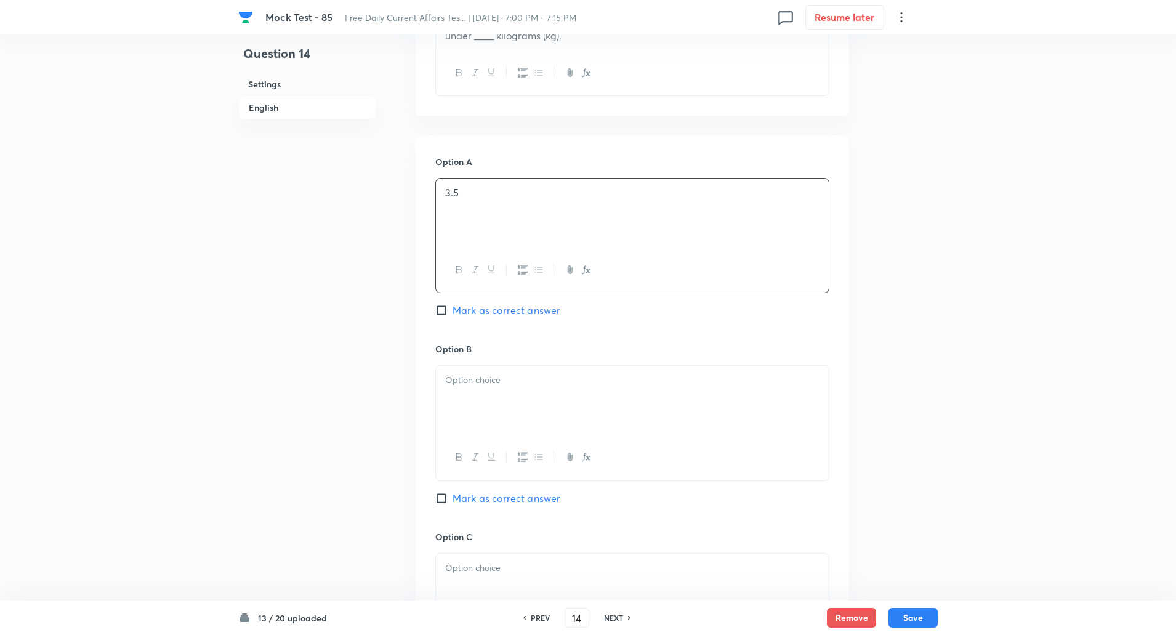
click at [474, 387] on div at bounding box center [632, 400] width 393 height 69
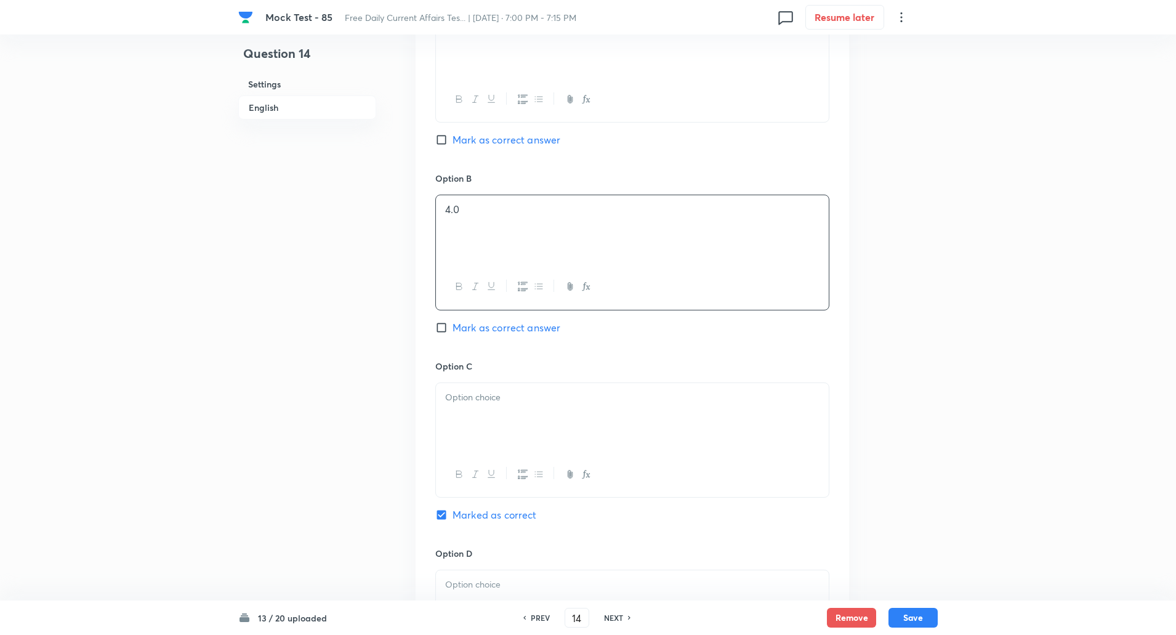
scroll to position [650, 0]
click at [473, 409] on div at bounding box center [632, 415] width 393 height 69
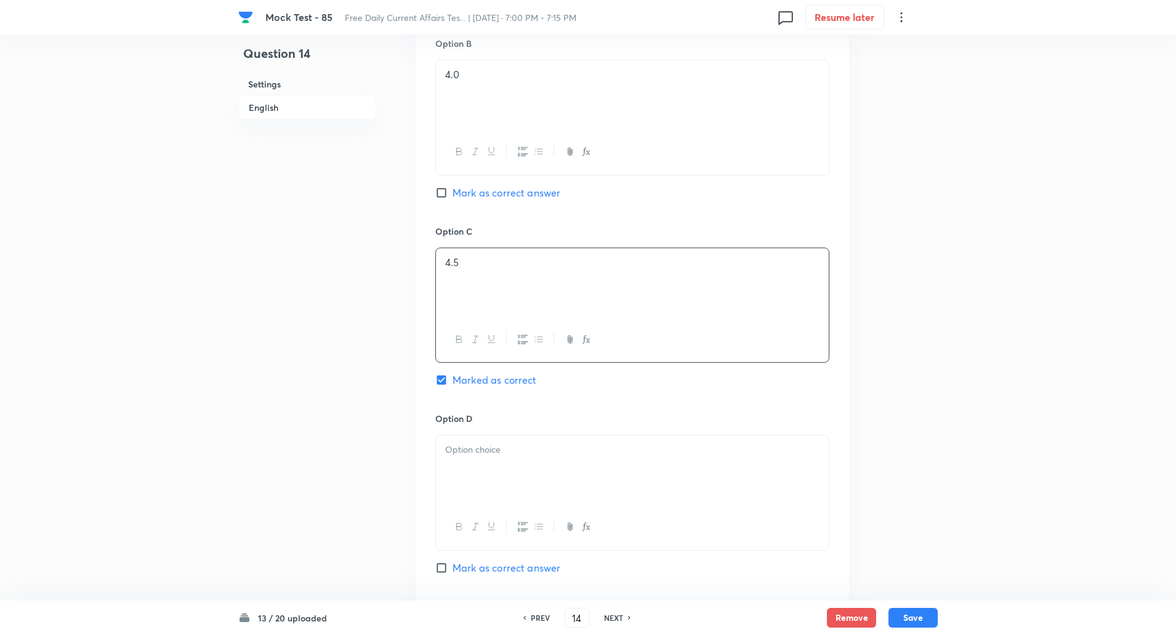
scroll to position [791, 0]
click at [475, 439] on div at bounding box center [632, 462] width 393 height 69
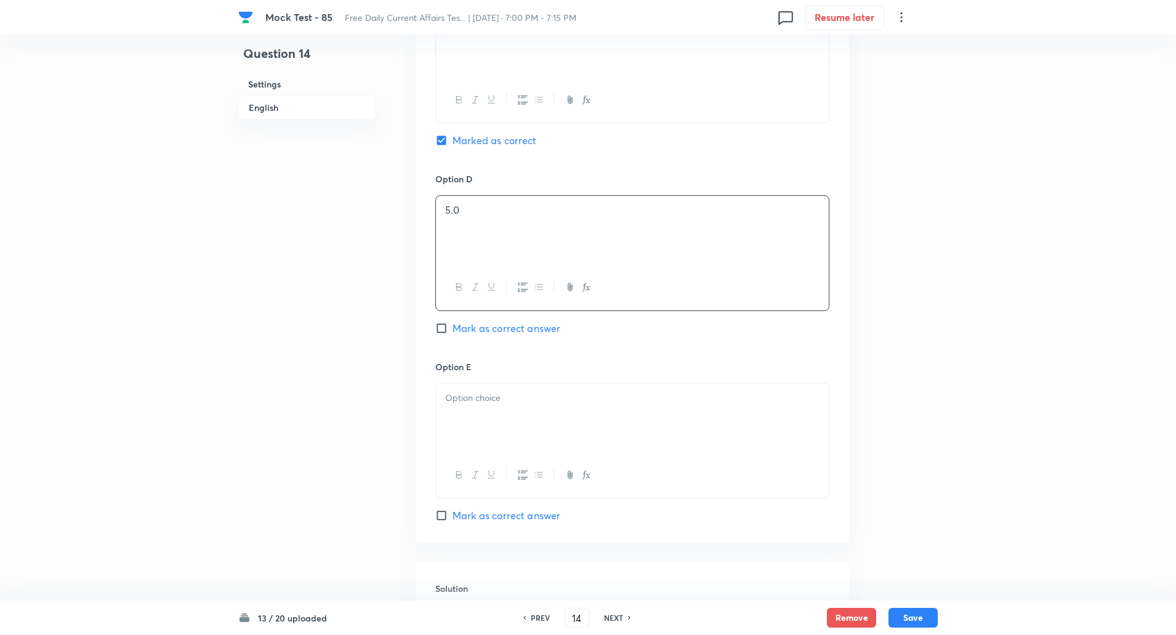
scroll to position [1038, 0]
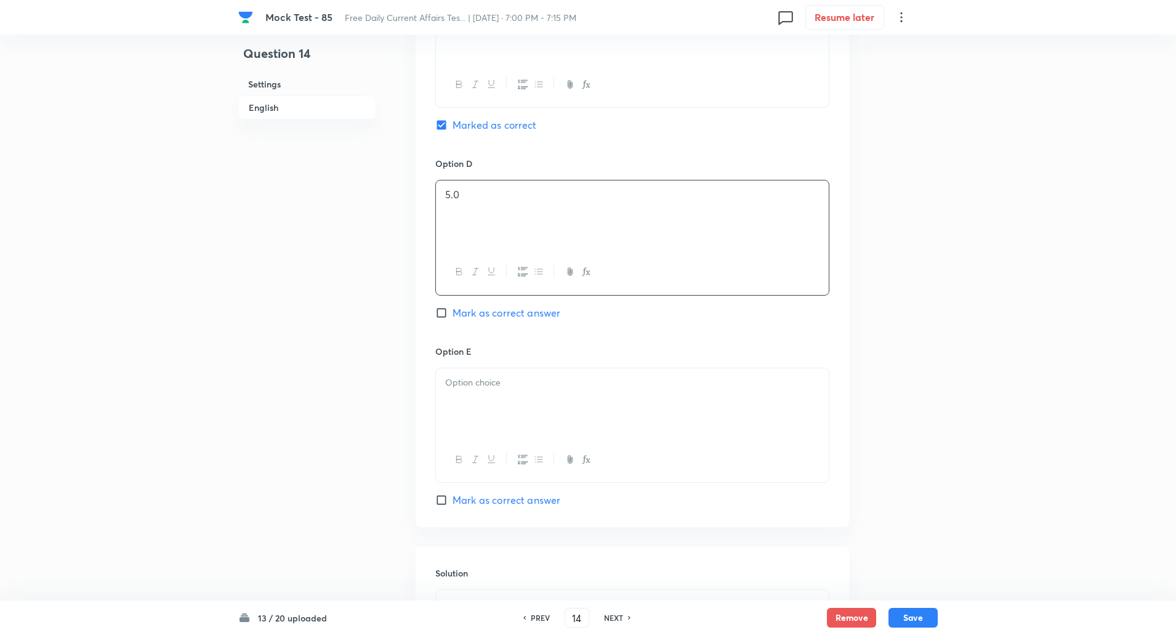
click at [472, 384] on div at bounding box center [632, 402] width 393 height 69
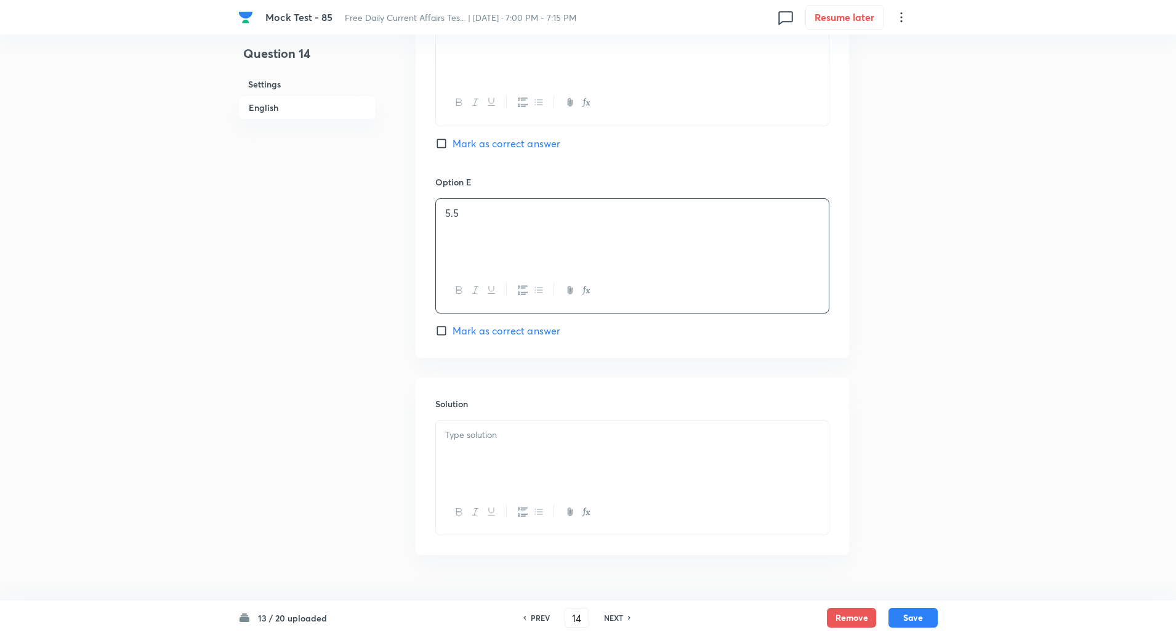
scroll to position [1212, 0]
click at [469, 438] on div at bounding box center [632, 450] width 393 height 69
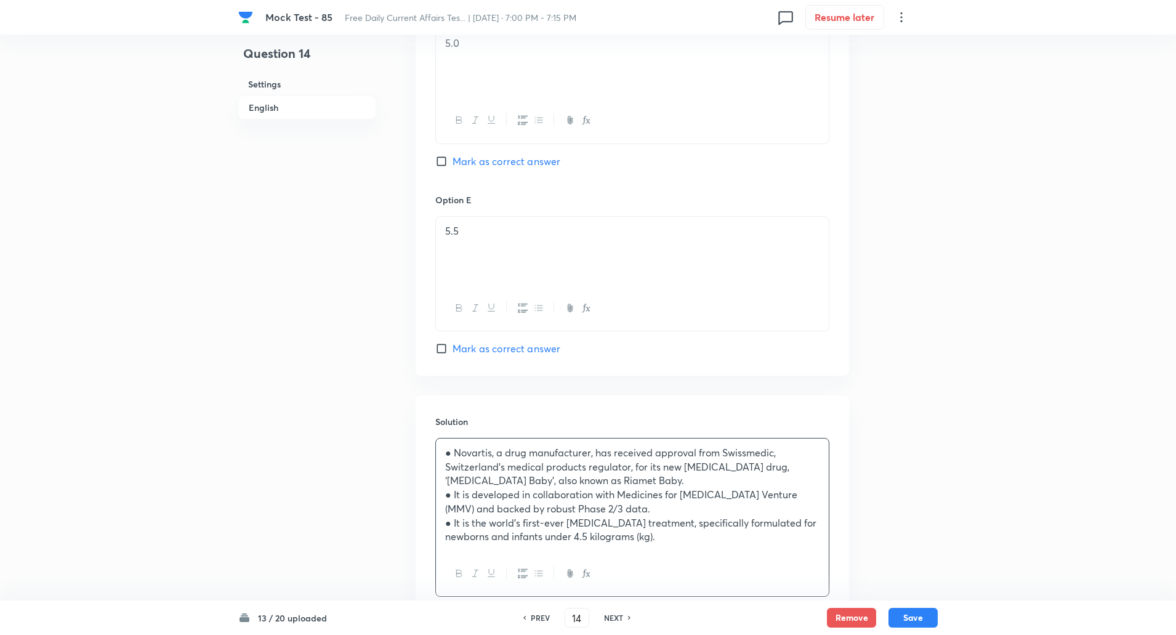
scroll to position [1266, 0]
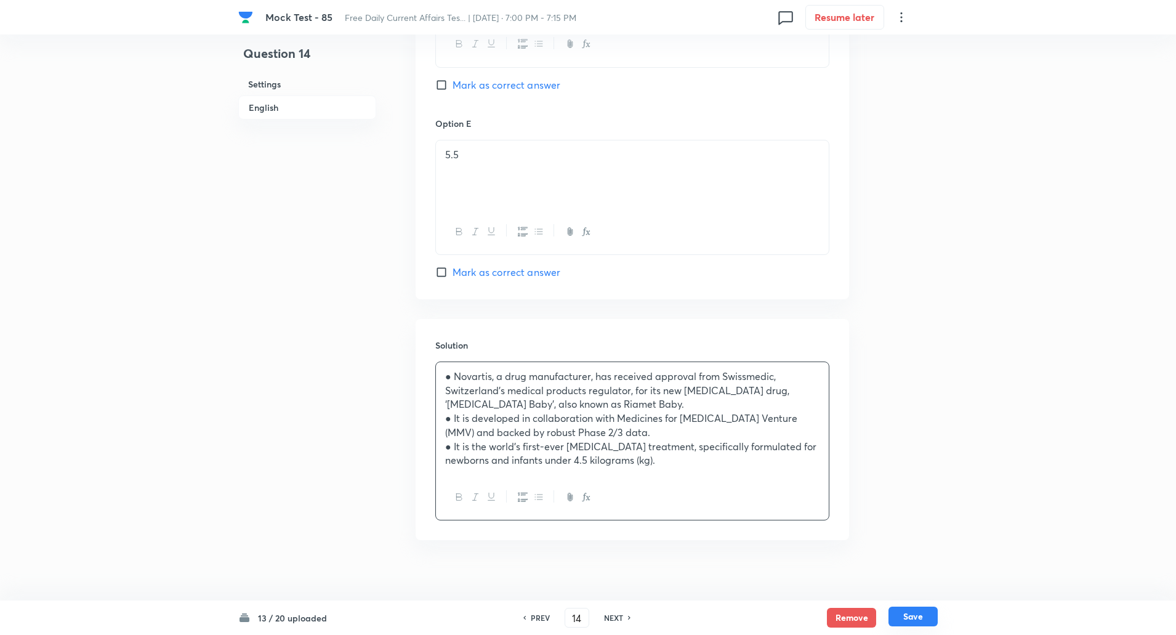
click at [912, 621] on button "Save" at bounding box center [912, 616] width 49 height 20
type input "15"
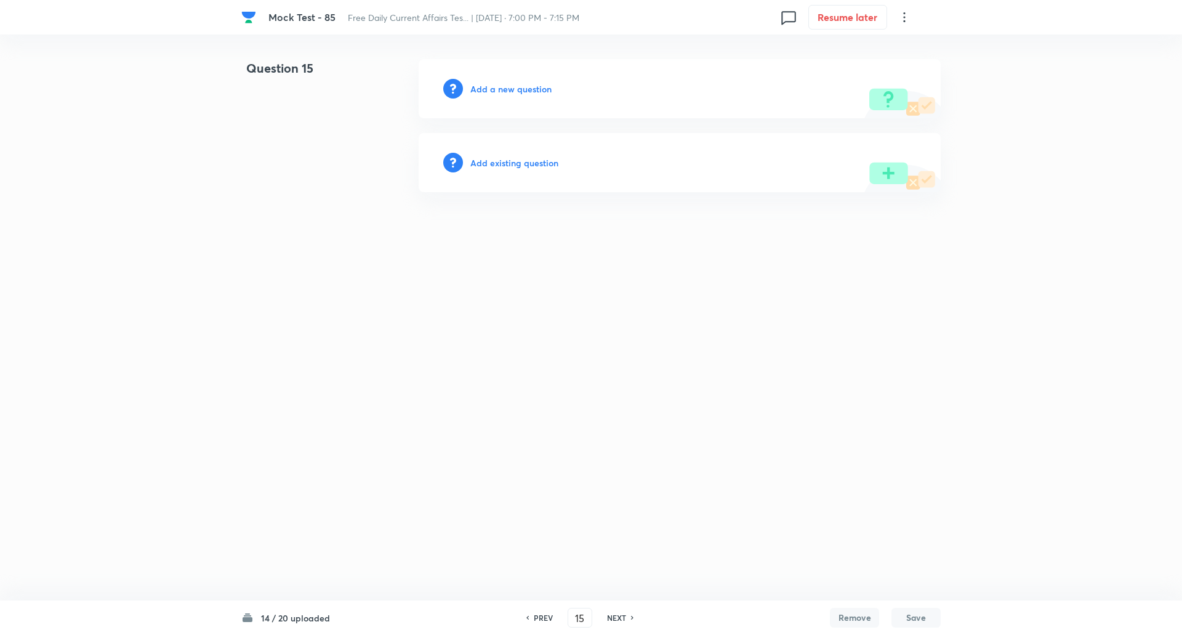
click at [526, 94] on h6 "Add a new question" at bounding box center [510, 89] width 81 height 13
click at [526, 94] on h6 "Choose a question type" at bounding box center [517, 89] width 95 height 13
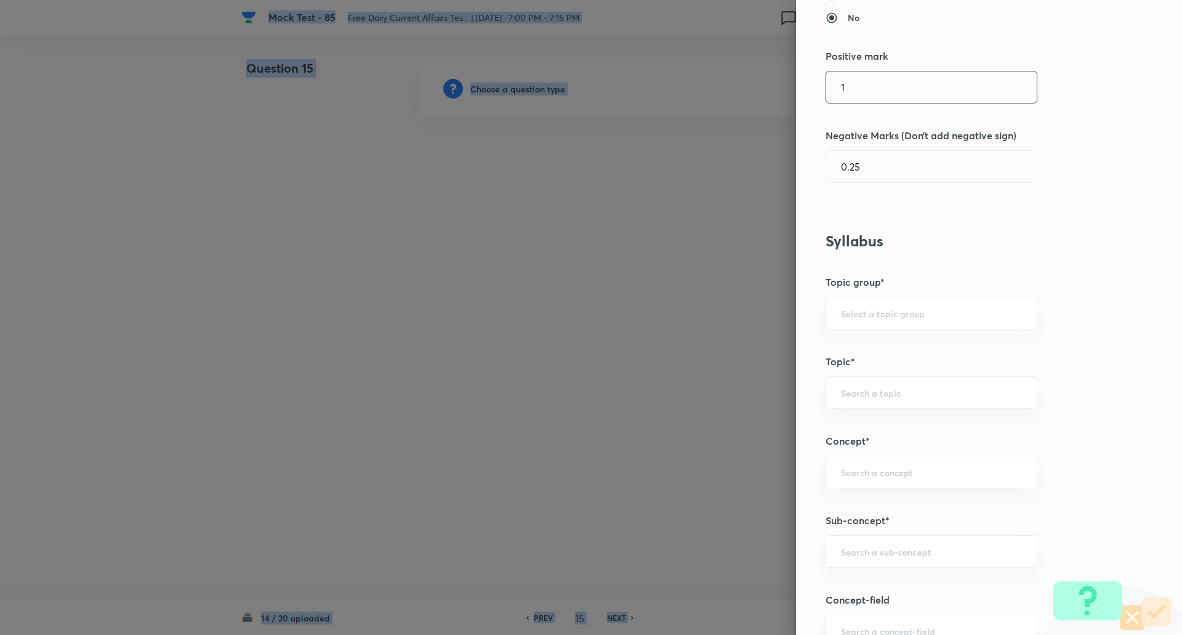
scroll to position [387, 0]
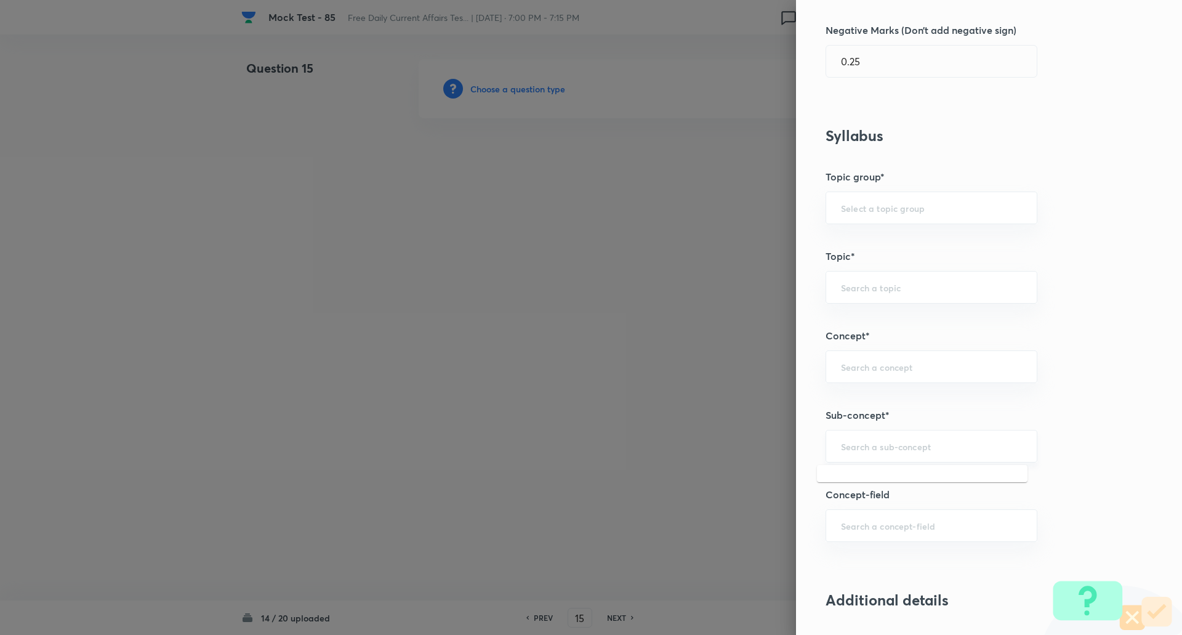
click at [861, 448] on input "text" at bounding box center [931, 446] width 181 height 12
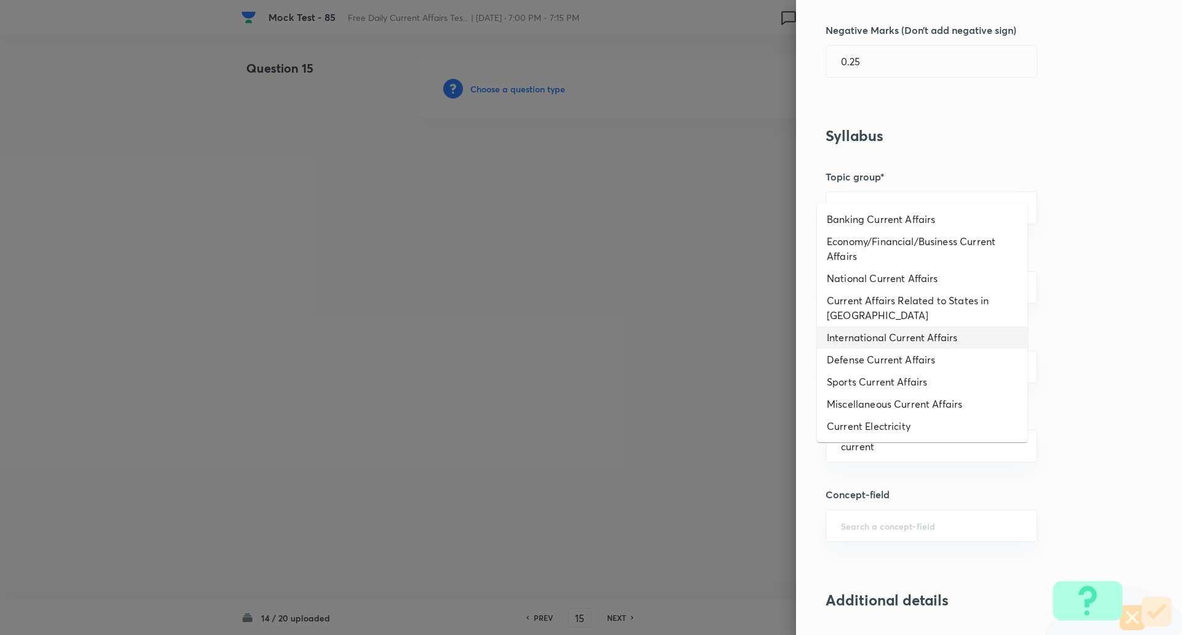
click at [909, 326] on li "International Current Affairs" at bounding box center [922, 337] width 211 height 22
type input "International Current Affairs"
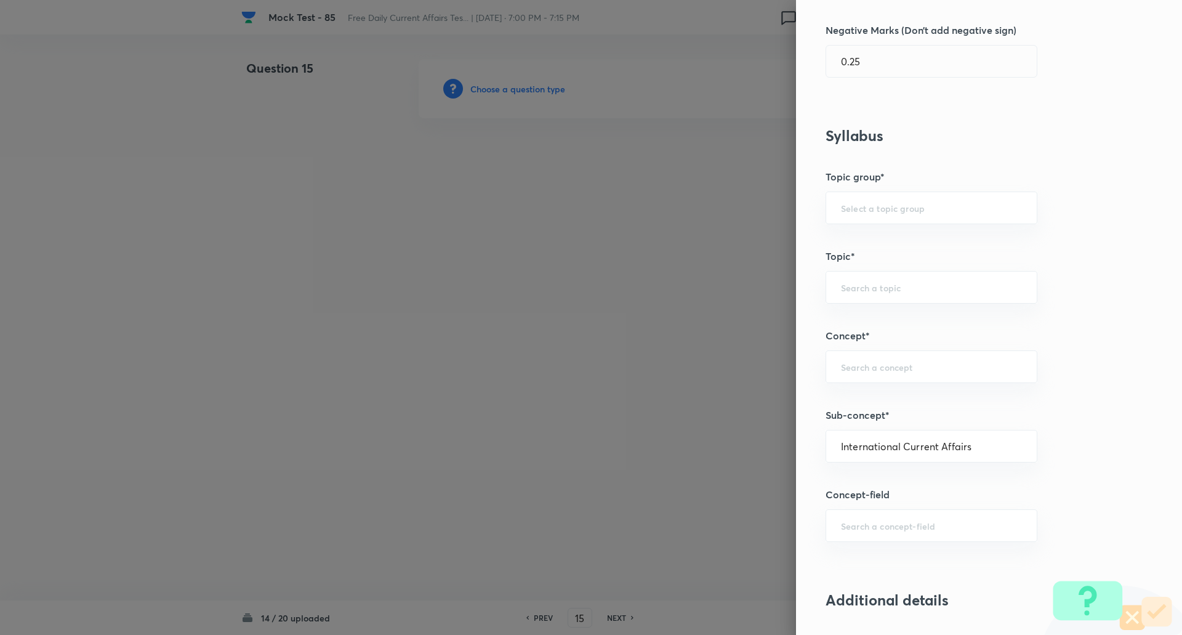
type input "Awareness"
type input "Current Affairs"
type input "International Current Affairs"
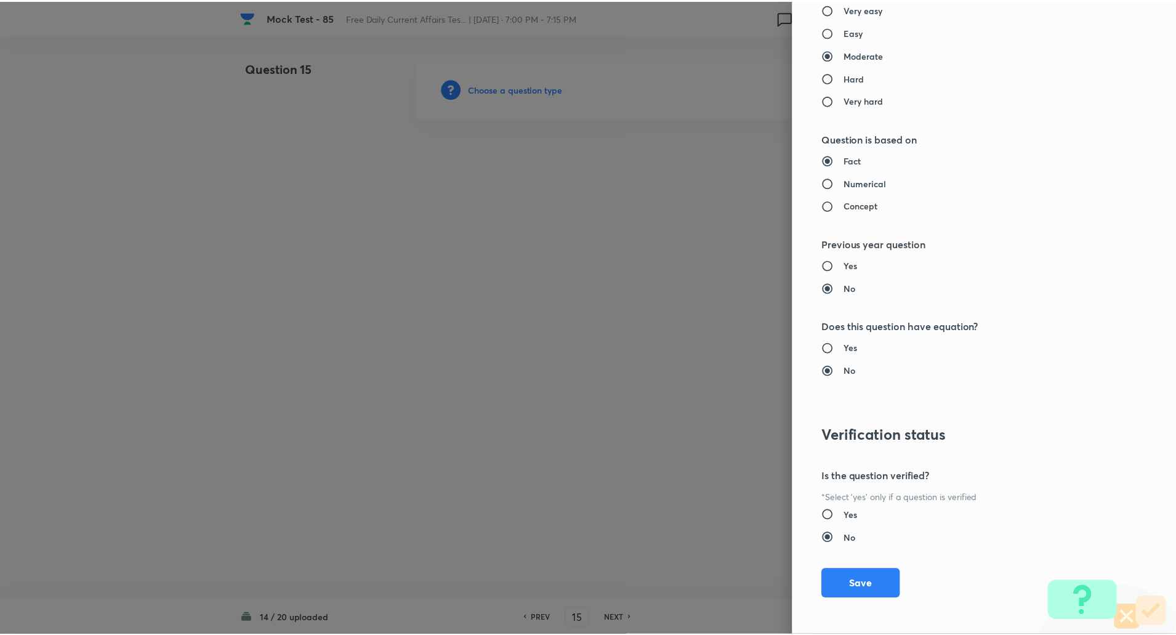
scroll to position [1044, 0]
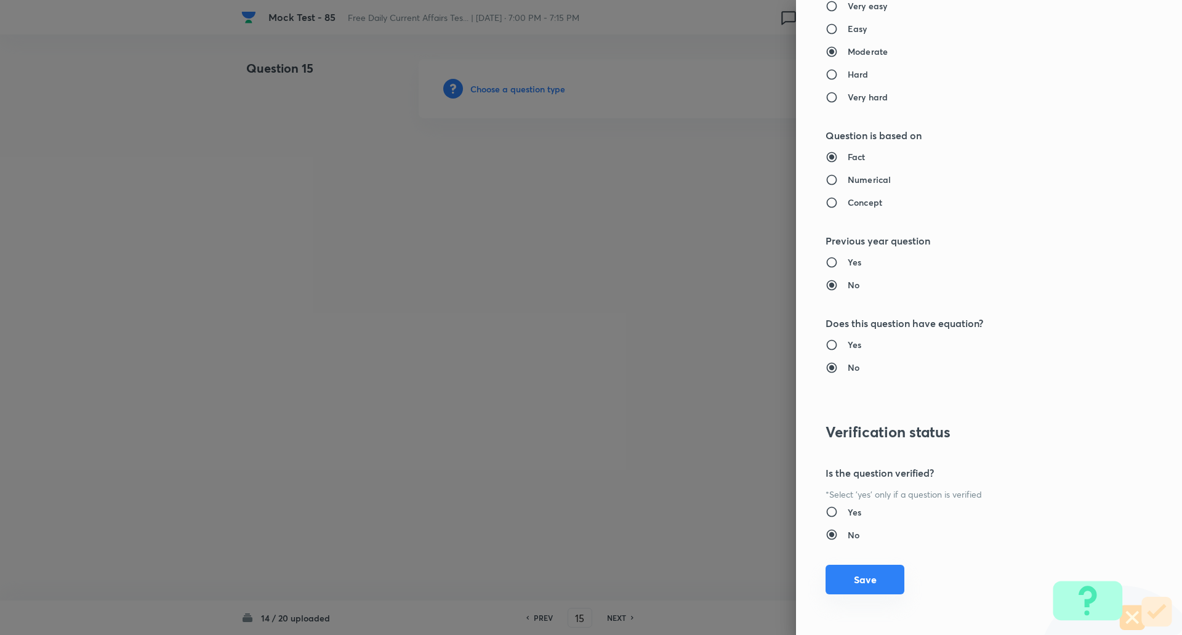
click at [853, 586] on button "Save" at bounding box center [865, 580] width 79 height 30
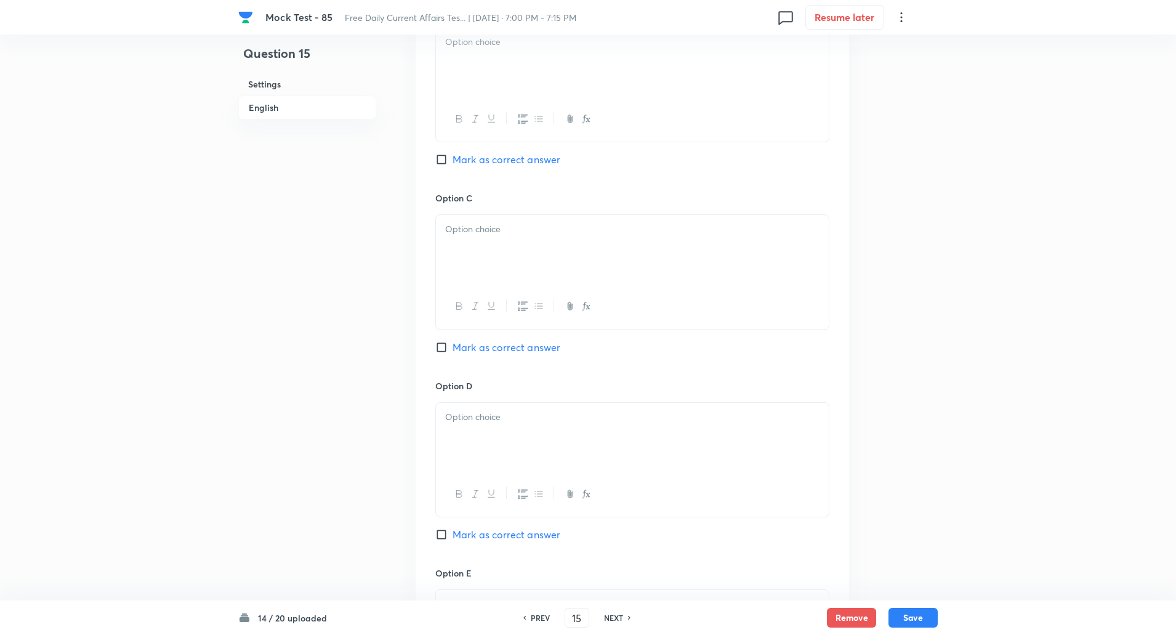
scroll to position [801, 0]
click at [446, 345] on input "Mark as correct answer" at bounding box center [443, 346] width 17 height 12
checkbox input "true"
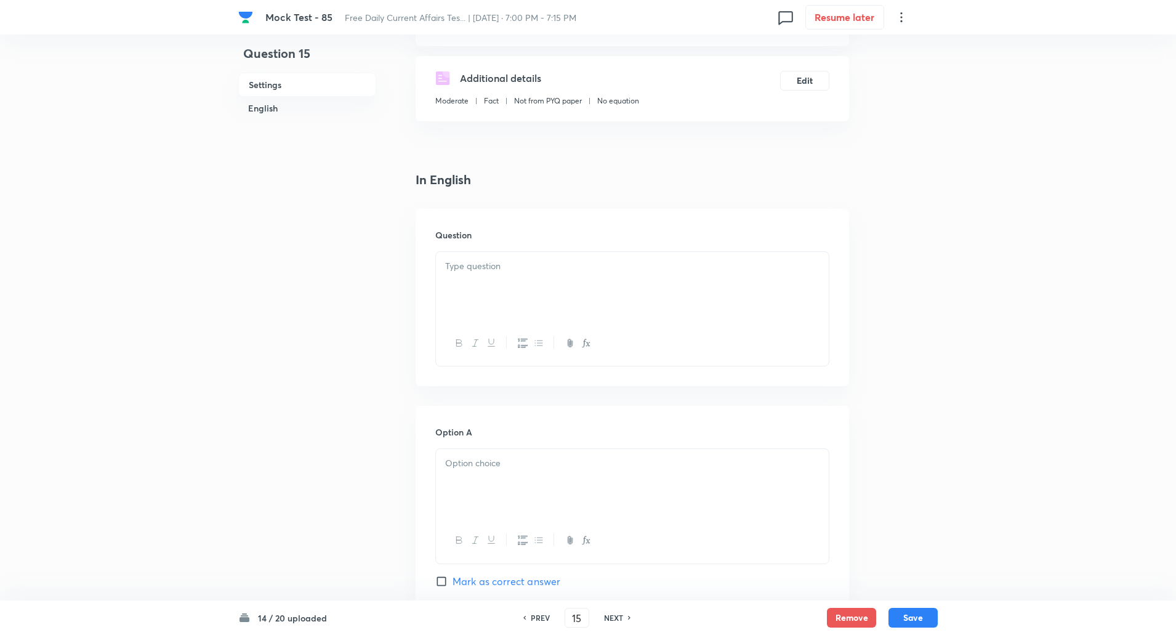
scroll to position [189, 0]
click at [512, 285] on div at bounding box center [632, 288] width 393 height 69
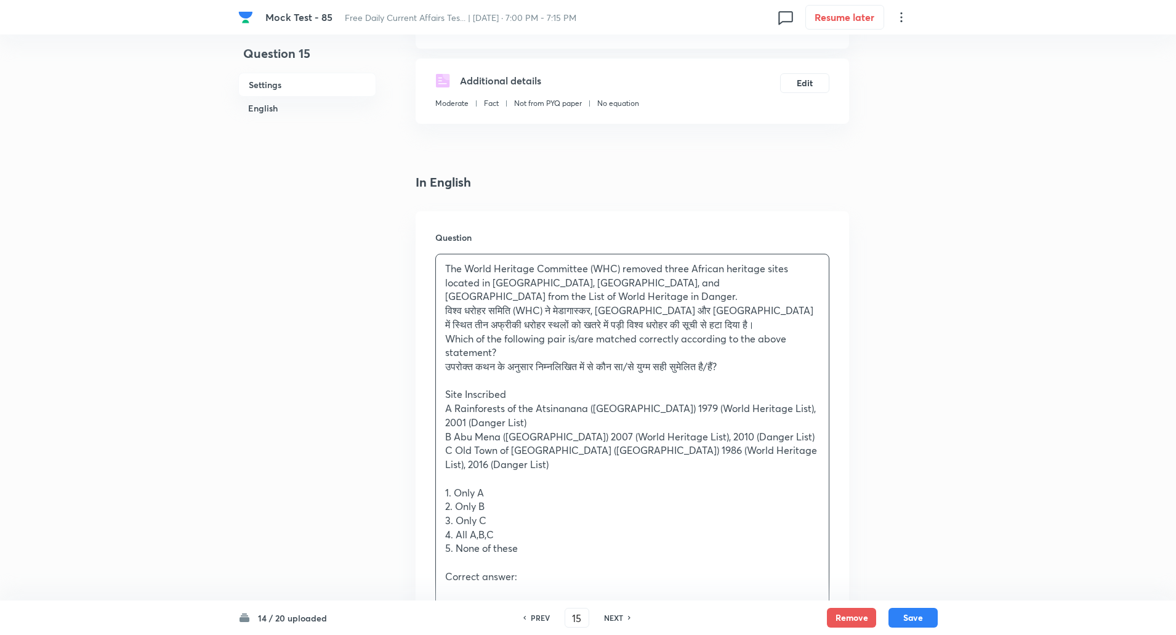
click at [441, 307] on div "The World Heritage Committee (WHC) removed three African heritage sites located…" at bounding box center [632, 478] width 393 height 448
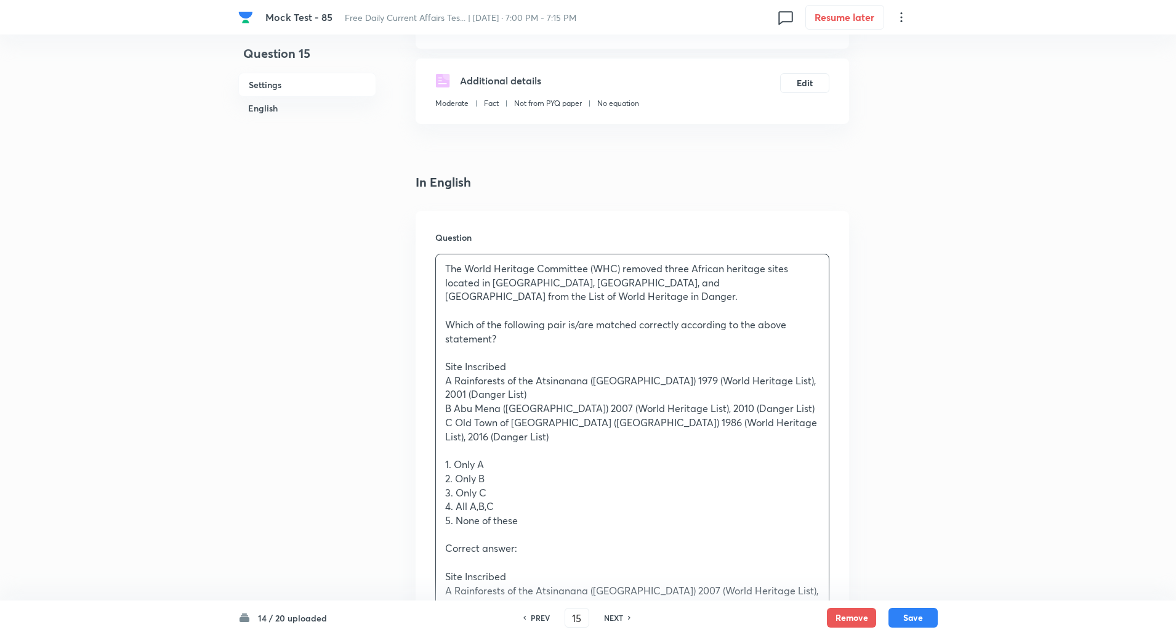
click at [449, 377] on p "A Rainforests of the Atsinanana (Madagascar) 1979 (World Heritage List), 2001 (…" at bounding box center [632, 388] width 374 height 28
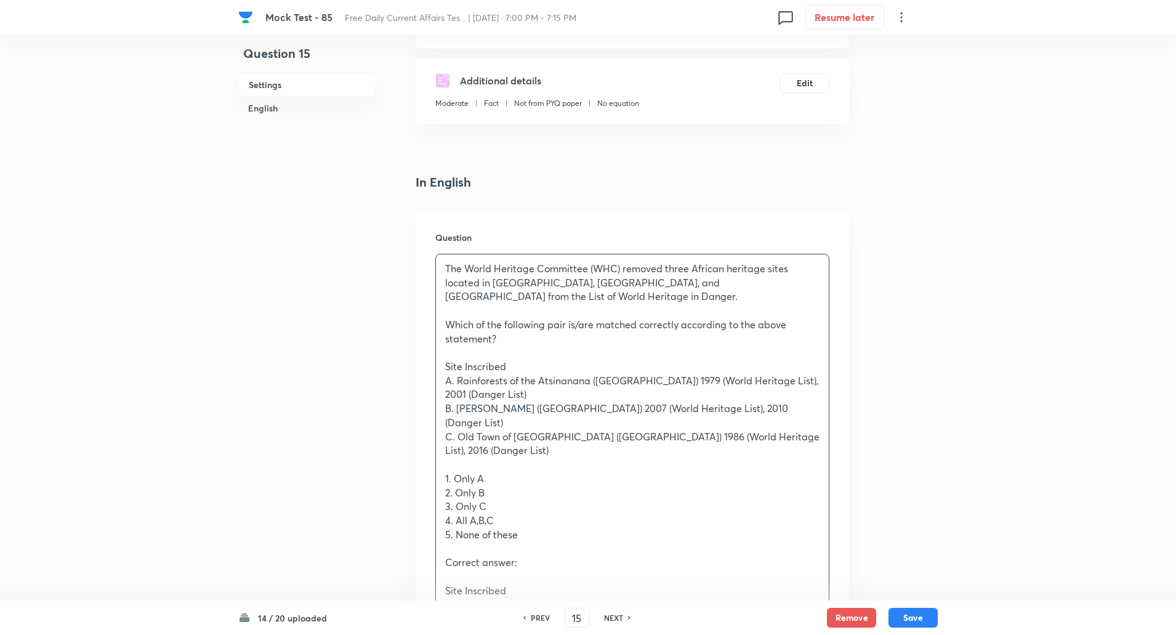
click at [656, 381] on p "A. Rainforests of the Atsinanana (Madagascar) 1979 (World Heritage List), 2001 …" at bounding box center [632, 388] width 374 height 28
click at [443, 362] on div "The World Heritage Committee (WHC) removed three African heritage sites located…" at bounding box center [632, 471] width 393 height 435
click at [506, 367] on p "Site Inscribed" at bounding box center [632, 367] width 374 height 14
click at [598, 364] on p "Site Inscribed" at bounding box center [632, 367] width 374 height 14
click at [589, 365] on p "Site ----- Inscribed" at bounding box center [632, 367] width 374 height 14
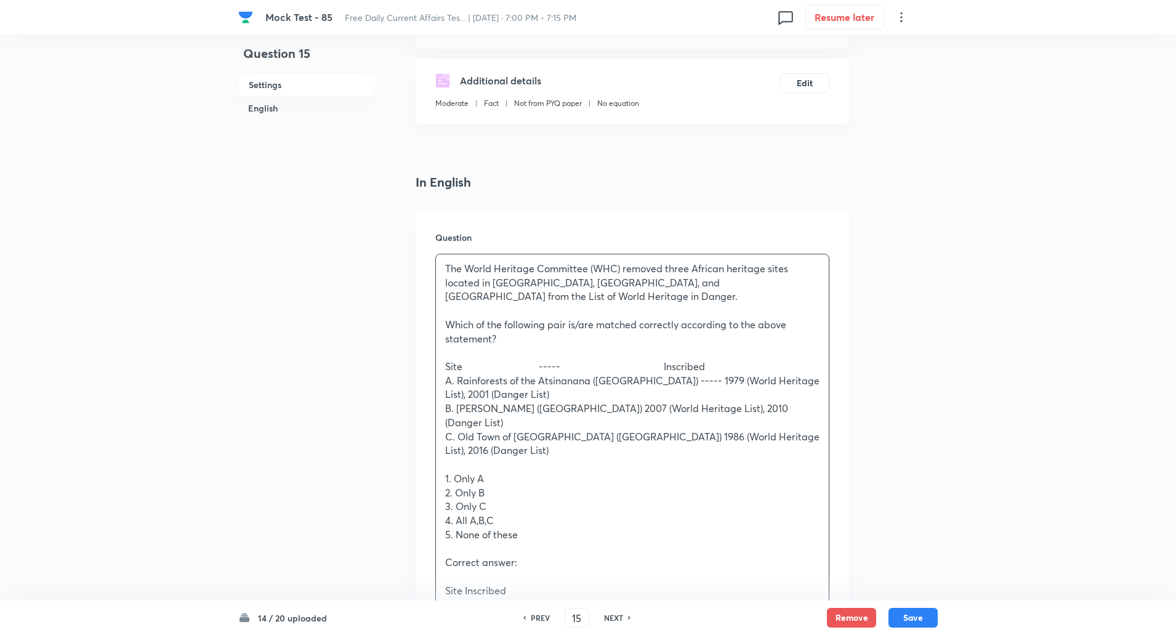
click at [663, 408] on p "B. Abu Mena (Egypt) 2007 (World Heritage List), 2010 (Danger List)" at bounding box center [632, 415] width 374 height 28
click at [541, 408] on p "B. Abu Mena (Egypt) 2007 (World Heritage List), 2010 (Danger List)" at bounding box center [632, 415] width 374 height 28
click at [598, 430] on p "C. Old Town of Ghadamès (Libya) 1986 (World Heritage List), 2016 (Danger List)" at bounding box center [632, 444] width 374 height 28
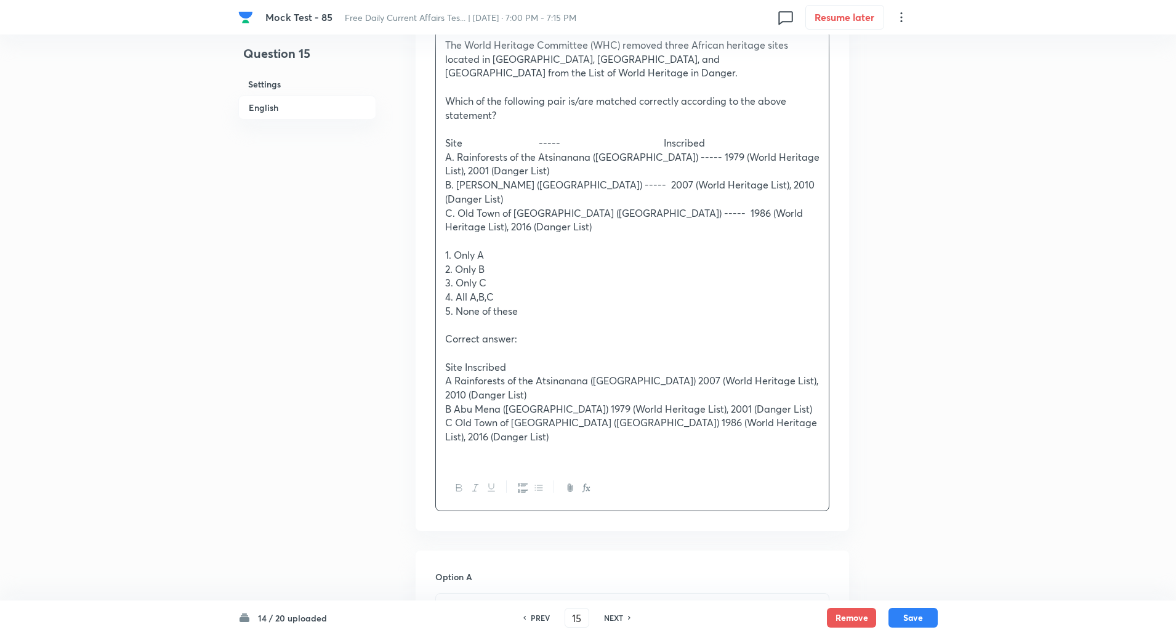
scroll to position [415, 0]
click at [446, 358] on p "Site Inscribed" at bounding box center [632, 365] width 374 height 14
click at [579, 358] on p "Site Inscribed" at bounding box center [632, 365] width 374 height 14
click at [657, 371] on p "A Rainforests of the Atsinanana (Madagascar) 2007 (World Heritage List), 2010 (…" at bounding box center [632, 385] width 374 height 28
click at [537, 400] on p "B Abu Mena (Egypt) 1979 (World Heritage List), 2001 (Danger List)" at bounding box center [632, 407] width 374 height 14
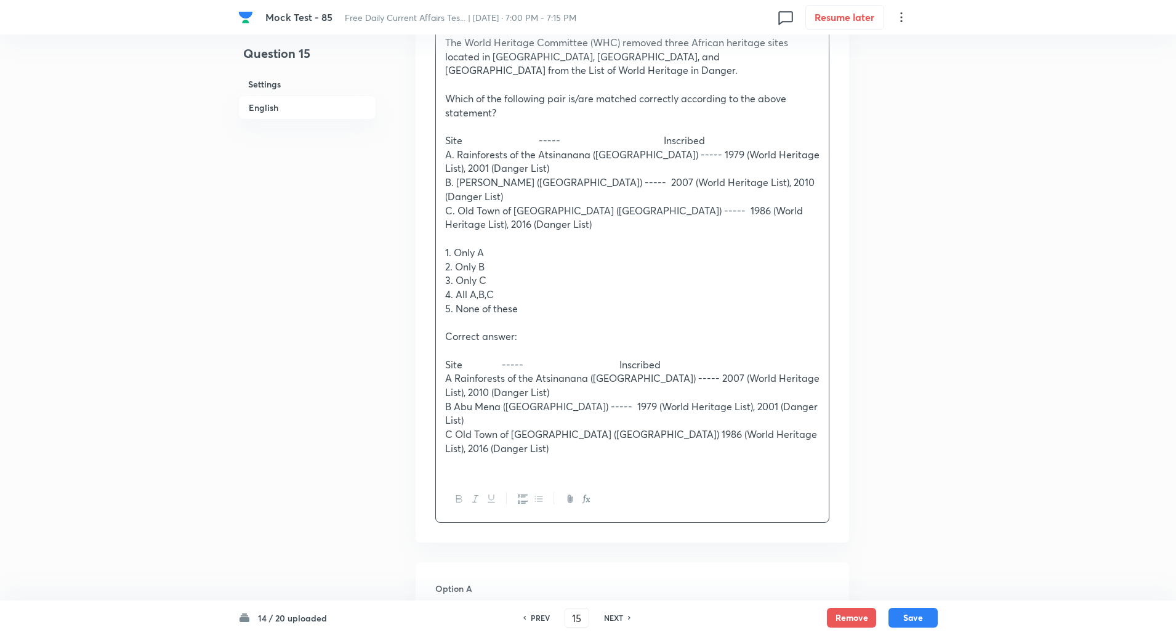
click at [598, 427] on p "C Old Town of Ghadamès (Libya) 1986 (World Heritage List), 2016 (Danger List)" at bounding box center [632, 441] width 374 height 28
click at [452, 371] on p "A Rainforests of the Atsinanana (Madagascar) ----- 2007 (World Heritage List), …" at bounding box center [632, 385] width 374 height 28
click at [443, 240] on div "The World Heritage Committee (WHC) removed three African heritage sites located…" at bounding box center [632, 252] width 393 height 448
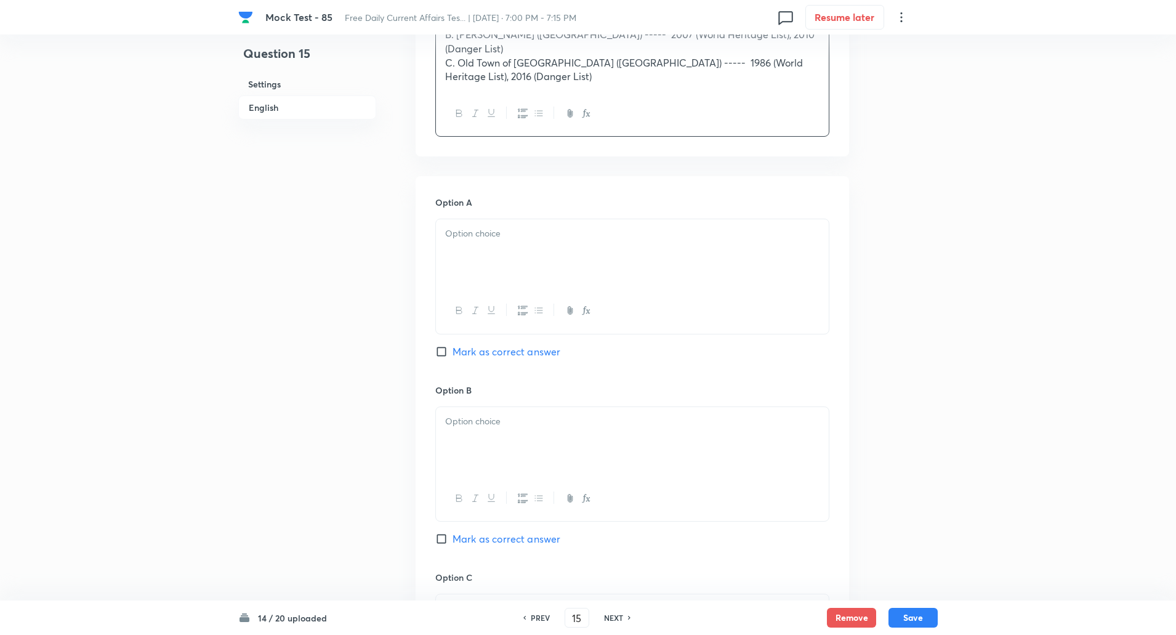
scroll to position [566, 0]
click at [518, 228] on div at bounding box center [632, 250] width 393 height 69
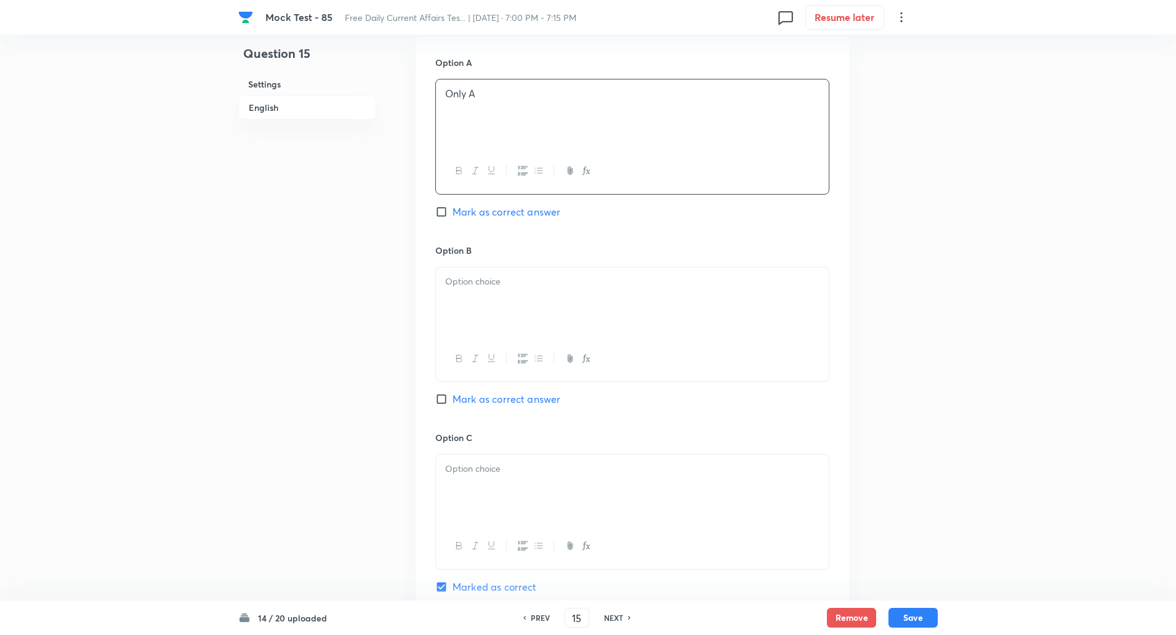
click at [502, 275] on p at bounding box center [632, 282] width 374 height 14
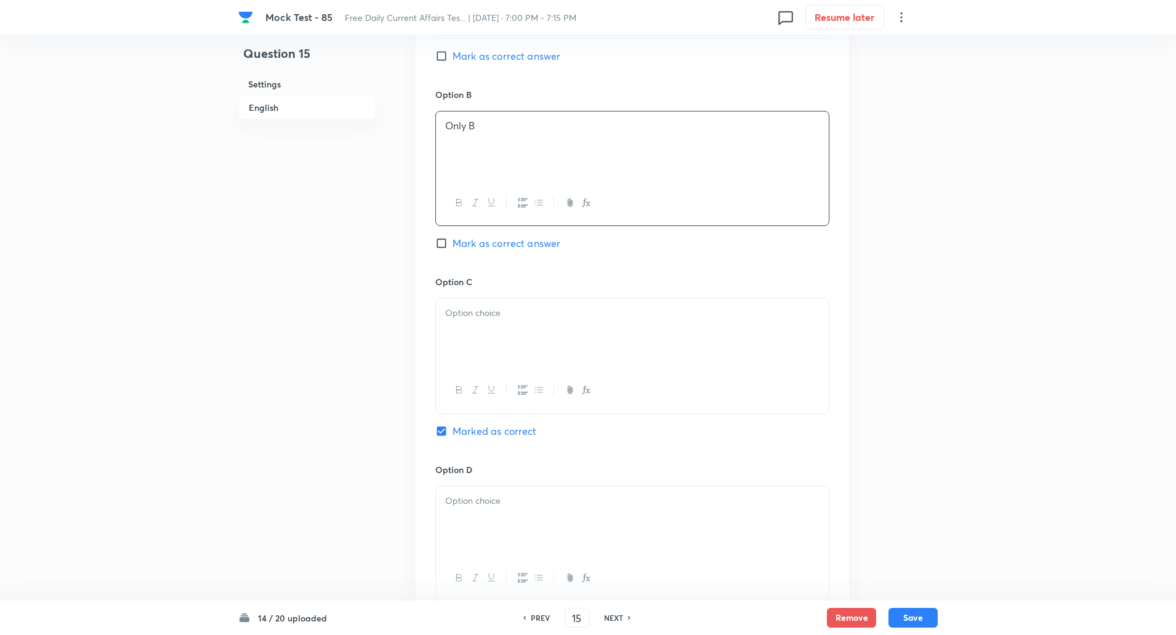
scroll to position [859, 0]
click at [498, 305] on p at bounding box center [632, 312] width 374 height 14
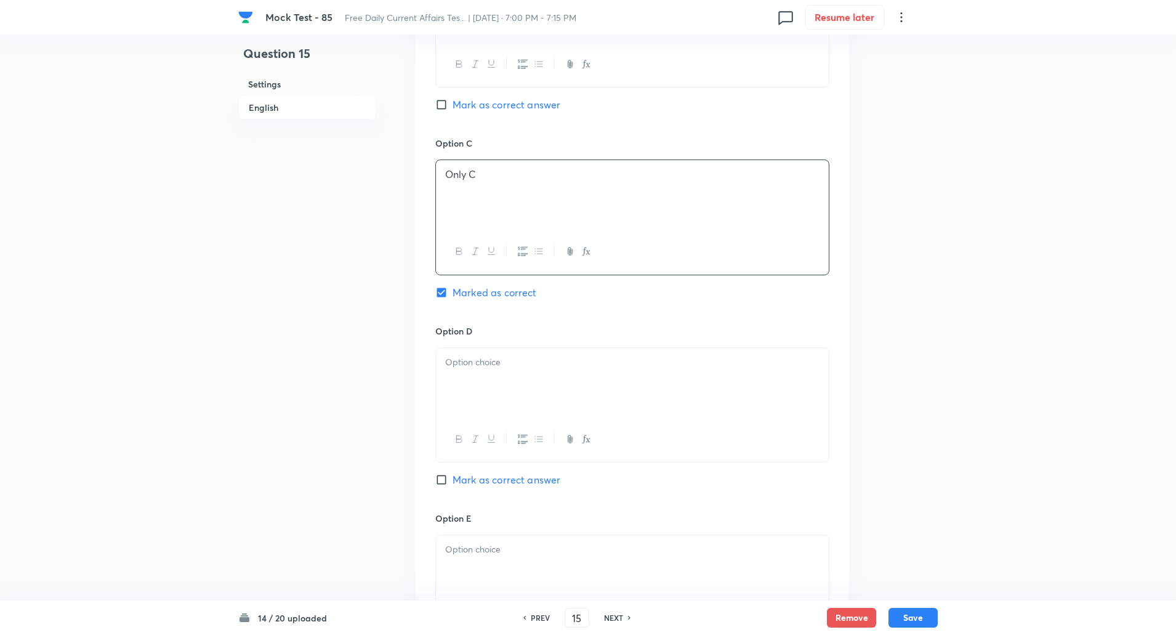
scroll to position [1021, 0]
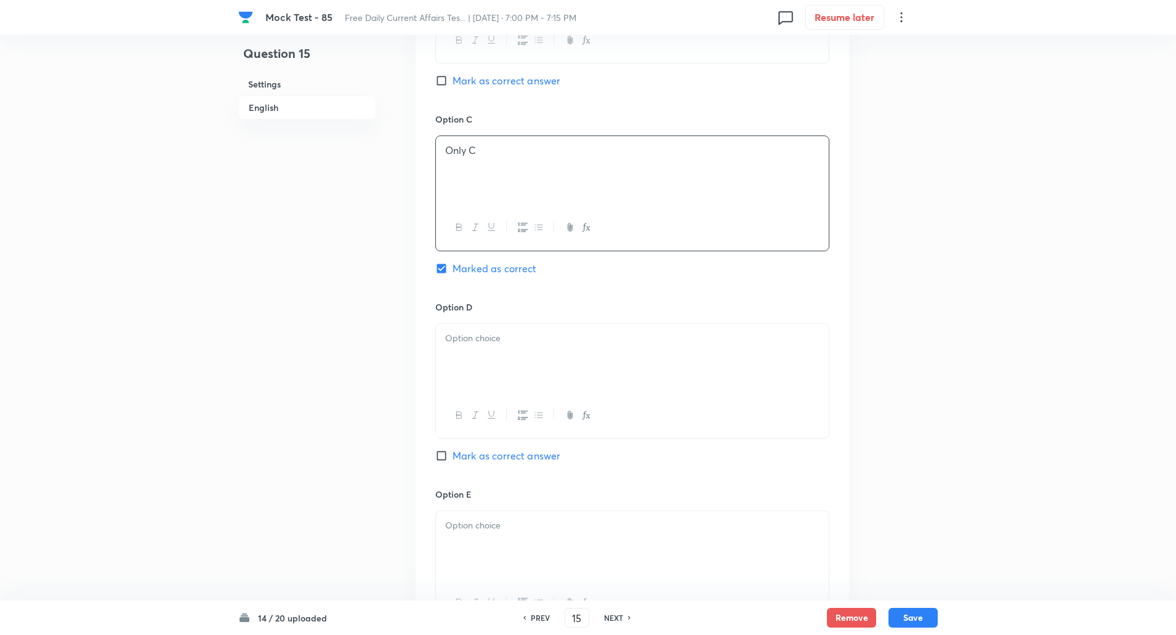
click at [488, 331] on p at bounding box center [632, 338] width 374 height 14
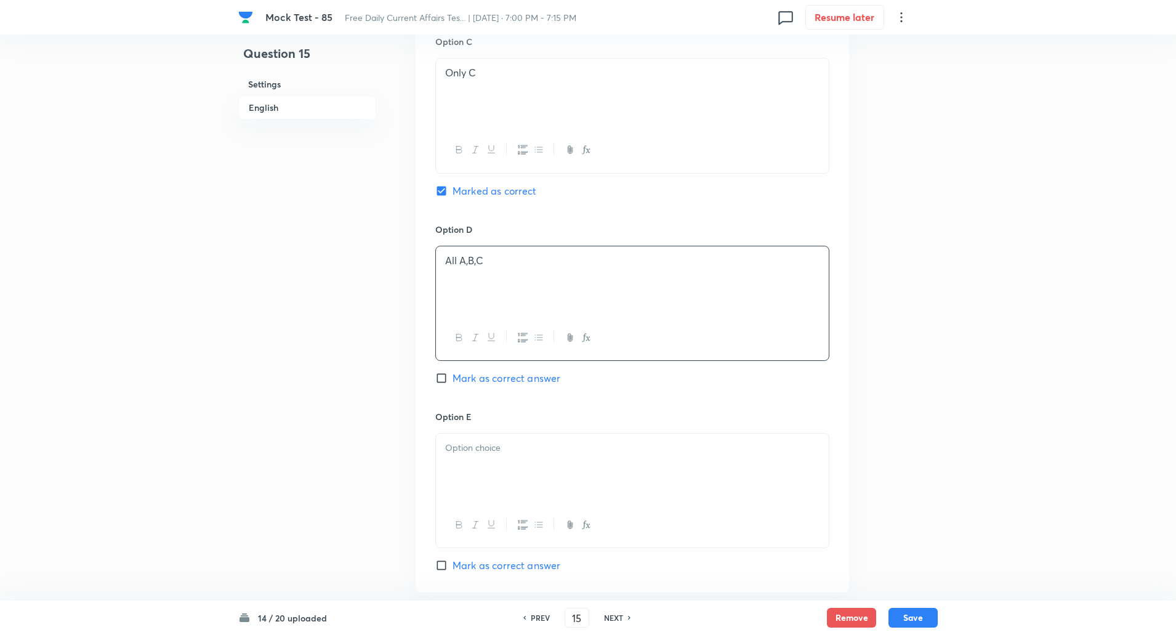
scroll to position [1121, 0]
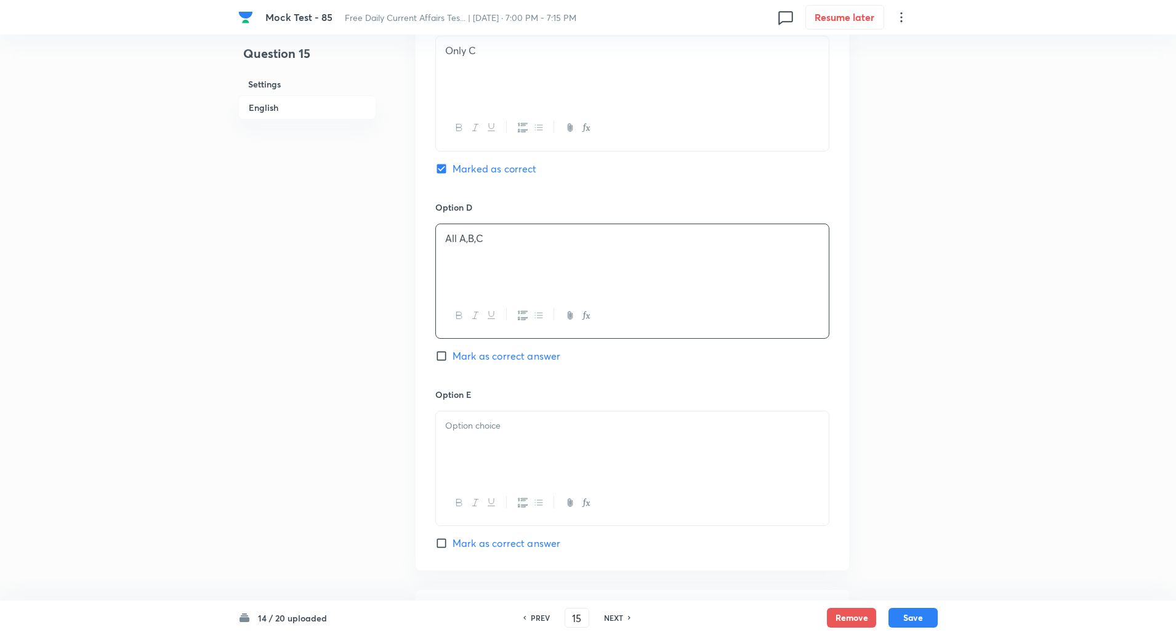
click at [489, 419] on p at bounding box center [632, 426] width 374 height 14
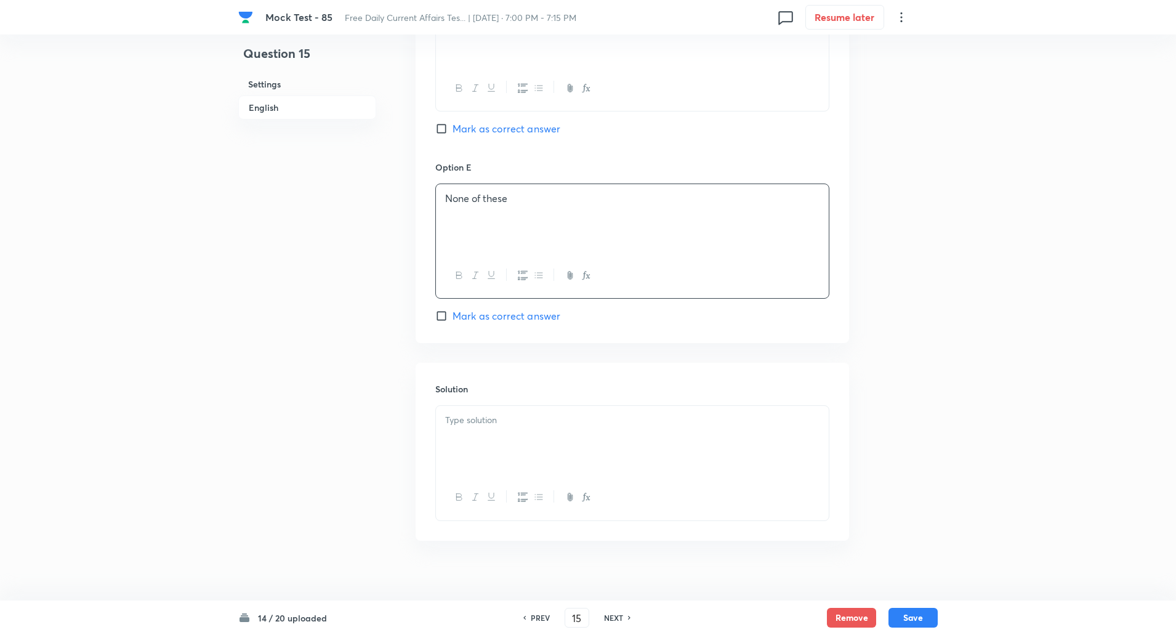
click at [491, 427] on div at bounding box center [632, 440] width 393 height 69
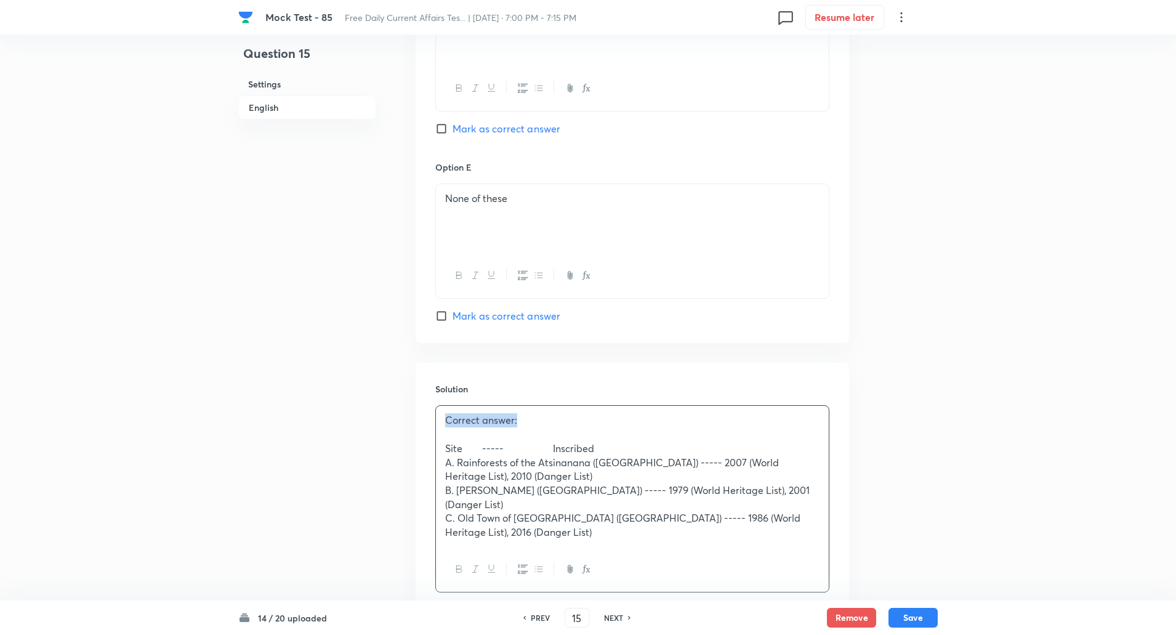
drag, startPoint x: 448, startPoint y: 408, endPoint x: 546, endPoint y: 408, distance: 97.9
click at [546, 413] on p "Correct answer:" at bounding box center [632, 420] width 374 height 14
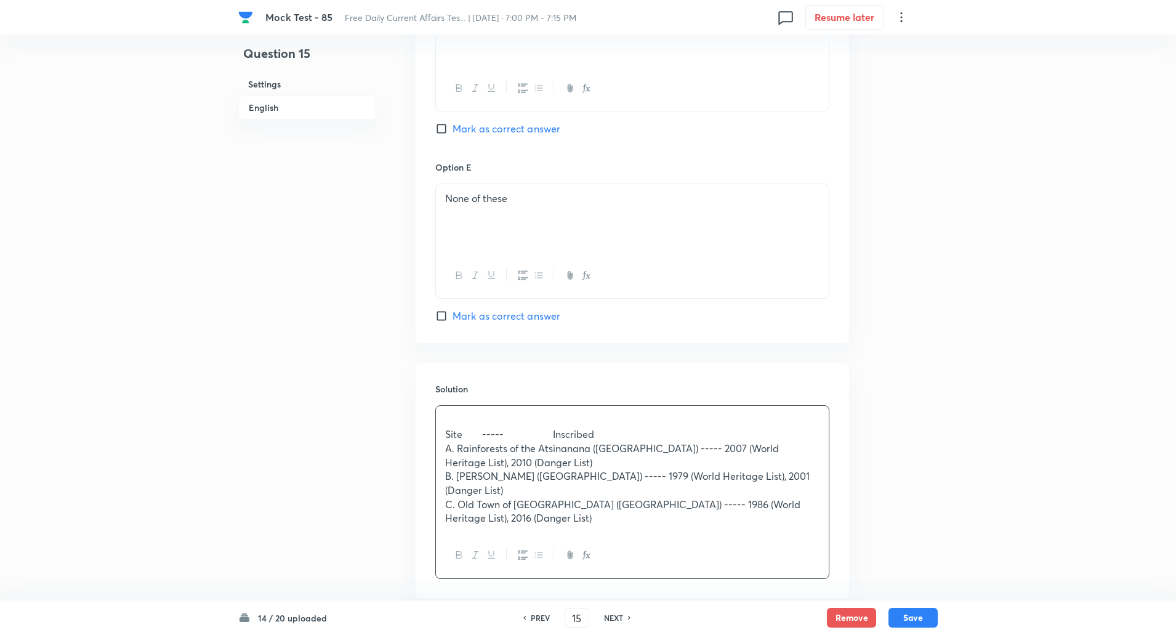
click at [525, 427] on p "Site ----- Inscribed" at bounding box center [632, 434] width 374 height 14
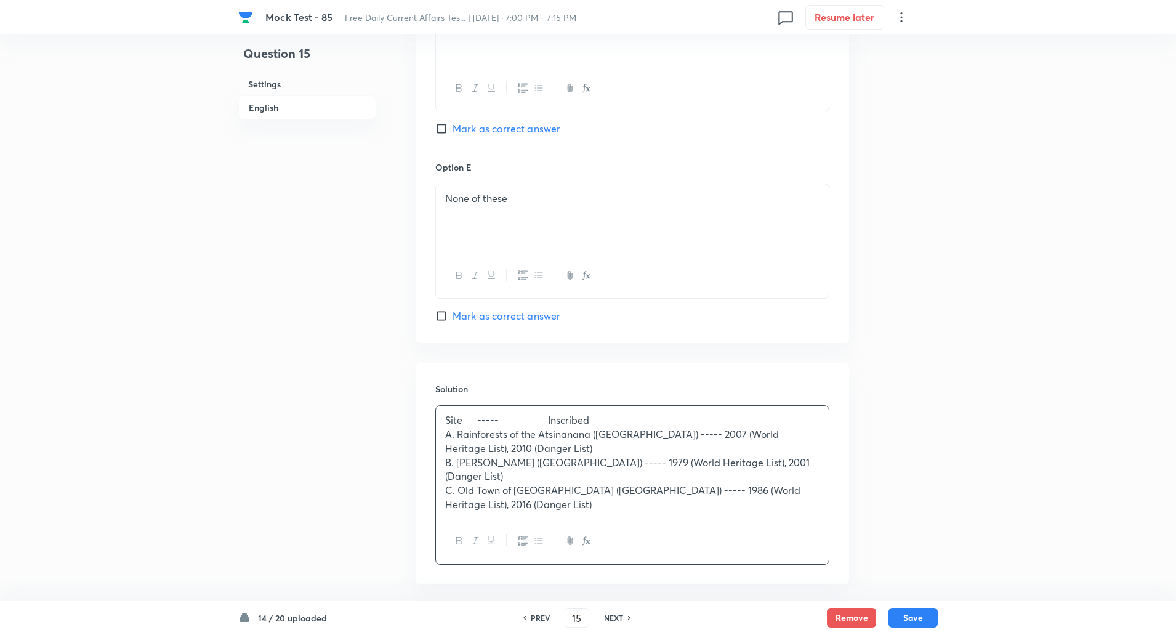
click at [512, 413] on p "Site ----- Inscribed" at bounding box center [632, 420] width 374 height 14
click at [552, 427] on p "A. Rainforests of the Atsinanana (Madagascar) ----- 2007 (World Heritage List),…" at bounding box center [632, 441] width 374 height 28
click at [557, 413] on p "Site ----- Inscribed" at bounding box center [632, 420] width 374 height 14
click at [636, 518] on div at bounding box center [632, 540] width 393 height 45
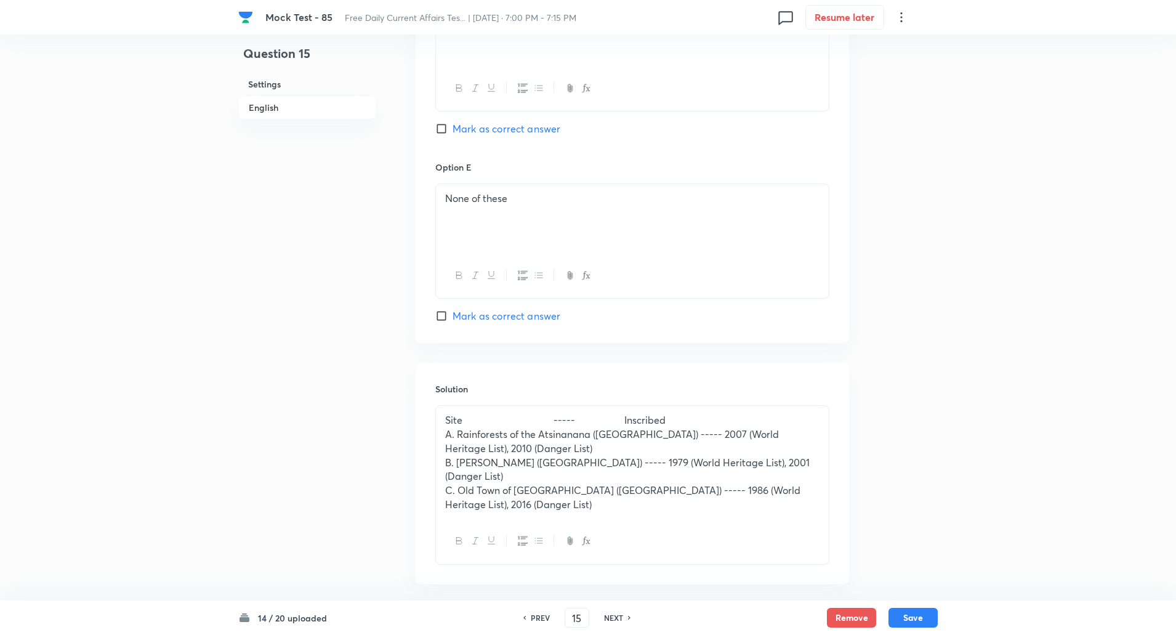
click at [640, 483] on p "C. Old Town of Ghadamès (Libya) ----- 1986 (World Heritage List), 2016 (Danger …" at bounding box center [632, 497] width 374 height 28
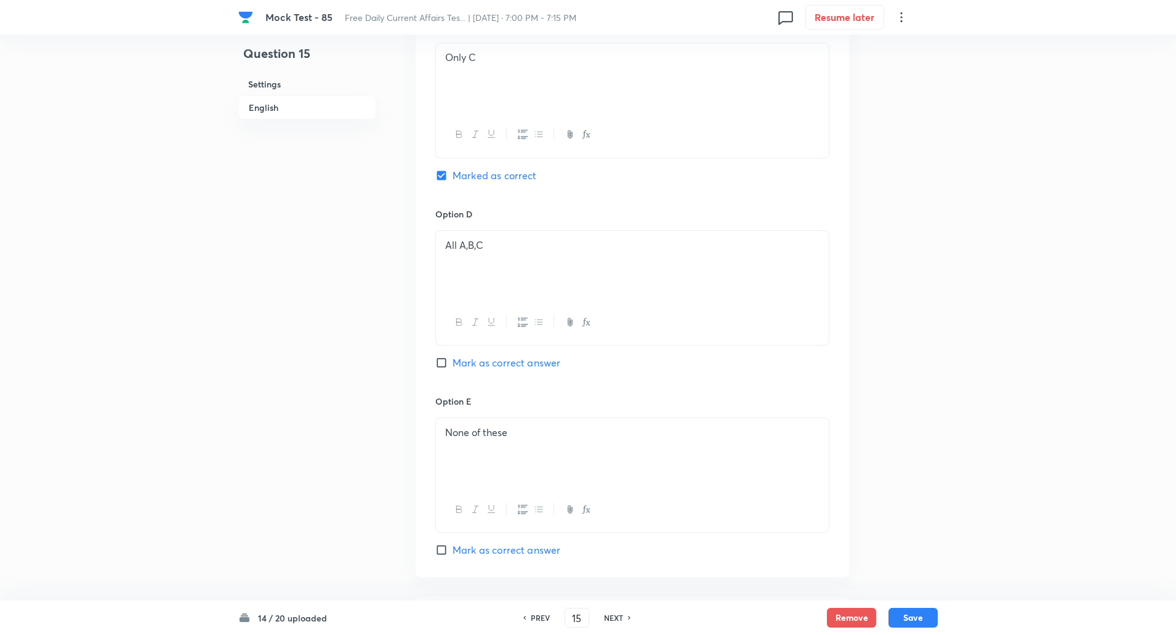
scroll to position [1377, 0]
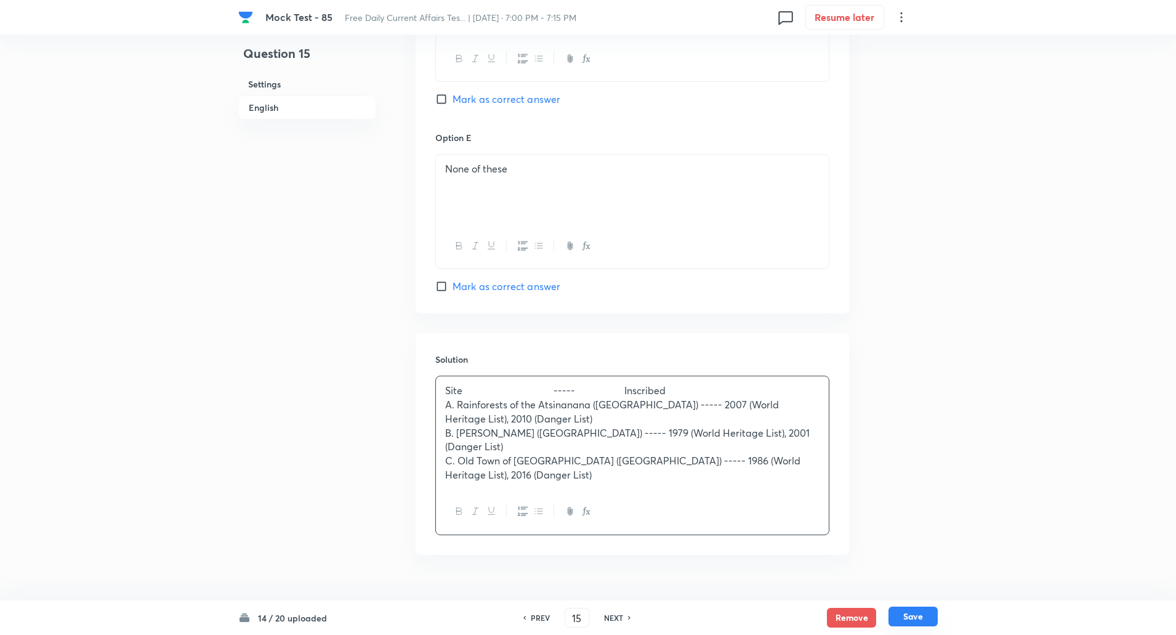
click at [920, 616] on button "Save" at bounding box center [912, 616] width 49 height 20
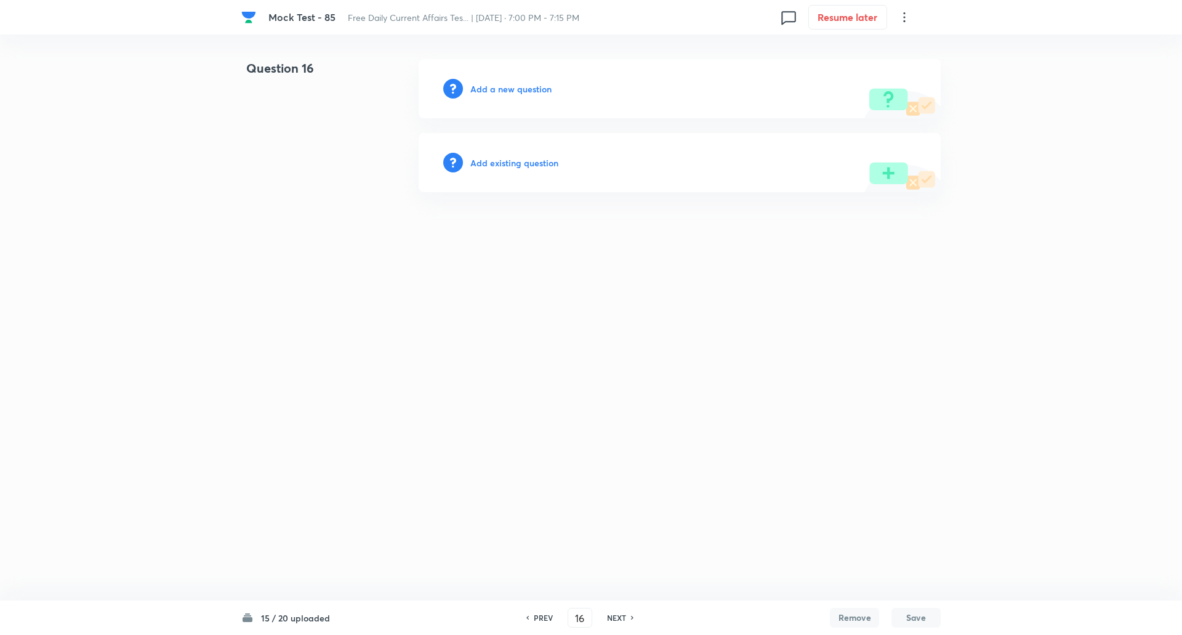
click at [518, 90] on h6 "Add a new question" at bounding box center [510, 89] width 81 height 13
click at [518, 90] on h6 "Choose a question type" at bounding box center [517, 89] width 95 height 13
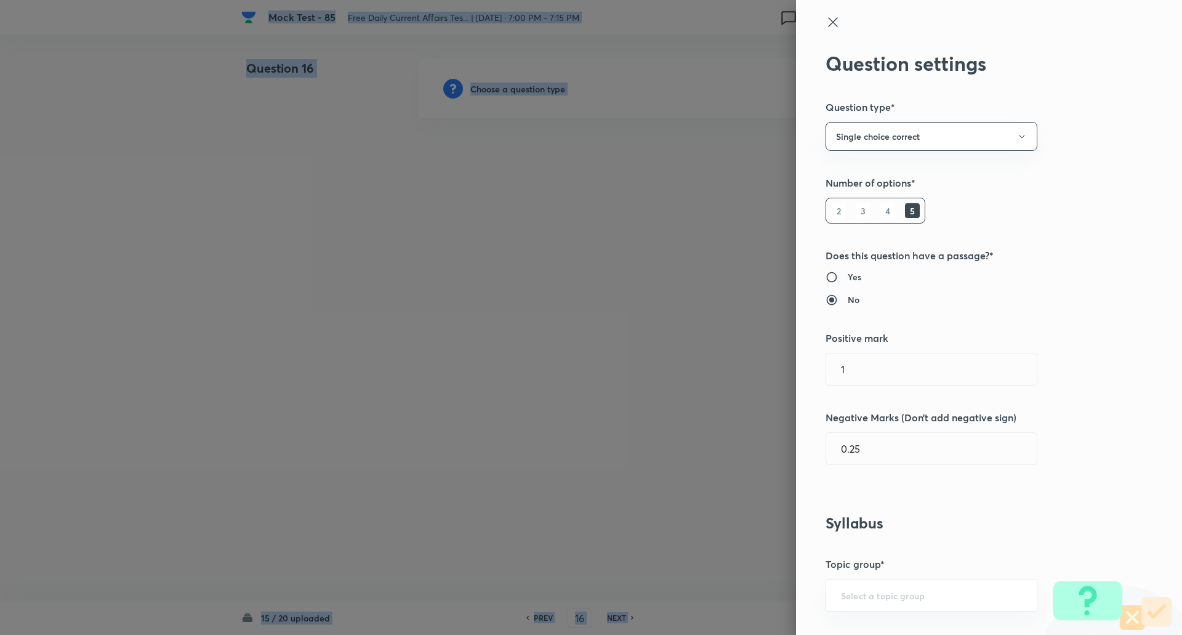
click at [518, 90] on div at bounding box center [591, 317] width 1182 height 635
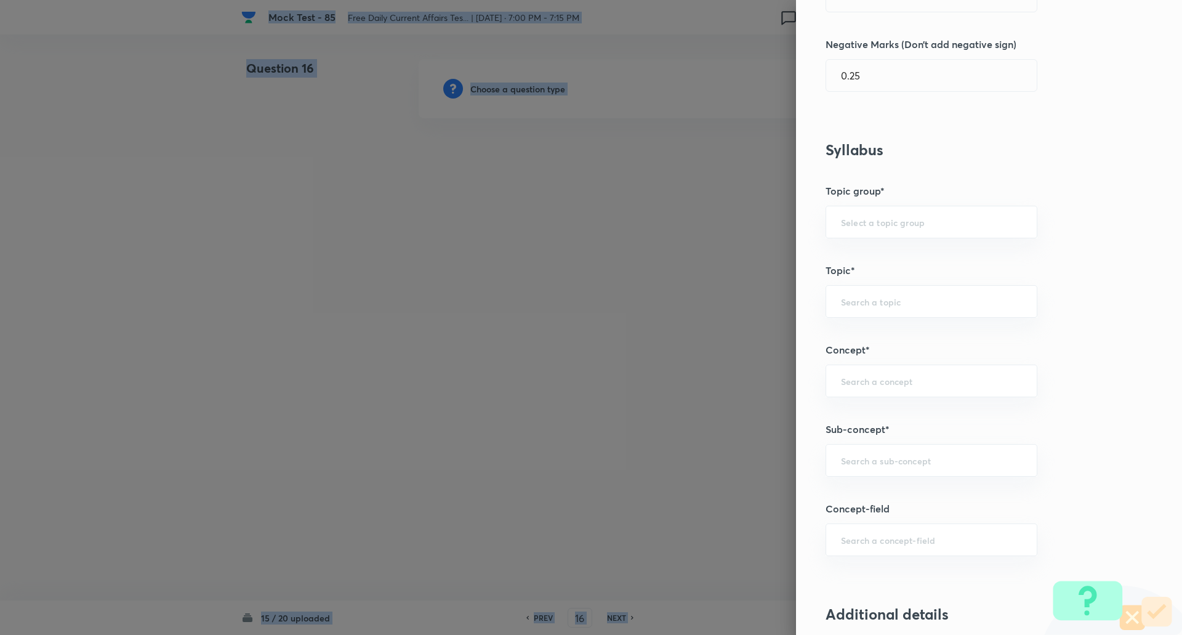
scroll to position [447, 0]
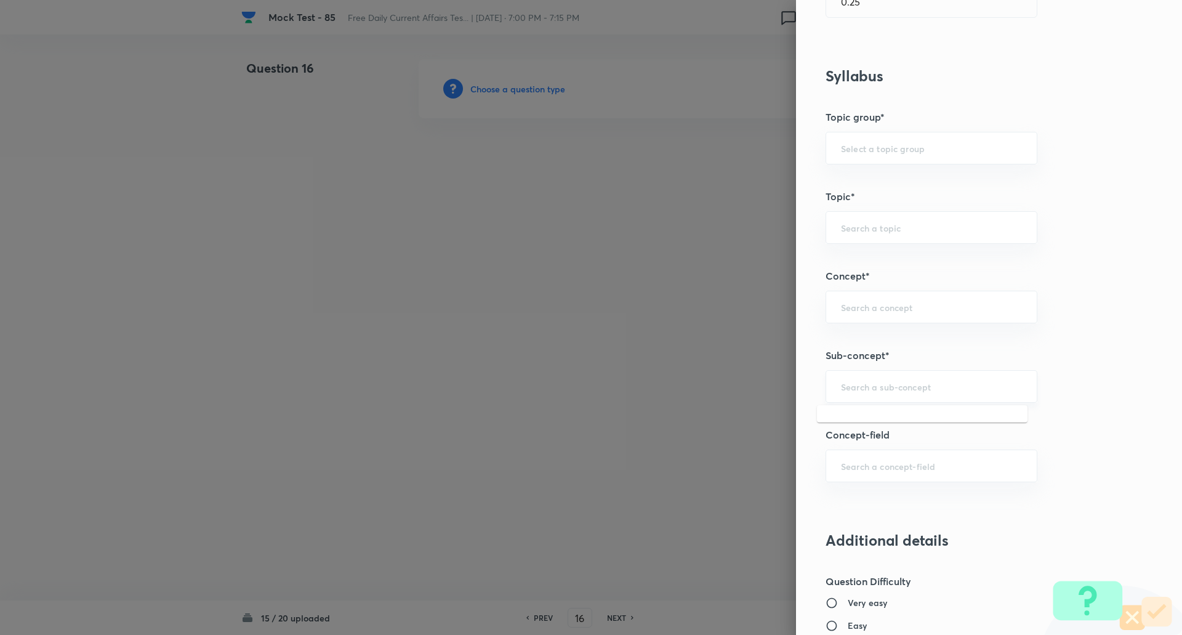
click at [866, 385] on input "text" at bounding box center [931, 387] width 181 height 12
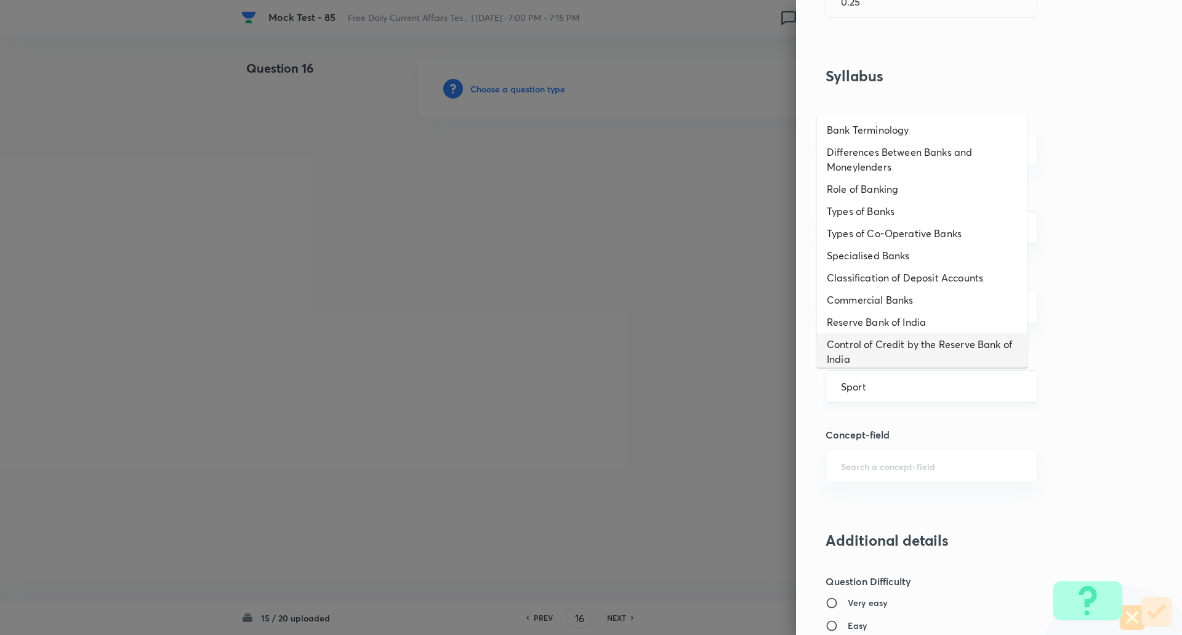
click at [912, 388] on input "Sport" at bounding box center [931, 387] width 181 height 12
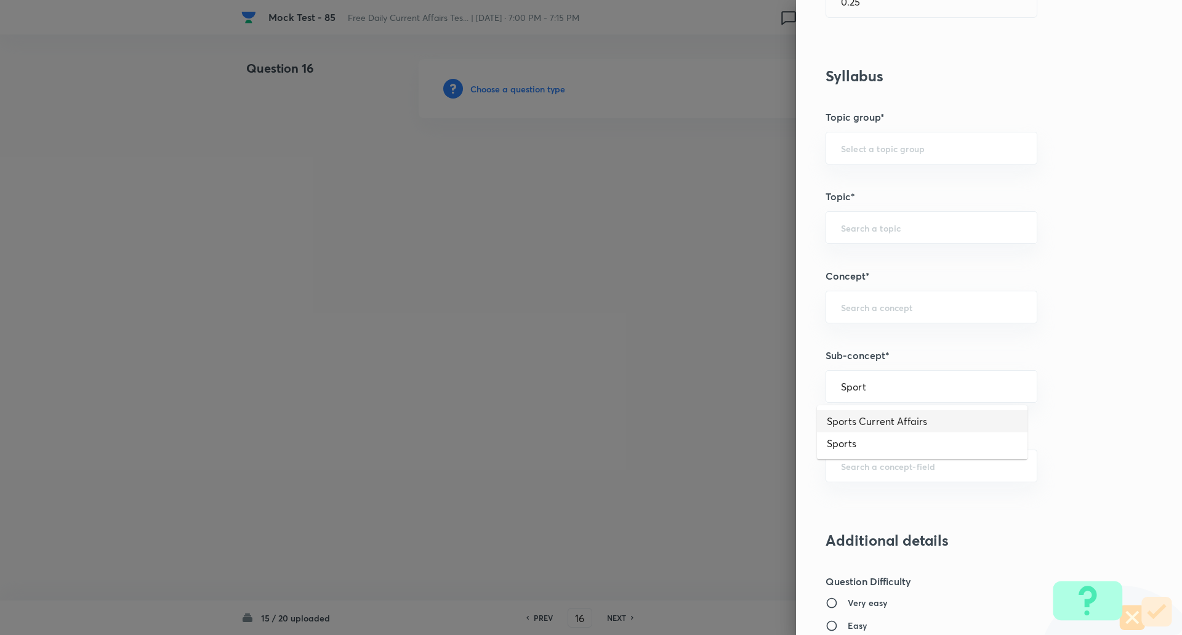
click at [908, 416] on li "Sports Current Affairs" at bounding box center [922, 421] width 211 height 22
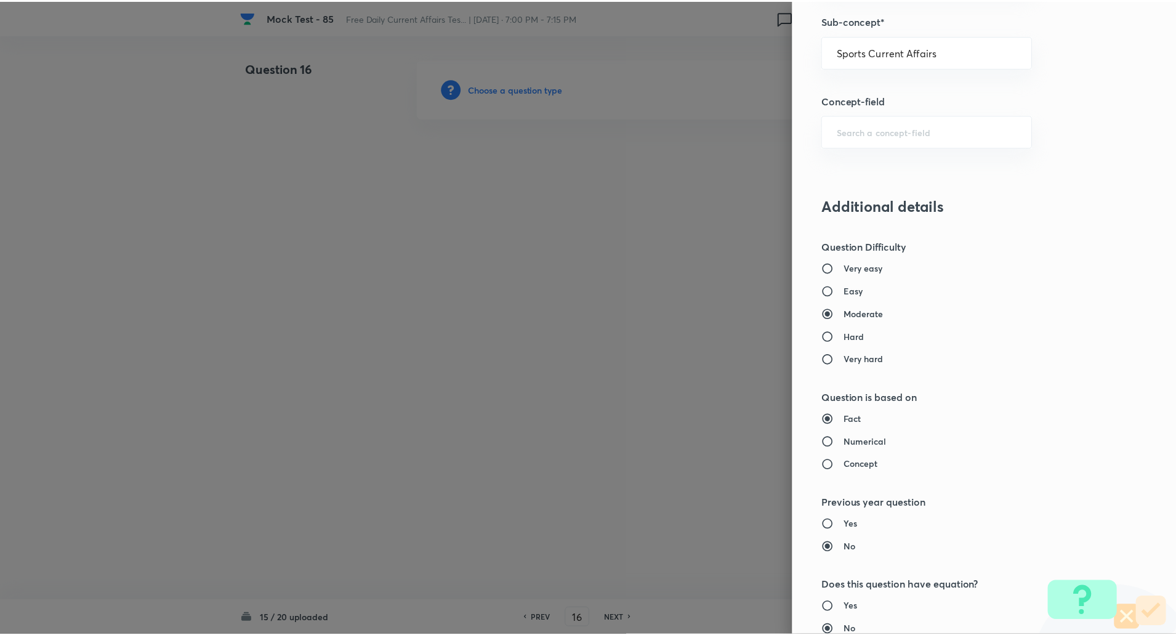
scroll to position [1044, 0]
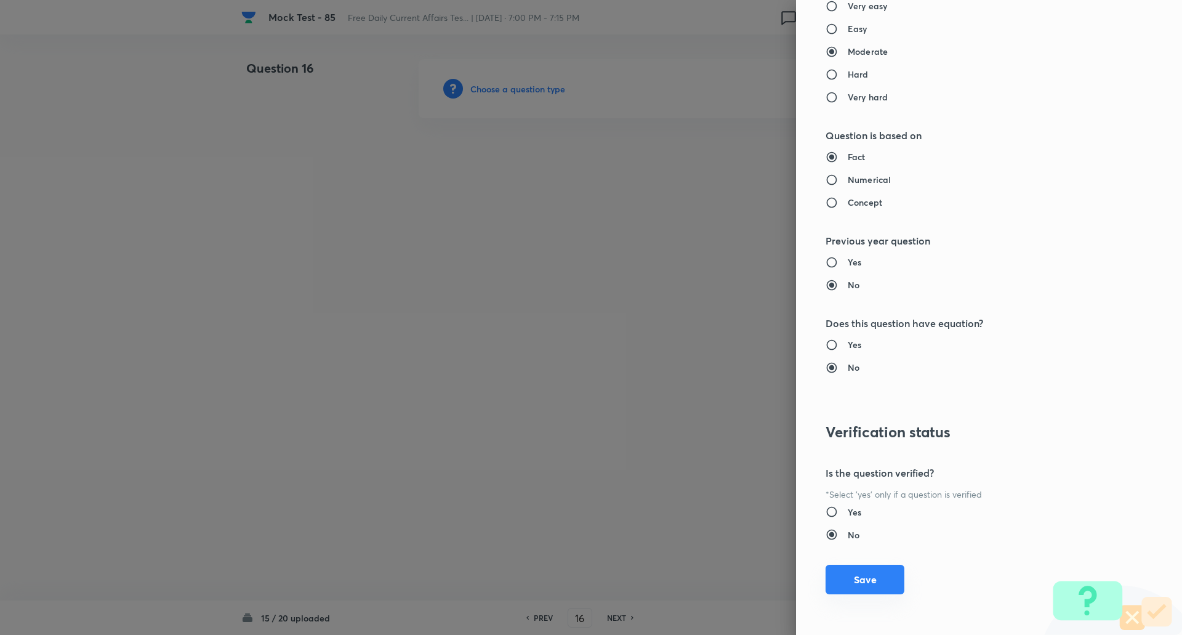
click at [863, 579] on button "Save" at bounding box center [865, 580] width 79 height 30
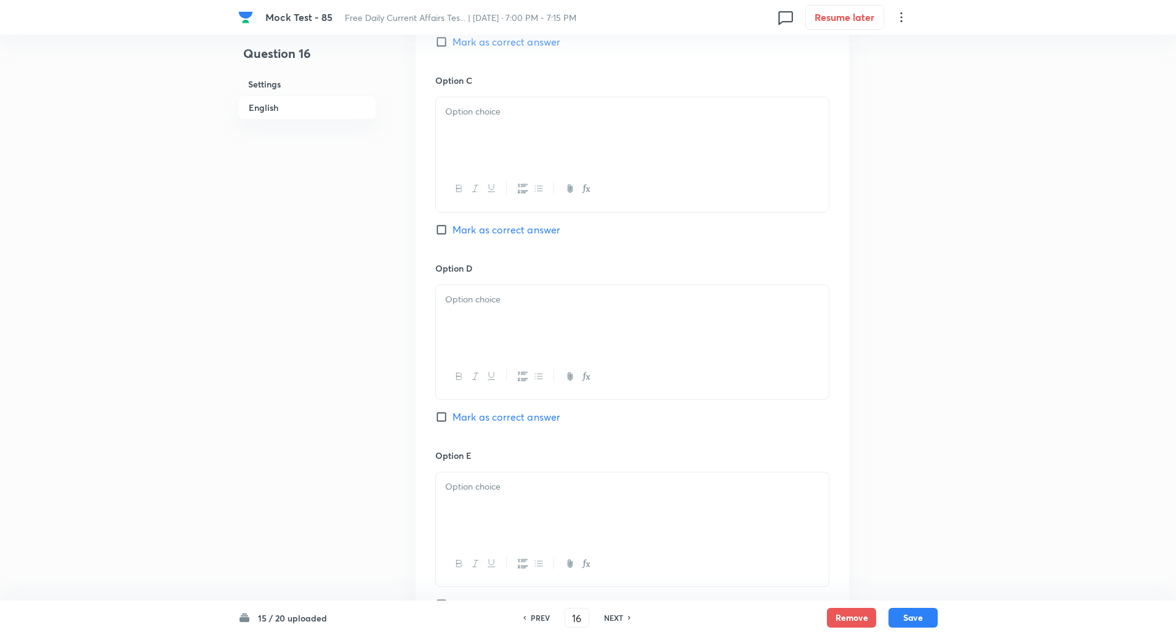
scroll to position [1170, 0]
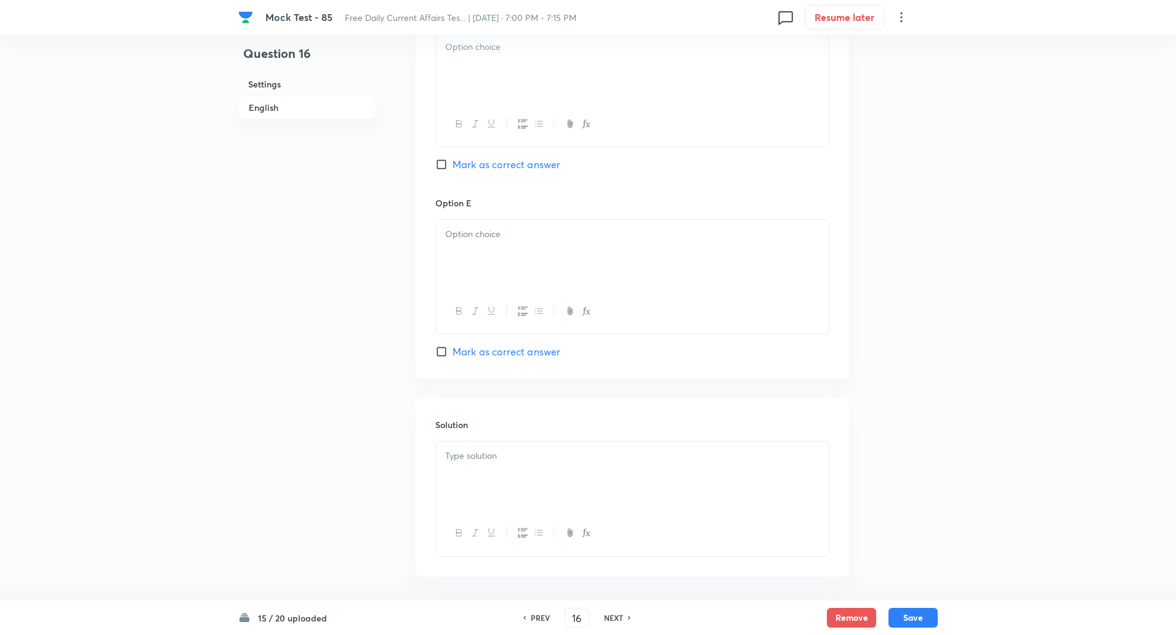
click at [446, 354] on input "Mark as correct answer" at bounding box center [443, 351] width 17 height 12
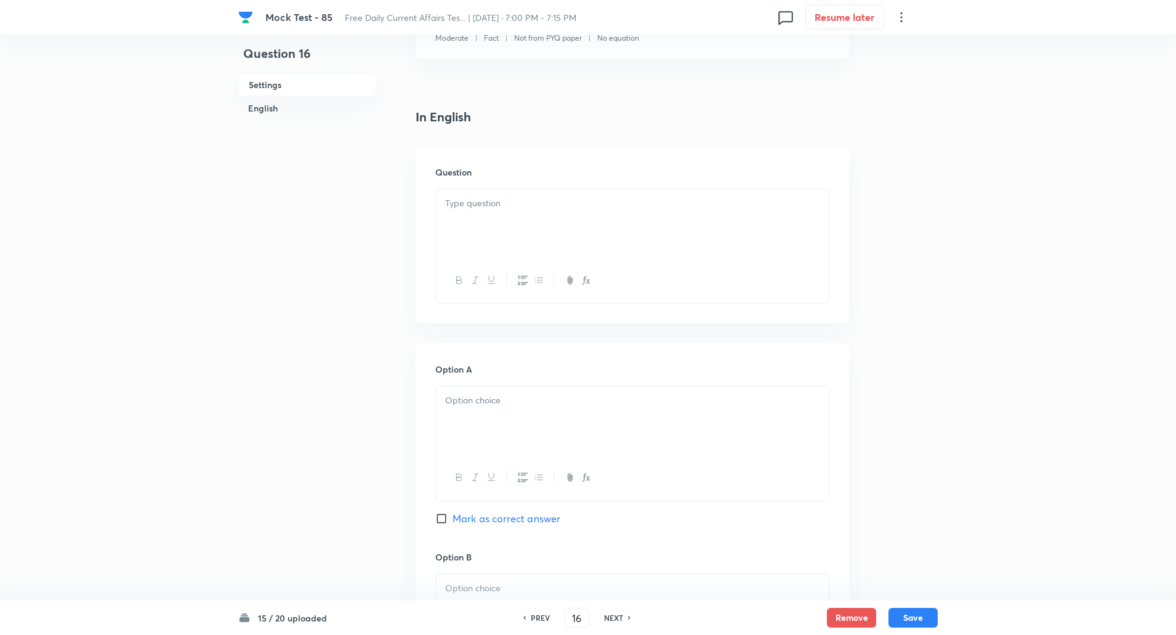
scroll to position [254, 0]
click at [504, 232] on div at bounding box center [632, 224] width 393 height 69
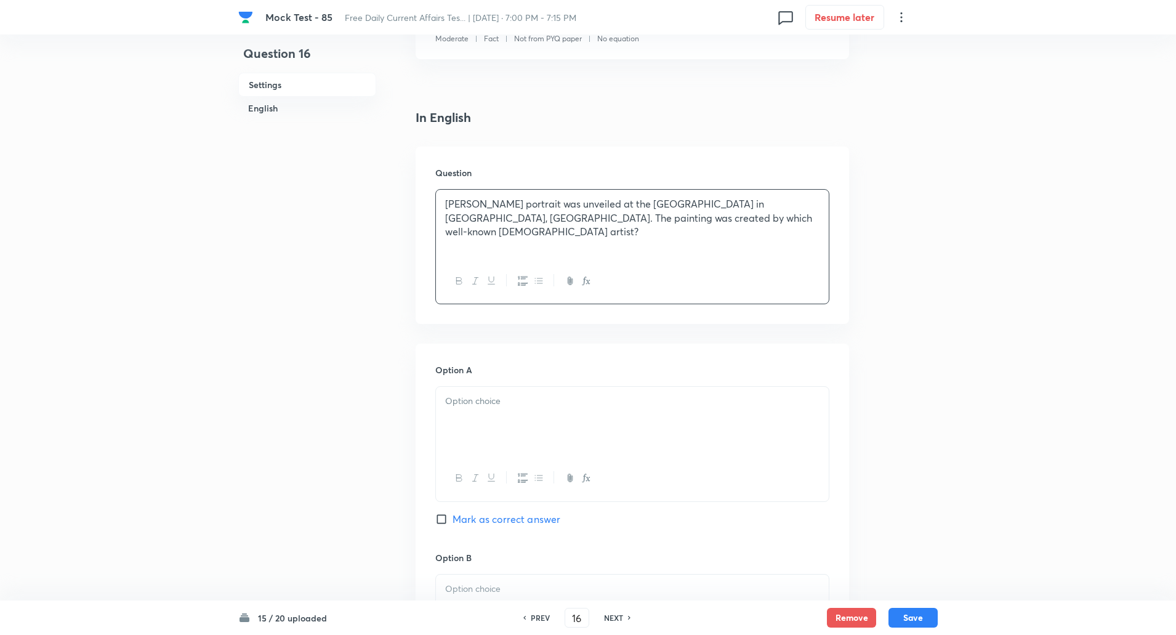
scroll to position [435, 0]
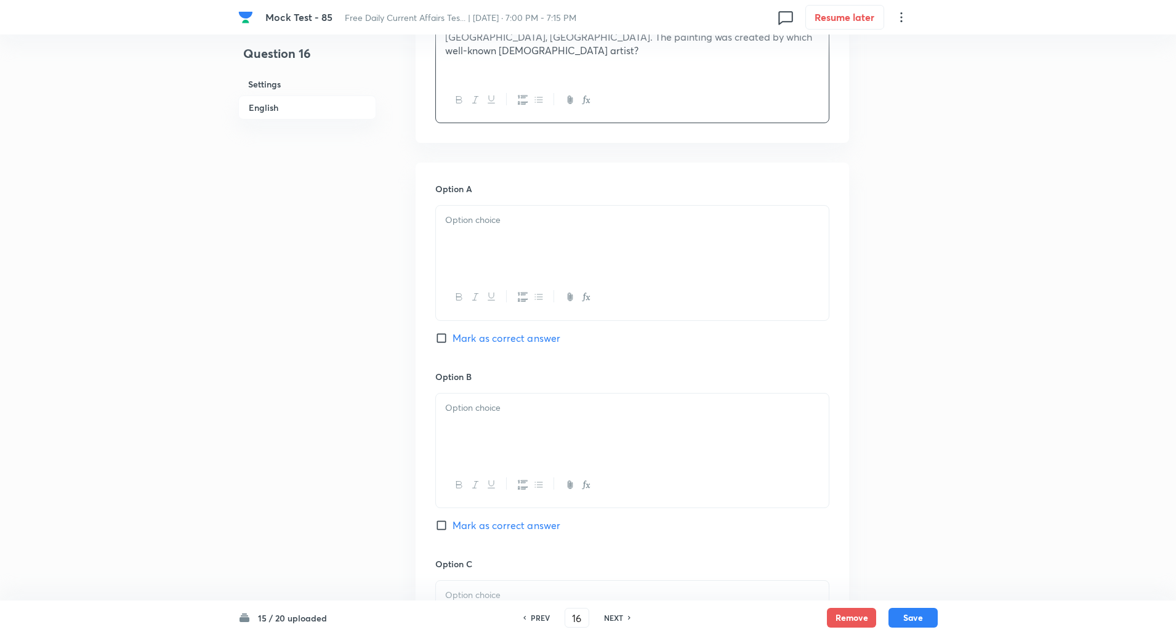
click at [493, 242] on div at bounding box center [632, 240] width 393 height 69
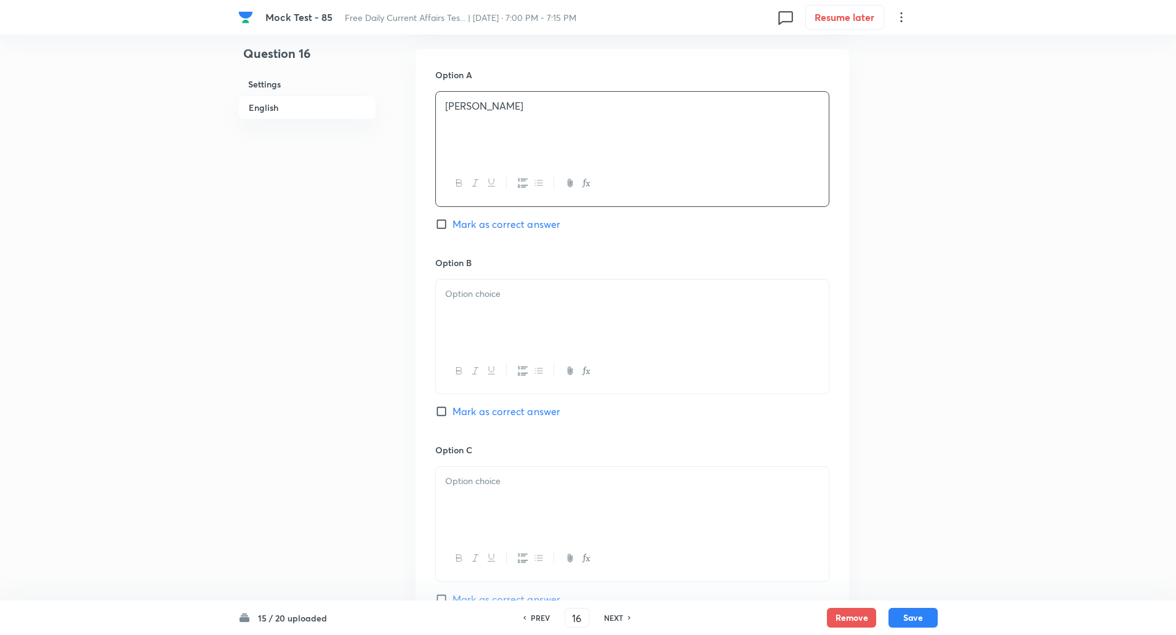
scroll to position [549, 0]
click at [485, 288] on p at bounding box center [632, 293] width 374 height 14
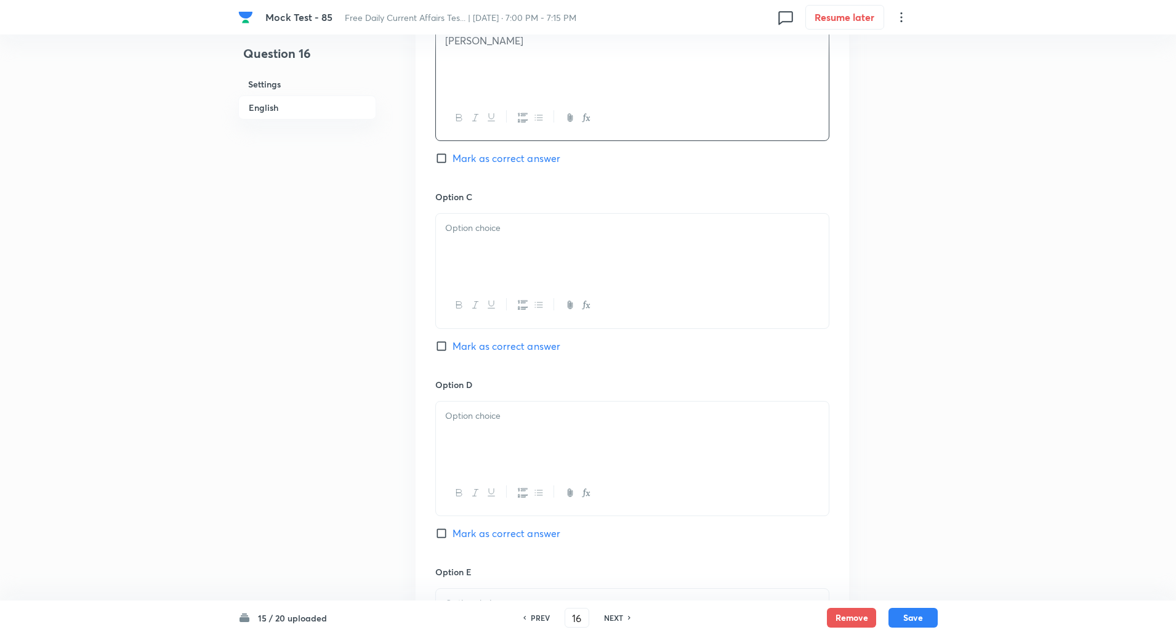
scroll to position [808, 0]
drag, startPoint x: 477, startPoint y: 277, endPoint x: 482, endPoint y: 234, distance: 43.4
click at [482, 234] on div at bounding box center [632, 264] width 394 height 115
click at [482, 234] on div at bounding box center [632, 241] width 393 height 69
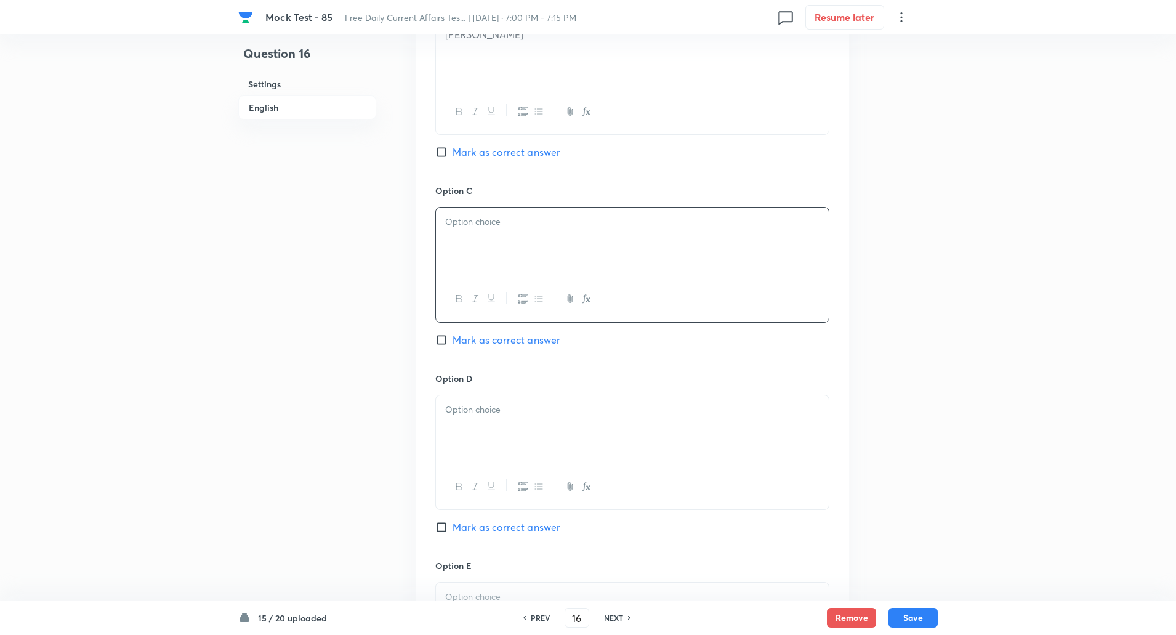
paste div
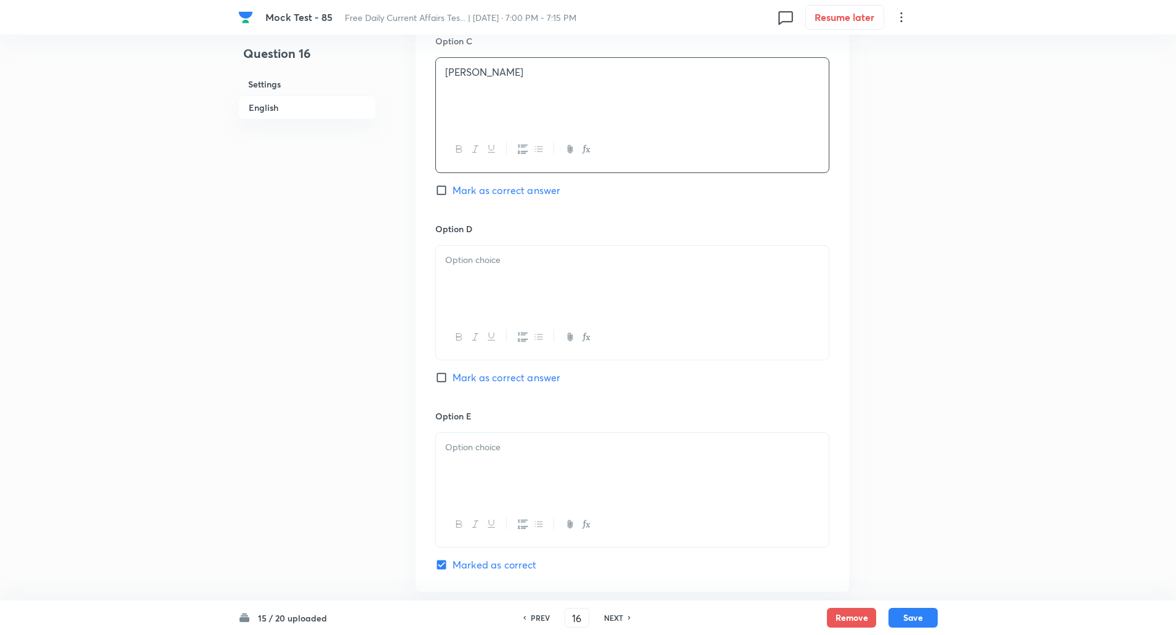
scroll to position [958, 0]
click at [480, 258] on p at bounding box center [632, 259] width 374 height 14
paste div
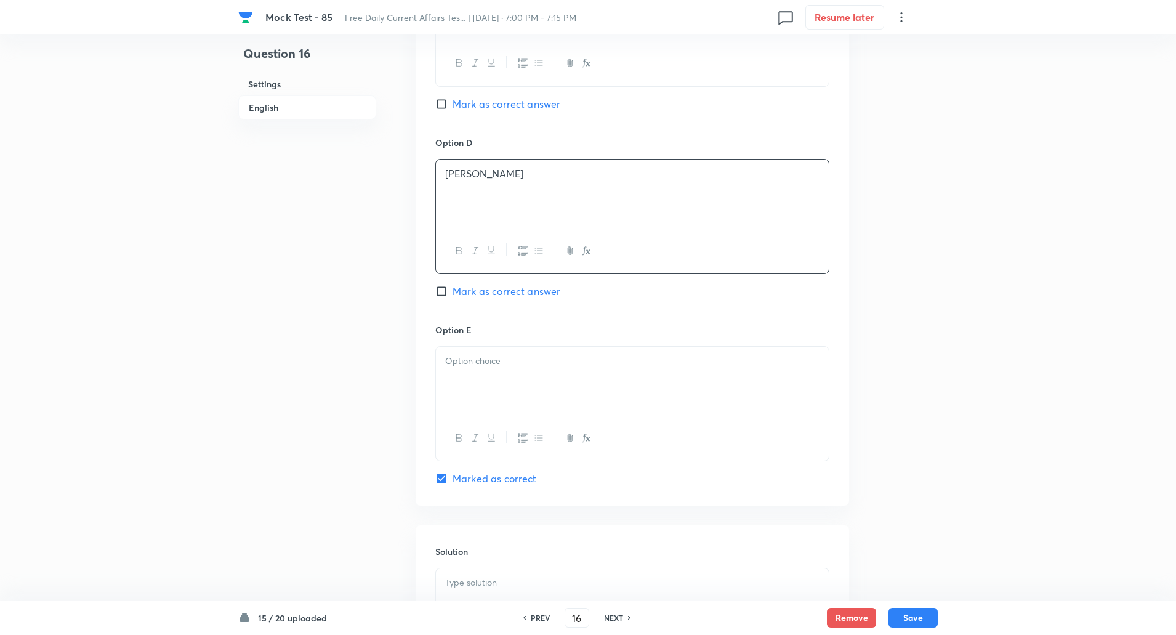
scroll to position [1150, 0]
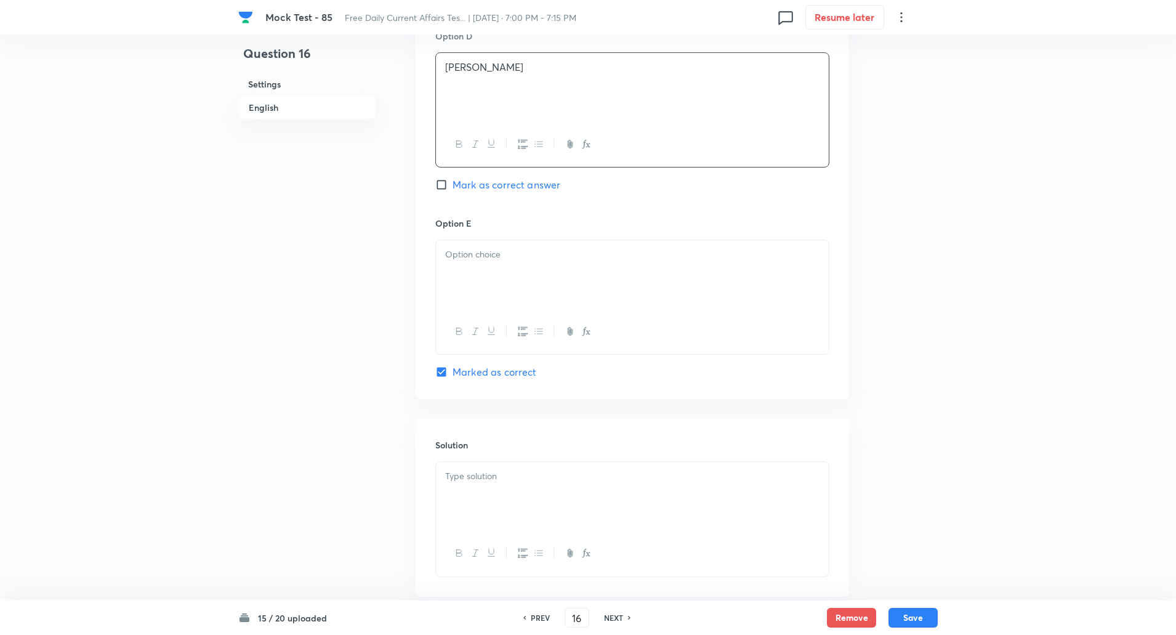
click at [485, 284] on div at bounding box center [632, 274] width 393 height 69
paste div
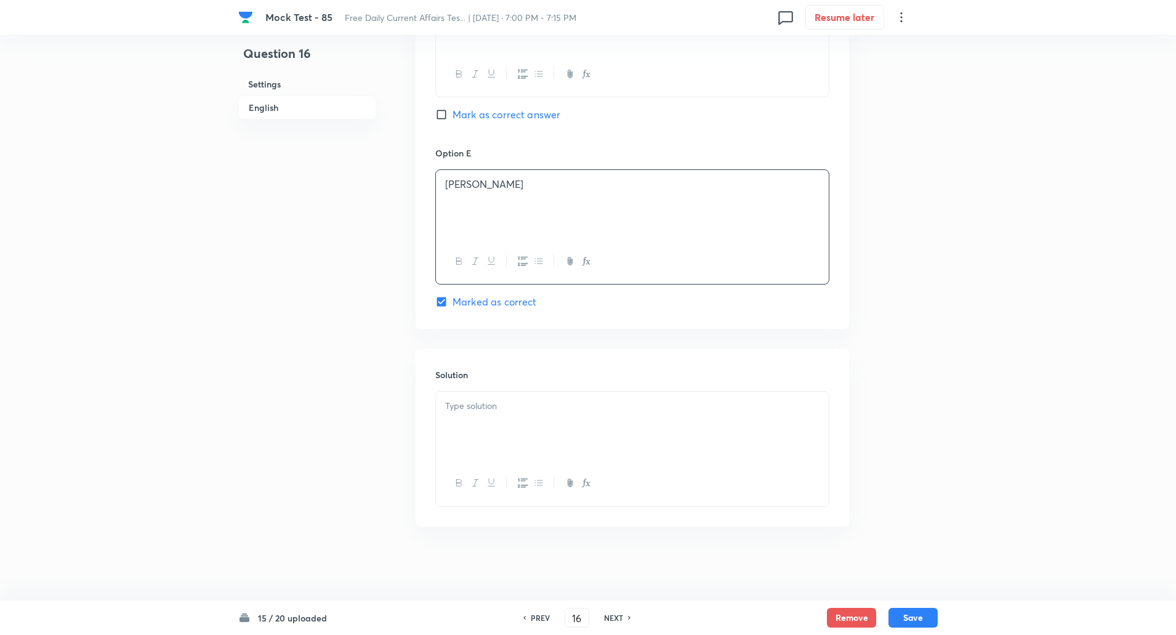
click at [491, 427] on div at bounding box center [632, 426] width 393 height 69
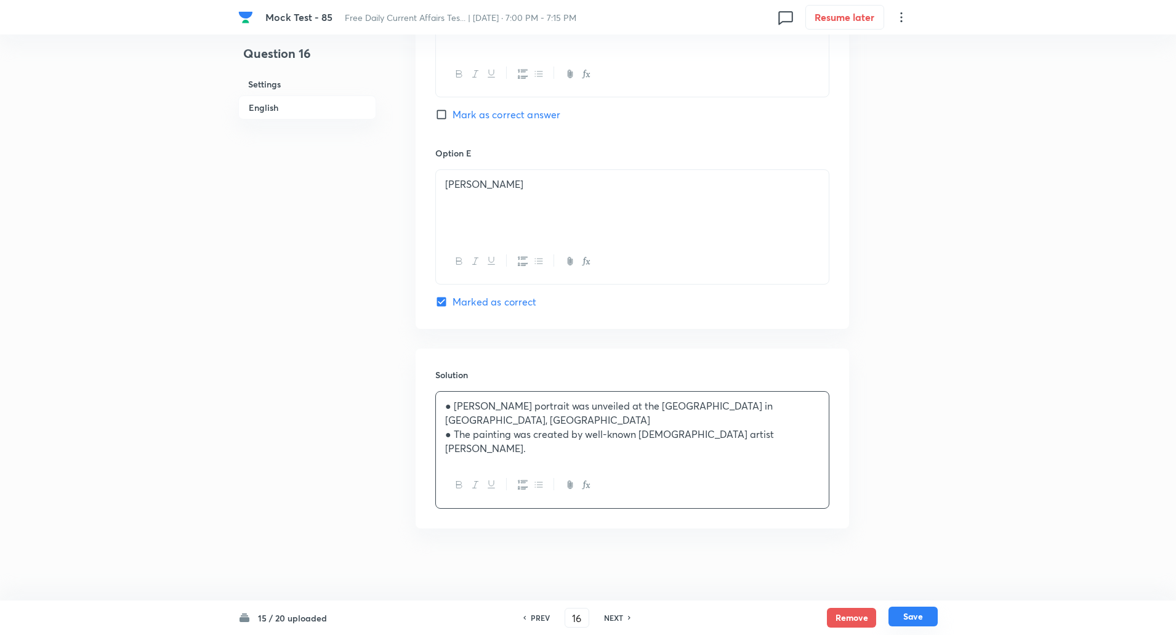
click at [922, 617] on button "Save" at bounding box center [912, 616] width 49 height 20
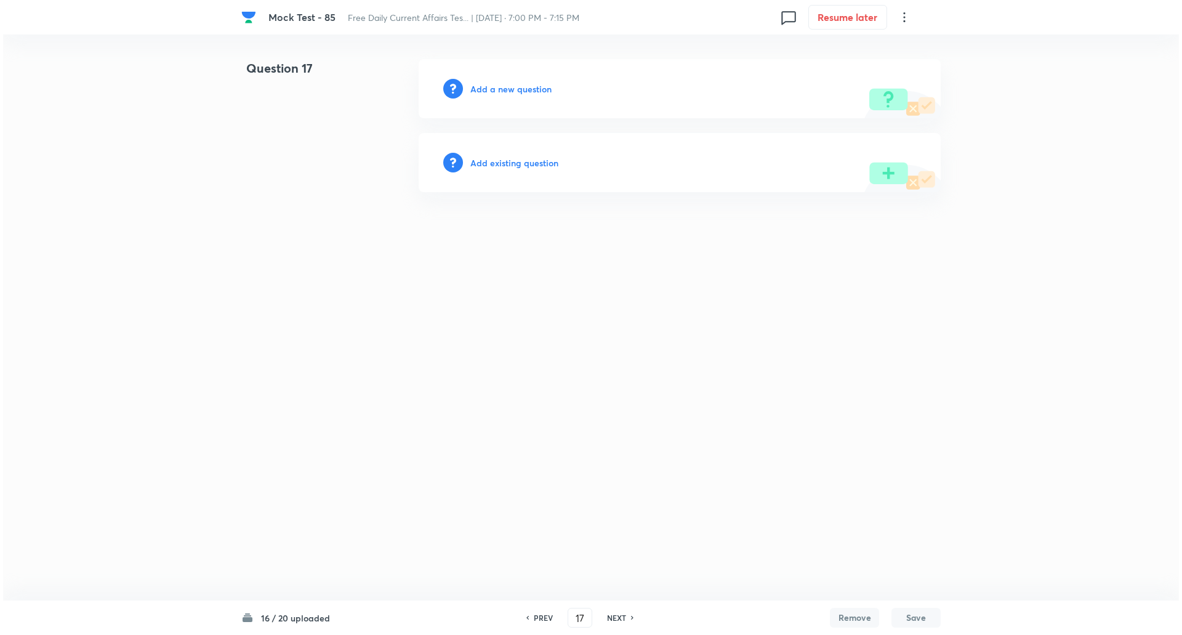
scroll to position [0, 0]
click at [515, 87] on h6 "Add a new question" at bounding box center [510, 89] width 81 height 13
click at [515, 87] on h6 "Choose a question type" at bounding box center [517, 89] width 95 height 13
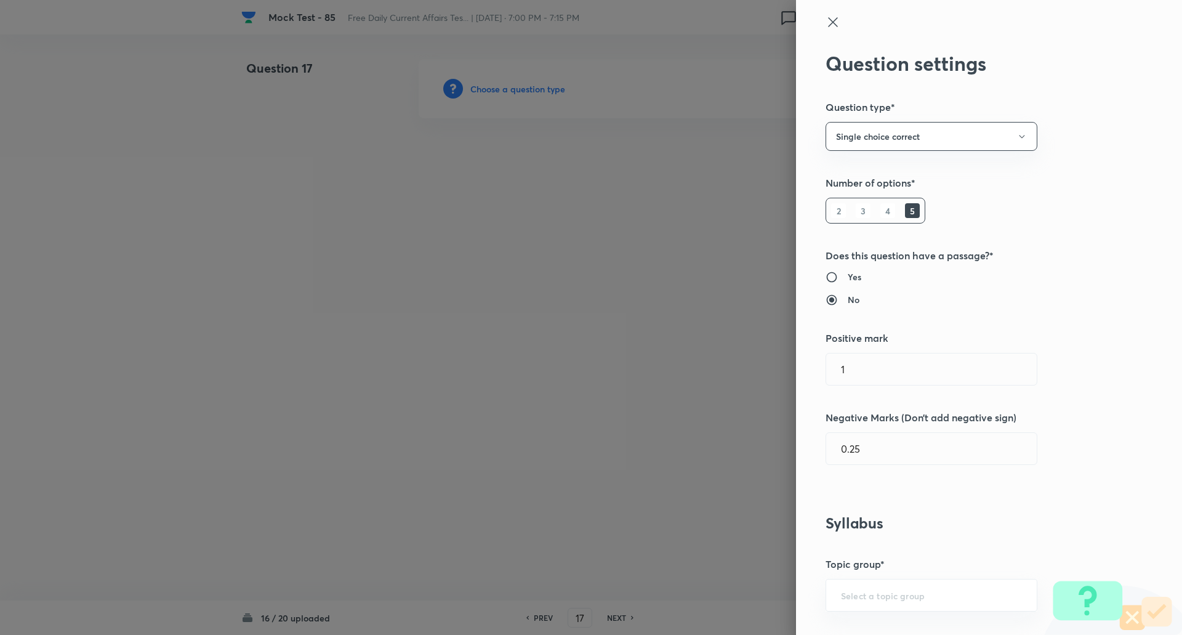
click at [515, 87] on div at bounding box center [591, 317] width 1182 height 635
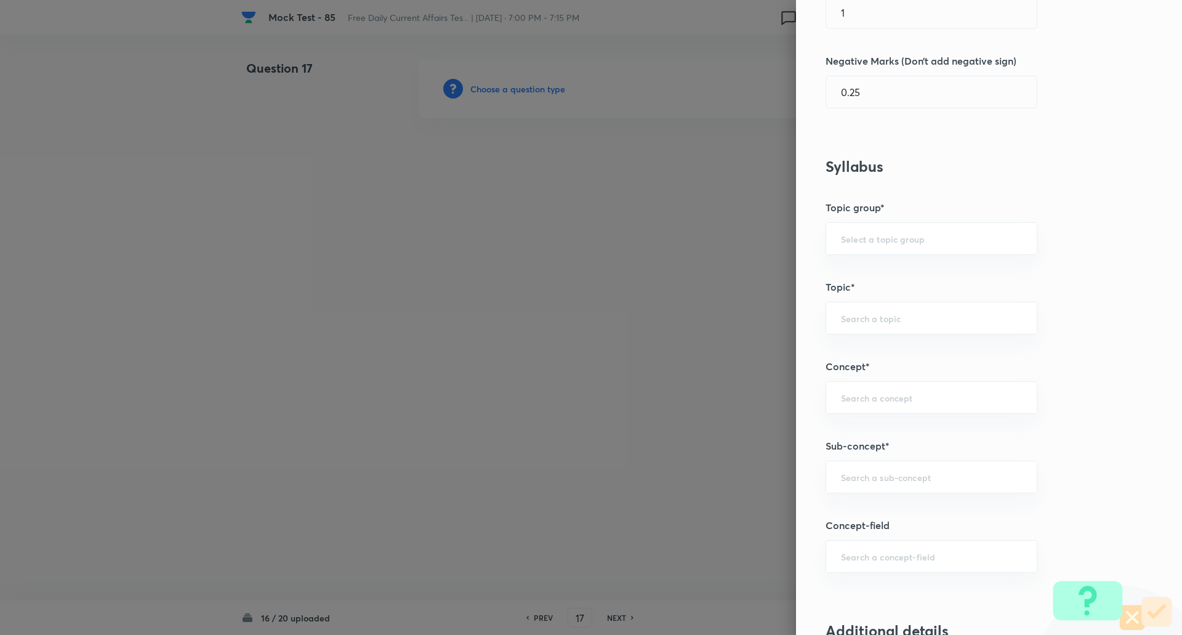
scroll to position [398, 0]
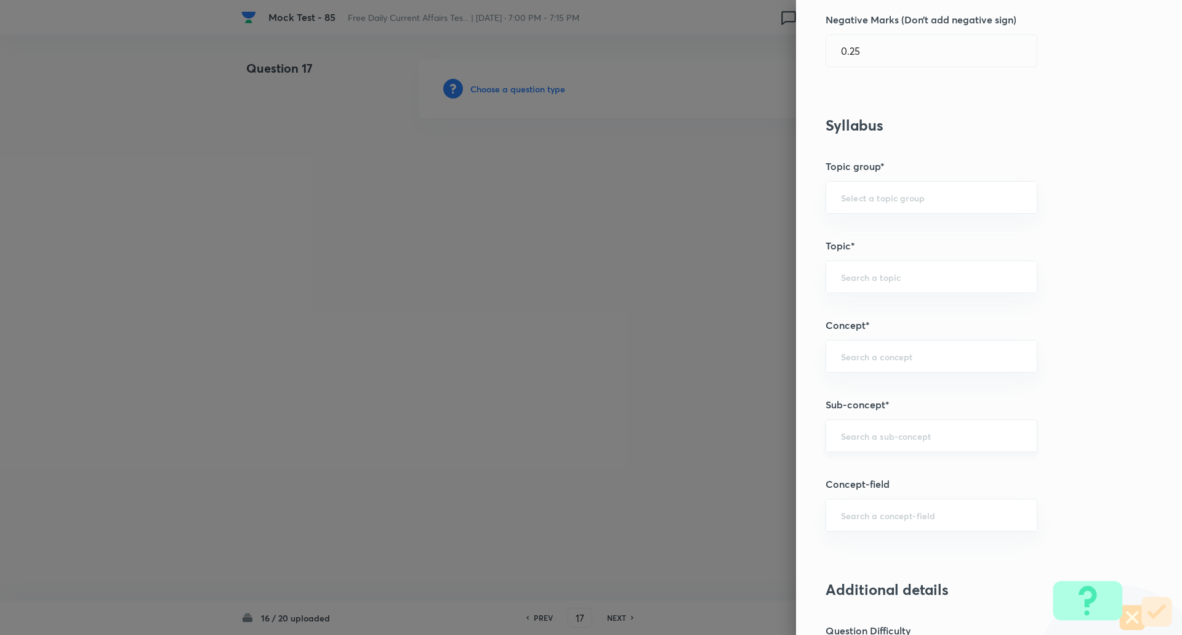
click at [887, 442] on div "​" at bounding box center [932, 435] width 212 height 33
click at [887, 442] on div "sport ​" at bounding box center [932, 435] width 212 height 33
click at [892, 471] on li "Sports Current Affairs" at bounding box center [922, 470] width 211 height 22
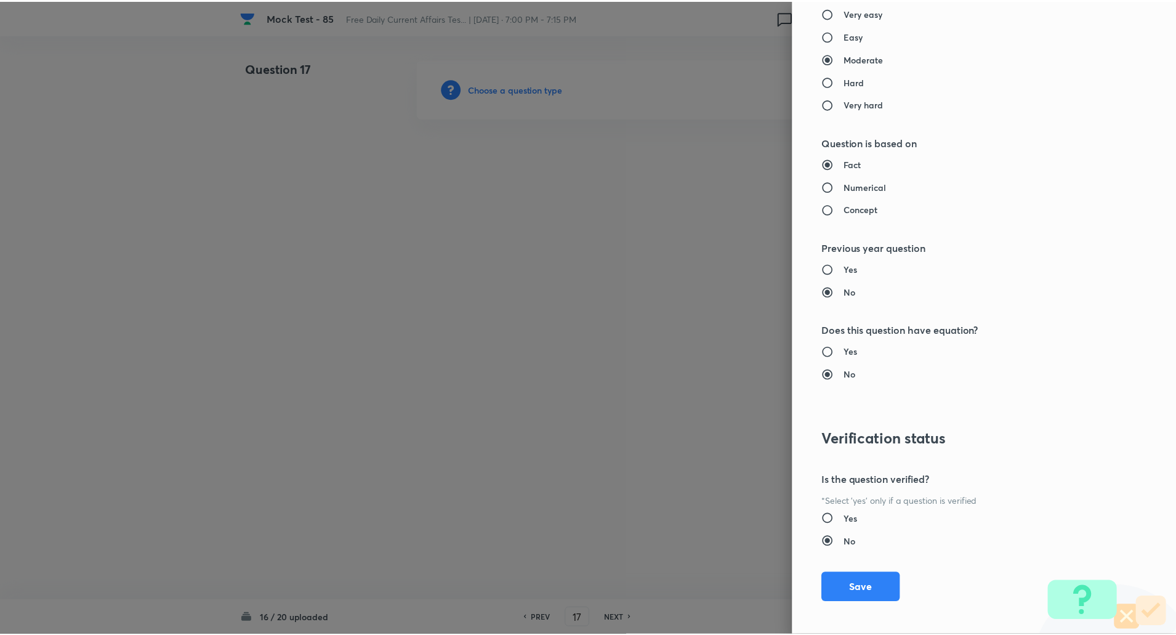
scroll to position [1044, 0]
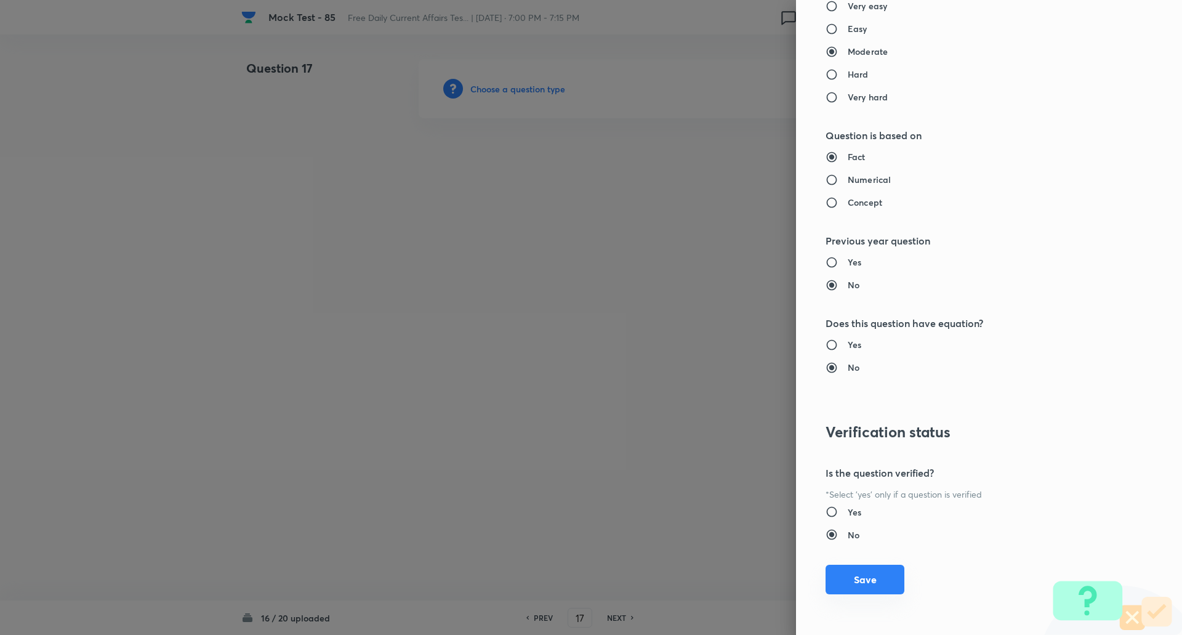
click at [863, 580] on button "Save" at bounding box center [865, 580] width 79 height 30
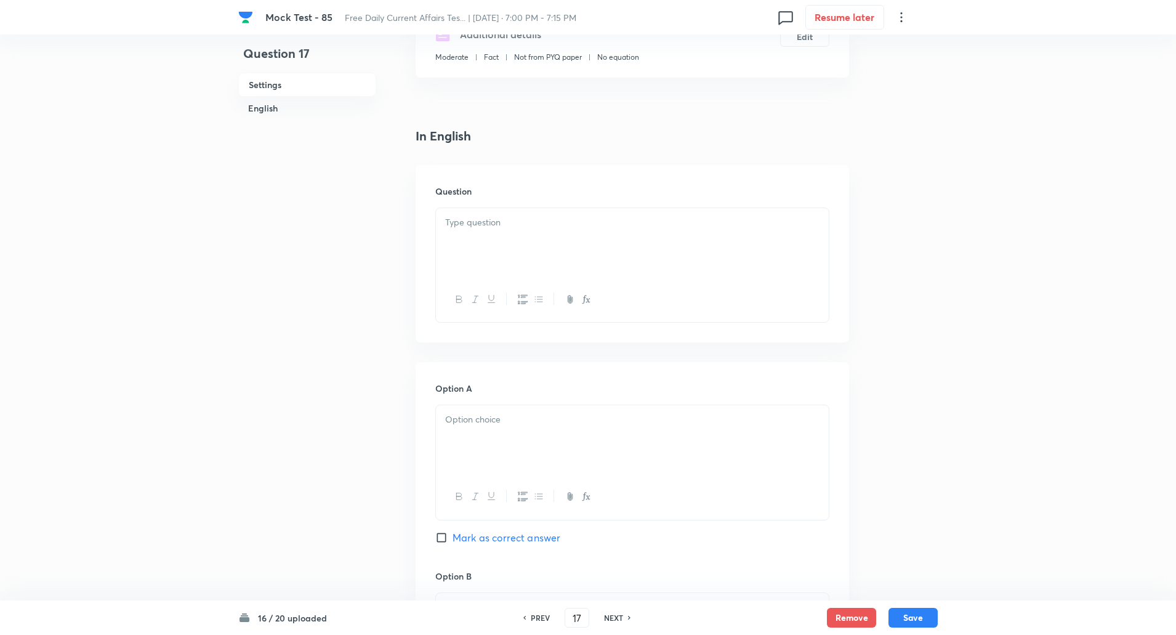
scroll to position [236, 0]
click at [491, 224] on p at bounding box center [632, 222] width 374 height 14
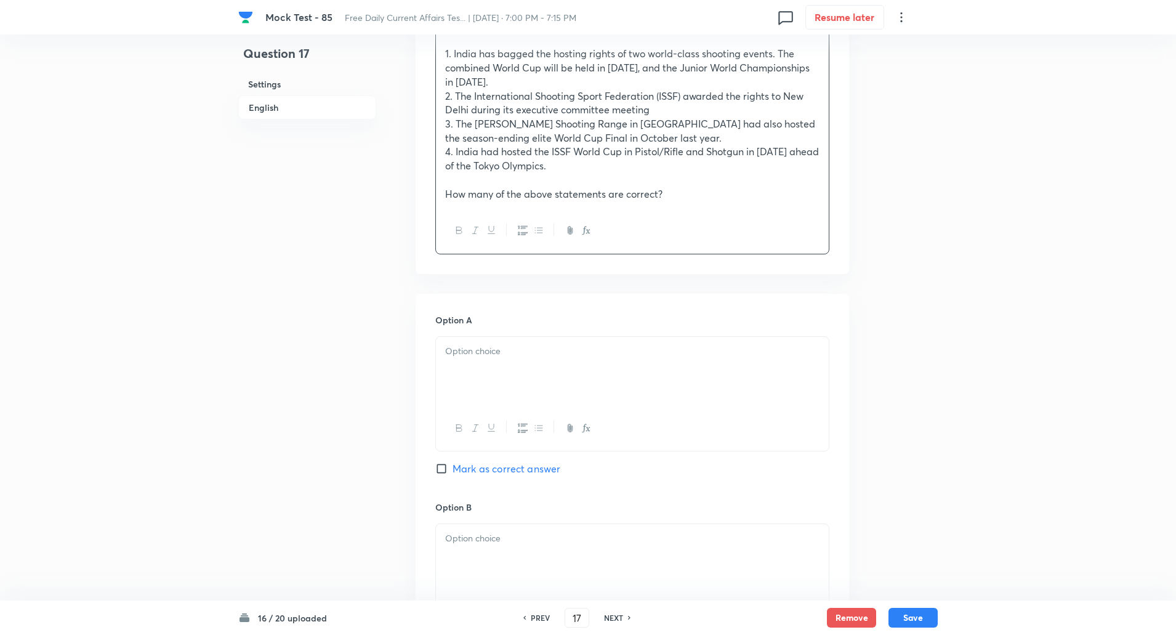
scroll to position [433, 0]
click at [488, 359] on div at bounding box center [632, 369] width 393 height 69
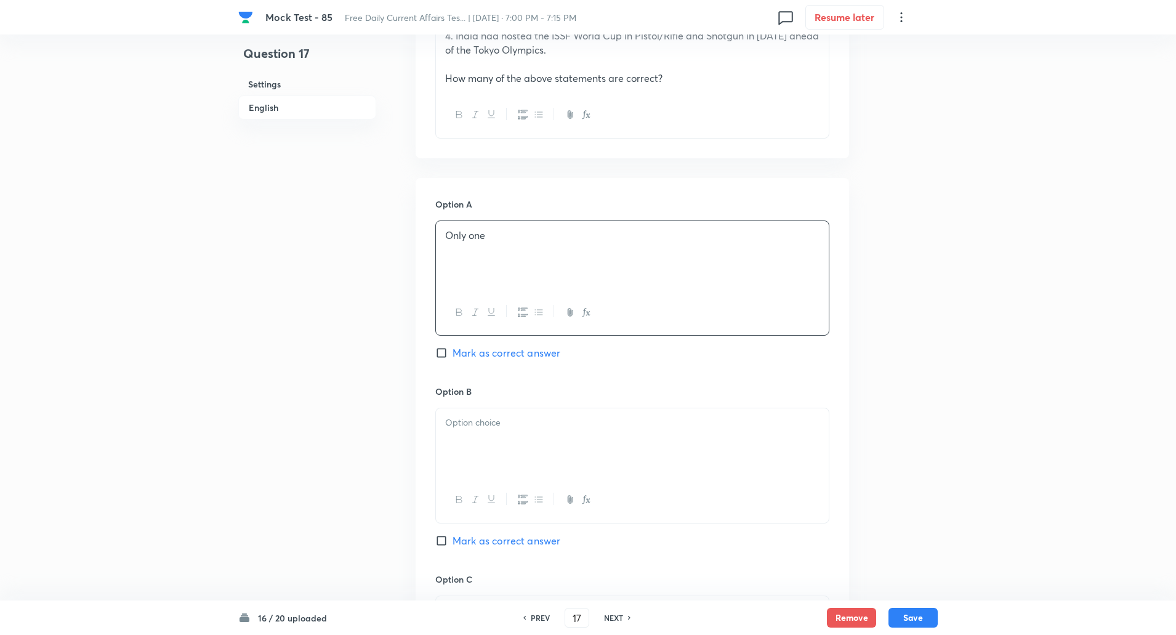
click at [488, 417] on p at bounding box center [632, 423] width 374 height 14
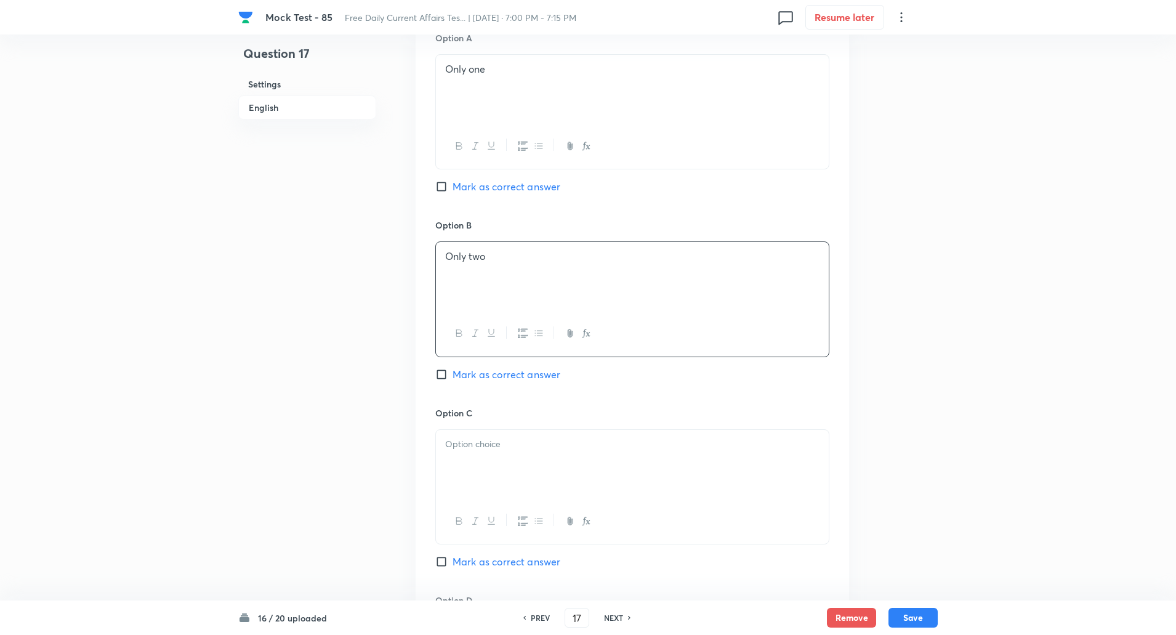
click at [486, 464] on div at bounding box center [632, 464] width 393 height 69
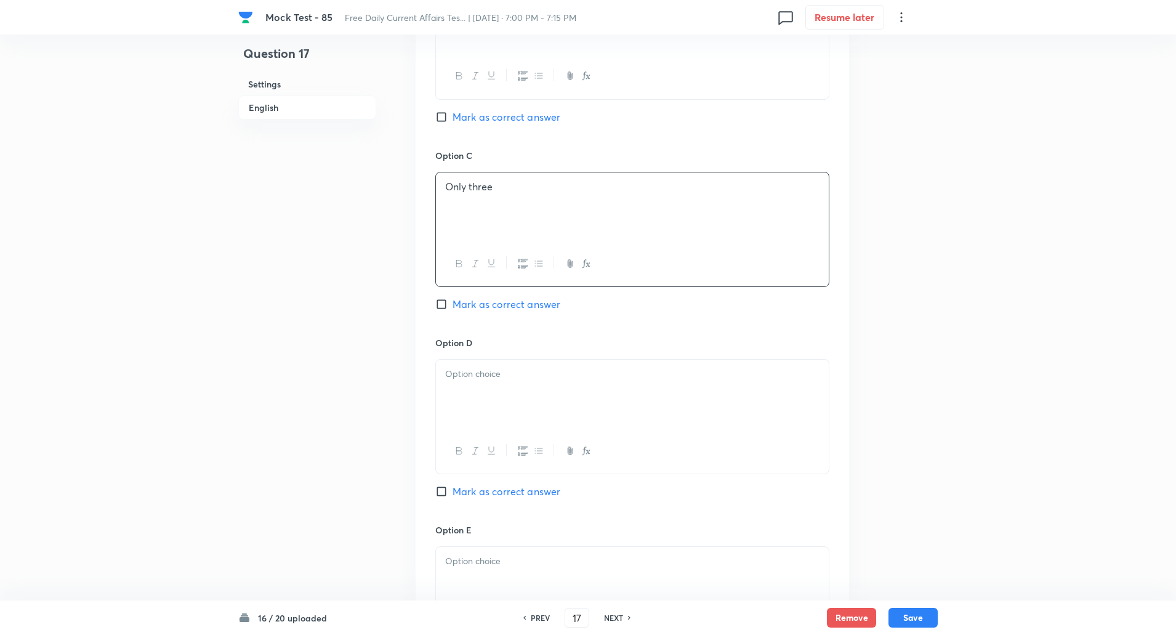
click at [489, 364] on div at bounding box center [632, 394] width 393 height 69
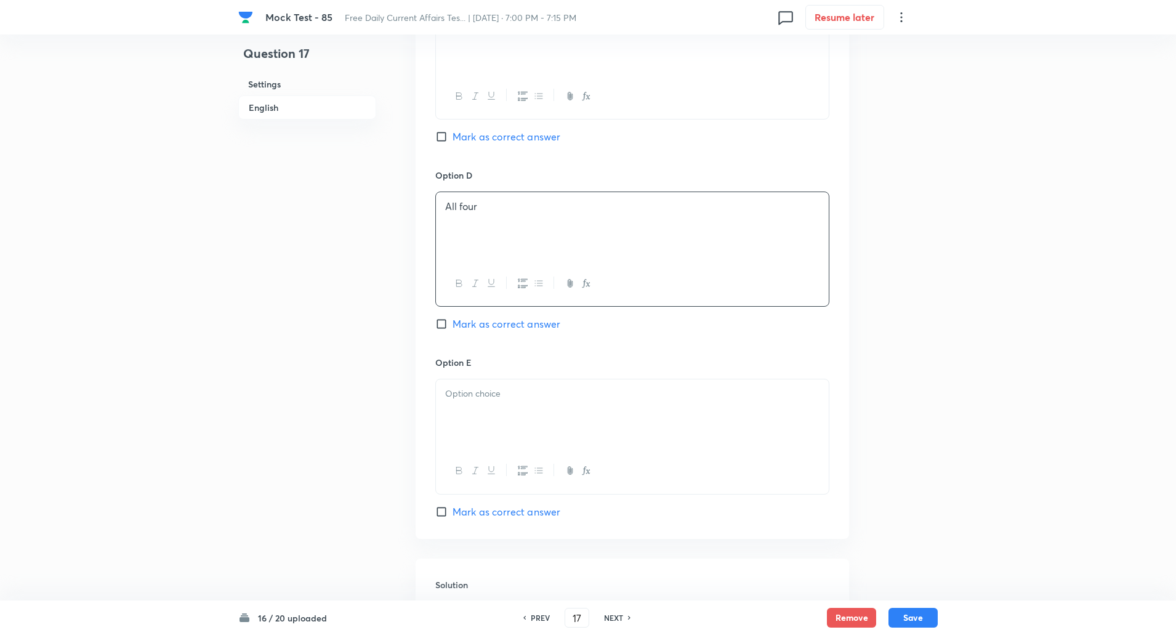
click at [489, 410] on div at bounding box center [632, 413] width 393 height 69
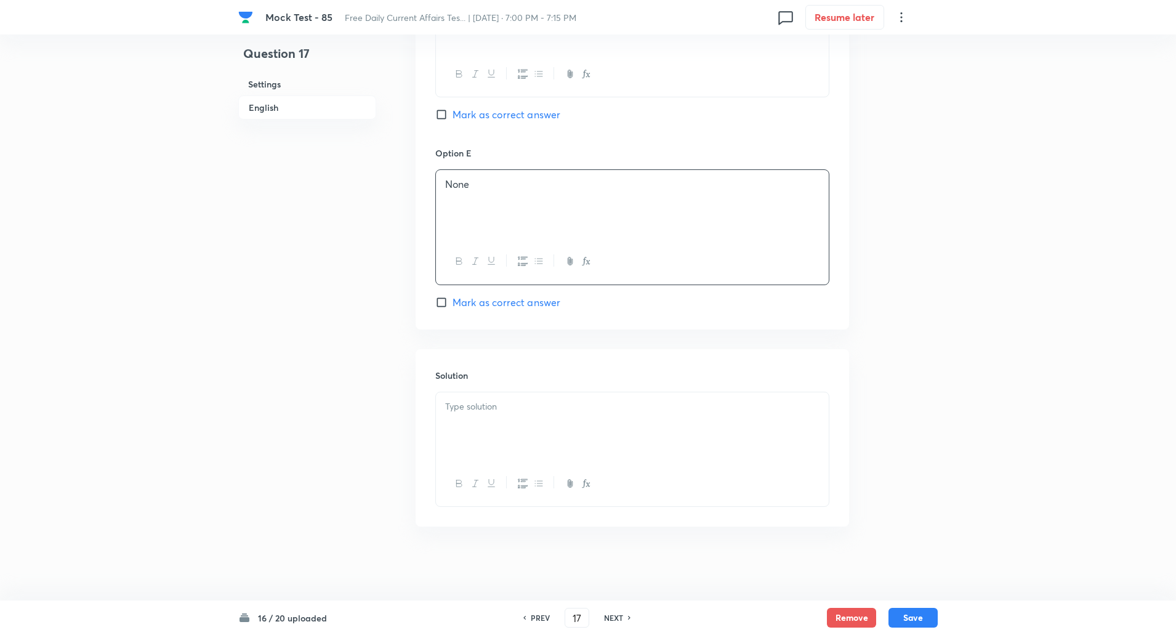
click at [507, 451] on div at bounding box center [632, 426] width 393 height 69
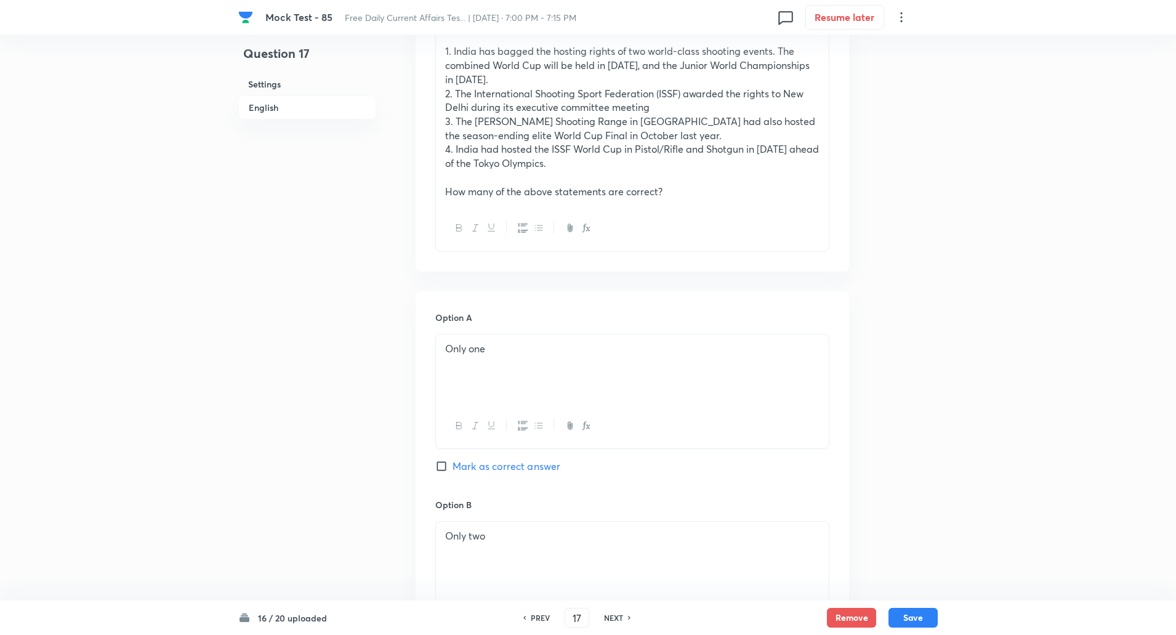
scroll to position [436, 0]
click at [441, 465] on input "Mark as correct answer" at bounding box center [443, 464] width 17 height 12
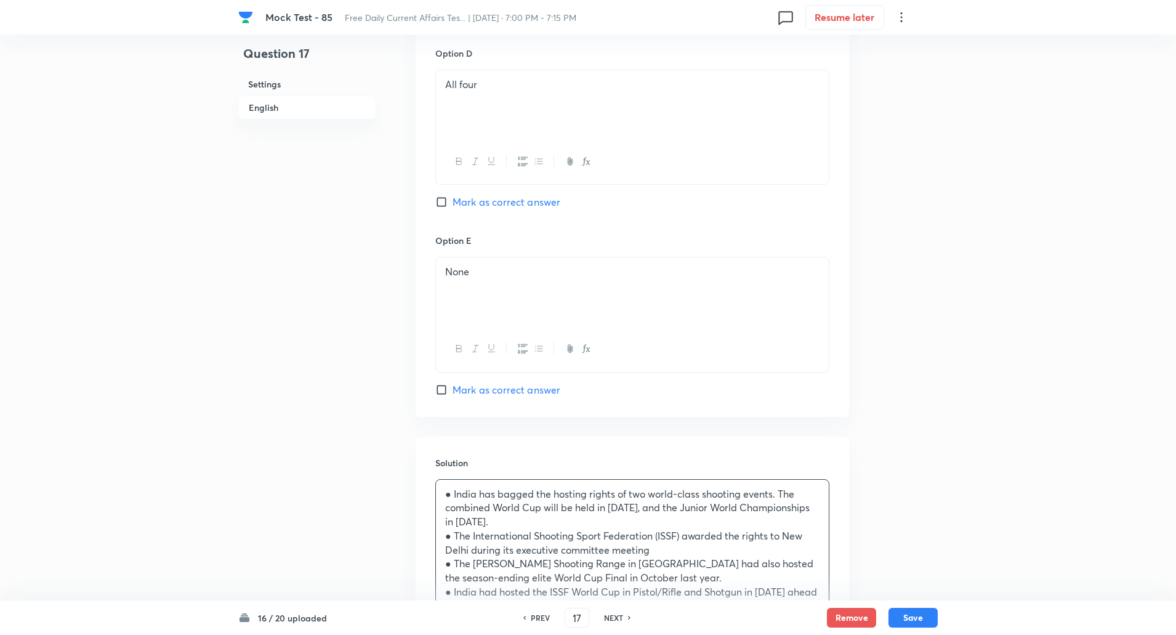
scroll to position [1311, 0]
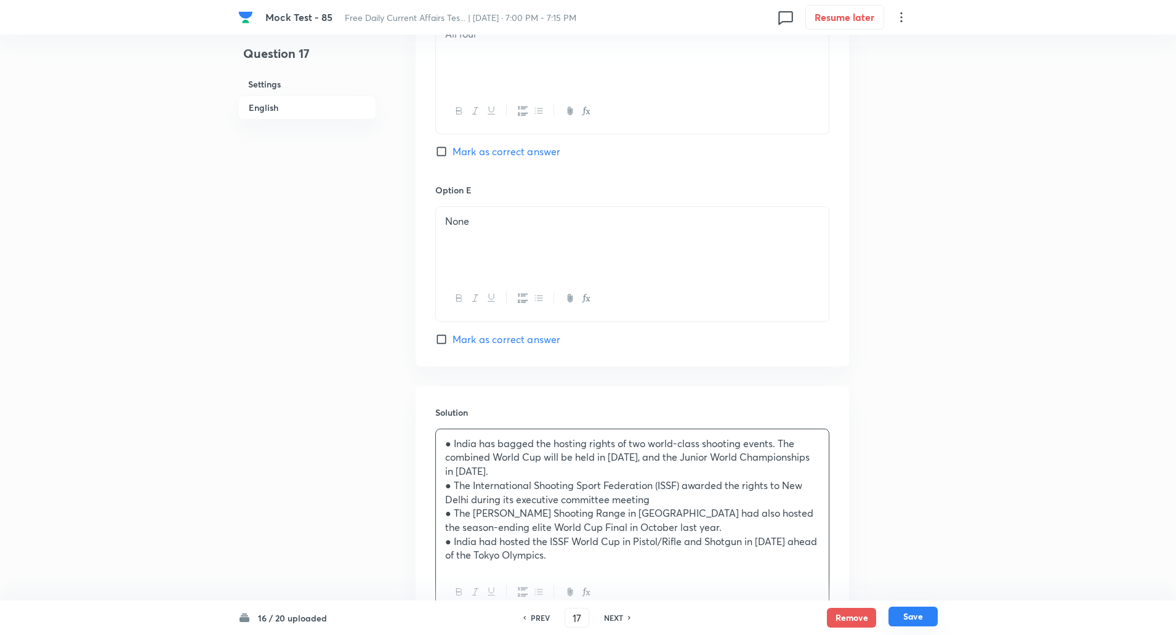
click at [906, 614] on button "Save" at bounding box center [912, 616] width 49 height 20
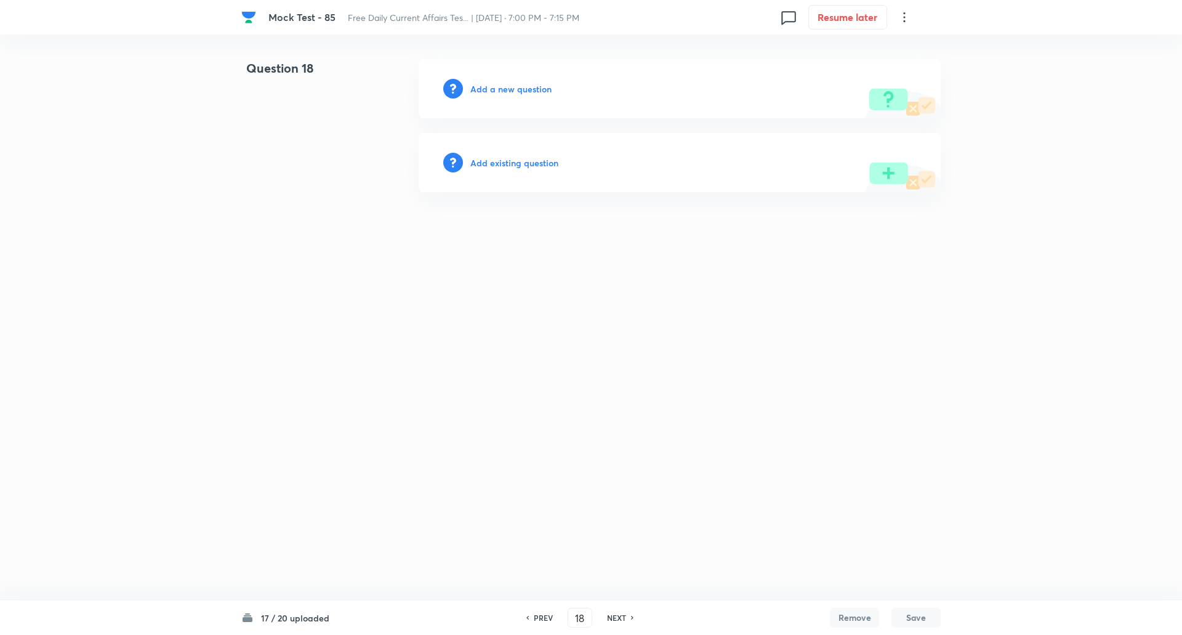
click at [518, 87] on h6 "Add a new question" at bounding box center [510, 89] width 81 height 13
click at [518, 87] on h6 "Choose a question type" at bounding box center [517, 89] width 95 height 13
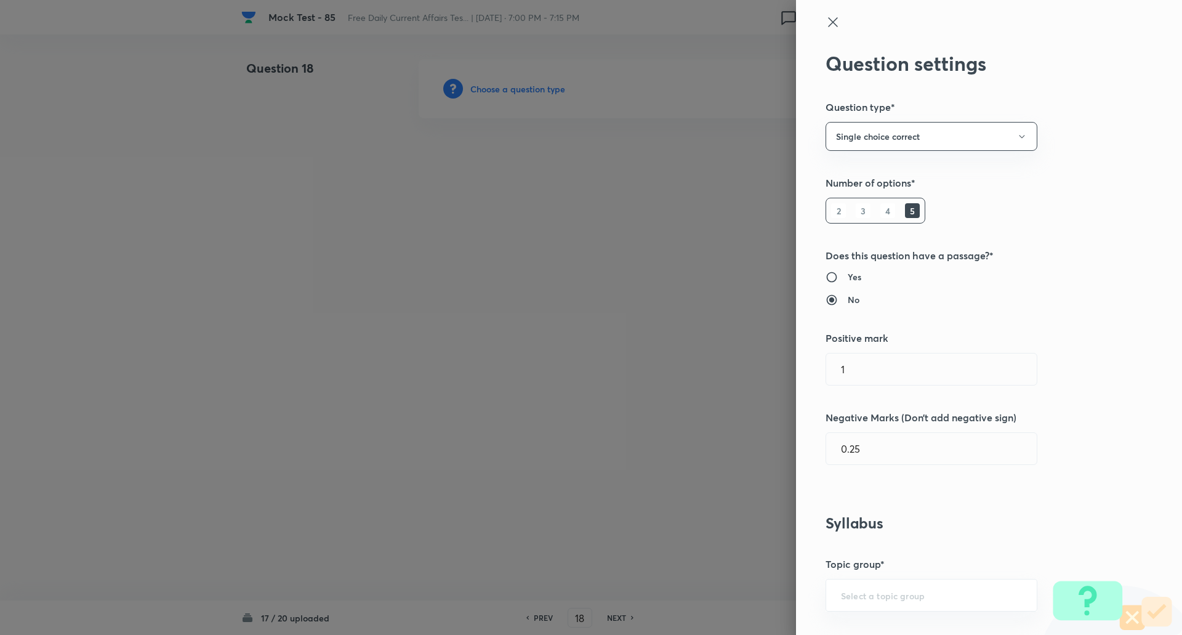
click at [518, 87] on div at bounding box center [591, 317] width 1182 height 635
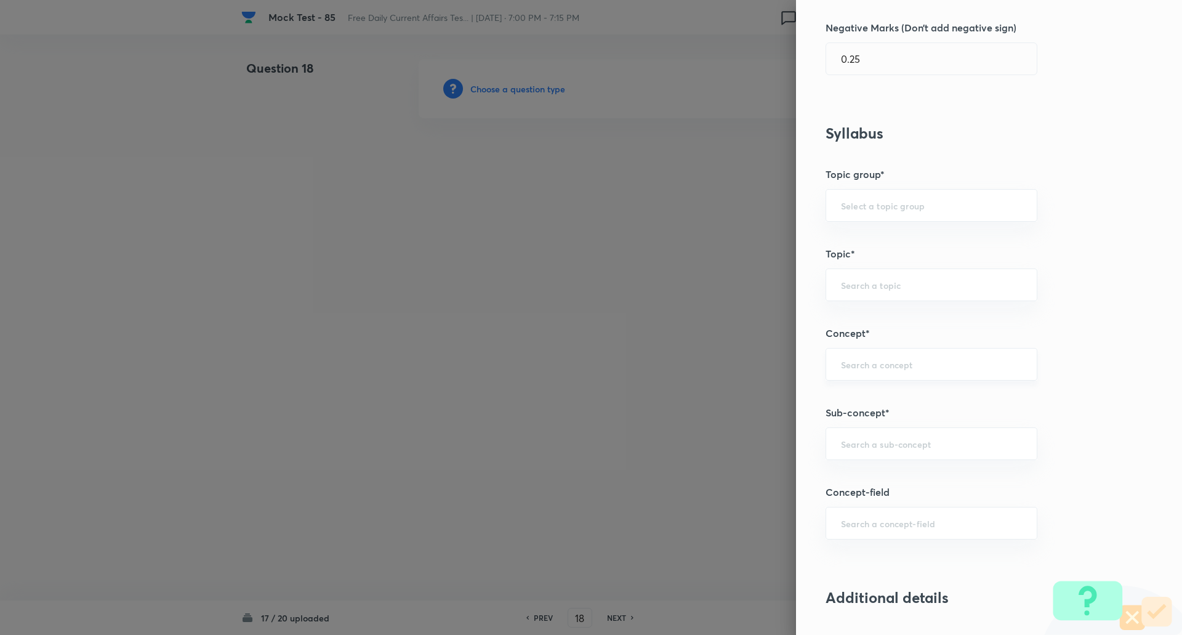
scroll to position [419, 0]
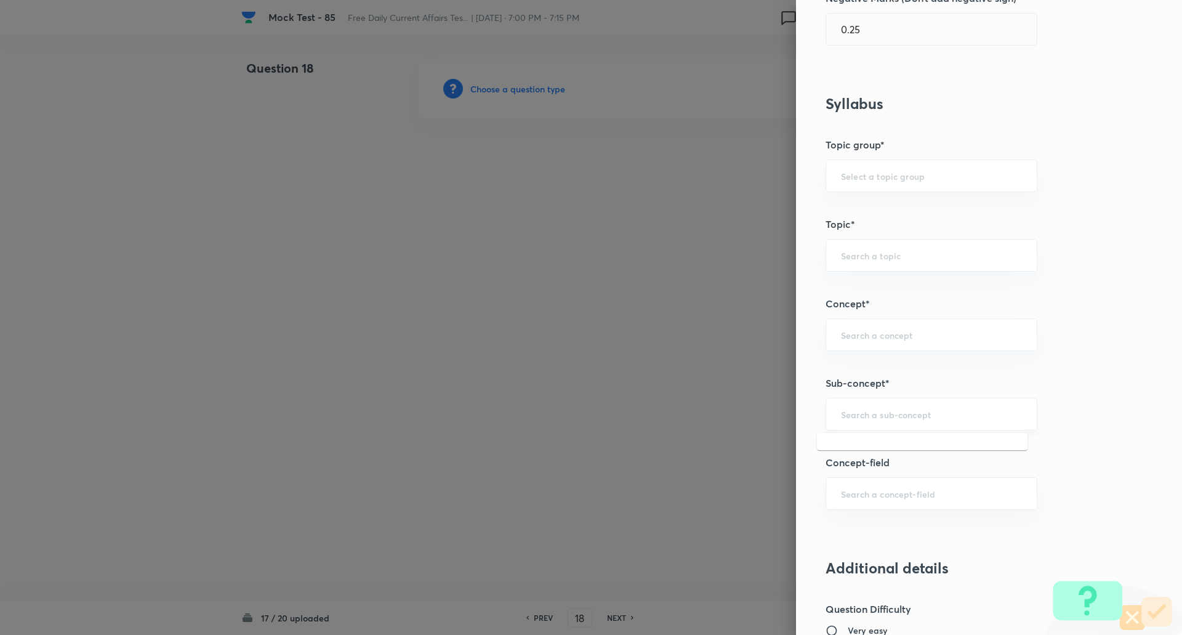
click at [867, 411] on input "text" at bounding box center [931, 414] width 181 height 12
click at [888, 417] on input "award" at bounding box center [931, 414] width 181 height 12
click at [887, 465] on li "Awards & Recognition" at bounding box center [922, 471] width 211 height 22
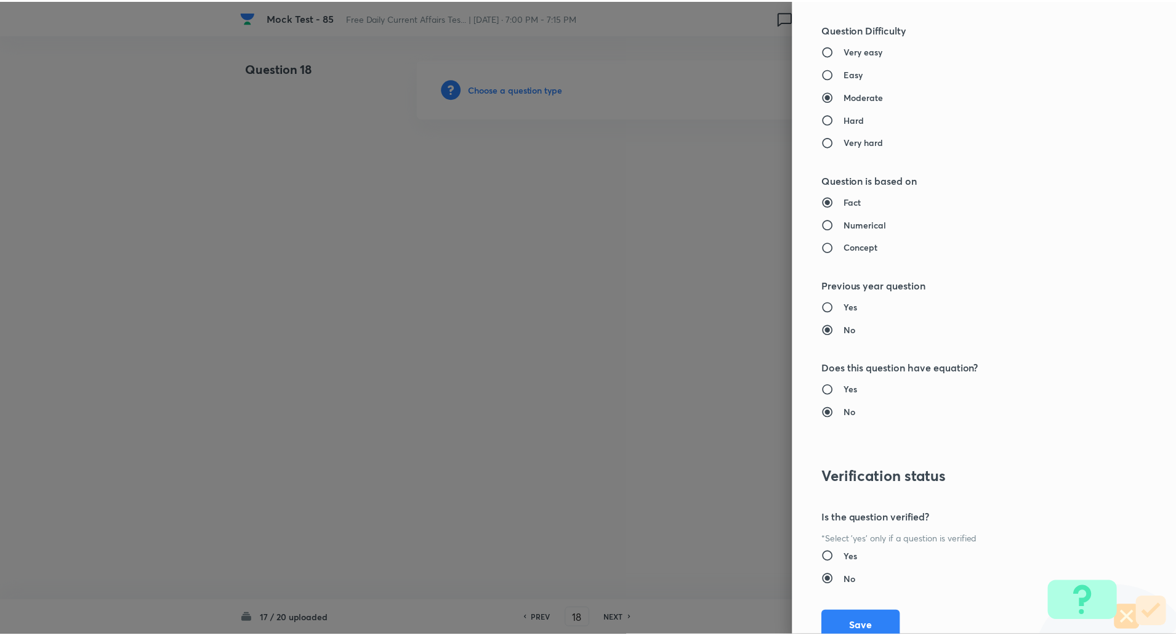
scroll to position [1044, 0]
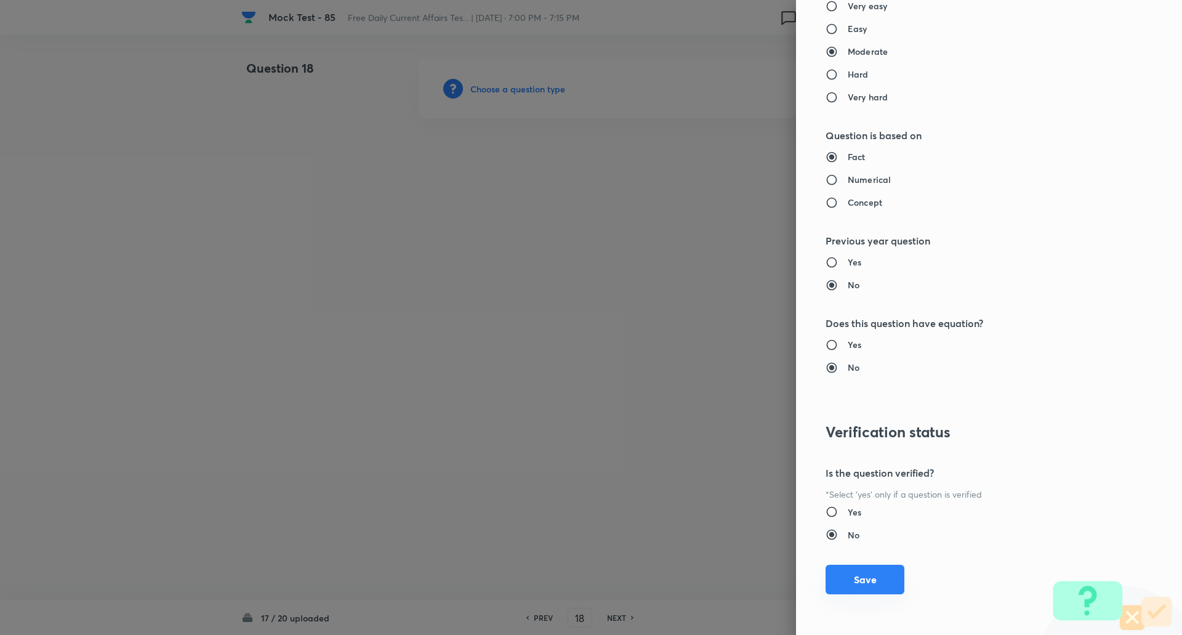
click at [868, 587] on button "Save" at bounding box center [865, 580] width 79 height 30
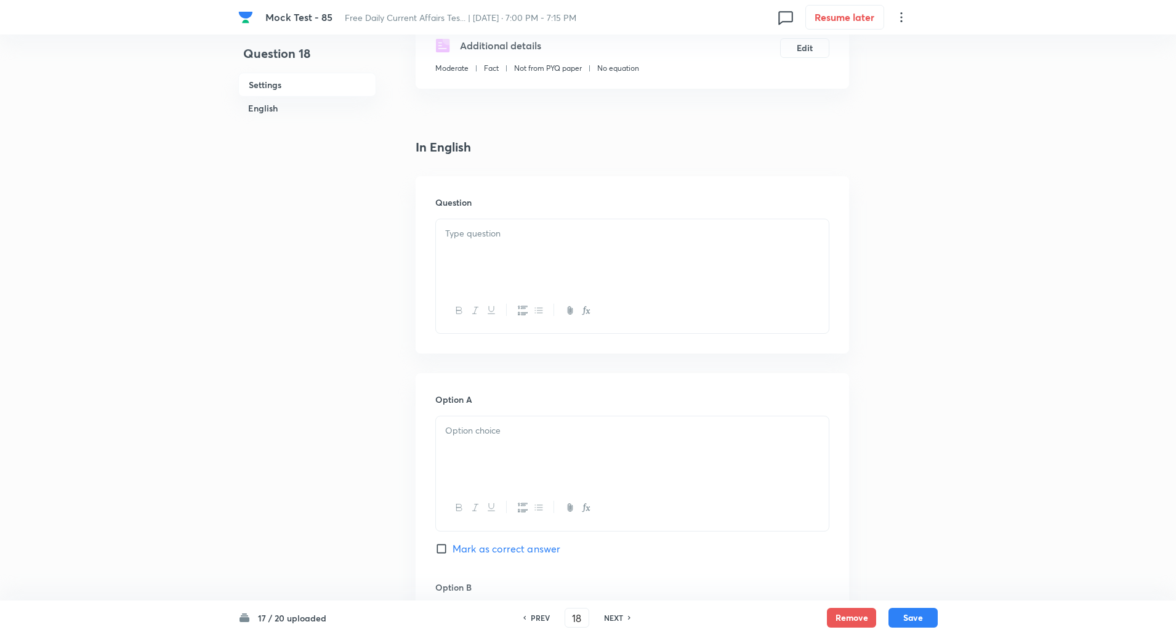
scroll to position [229, 0]
click at [487, 259] on div at bounding box center [632, 248] width 393 height 69
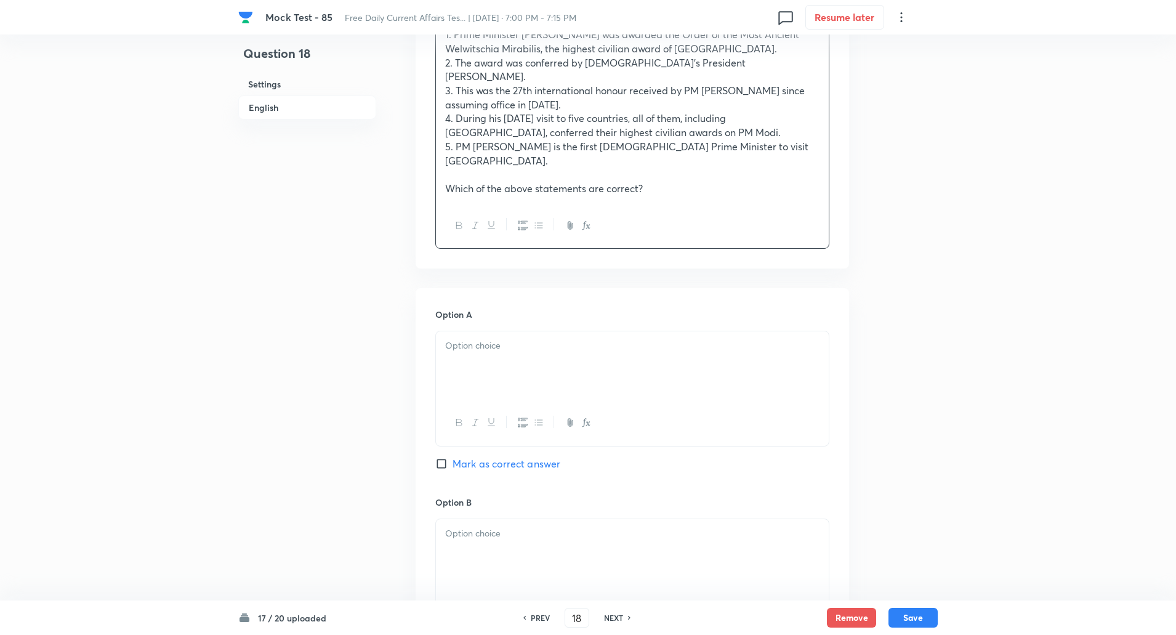
scroll to position [515, 0]
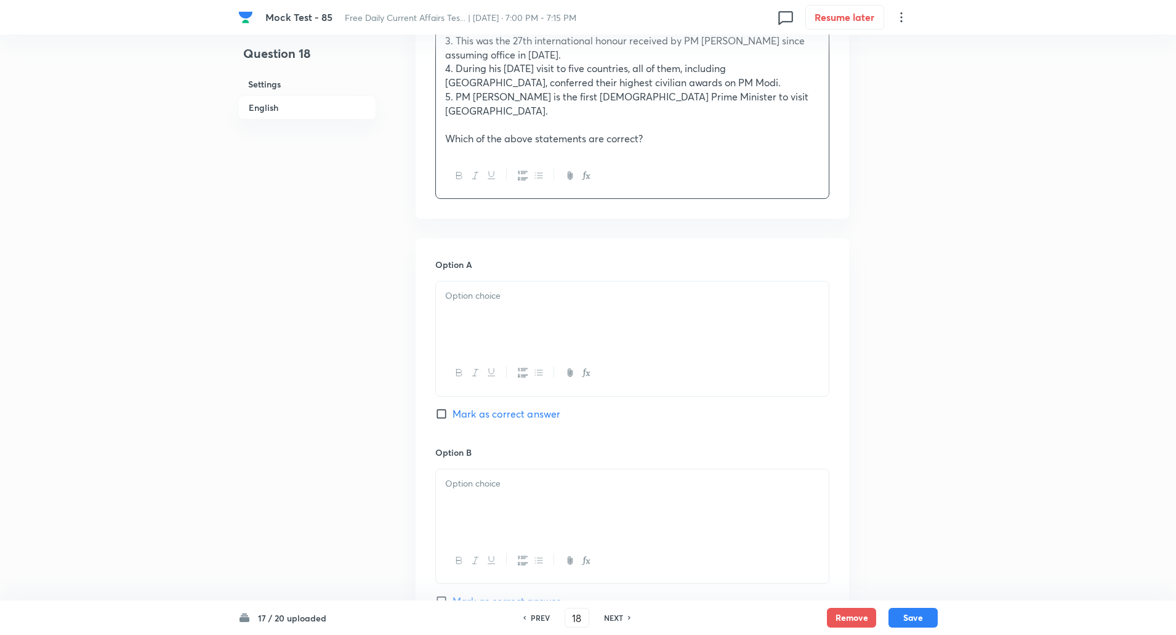
click at [479, 307] on div at bounding box center [632, 315] width 393 height 69
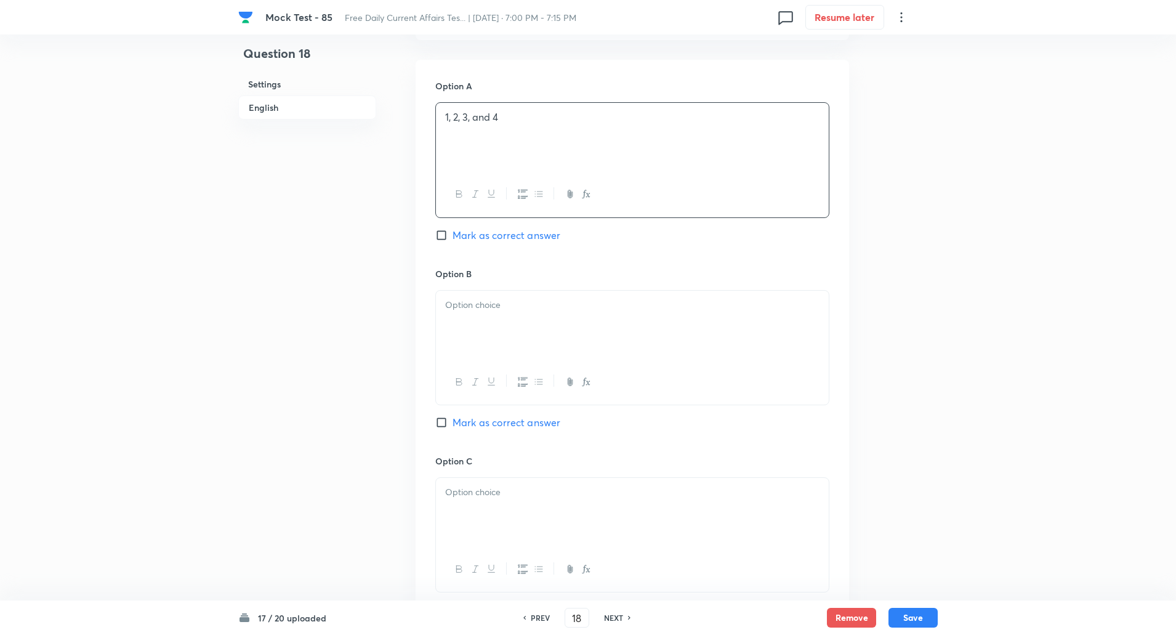
click at [474, 303] on div at bounding box center [632, 325] width 393 height 69
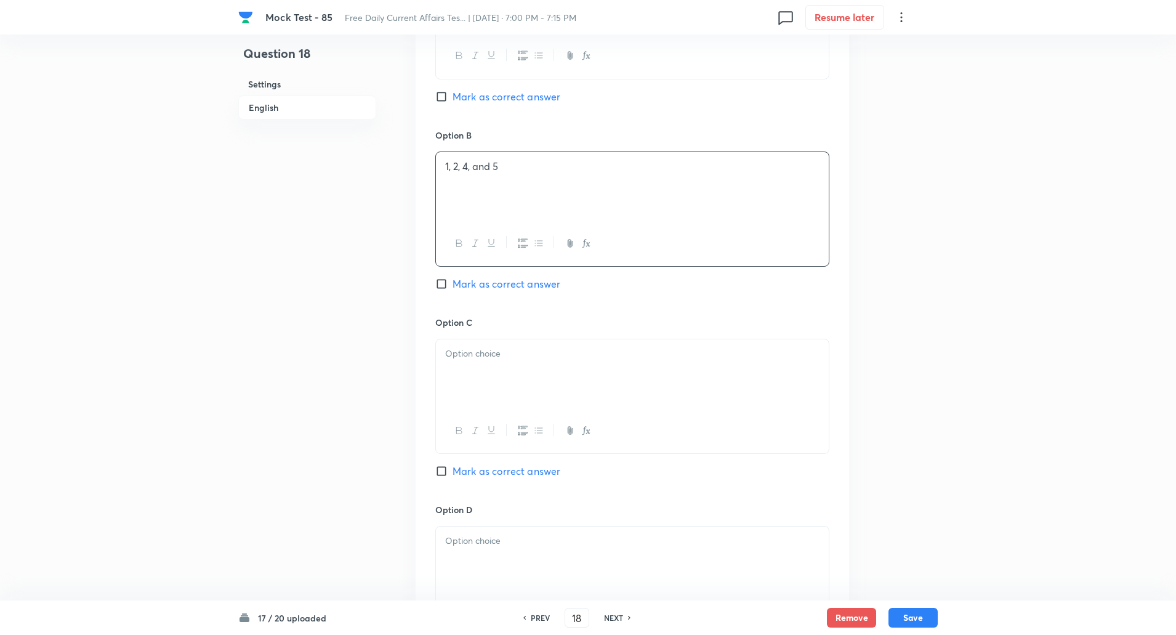
click at [467, 347] on p at bounding box center [632, 354] width 374 height 14
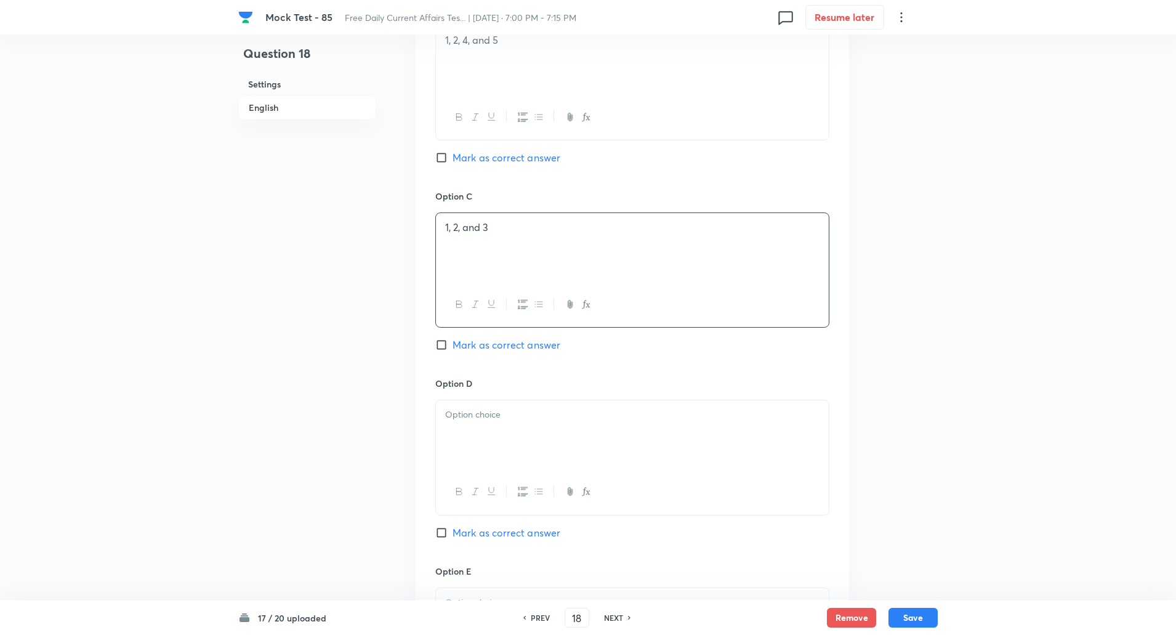
click at [478, 408] on p at bounding box center [632, 415] width 374 height 14
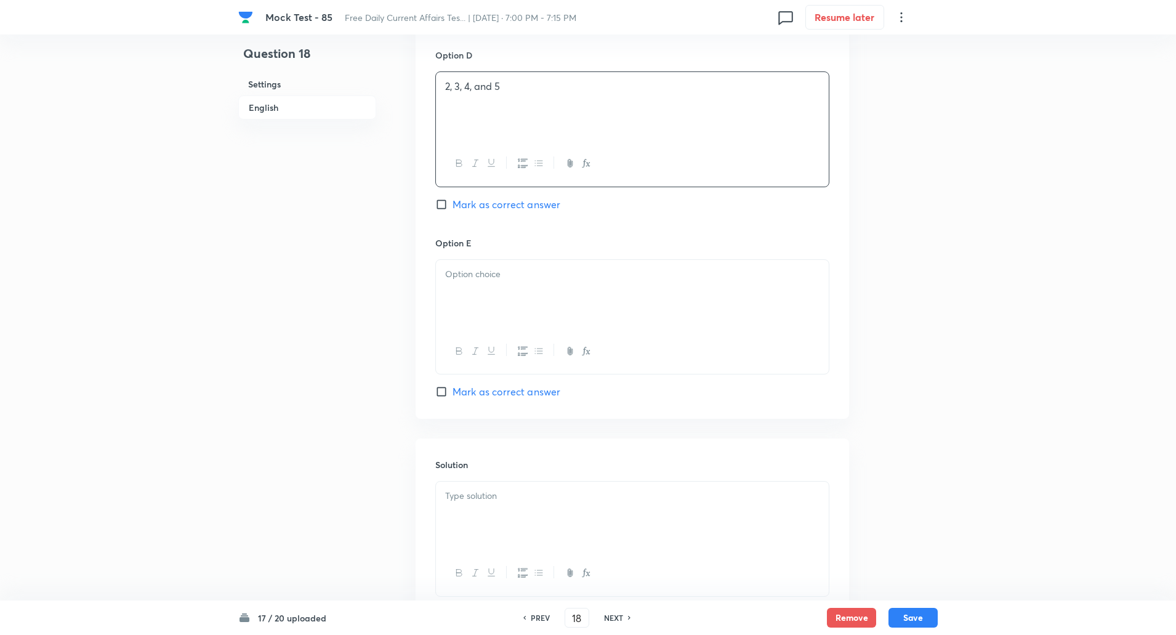
scroll to position [1329, 0]
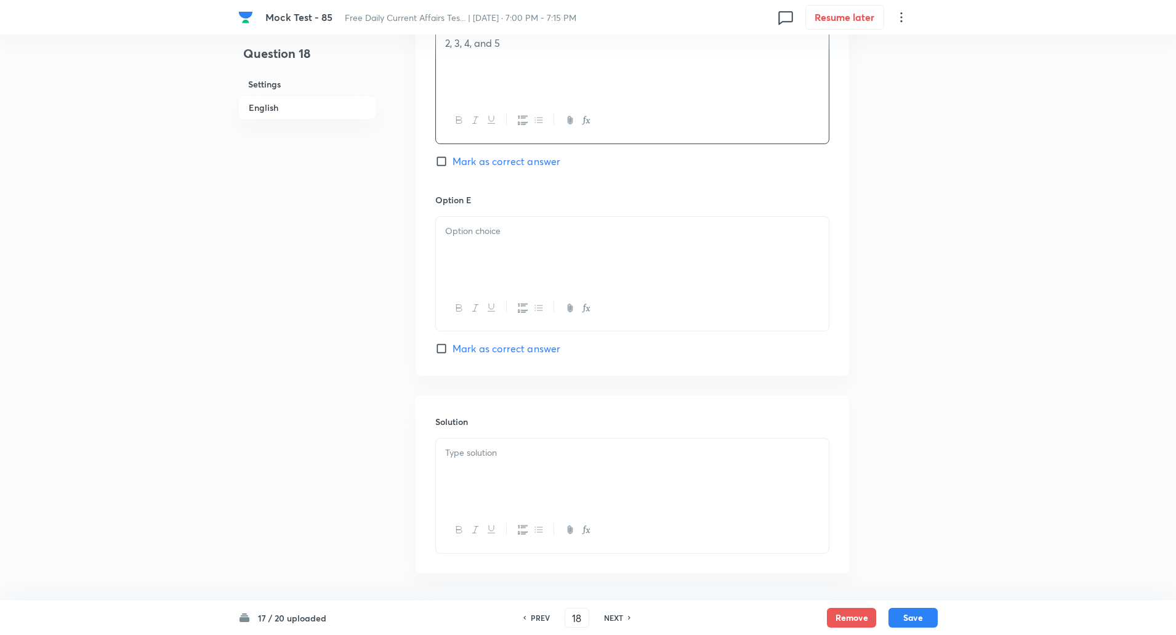
click at [496, 252] on div at bounding box center [632, 251] width 393 height 69
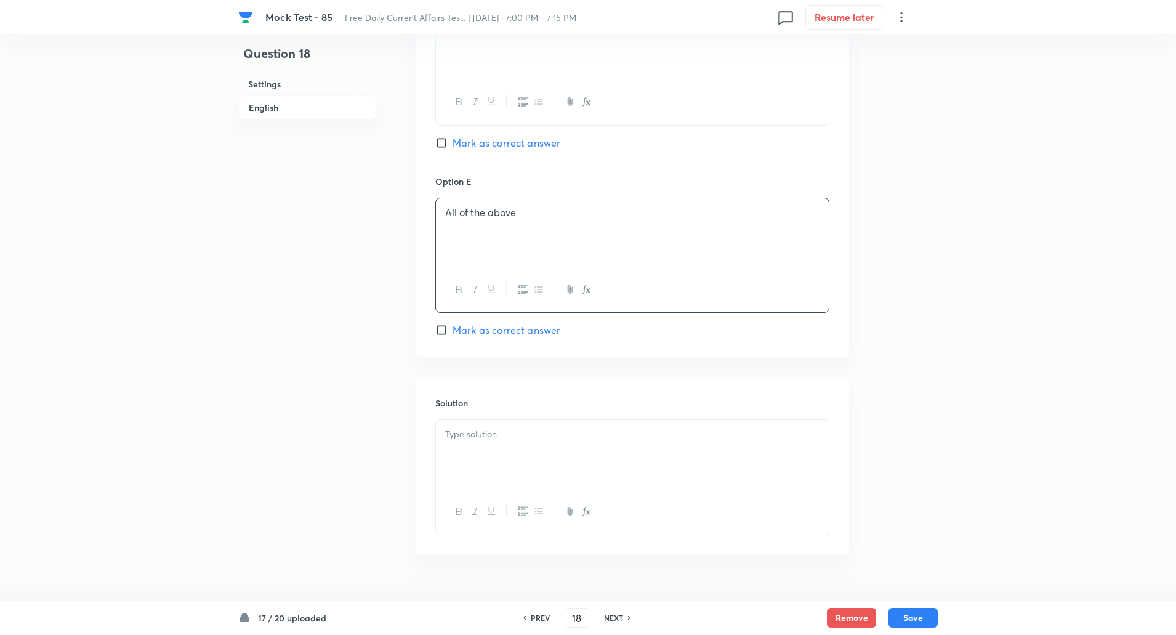
click at [496, 433] on div at bounding box center [632, 454] width 393 height 69
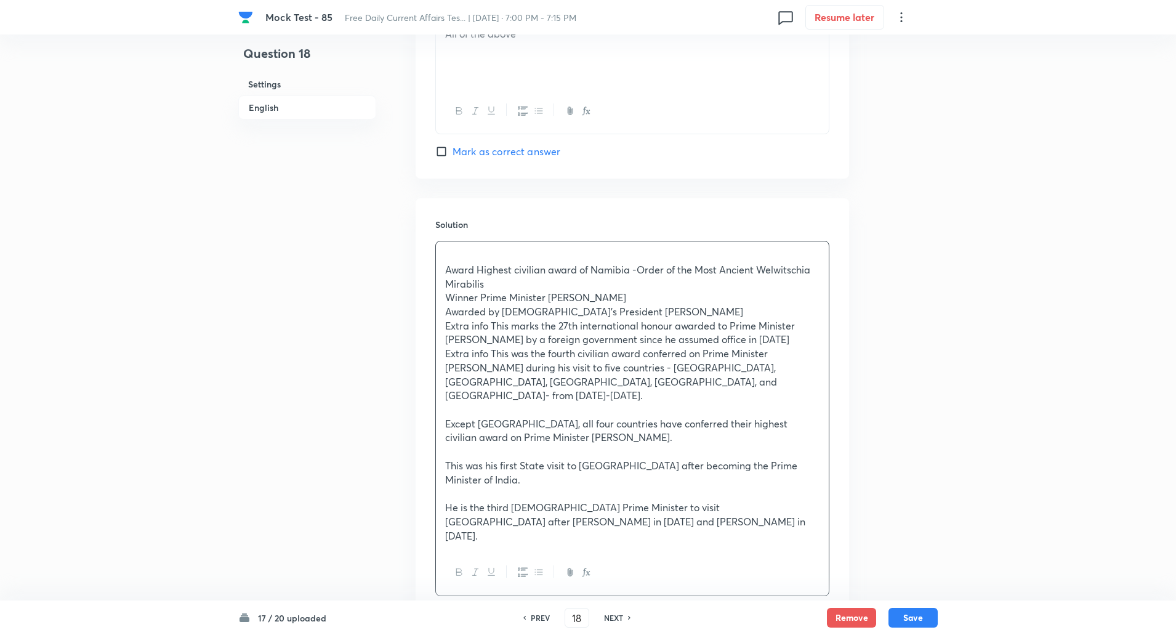
scroll to position [1528, 0]
click at [445, 261] on p "Award Highest civilian award of Namibia -Order of the Most Ancient Welwitschia …" at bounding box center [632, 275] width 374 height 28
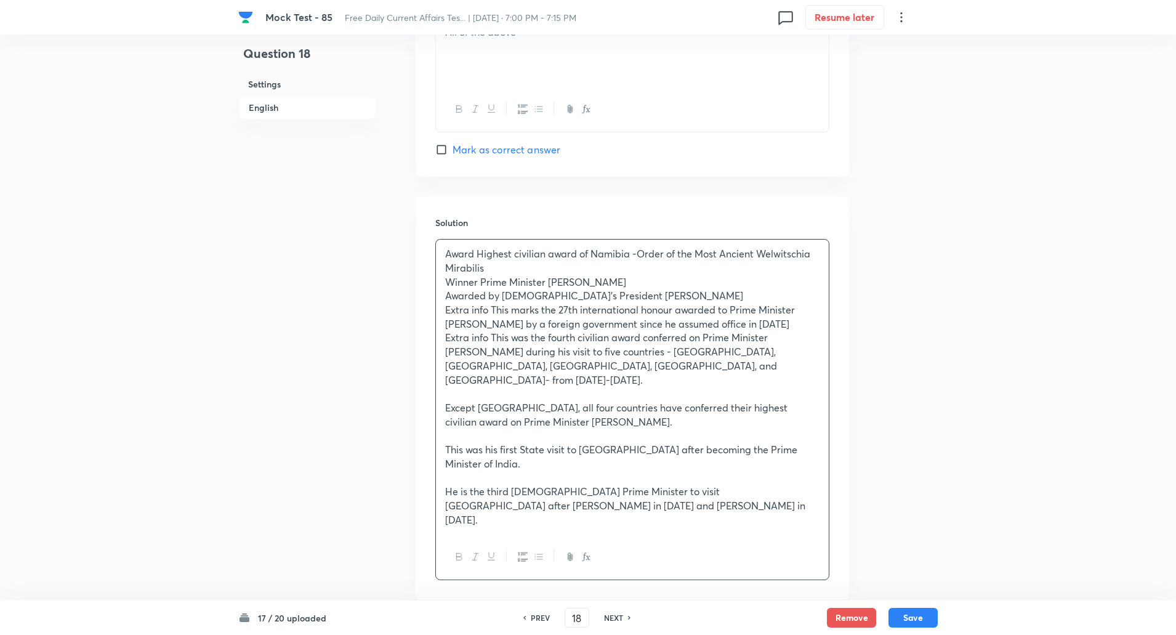
click at [477, 247] on p "Award Highest civilian award of Namibia -Order of the Most Ancient Welwitschia …" at bounding box center [632, 261] width 374 height 28
click at [480, 275] on p "Winner Prime Minister Narendra Modi" at bounding box center [632, 282] width 374 height 14
click at [502, 289] on p "Awarded by Namibia’s President Netumbo Nandi-Ndaitwah" at bounding box center [632, 296] width 374 height 14
click at [492, 303] on p "Extra info This marks the 27th international honour awarded to Prime Minister M…" at bounding box center [632, 317] width 374 height 28
click at [494, 331] on p "Extra info This was the fourth civilian award conferred on Prime Minister Naren…" at bounding box center [632, 359] width 374 height 56
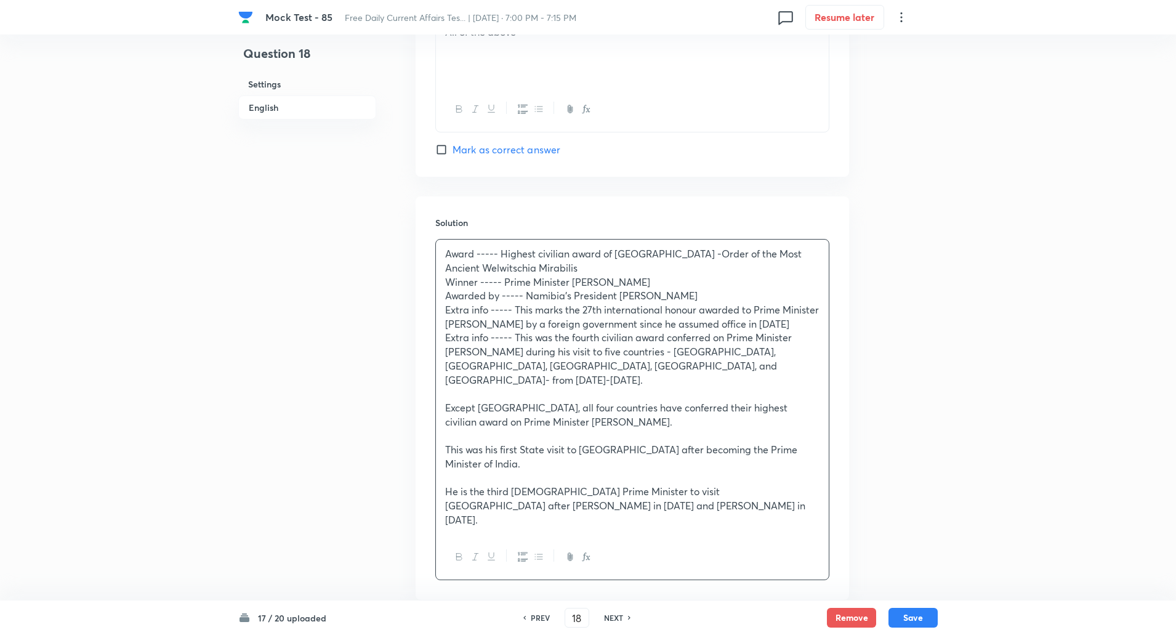
click at [492, 387] on p at bounding box center [632, 394] width 374 height 14
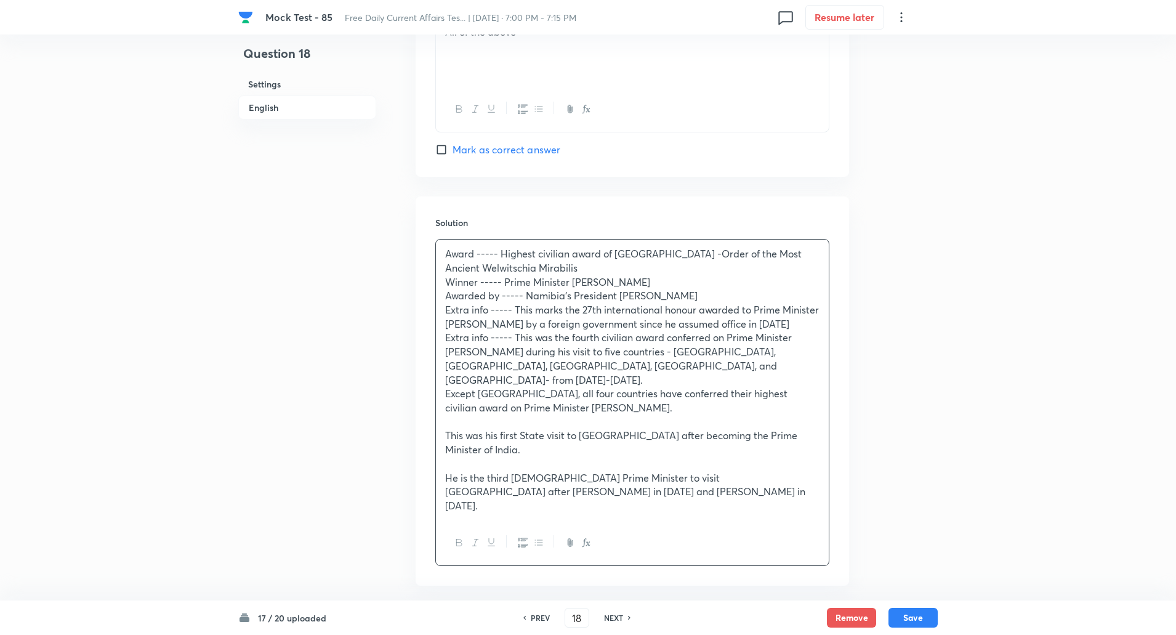
scroll to position [1518, 0]
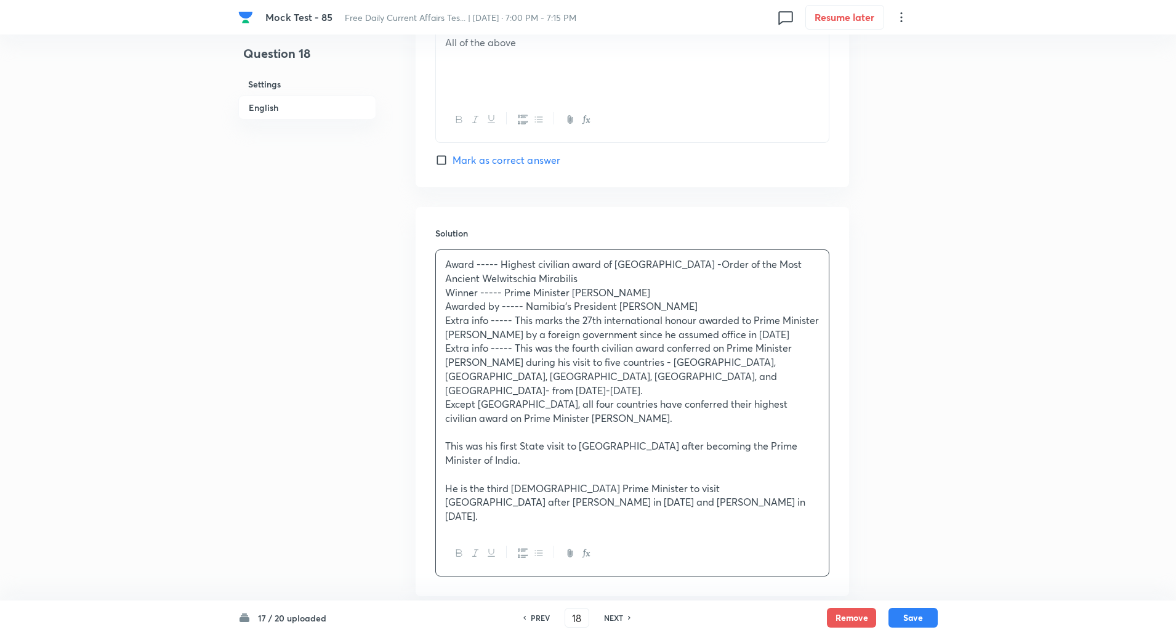
click at [489, 425] on p at bounding box center [632, 432] width 374 height 14
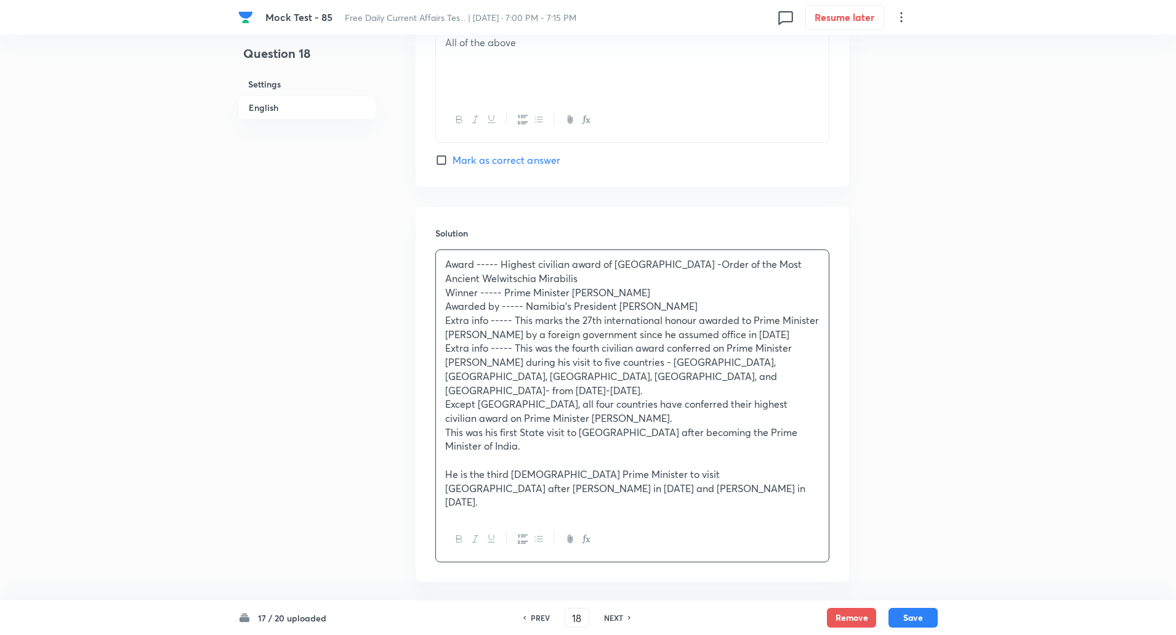
scroll to position [1504, 0]
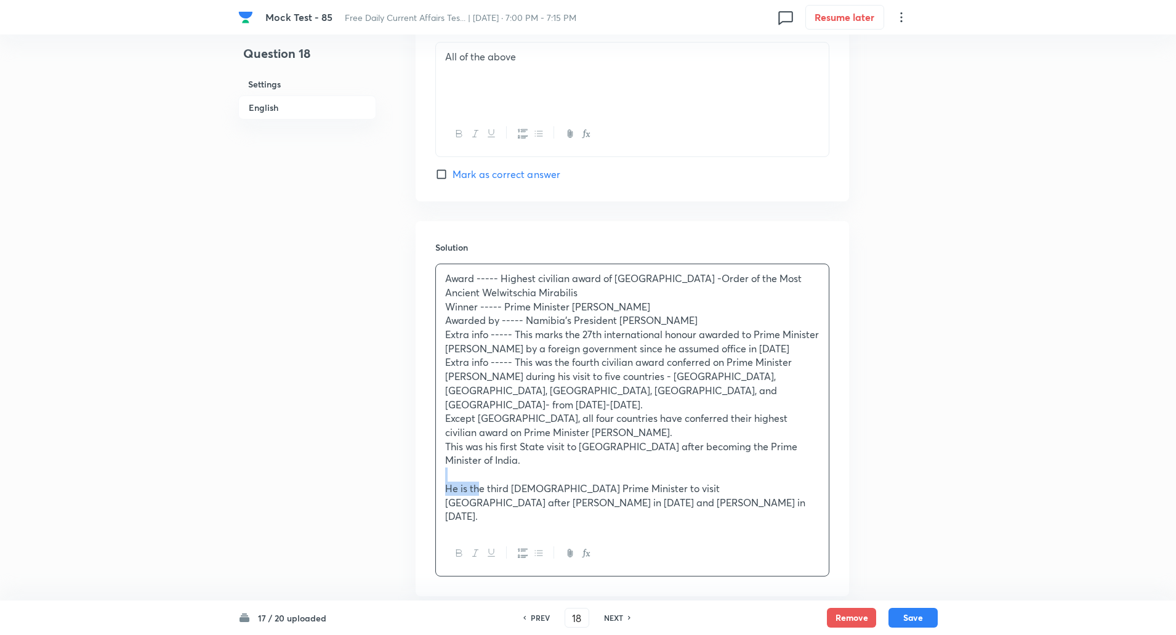
click at [480, 422] on div "Award ----- Highest civilian award of Namibia -Order of the Most Ancient Welwit…" at bounding box center [632, 397] width 393 height 267
click at [480, 467] on p at bounding box center [632, 474] width 374 height 14
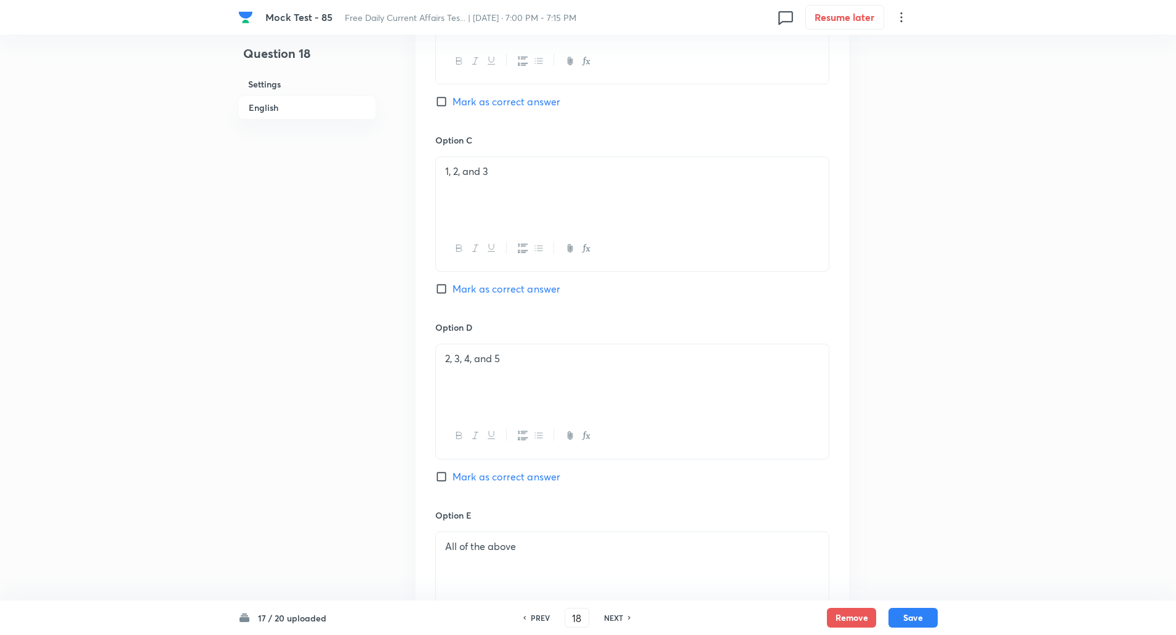
scroll to position [1013, 0]
click at [445, 283] on input "Mark as correct answer" at bounding box center [443, 289] width 17 height 12
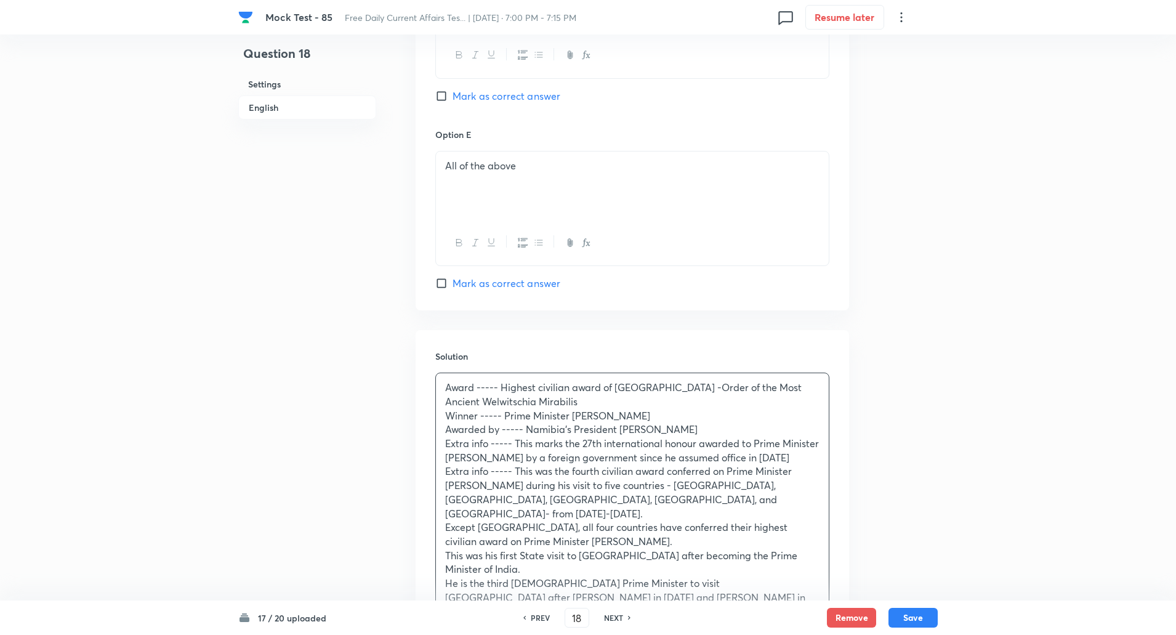
scroll to position [1437, 0]
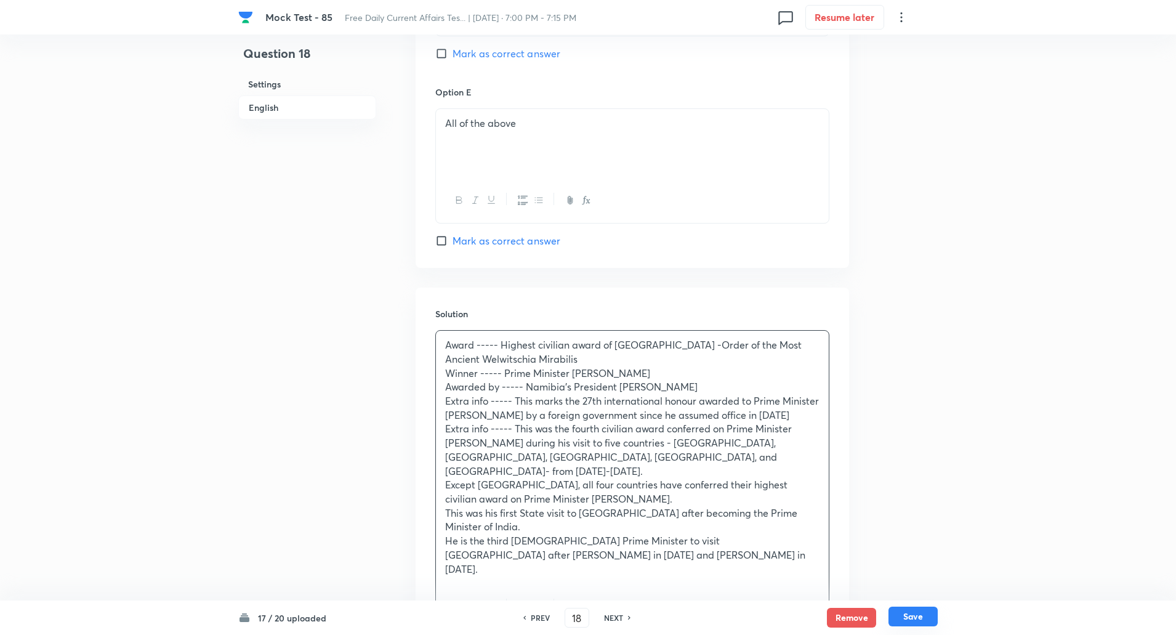
click at [925, 610] on button "Save" at bounding box center [912, 616] width 49 height 20
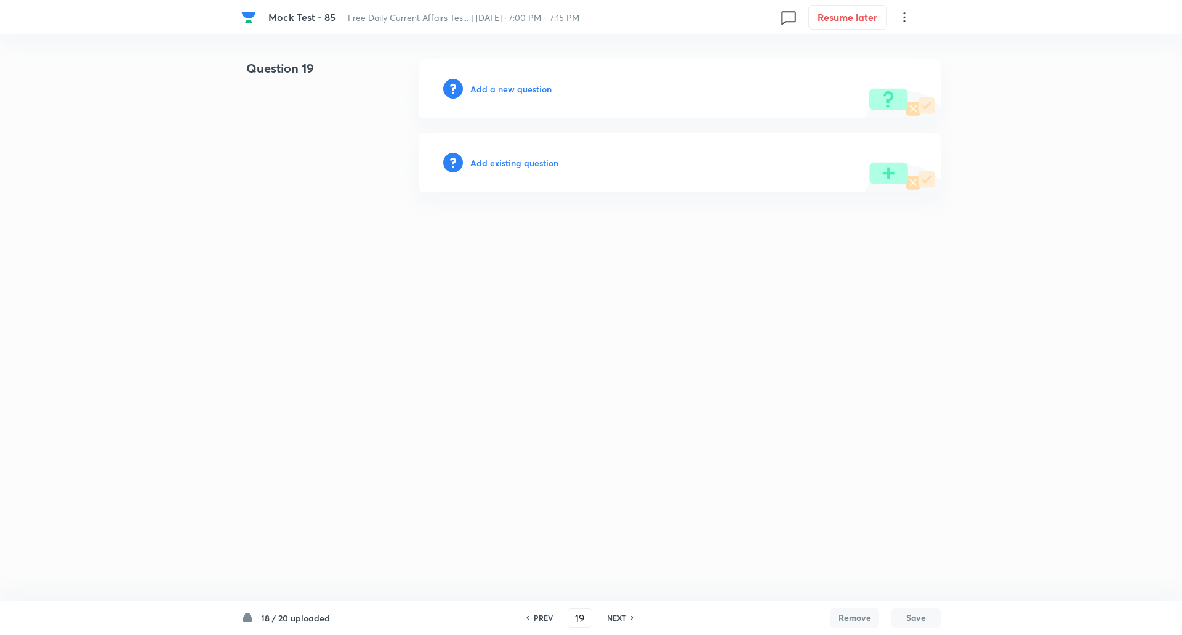
click at [523, 89] on h6 "Add a new question" at bounding box center [510, 89] width 81 height 13
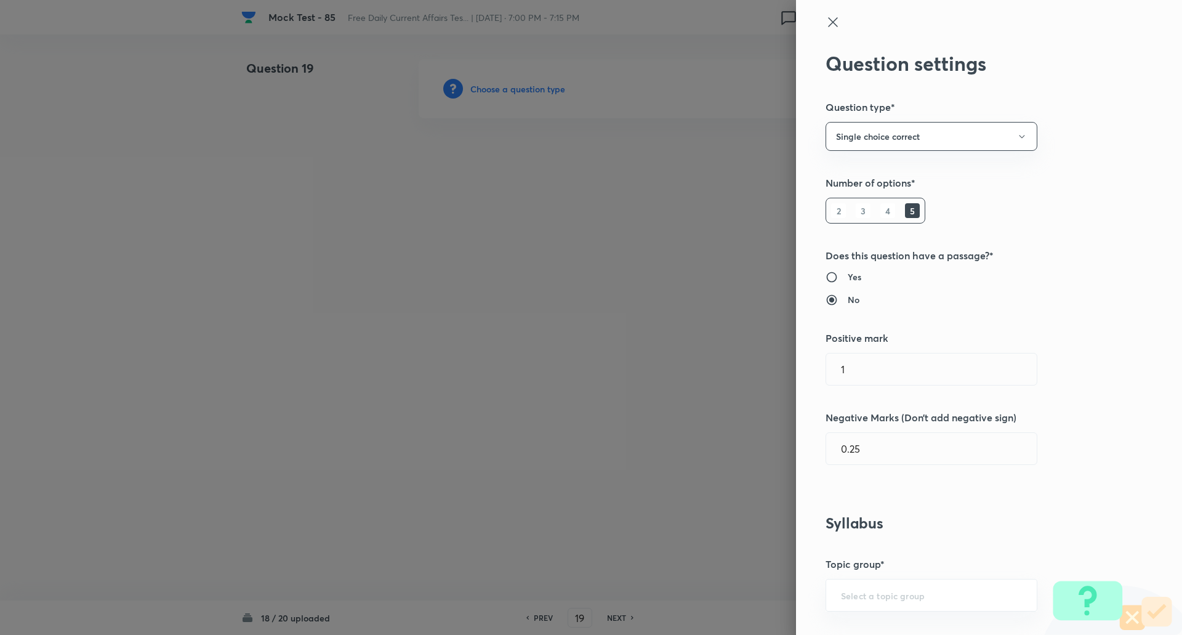
click at [523, 89] on div at bounding box center [591, 317] width 1182 height 635
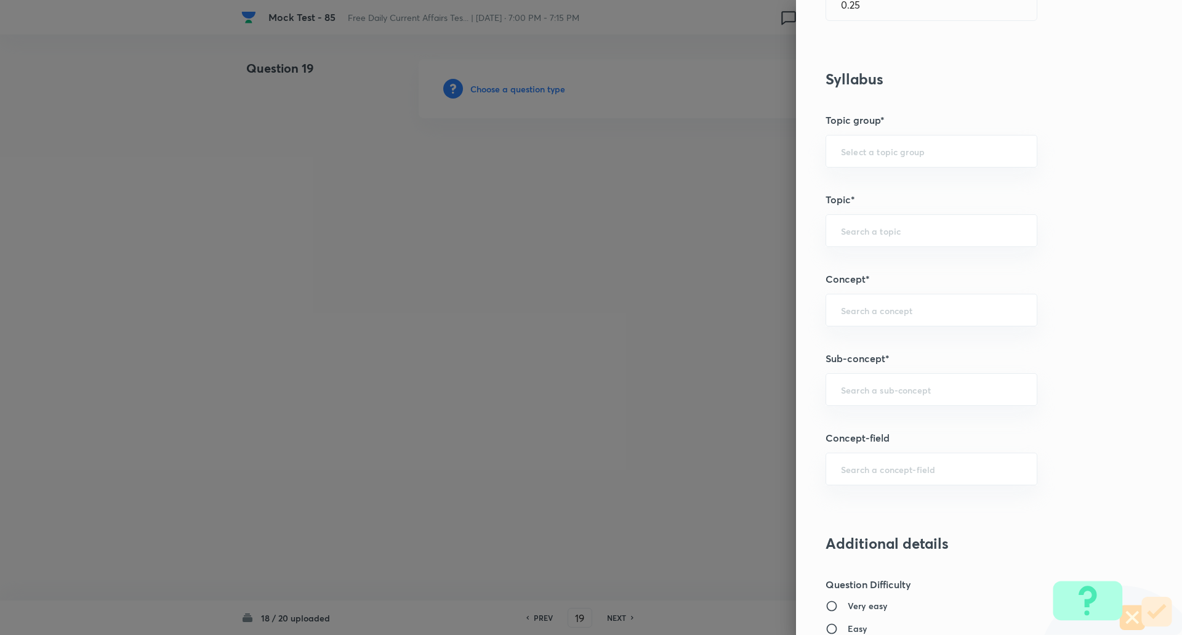
scroll to position [445, 0]
click at [865, 398] on div "​" at bounding box center [932, 389] width 212 height 33
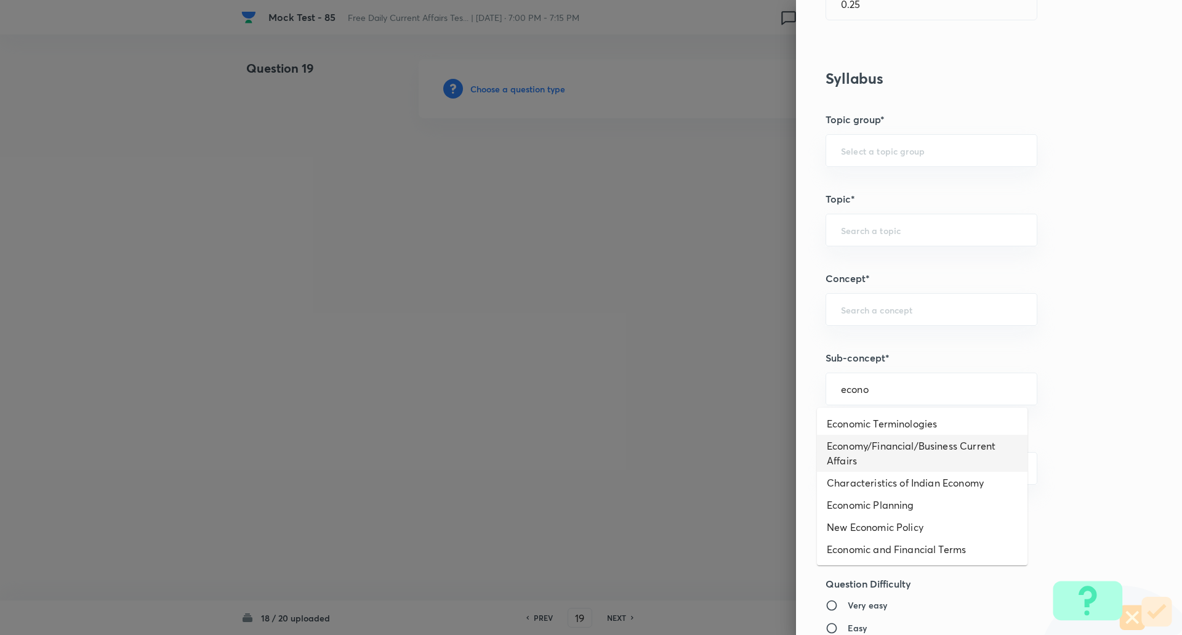
click at [884, 453] on li "Economy/Financial/Business Current Affairs" at bounding box center [922, 453] width 211 height 37
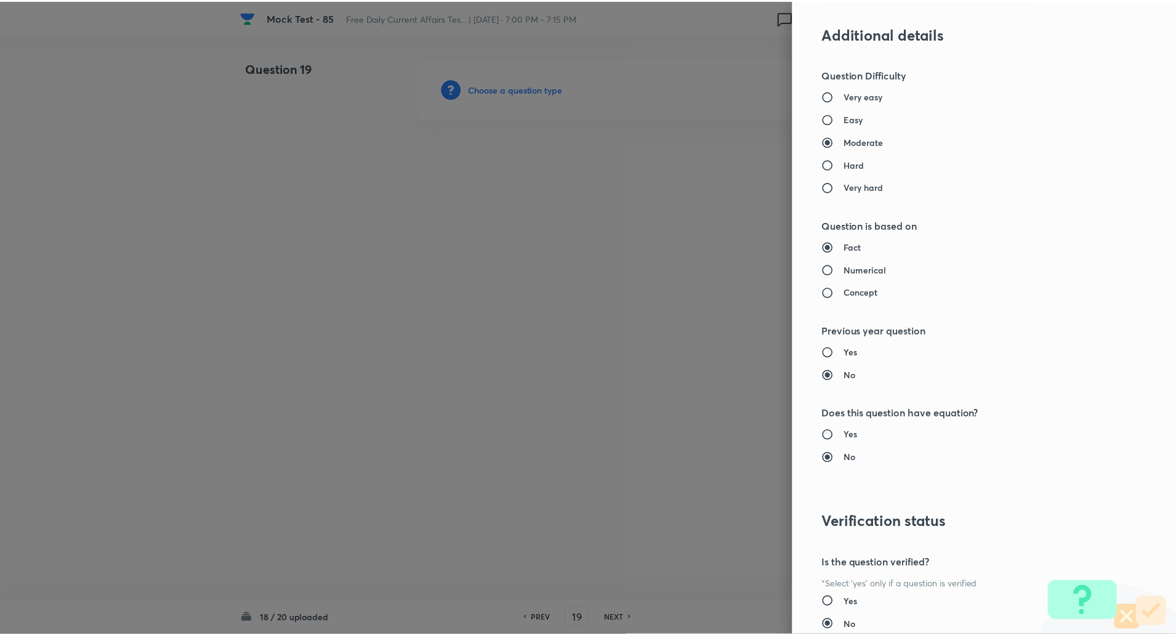
scroll to position [1044, 0]
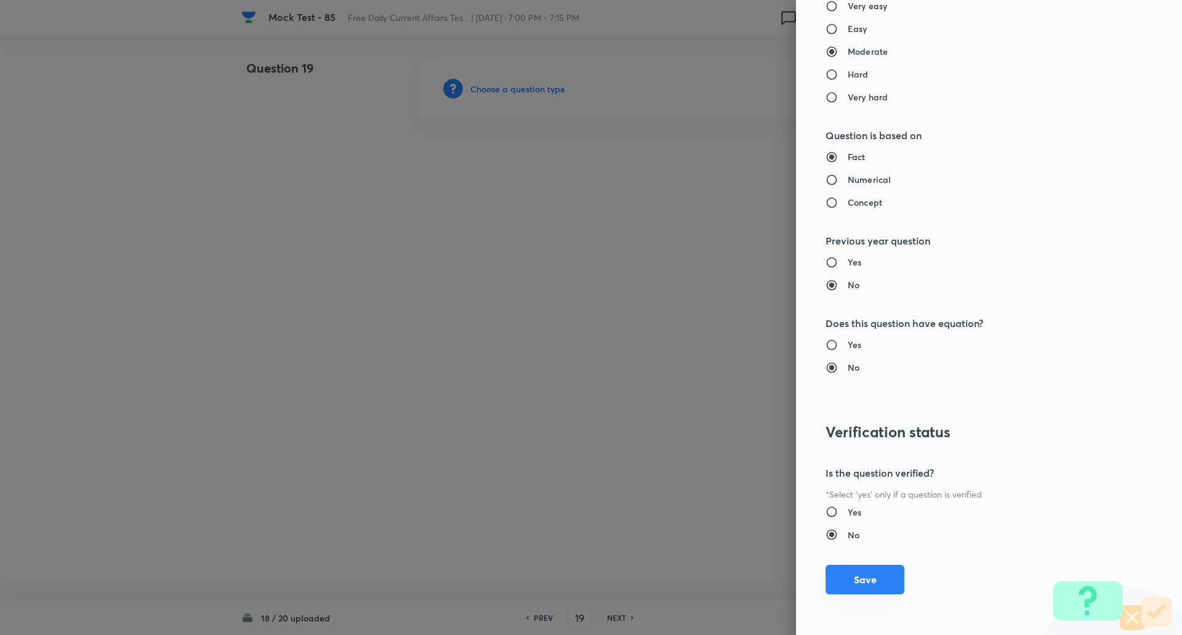
click at [856, 573] on button "Save" at bounding box center [865, 580] width 79 height 30
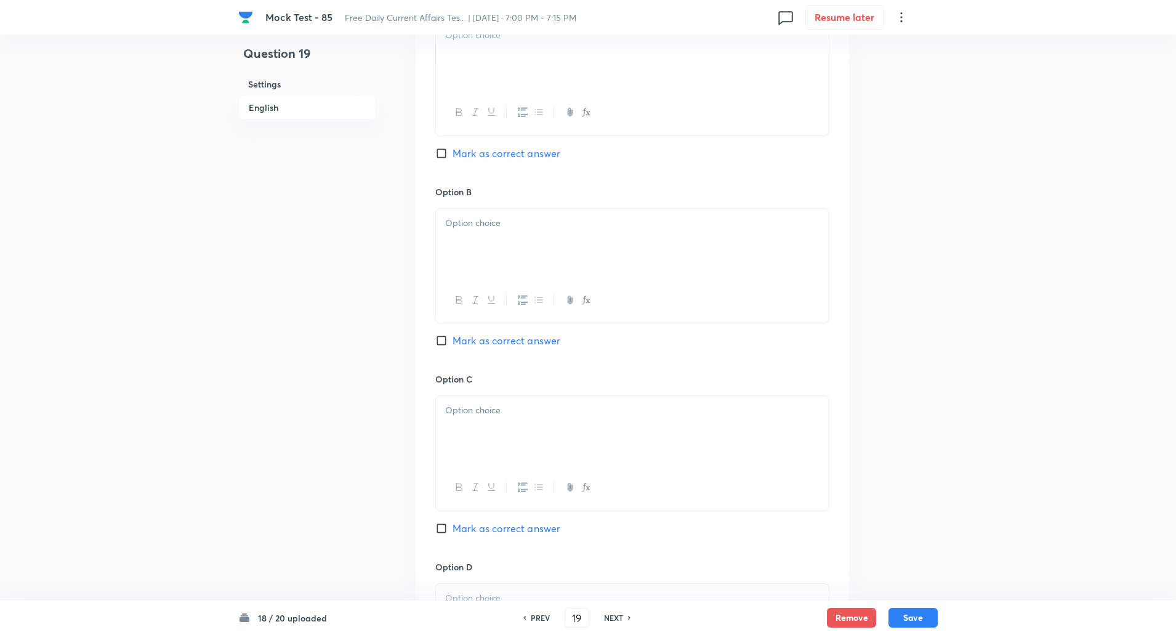
scroll to position [778, 0]
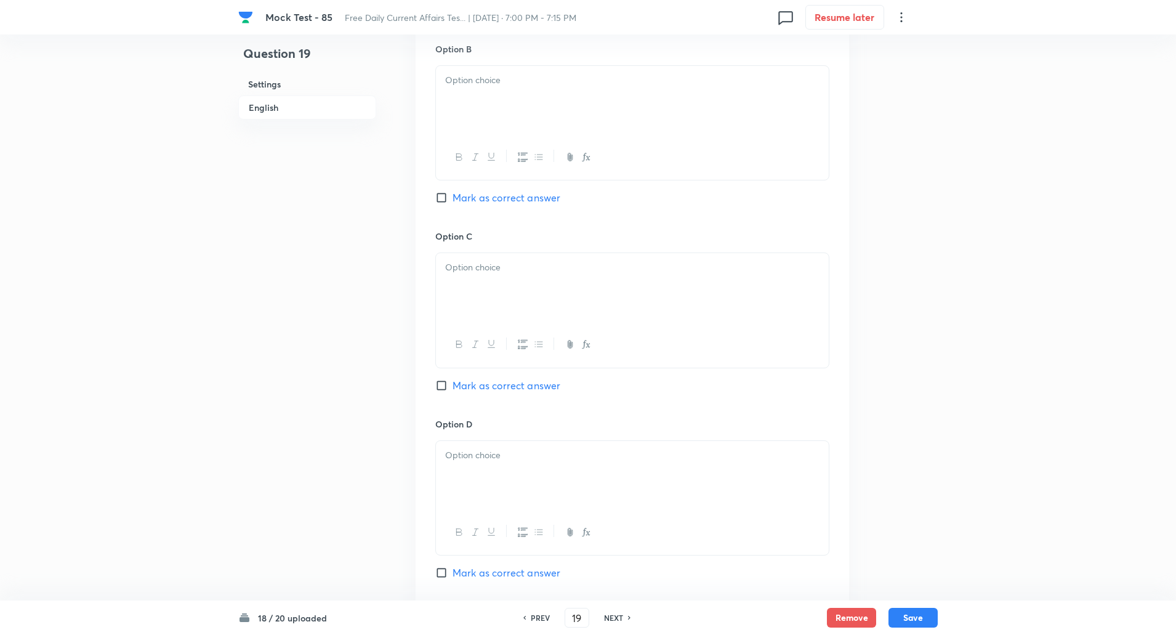
click at [446, 381] on input "Mark as correct answer" at bounding box center [443, 385] width 17 height 12
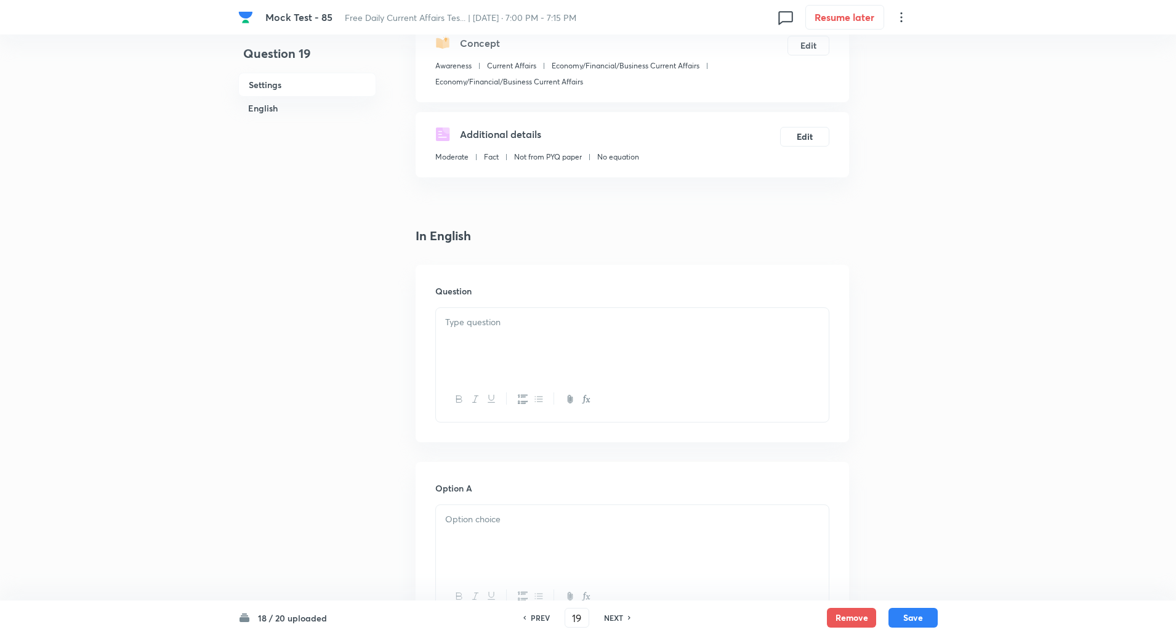
scroll to position [150, 0]
click at [550, 329] on p at bounding box center [632, 323] width 374 height 14
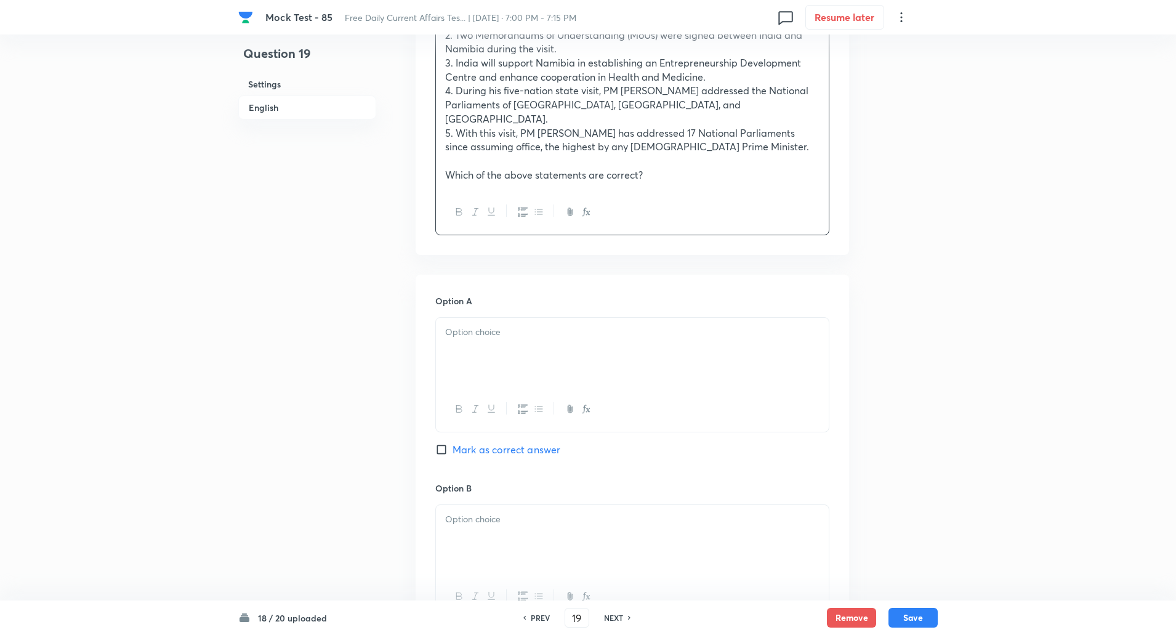
scroll to position [509, 0]
click at [545, 342] on div at bounding box center [632, 351] width 393 height 69
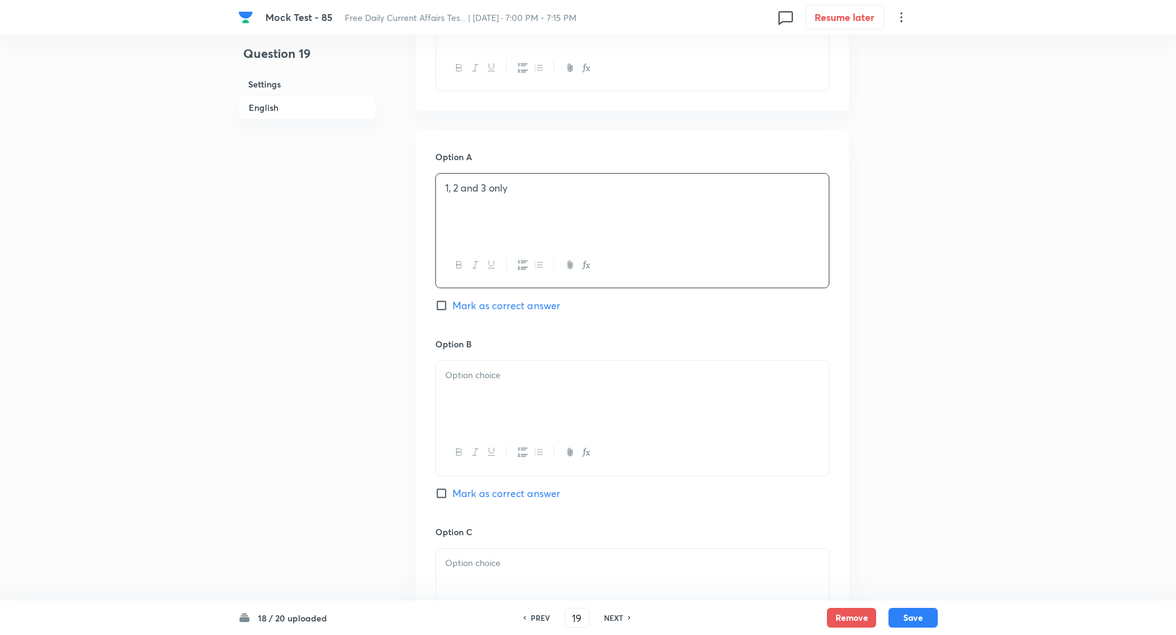
scroll to position [654, 0]
click at [512, 377] on div at bounding box center [632, 394] width 393 height 69
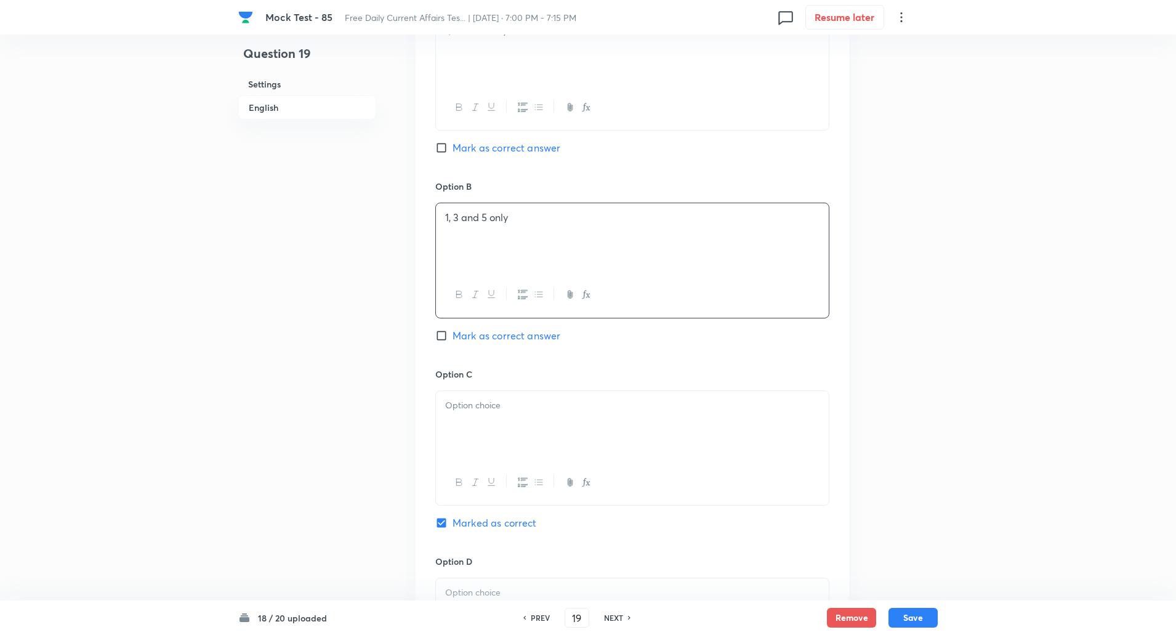
scroll to position [824, 0]
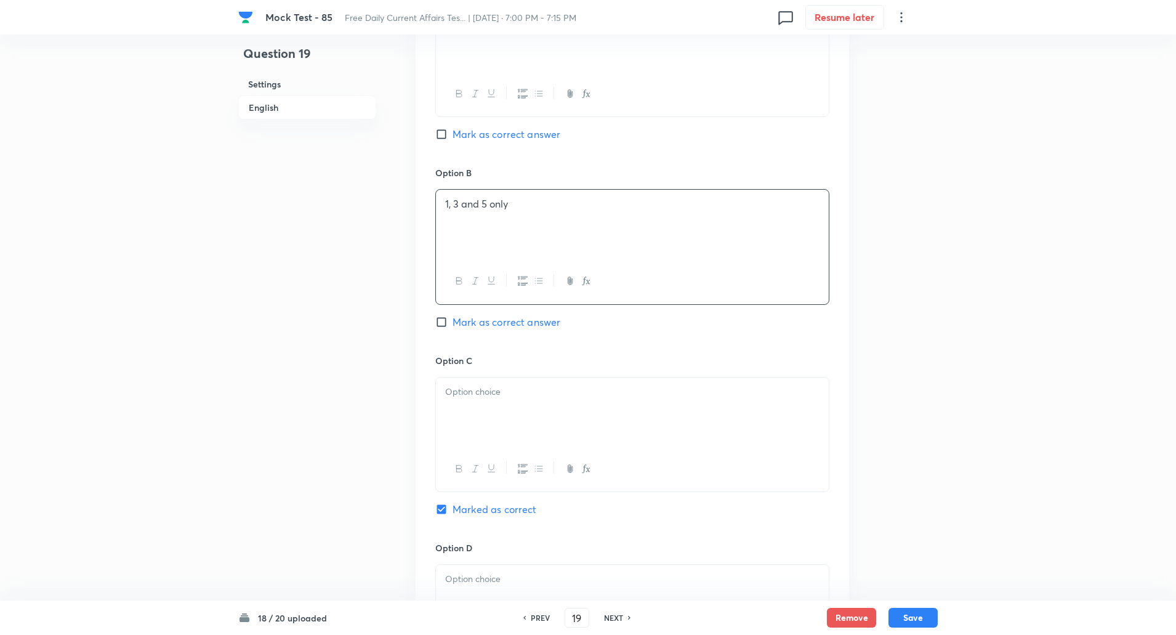
click at [494, 377] on div at bounding box center [632, 411] width 393 height 69
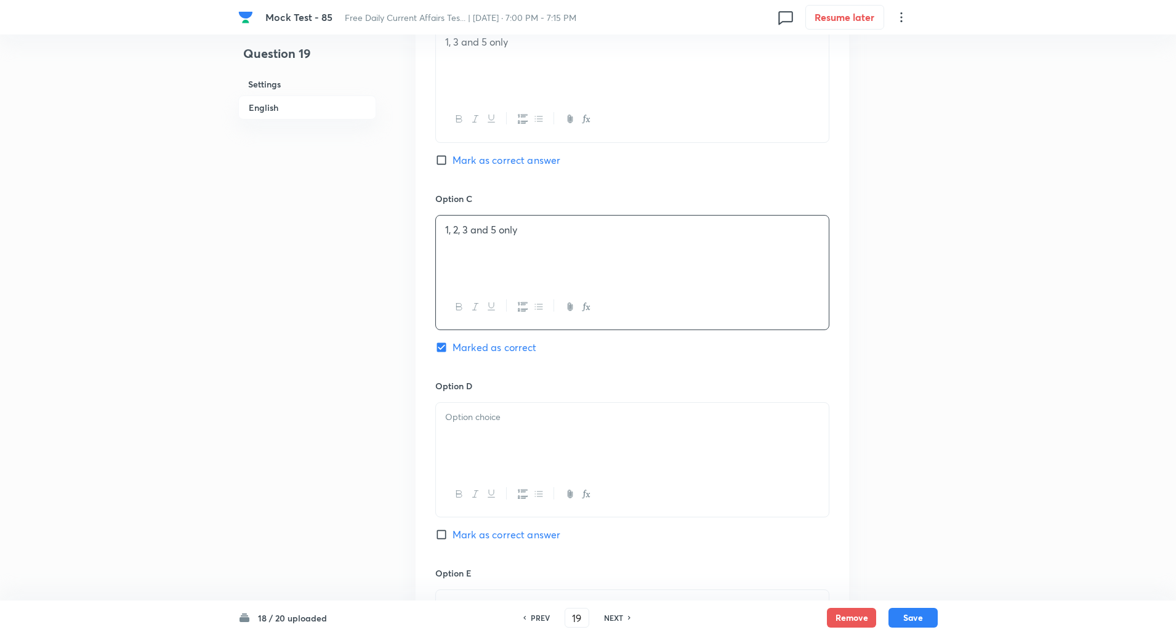
scroll to position [1010, 0]
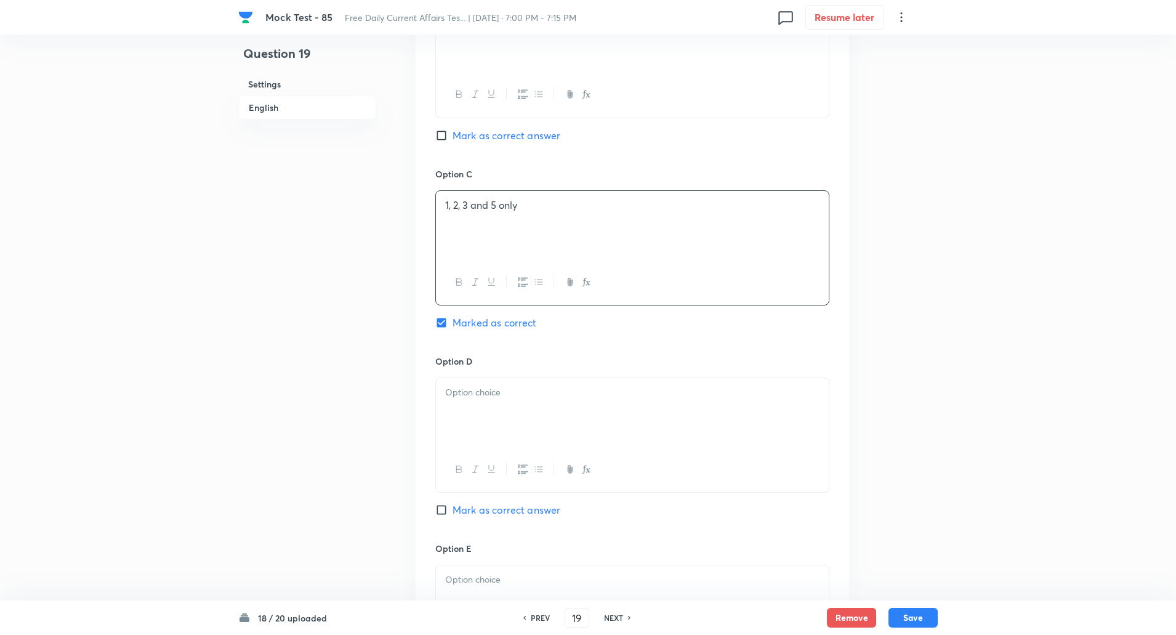
click at [486, 378] on div at bounding box center [632, 412] width 393 height 69
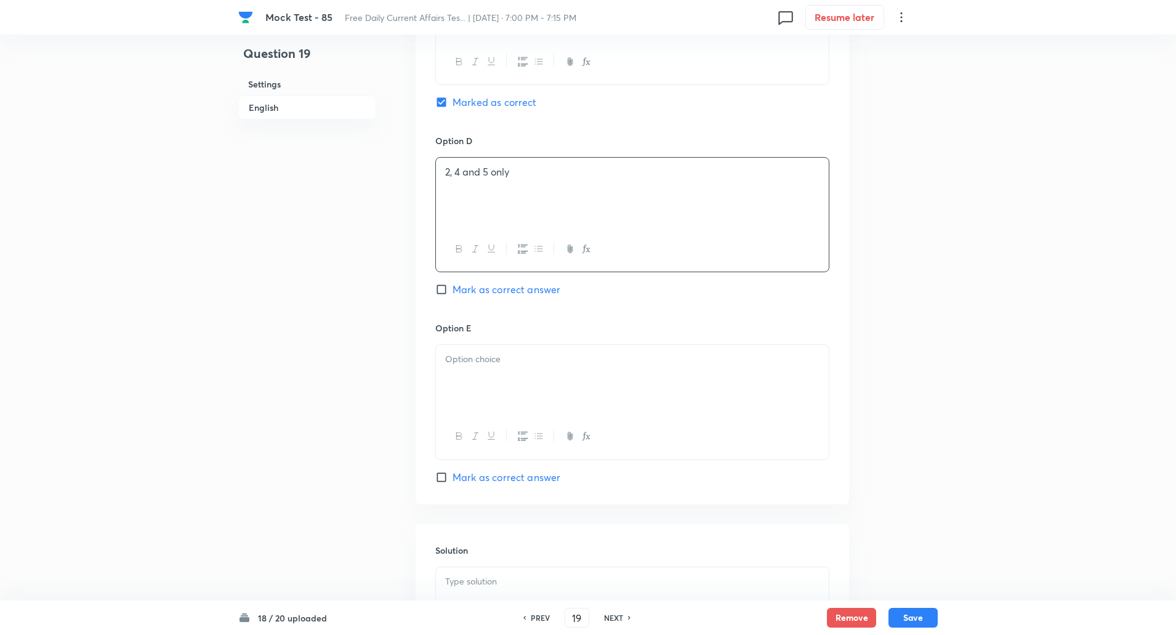
scroll to position [1231, 0]
click at [483, 397] on div at bounding box center [632, 378] width 393 height 69
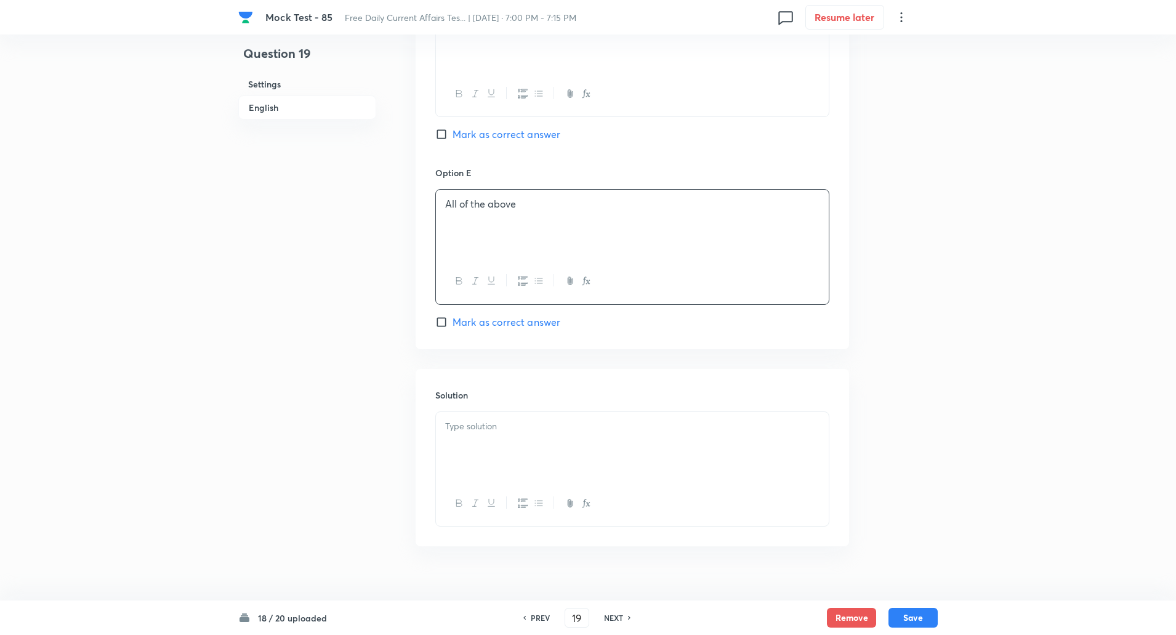
scroll to position [1392, 0]
click at [484, 417] on div at bounding box center [632, 440] width 393 height 69
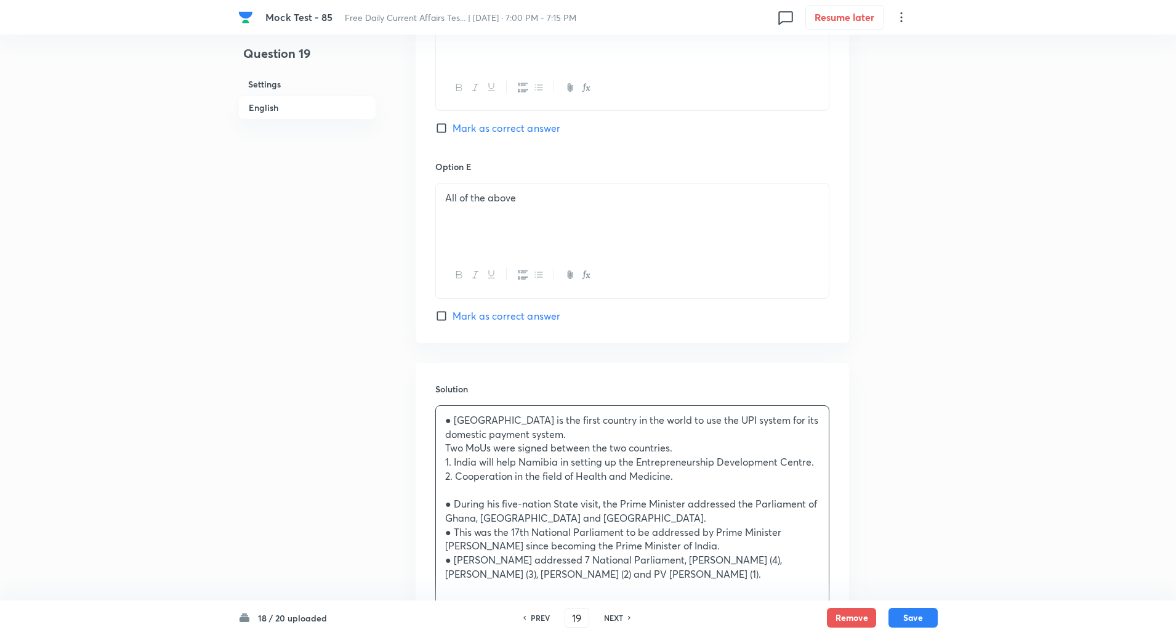
click at [546, 483] on p at bounding box center [632, 490] width 374 height 14
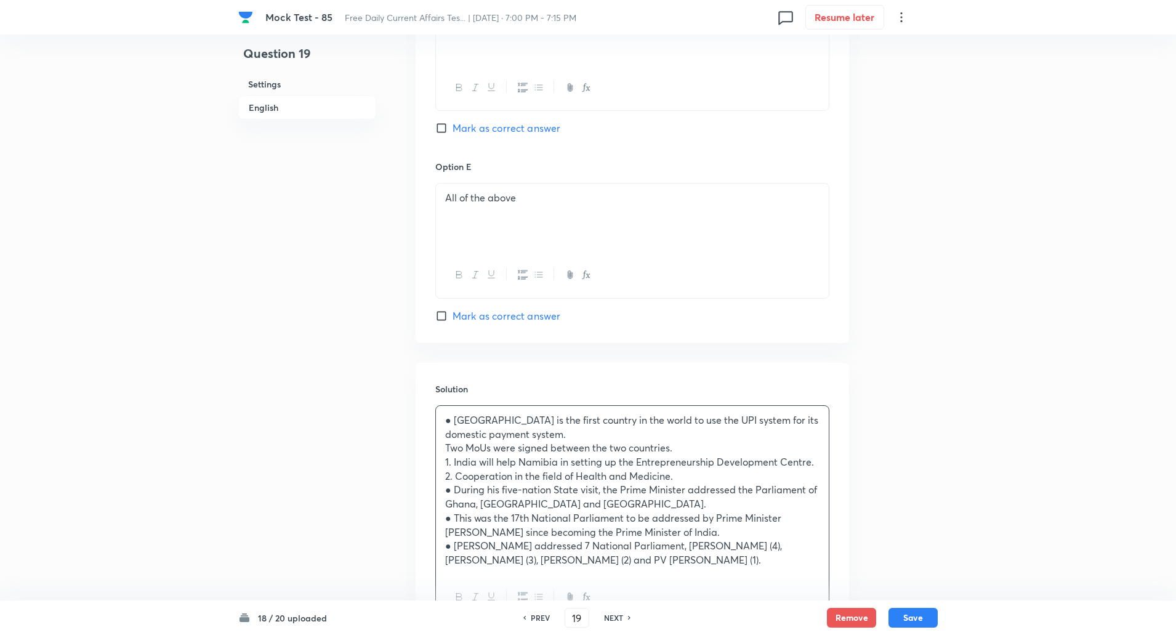
scroll to position [1491, 0]
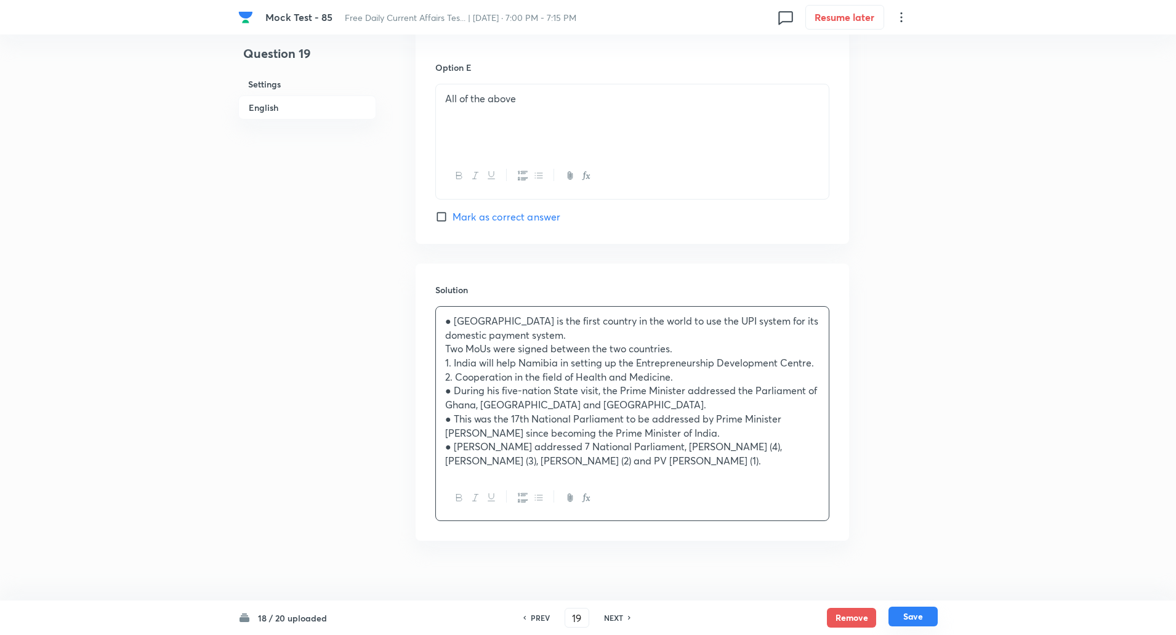
click at [916, 611] on button "Save" at bounding box center [912, 616] width 49 height 20
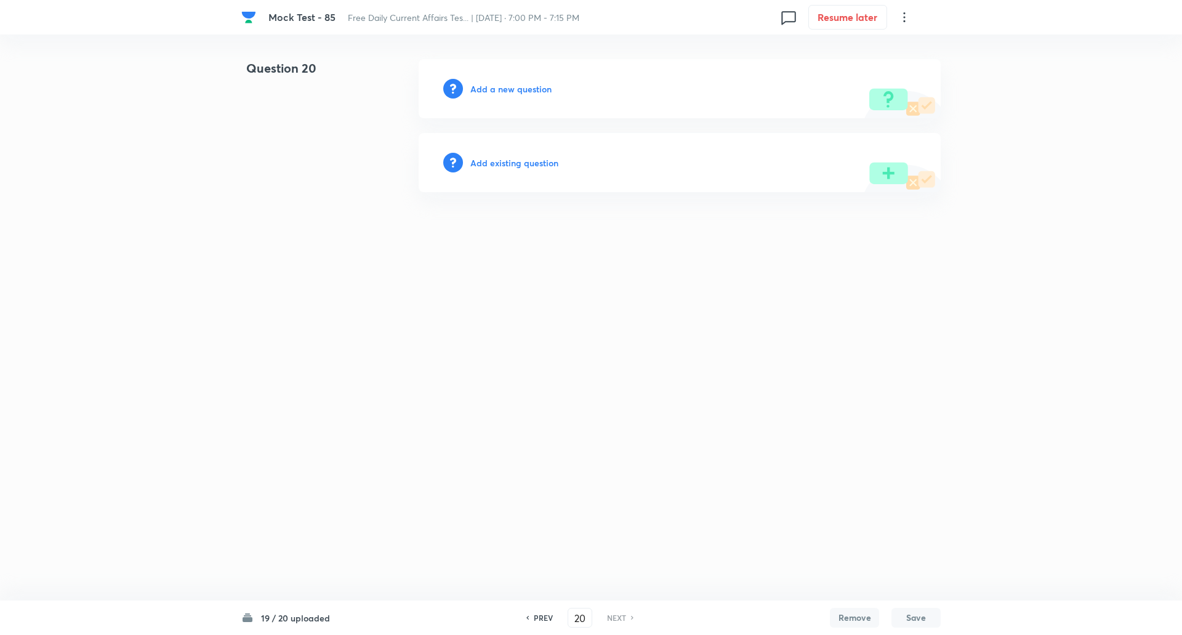
click at [524, 89] on h6 "Add a new question" at bounding box center [510, 89] width 81 height 13
drag, startPoint x: 549, startPoint y: 79, endPoint x: 549, endPoint y: 87, distance: 8.6
click at [549, 87] on div "Choose a question type" at bounding box center [680, 88] width 522 height 59
click at [549, 87] on h6 "Choose a question type" at bounding box center [517, 89] width 95 height 13
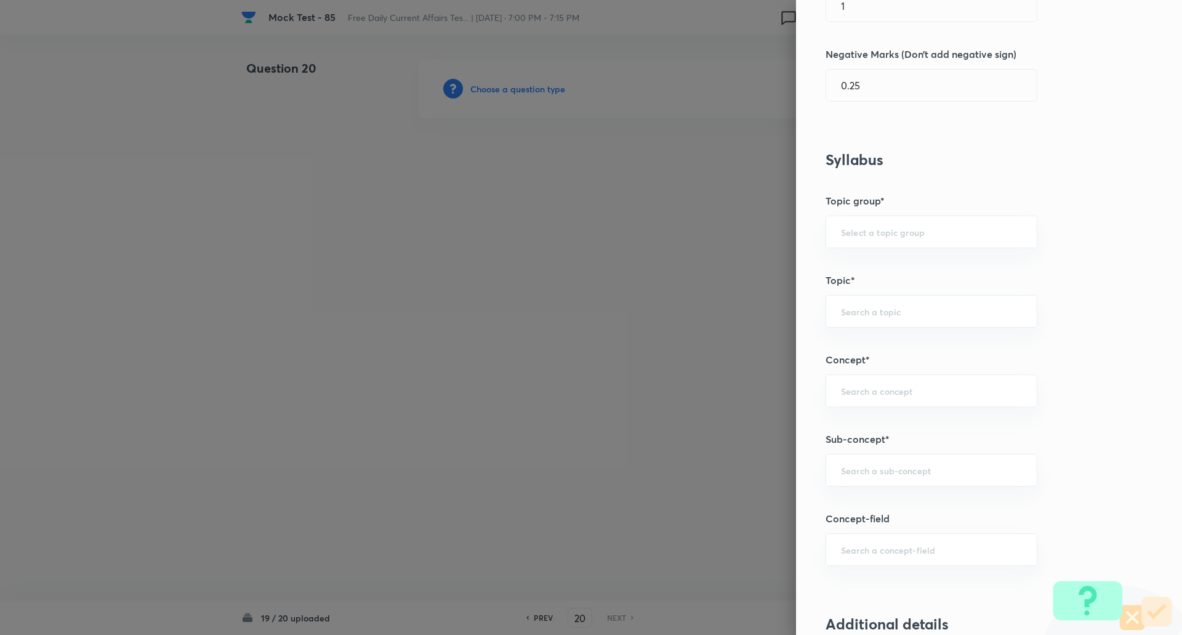
scroll to position [381, 0]
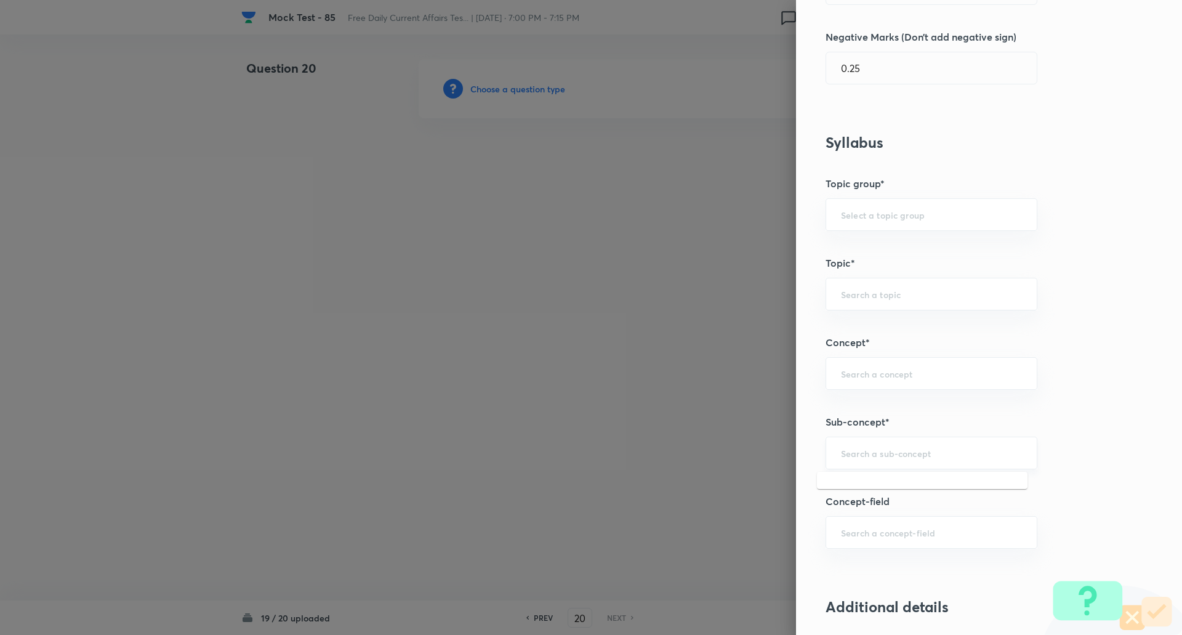
click at [861, 457] on input "text" at bounding box center [931, 453] width 181 height 12
click at [880, 505] on li "Awards & Recognition" at bounding box center [922, 510] width 211 height 22
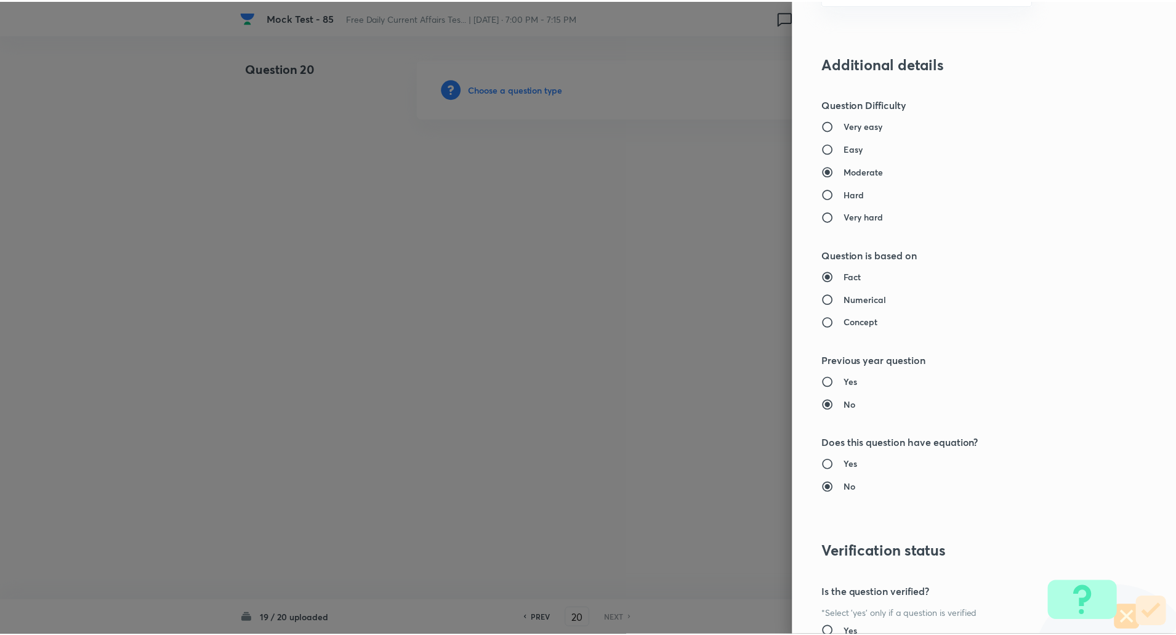
scroll to position [1044, 0]
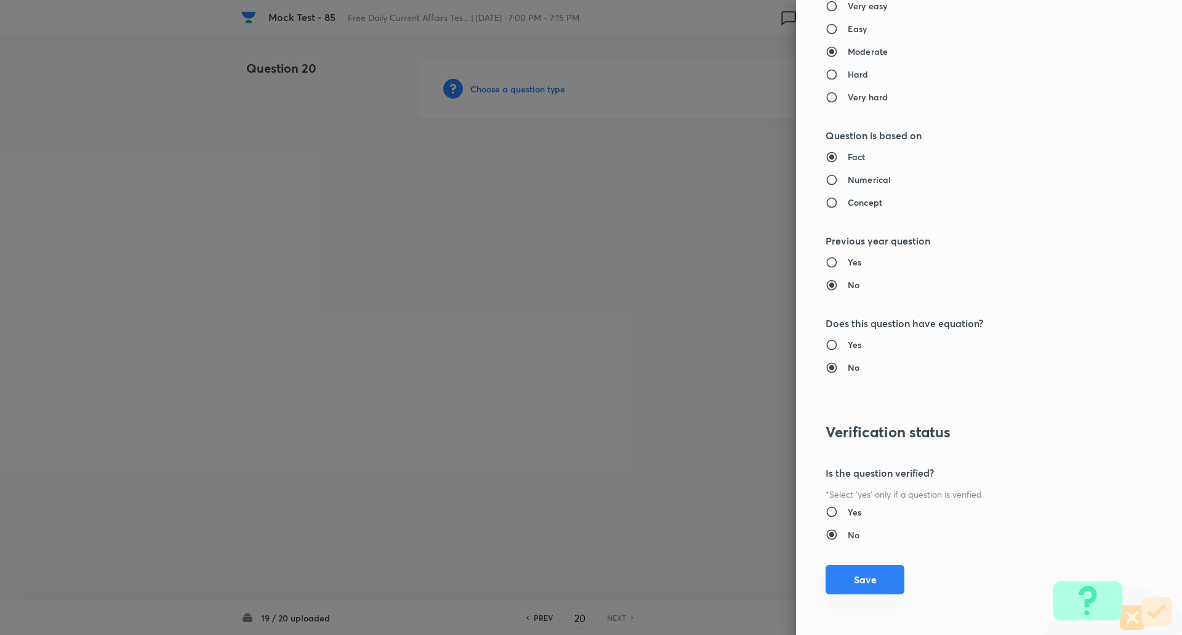
click at [872, 574] on button "Save" at bounding box center [865, 580] width 79 height 30
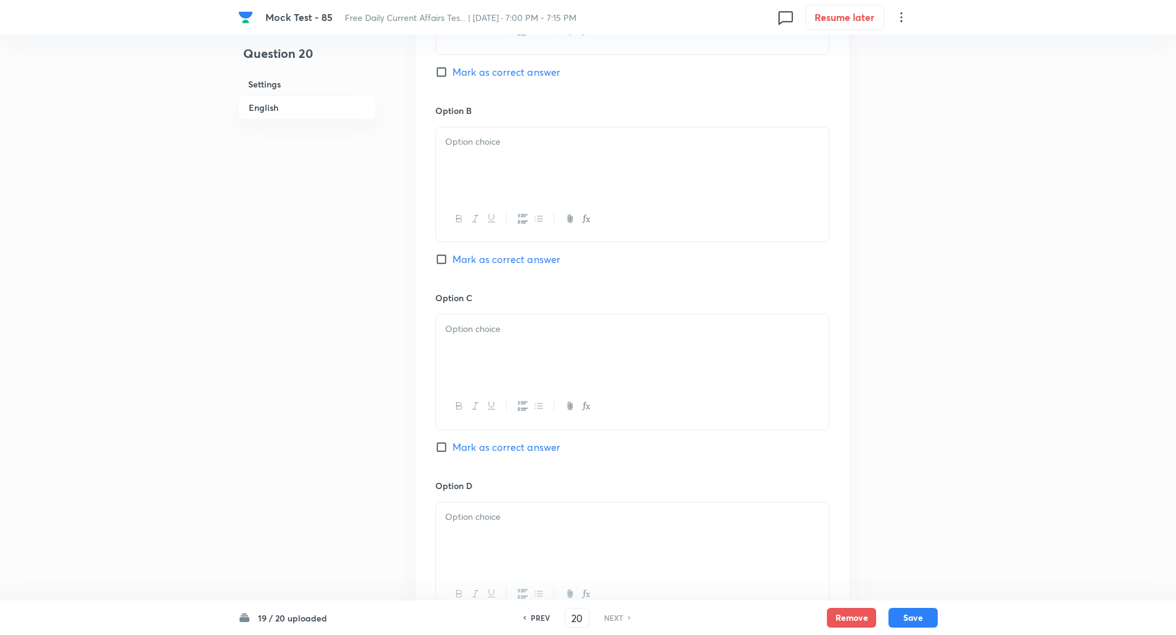
scroll to position [701, 0]
click at [445, 445] on input "Mark as correct answer" at bounding box center [443, 446] width 17 height 12
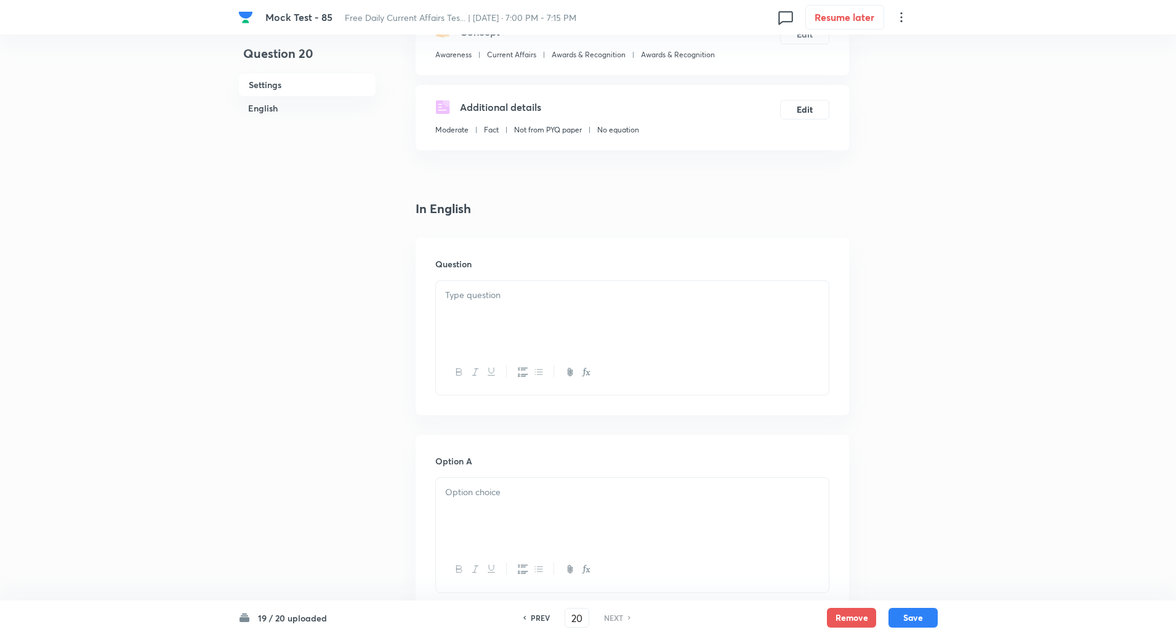
scroll to position [162, 0]
click at [518, 329] on div at bounding box center [632, 315] width 393 height 69
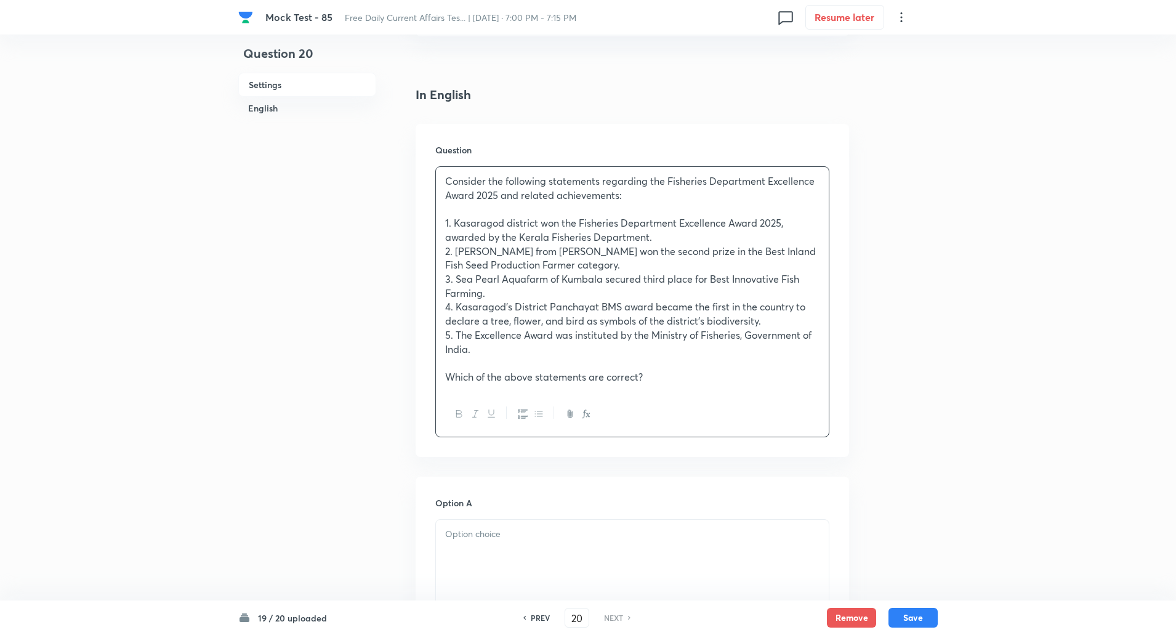
scroll to position [478, 0]
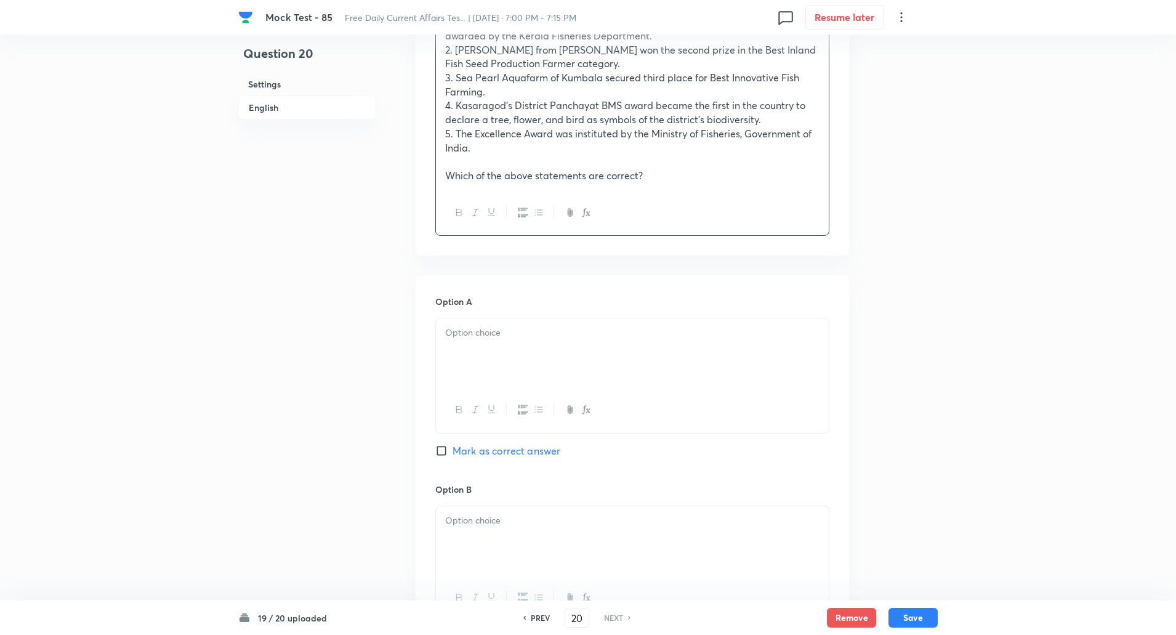
click at [509, 328] on p at bounding box center [632, 333] width 374 height 14
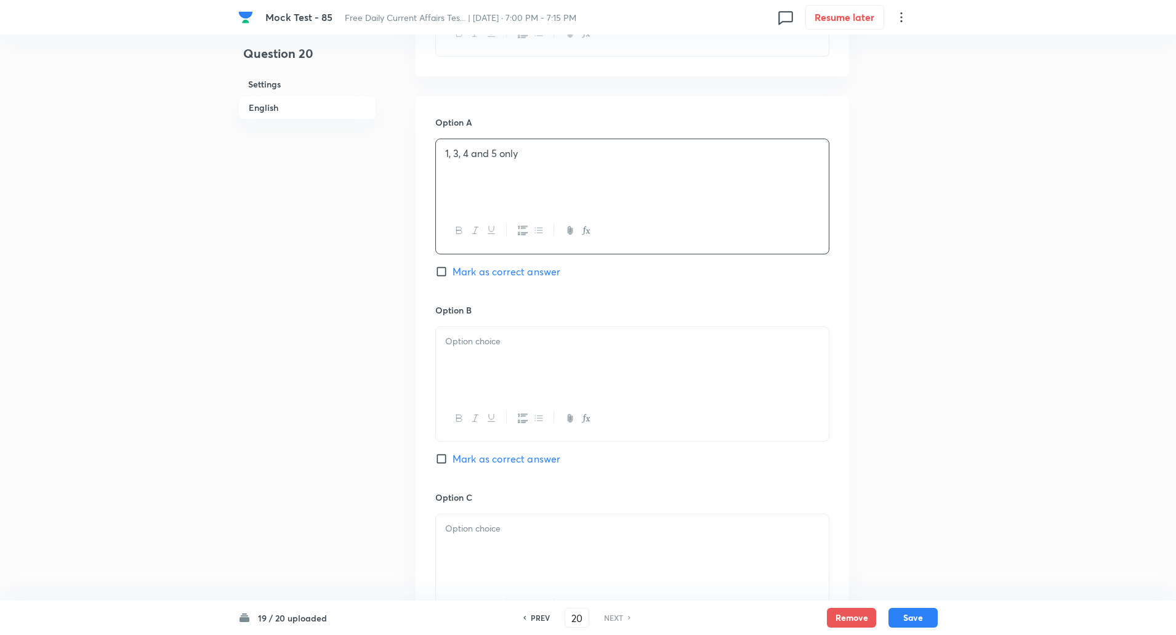
scroll to position [658, 0]
click at [496, 342] on p at bounding box center [632, 341] width 374 height 14
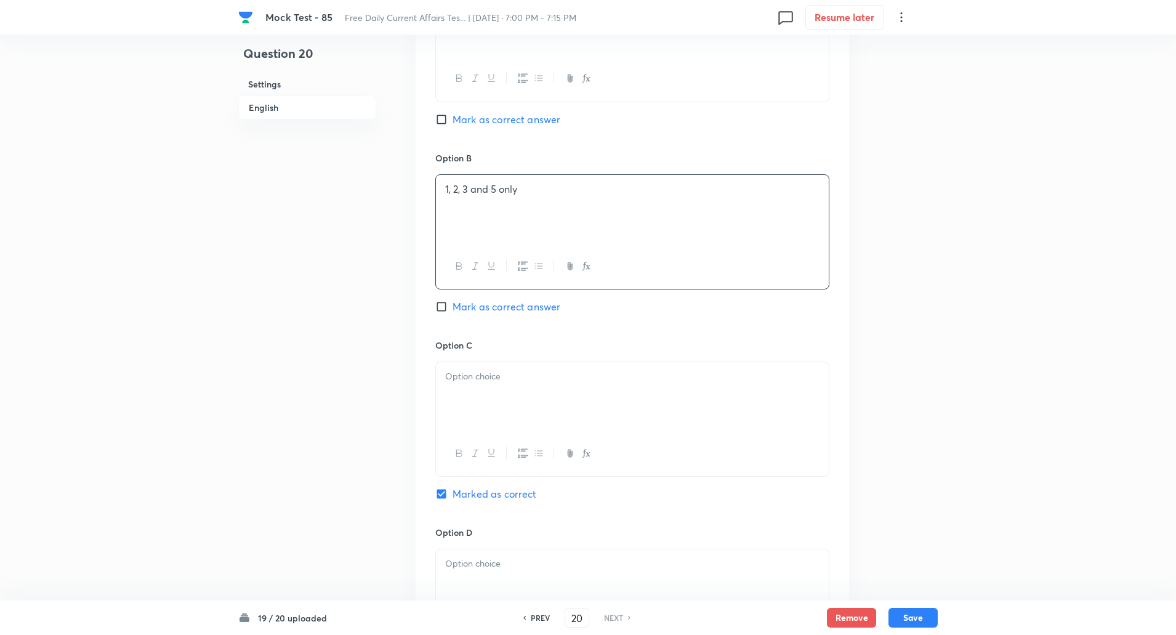
scroll to position [811, 0]
click at [491, 407] on div at bounding box center [632, 394] width 393 height 69
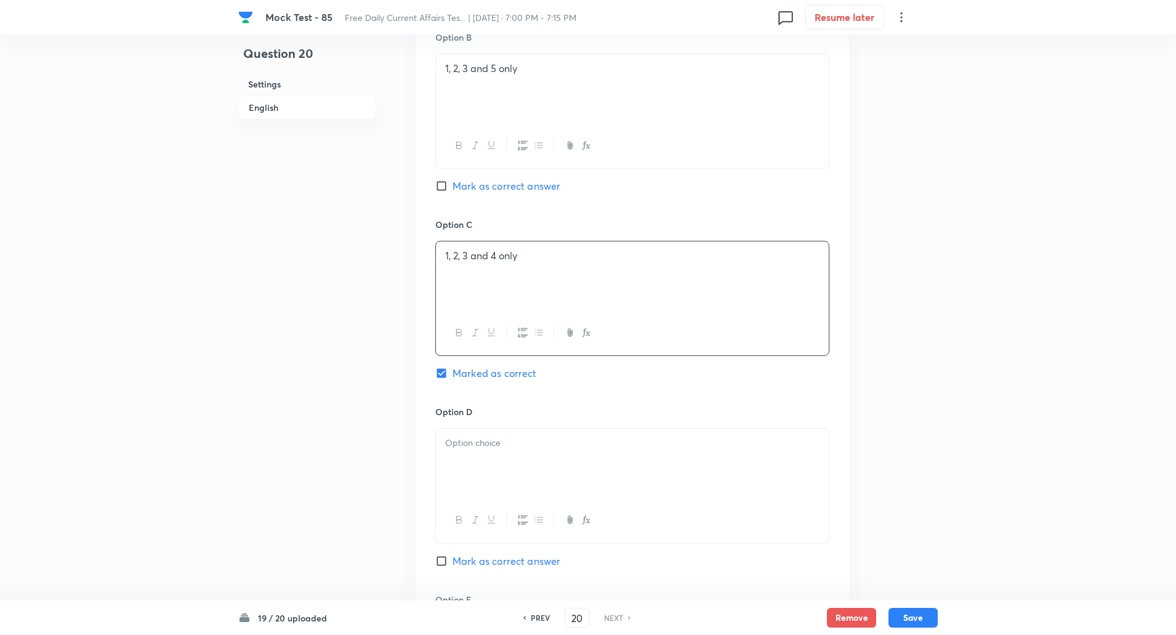
scroll to position [956, 0]
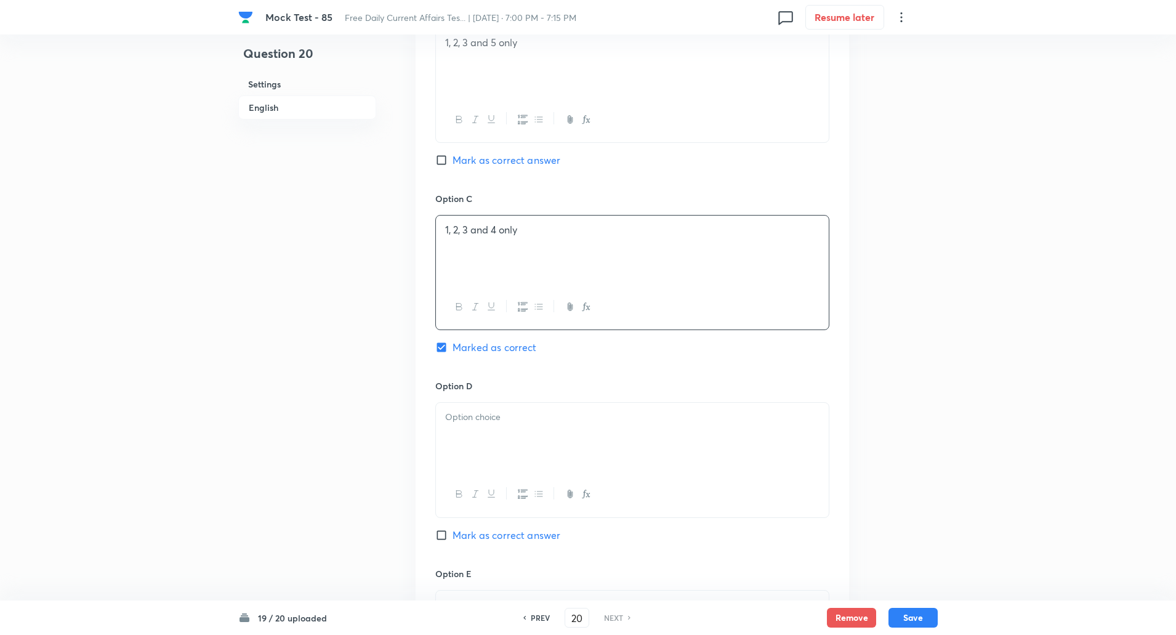
click at [485, 462] on div at bounding box center [632, 437] width 393 height 69
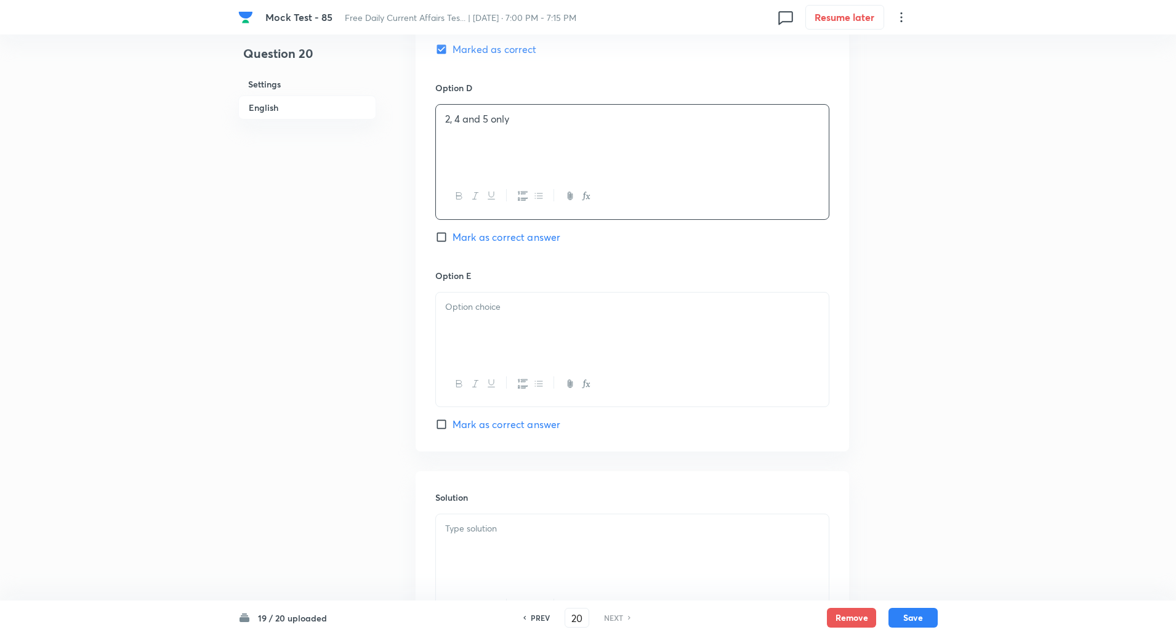
scroll to position [1254, 0]
click at [496, 302] on p at bounding box center [632, 306] width 374 height 14
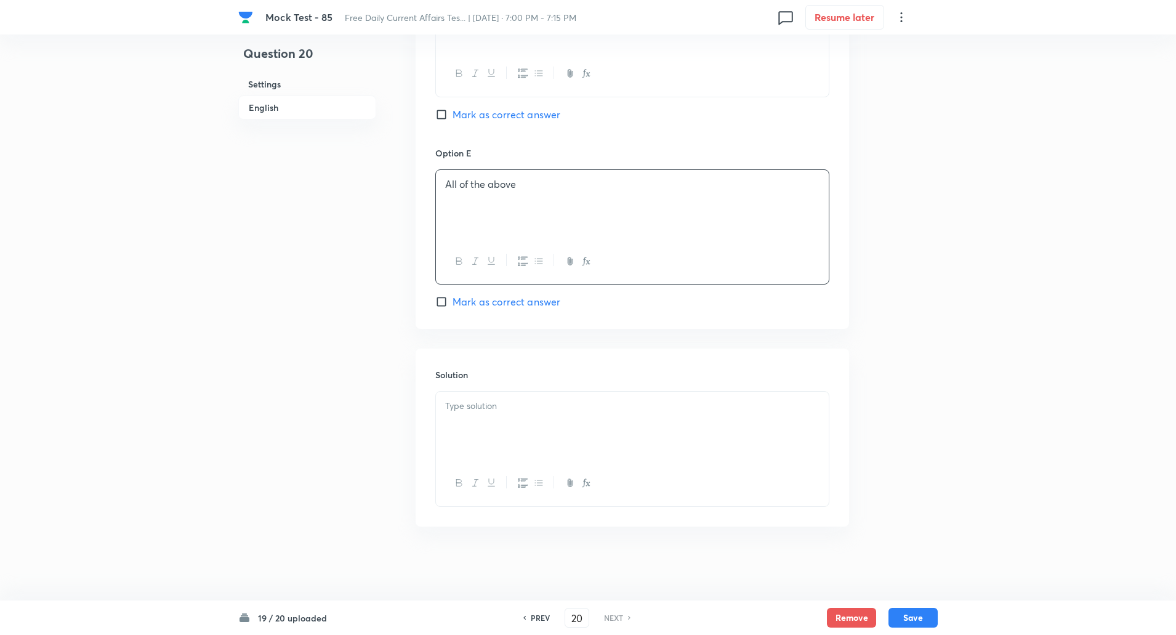
click at [483, 405] on p at bounding box center [632, 406] width 374 height 14
paste div
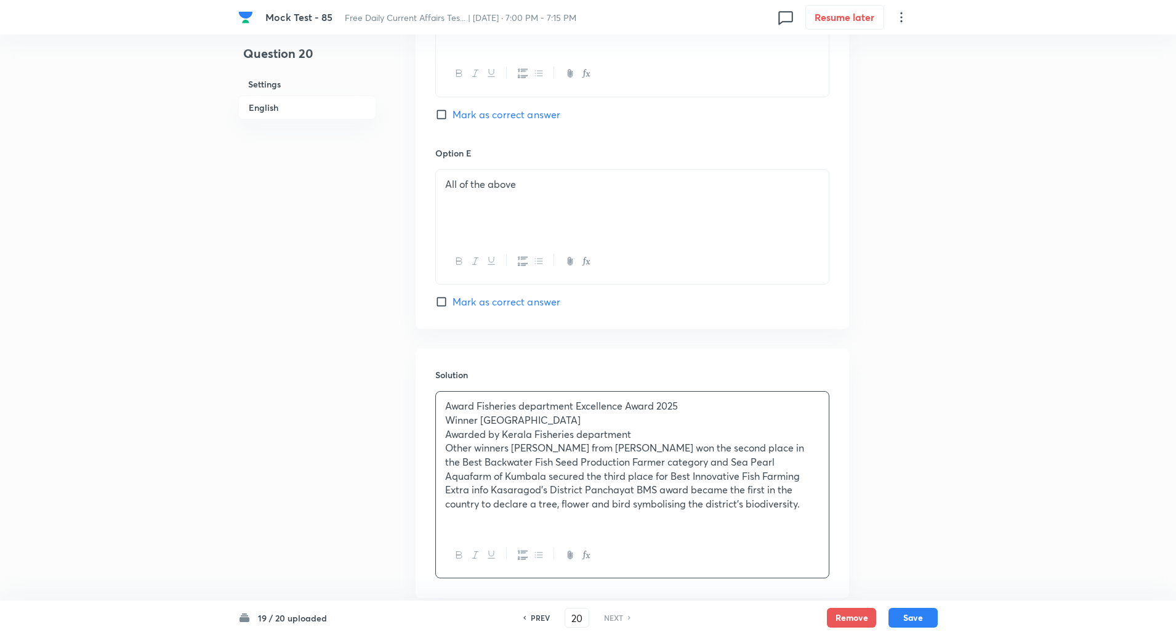
click at [476, 406] on p "Award Fisheries department Excellence Award 2025" at bounding box center [632, 406] width 374 height 14
click at [479, 419] on p "Winner Kasaragod district" at bounding box center [632, 420] width 374 height 14
click at [501, 432] on p "Awarded by Kerala Fisheries department" at bounding box center [632, 434] width 374 height 14
click at [512, 445] on p "Other winners Ravi P.P. from Padanna won the second place in the Best Backwater…" at bounding box center [632, 462] width 374 height 42
click at [491, 489] on p "Extra info Kasaragod’s District Panchayat BMS award became the first in the cou…" at bounding box center [632, 497] width 374 height 28
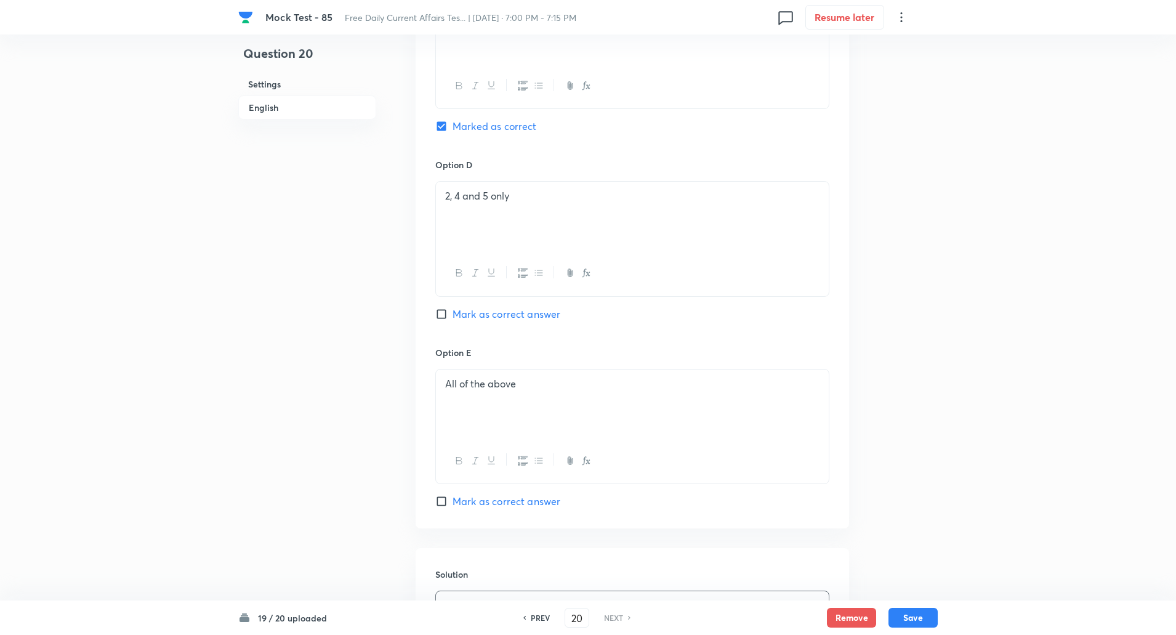
scroll to position [1448, 0]
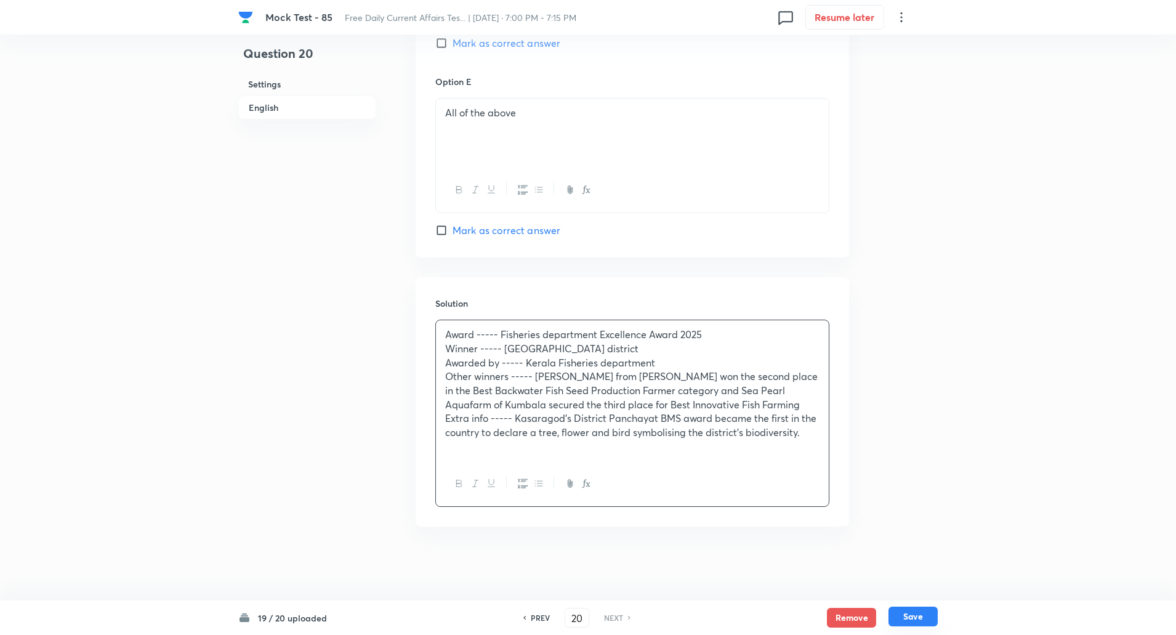
click at [914, 623] on button "Save" at bounding box center [912, 616] width 49 height 20
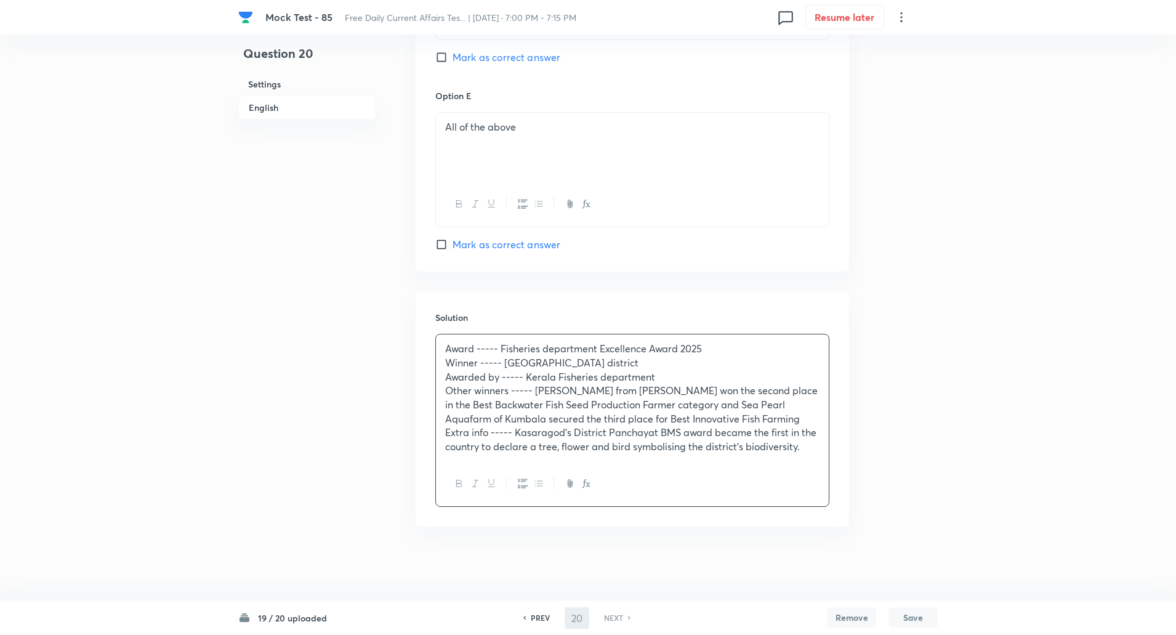
scroll to position [1433, 0]
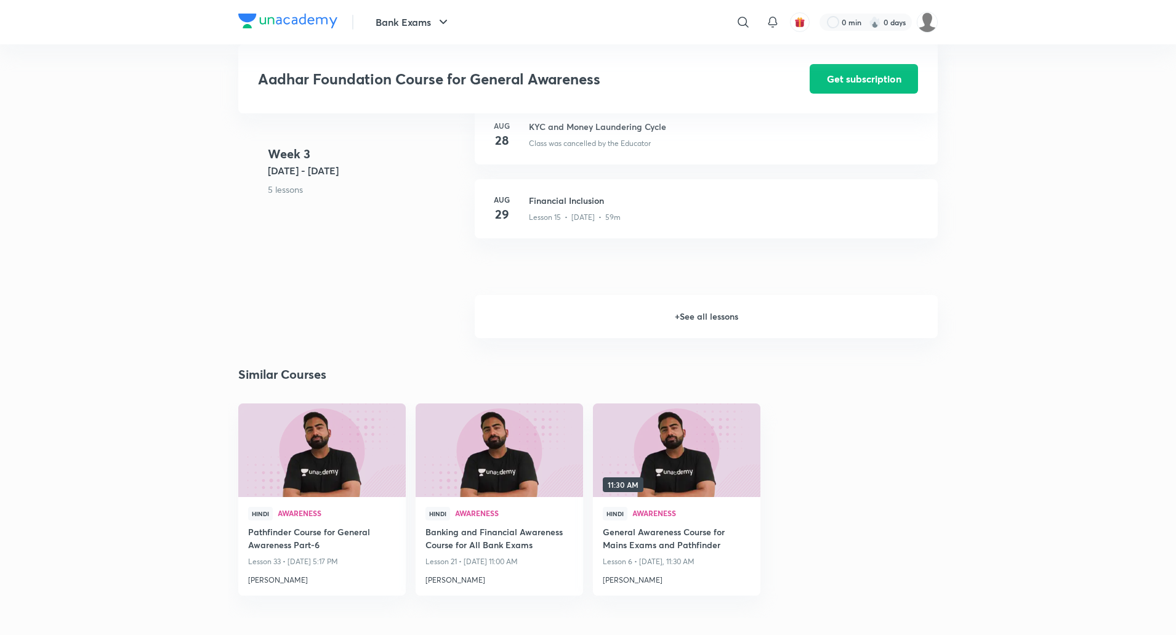
scroll to position [1601, 0]
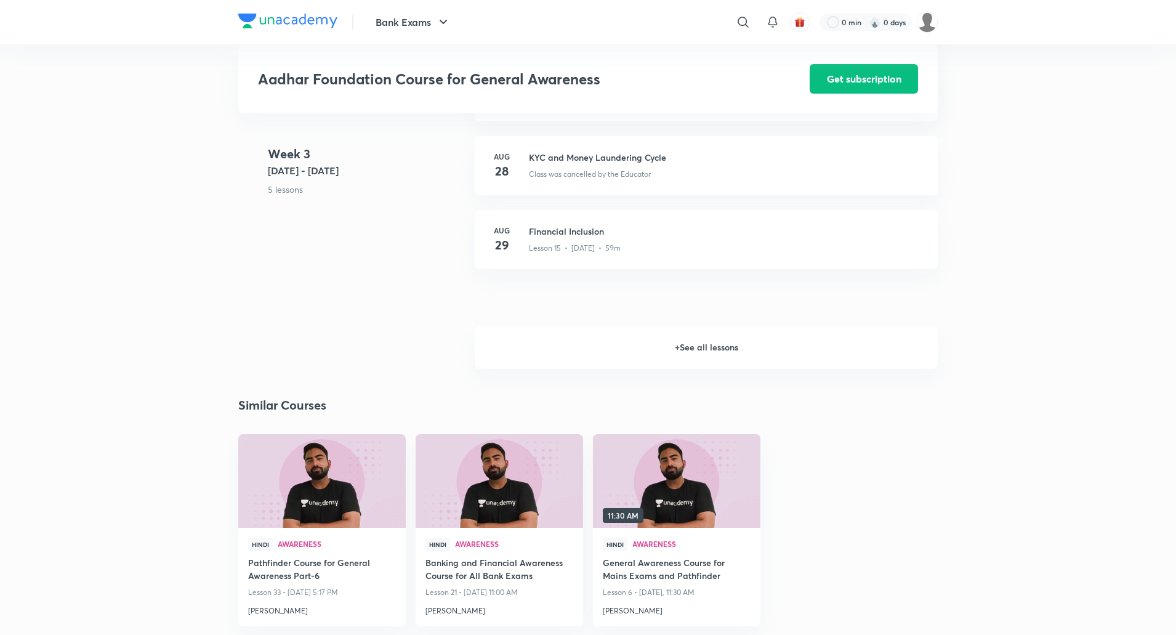
click at [691, 360] on h6 "+ See all lessons" at bounding box center [706, 347] width 463 height 43
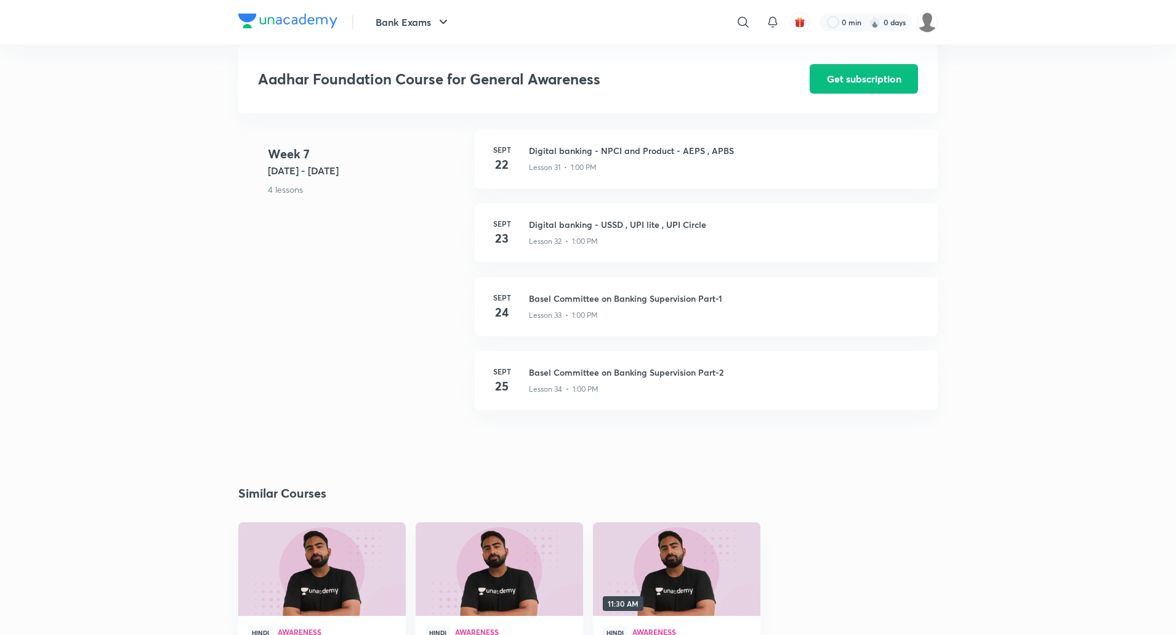
scroll to position [3202, 0]
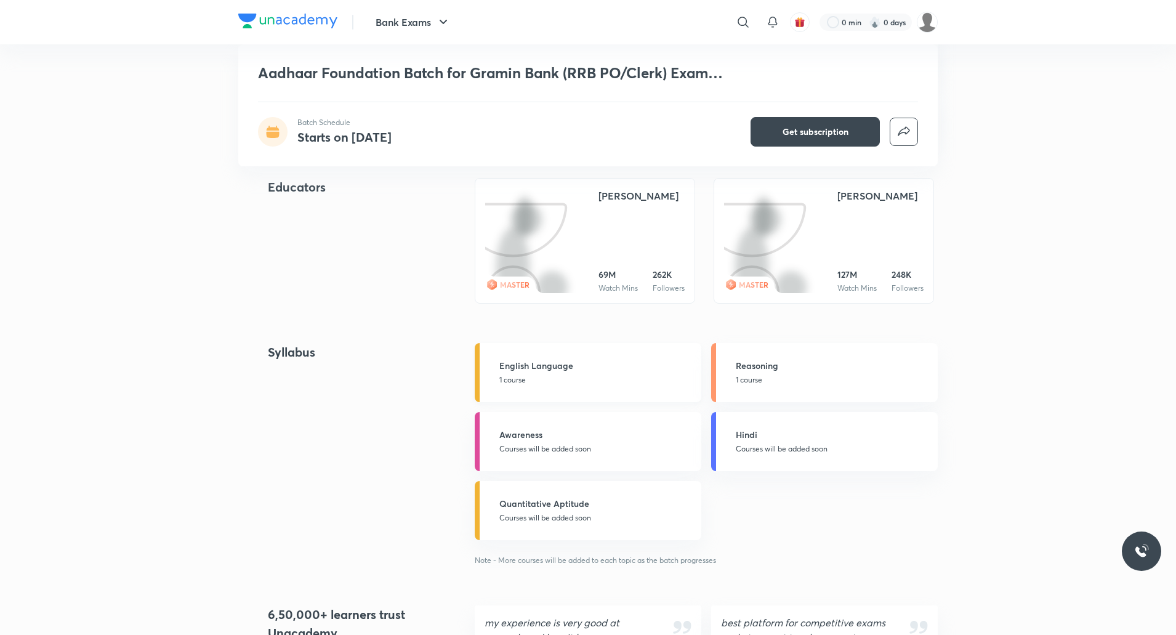
scroll to position [1170, 0]
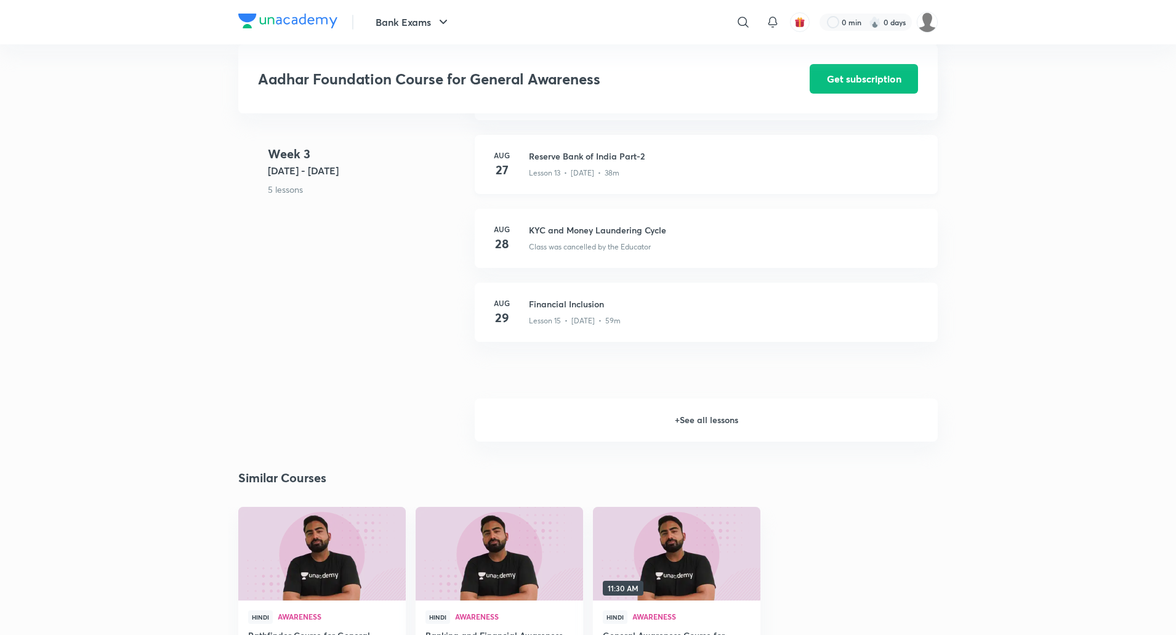
scroll to position [1565, 0]
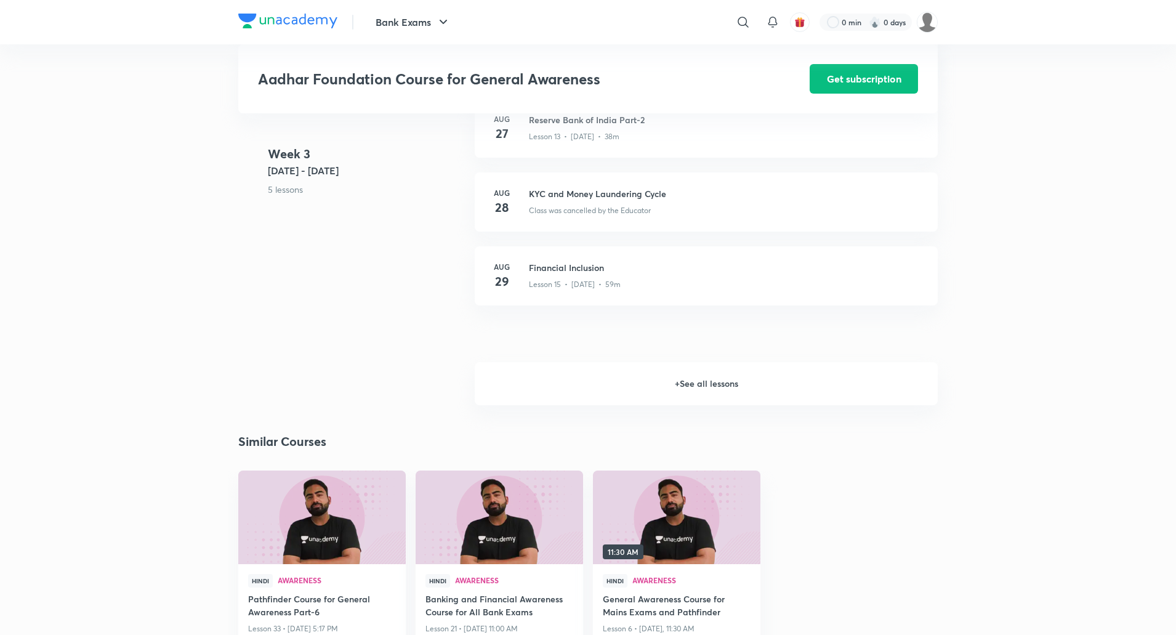
click at [711, 393] on h6 "+ See all lessons" at bounding box center [706, 383] width 463 height 43
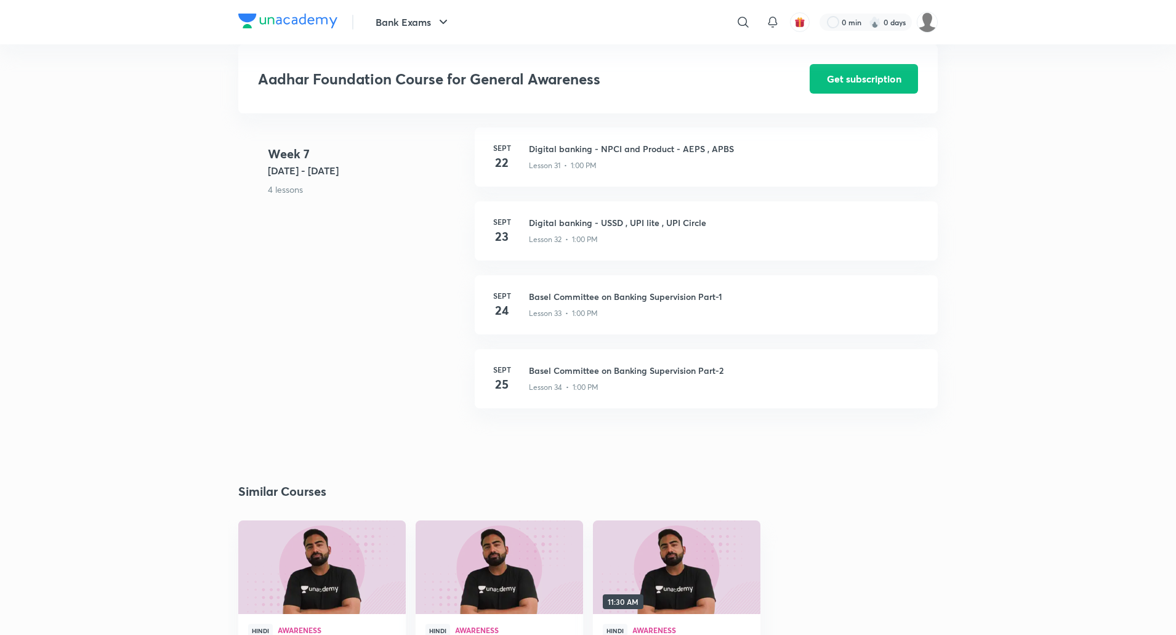
scroll to position [3165, 0]
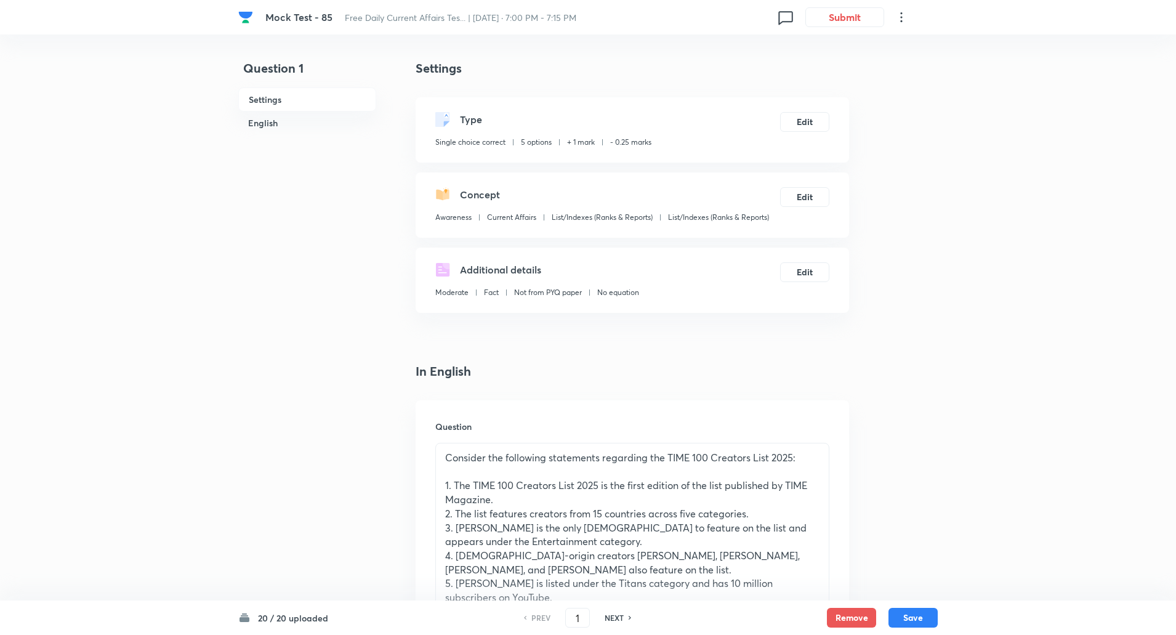
scroll to position [1420, 0]
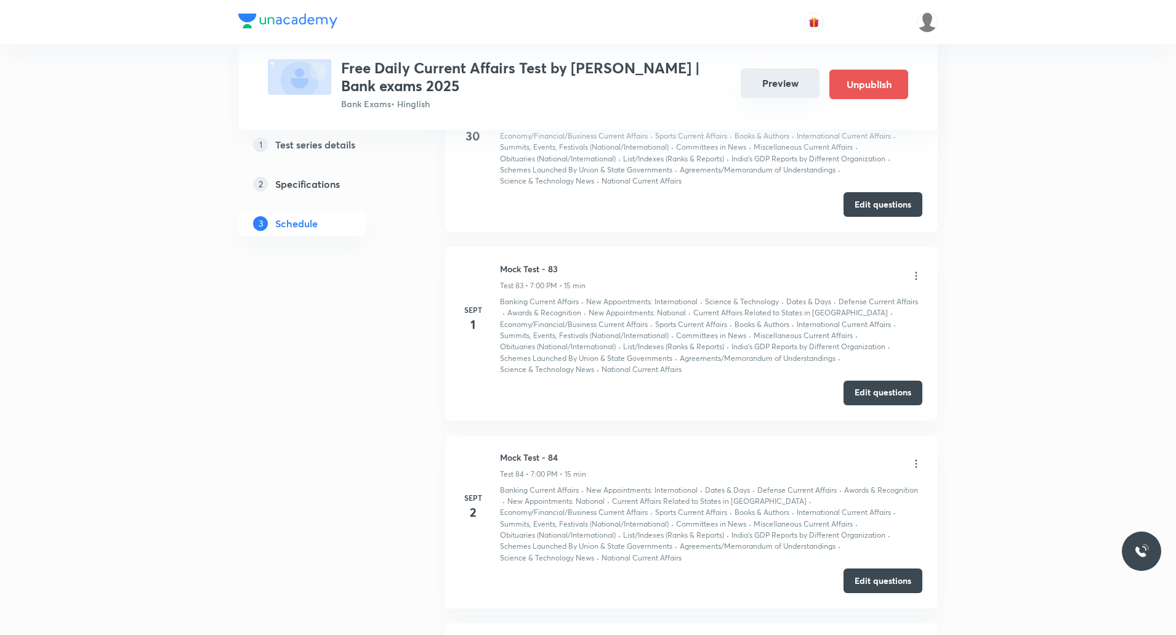
scroll to position [15600, 0]
click at [782, 85] on button "Preview" at bounding box center [780, 83] width 79 height 30
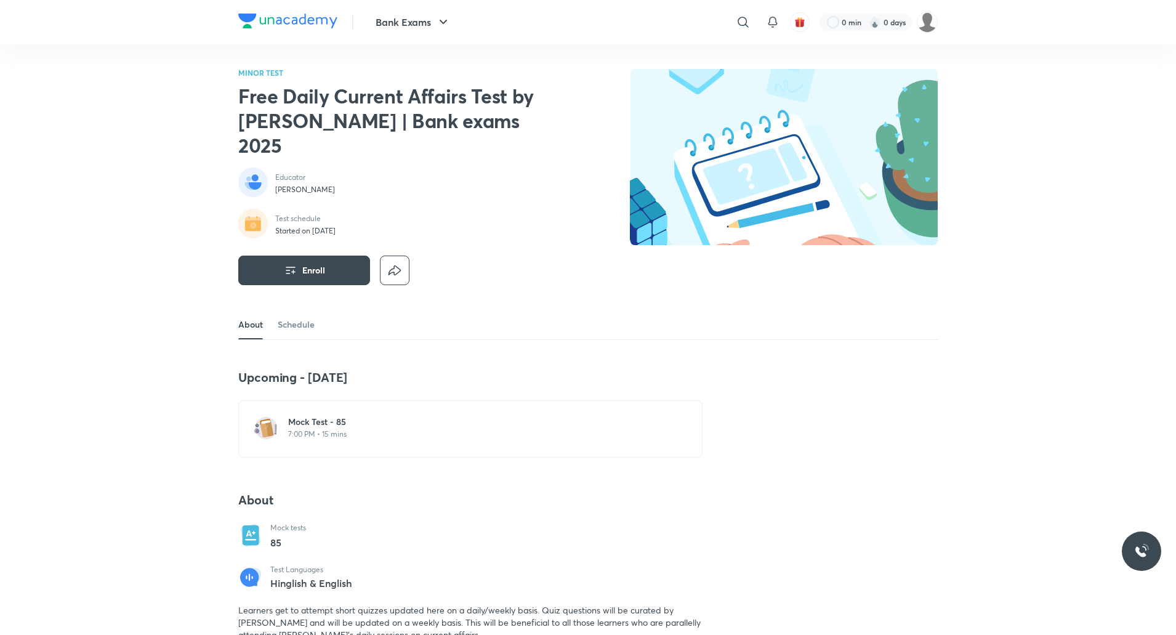
click h6 "Mock Test - 85"
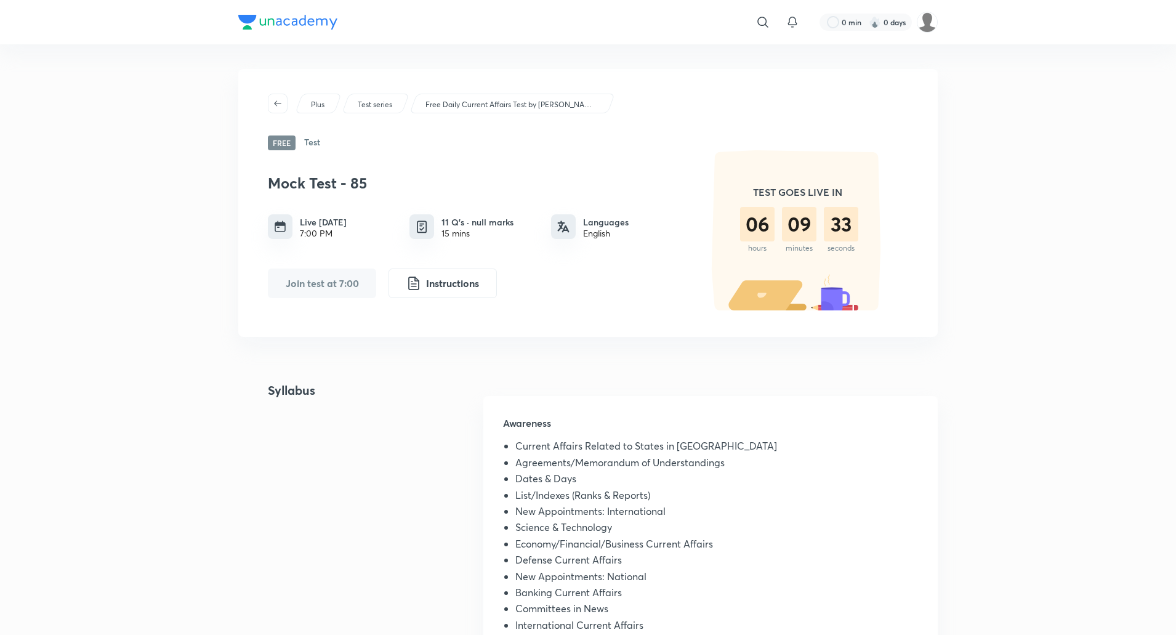
click div "​ 0 min 0 days Plus Test series Free Daily Current Affairs Test by Abhijeet Mis…"
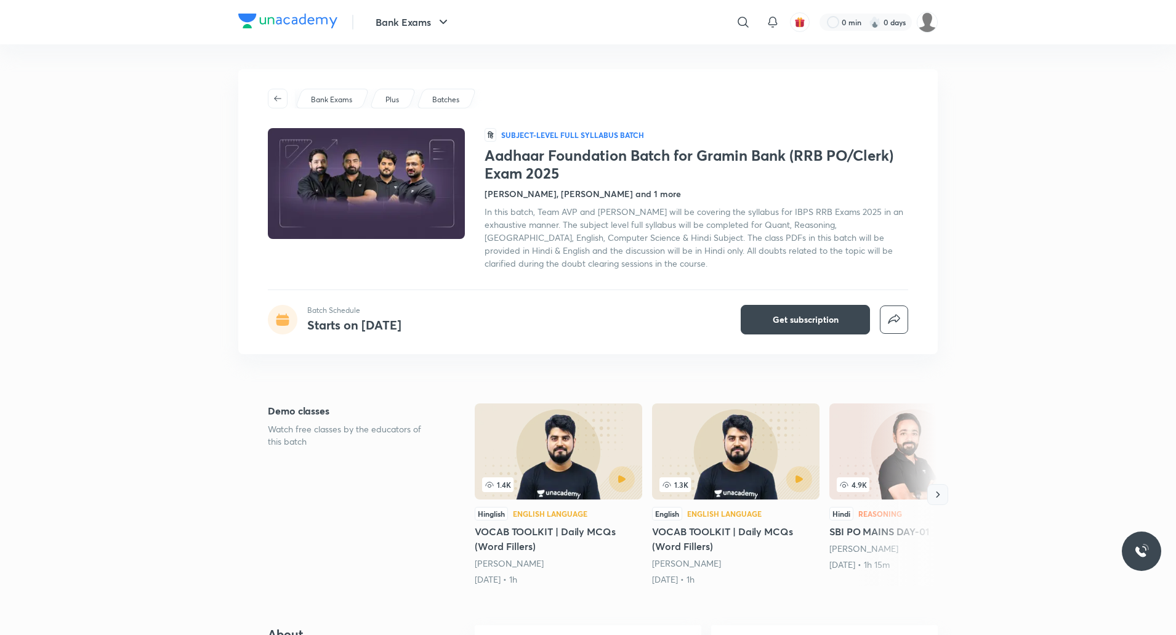
click at [940, 494] on icon "button" at bounding box center [938, 494] width 4 height 6
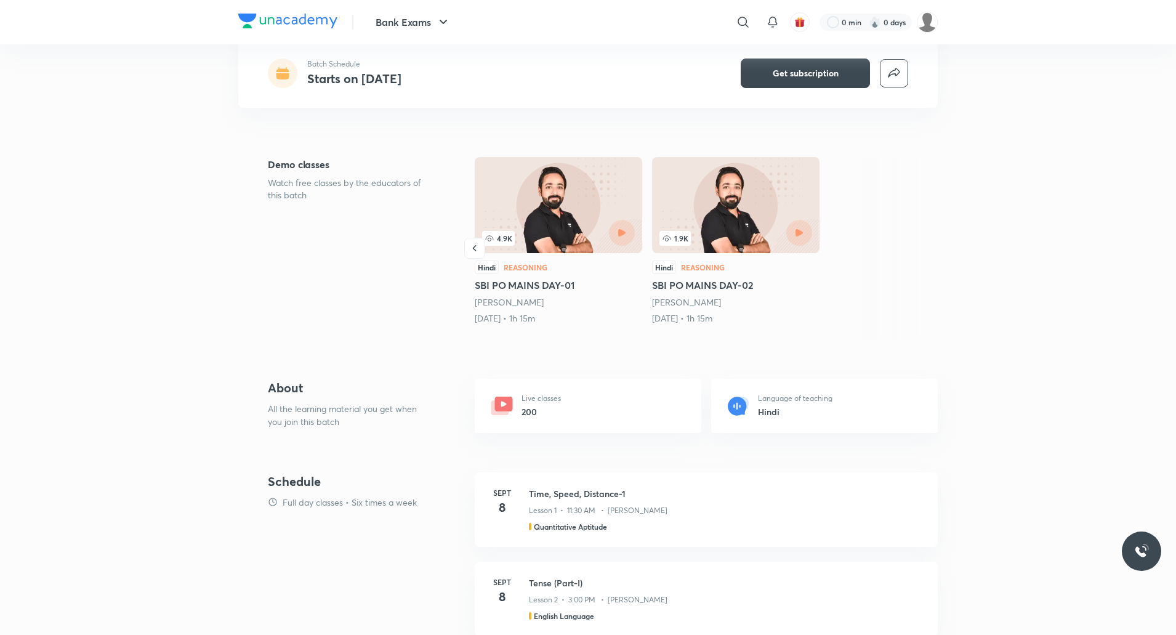
scroll to position [369, 0]
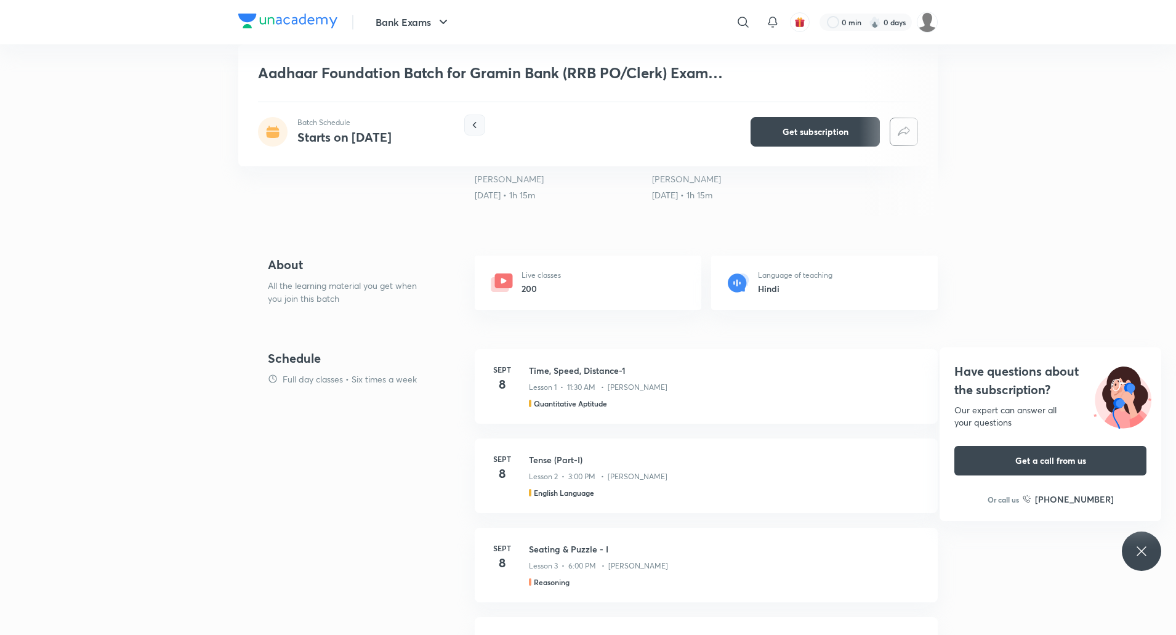
click at [478, 129] on icon "button" at bounding box center [475, 125] width 12 height 12
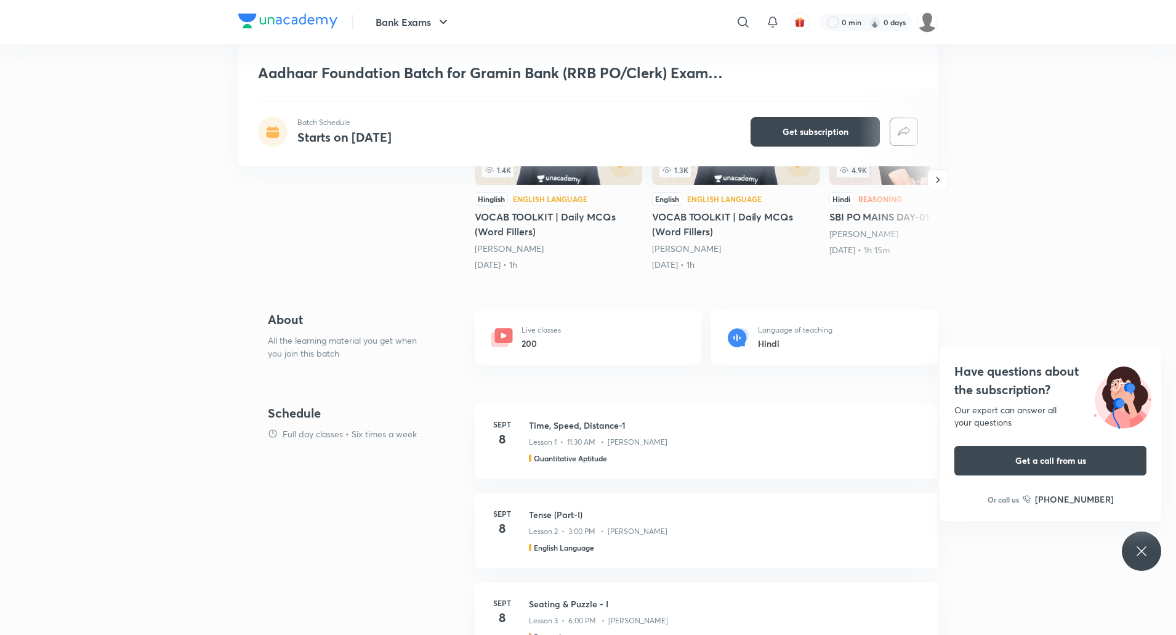
scroll to position [308, 0]
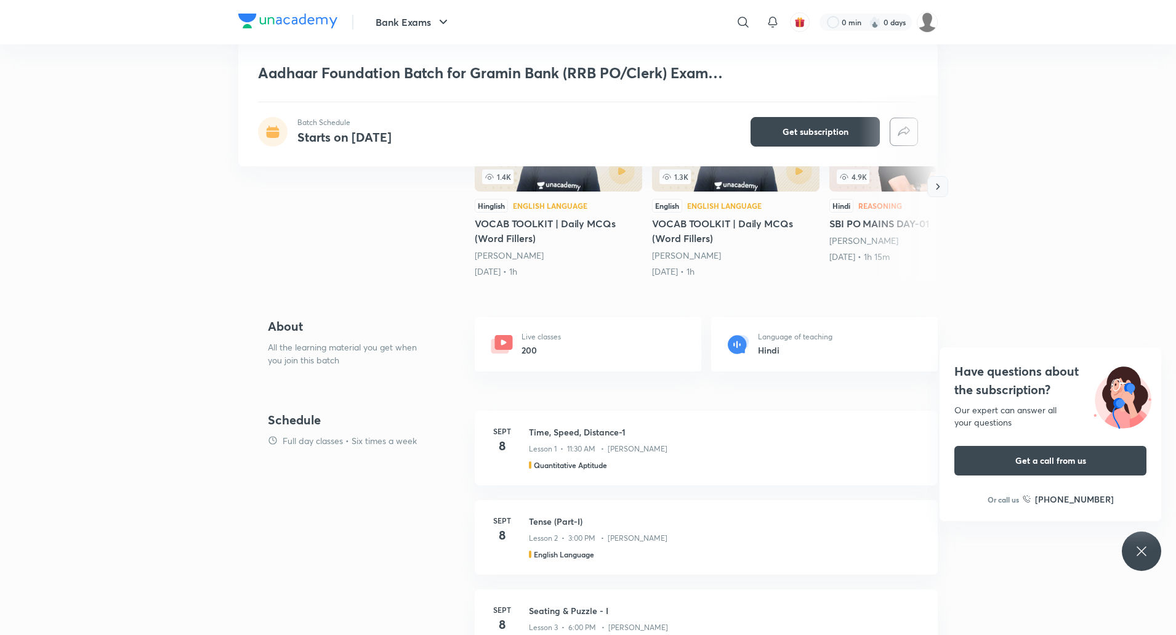
click at [935, 183] on icon "button" at bounding box center [938, 186] width 12 height 12
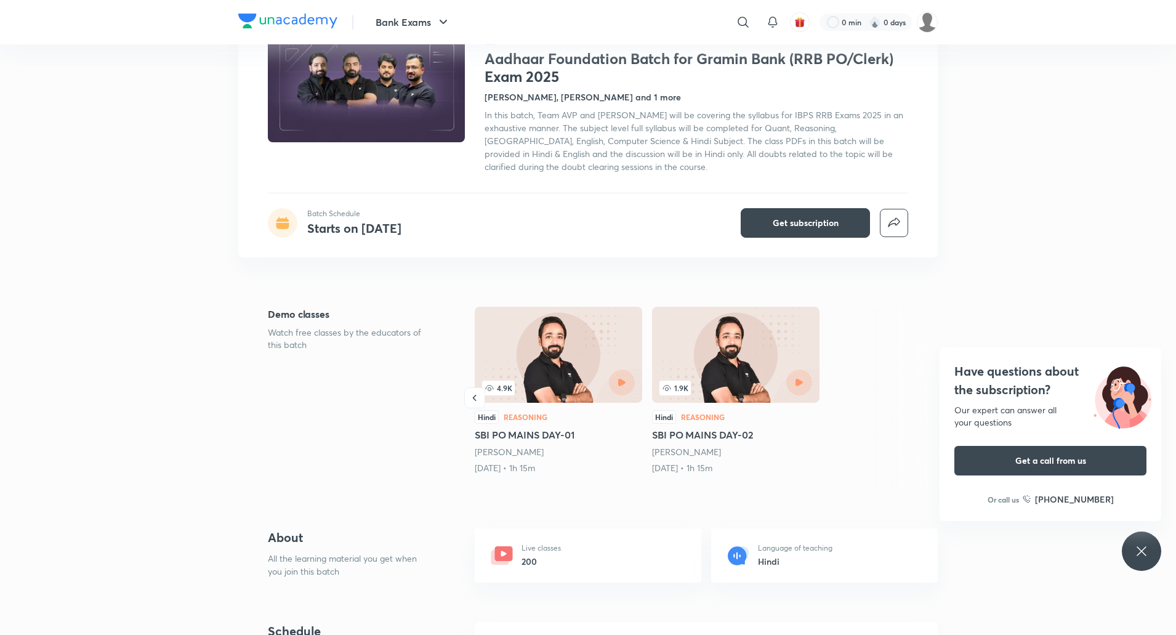
scroll to position [0, 0]
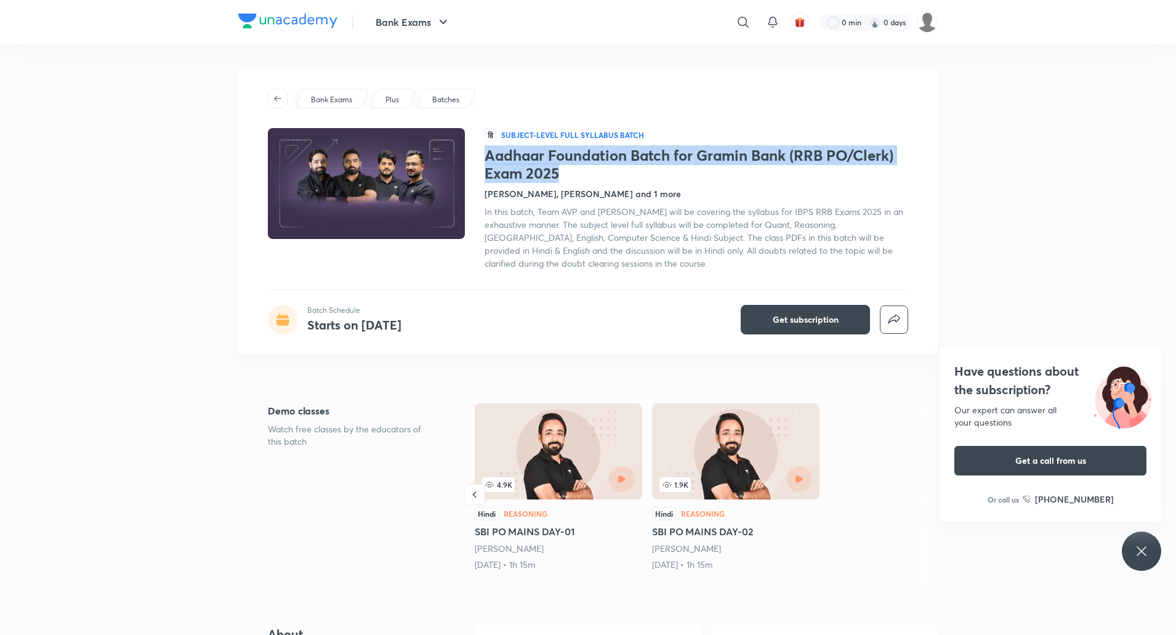
drag, startPoint x: 494, startPoint y: 156, endPoint x: 620, endPoint y: 175, distance: 127.1
click at [620, 175] on h1 "Aadhaar Foundation Batch for Gramin Bank (RRB PO/Clerk) Exam 2025" at bounding box center [697, 165] width 424 height 36
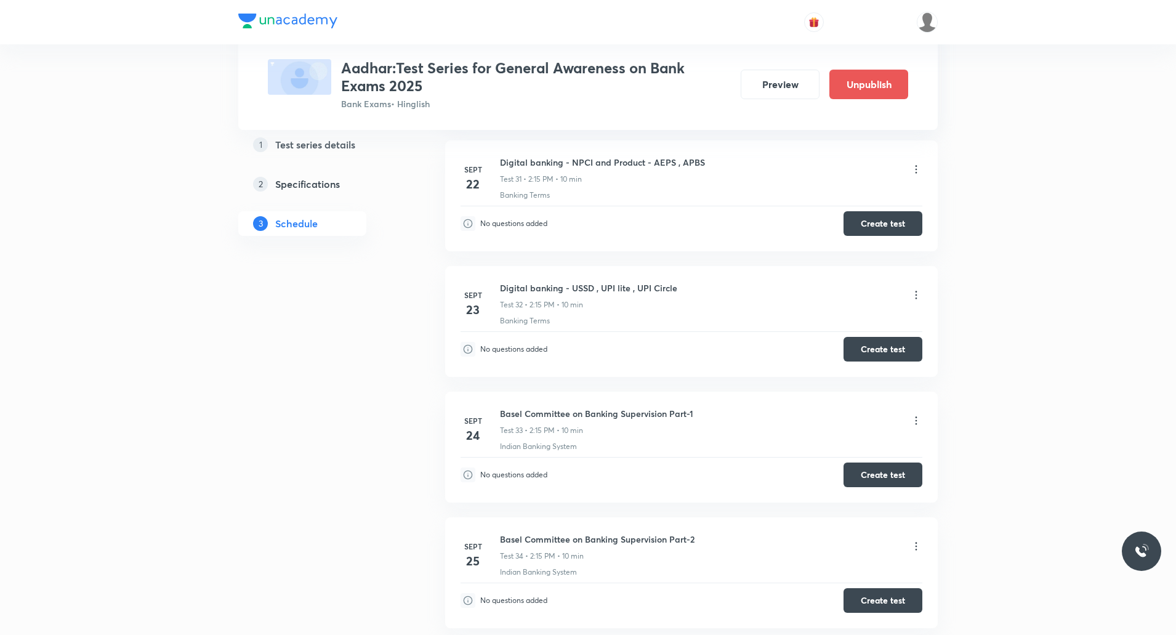
scroll to position [4459, 0]
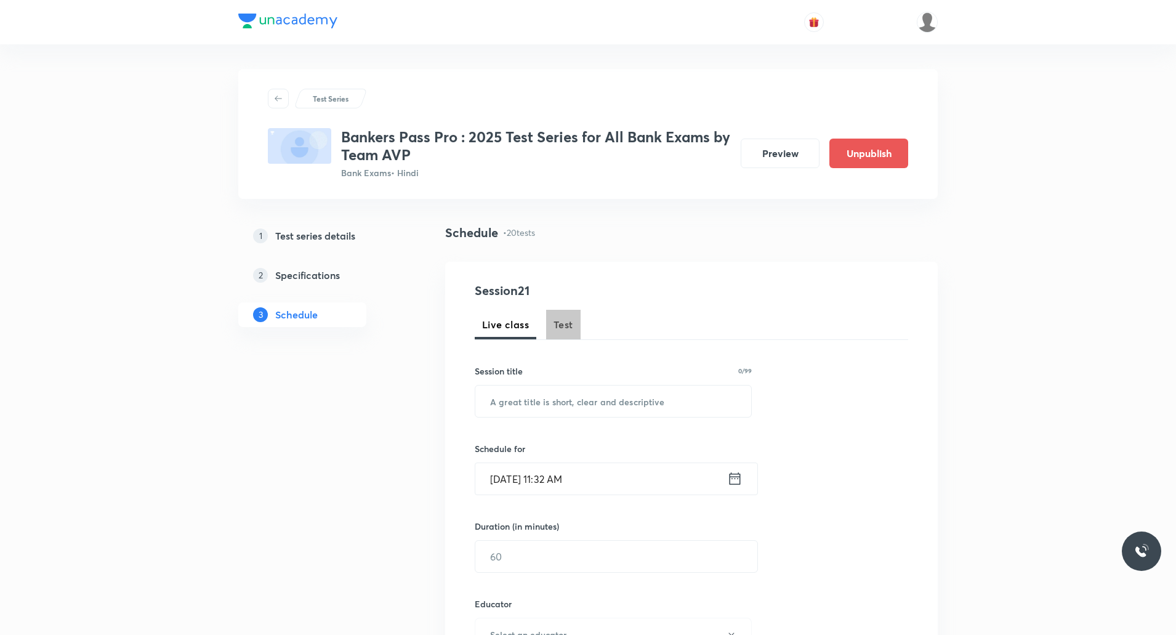
click at [565, 320] on span "Test" at bounding box center [564, 324] width 20 height 15
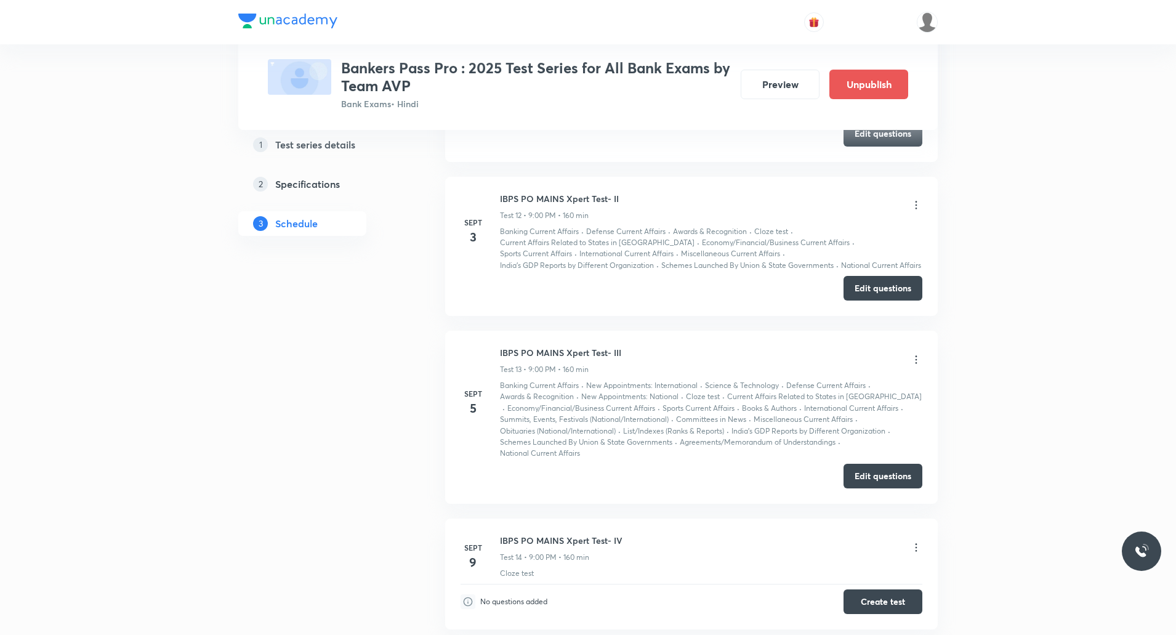
scroll to position [2463, 0]
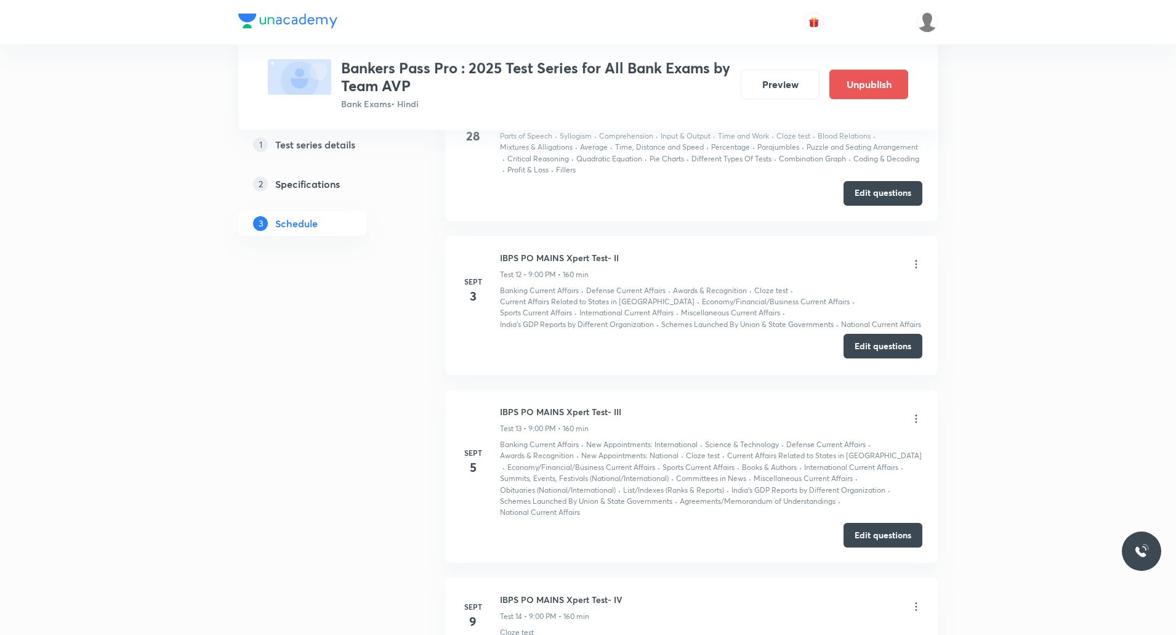
click at [885, 342] on button "Edit questions" at bounding box center [883, 346] width 79 height 25
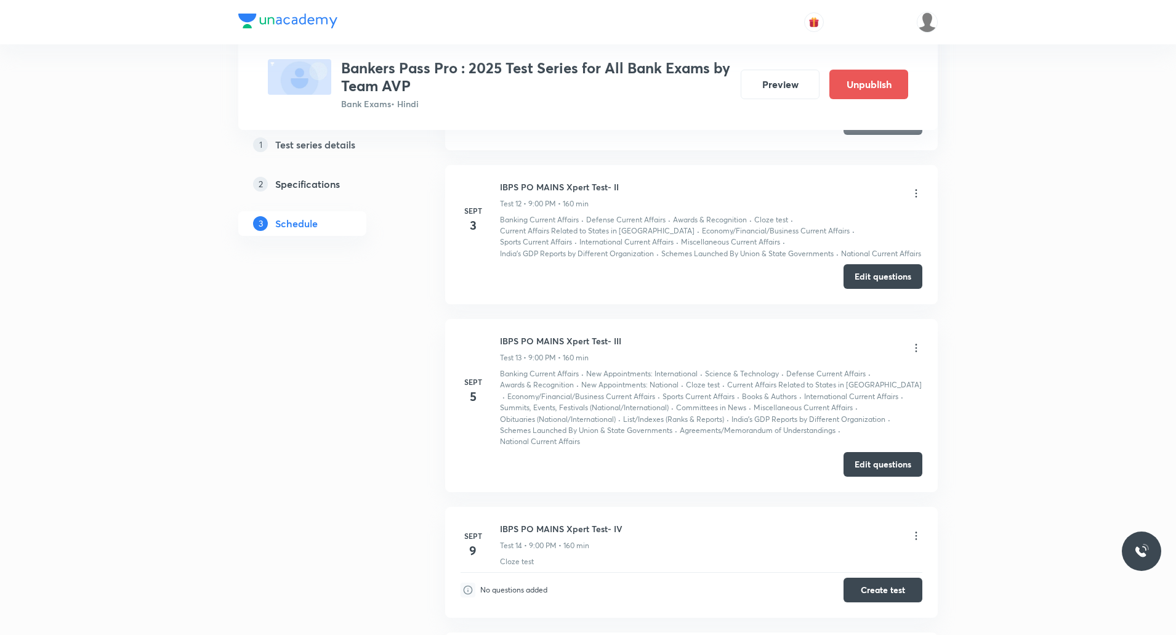
scroll to position [2586, 0]
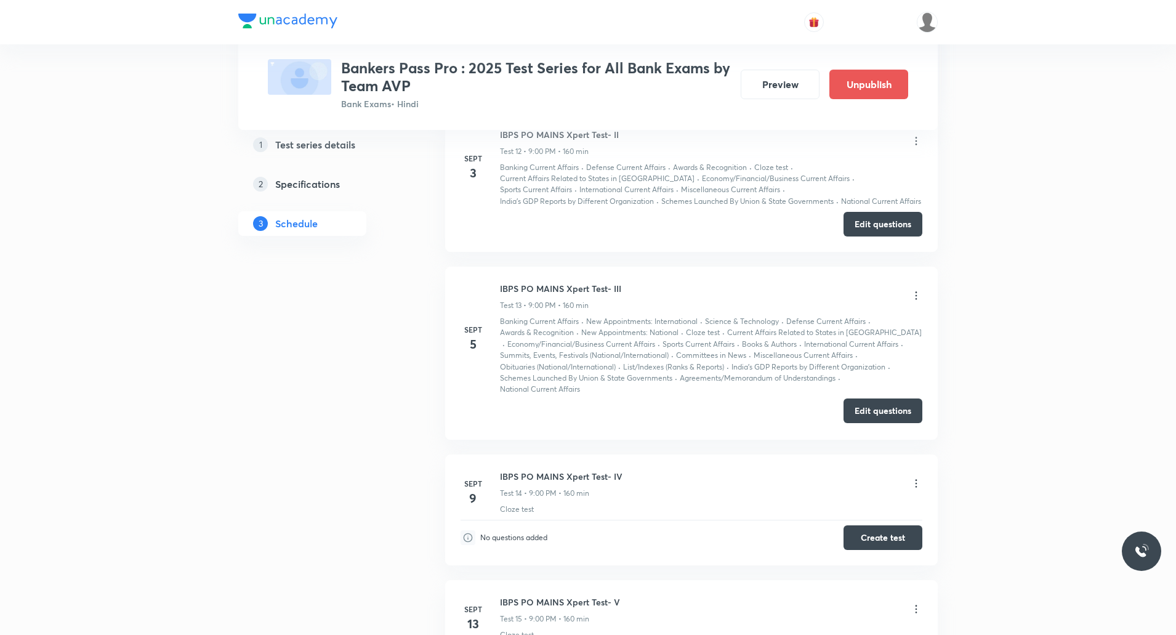
click at [876, 411] on button "Edit questions" at bounding box center [883, 410] width 79 height 25
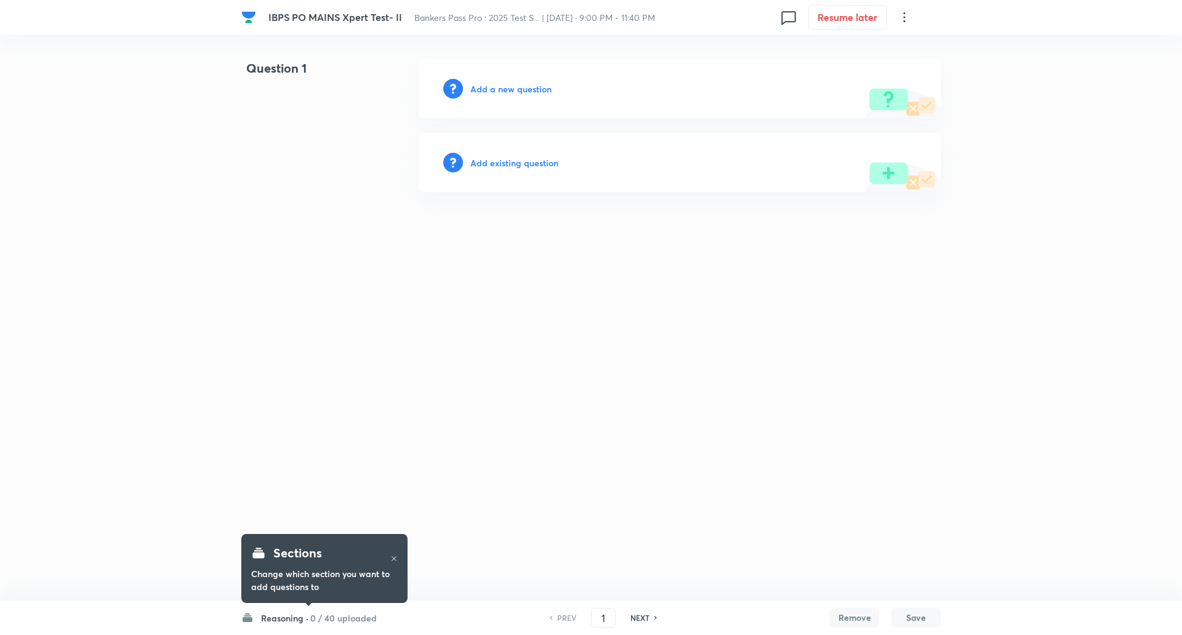
click at [304, 615] on h6 "Reasoning ·" at bounding box center [284, 617] width 47 height 13
click at [328, 622] on h6 "0 / 40 uploaded" at bounding box center [343, 617] width 66 height 13
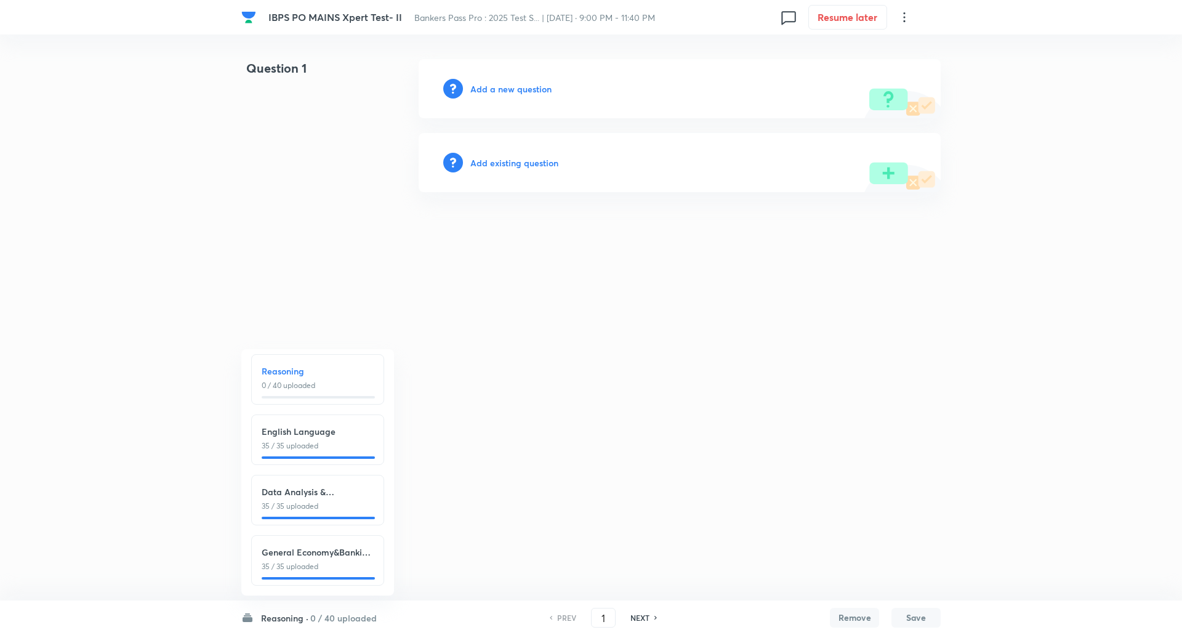
scroll to position [14, 0]
click at [281, 620] on h6 "Reasoning ·" at bounding box center [284, 617] width 47 height 13
drag, startPoint x: 310, startPoint y: 560, endPoint x: 315, endPoint y: 550, distance: 11.3
click at [310, 561] on p "5 / 35 uploaded" at bounding box center [318, 566] width 112 height 11
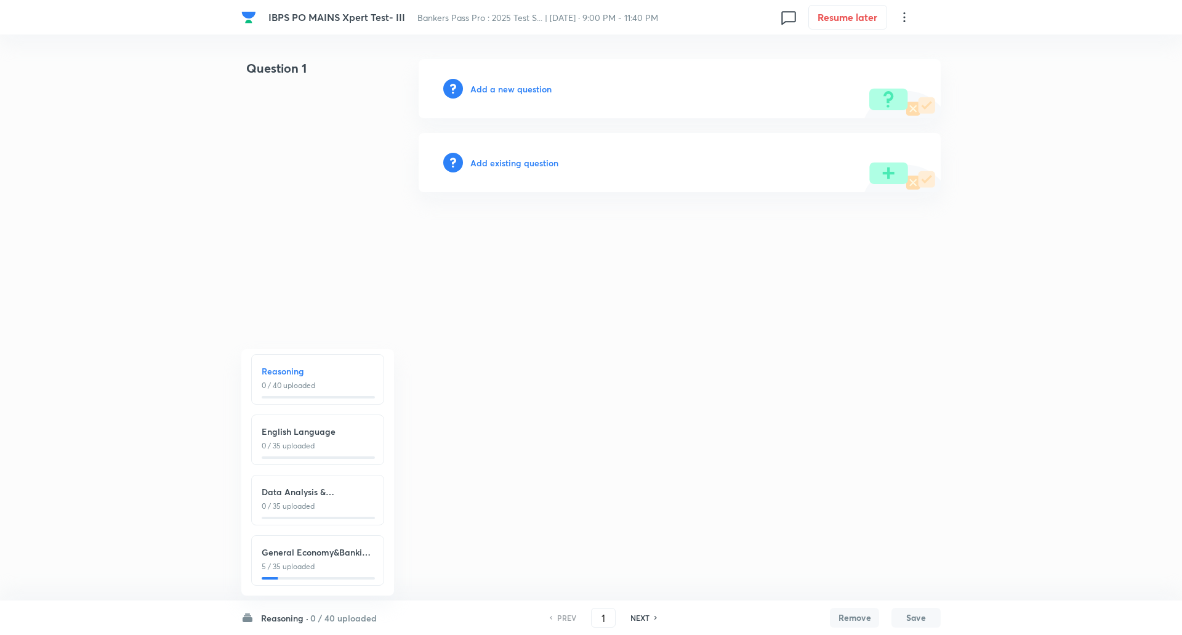
type input "111"
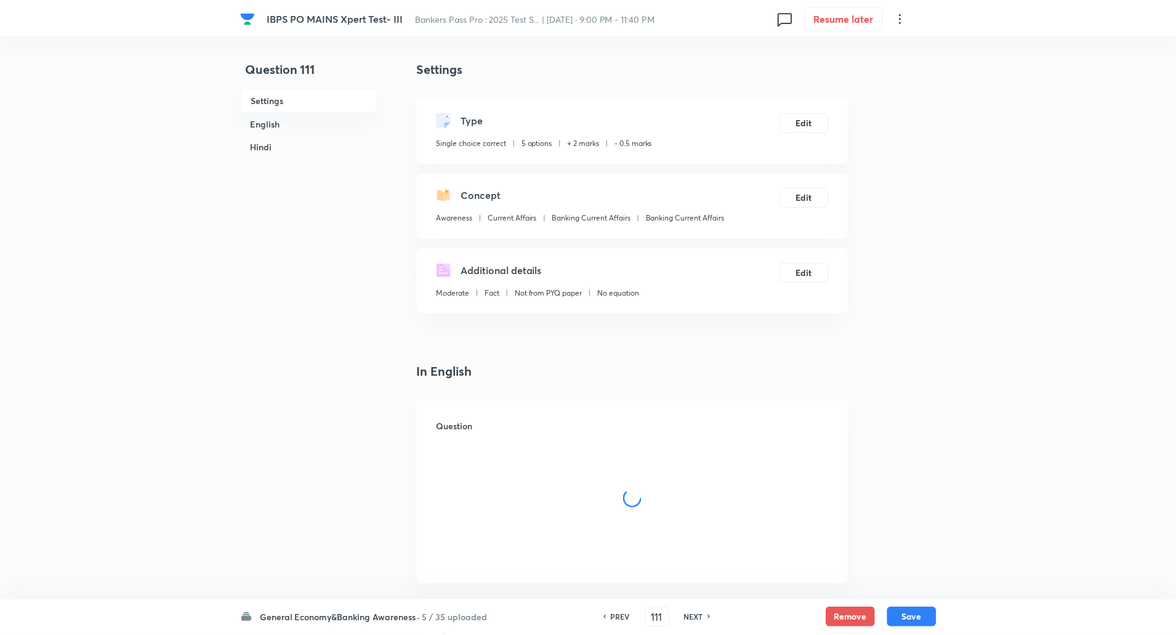
checkbox input "true"
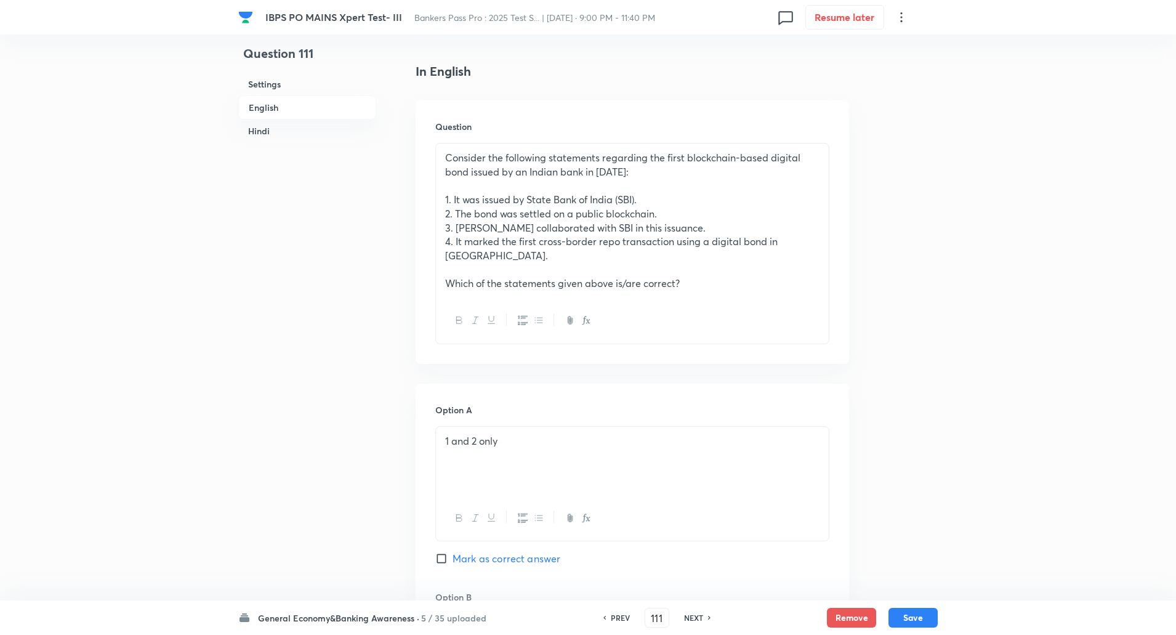
scroll to position [0, 0]
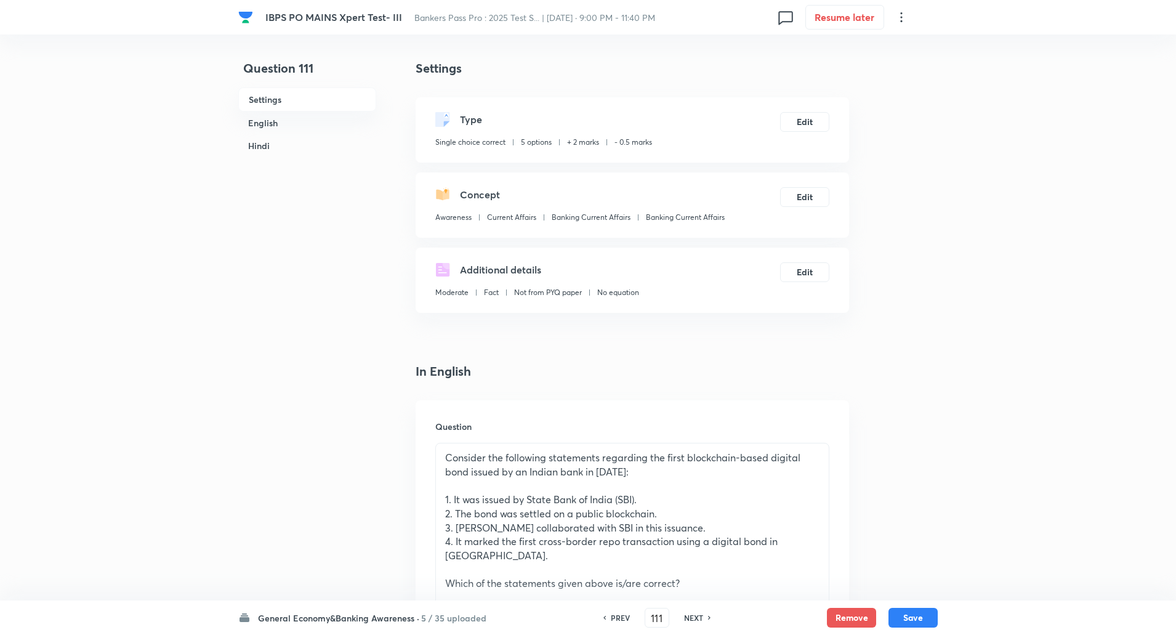
click at [696, 618] on h6 "NEXT" at bounding box center [693, 617] width 19 height 11
type input "112"
checkbox input "false"
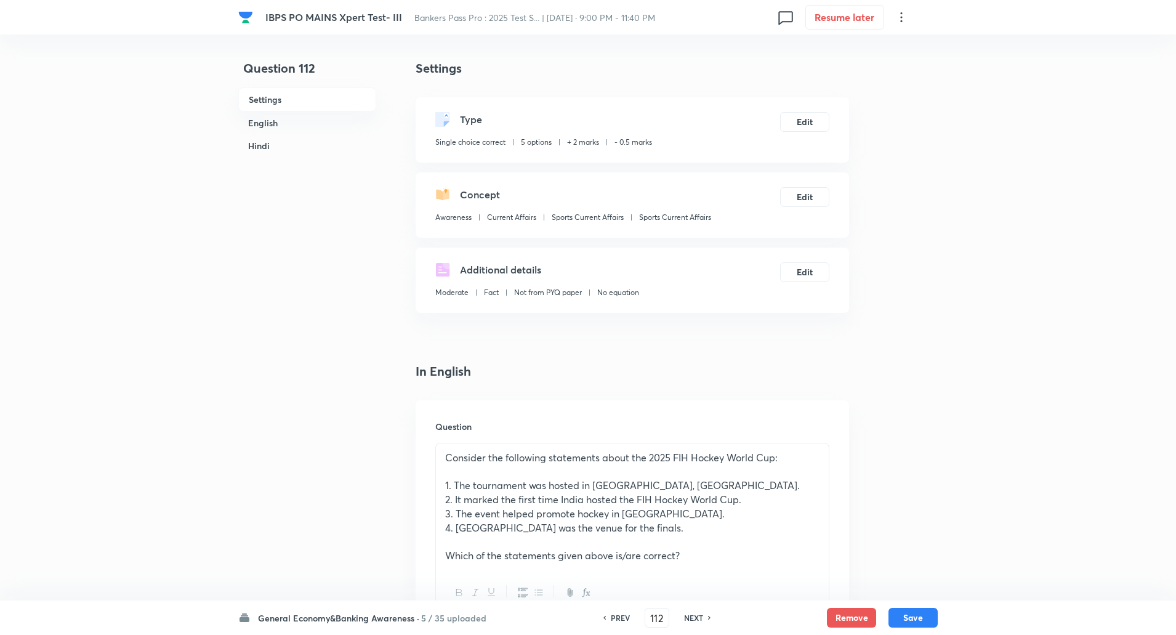
checkbox input "true"
